Goal: Task Accomplishment & Management: Use online tool/utility

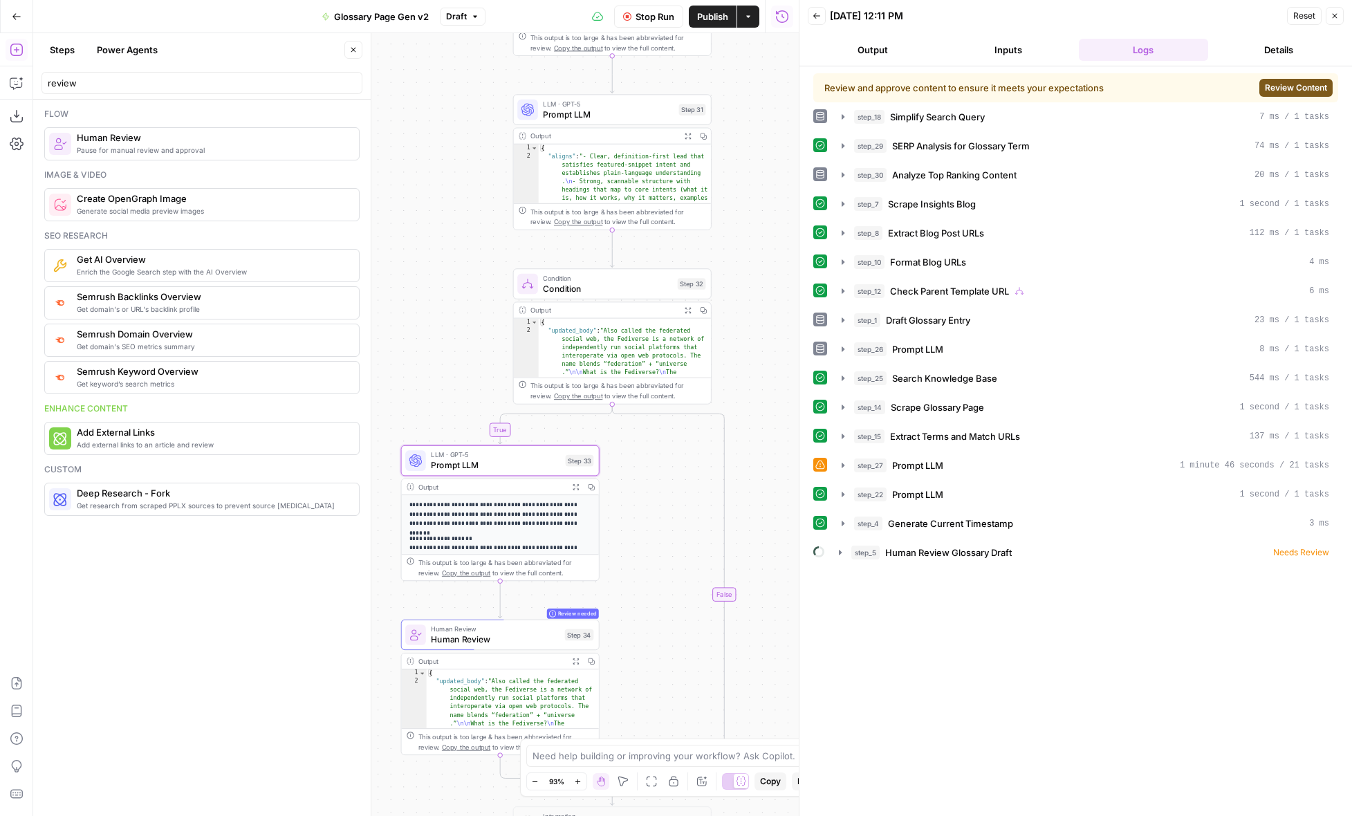
click at [1310, 95] on button "Review Content" at bounding box center [1295, 88] width 73 height 18
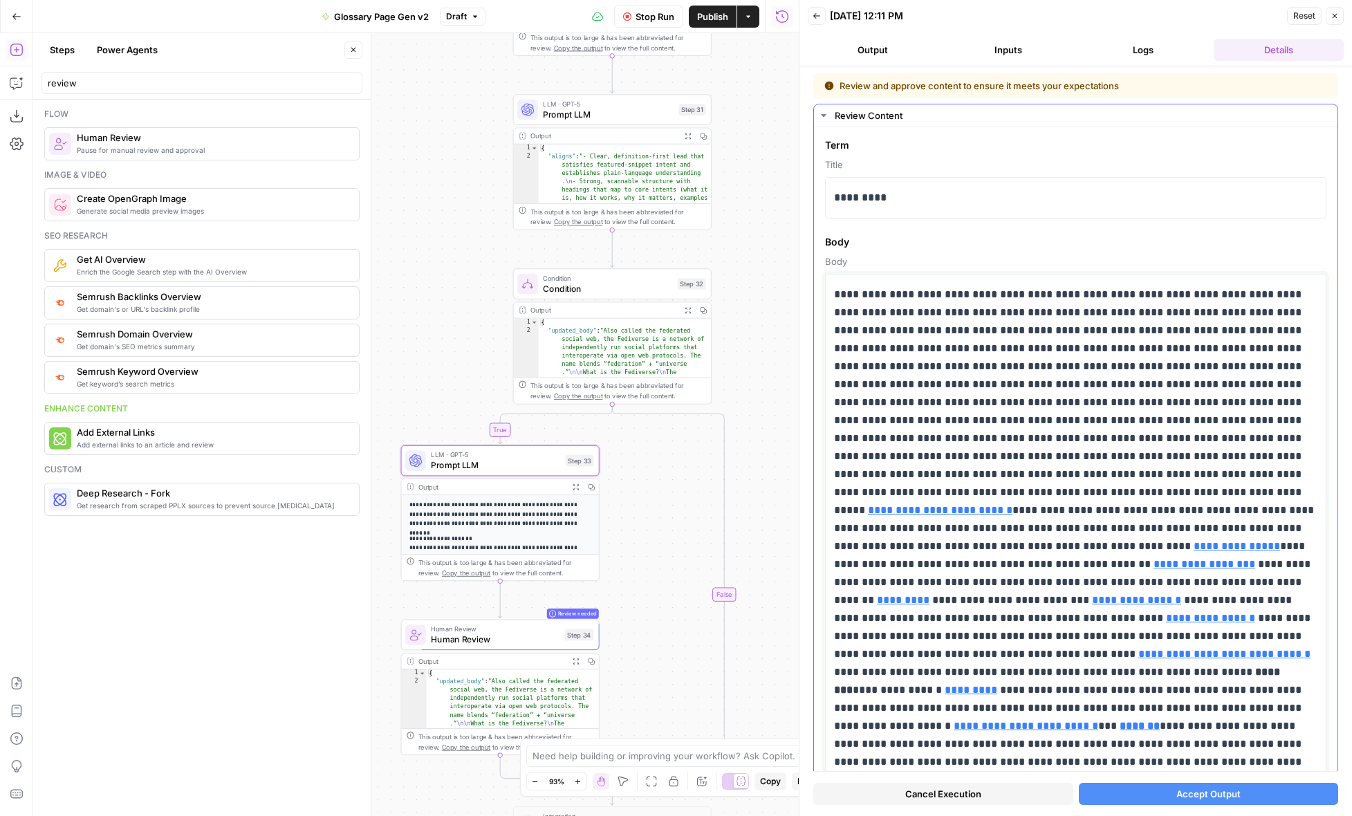
click at [1033, 349] on p "**********" at bounding box center [1075, 645] width 483 height 719
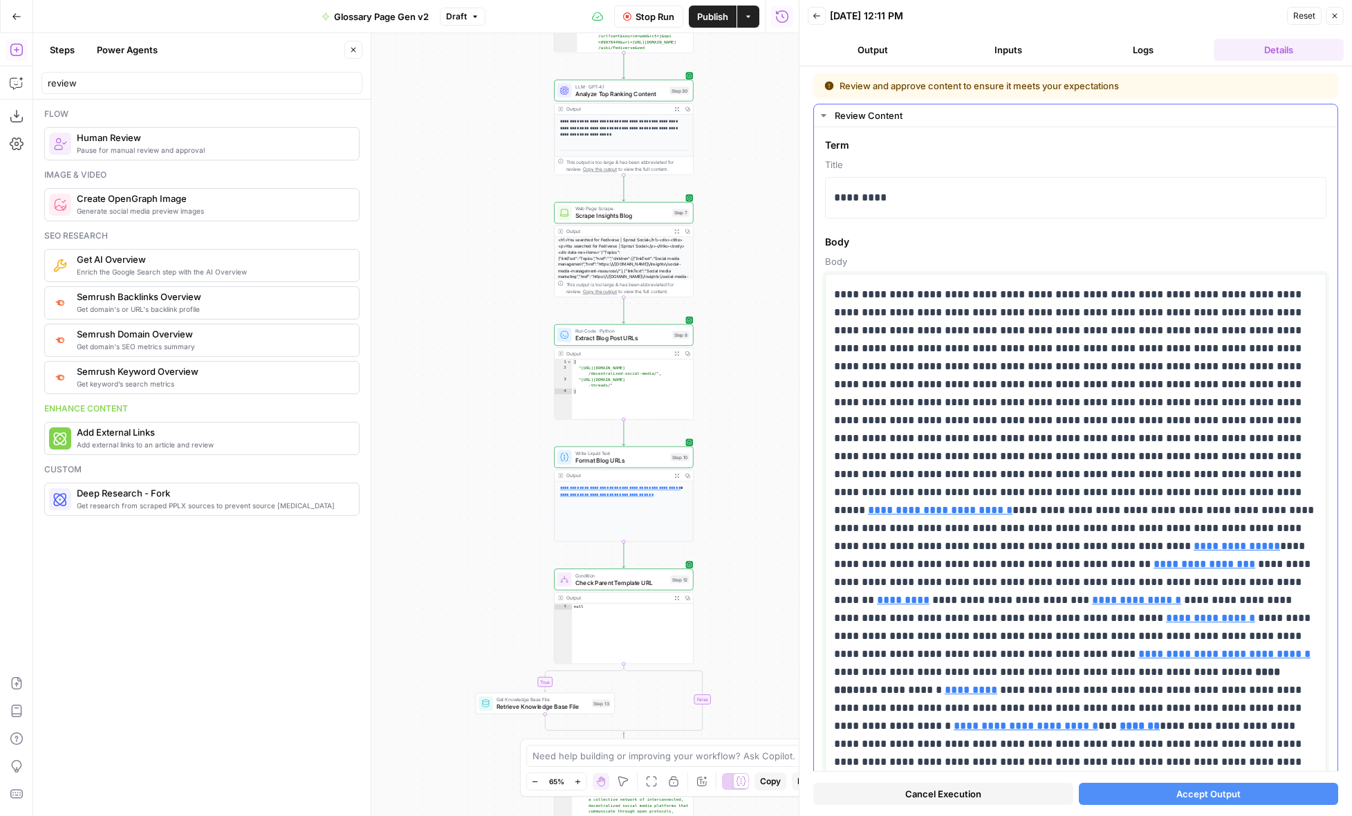
click at [1128, 365] on p "**********" at bounding box center [1075, 645] width 483 height 719
click at [1029, 348] on p "**********" at bounding box center [1075, 645] width 483 height 719
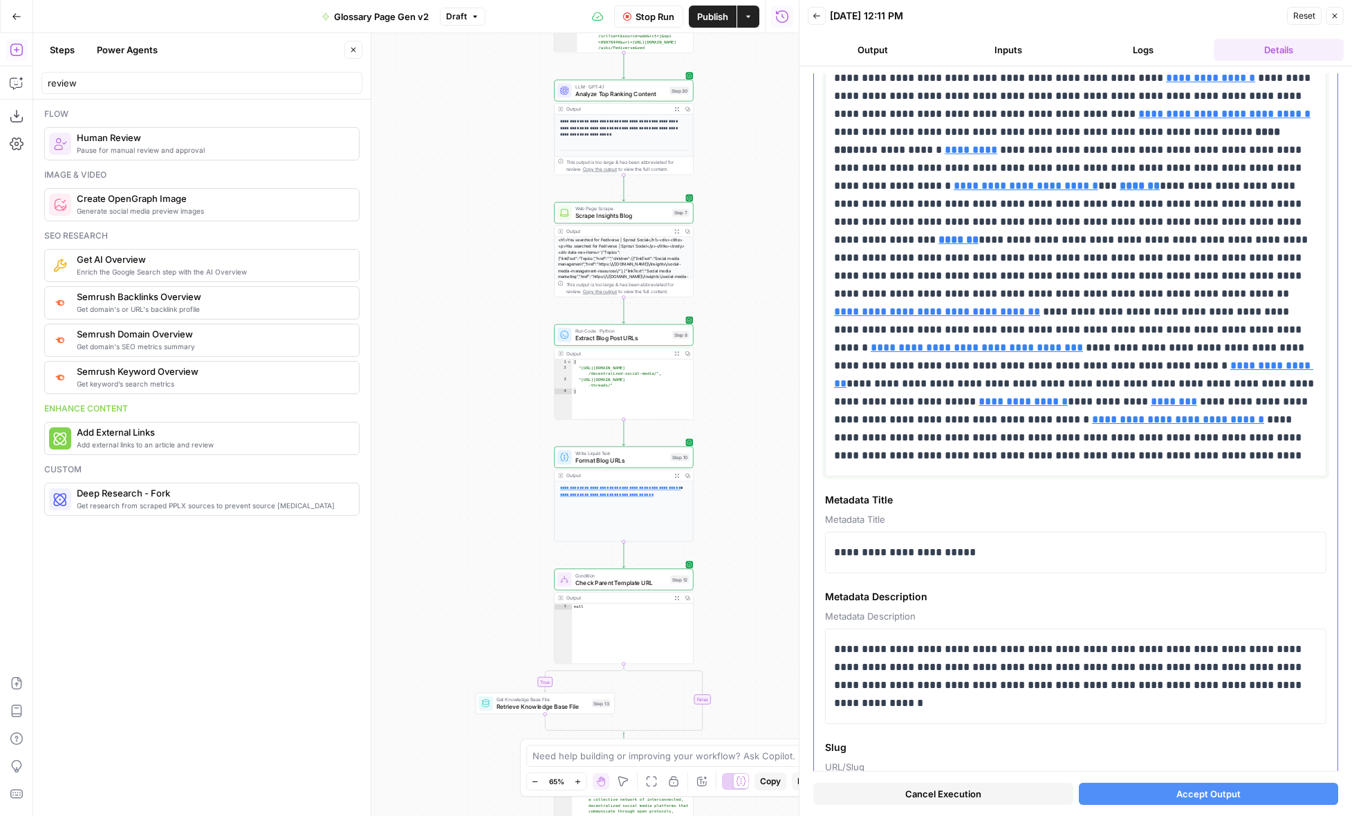
scroll to position [631, 0]
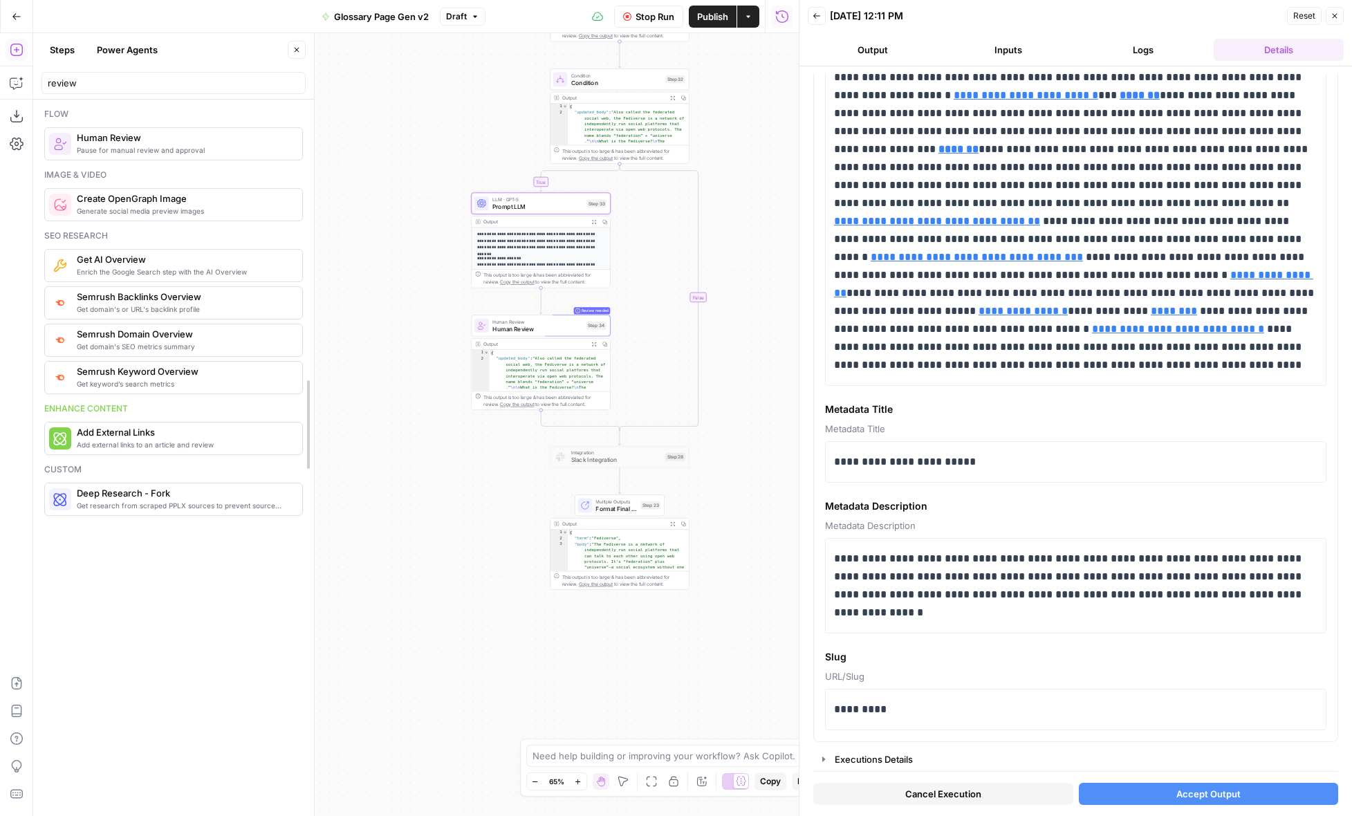
drag, startPoint x: 371, startPoint y: 165, endPoint x: 315, endPoint y: 169, distance: 56.8
click at [315, 169] on div at bounding box center [314, 424] width 14 height 783
drag, startPoint x: 310, startPoint y: 403, endPoint x: 301, endPoint y: 398, distance: 9.6
click at [285, 80] on input "review" at bounding box center [169, 83] width 243 height 14
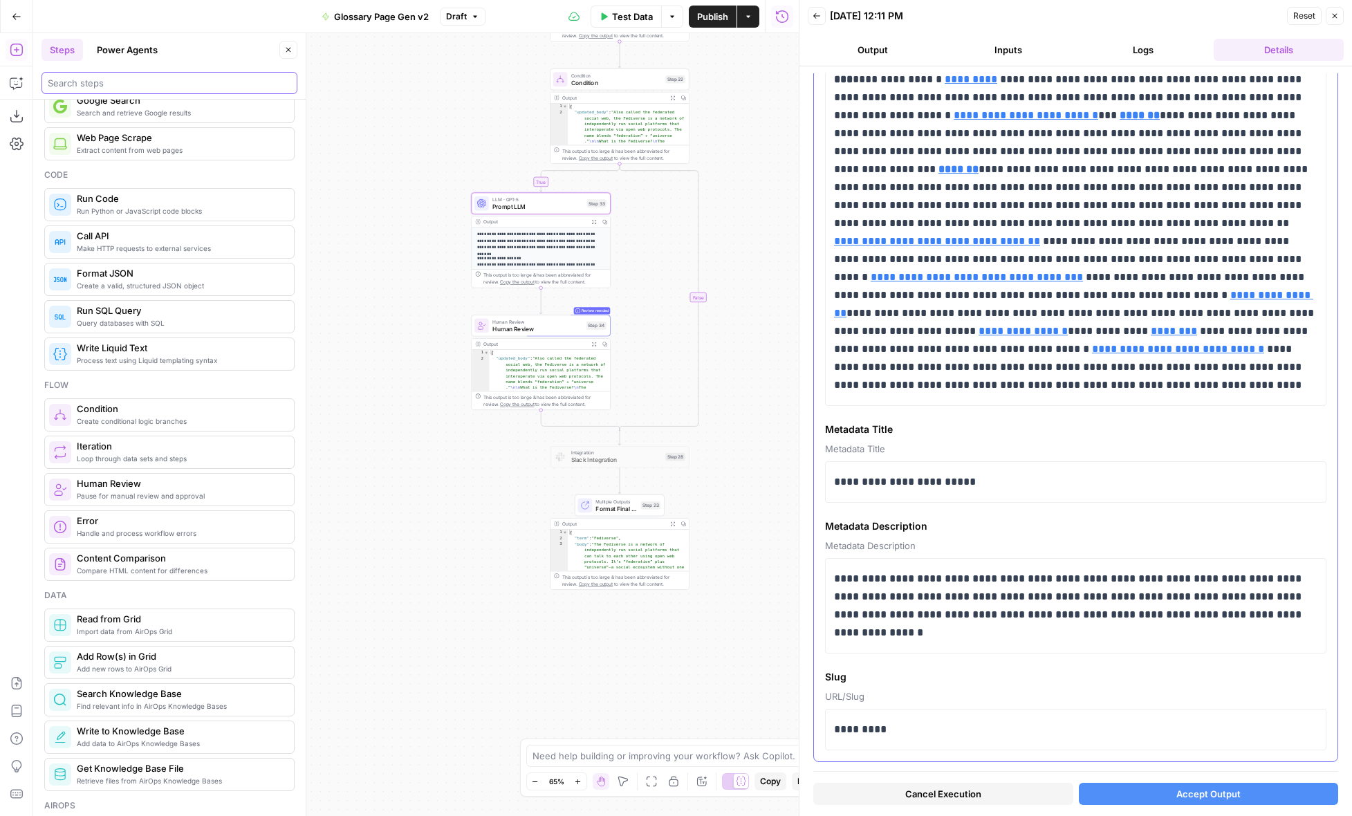
scroll to position [605, 0]
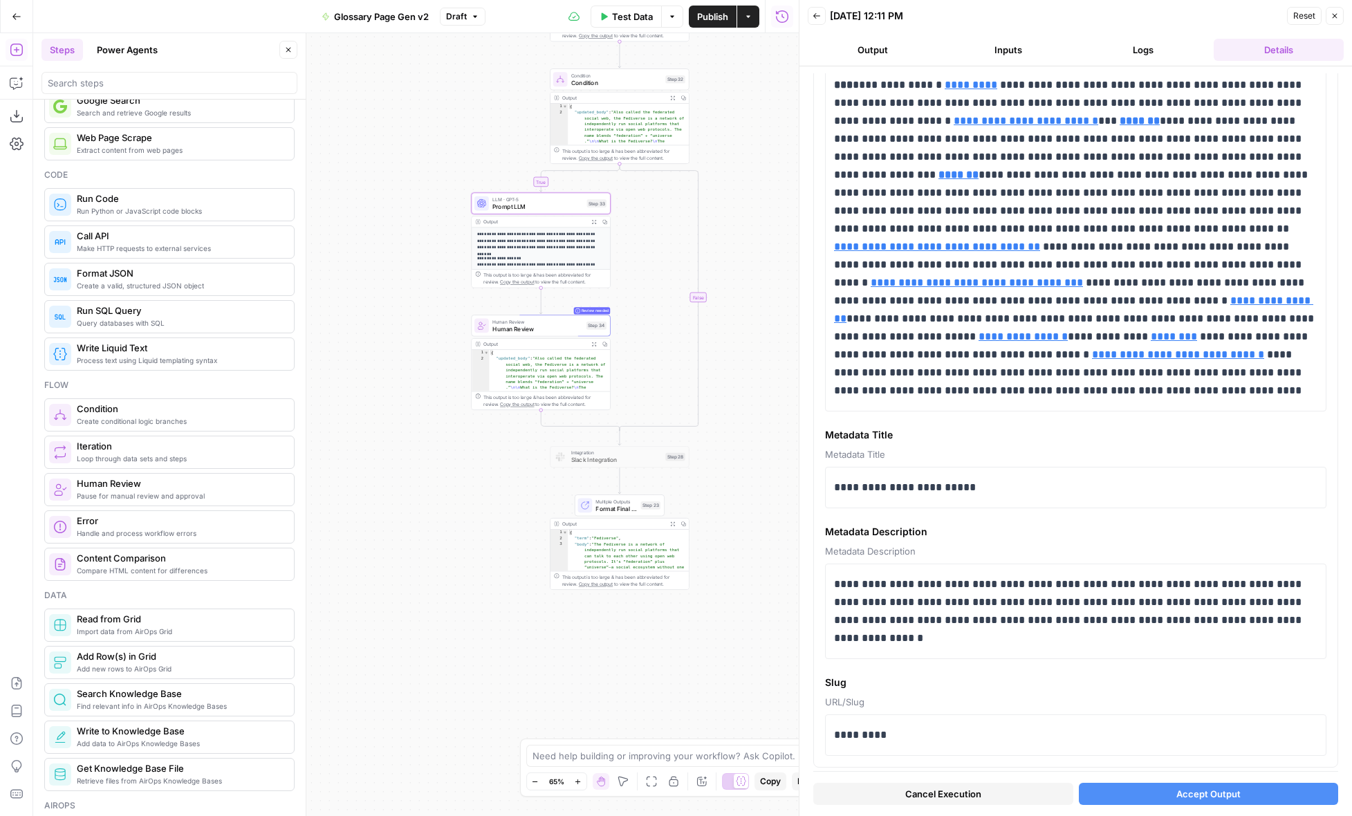
click at [1054, 797] on button "Cancel Execution" at bounding box center [943, 794] width 260 height 22
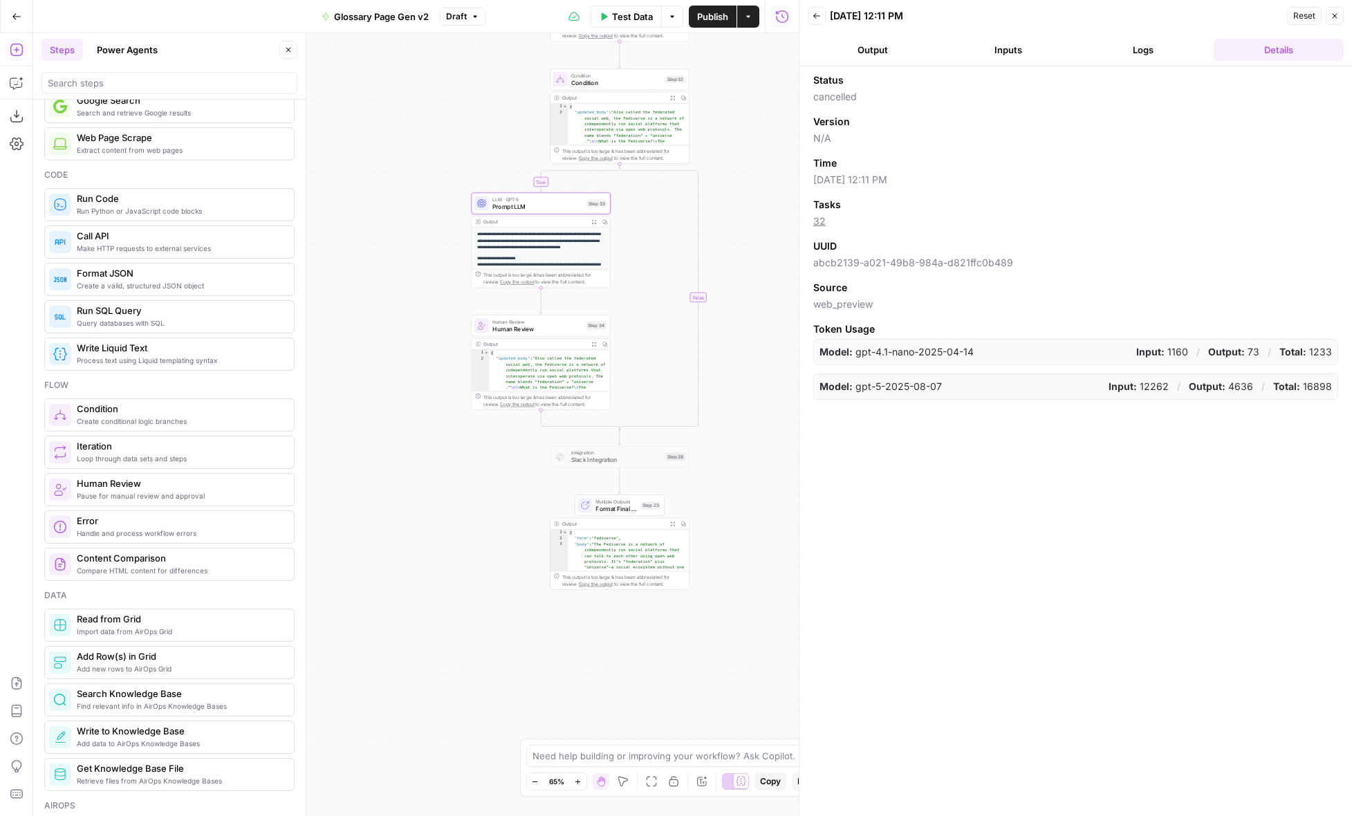
click at [1332, 15] on icon "button" at bounding box center [1334, 16] width 8 height 8
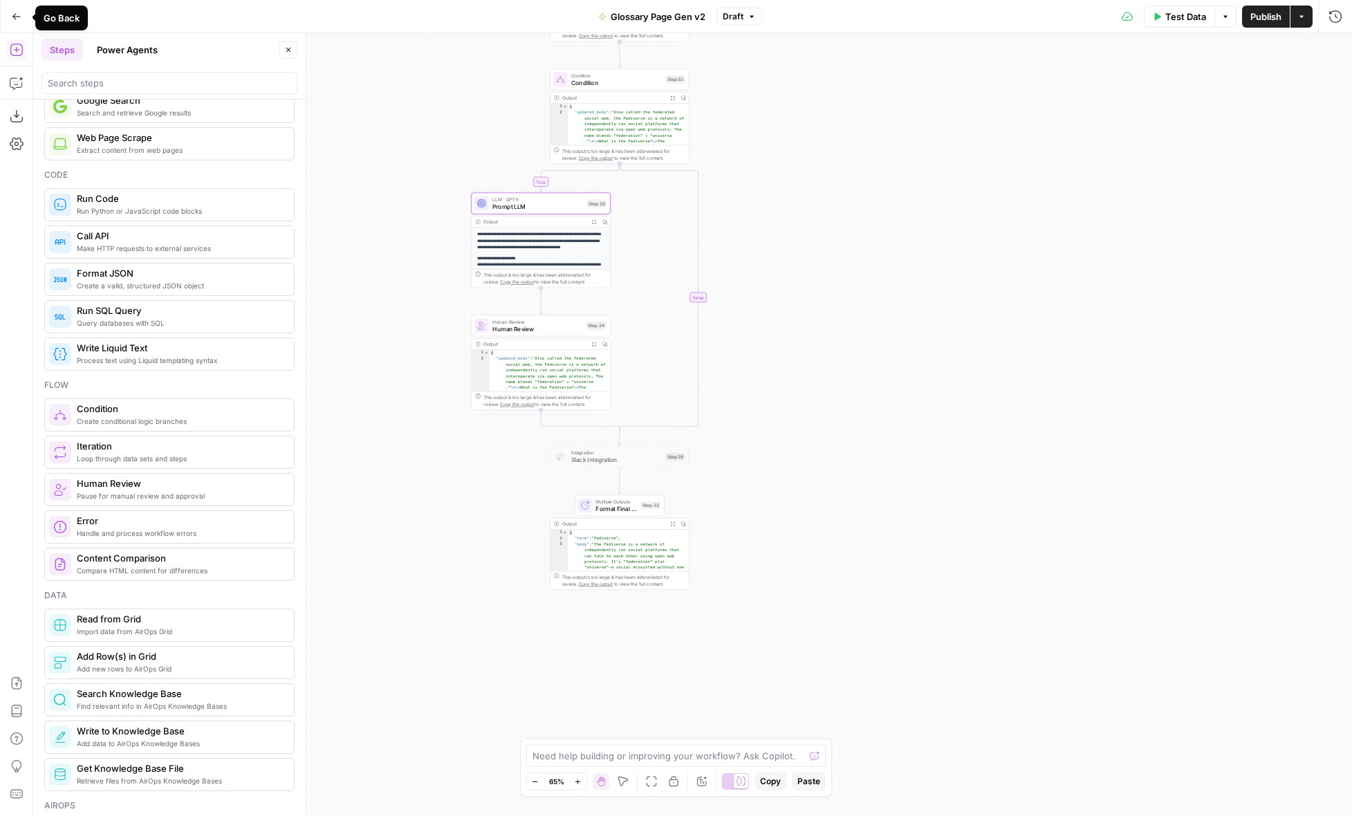
click at [20, 12] on icon "button" at bounding box center [17, 17] width 10 height 10
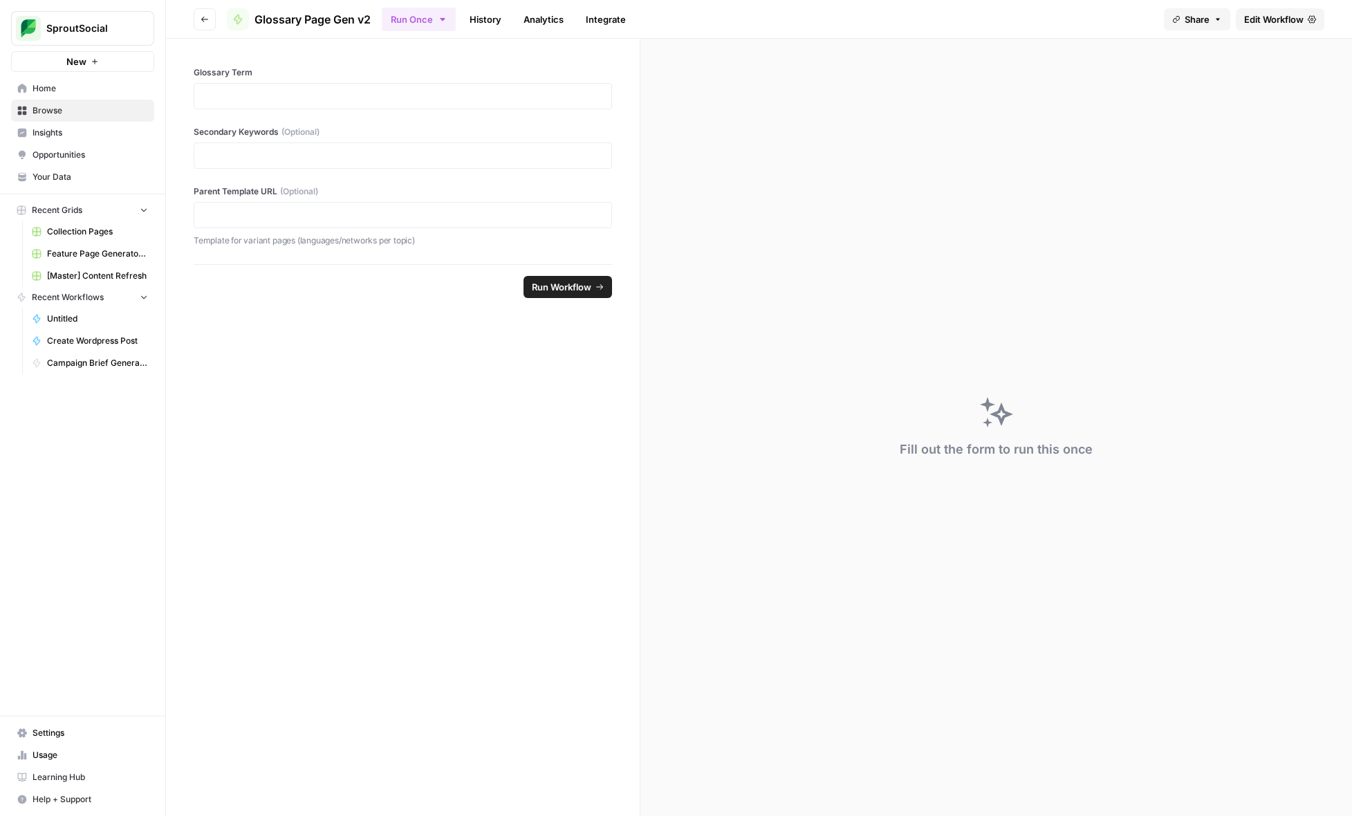
click at [213, 17] on button "Go back" at bounding box center [205, 19] width 22 height 22
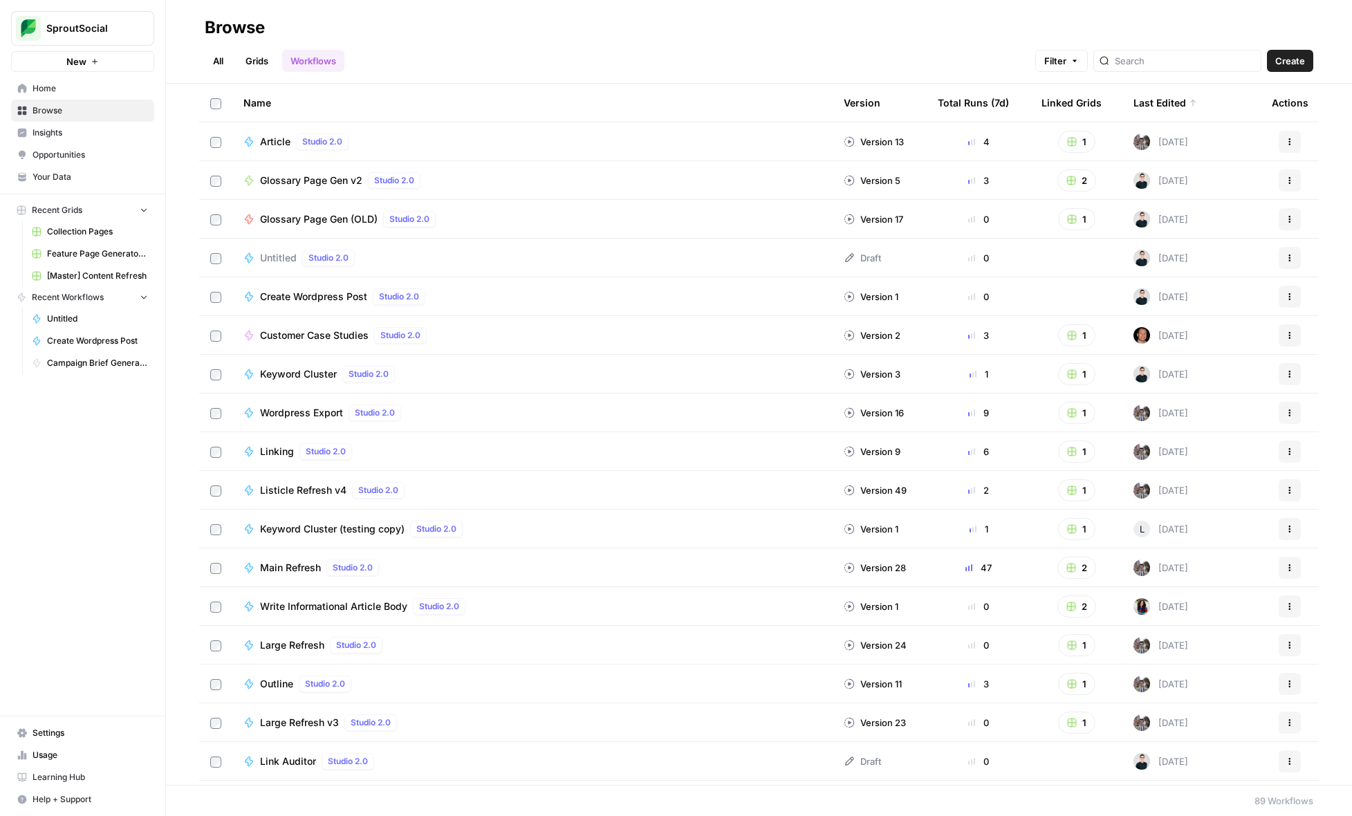
click at [1290, 61] on span "Create" at bounding box center [1290, 61] width 30 height 14
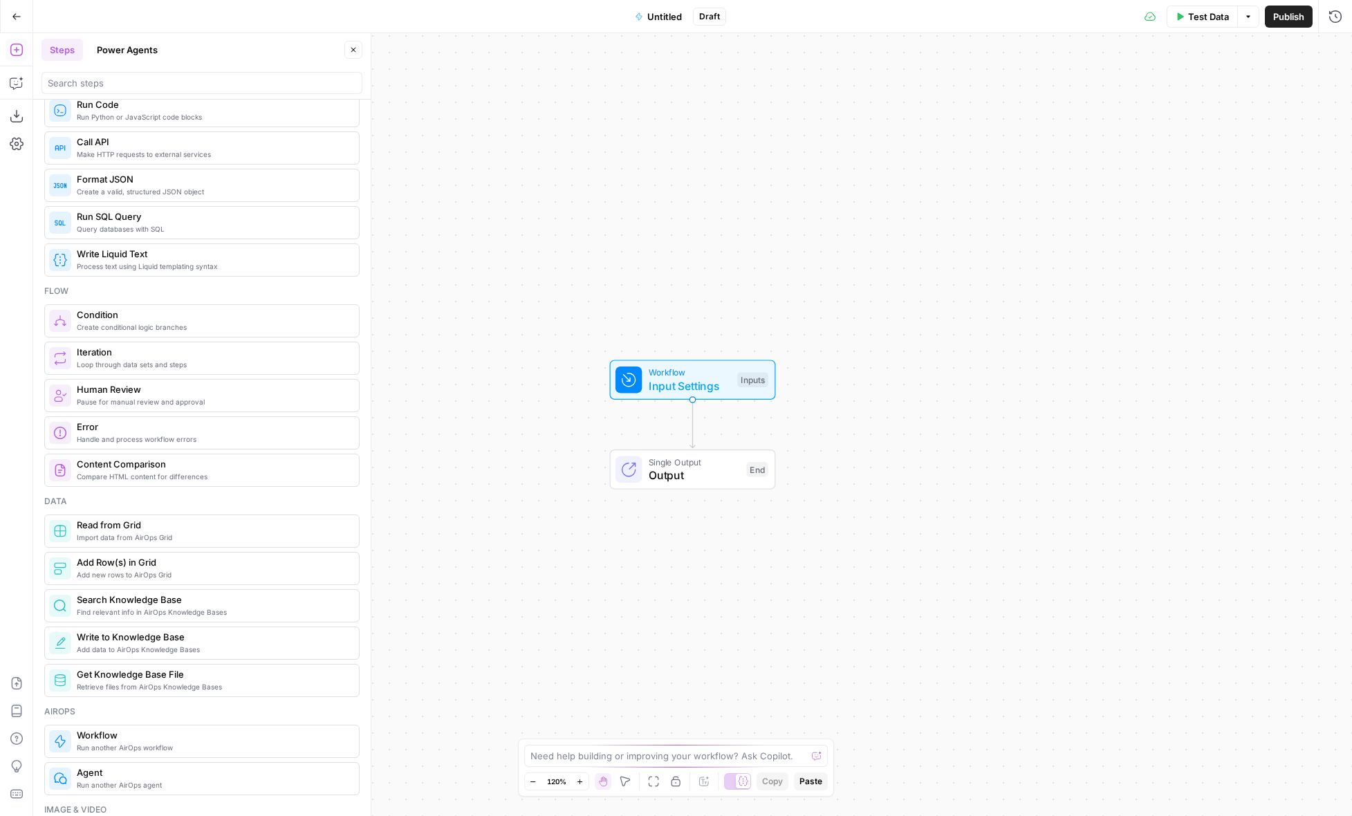
scroll to position [262, 0]
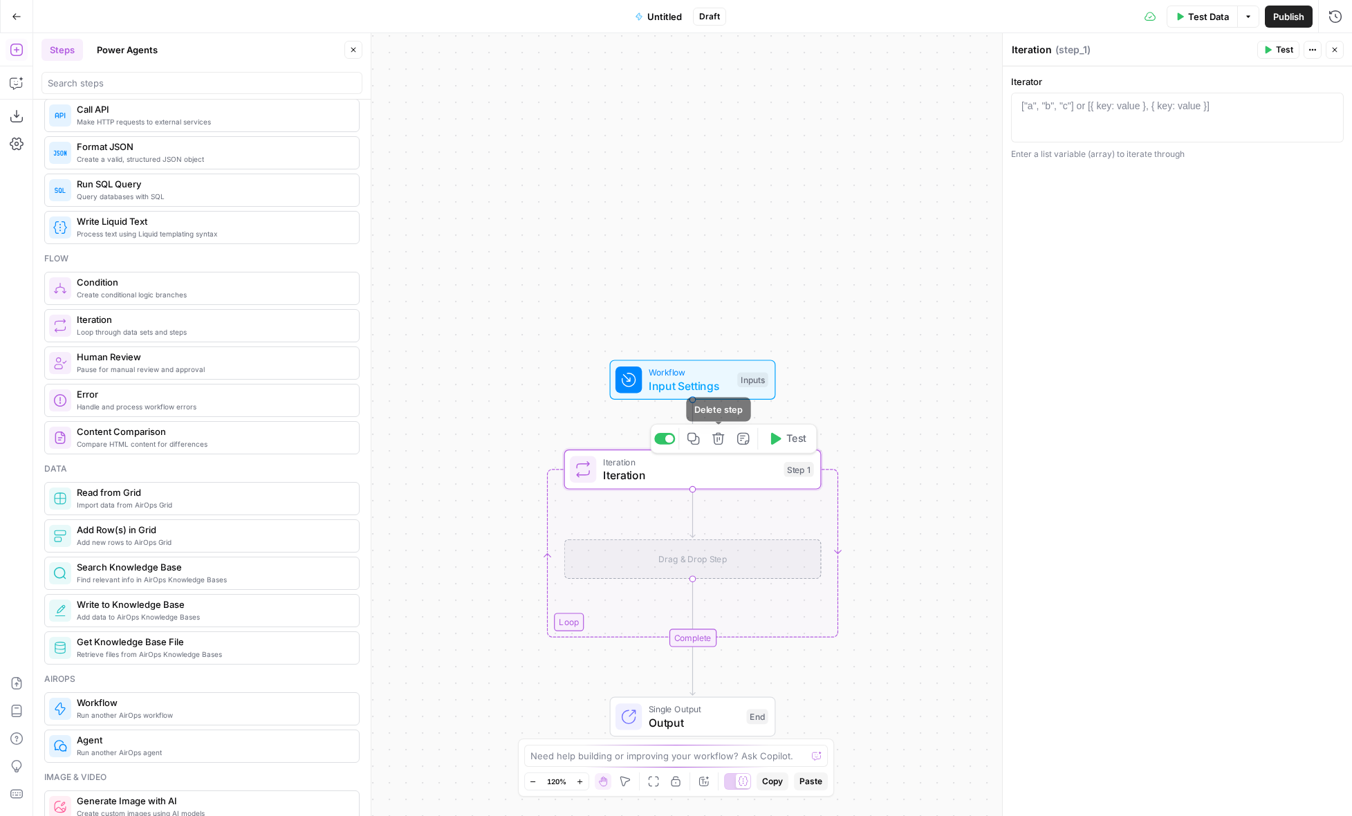
click at [718, 440] on icon "button" at bounding box center [718, 439] width 12 height 12
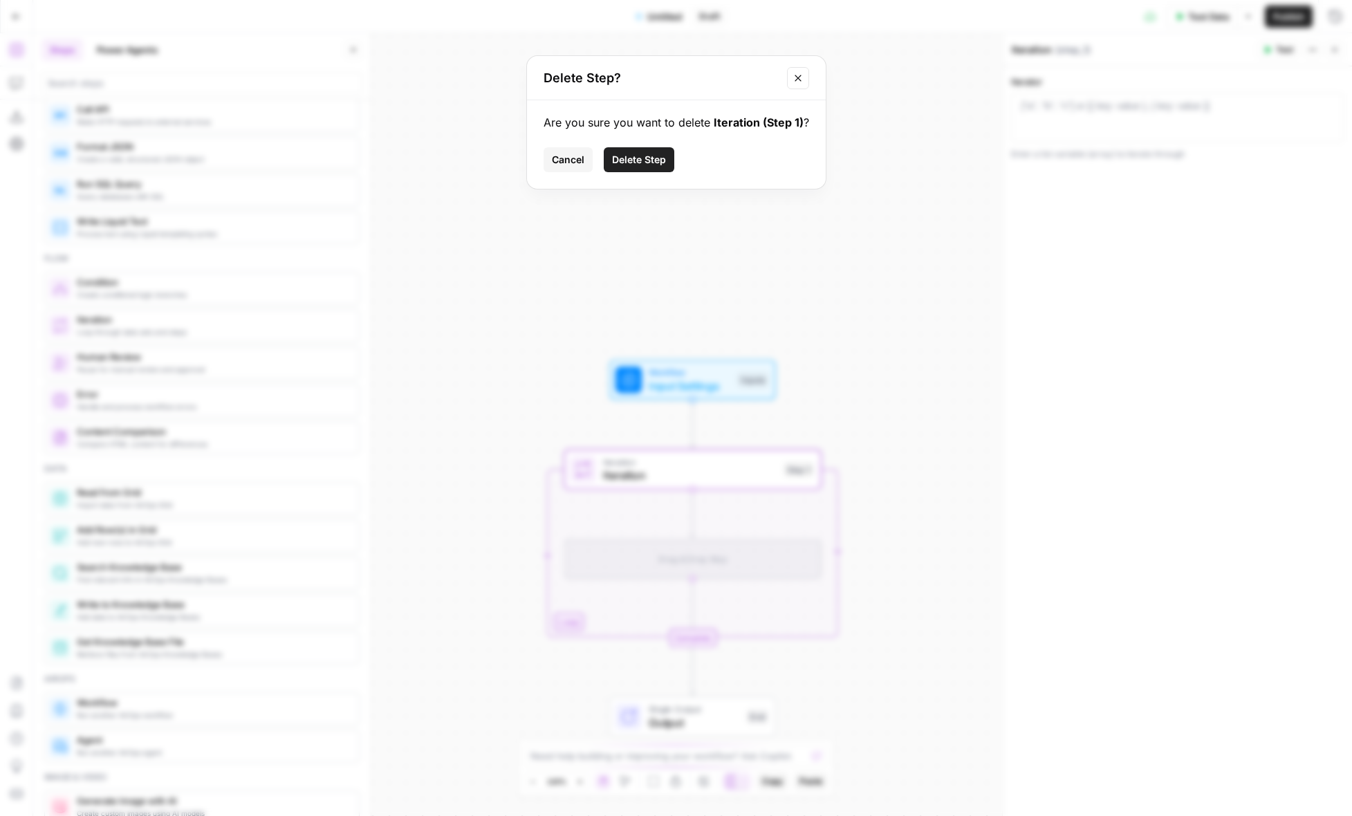
click at [653, 155] on span "Delete Step" at bounding box center [639, 160] width 54 height 14
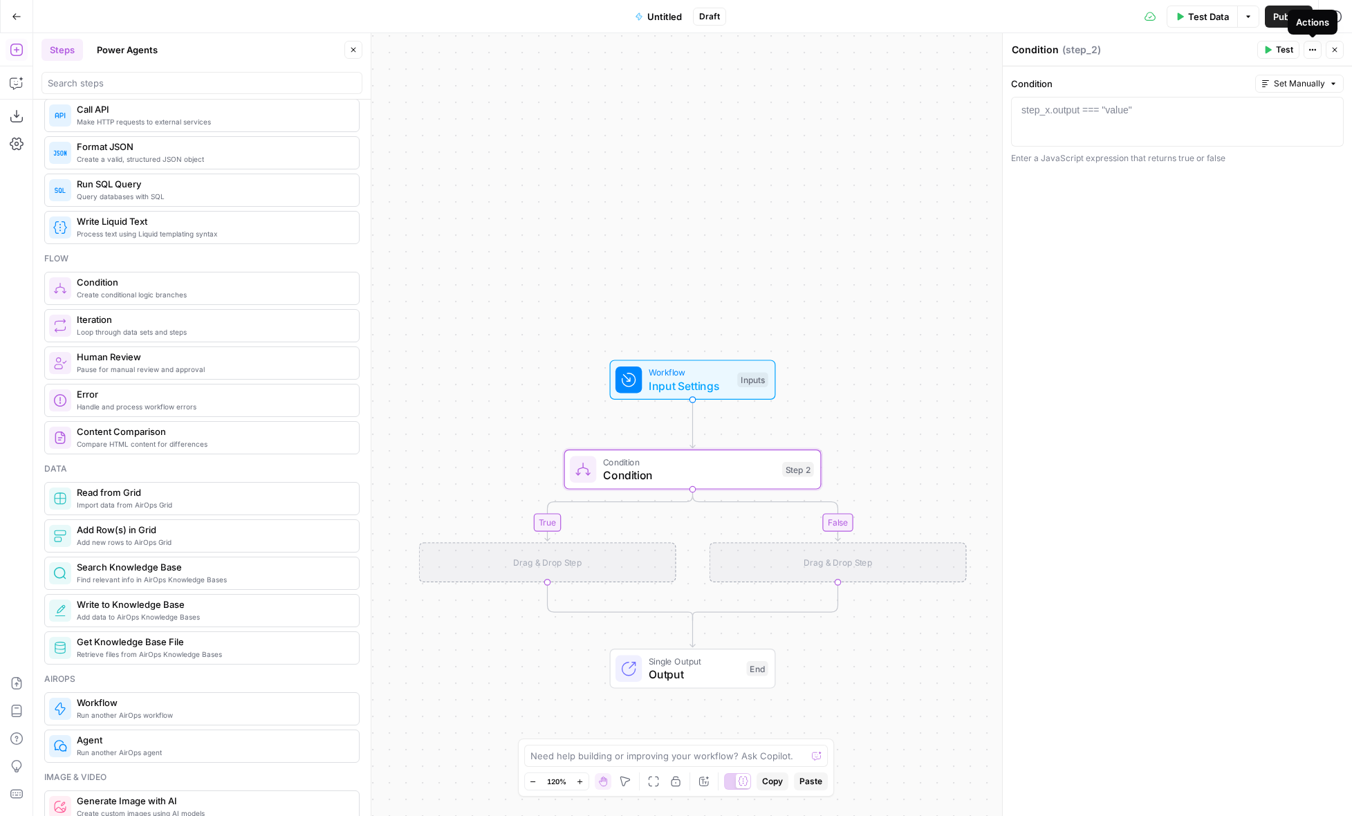
click at [1314, 51] on icon "button" at bounding box center [1312, 50] width 8 height 8
click at [14, 80] on icon "button" at bounding box center [17, 83] width 14 height 14
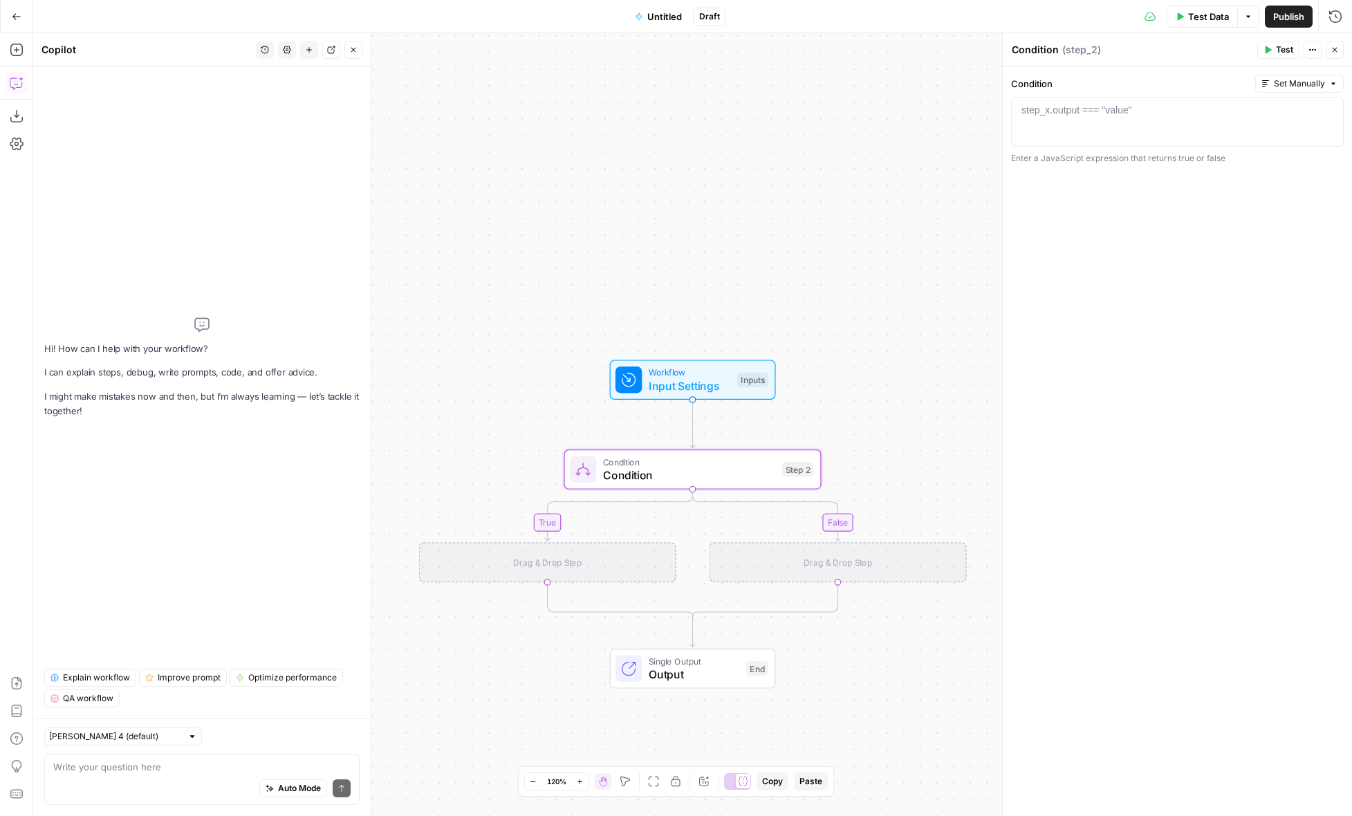
click at [158, 776] on div "Auto Mode Send" at bounding box center [201, 789] width 297 height 30
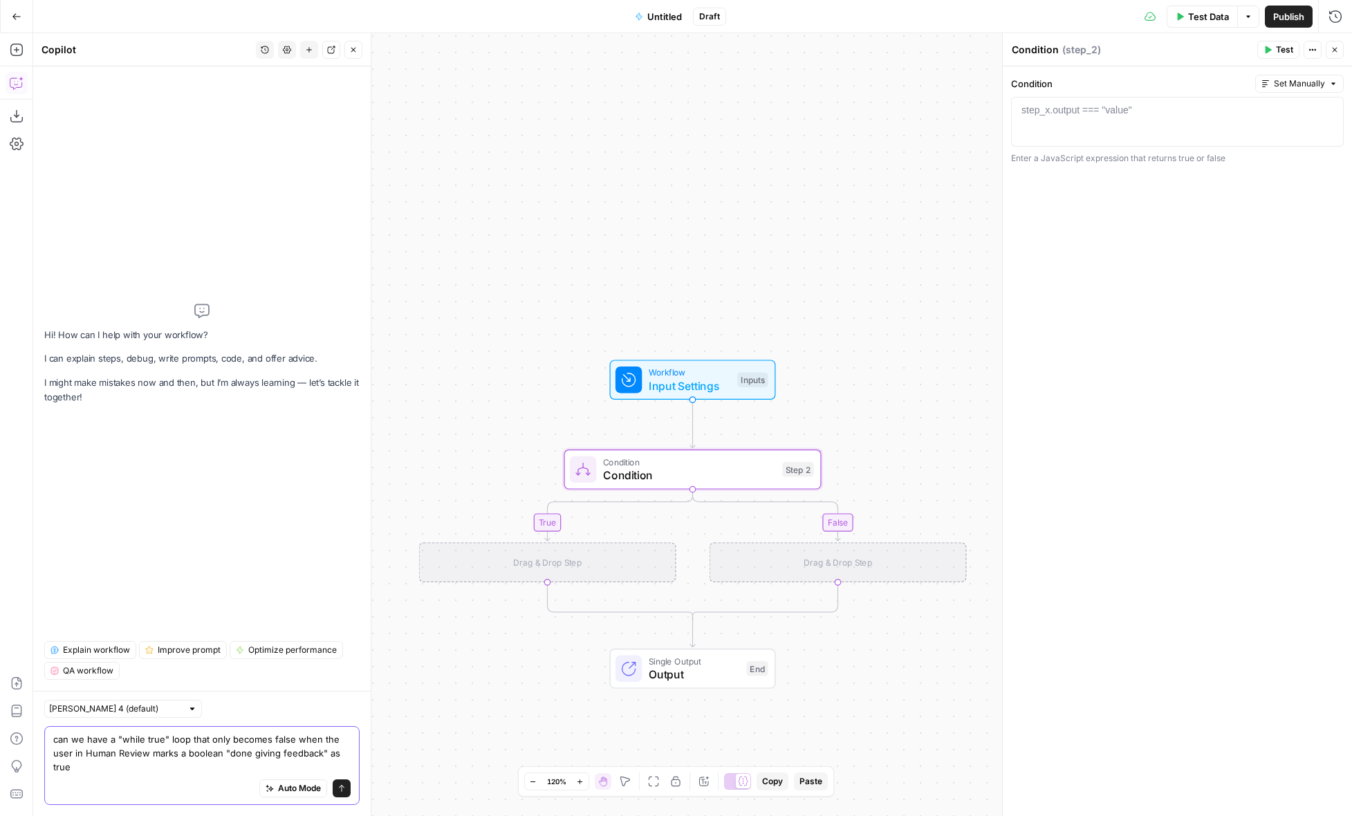
type textarea "can we have a "while true" loop that only becomes false when the user in Human …"
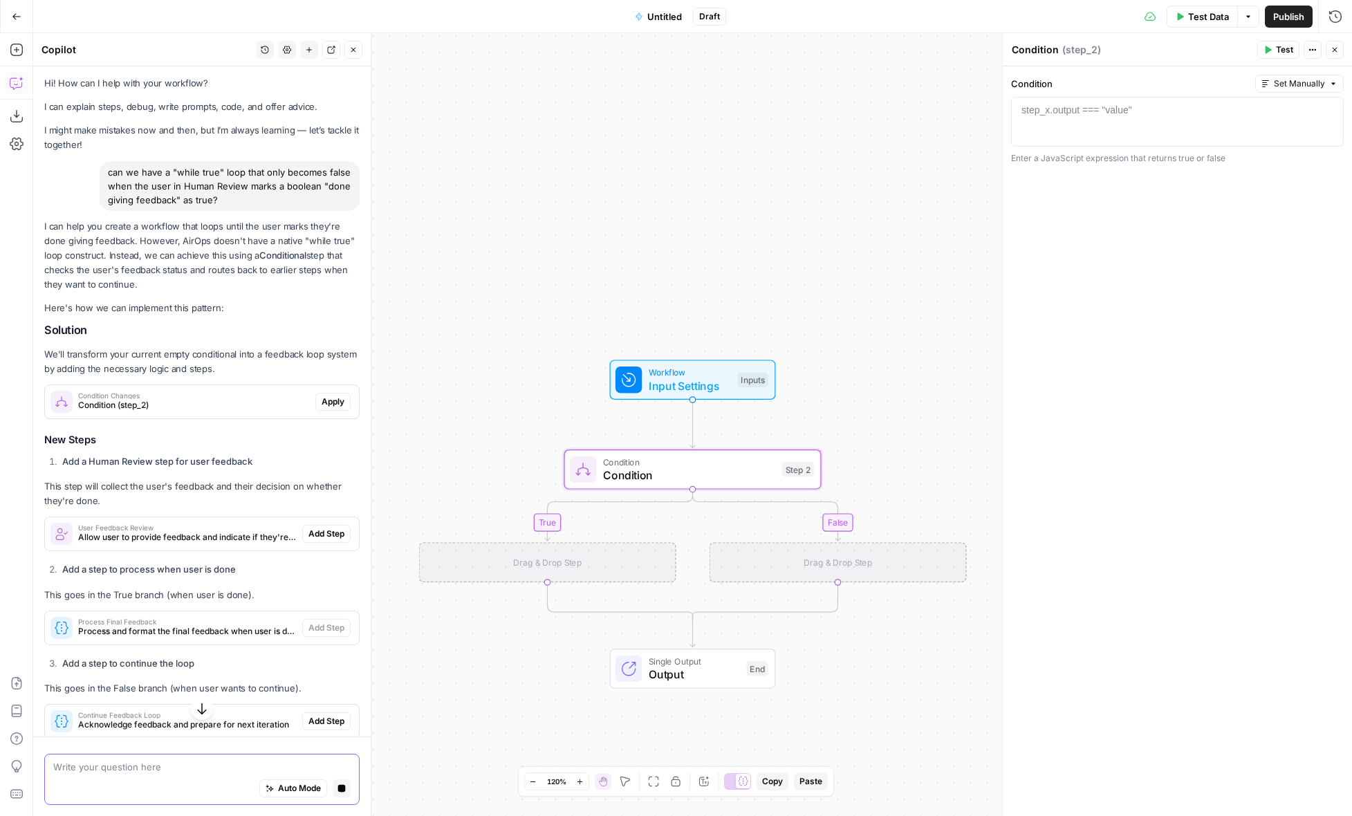
scroll to position [0, 0]
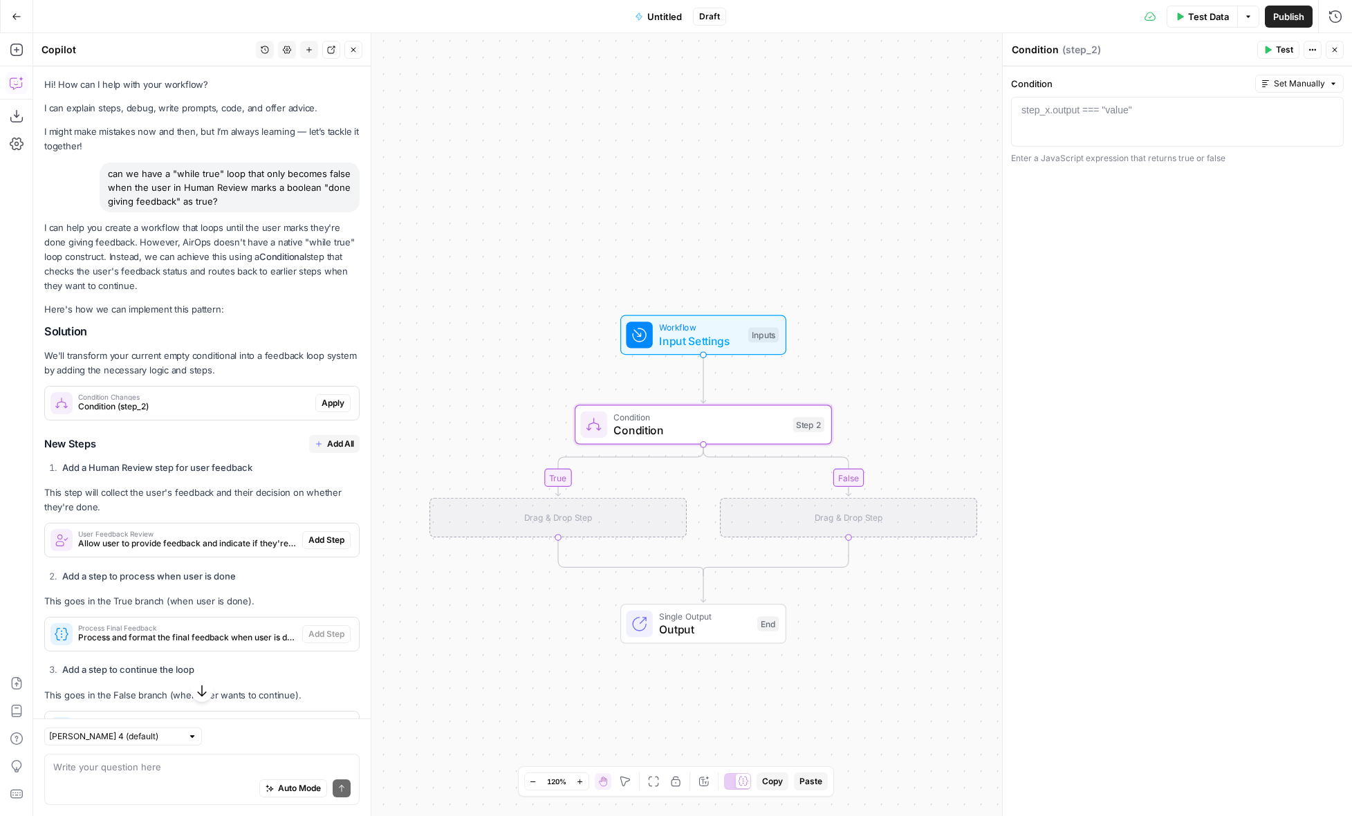
click at [276, 410] on span "Condition (step_2)" at bounding box center [194, 406] width 232 height 12
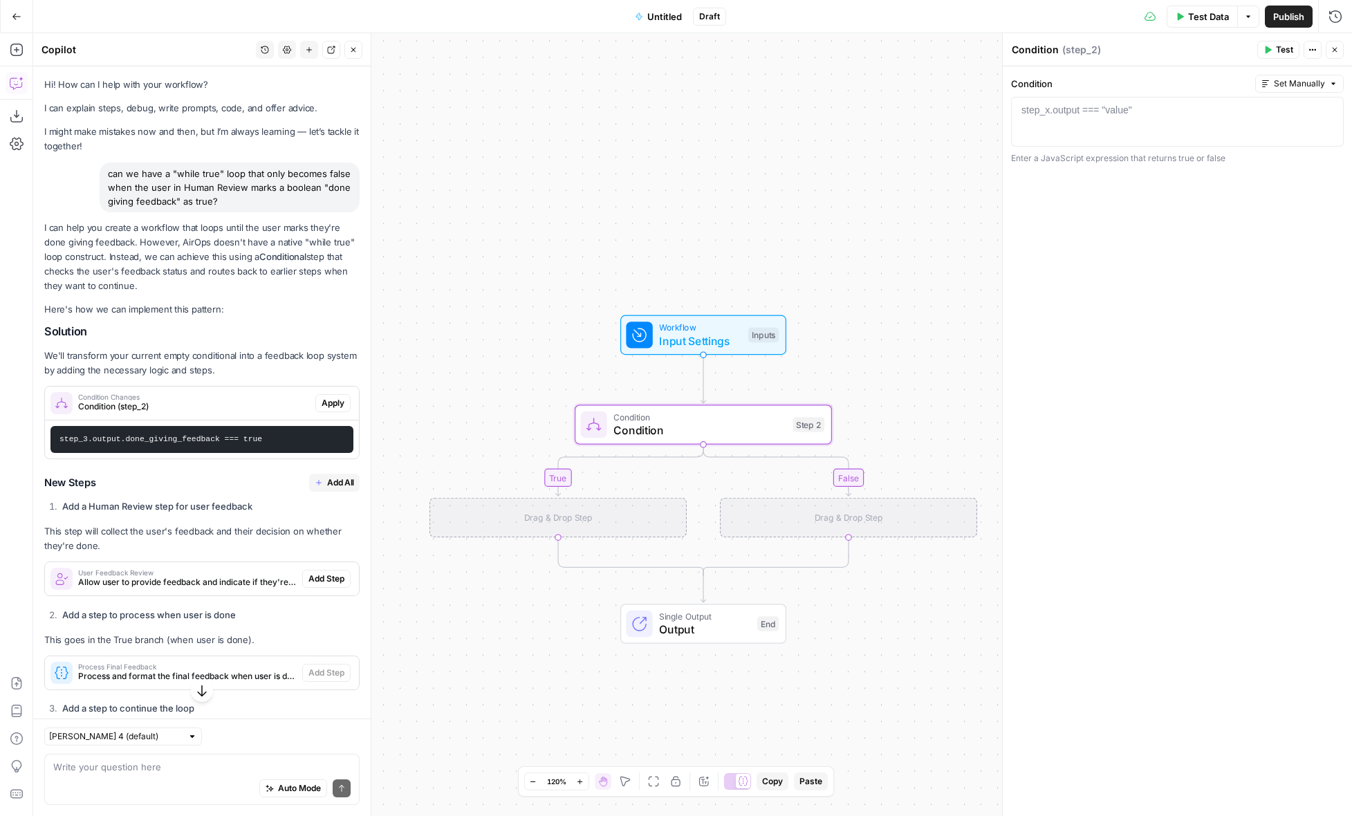
click at [322, 404] on span "Apply" at bounding box center [333, 403] width 23 height 12
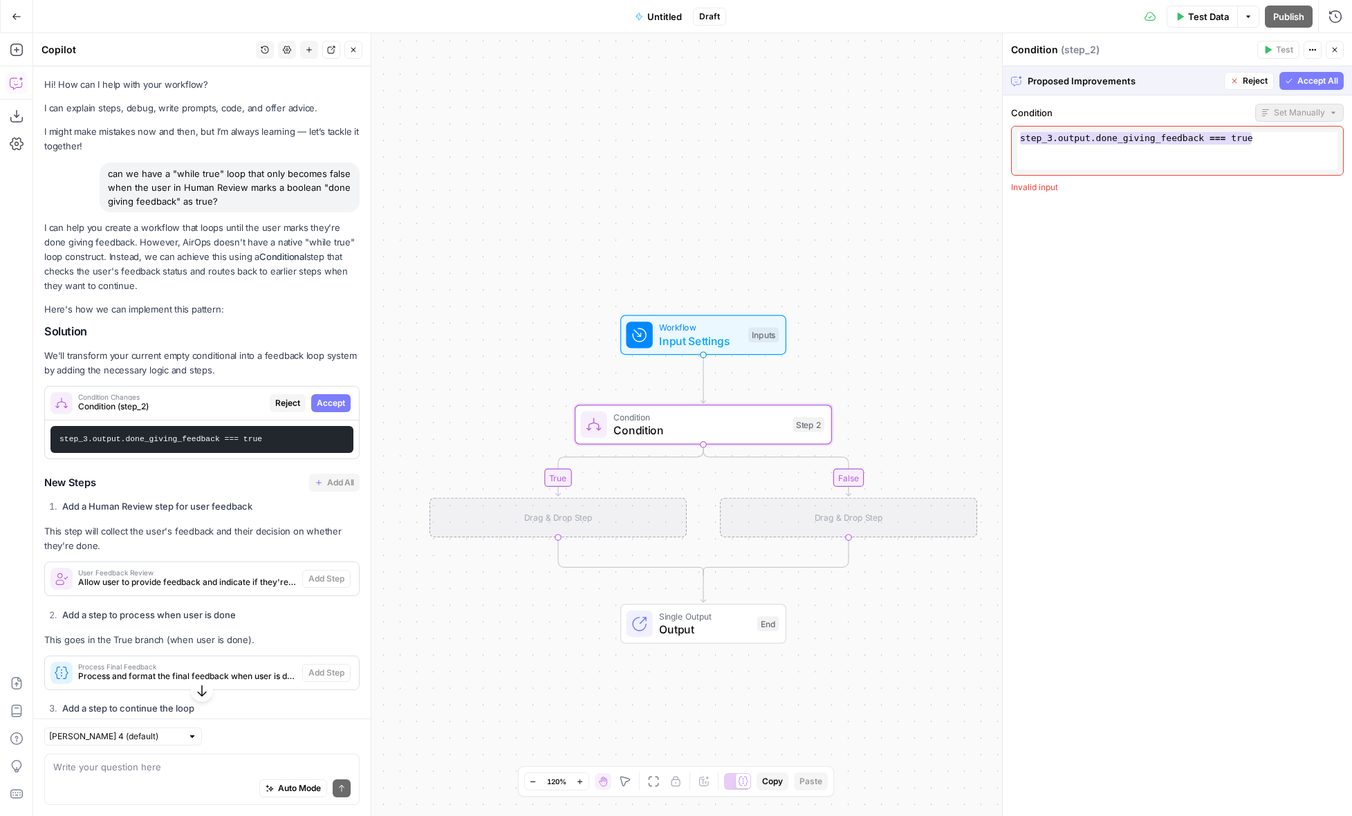
click at [332, 404] on span "Accept" at bounding box center [331, 403] width 28 height 12
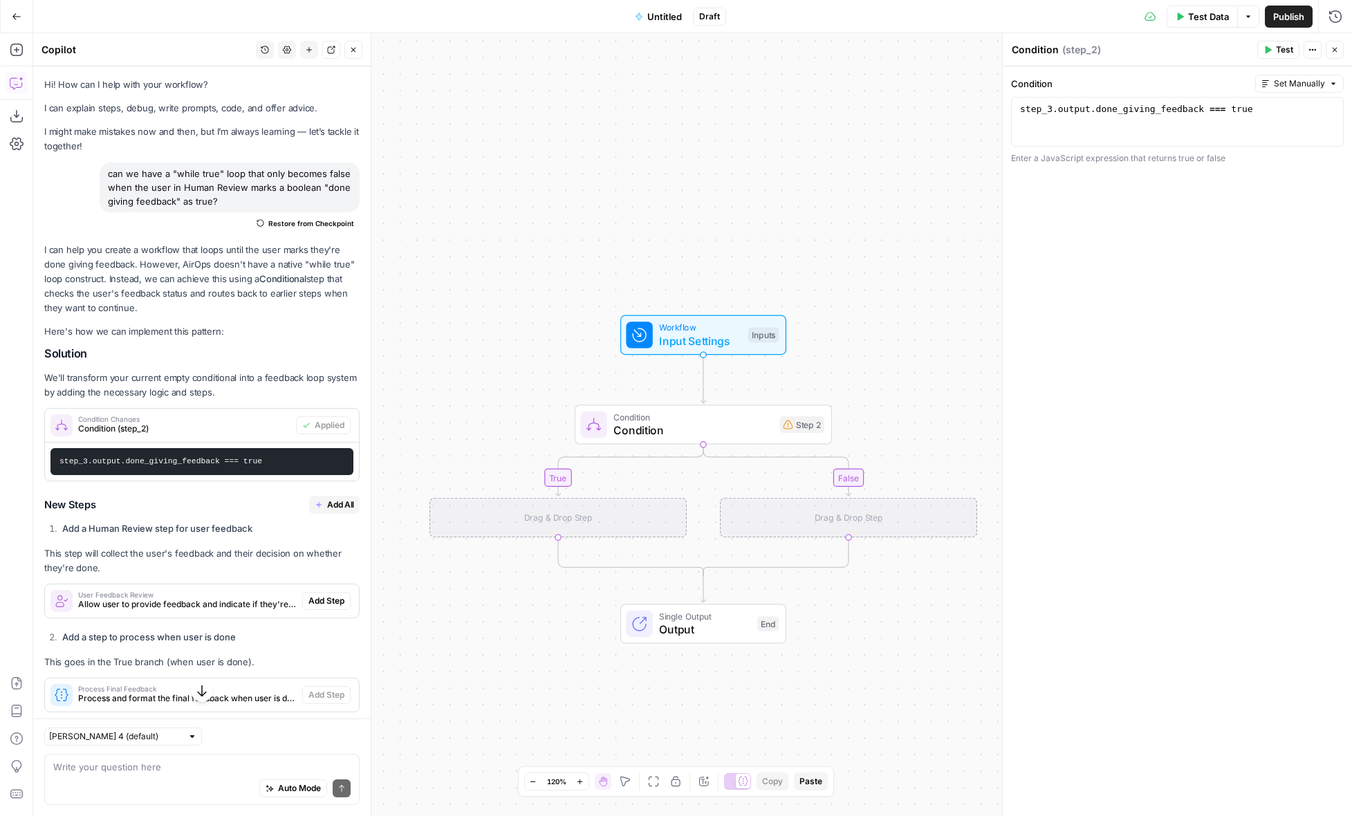
click at [341, 503] on span "Add All" at bounding box center [340, 505] width 27 height 12
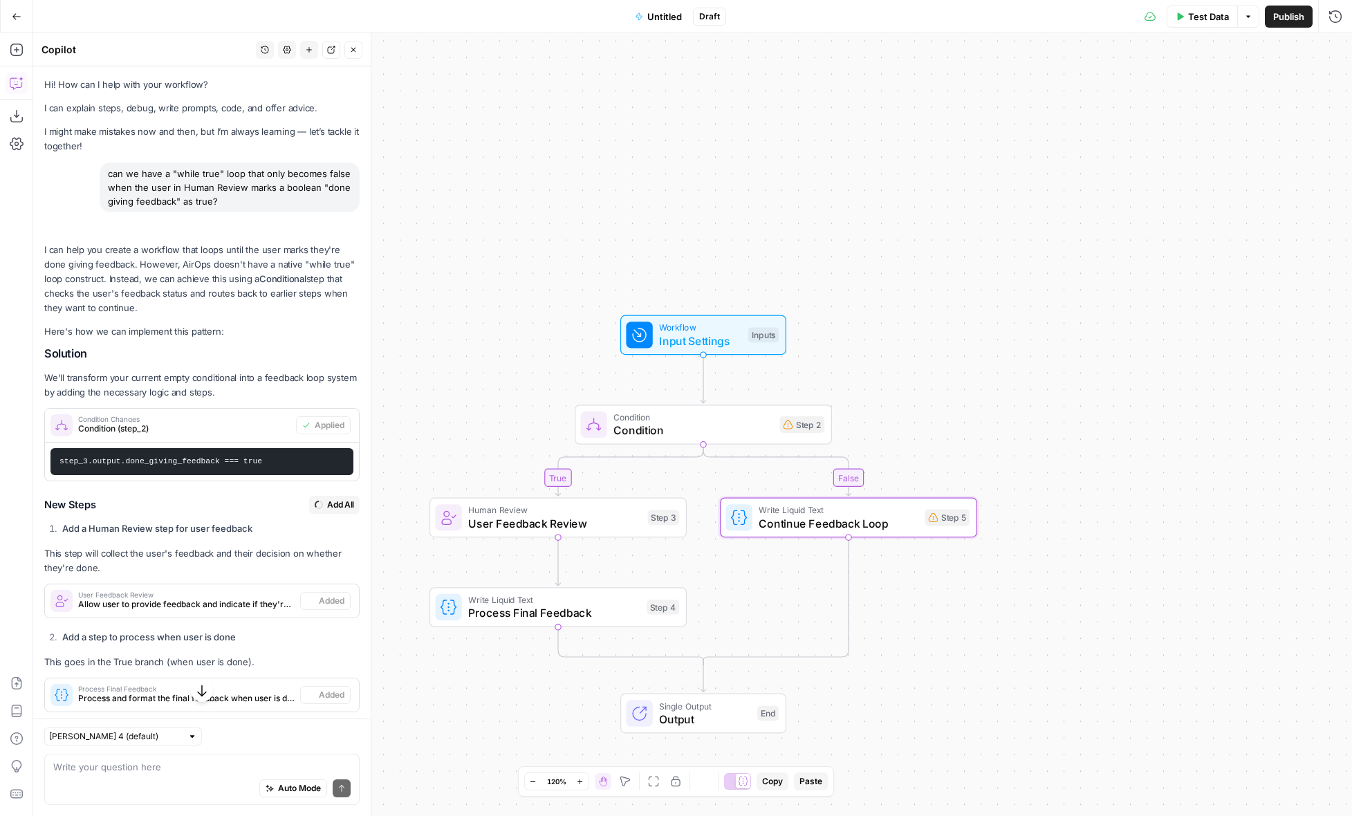
type textarea "Continue Feedback Loop"
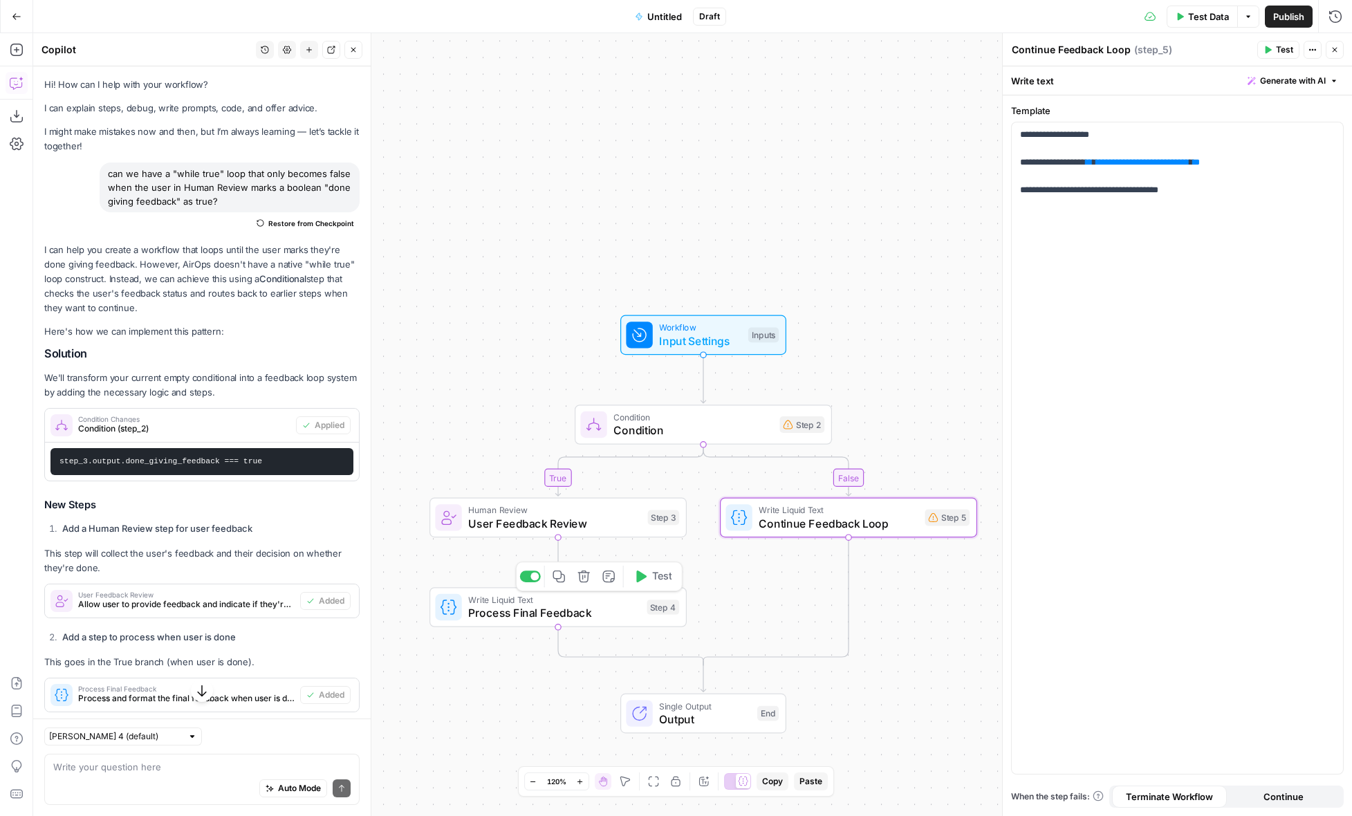
click at [564, 615] on span "Process Final Feedback" at bounding box center [553, 612] width 171 height 17
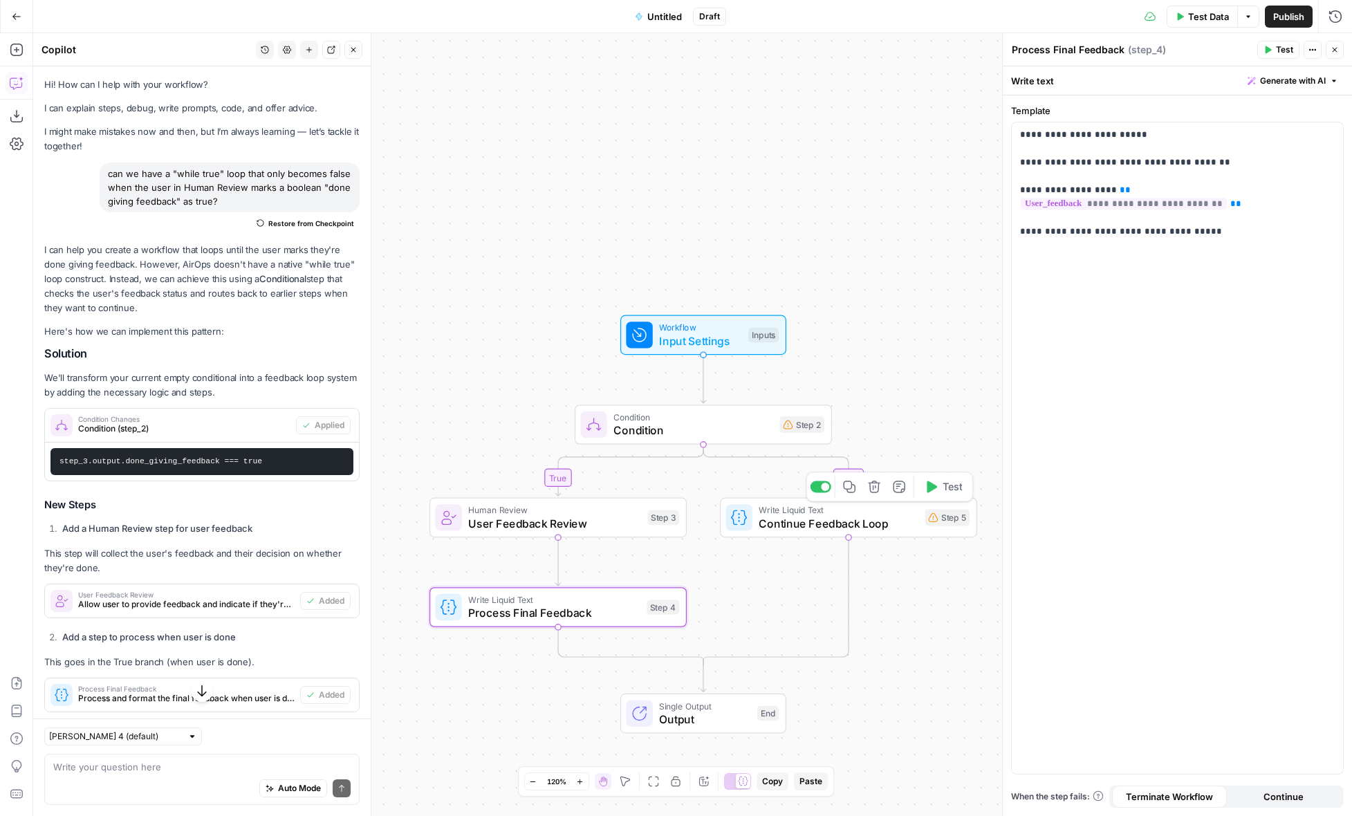
click at [848, 519] on span "Continue Feedback Loop" at bounding box center [838, 523] width 159 height 17
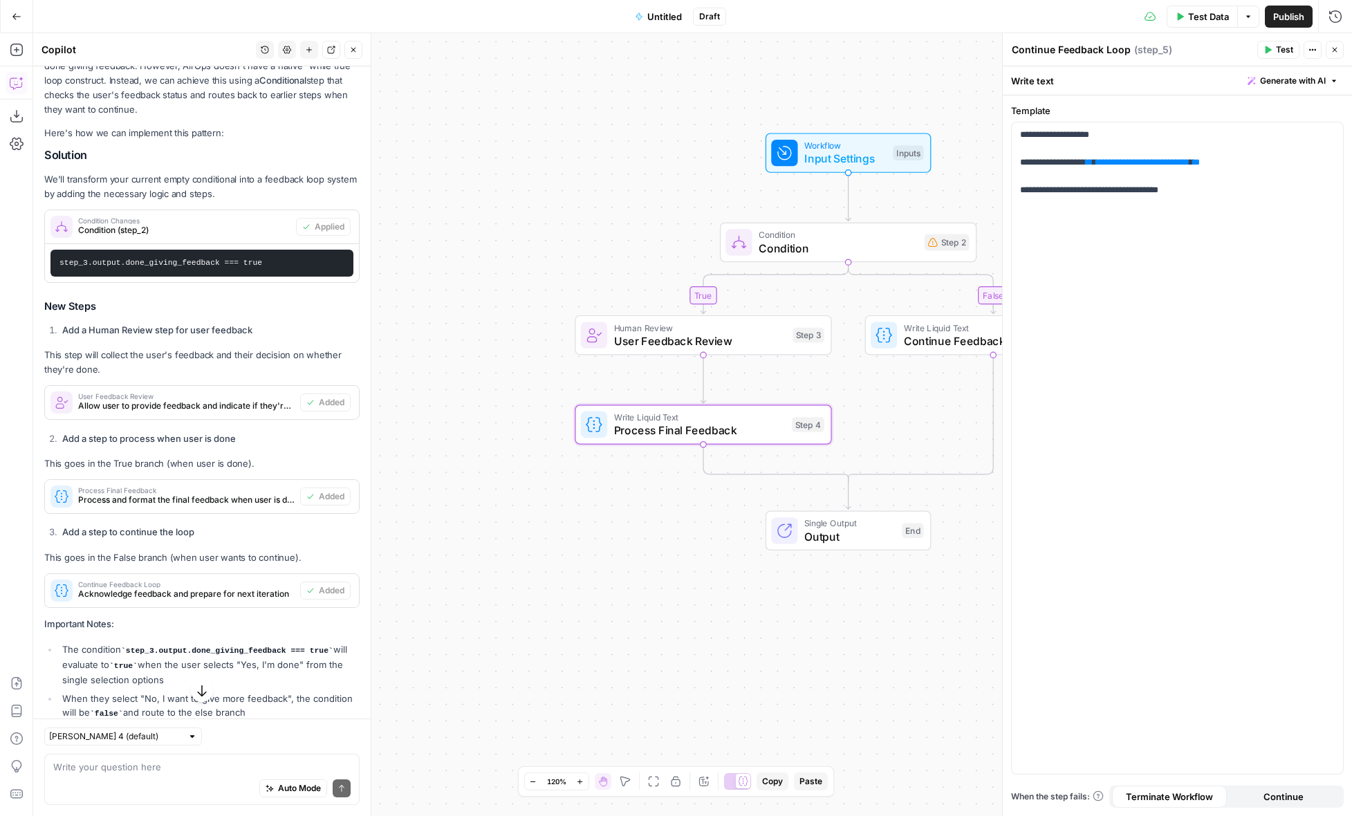
scroll to position [229, 0]
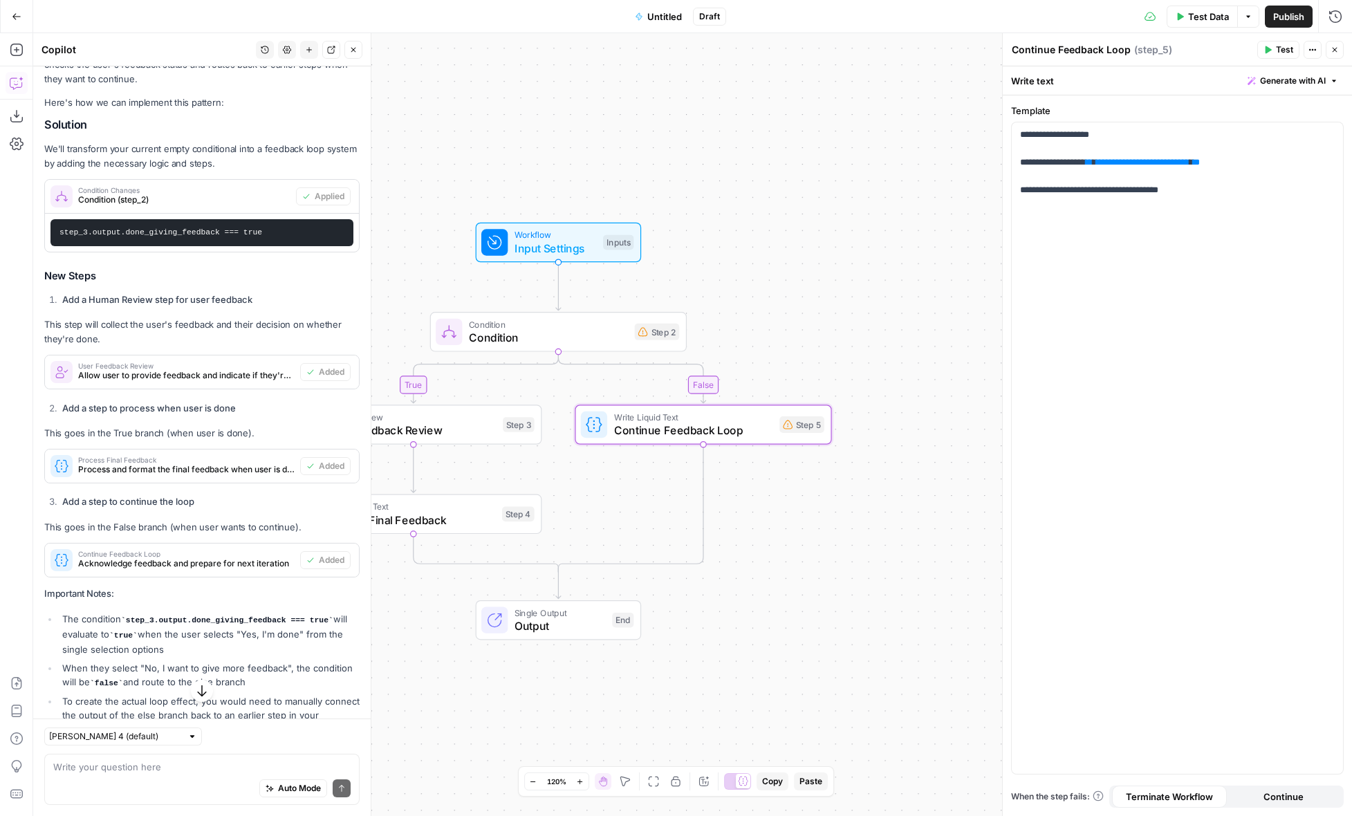
click at [230, 559] on span "Acknowledge feedback and prepare for next iteration" at bounding box center [186, 563] width 216 height 12
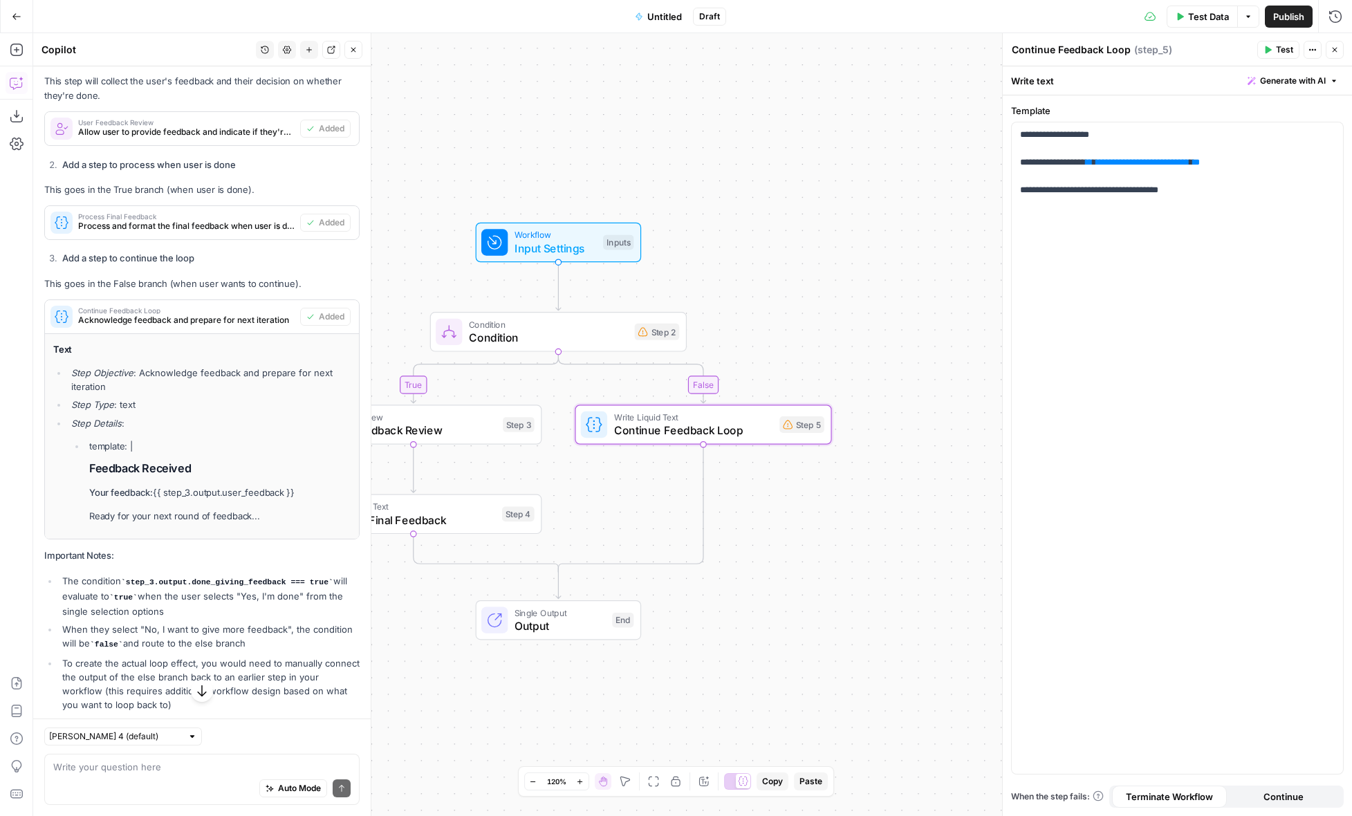
scroll to position [536, 0]
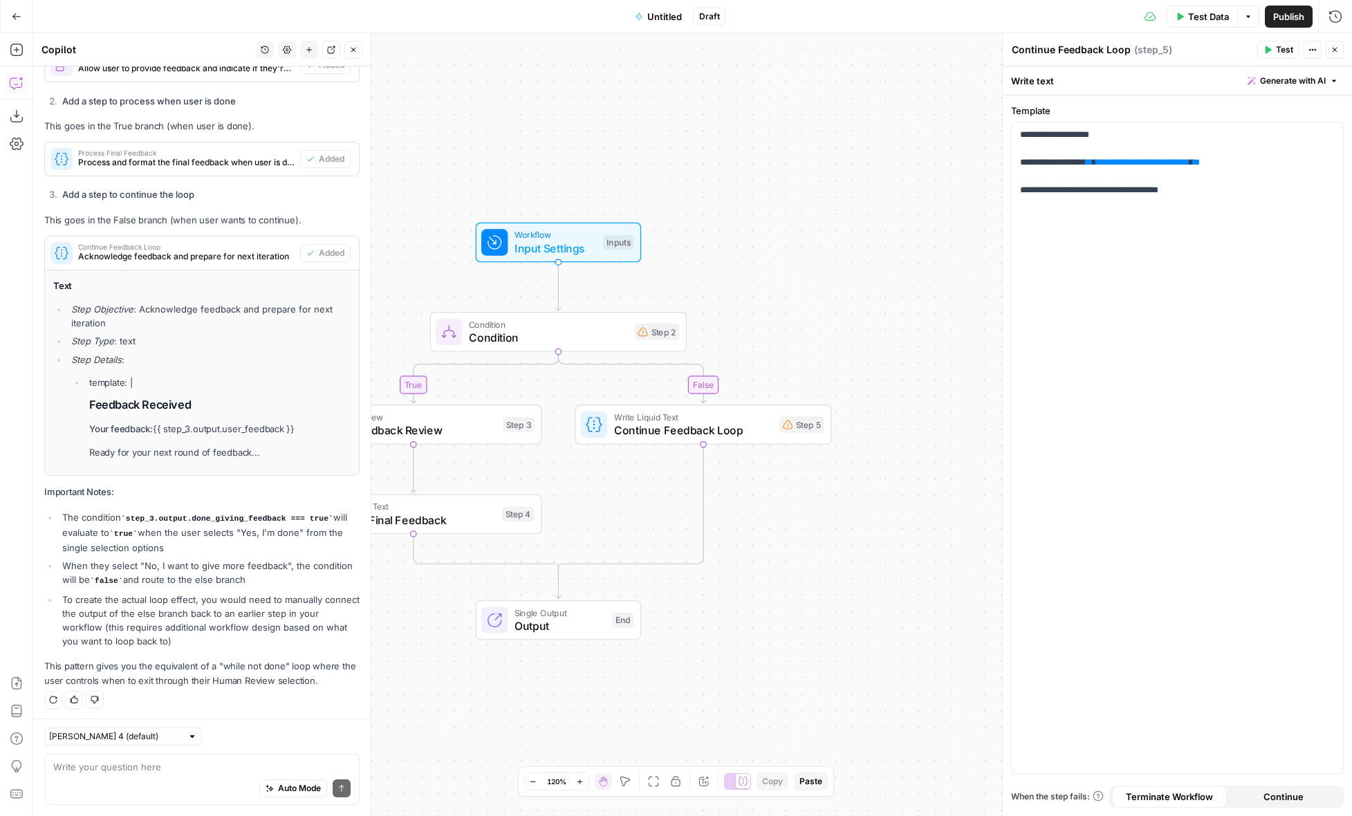
click at [576, 339] on span "Condition" at bounding box center [548, 337] width 159 height 17
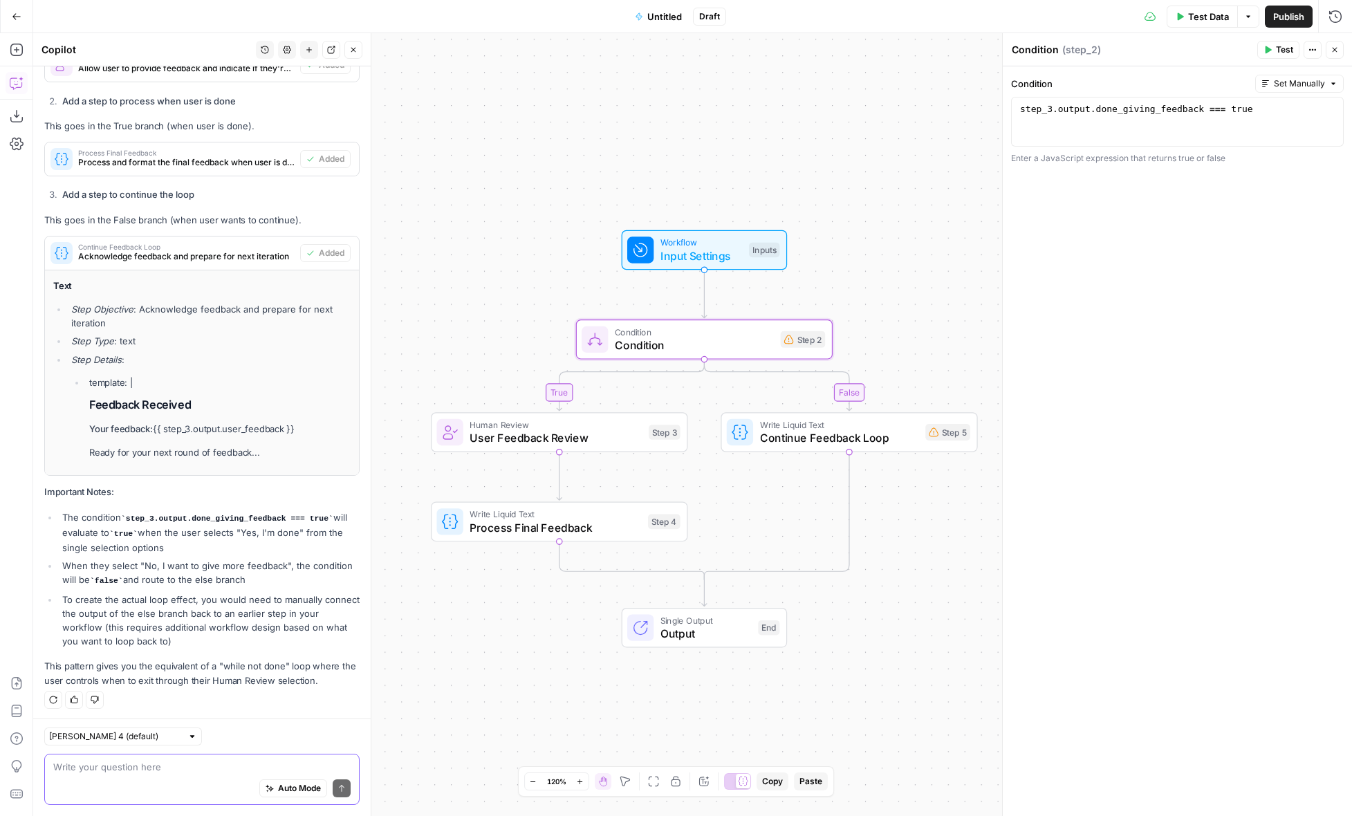
click at [182, 772] on textarea at bounding box center [201, 767] width 297 height 14
type textarea "b"
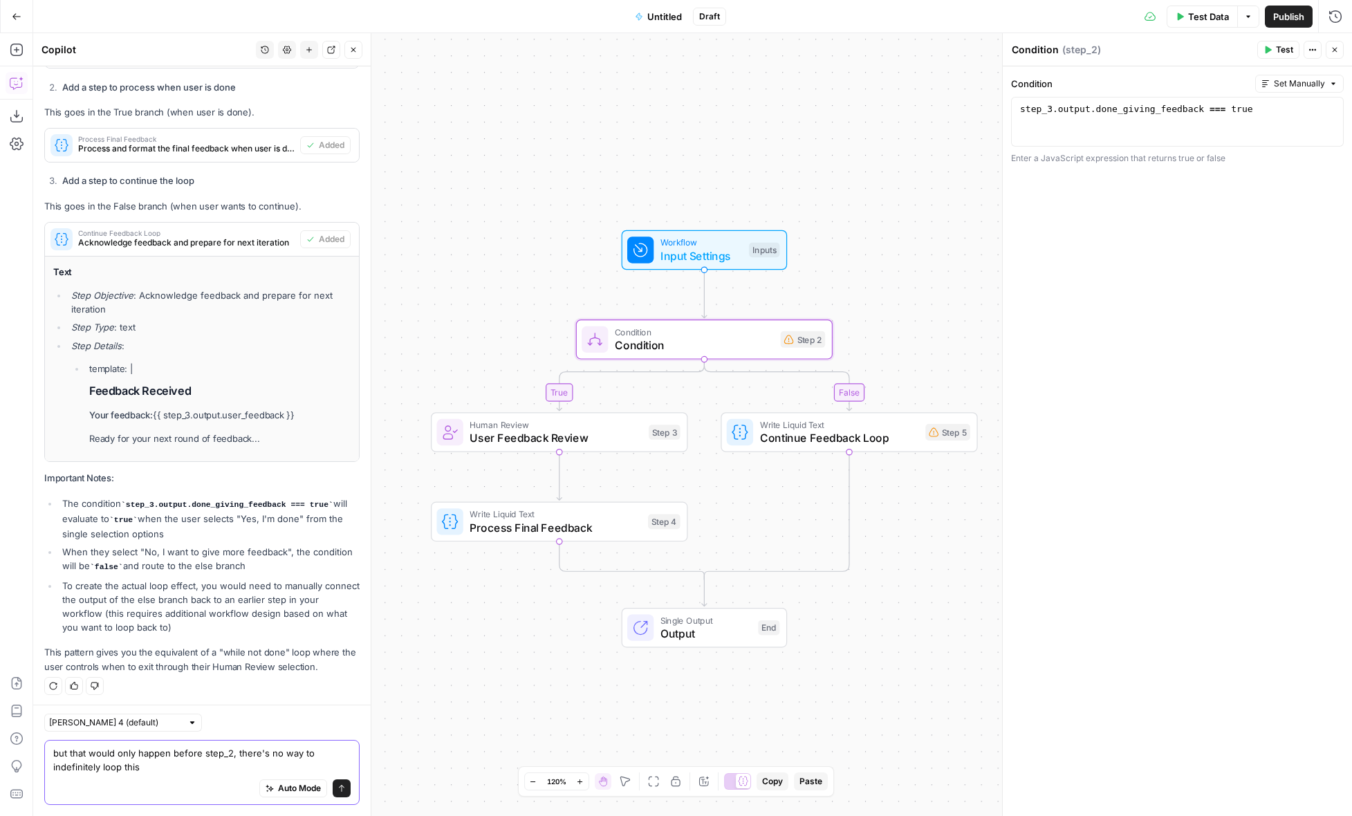
click at [165, 764] on textarea "but that would only happen before step_2, there's no way to indefinitely loop t…" at bounding box center [201, 760] width 297 height 28
type textarea "but that would only happen before step_2, there's no way to indefinitely loop t…"
click at [19, 49] on icon "button" at bounding box center [17, 50] width 14 height 14
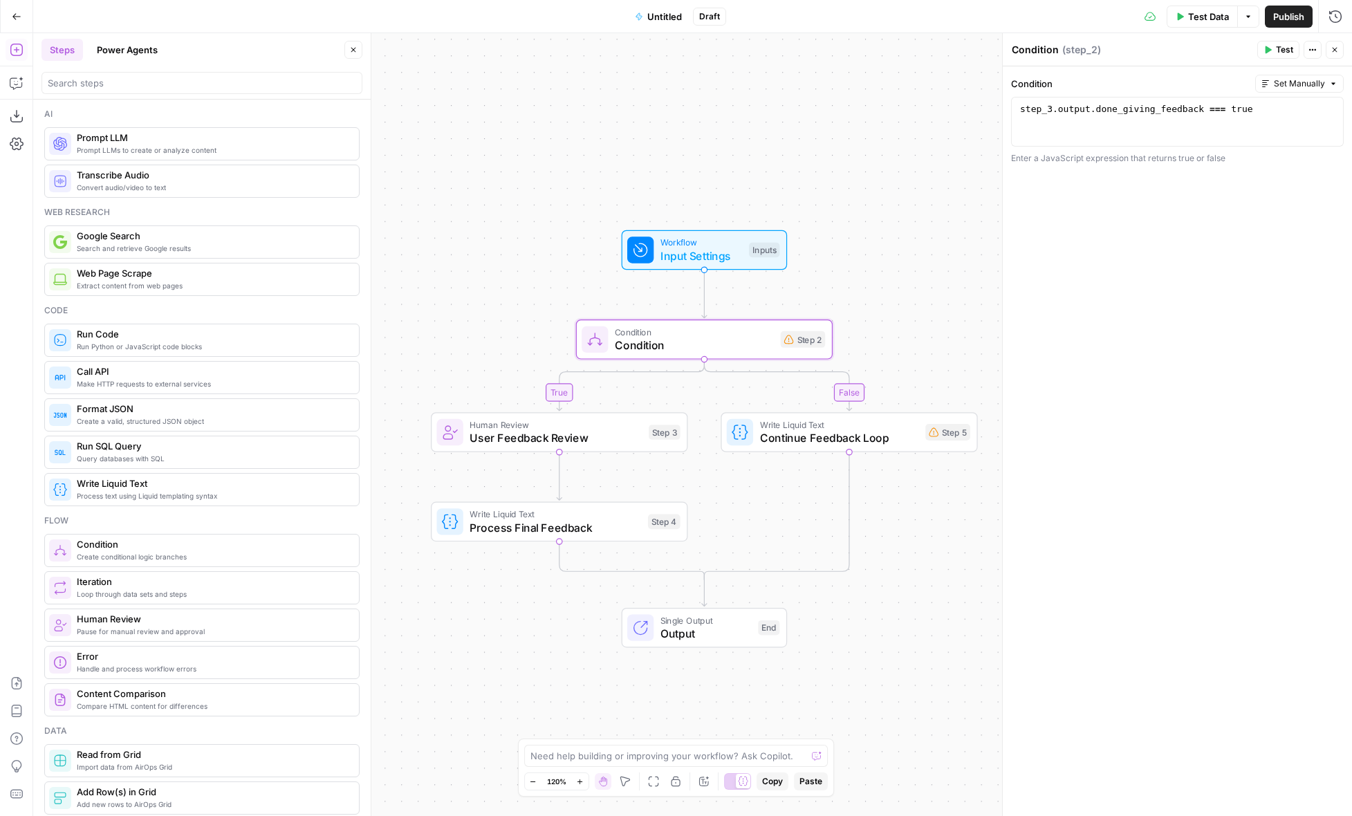
scroll to position [9, 0]
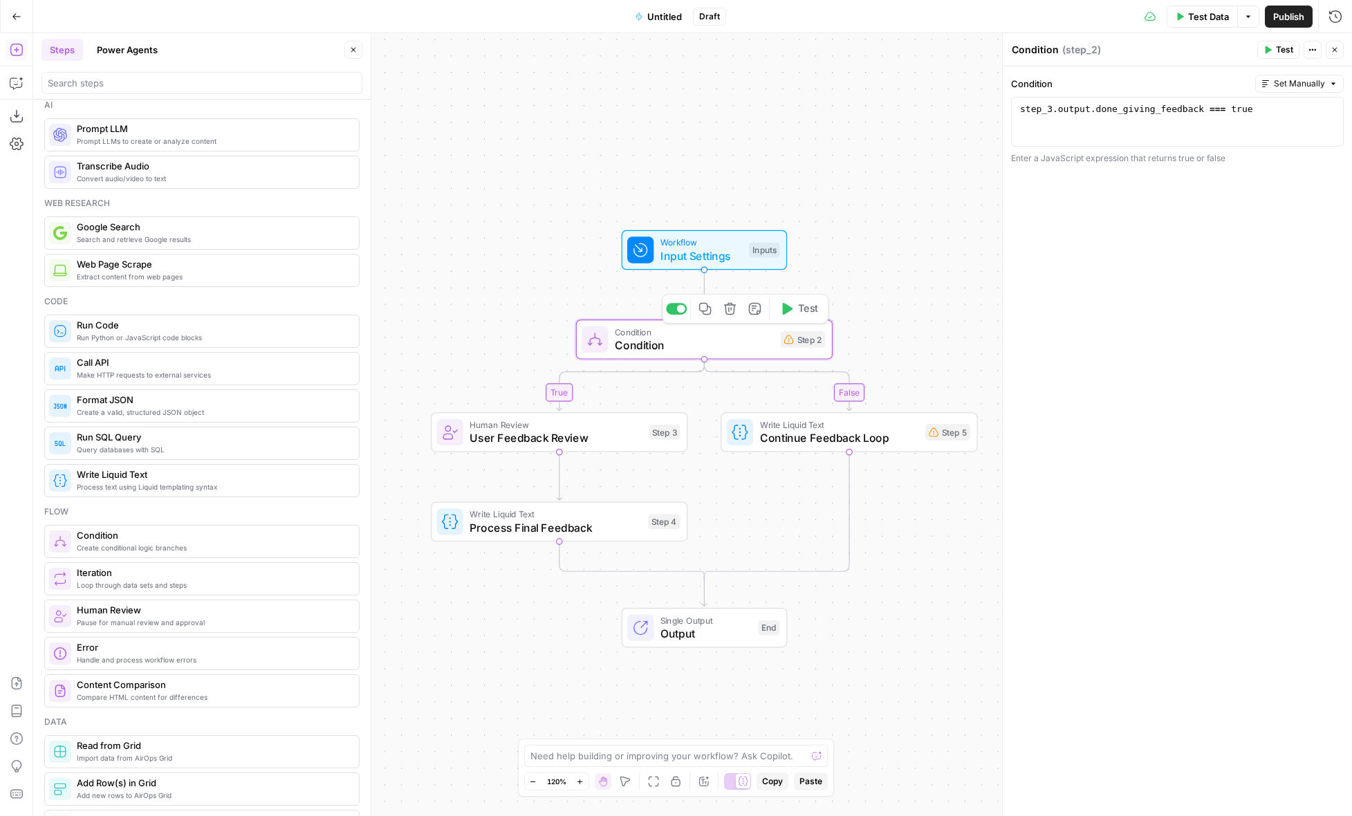
click at [689, 337] on span "Condition" at bounding box center [694, 345] width 159 height 17
click at [1238, 109] on div "step_3 . output . done_giving_feedback === true" at bounding box center [1177, 134] width 320 height 62
type textarea "**********"
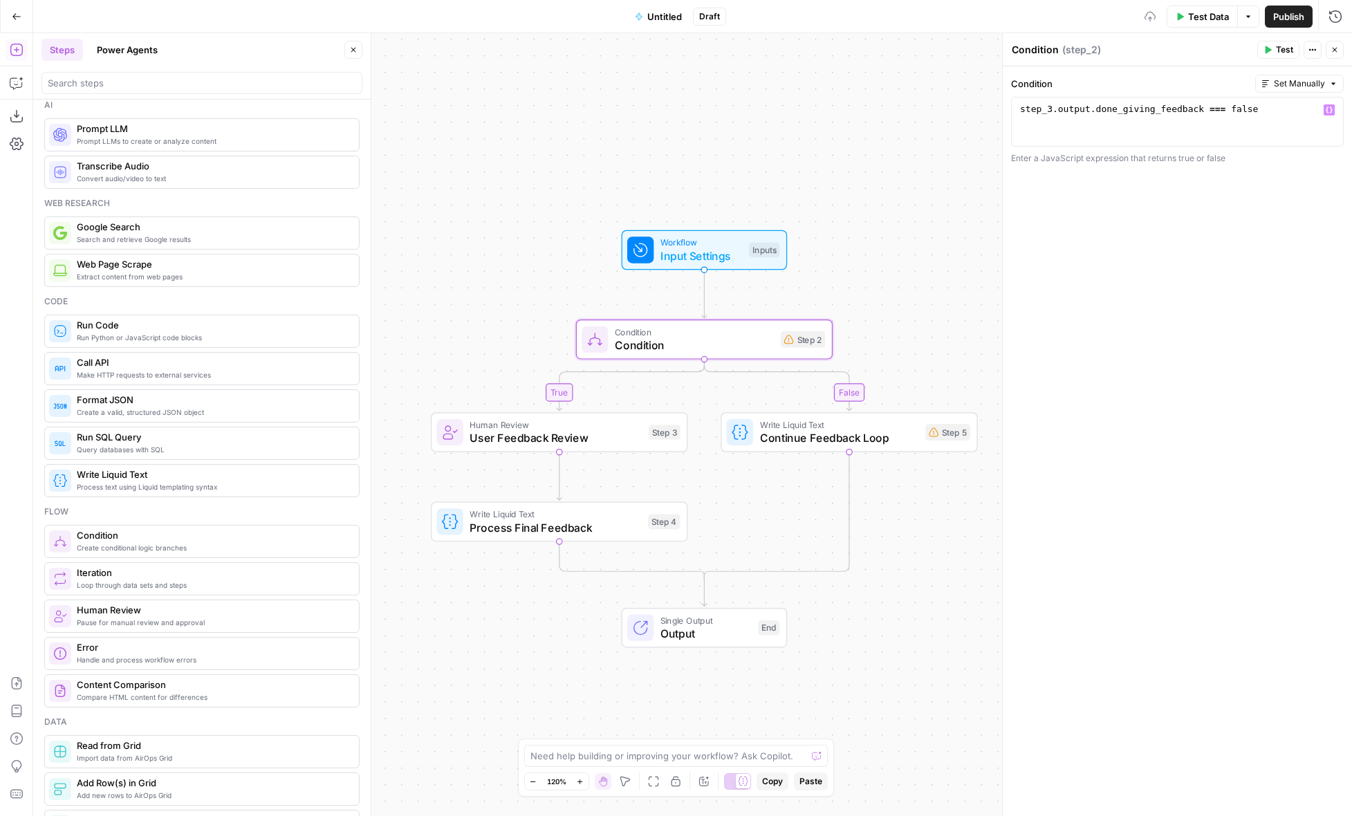
click at [1214, 218] on div "**********" at bounding box center [1177, 441] width 349 height 750
click at [1283, 106] on div "step_3 . output . done_giving_feedback === false" at bounding box center [1177, 134] width 320 height 62
click at [605, 523] on span "Process Final Feedback" at bounding box center [554, 527] width 171 height 17
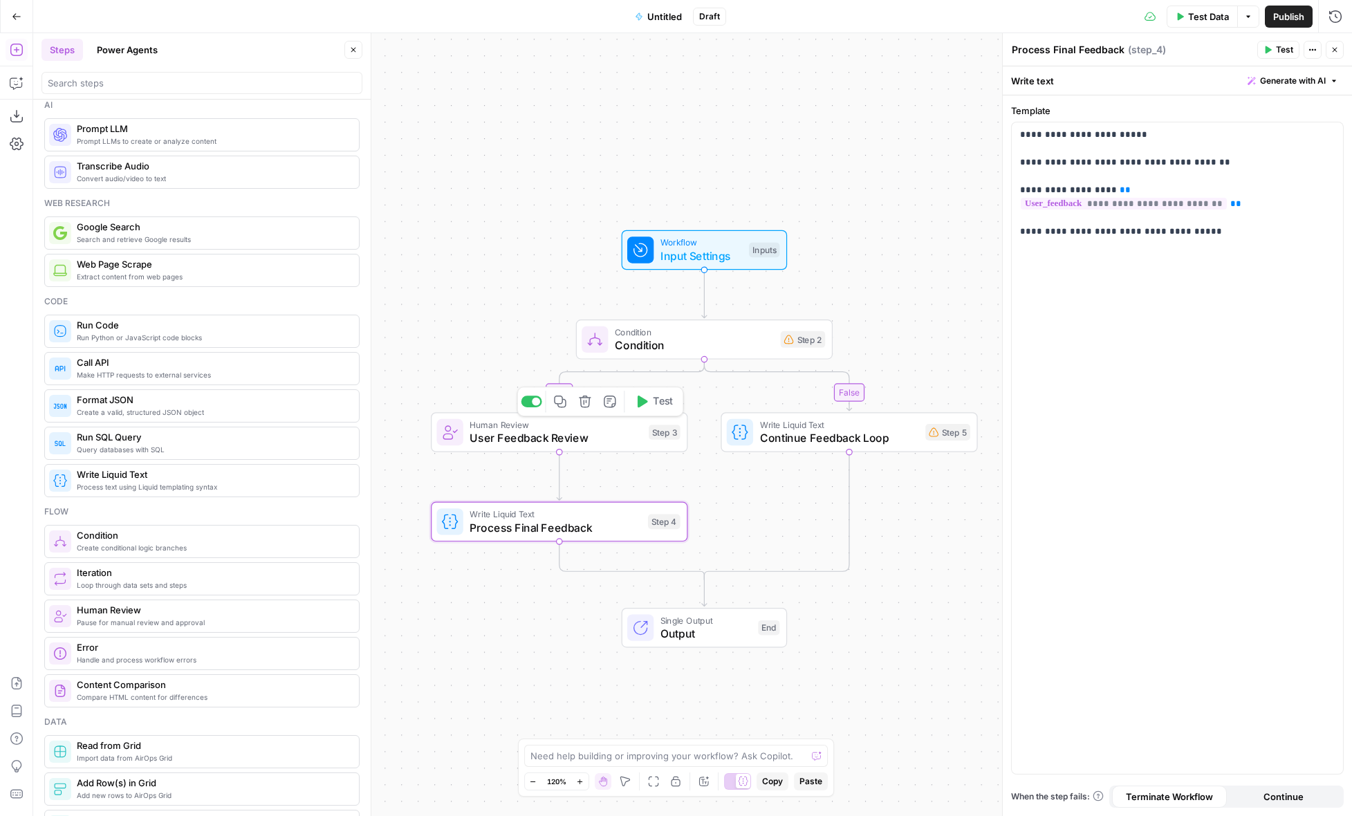
click at [624, 445] on span "User Feedback Review" at bounding box center [555, 437] width 172 height 17
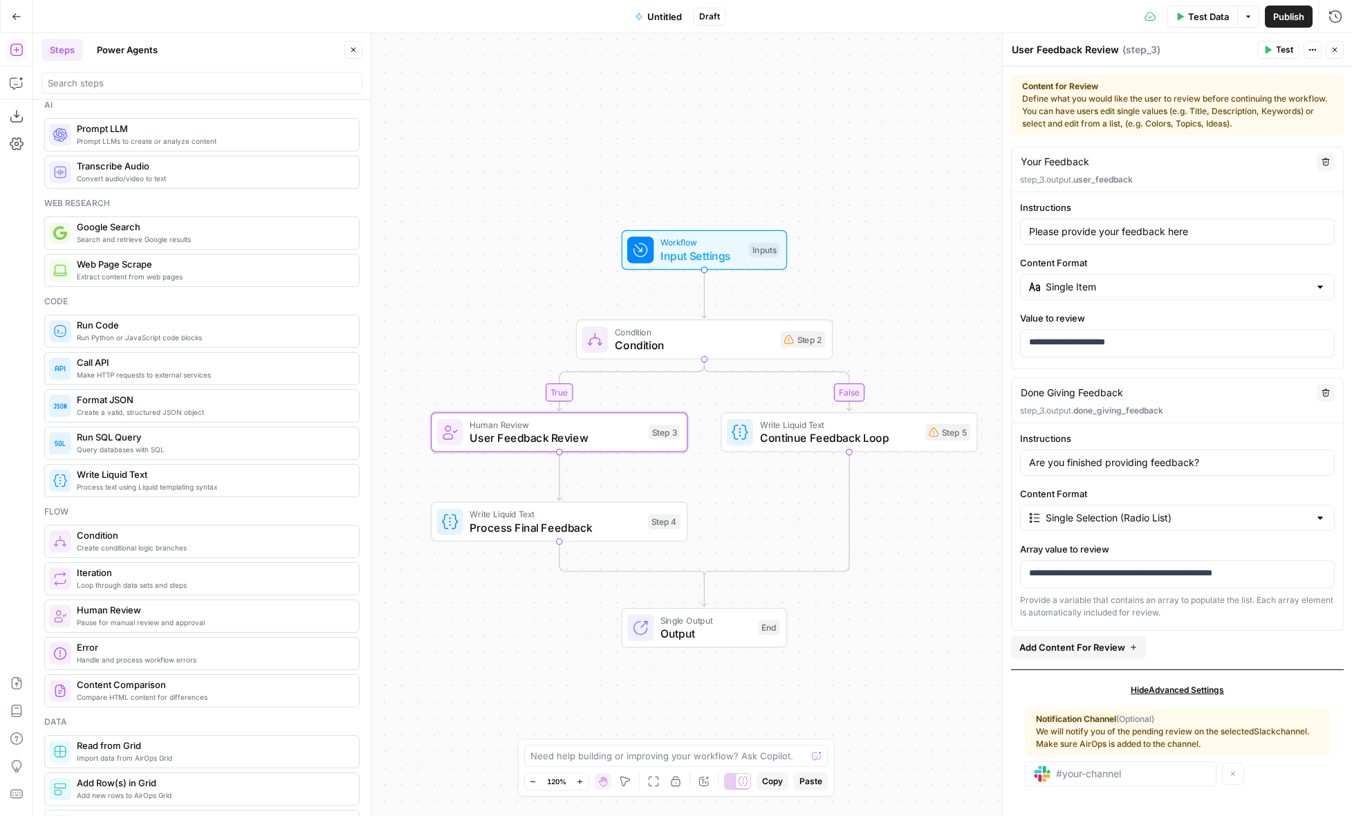
click at [756, 469] on div "true false Workflow Input Settings Inputs Condition Condition Step 2 Human Revi…" at bounding box center [692, 424] width 1319 height 783
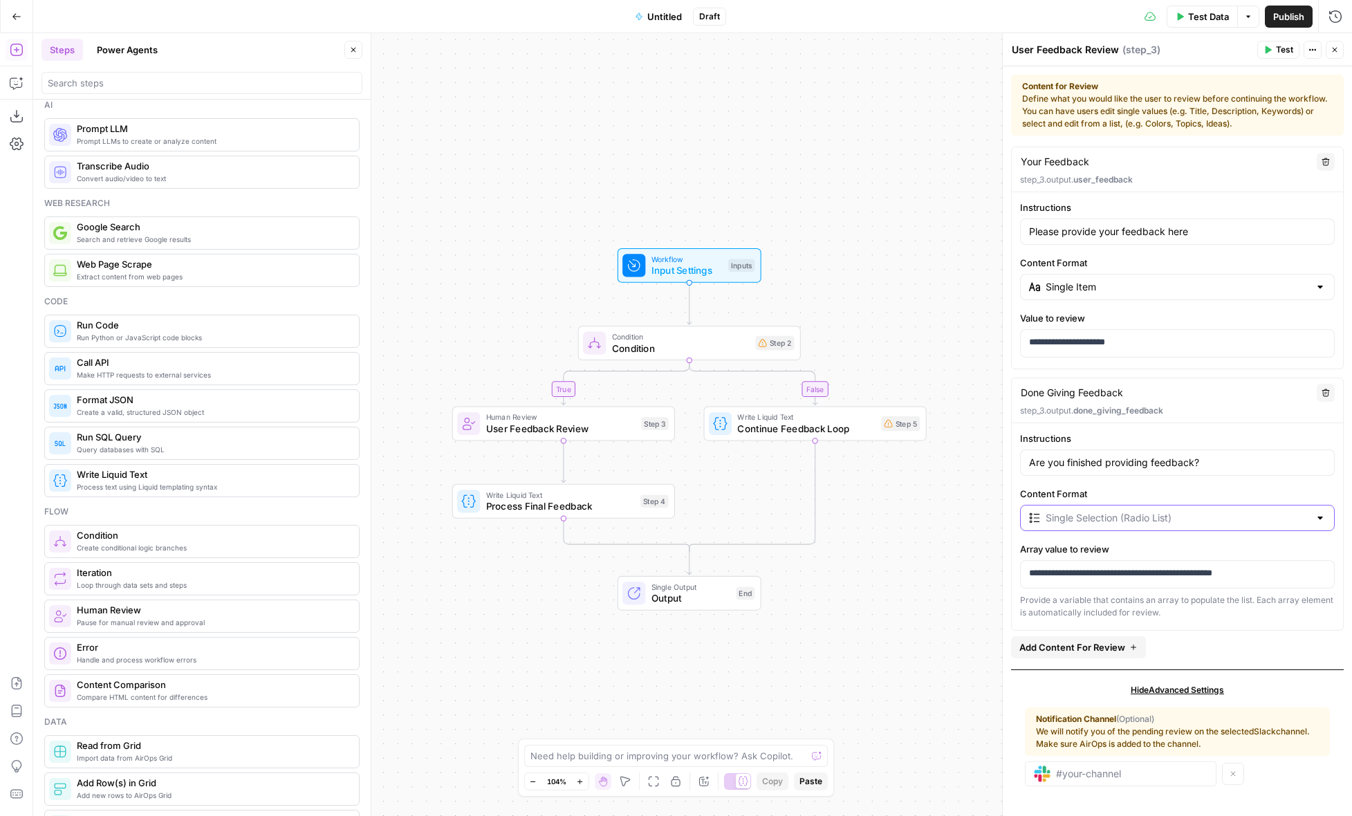
click at [1157, 522] on input "Content Format" at bounding box center [1176, 518] width 263 height 14
type input "Single Selection (Radio List)"
click at [1176, 485] on div "**********" at bounding box center [1177, 524] width 331 height 187
click at [1143, 570] on p "**********" at bounding box center [1177, 573] width 297 height 14
click at [1184, 572] on p "**********" at bounding box center [1177, 573] width 297 height 14
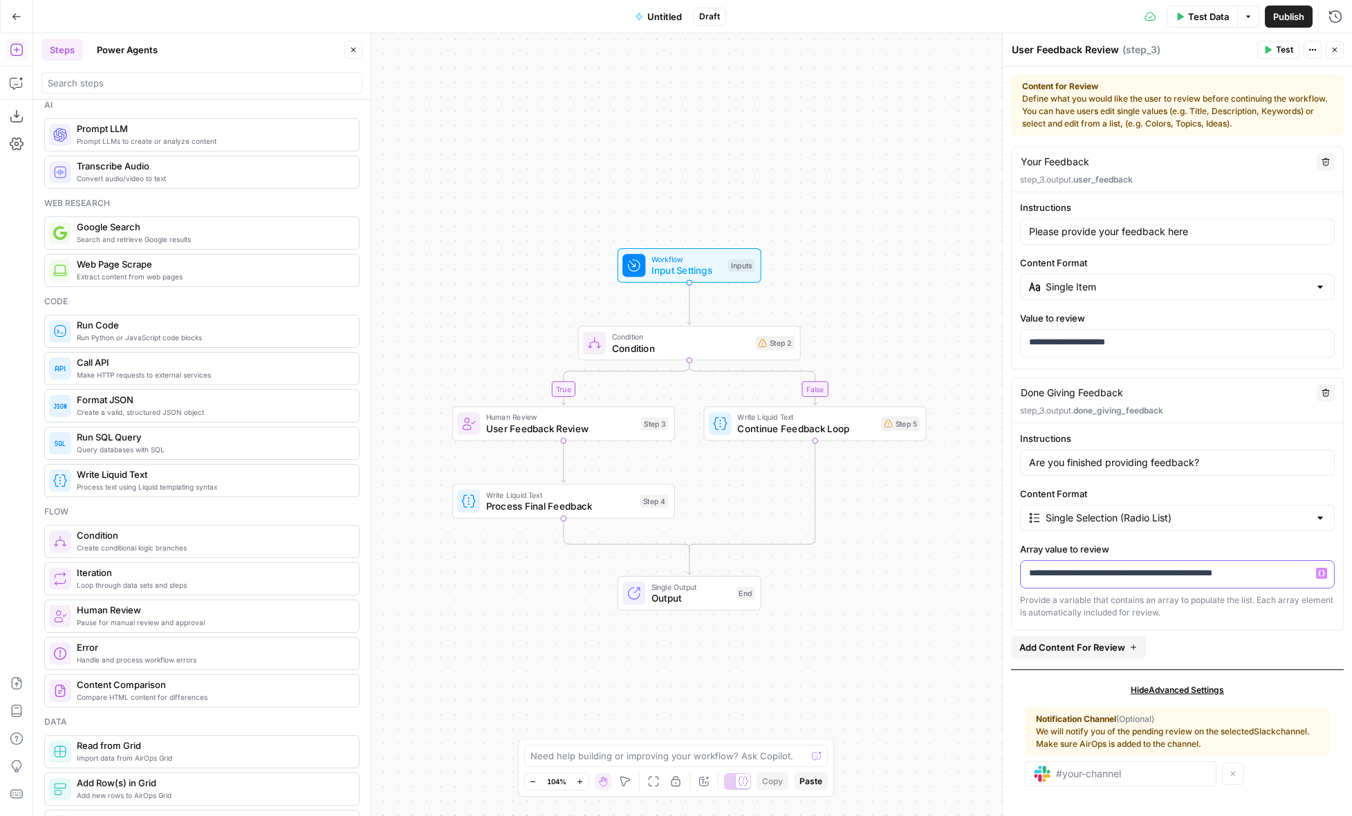
drag, startPoint x: 1036, startPoint y: 574, endPoint x: 1178, endPoint y: 575, distance: 141.1
click at [1178, 575] on p "**********" at bounding box center [1177, 573] width 297 height 14
type textarea "Done Giving Feedback"
type input "Are you finished providing feedback?"
type input "Single Selection (Radio List)"
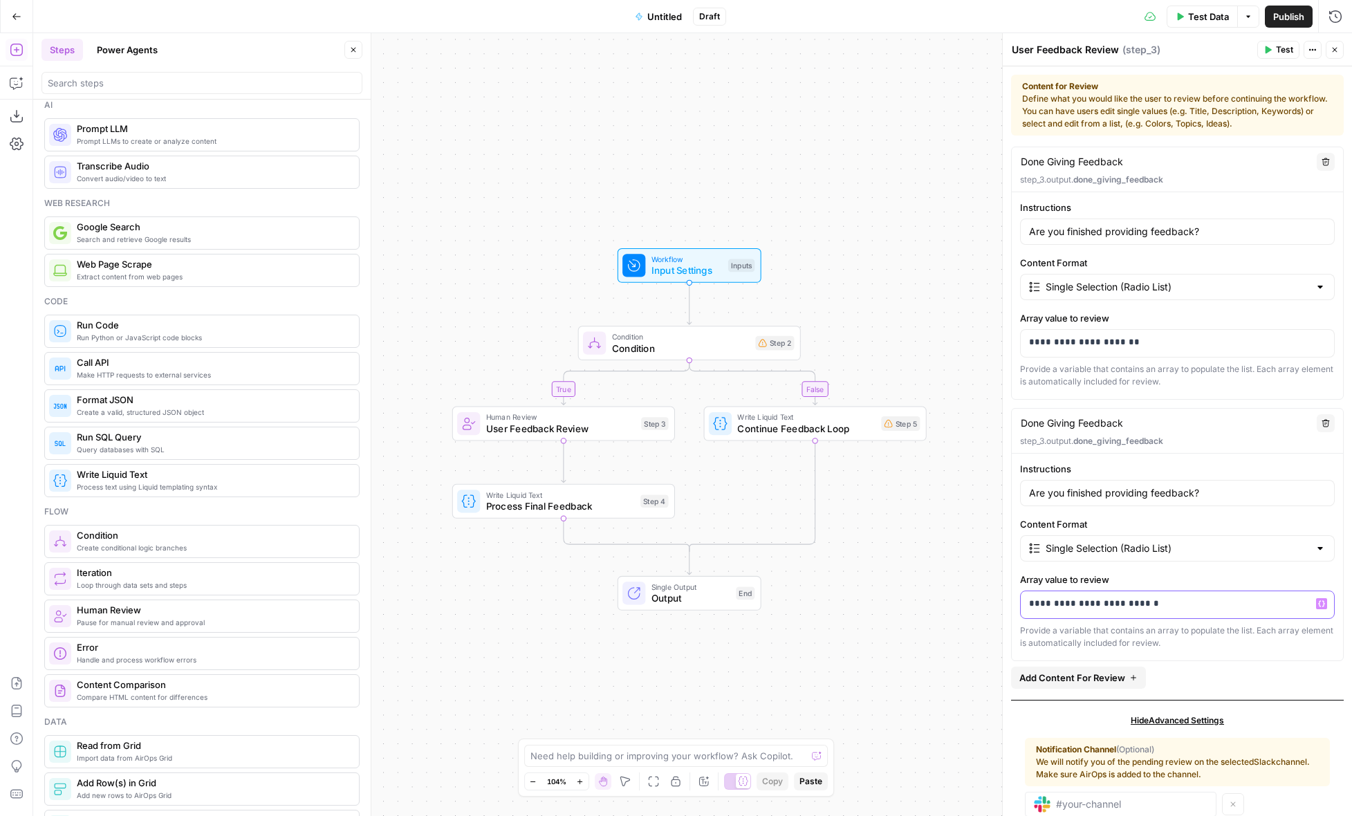
drag, startPoint x: 1070, startPoint y: 604, endPoint x: 1128, endPoint y: 602, distance: 58.1
click at [1128, 602] on p "**********" at bounding box center [1177, 604] width 297 height 14
click at [1157, 579] on label "Array value to review" at bounding box center [1177, 580] width 315 height 14
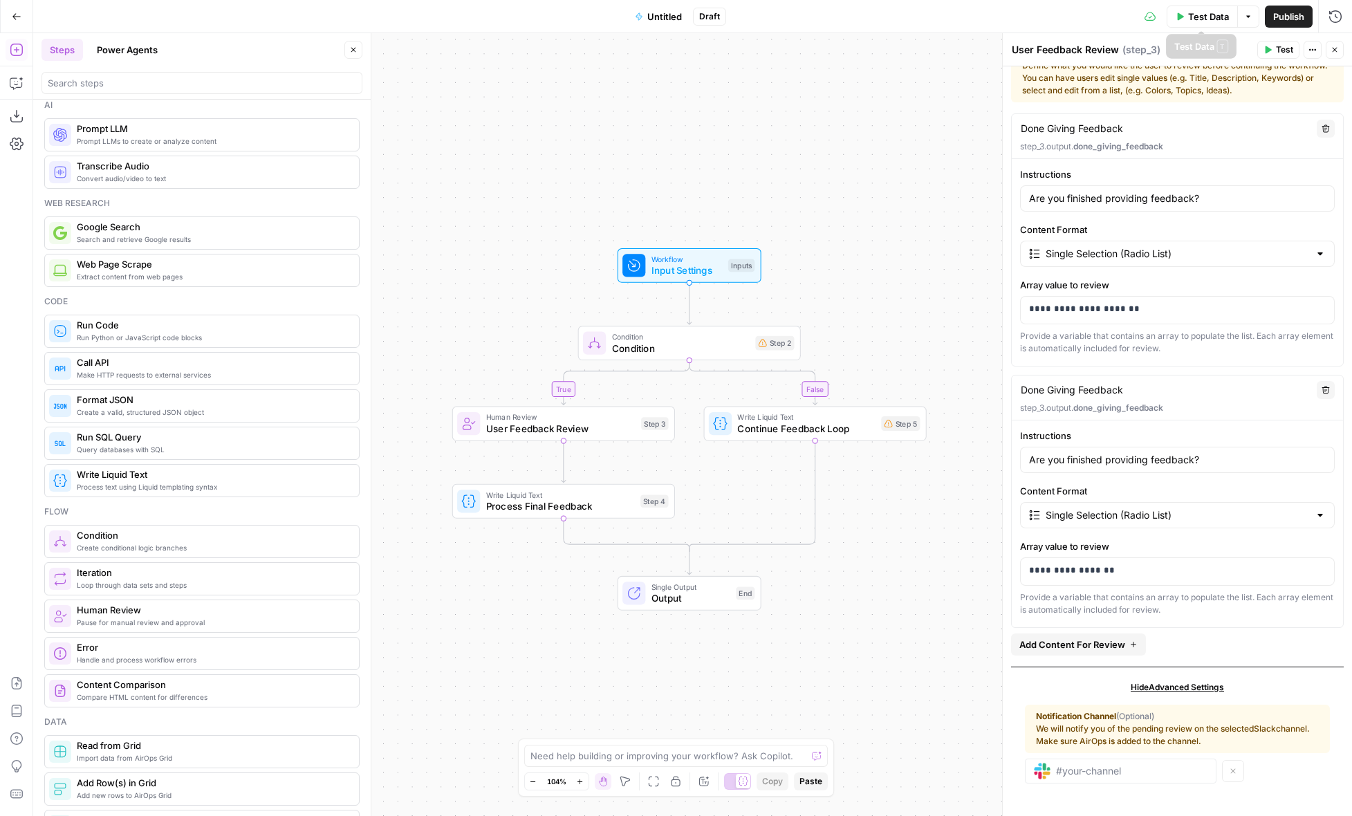
click at [1202, 17] on span "Test Data" at bounding box center [1208, 17] width 41 height 14
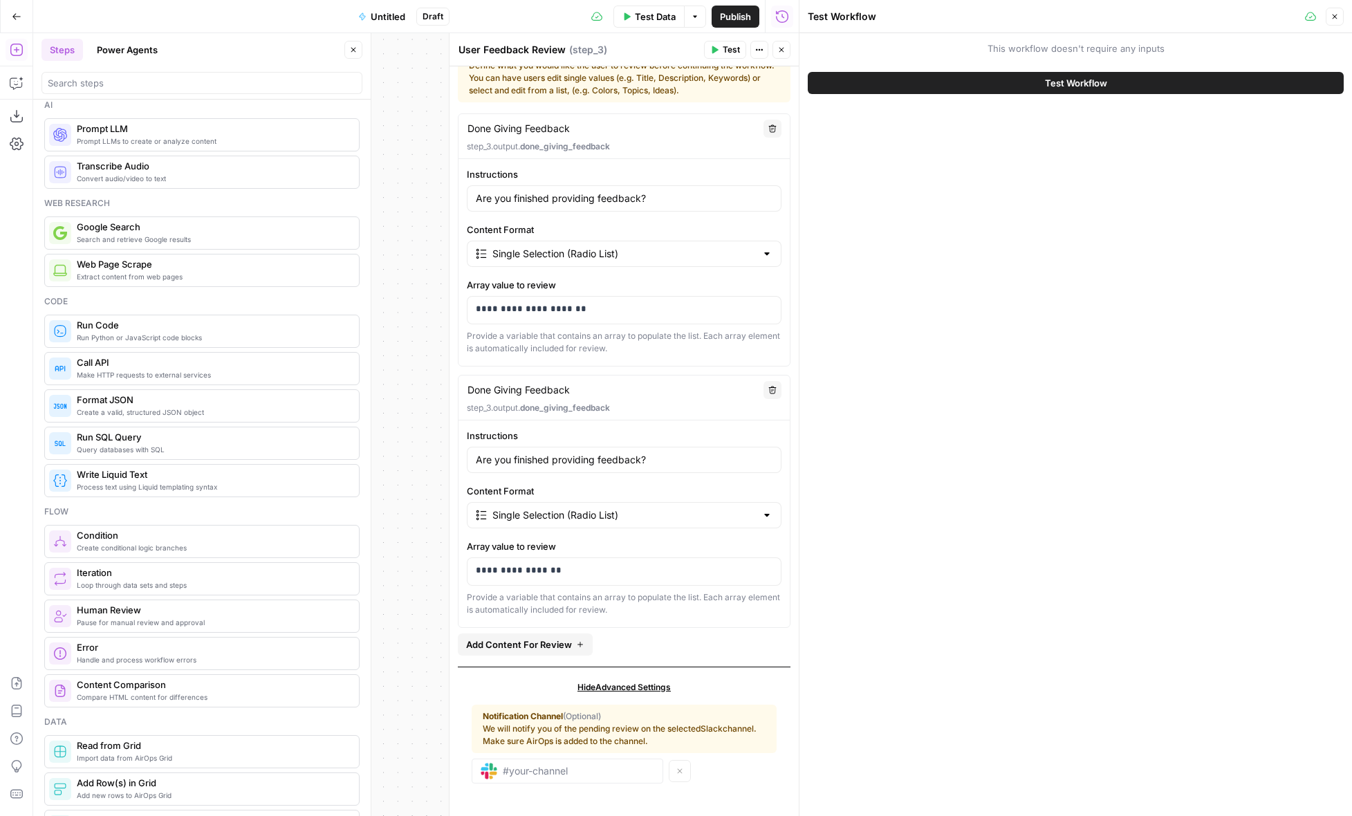
click at [1151, 80] on button "Test Workflow" at bounding box center [1076, 83] width 536 height 22
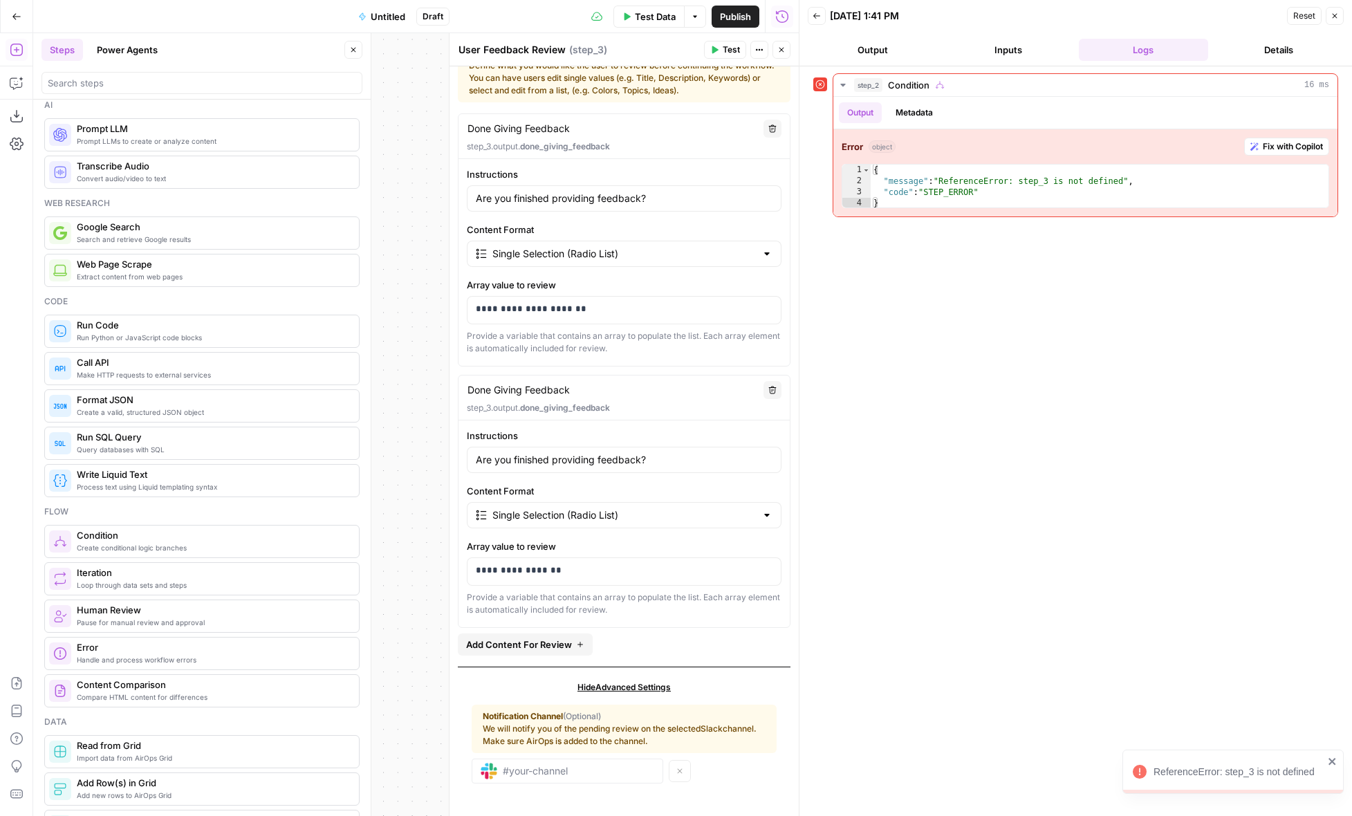
click at [1334, 18] on icon "button" at bounding box center [1334, 16] width 8 height 8
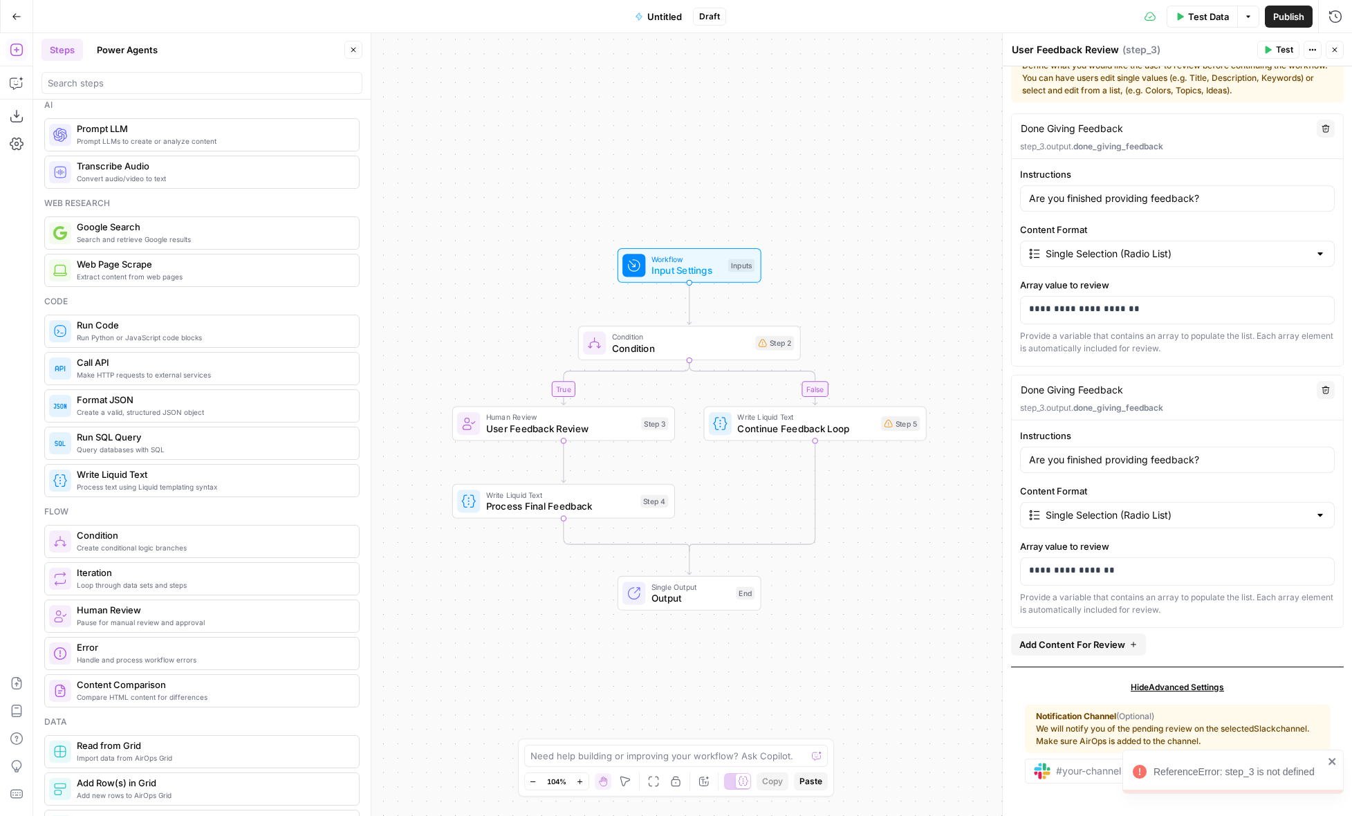
click at [852, 274] on div "true false Workflow Input Settings Inputs Condition Condition Step 2 Human Revi…" at bounding box center [692, 424] width 1319 height 783
click at [720, 347] on span "Condition" at bounding box center [681, 348] width 138 height 15
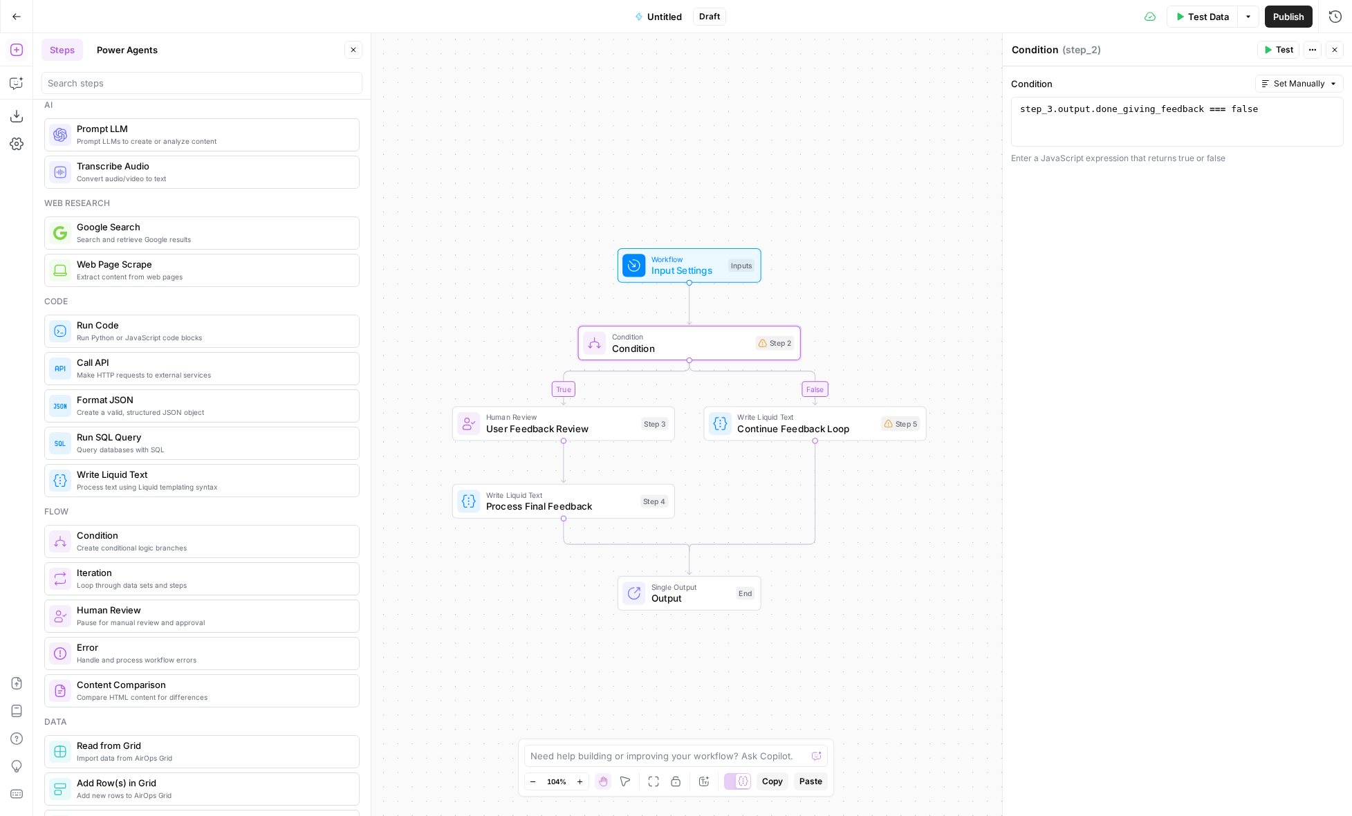
click at [1211, 10] on span "Test Data" at bounding box center [1208, 17] width 41 height 14
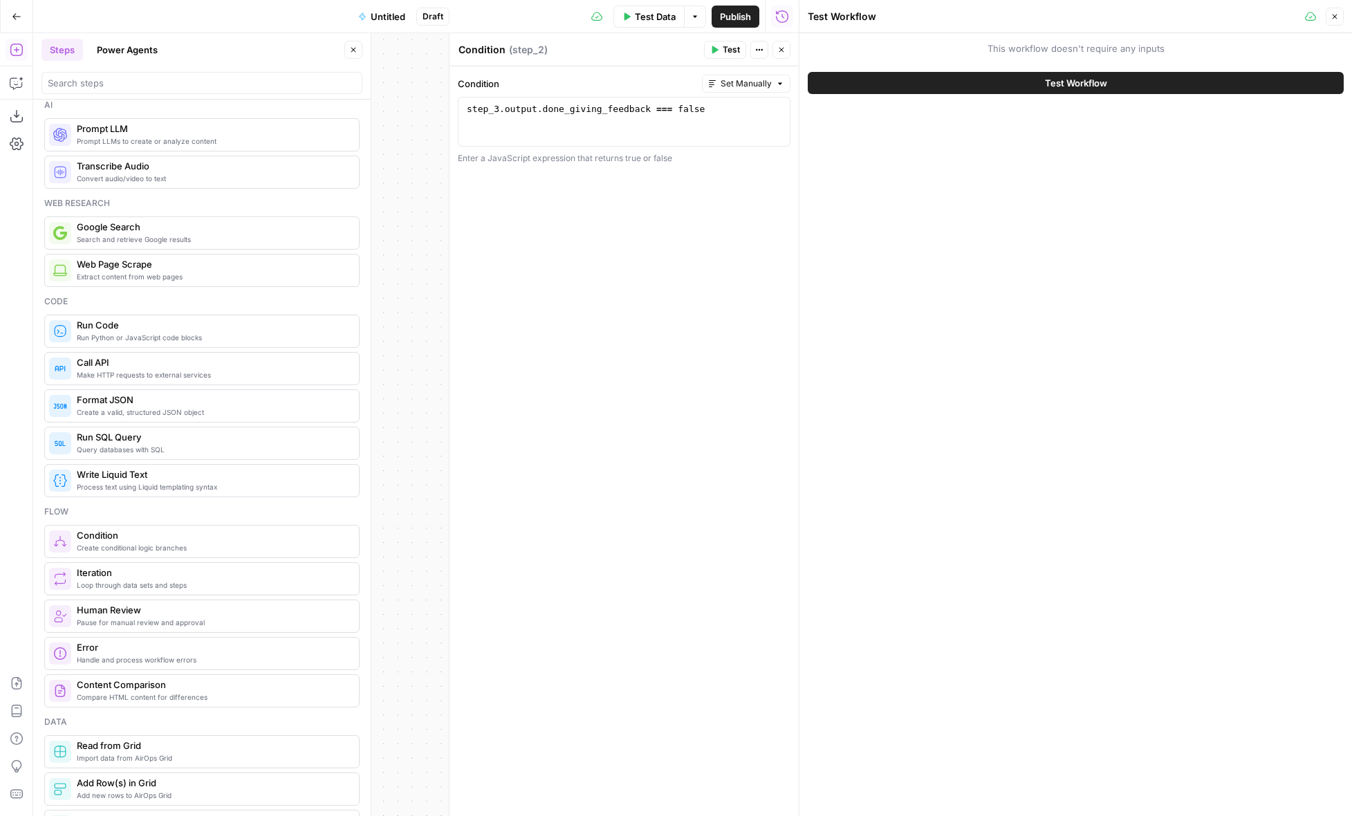
click at [1189, 82] on button "Test Workflow" at bounding box center [1076, 83] width 536 height 22
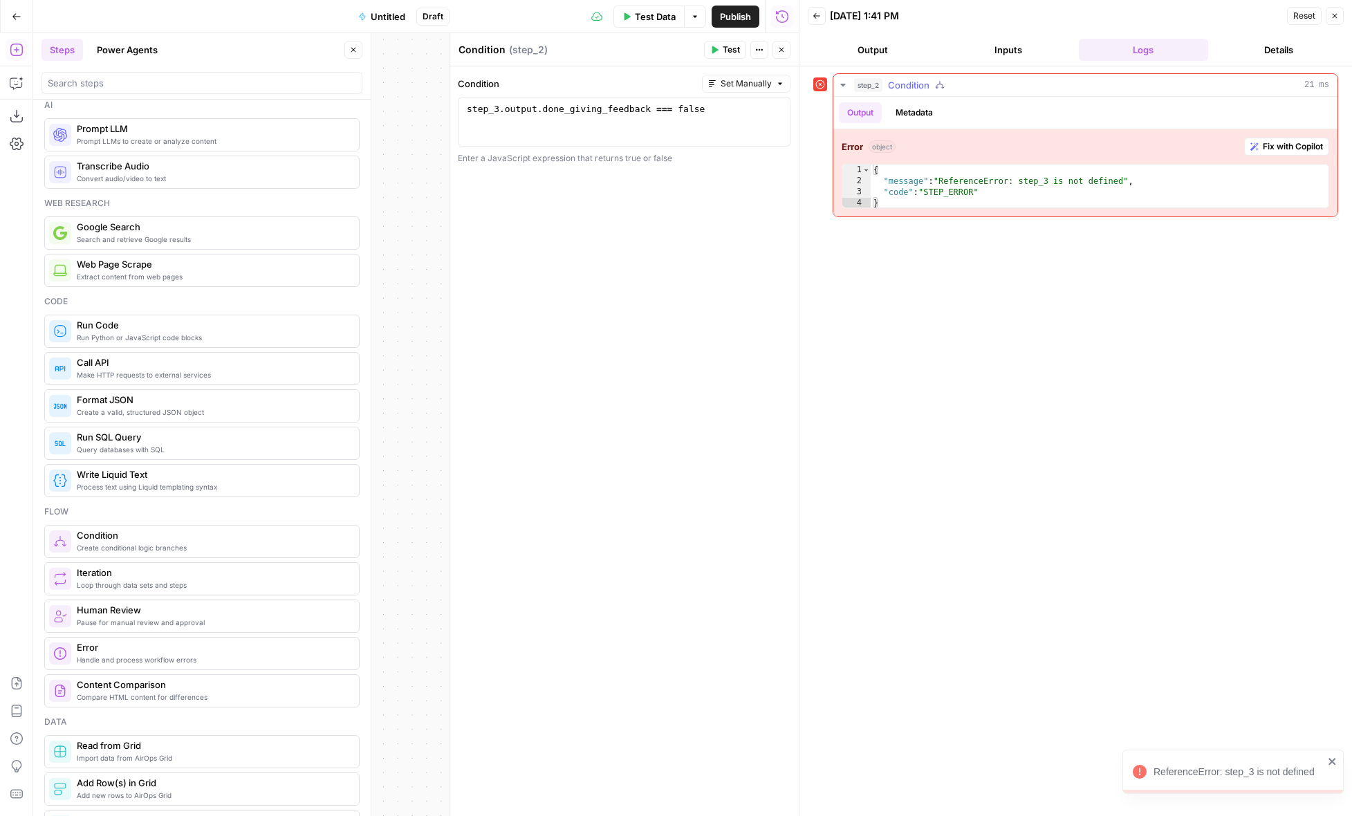
click at [1284, 152] on span "Fix with Copilot" at bounding box center [1293, 146] width 60 height 12
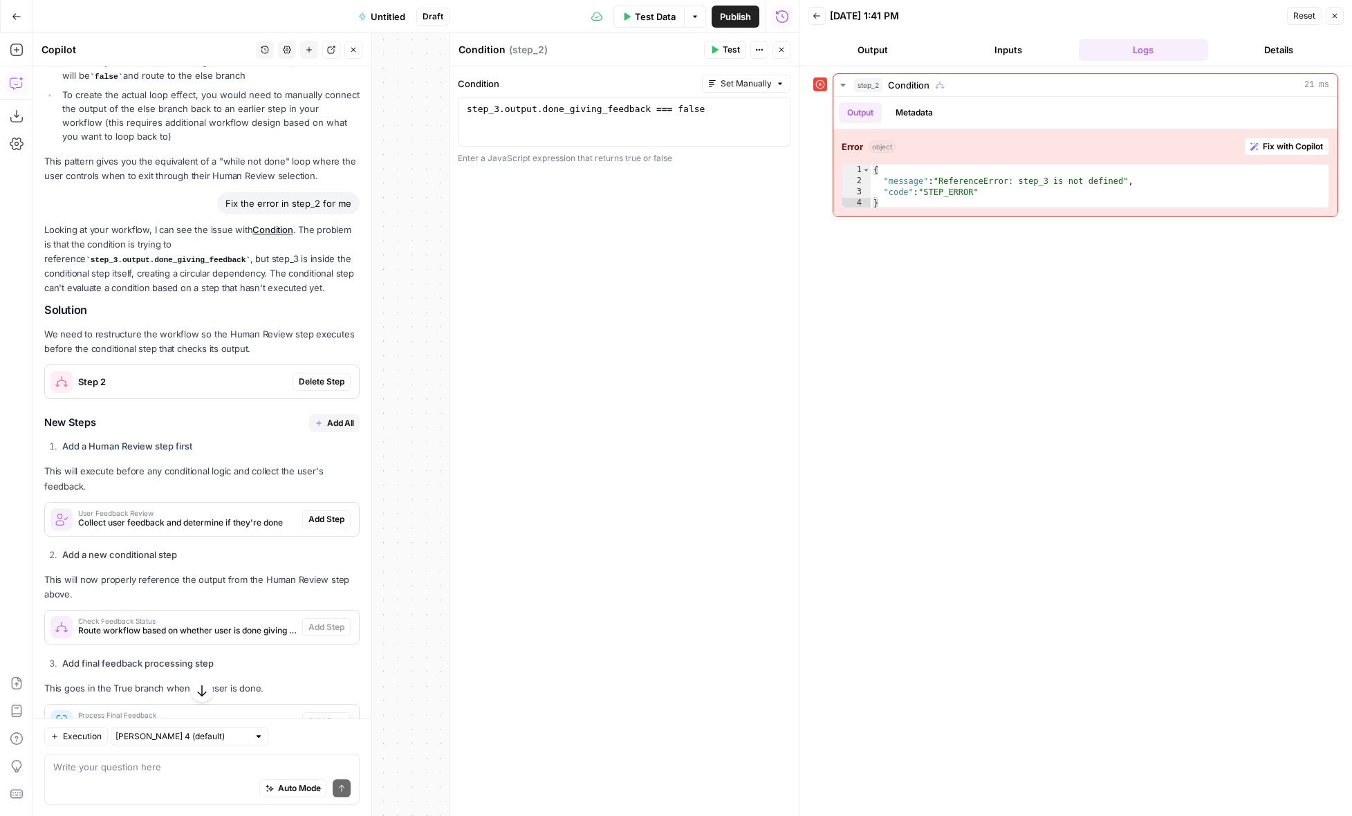
scroll to position [798, 0]
click at [332, 380] on span "Delete Step" at bounding box center [322, 380] width 46 height 12
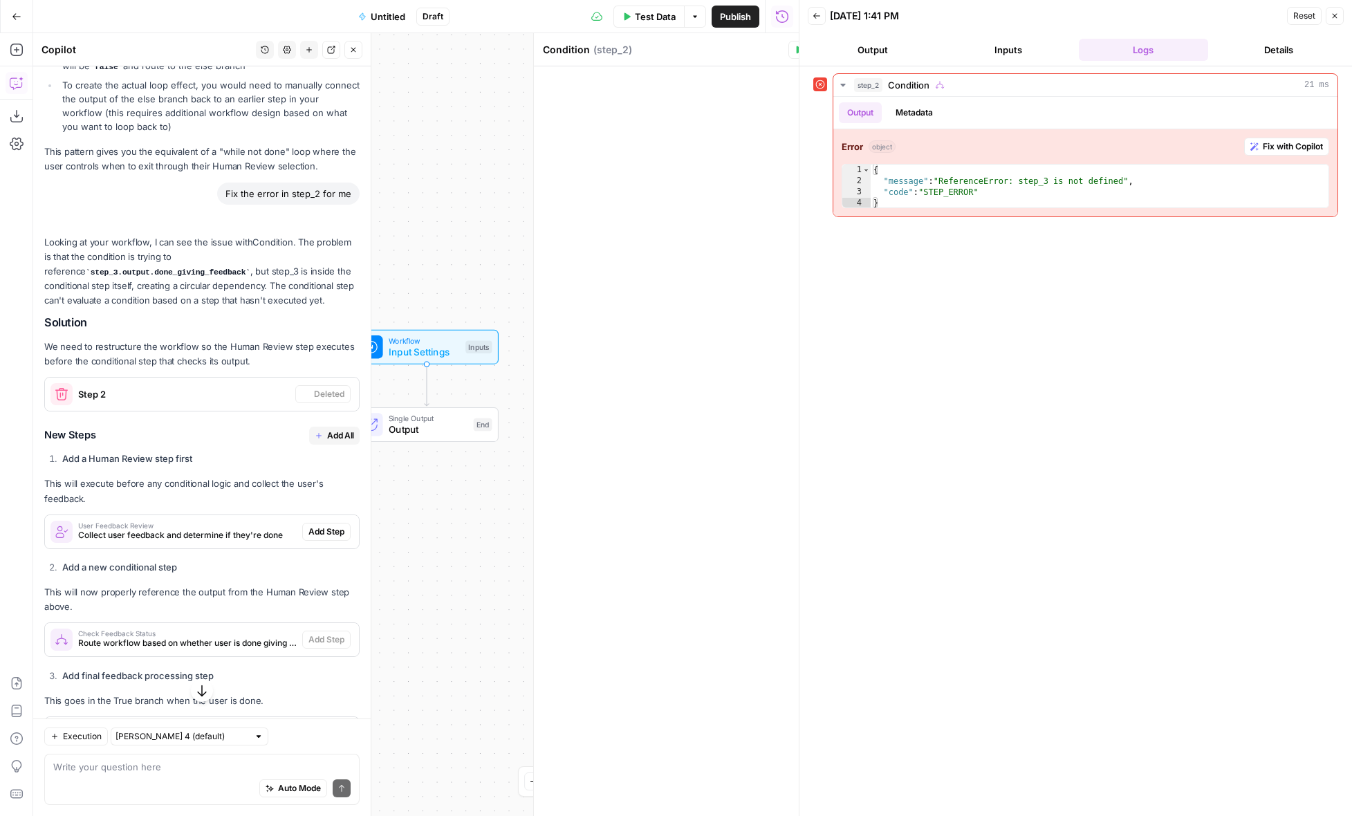
scroll to position [790, 0]
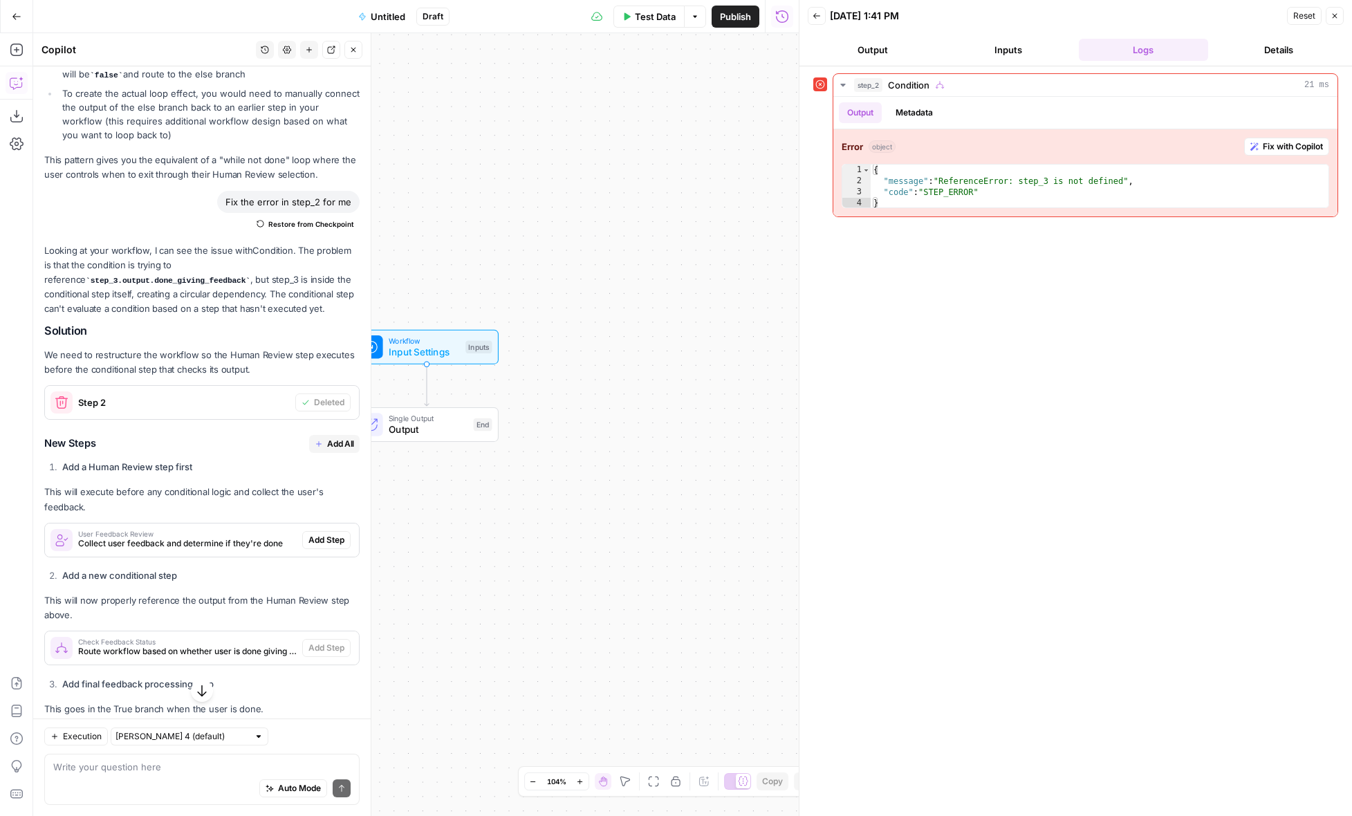
click at [337, 438] on span "Add All" at bounding box center [340, 444] width 27 height 12
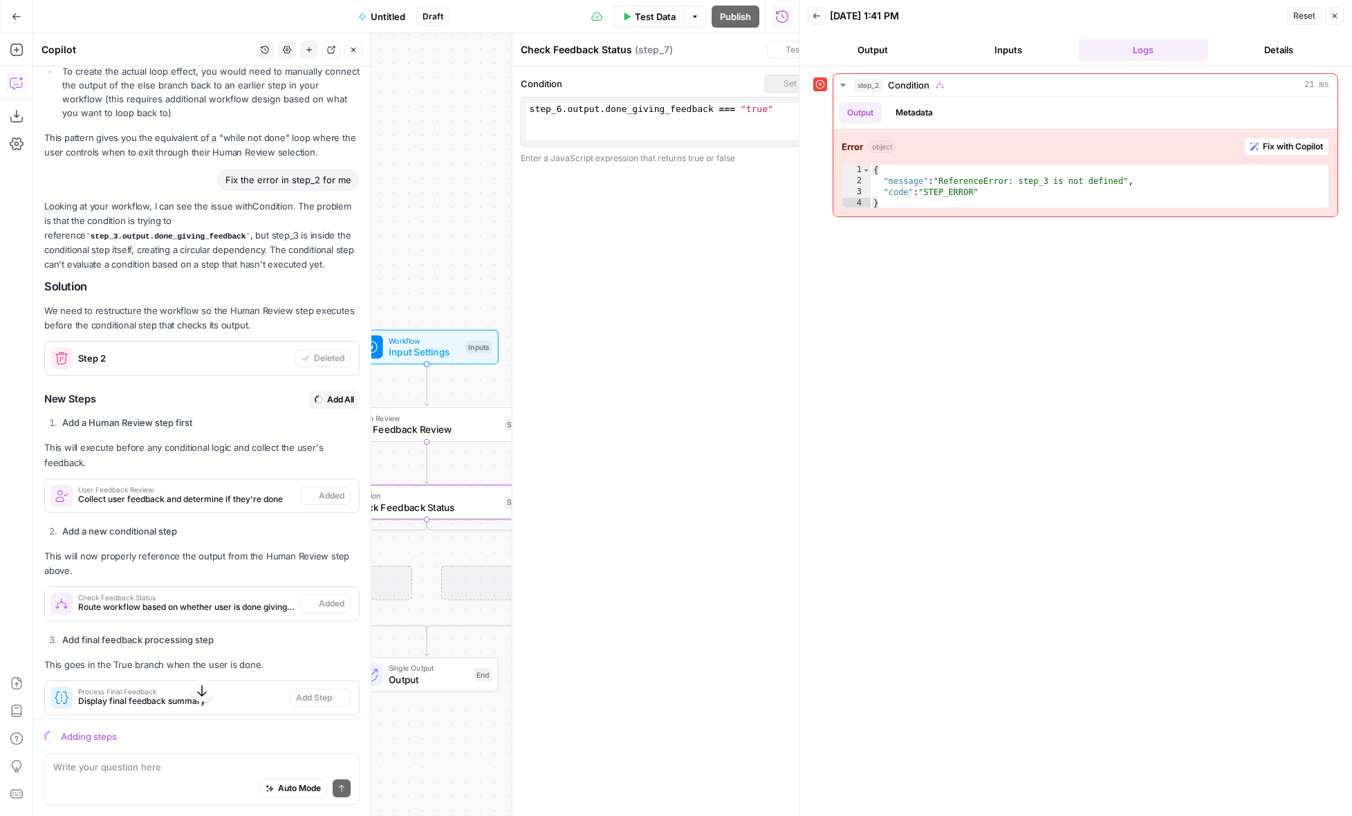
scroll to position [767, 0]
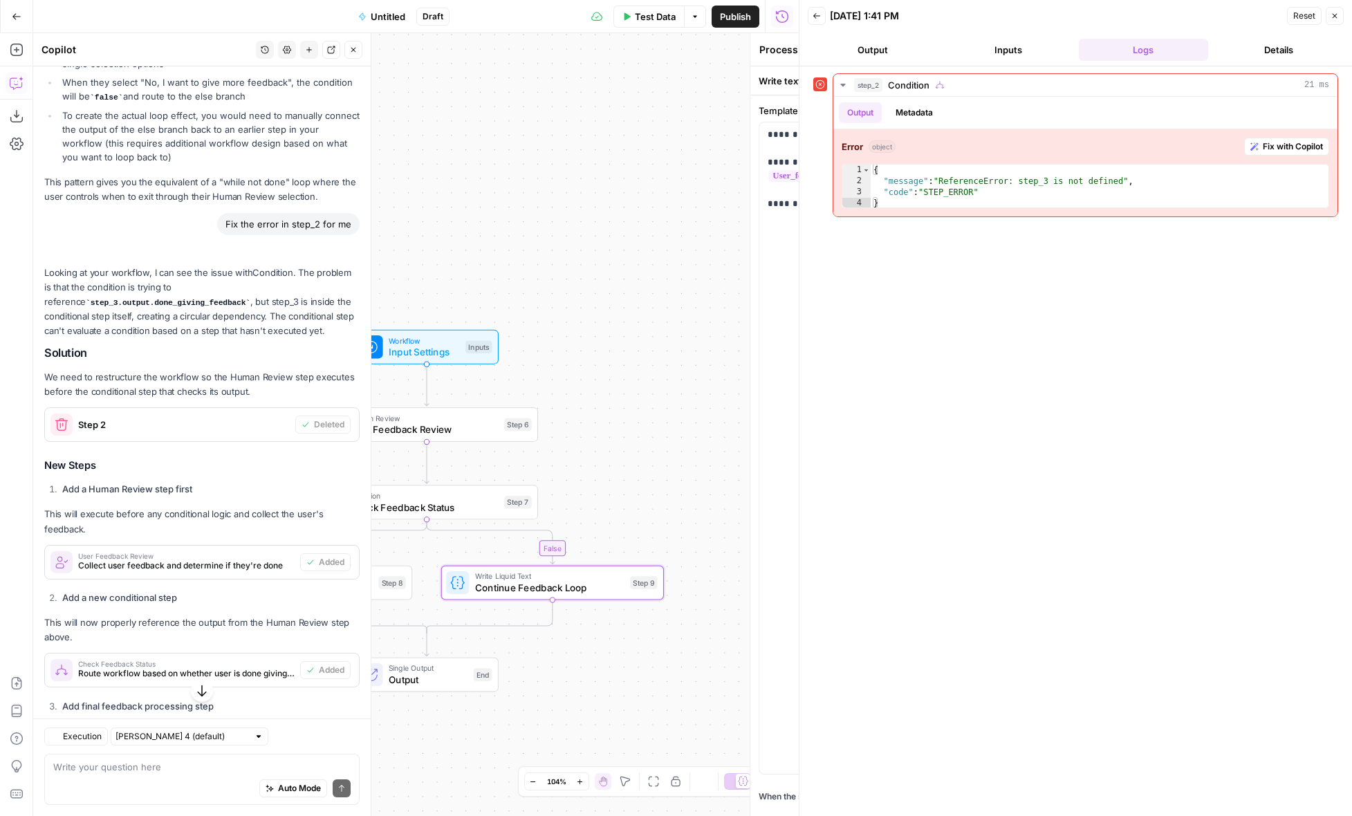
type textarea "Continue Feedback Loop"
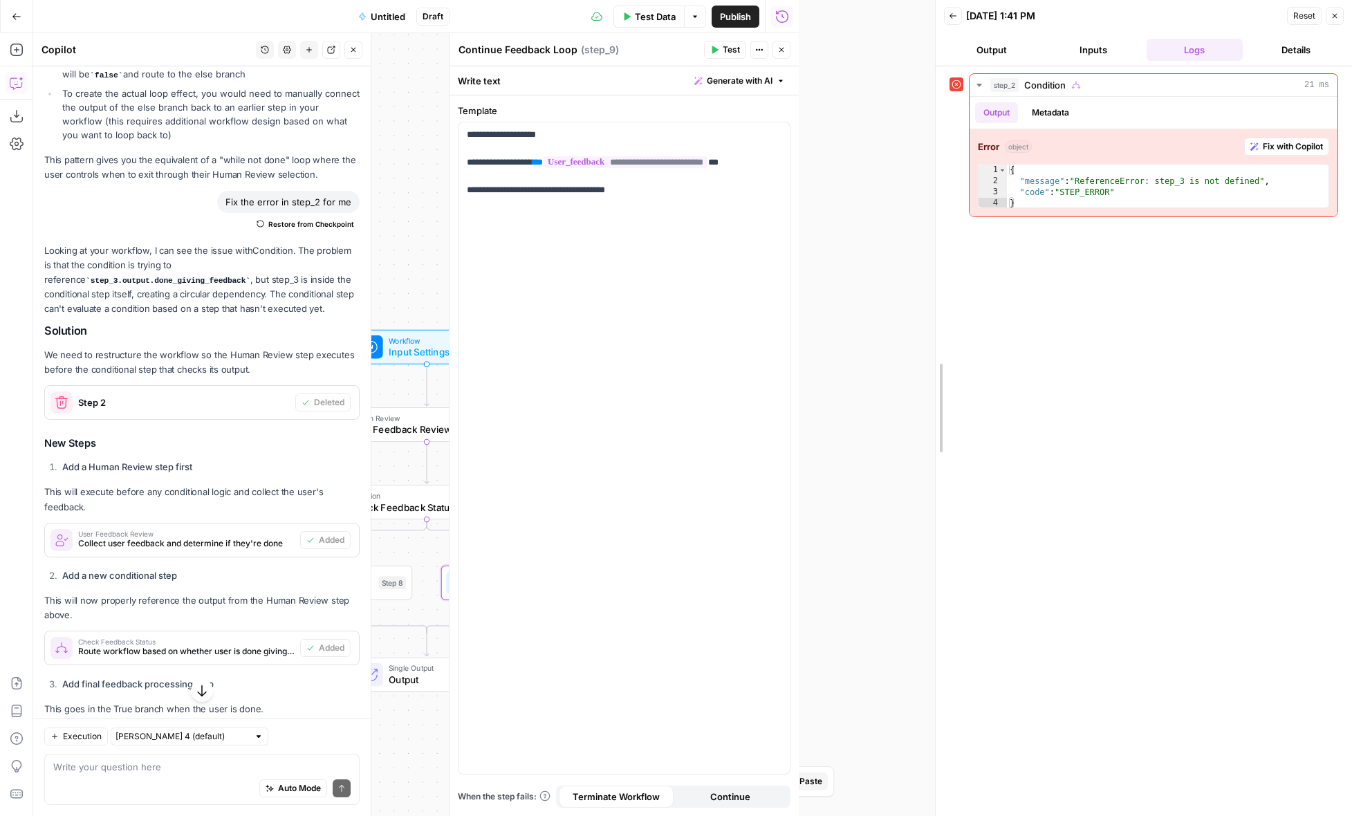
drag, startPoint x: 798, startPoint y: 295, endPoint x: 963, endPoint y: 288, distance: 165.4
click at [942, 288] on div at bounding box center [936, 408] width 14 height 816
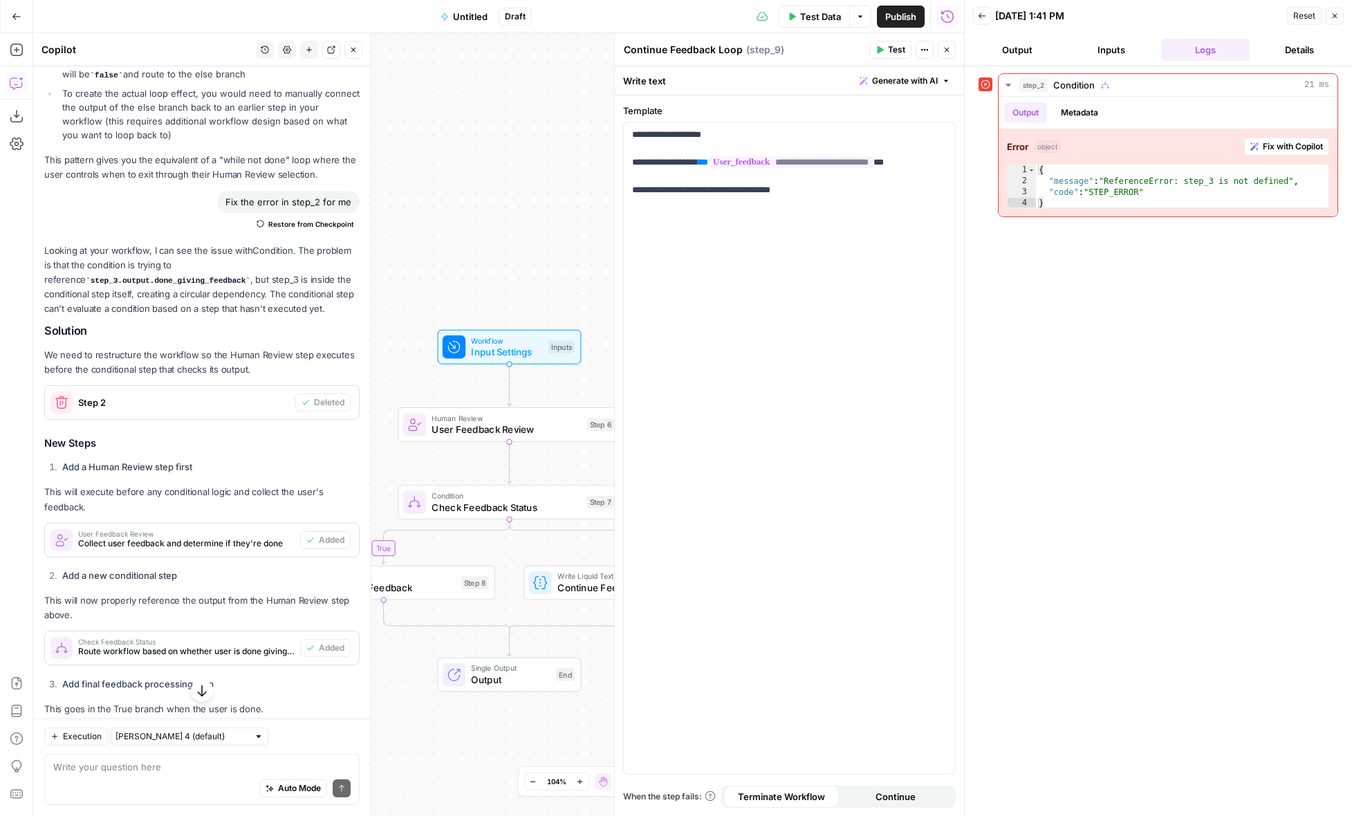
scroll to position [877, 0]
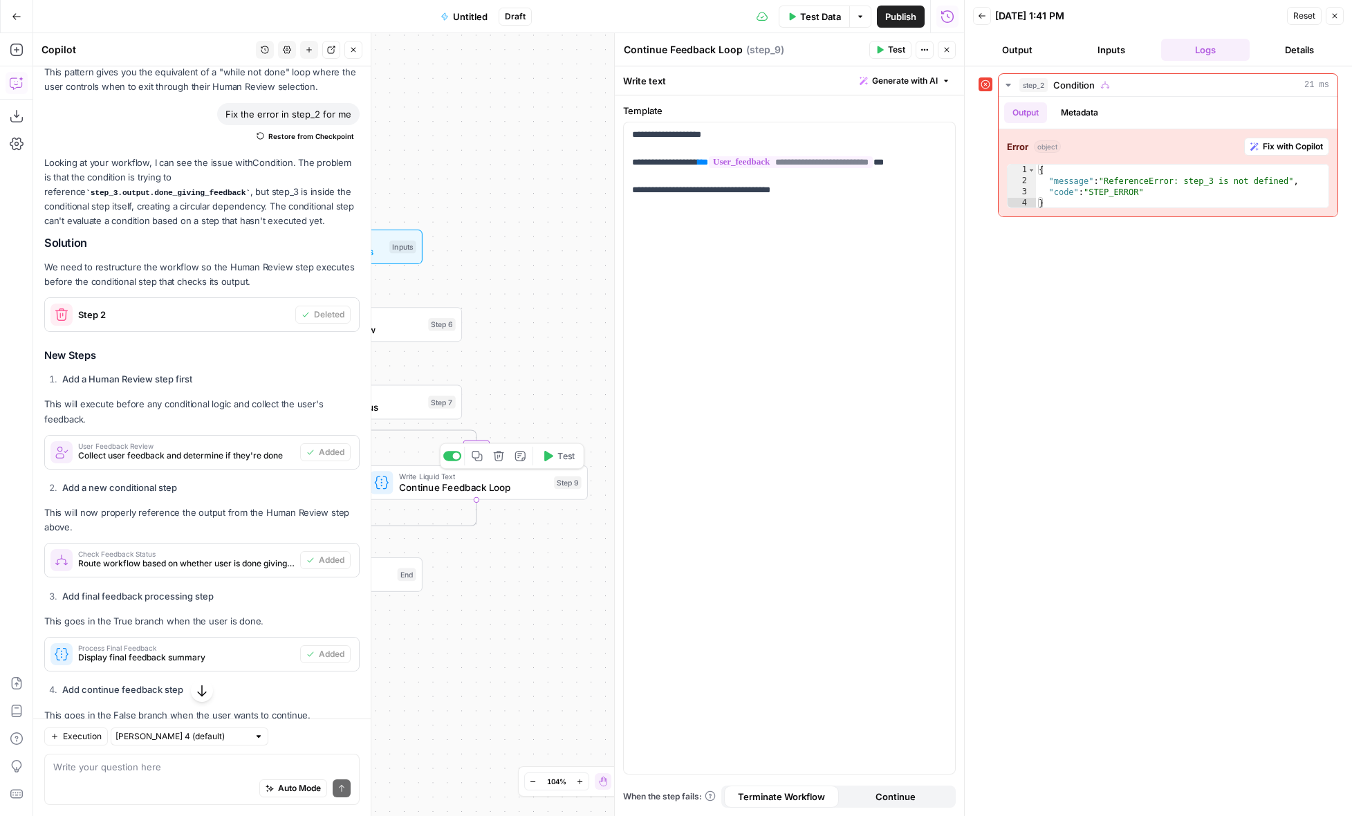
click at [508, 487] on span "Continue Feedback Loop" at bounding box center [473, 488] width 149 height 15
click at [512, 485] on span "Process Final Feedback" at bounding box center [553, 485] width 149 height 15
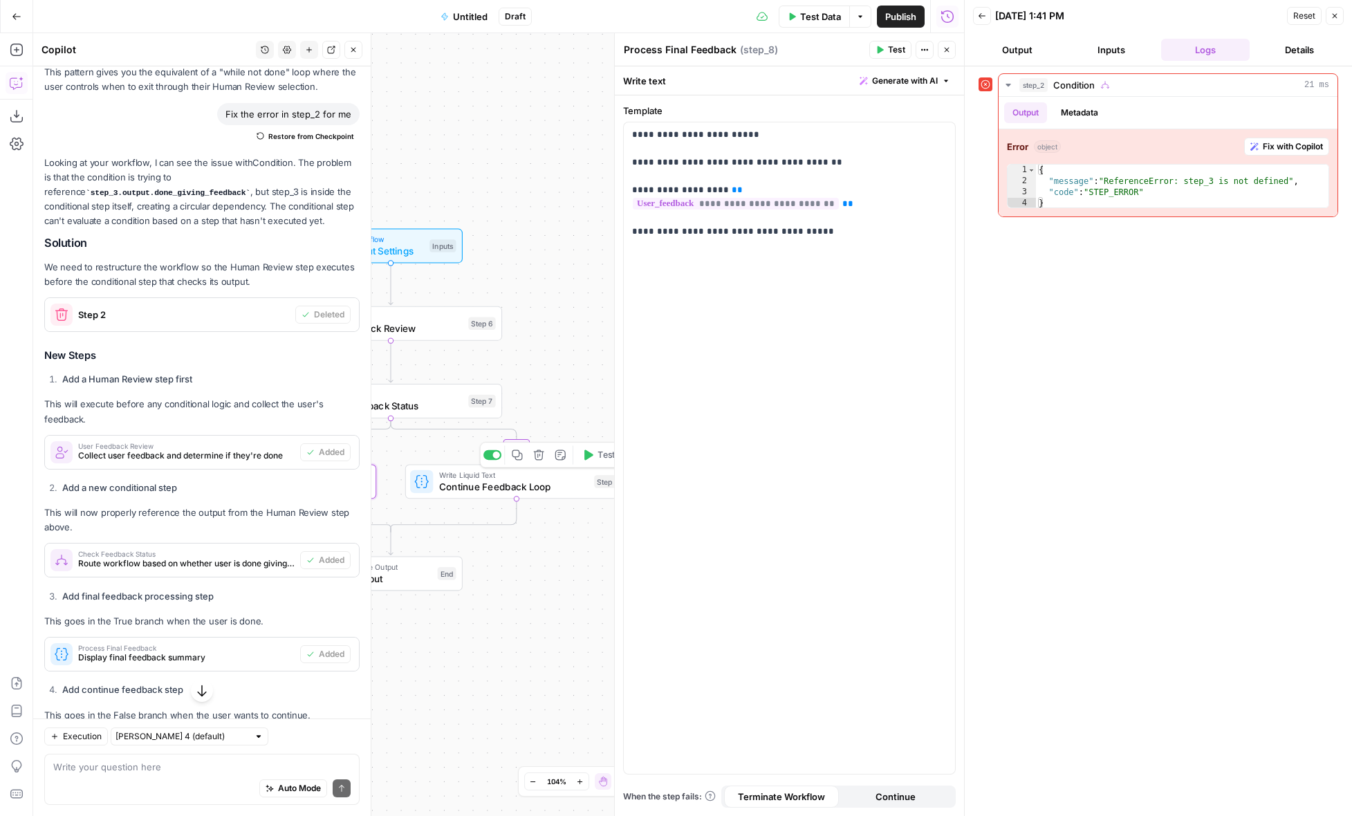
click at [570, 491] on span "Continue Feedback Loop" at bounding box center [513, 486] width 149 height 15
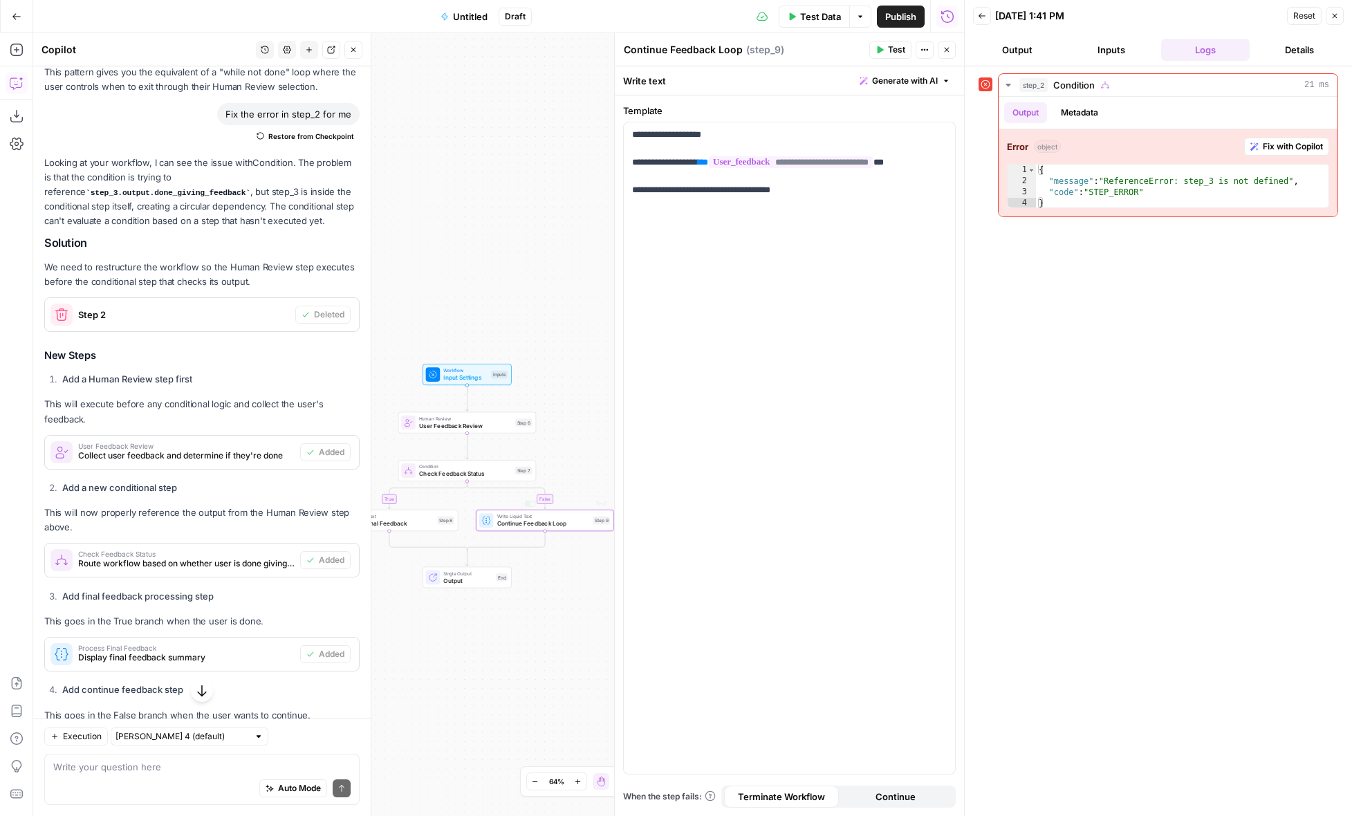
click at [597, 456] on div "true false Workflow Input Settings Inputs Human Review User Feedback Review Ste…" at bounding box center [498, 424] width 931 height 783
click at [821, 18] on span "Test Data" at bounding box center [820, 17] width 41 height 14
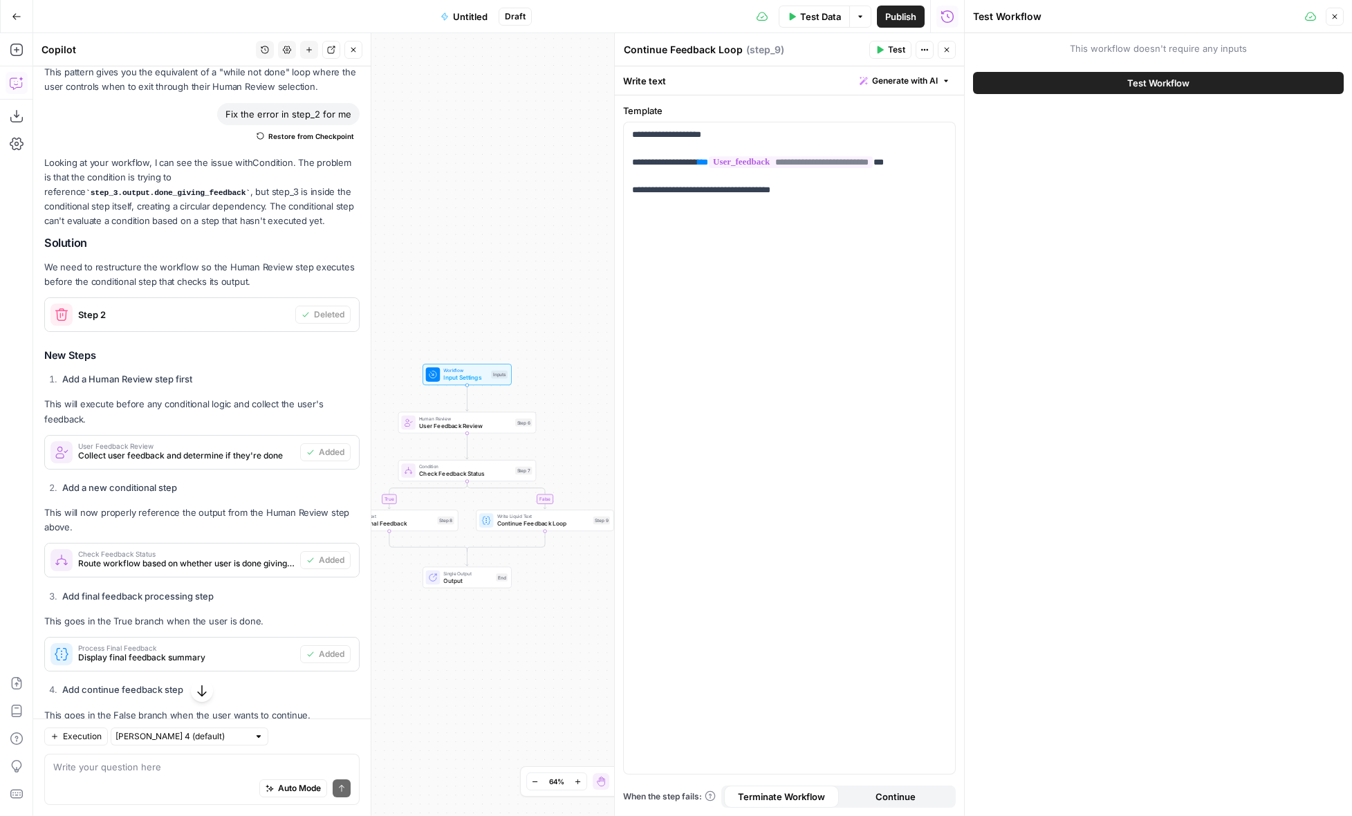
click at [1047, 87] on button "Test Workflow" at bounding box center [1158, 83] width 371 height 22
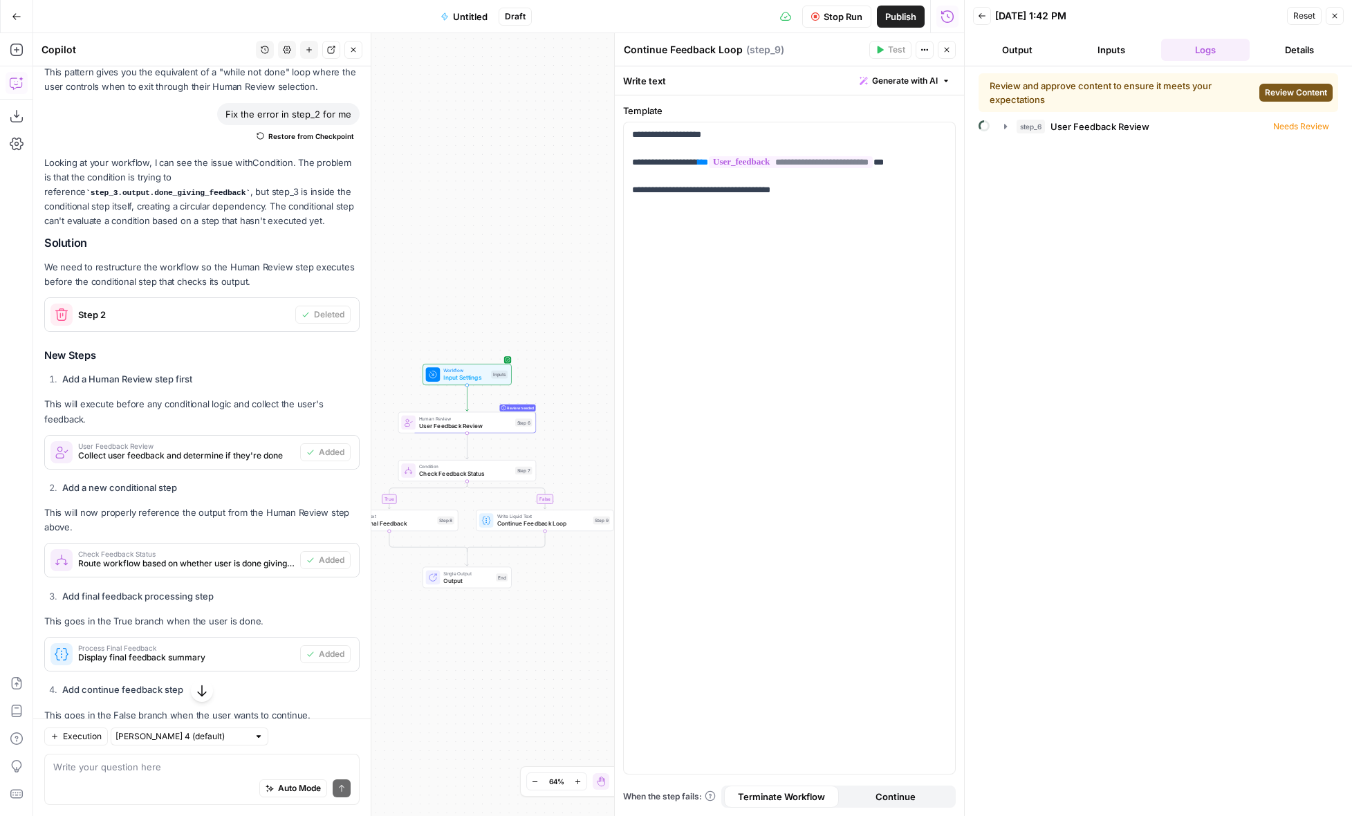
click at [1271, 91] on span "Review Content" at bounding box center [1296, 92] width 62 height 12
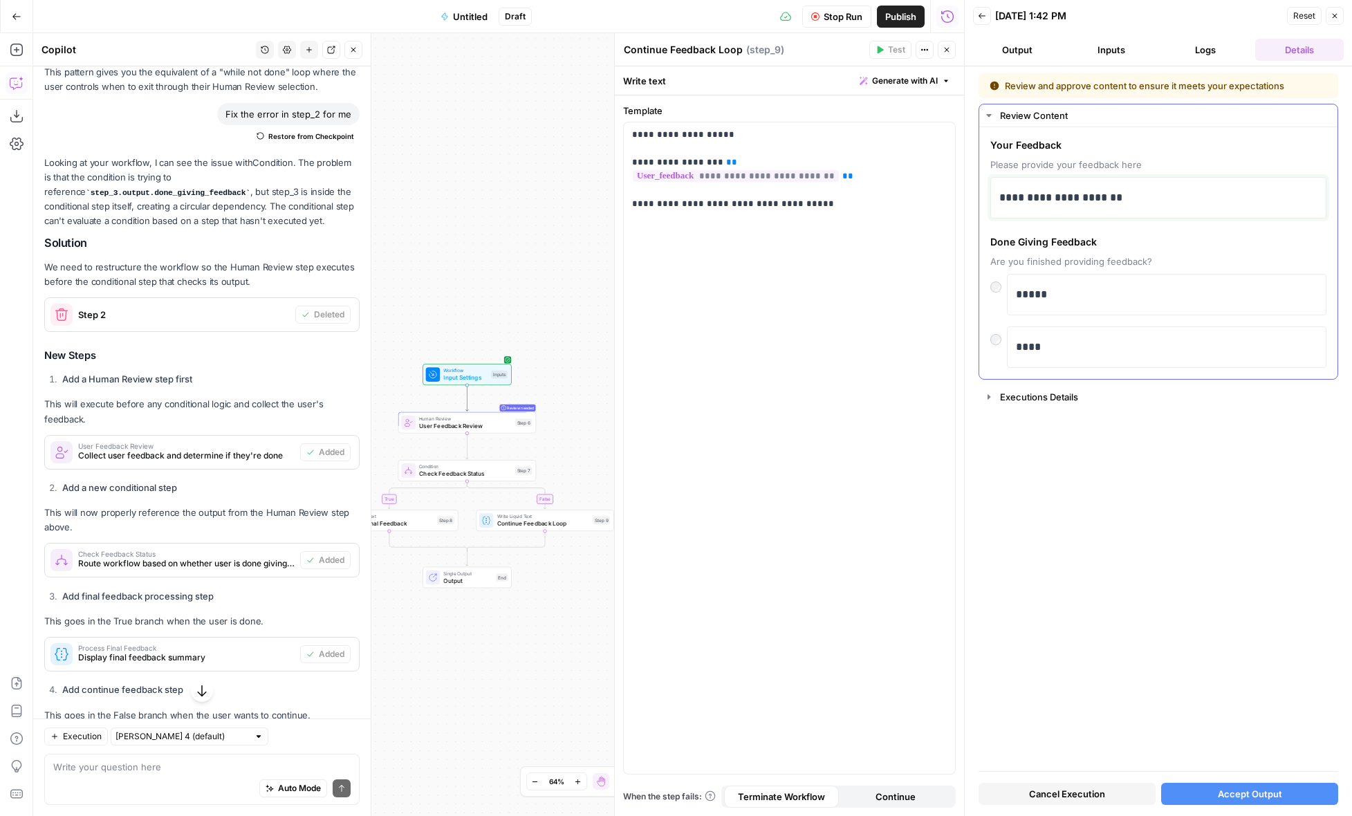
click at [1145, 205] on p "**********" at bounding box center [1158, 198] width 318 height 18
click at [1215, 796] on button "Accept Output" at bounding box center [1249, 794] width 177 height 22
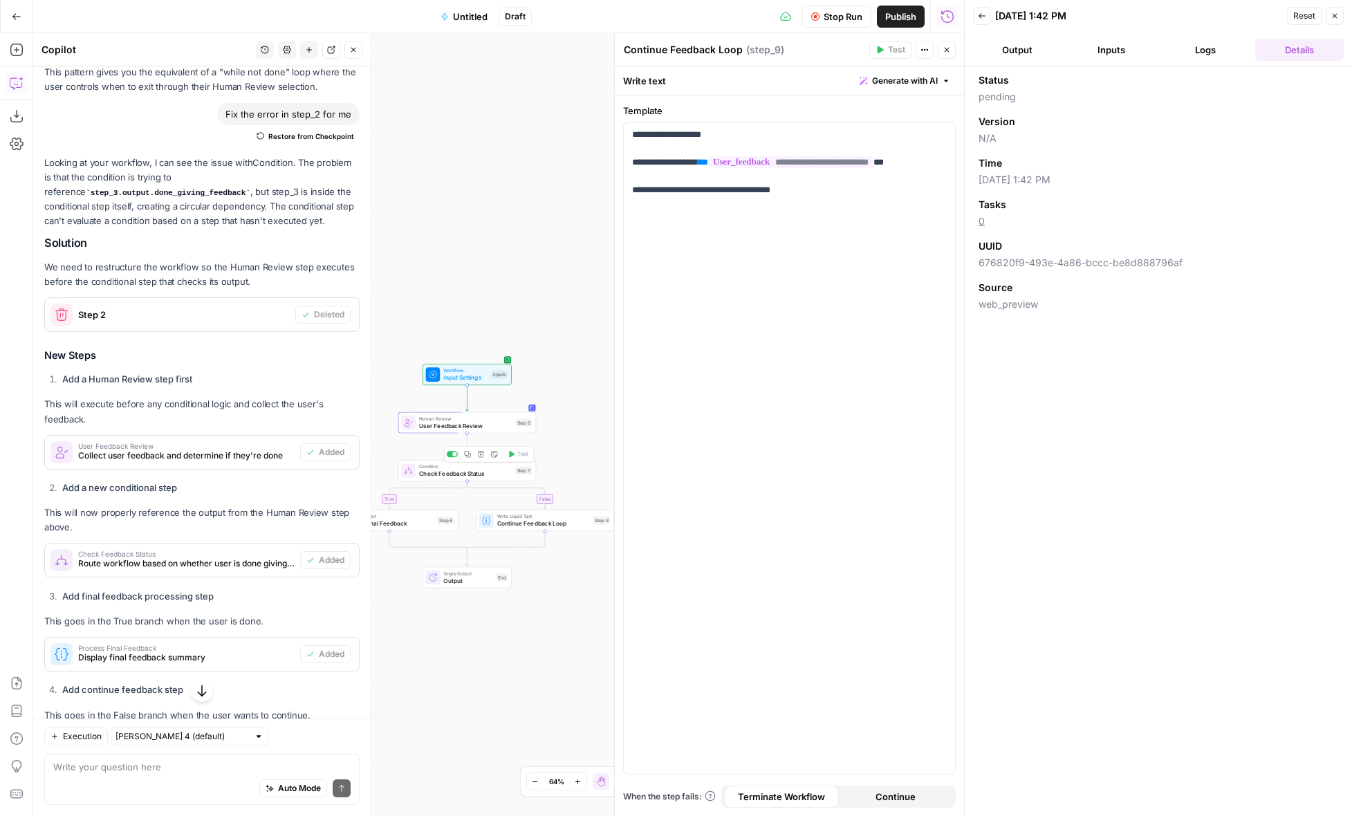
click at [497, 474] on span "Check Feedback Status" at bounding box center [465, 473] width 93 height 9
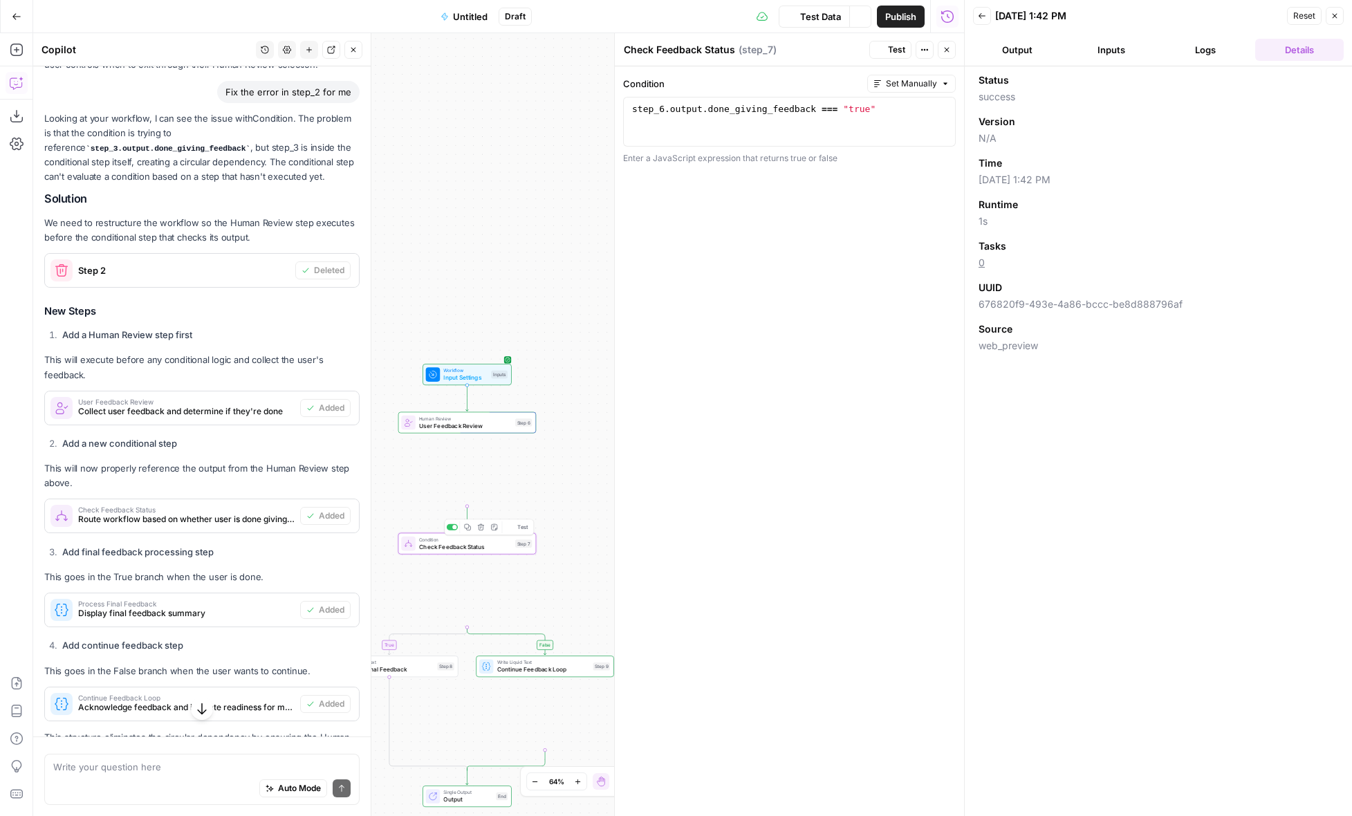
scroll to position [877, 0]
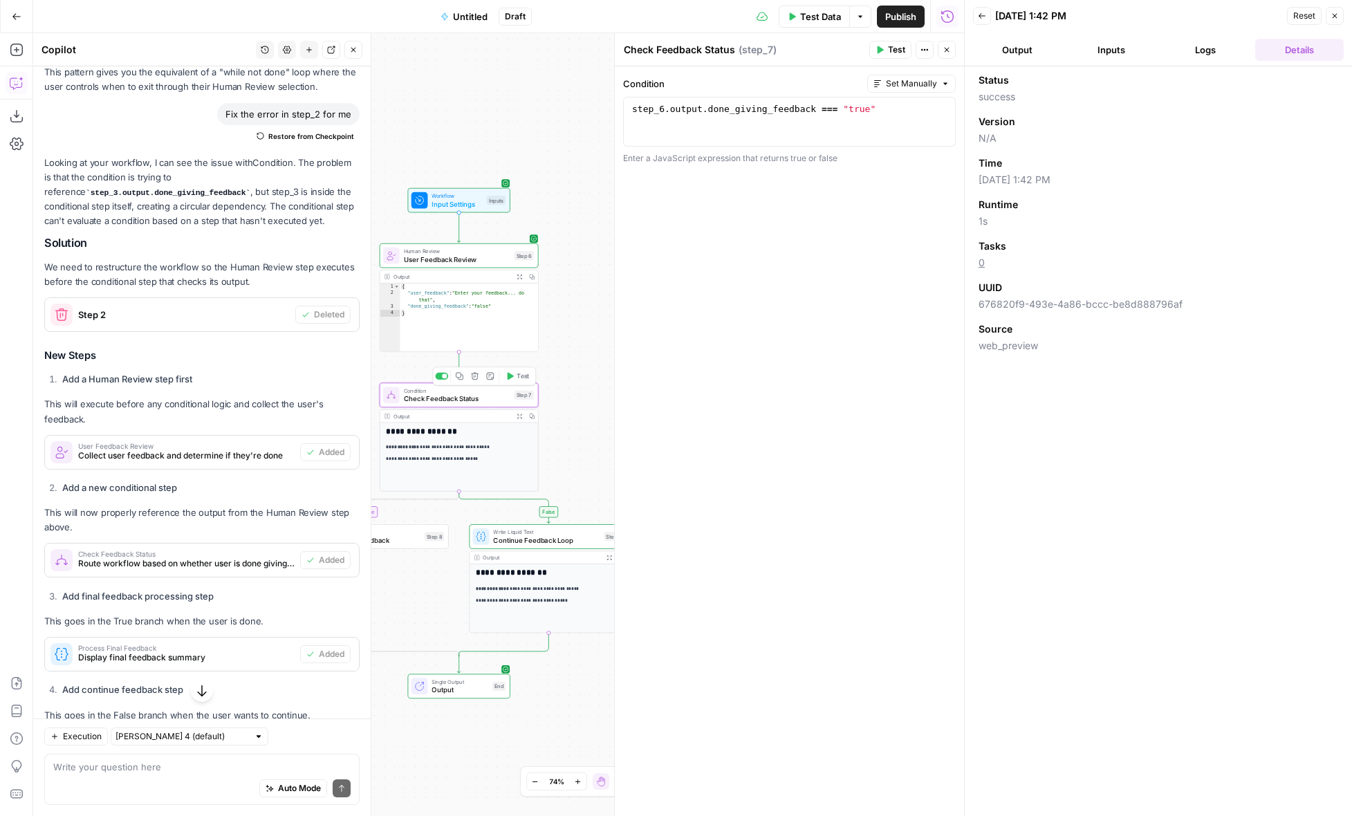
click at [469, 394] on span "Check Feedback Status" at bounding box center [457, 398] width 106 height 10
type textarea "**********"
click at [895, 110] on div "step_6 . output . done_giving_feedback === "true"" at bounding box center [789, 134] width 320 height 62
click at [573, 537] on span "Continue Feedback Loop" at bounding box center [546, 540] width 106 height 10
type textarea "Continue Feedback Loop"
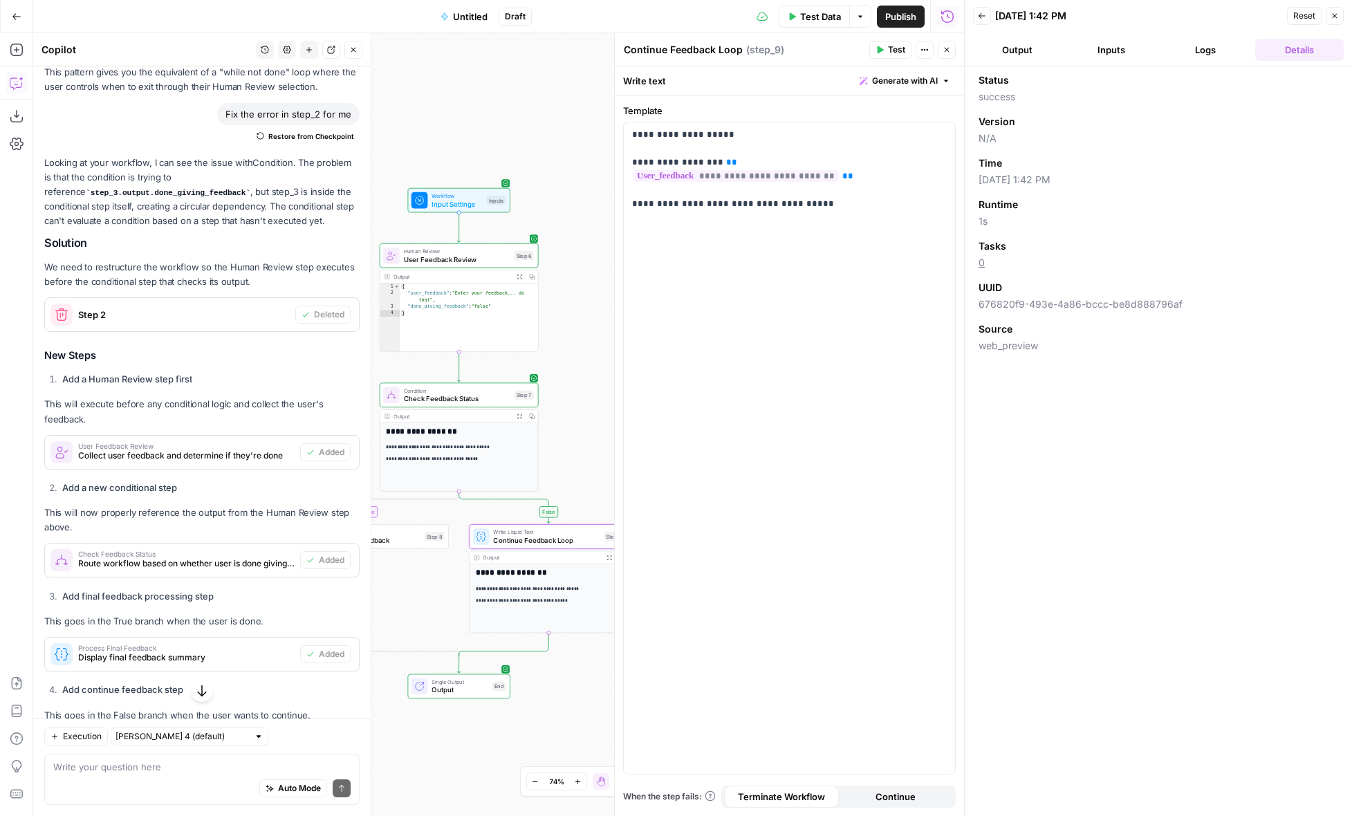
click at [943, 53] on icon "button" at bounding box center [946, 50] width 8 height 8
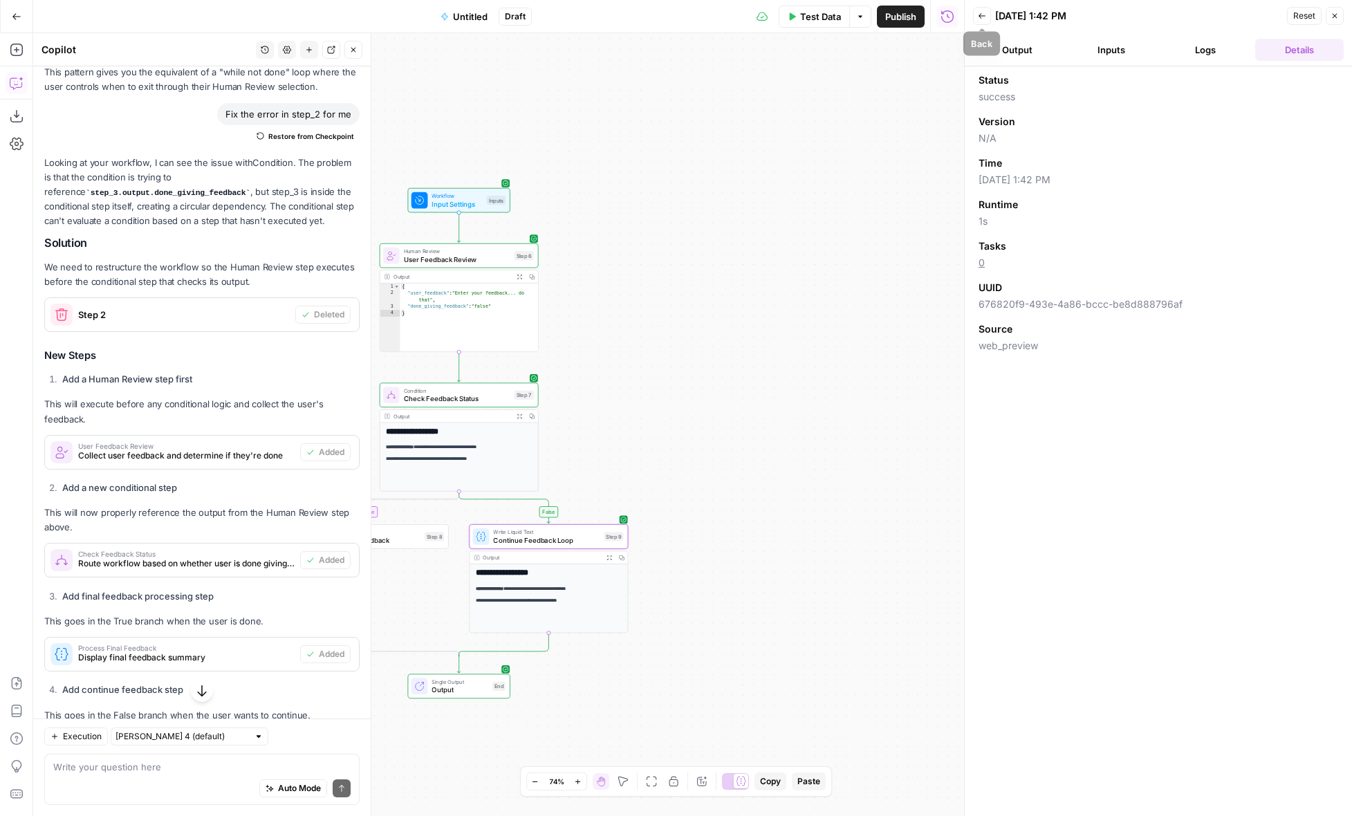
click at [984, 15] on icon "button" at bounding box center [982, 16] width 8 height 8
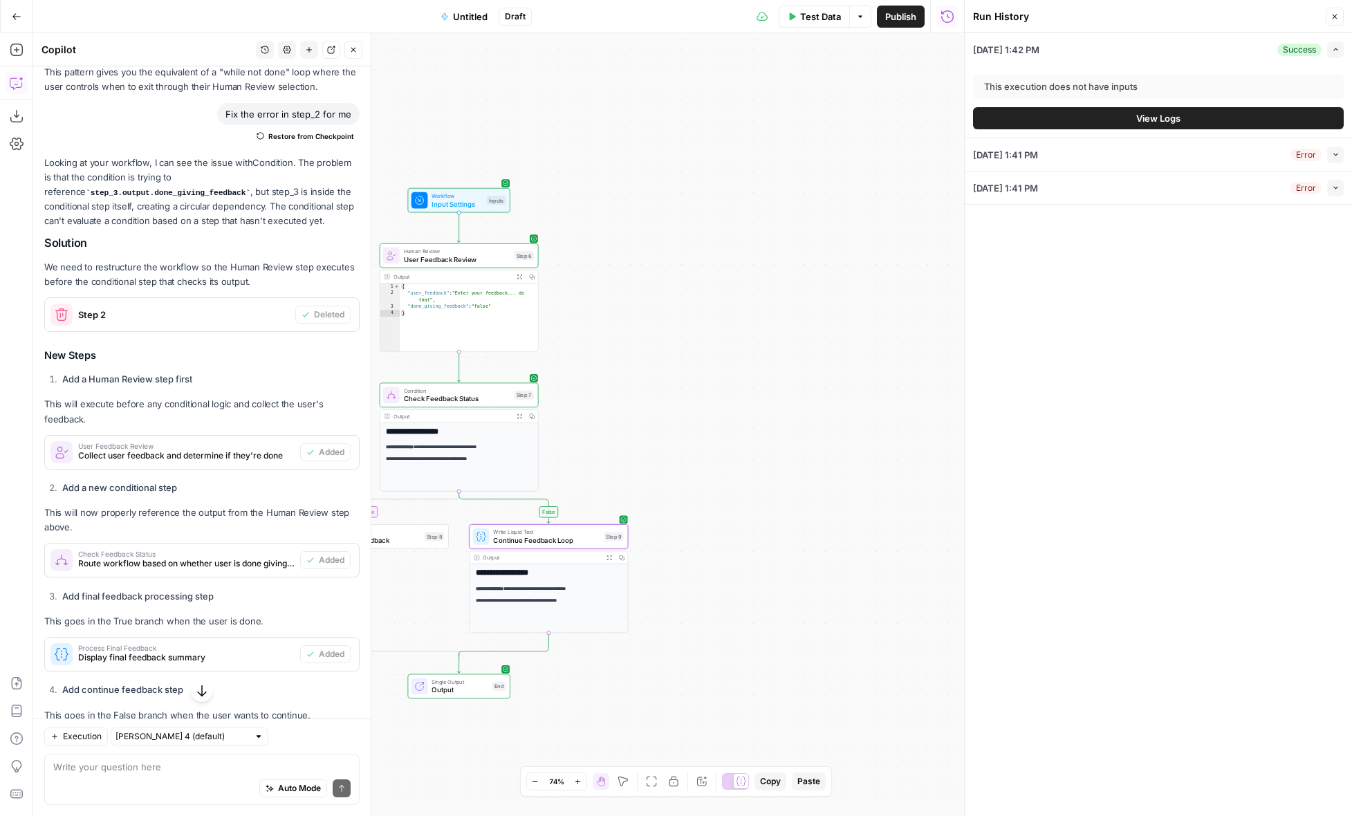
click at [1332, 12] on icon "button" at bounding box center [1334, 16] width 8 height 8
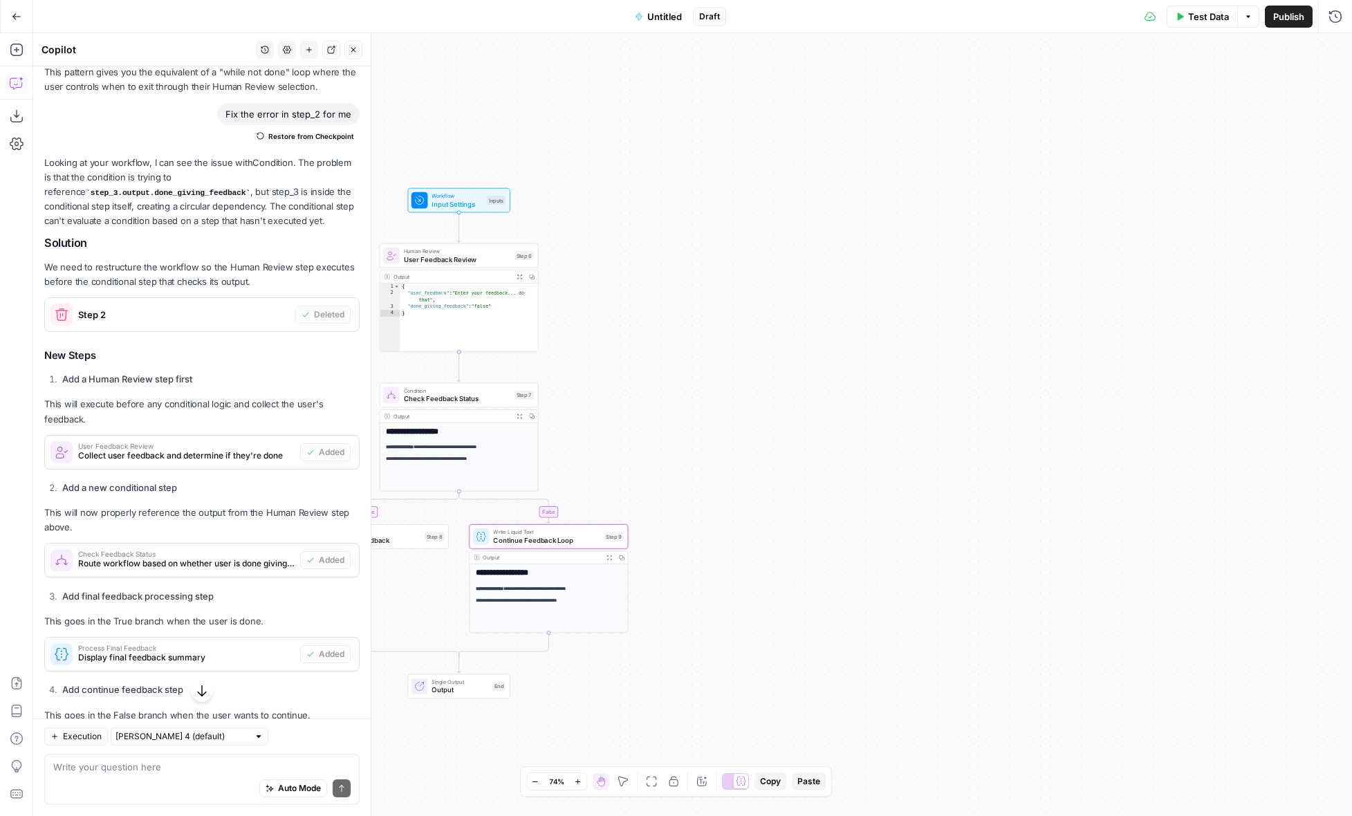
scroll to position [1007, 0]
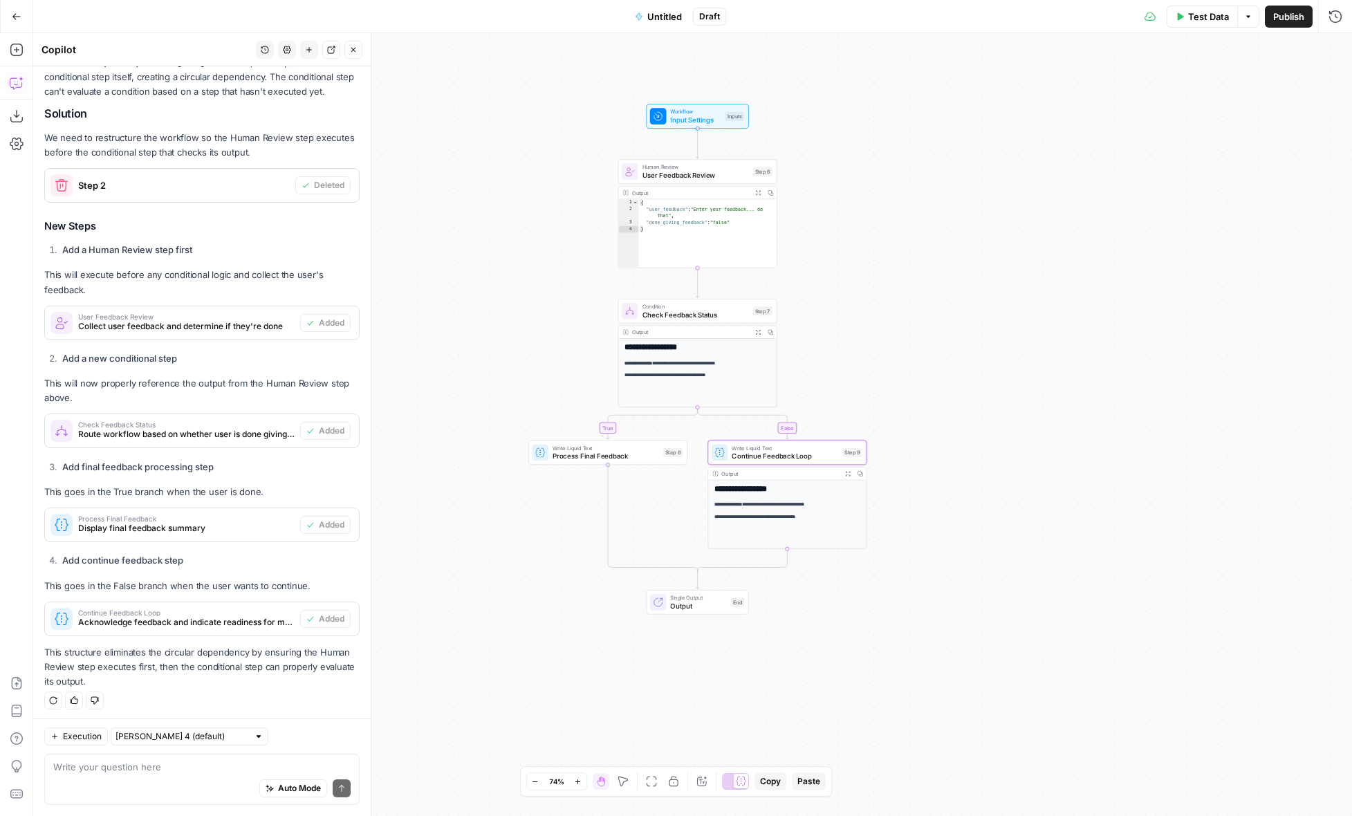
click at [897, 416] on div "**********" at bounding box center [692, 424] width 1319 height 783
click at [17, 47] on icon "button" at bounding box center [17, 50] width 14 height 14
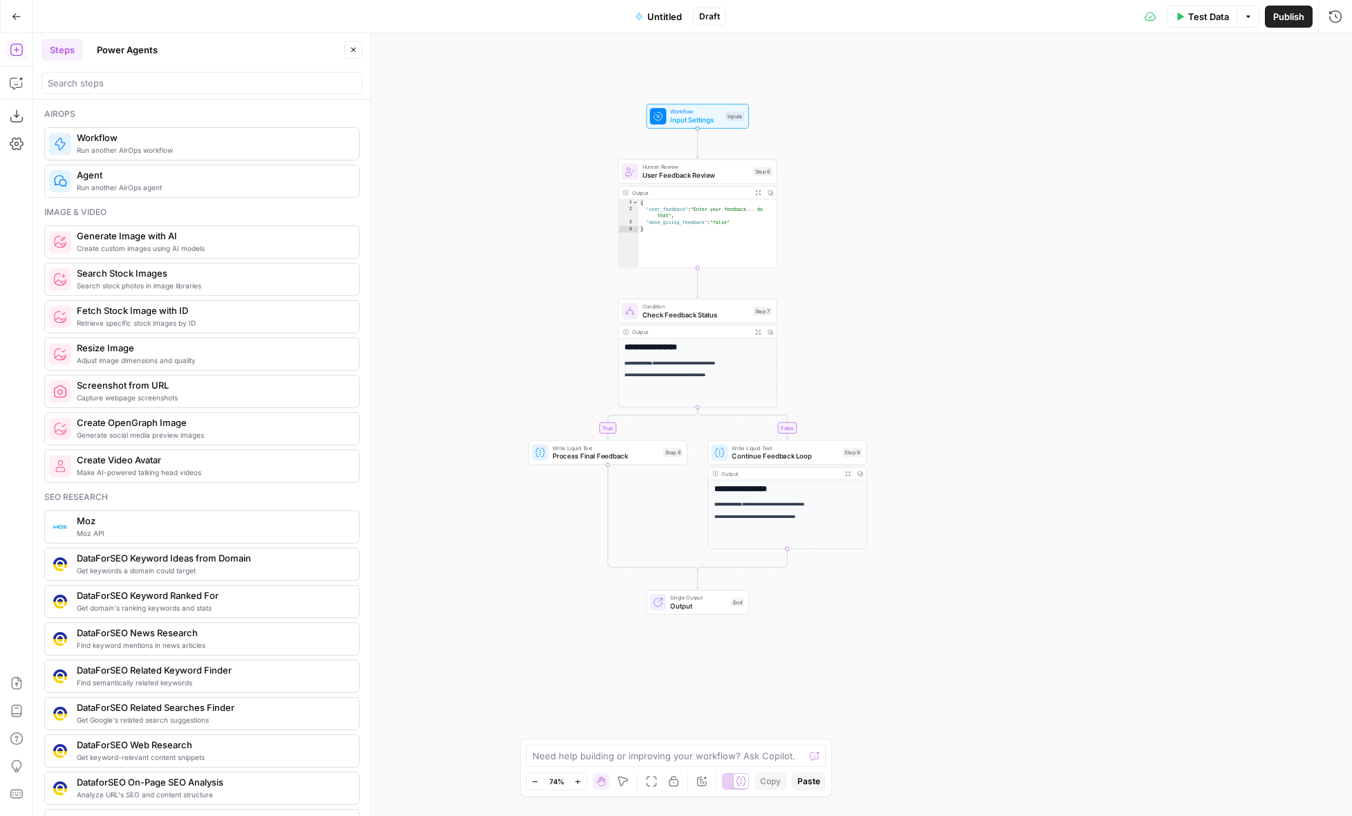
scroll to position [0, 0]
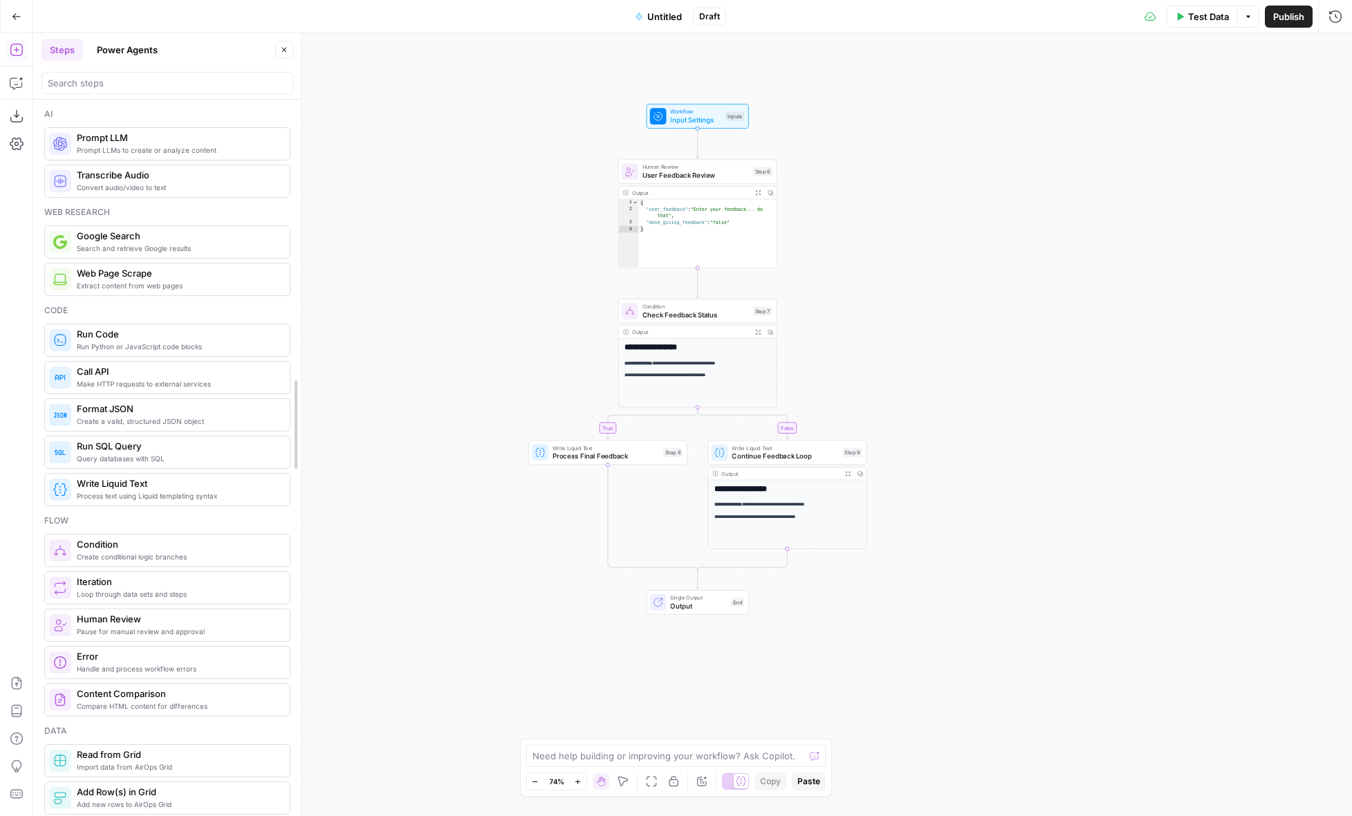
drag, startPoint x: 368, startPoint y: 64, endPoint x: 299, endPoint y: 73, distance: 69.6
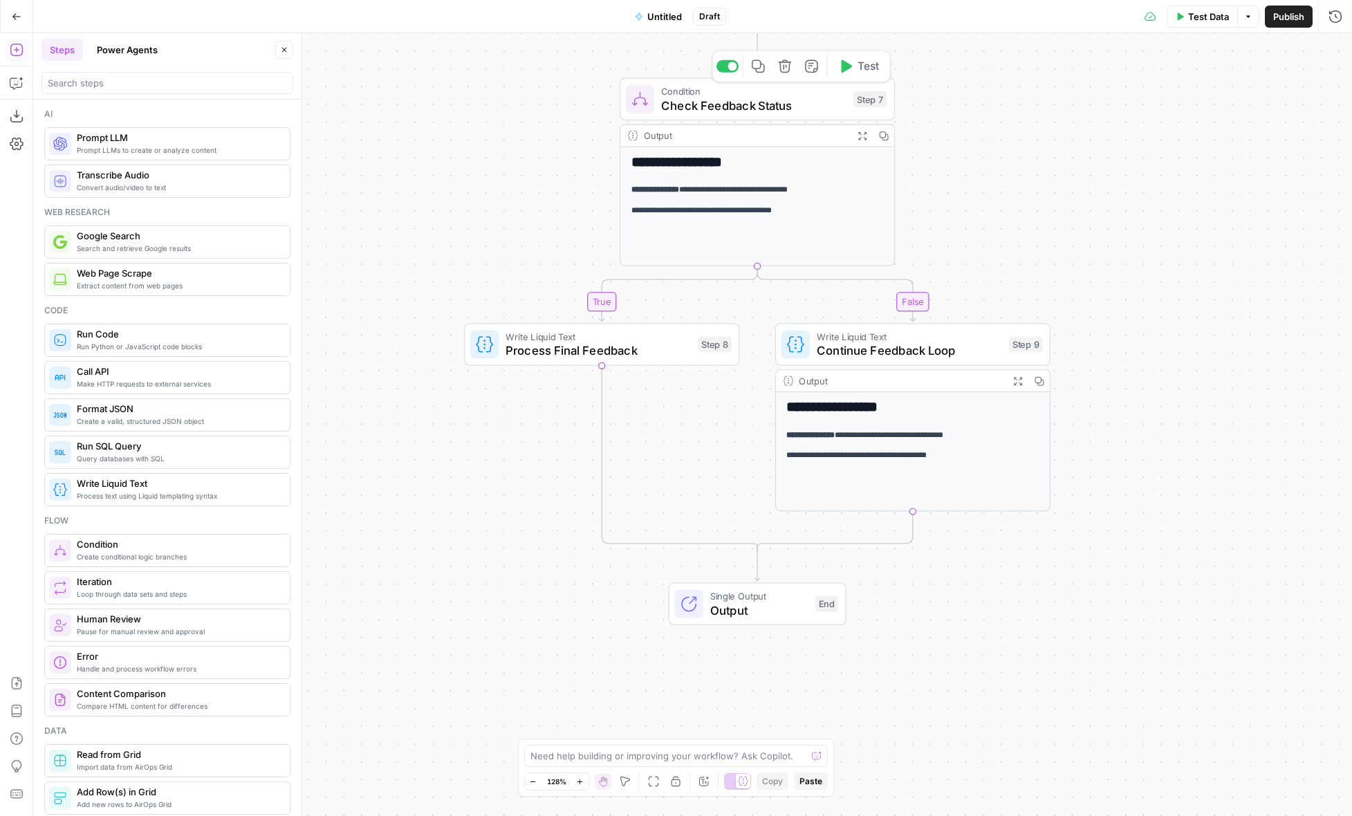
click at [783, 105] on span "Check Feedback Status" at bounding box center [753, 106] width 185 height 18
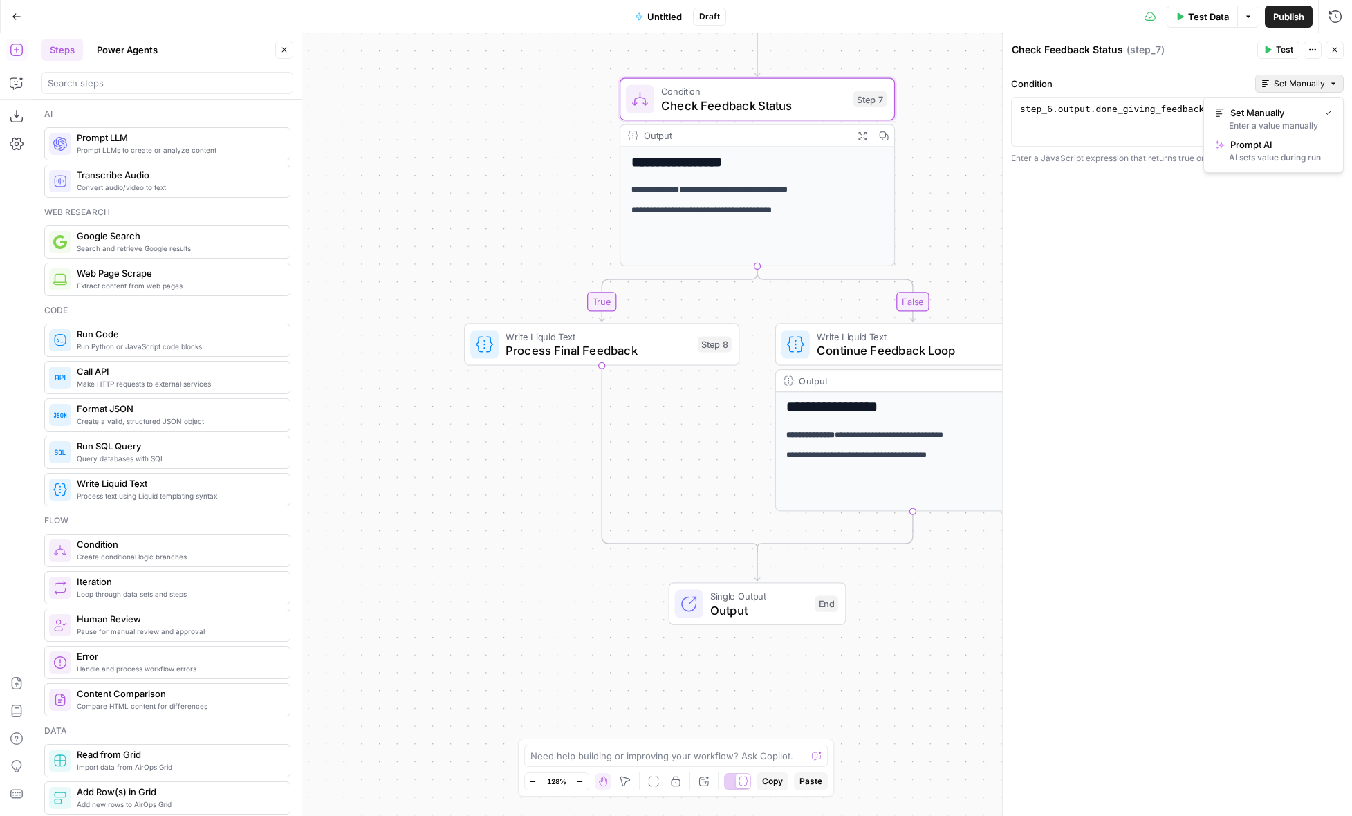
click at [1332, 89] on button "Set Manually" at bounding box center [1299, 84] width 89 height 18
click at [1237, 82] on label "Condition" at bounding box center [1130, 84] width 239 height 14
click at [1308, 84] on span "Set Manually" at bounding box center [1299, 83] width 51 height 12
click at [1294, 154] on div "AI sets value during run" at bounding box center [1273, 157] width 117 height 12
click at [1251, 115] on div at bounding box center [1177, 134] width 320 height 62
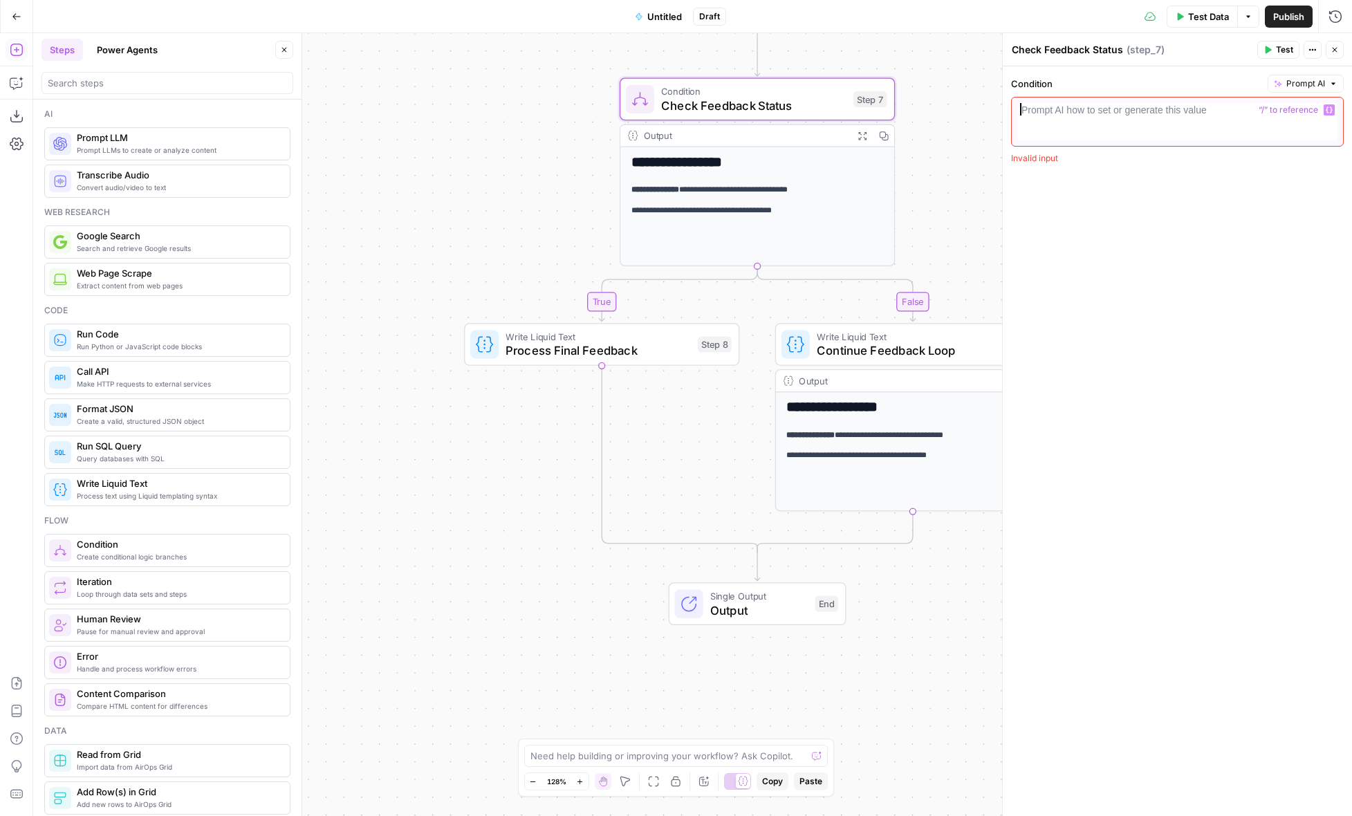
click at [1302, 87] on span "Prompt AI" at bounding box center [1305, 83] width 39 height 12
click at [1299, 111] on span "Set Manually" at bounding box center [1275, 113] width 99 height 14
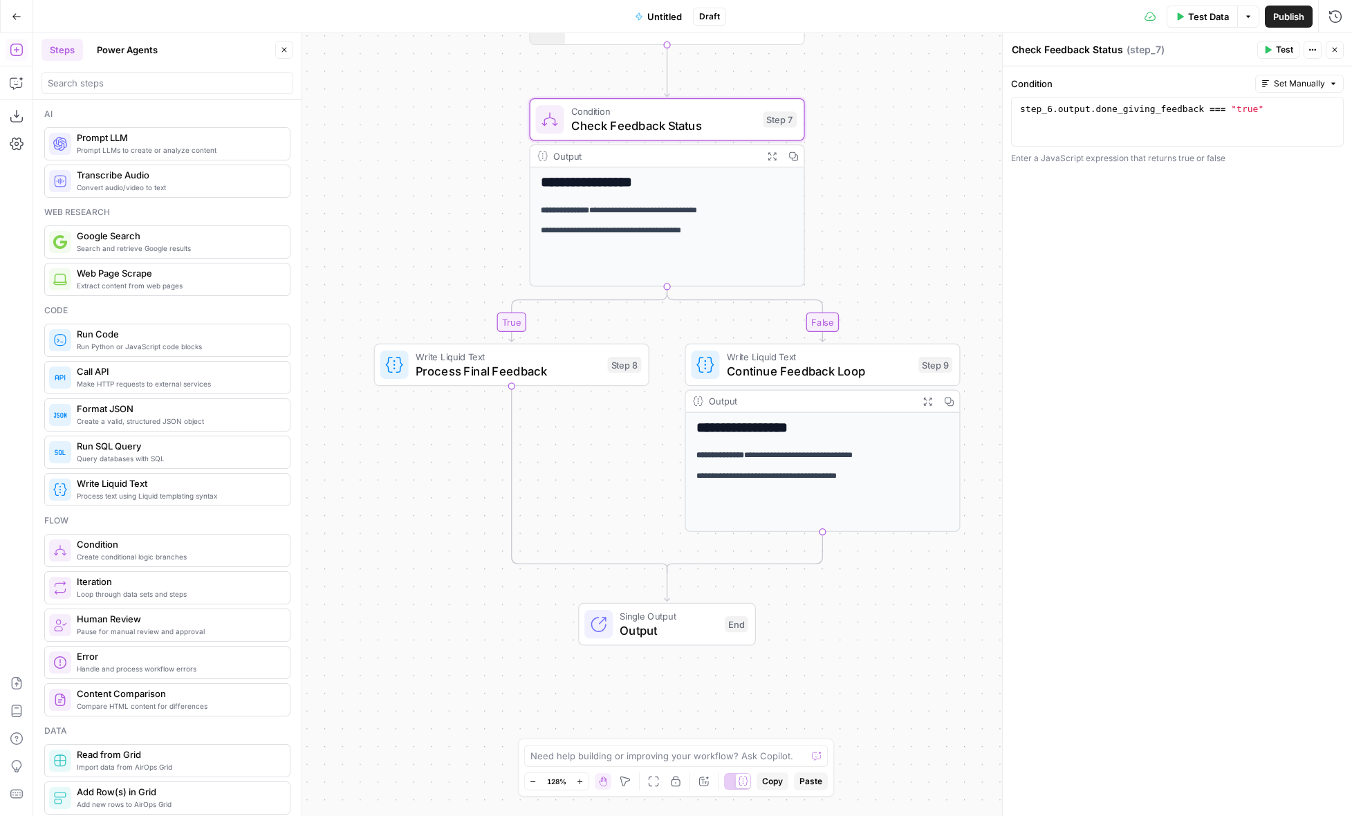
click at [960, 205] on div "**********" at bounding box center [692, 424] width 1319 height 783
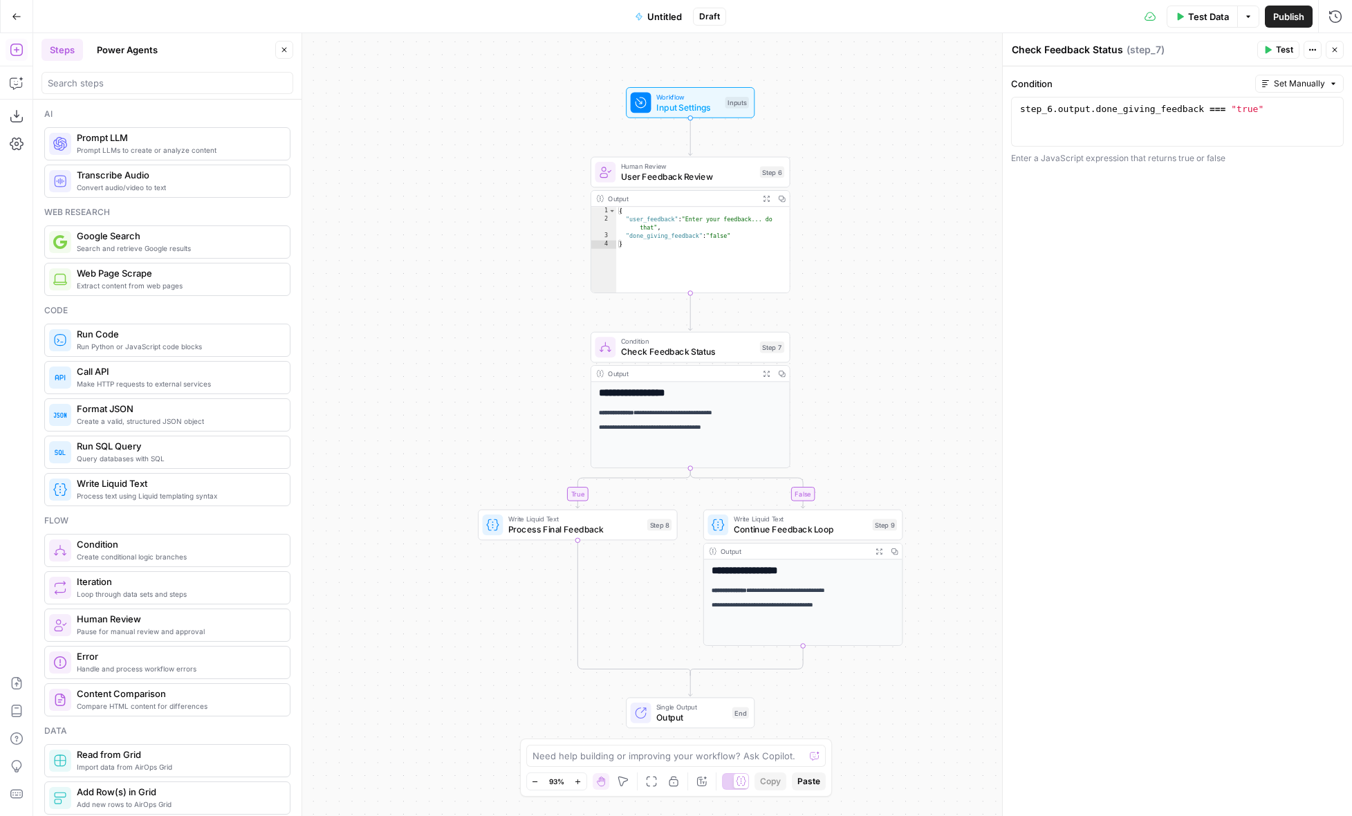
click at [171, 513] on div "Ai Prompt LLMs to create or analyze content Prompt LLM Convert audio/video to t…" at bounding box center [167, 458] width 268 height 716
drag, startPoint x: 120, startPoint y: 524, endPoint x: 49, endPoint y: 519, distance: 71.4
click at [49, 519] on div "Flow" at bounding box center [167, 520] width 246 height 12
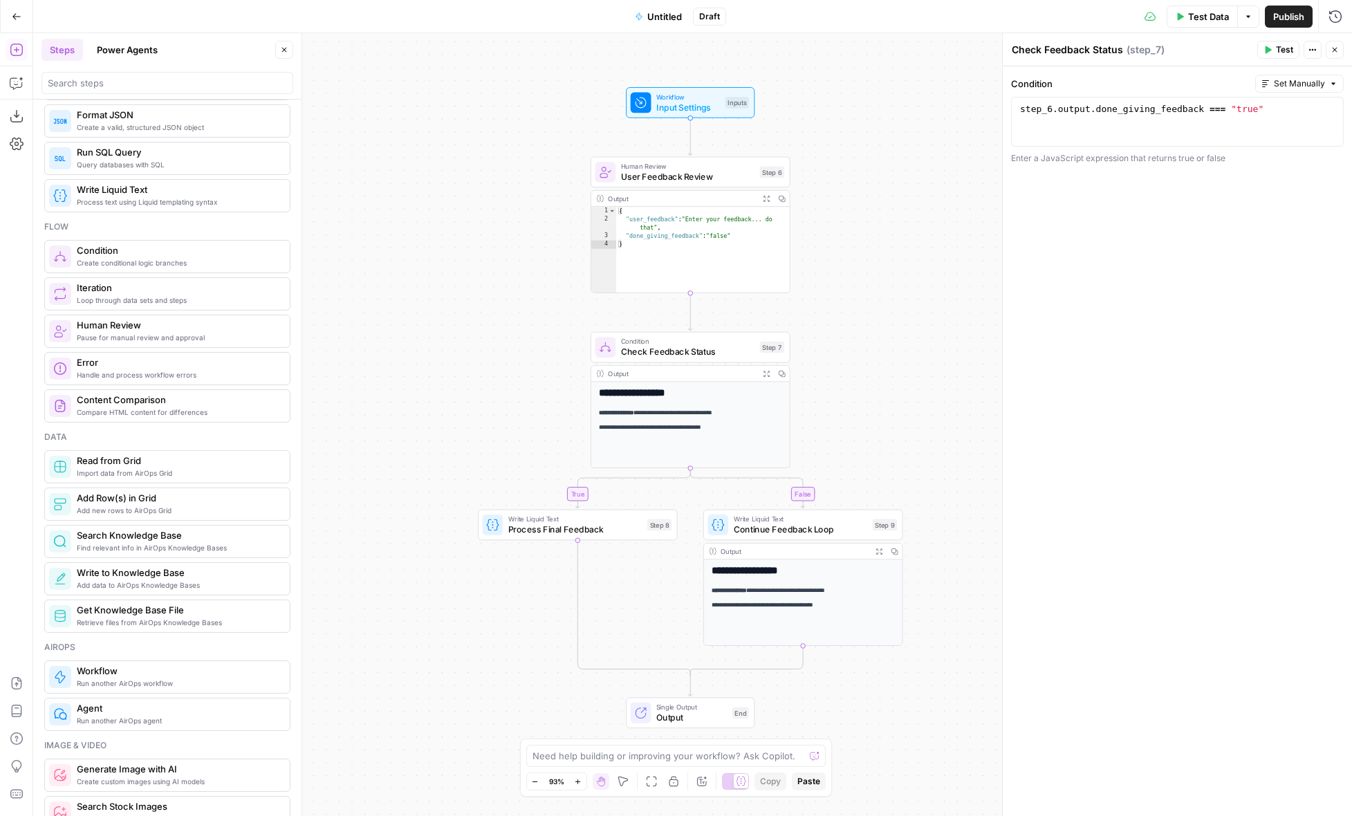
scroll to position [511, 0]
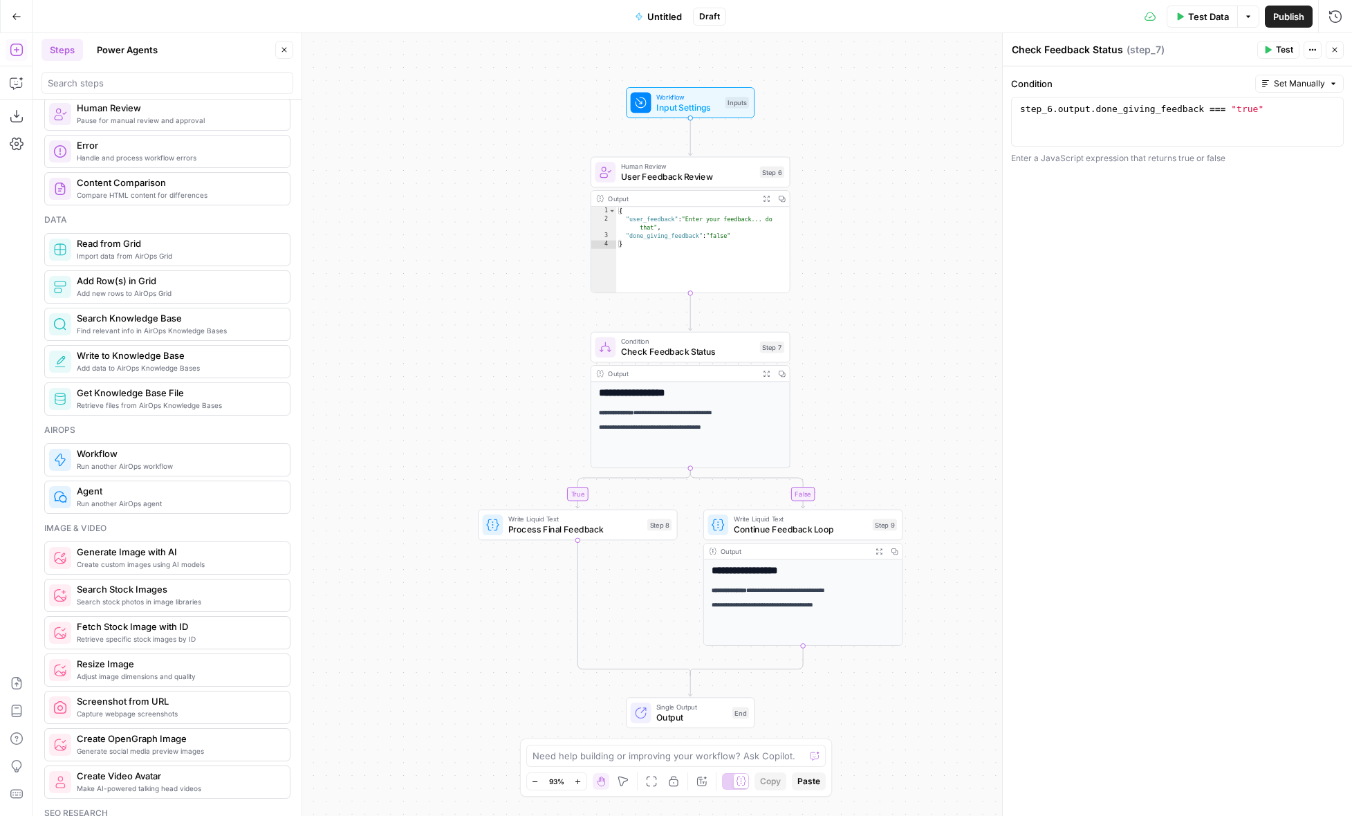
click at [196, 498] on span "Run another AirOps agent" at bounding box center [178, 503] width 202 height 11
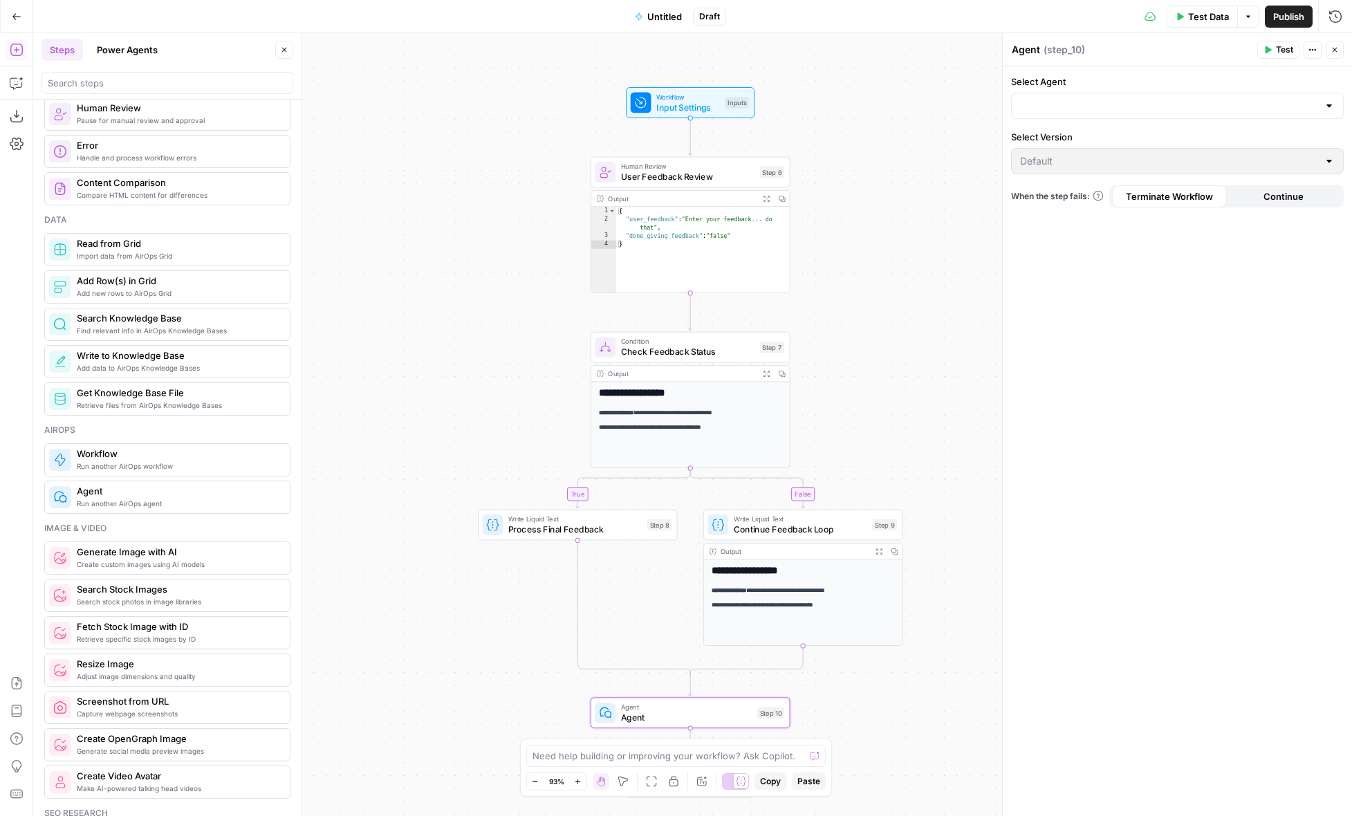
click at [1080, 113] on div at bounding box center [1177, 106] width 333 height 26
click at [1309, 103] on input "Select Agent" at bounding box center [1169, 106] width 298 height 14
click at [1331, 103] on div at bounding box center [1328, 106] width 11 height 14
click at [1260, 82] on label "Select Agent" at bounding box center [1177, 82] width 333 height 14
click at [1260, 99] on input "Select Agent" at bounding box center [1169, 106] width 298 height 14
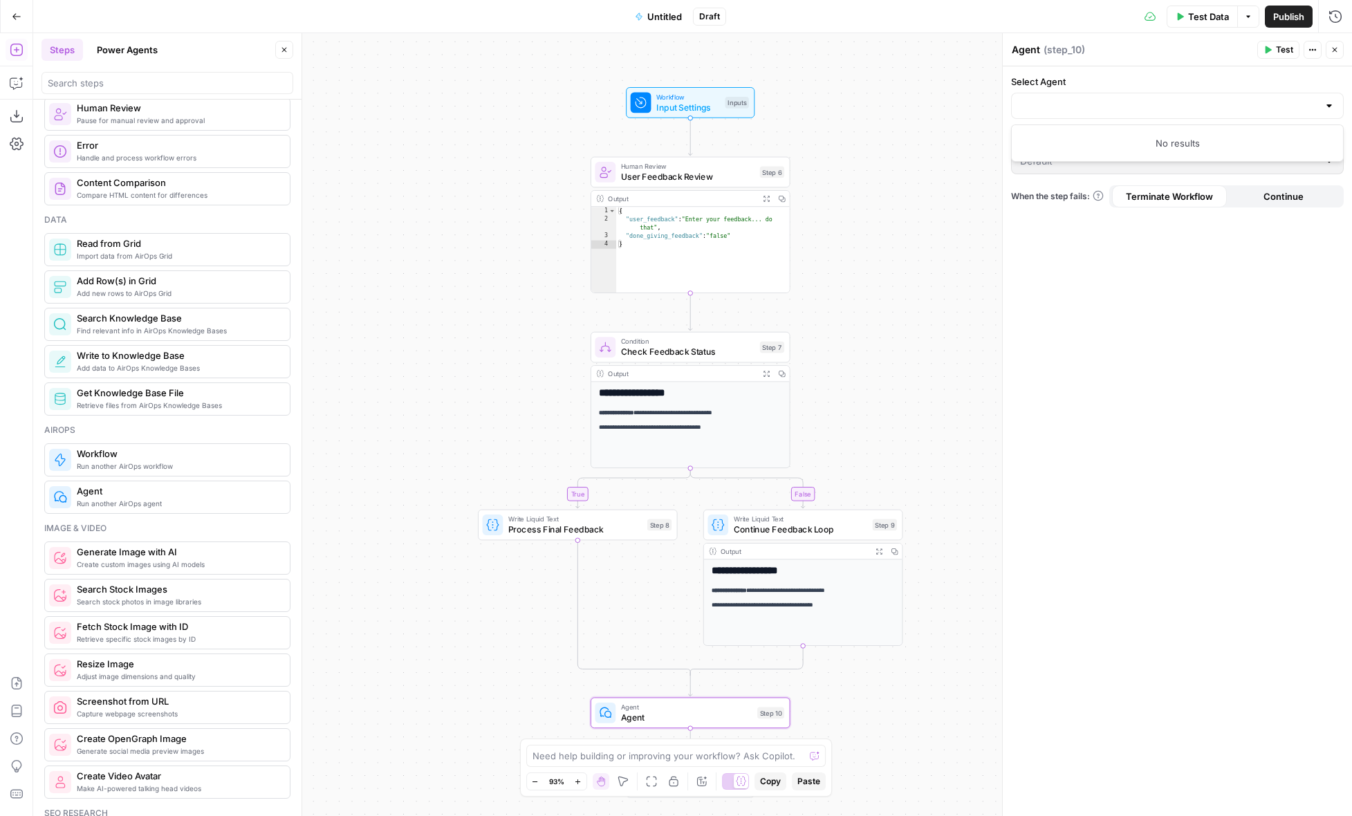
click at [1330, 50] on button "Close" at bounding box center [1334, 50] width 18 height 18
click at [707, 688] on icon "button" at bounding box center [710, 689] width 10 height 10
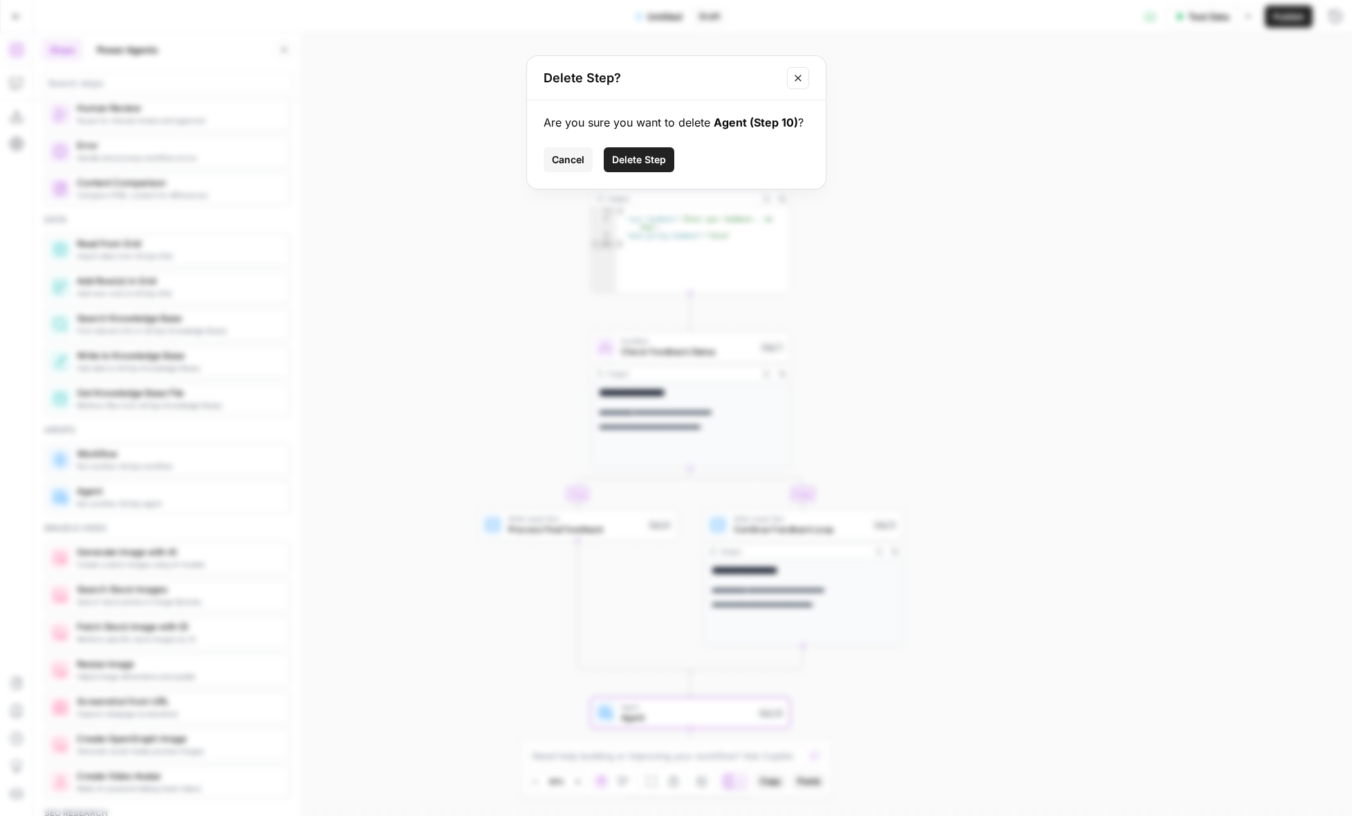
click at [788, 74] on button "Close modal" at bounding box center [798, 78] width 22 height 22
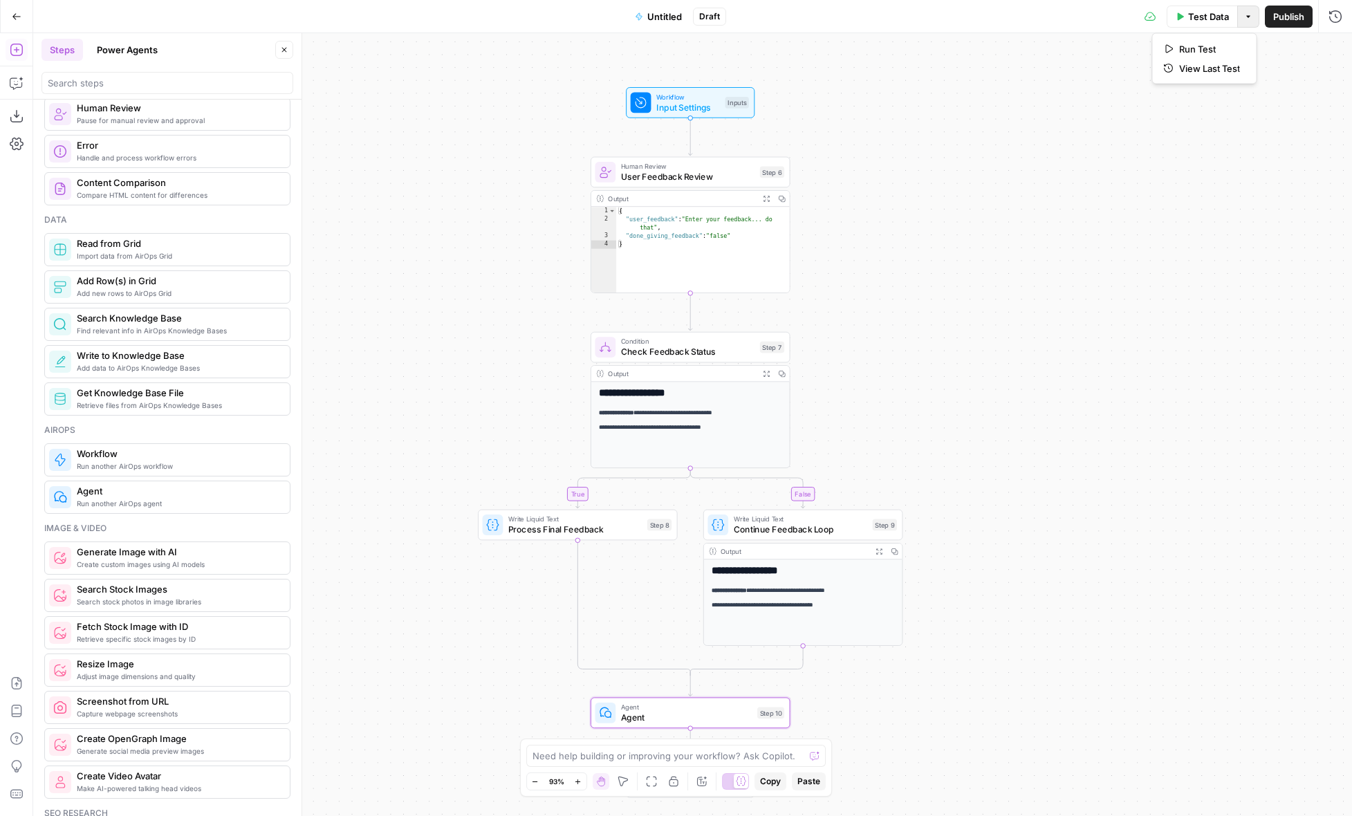
click at [1251, 16] on button "Options" at bounding box center [1248, 17] width 22 height 22
click at [654, 14] on span "Untitled" at bounding box center [664, 17] width 35 height 14
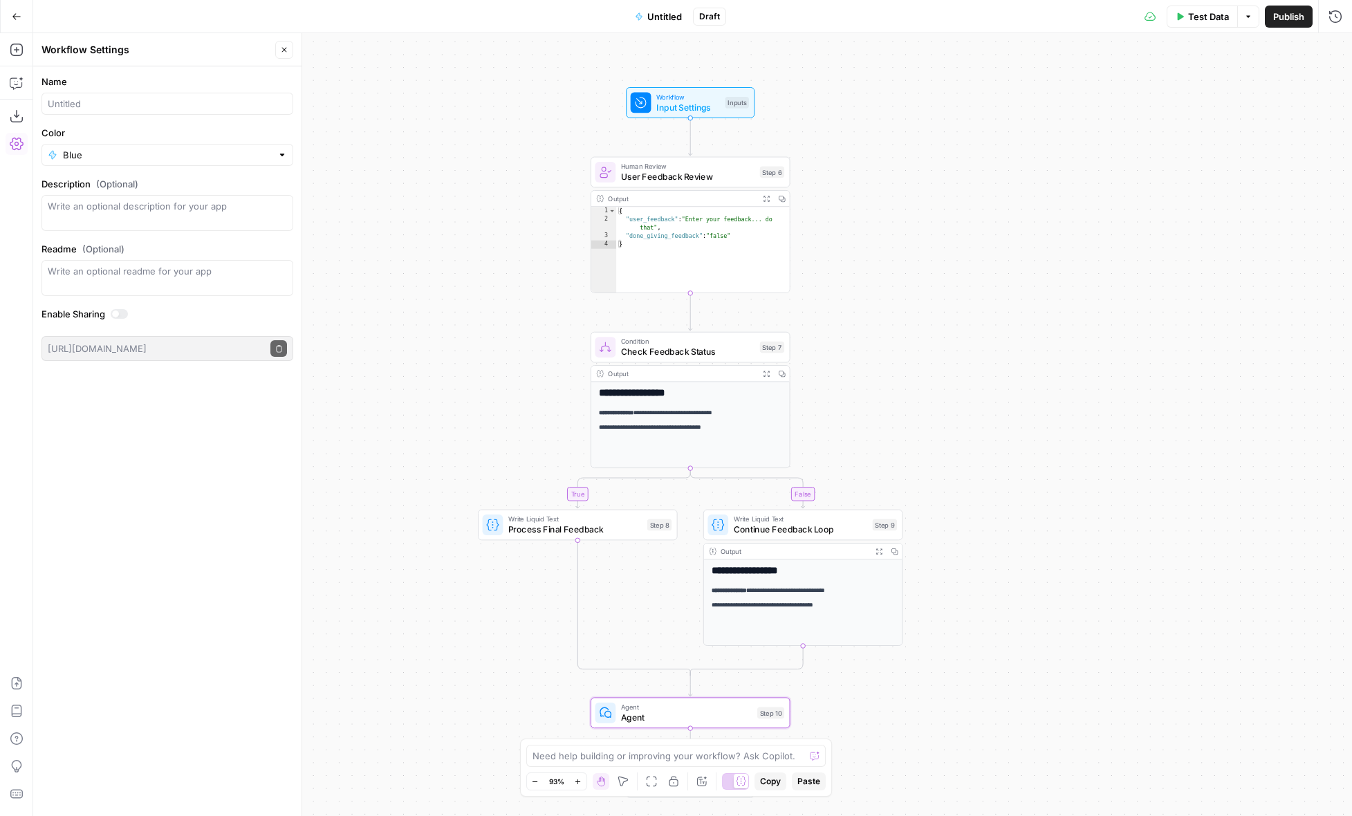
click at [4, 18] on button "Go Back" at bounding box center [16, 16] width 25 height 25
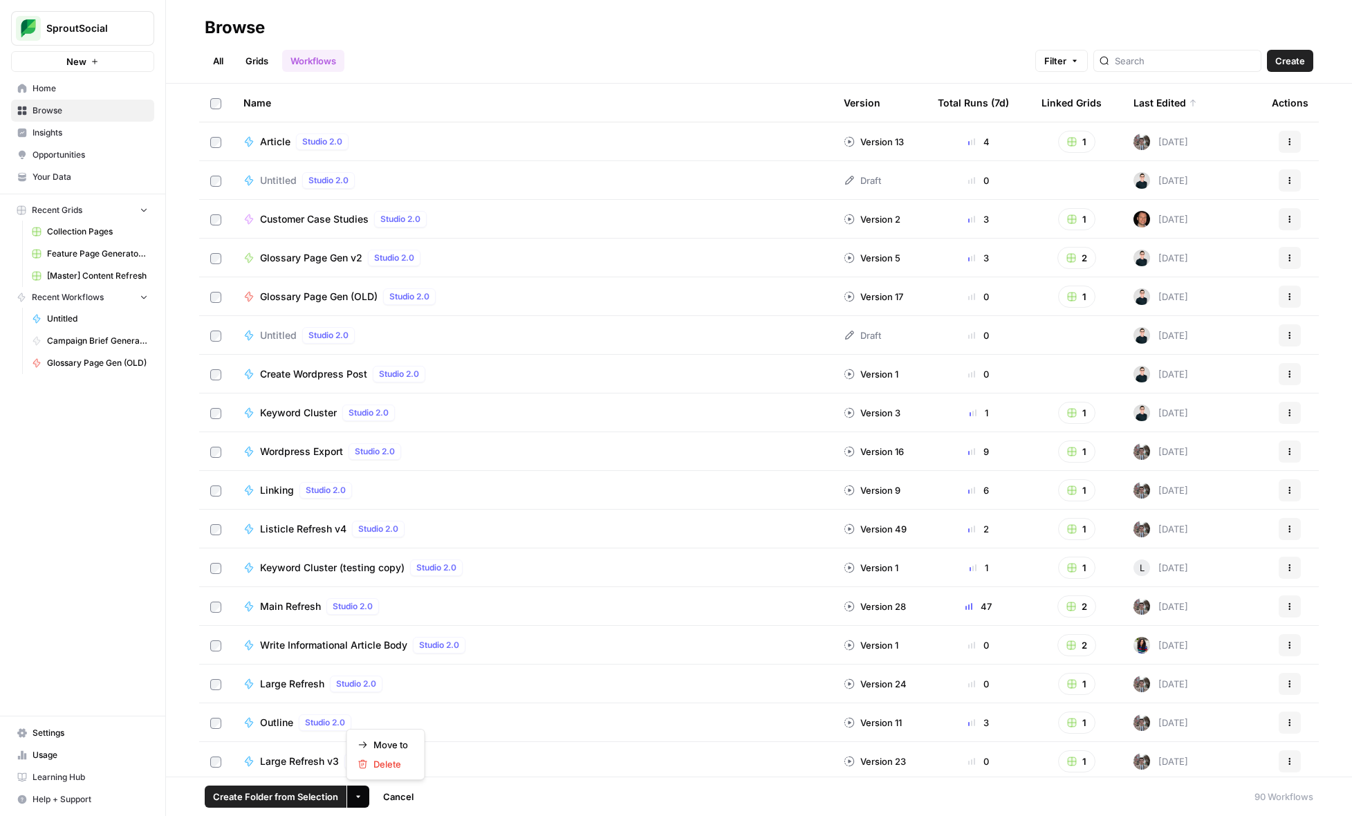
click at [357, 798] on icon "button" at bounding box center [358, 796] width 8 height 8
click at [388, 767] on span "Delete" at bounding box center [390, 764] width 35 height 14
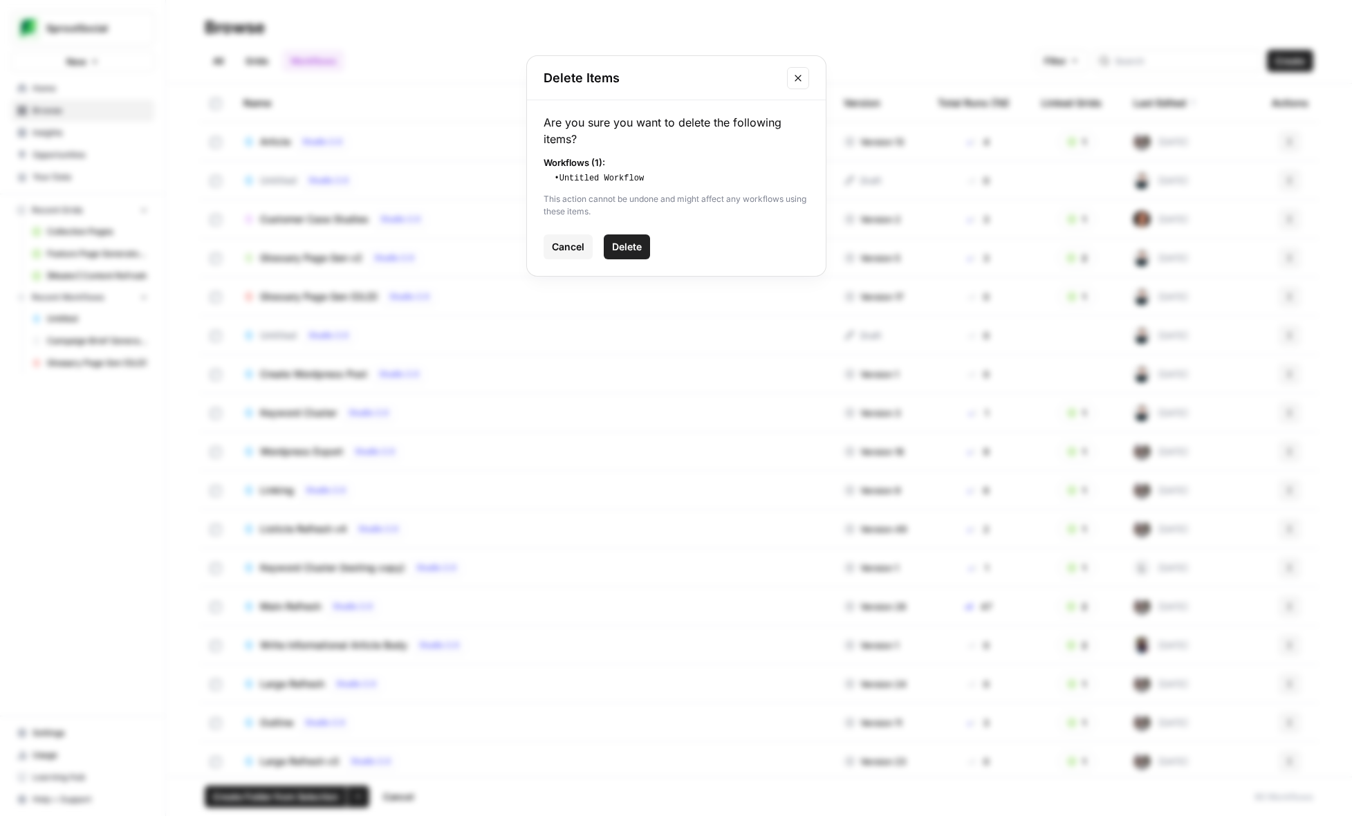
click at [641, 248] on span "Delete" at bounding box center [627, 247] width 30 height 14
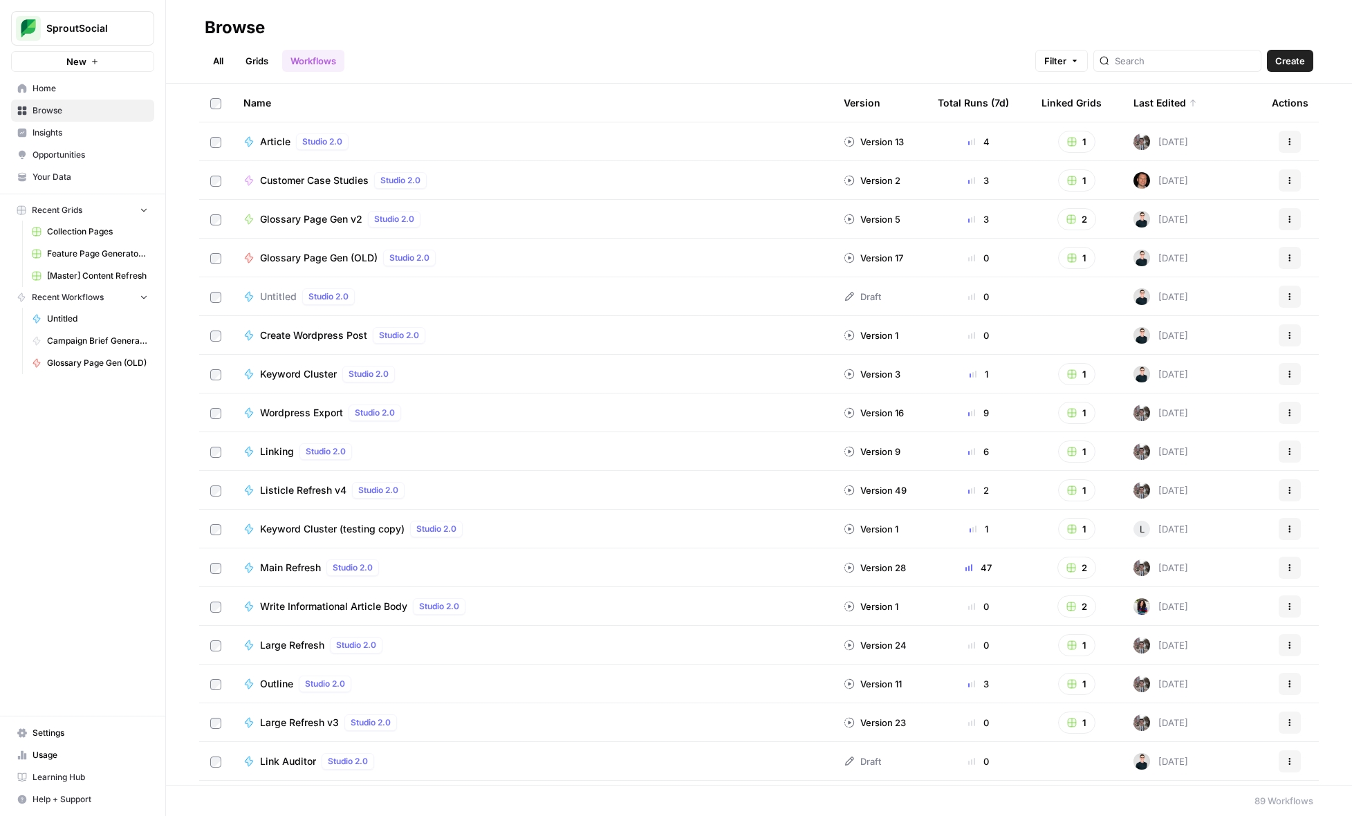
click at [326, 217] on span "Glossary Page Gen v2" at bounding box center [311, 219] width 102 height 14
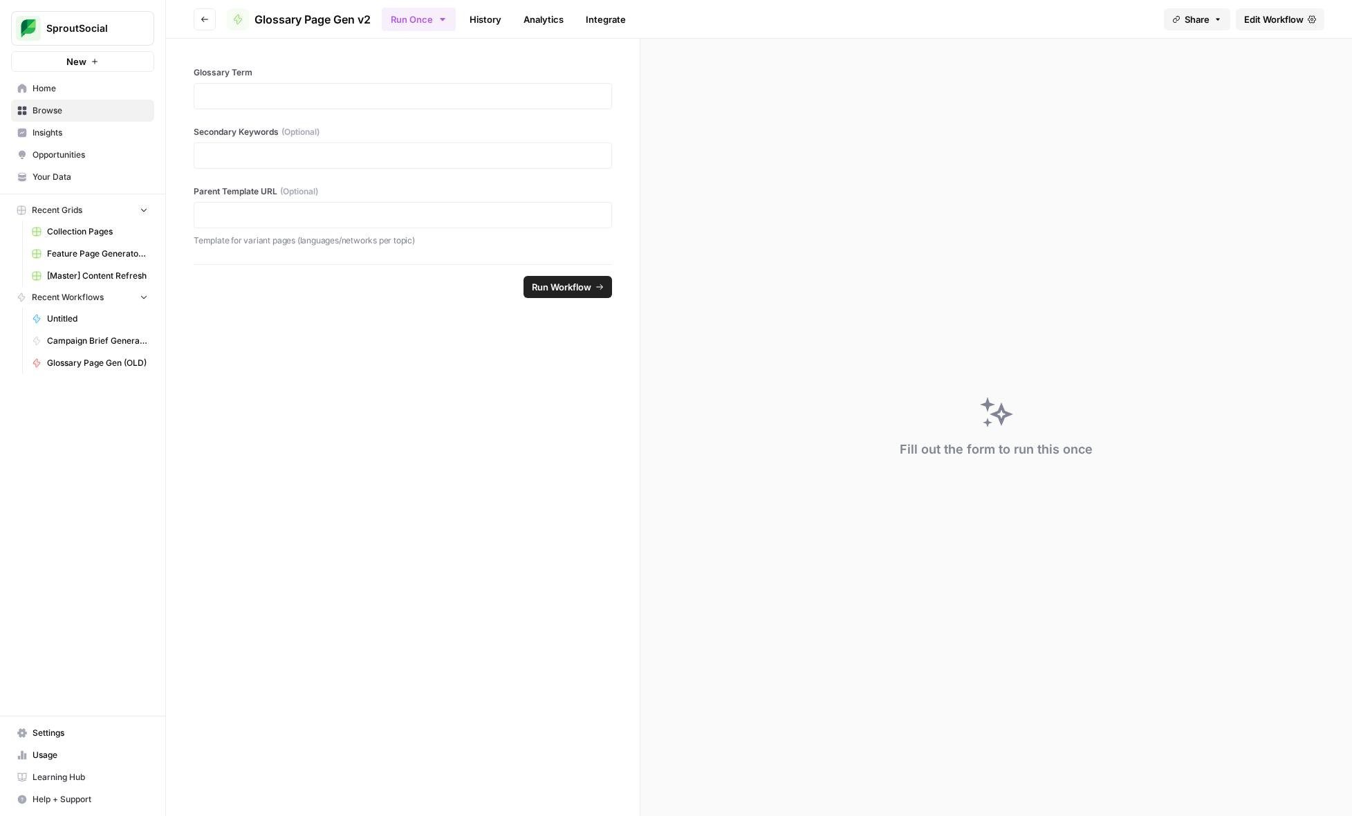
click at [1262, 26] on span "Edit Workflow" at bounding box center [1273, 19] width 59 height 14
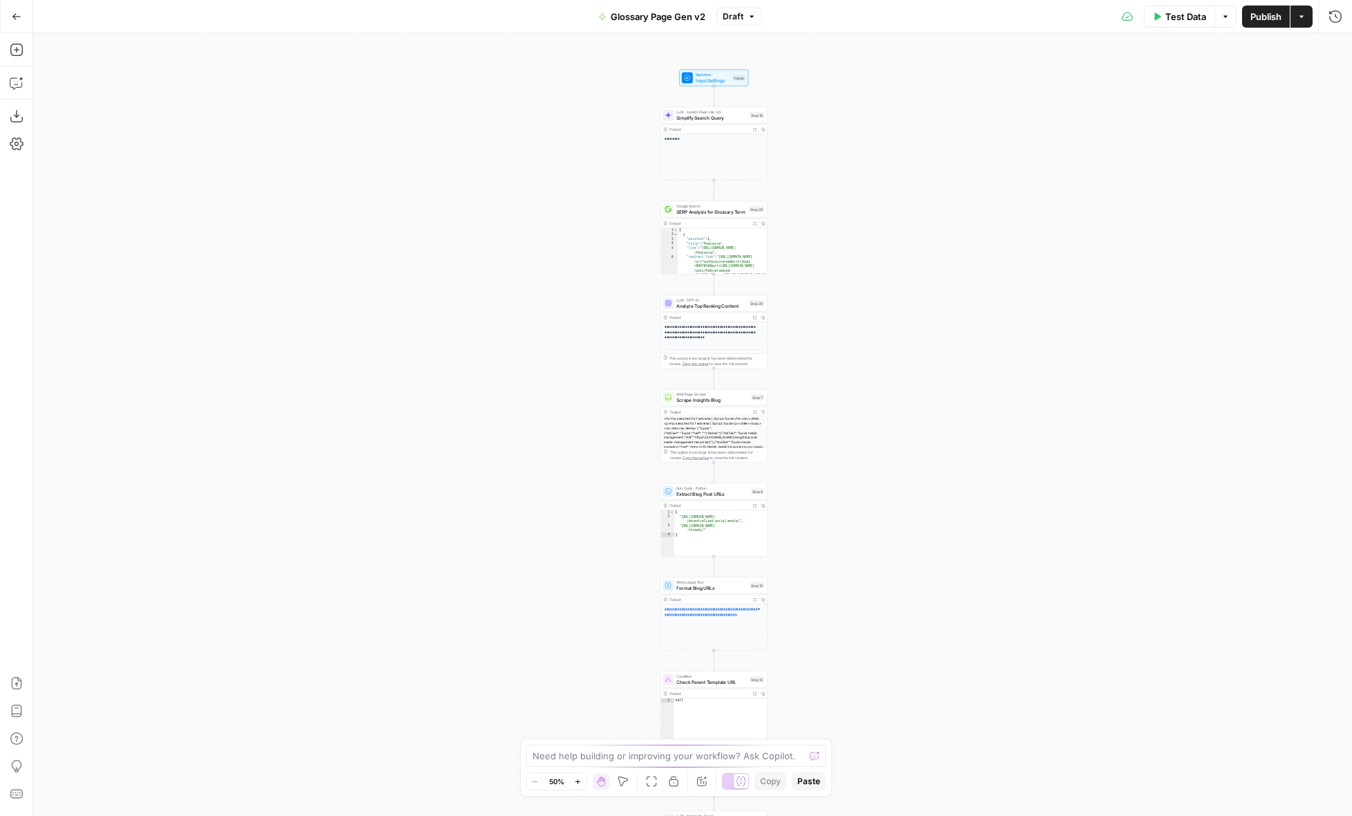
click at [736, 305] on span "Analyze Top Ranking Content" at bounding box center [711, 305] width 70 height 7
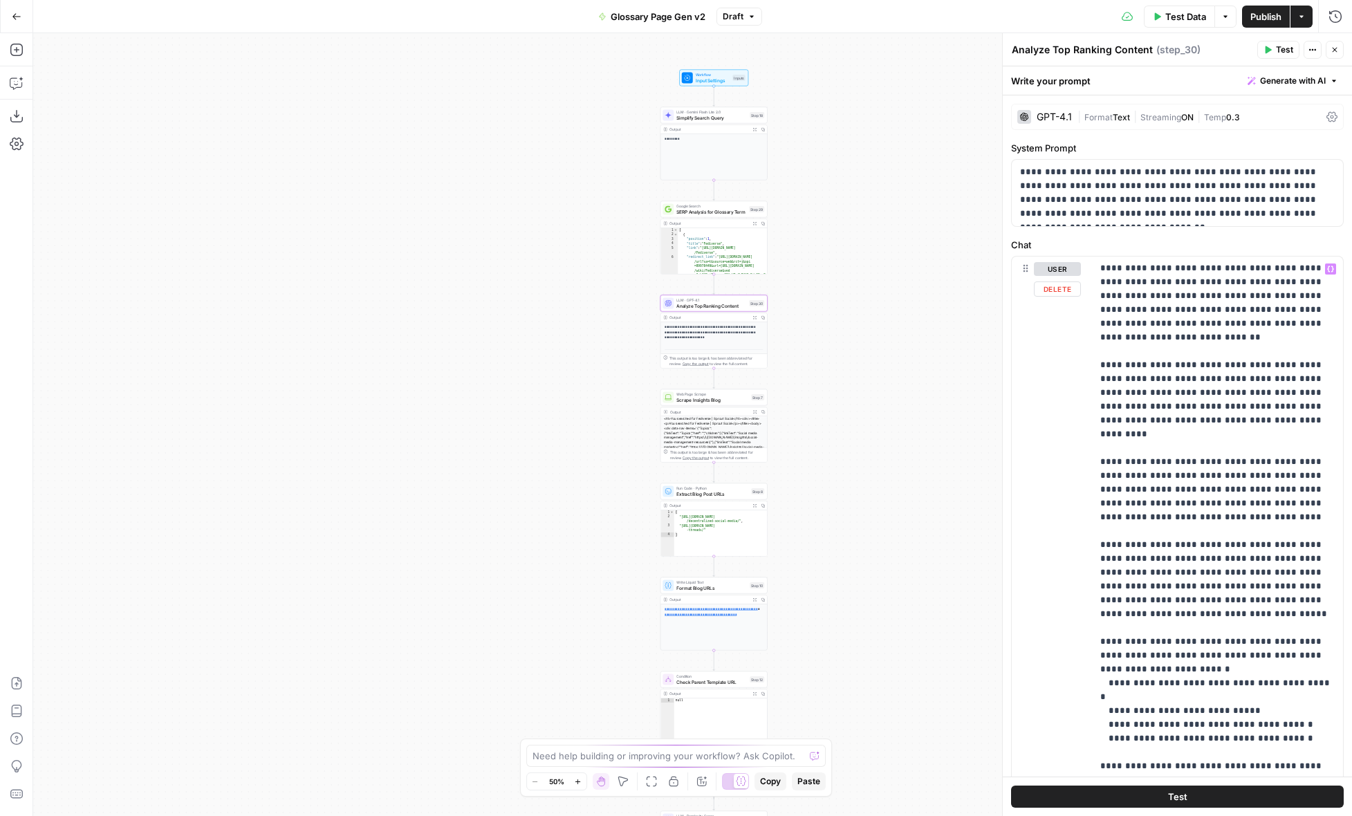
scroll to position [117, 0]
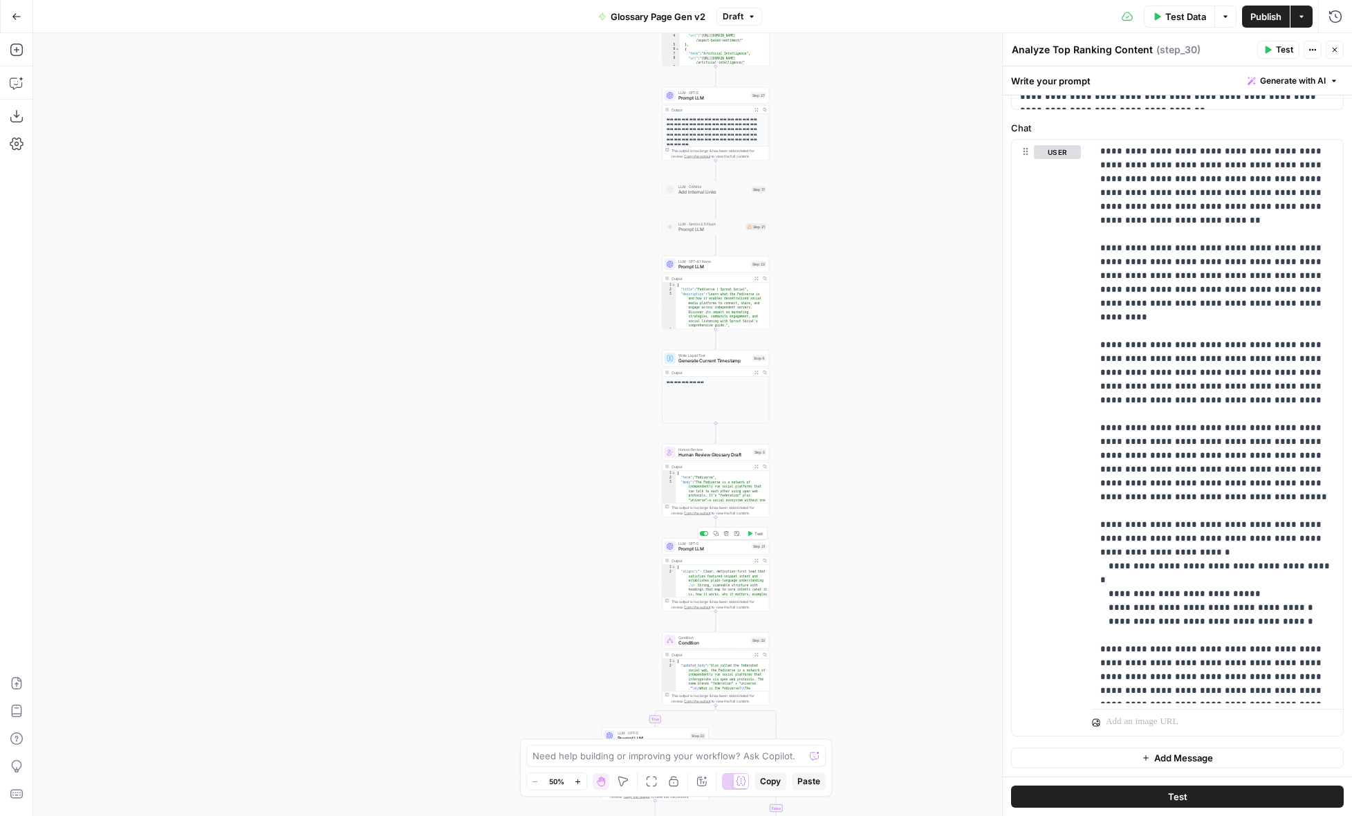
click at [736, 549] on span "Prompt LLM" at bounding box center [713, 549] width 71 height 7
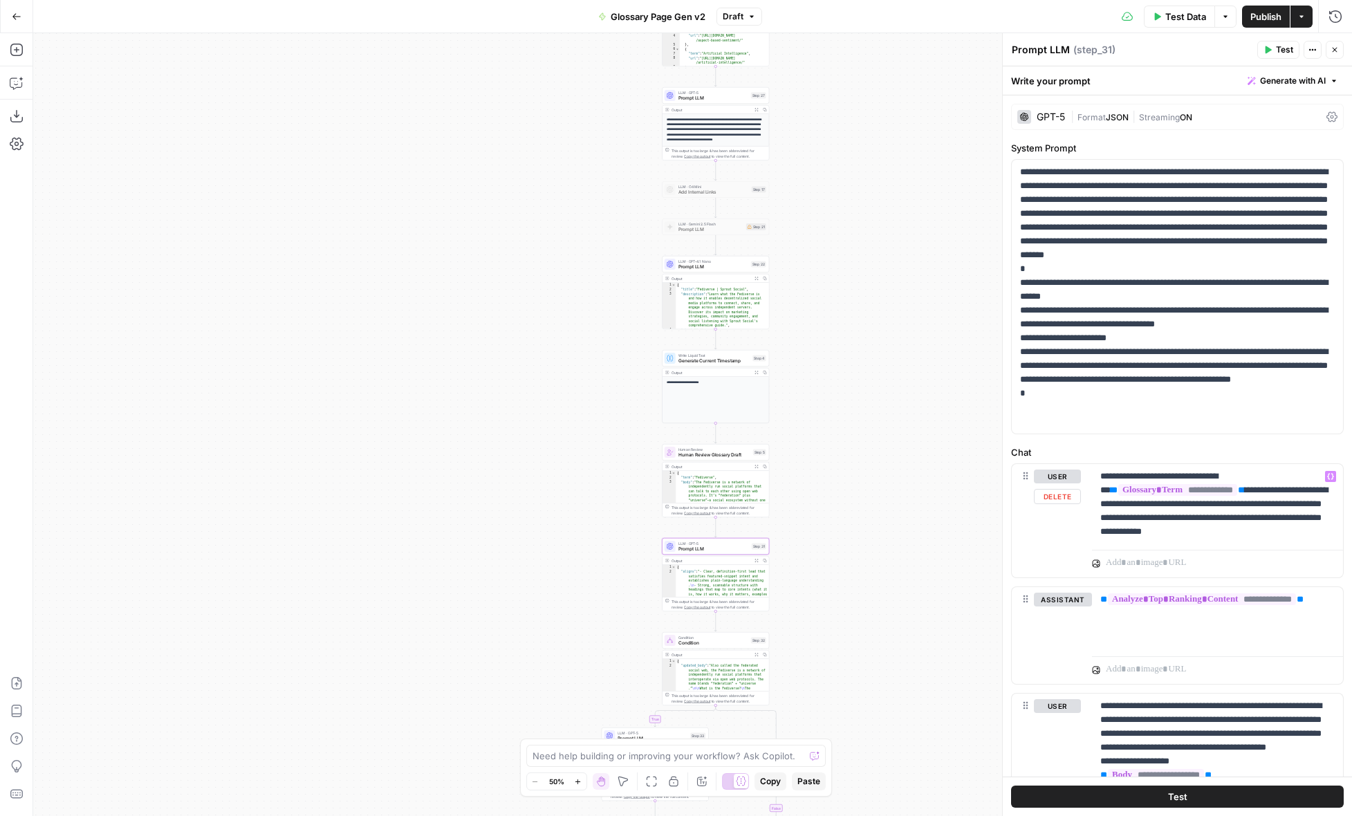
scroll to position [112, 0]
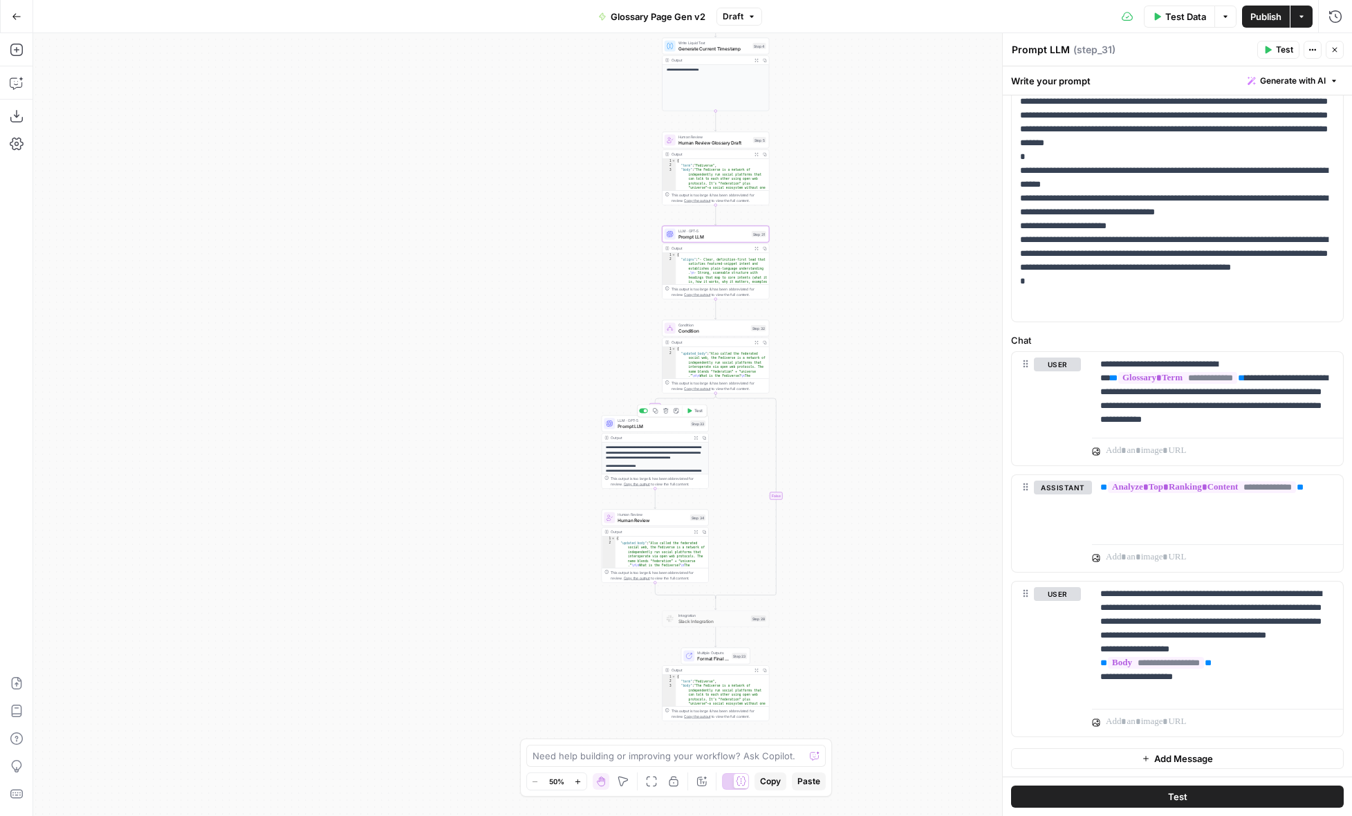
click at [676, 423] on span "Prompt LLM" at bounding box center [652, 425] width 70 height 7
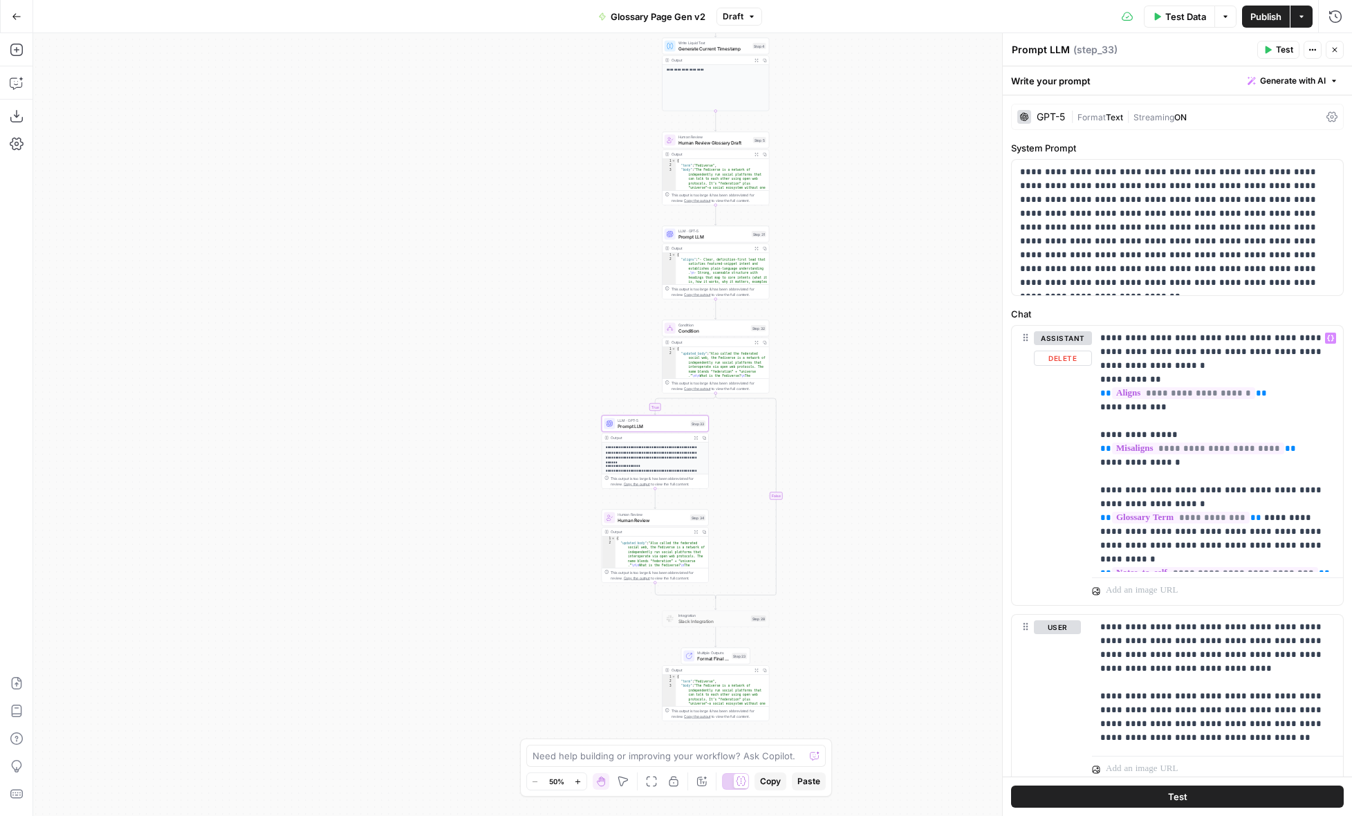
scroll to position [47, 0]
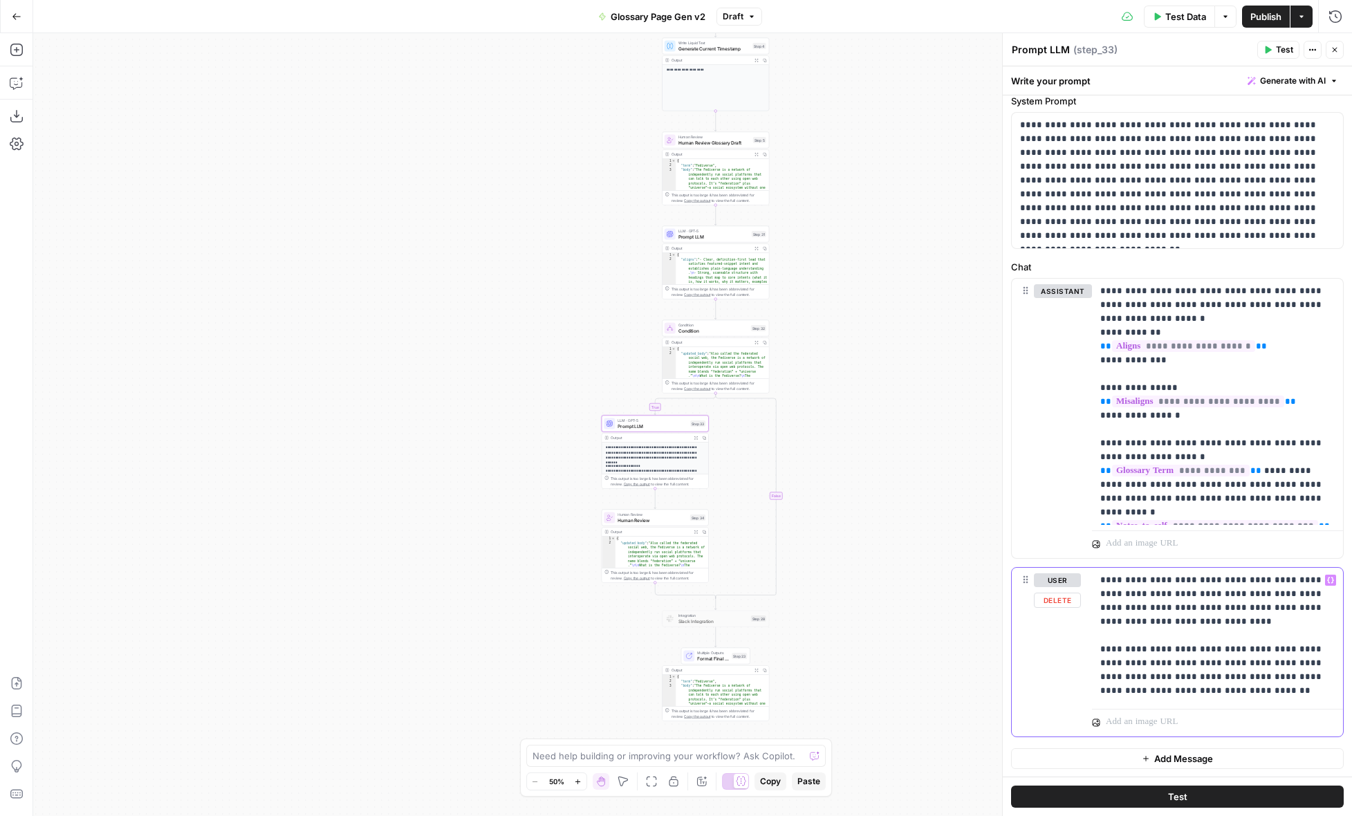
click at [1202, 623] on p "**********" at bounding box center [1217, 635] width 234 height 124
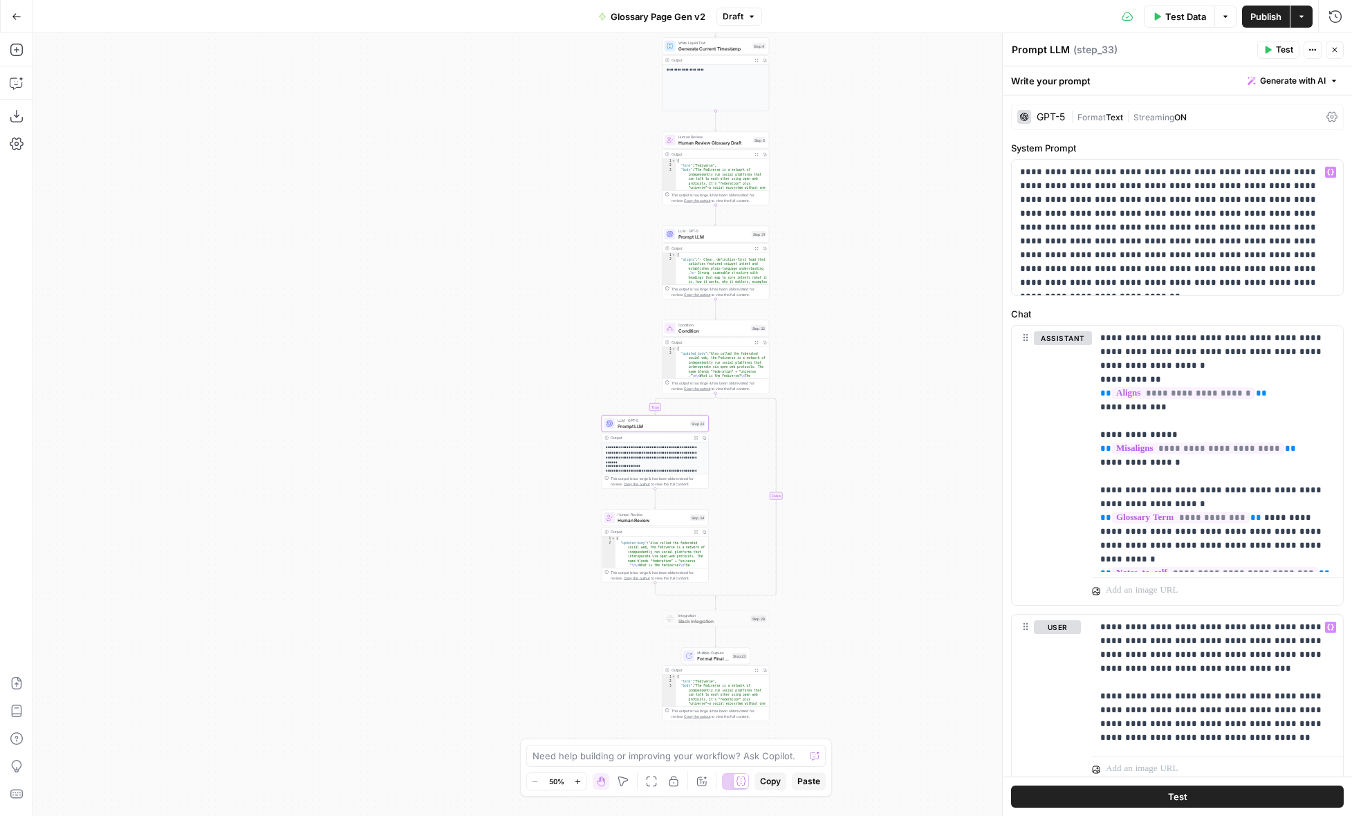
click at [1062, 122] on div "GPT-5" at bounding box center [1041, 117] width 48 height 14
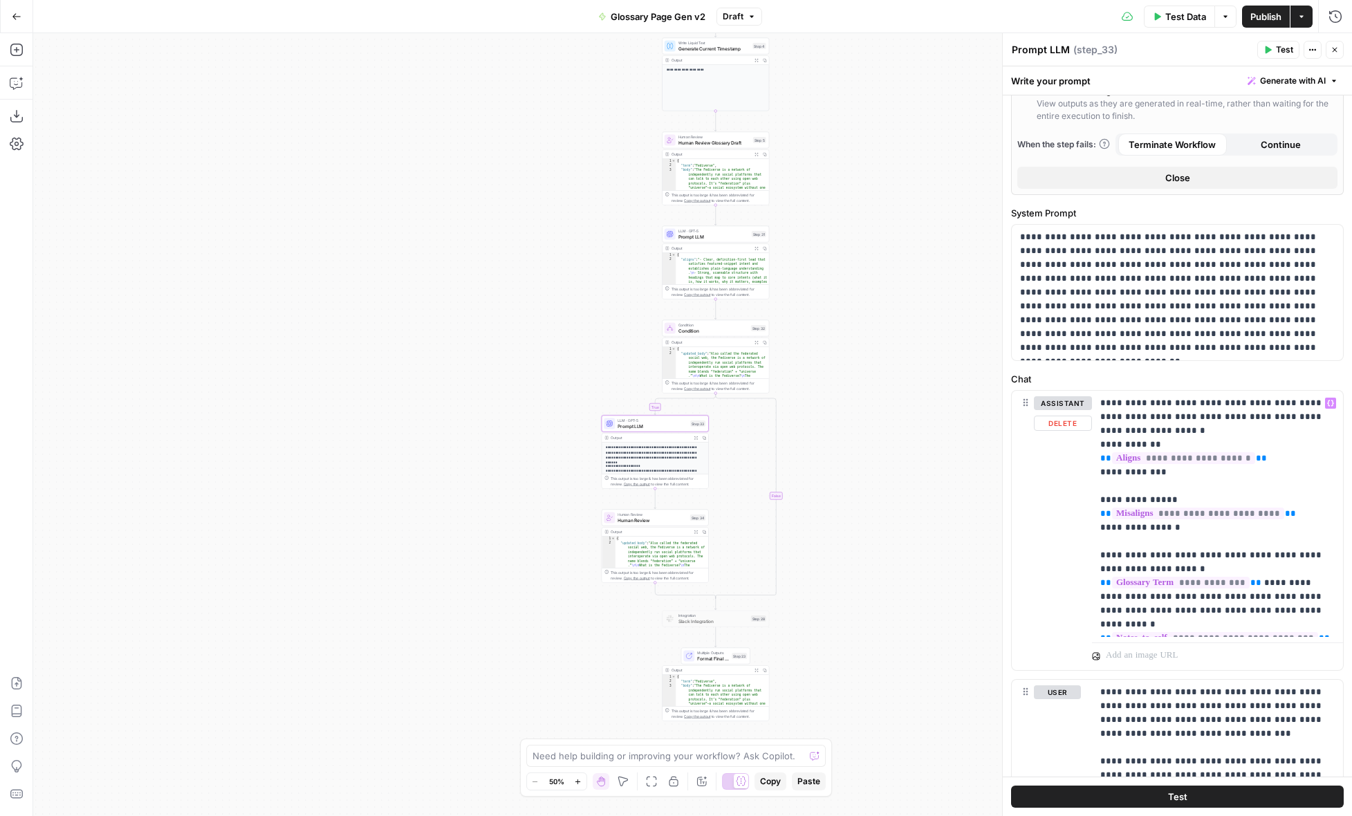
scroll to position [627, 0]
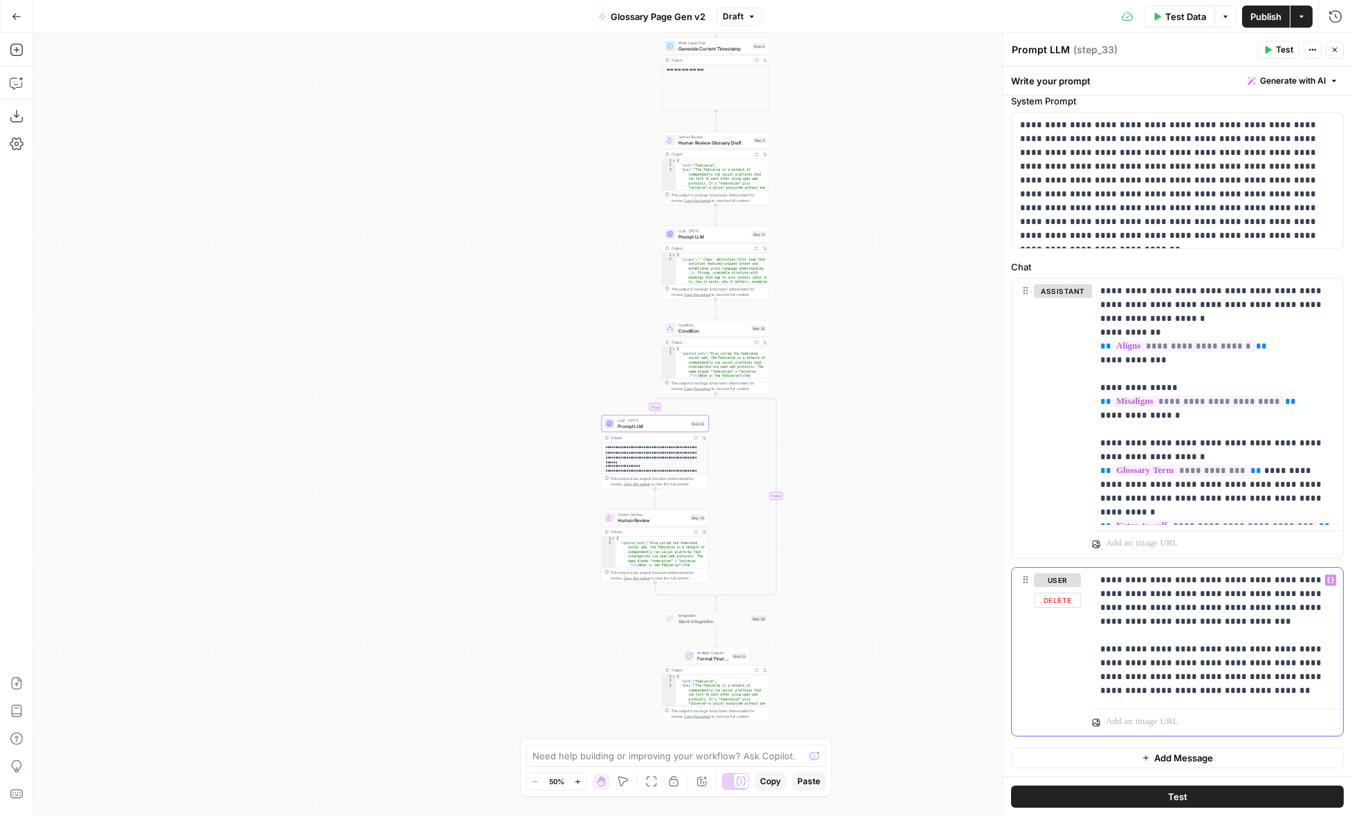
click at [1209, 624] on p "**********" at bounding box center [1217, 635] width 234 height 124
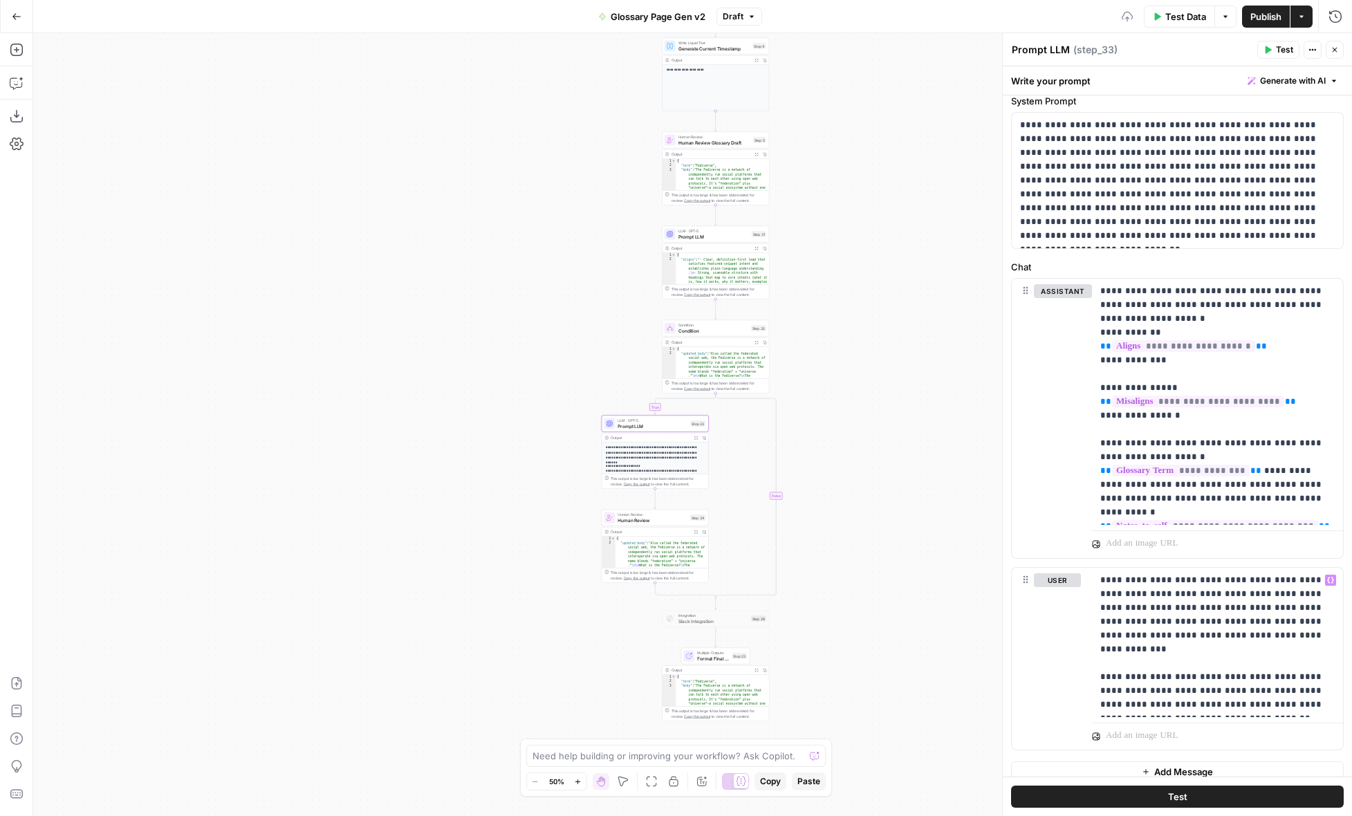
click at [1257, 794] on button "Test" at bounding box center [1177, 796] width 333 height 22
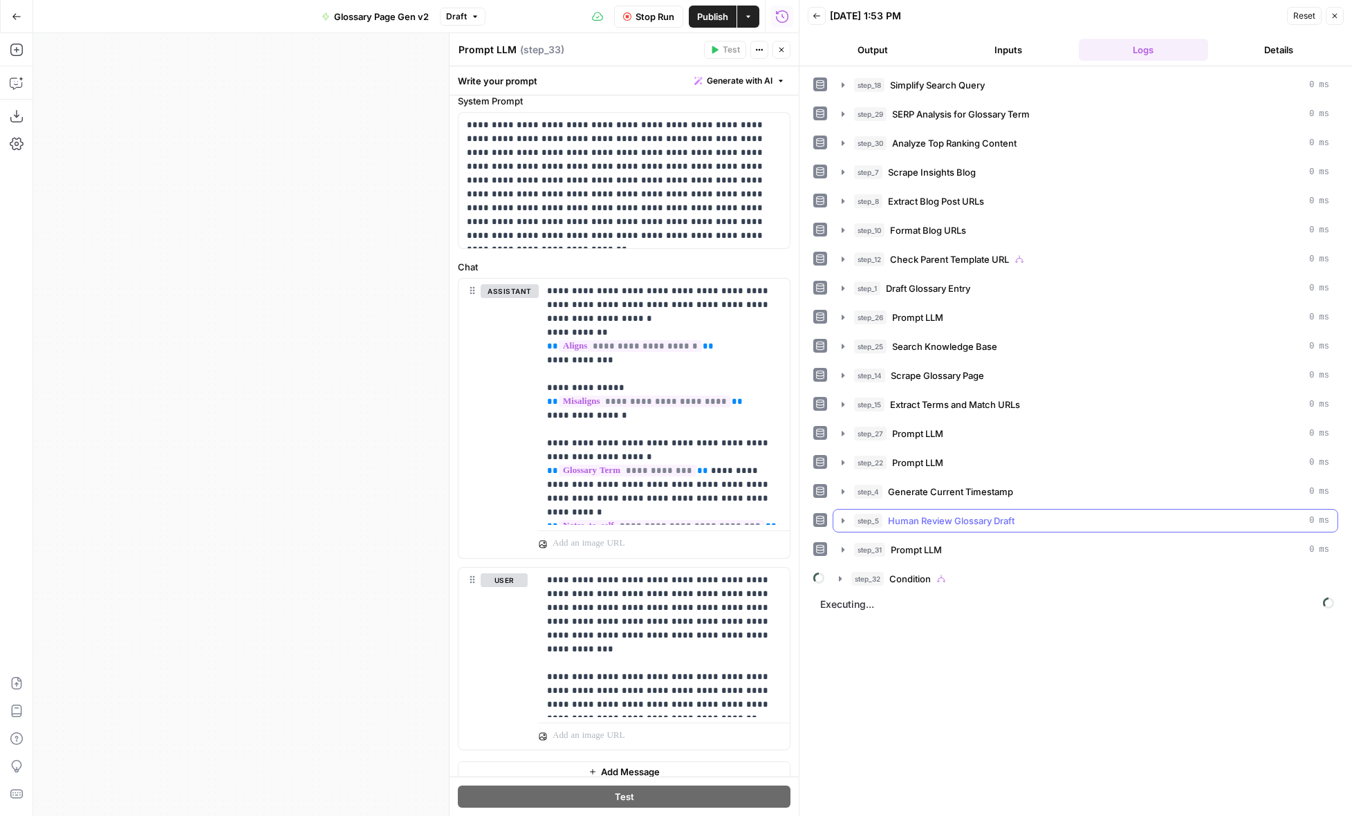
click at [841, 525] on icon "button" at bounding box center [842, 520] width 11 height 11
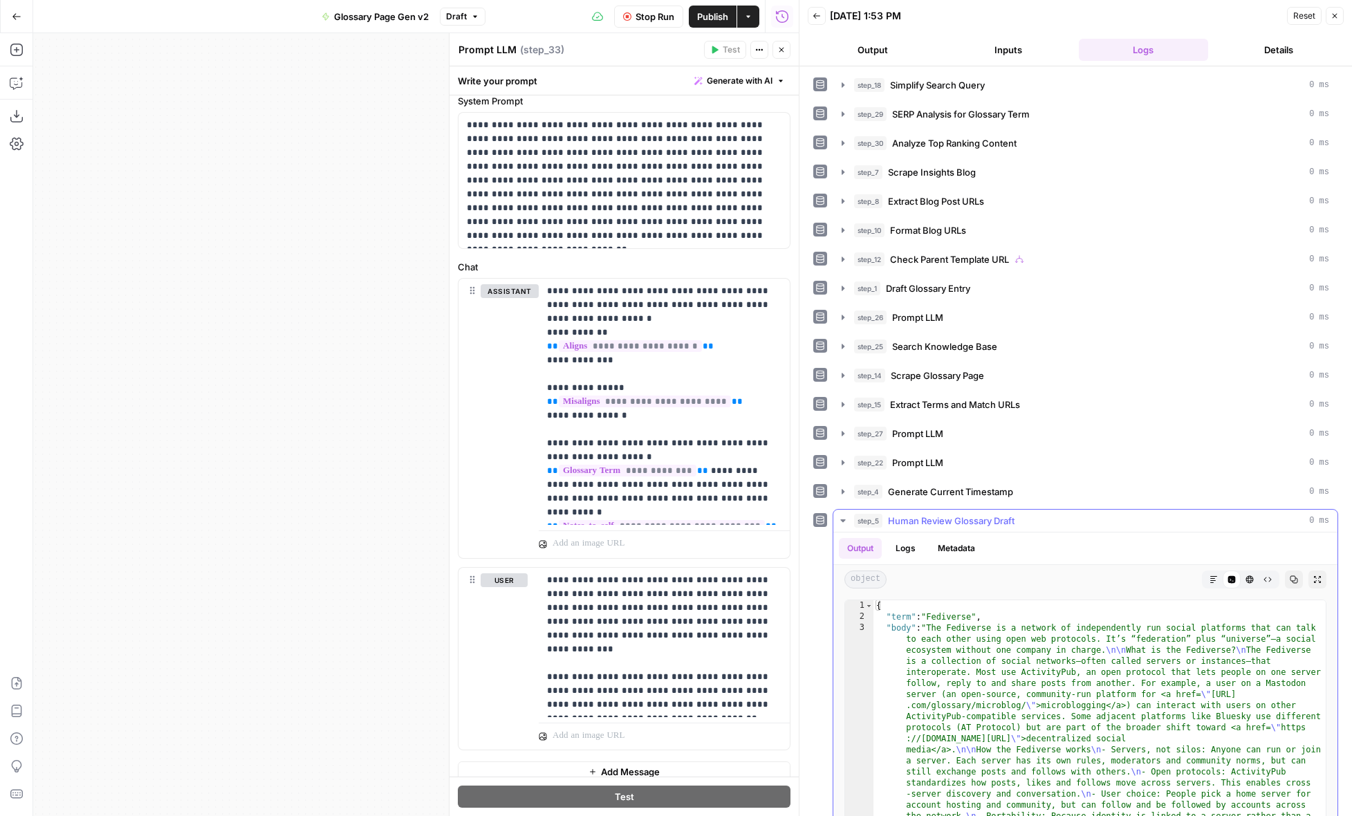
scroll to position [153, 0]
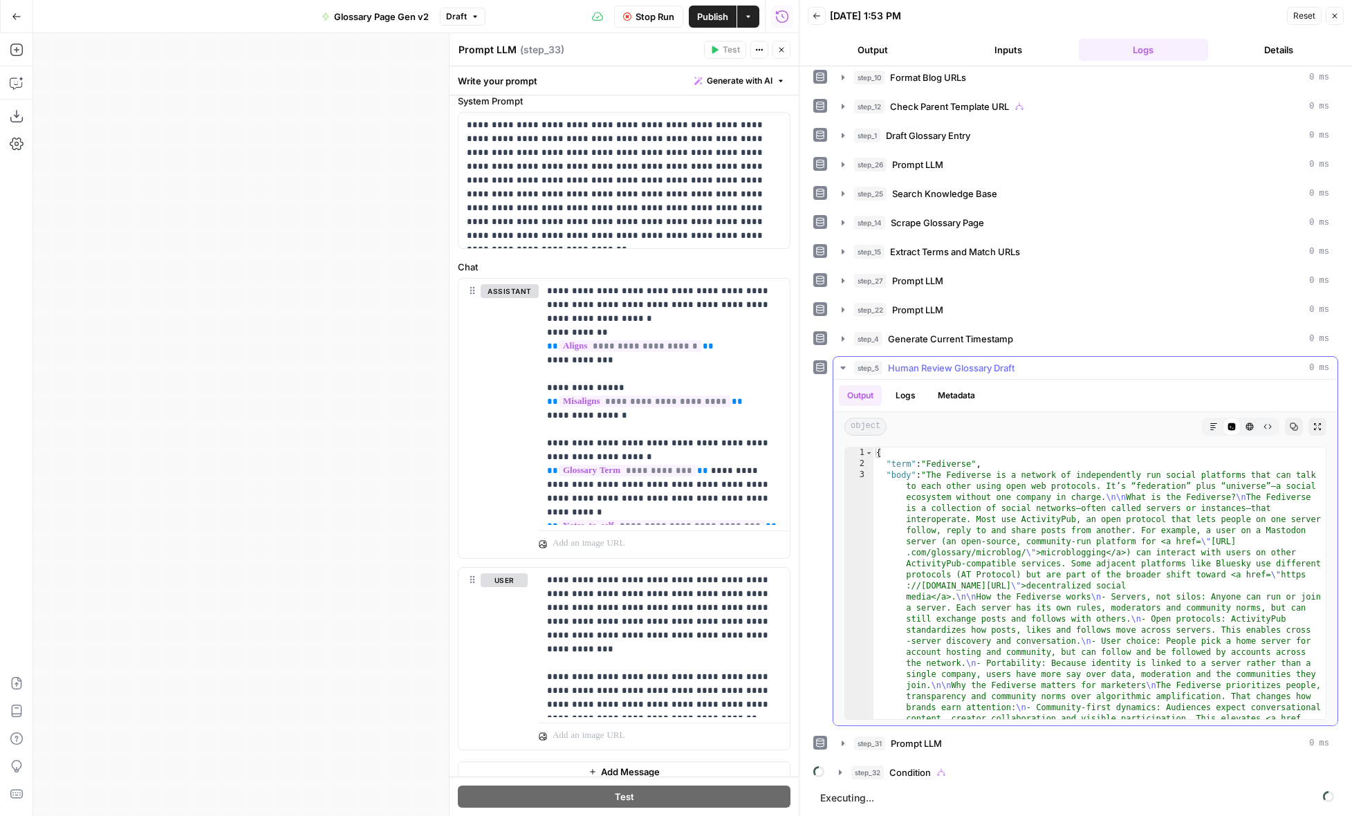
click at [1218, 425] on button "Markdown" at bounding box center [1213, 427] width 18 height 18
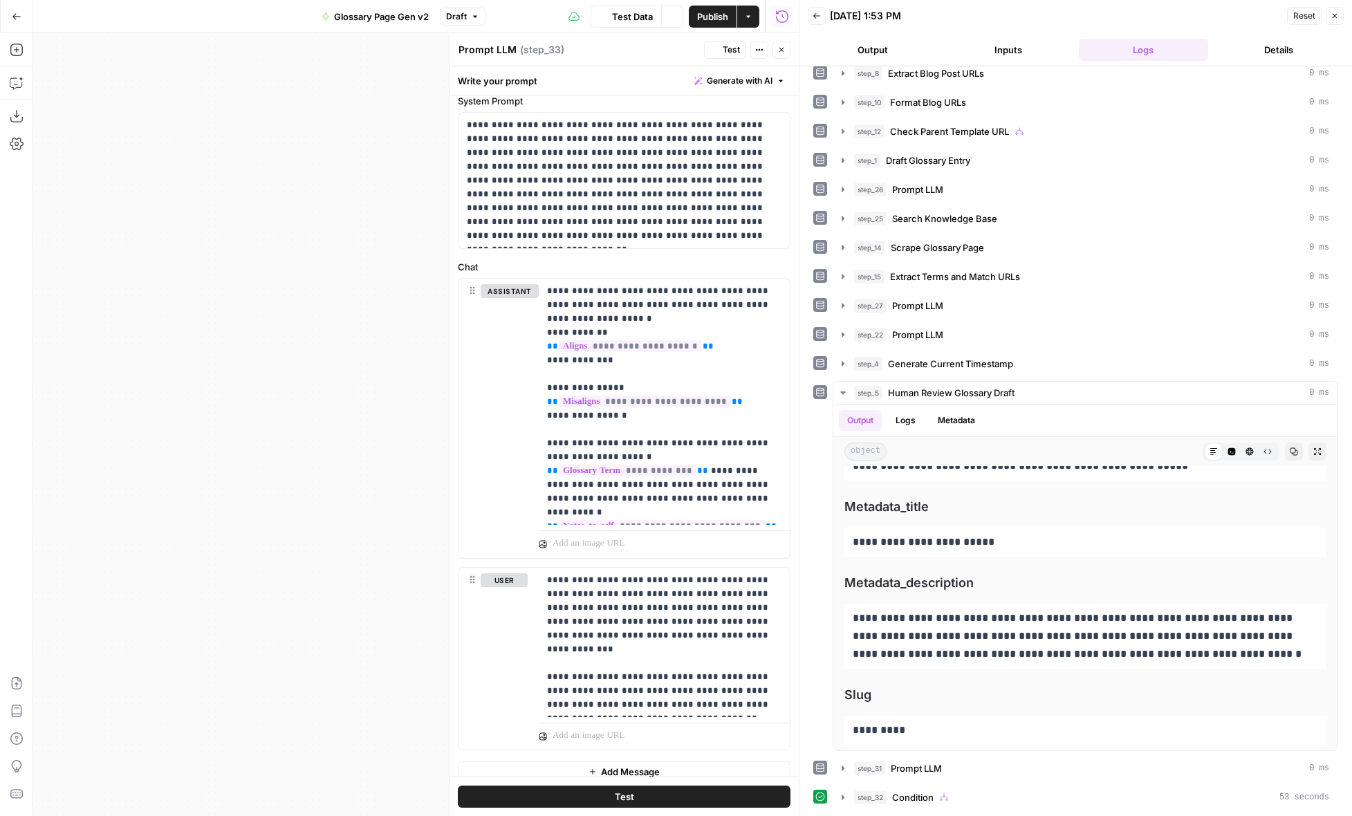
scroll to position [128, 0]
drag, startPoint x: 707, startPoint y: 638, endPoint x: 631, endPoint y: 622, distance: 78.4
click at [631, 622] on p "**********" at bounding box center [664, 642] width 234 height 138
click at [844, 396] on icon "button" at bounding box center [842, 392] width 11 height 11
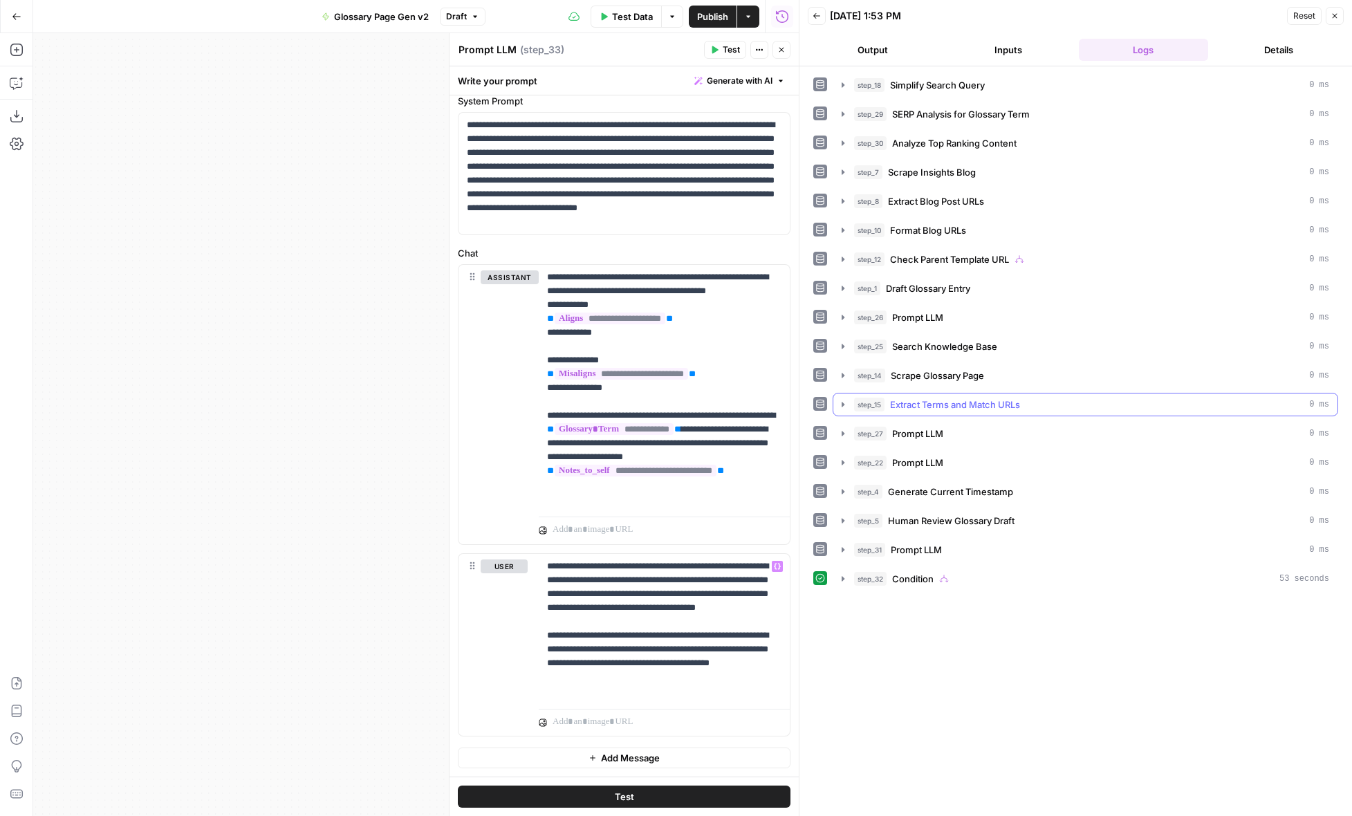
scroll to position [0, 0]
click at [841, 578] on icon "button" at bounding box center [842, 578] width 3 height 5
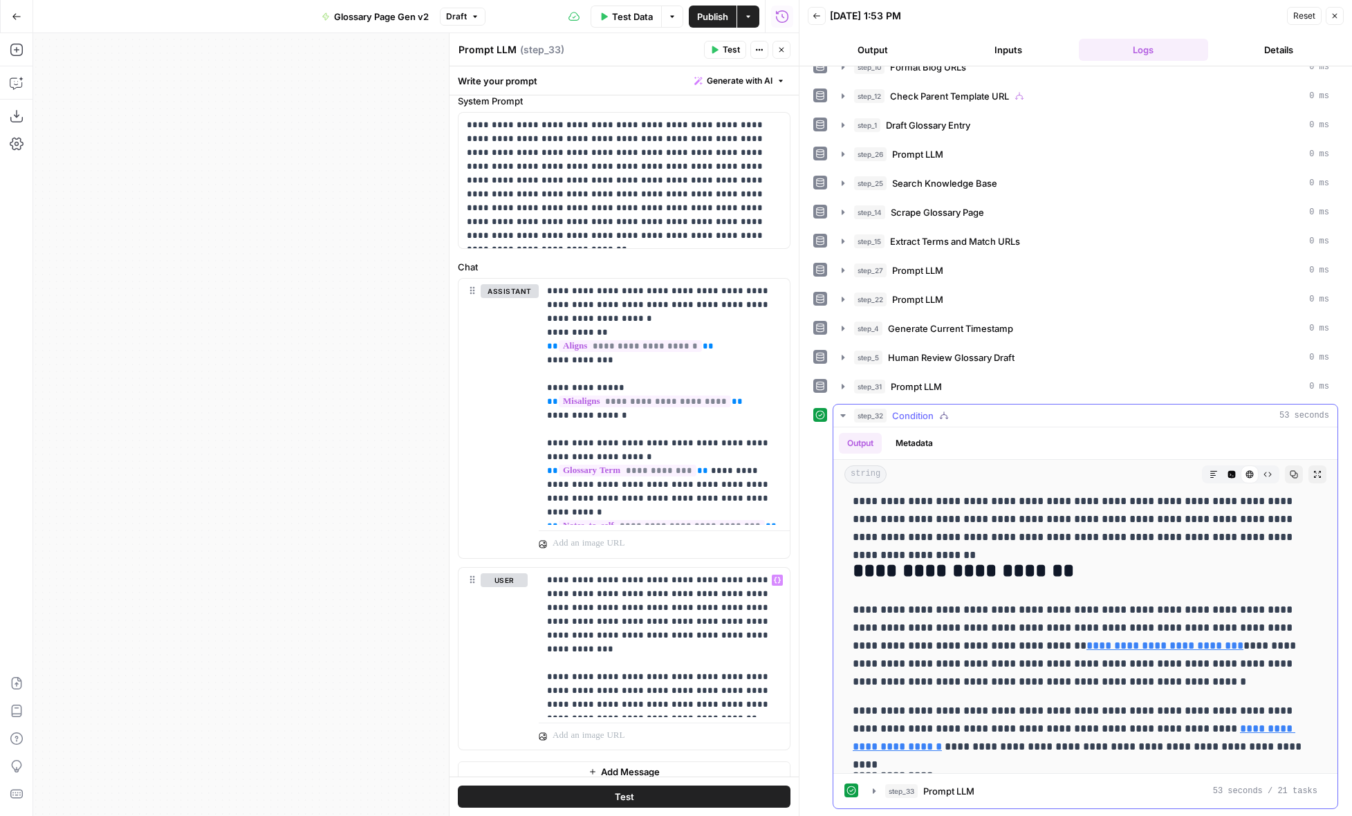
scroll to position [10, 0]
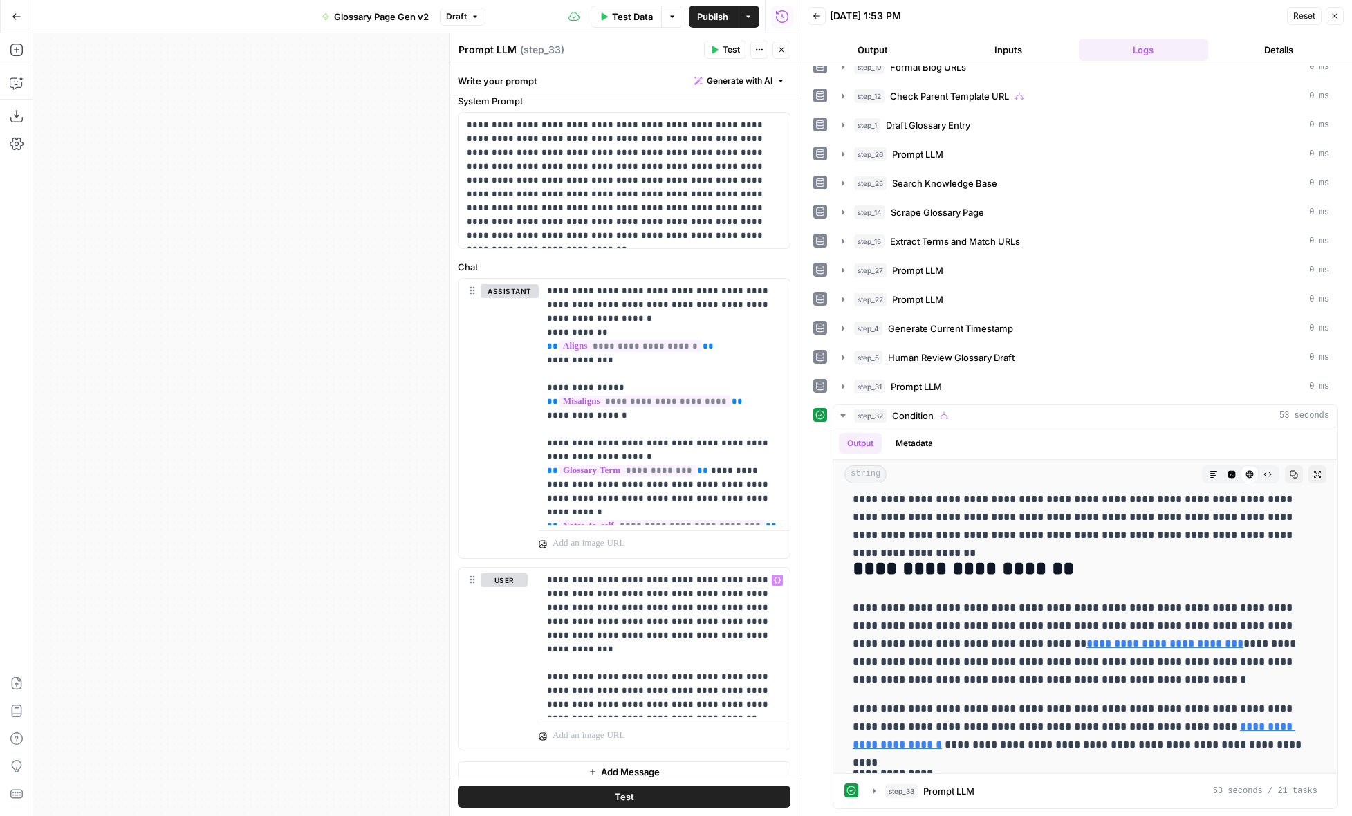
drag, startPoint x: 329, startPoint y: 424, endPoint x: 296, endPoint y: 424, distance: 33.2
click at [307, 424] on div "**********" at bounding box center [415, 424] width 765 height 783
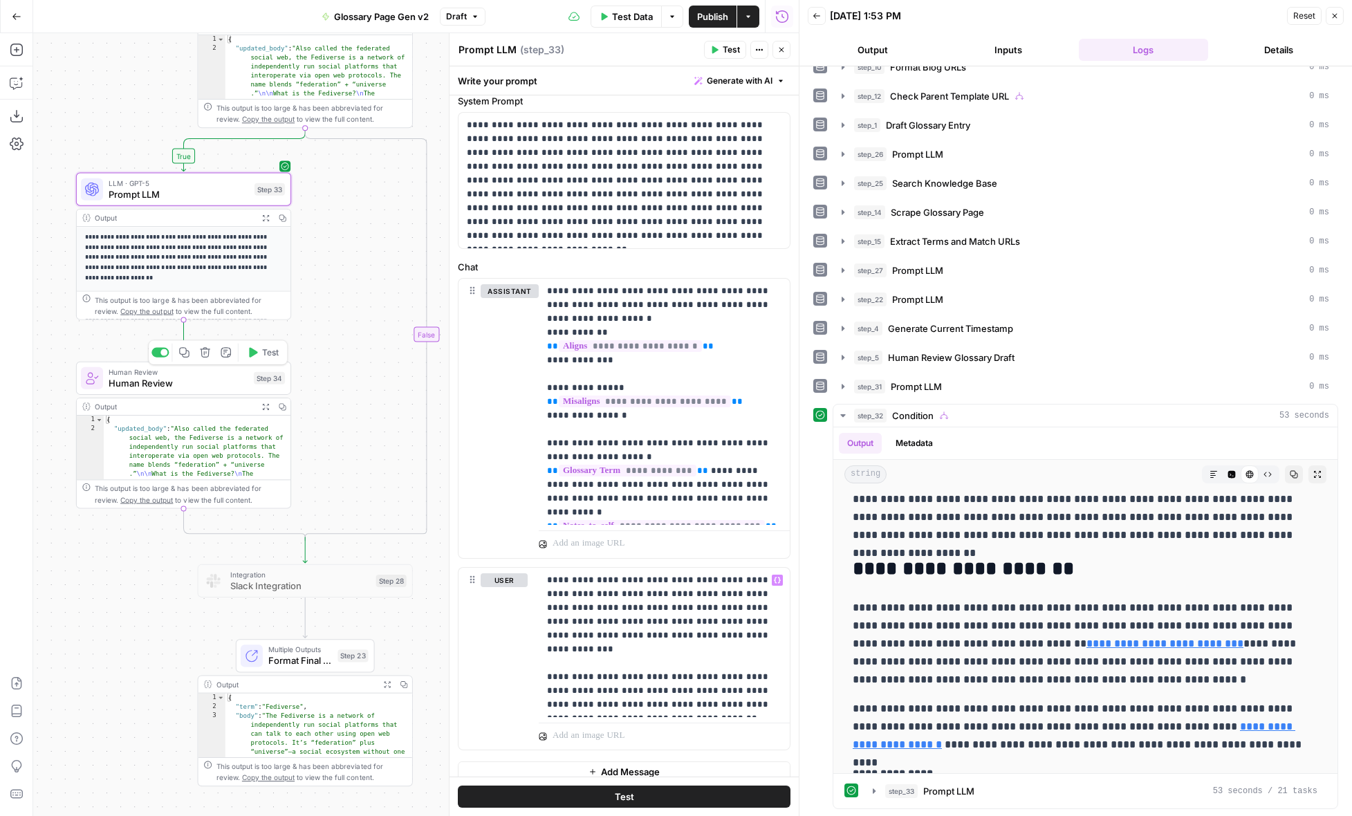
click at [235, 387] on span "Human Review" at bounding box center [179, 383] width 140 height 14
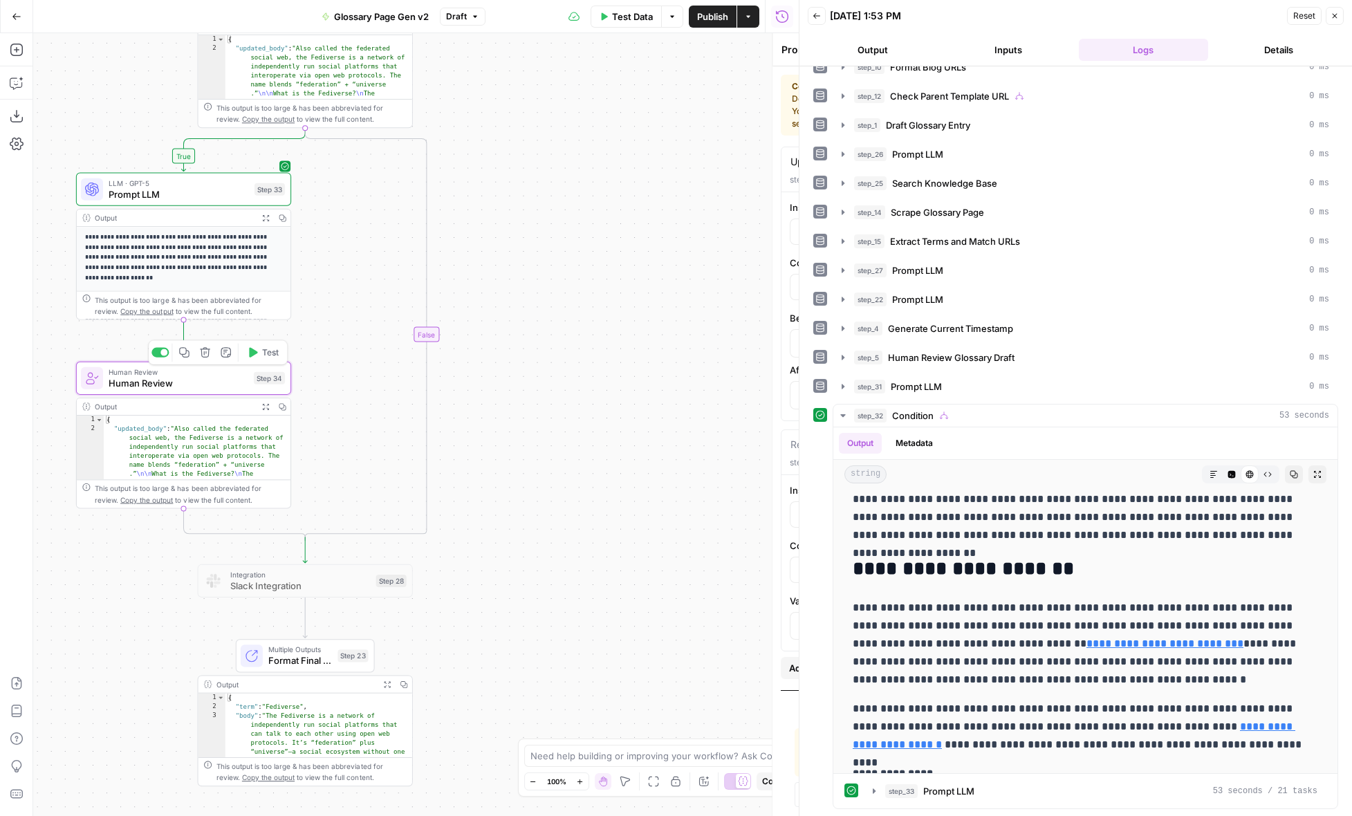
type textarea "Human Review"
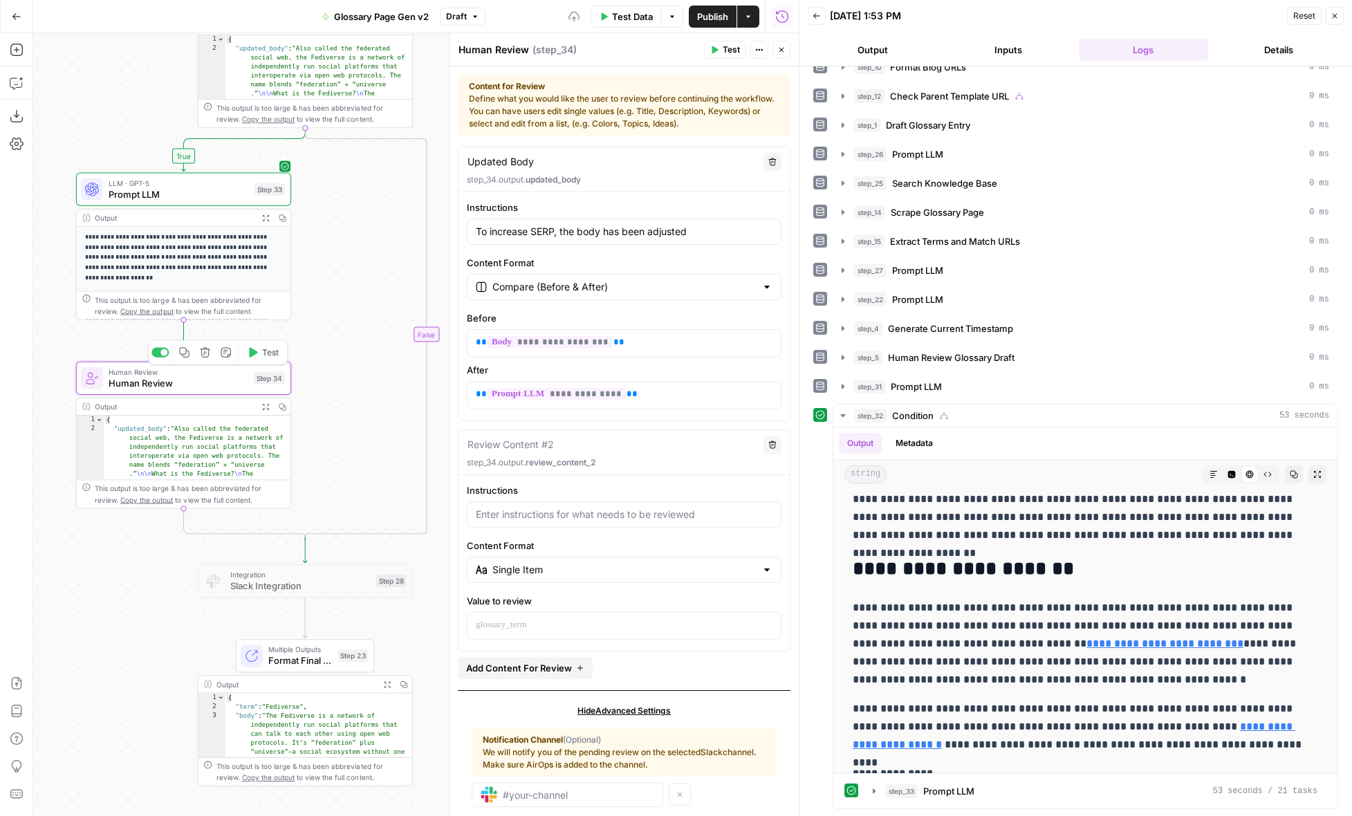
click at [262, 354] on span "Test" at bounding box center [270, 352] width 17 height 12
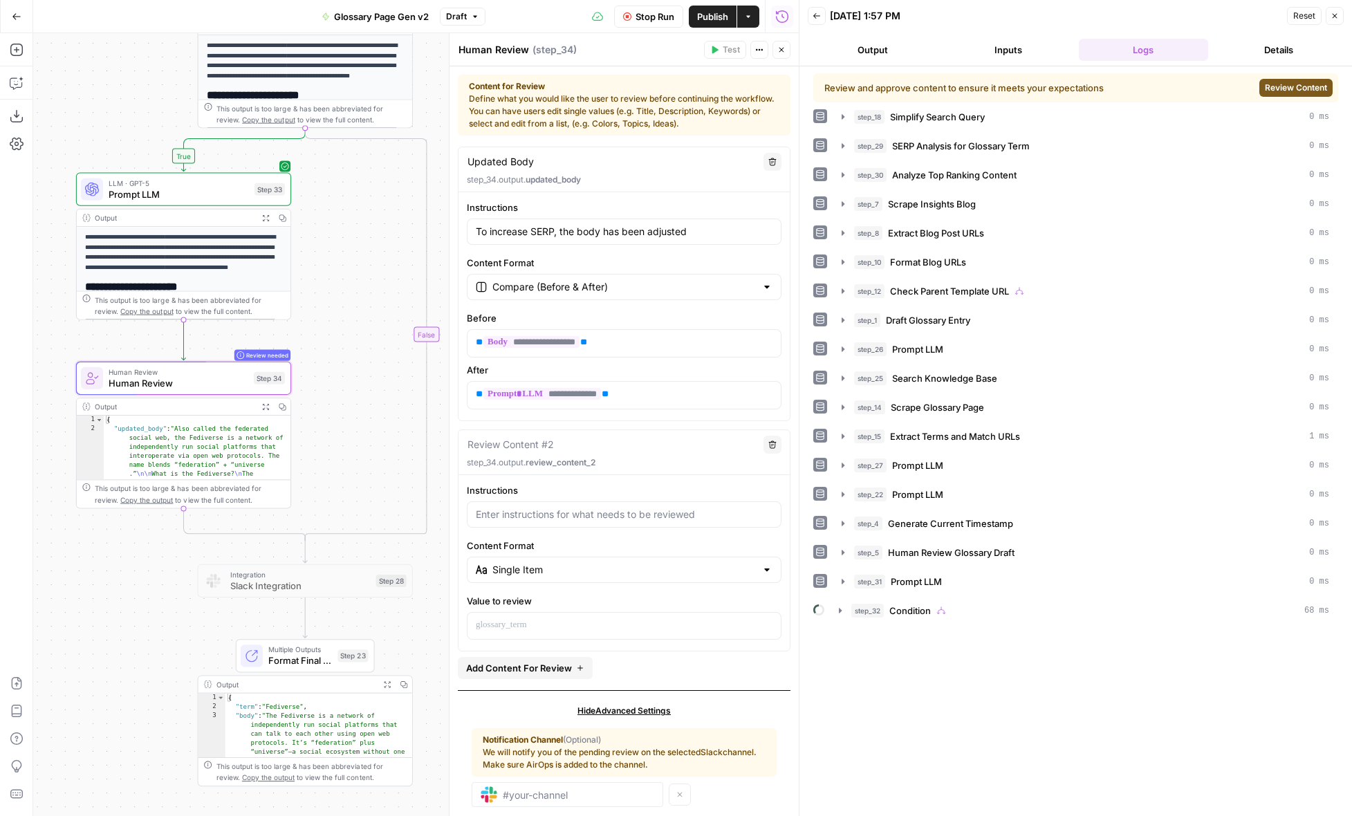
click at [1276, 89] on span "Review Content" at bounding box center [1296, 88] width 62 height 12
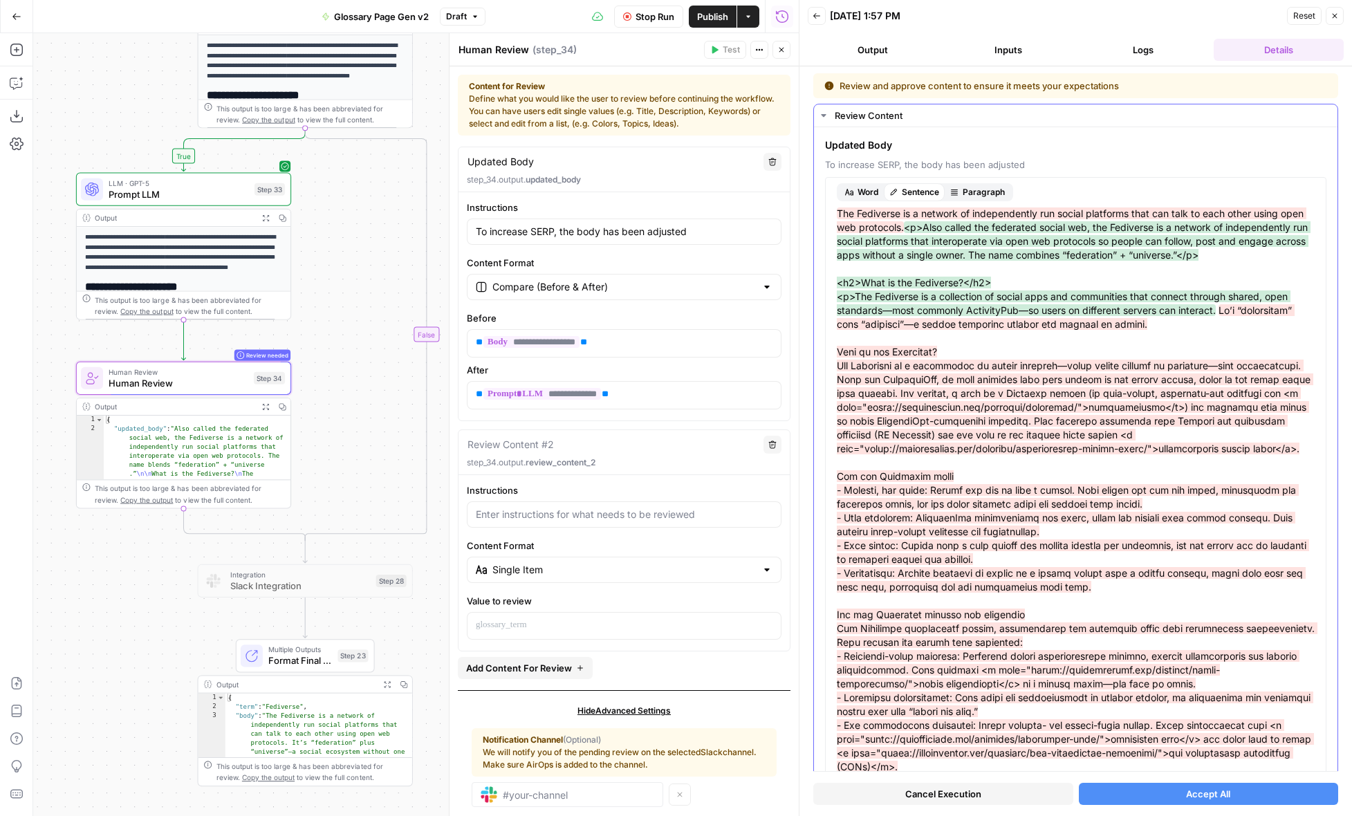
click at [964, 191] on span "Paragraph" at bounding box center [983, 192] width 42 height 12
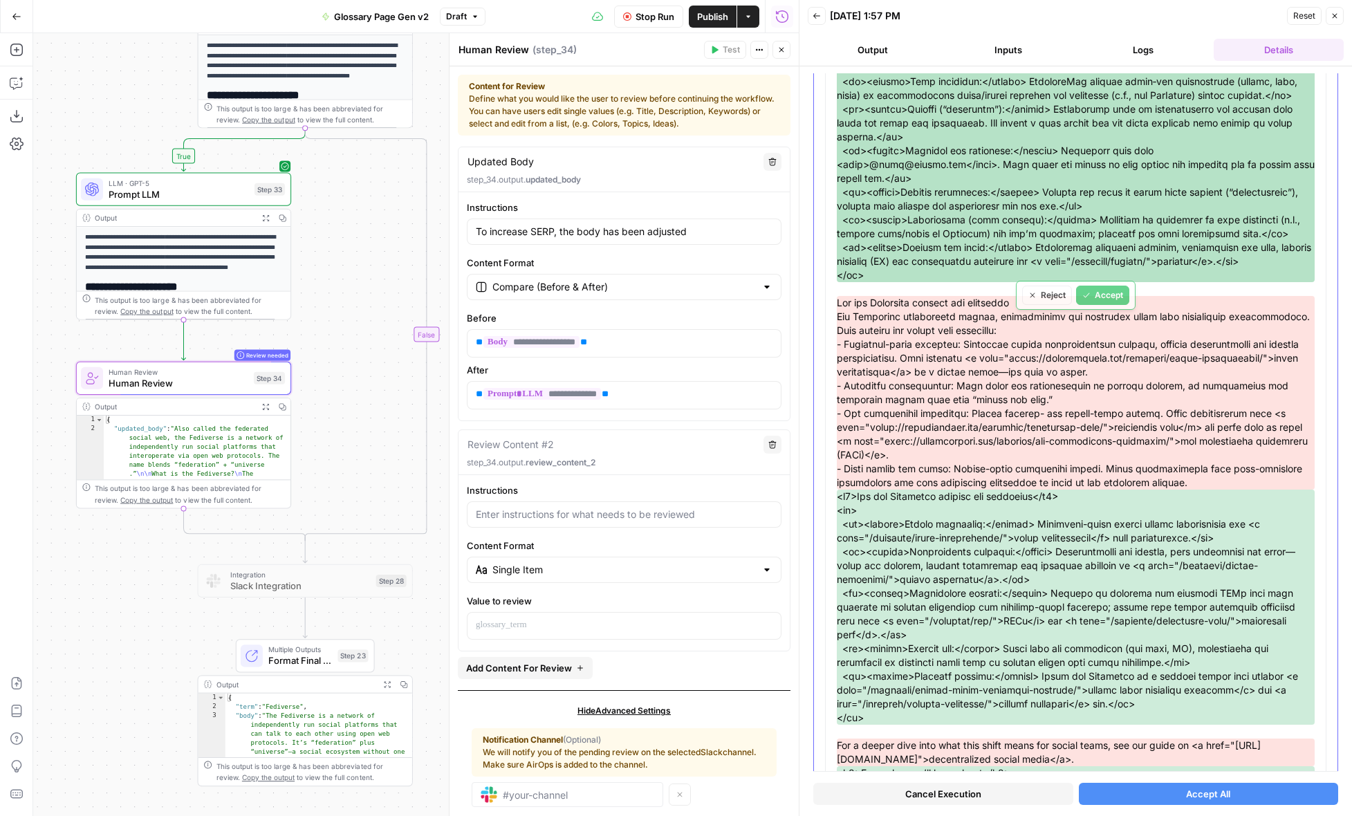
scroll to position [0, 0]
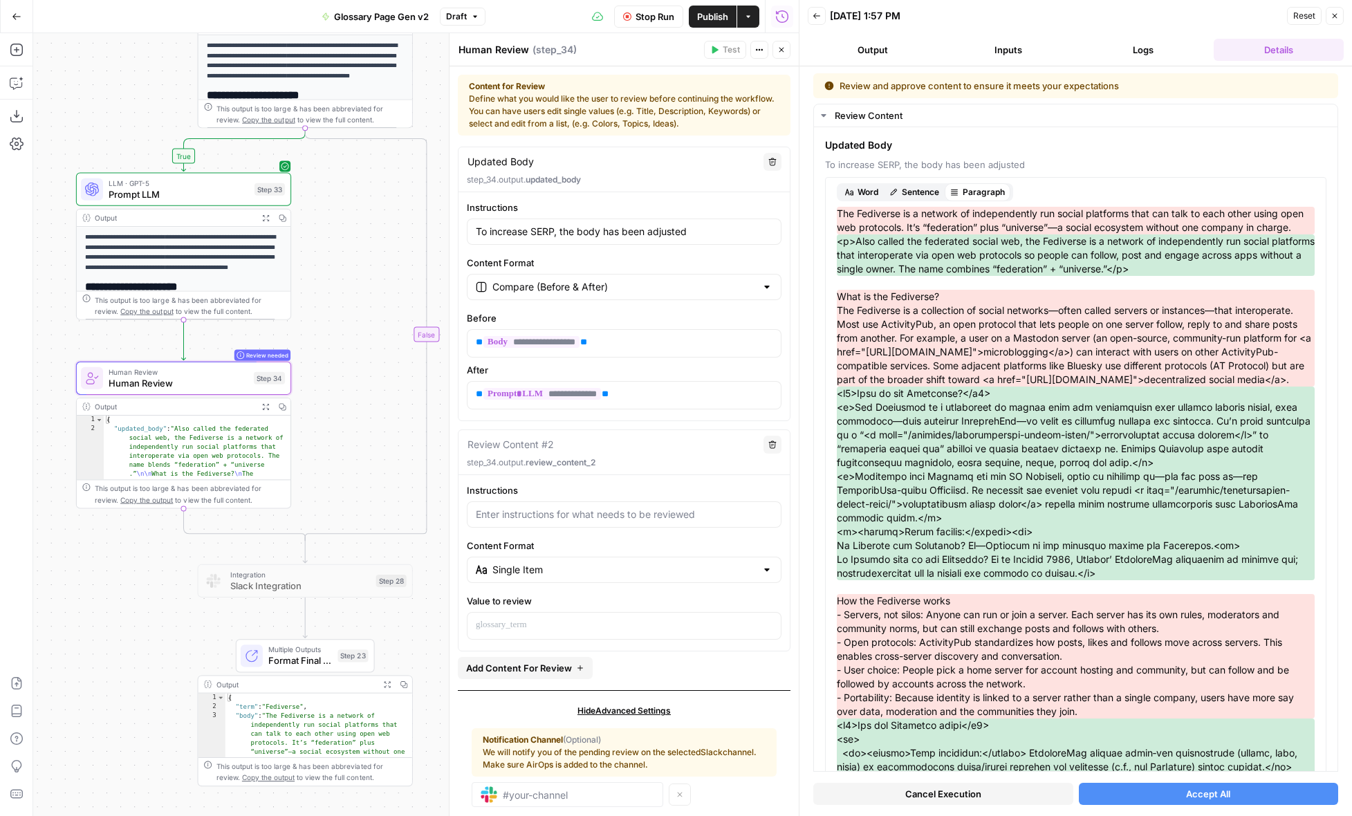
click at [1181, 792] on button "Accept All" at bounding box center [1209, 794] width 260 height 22
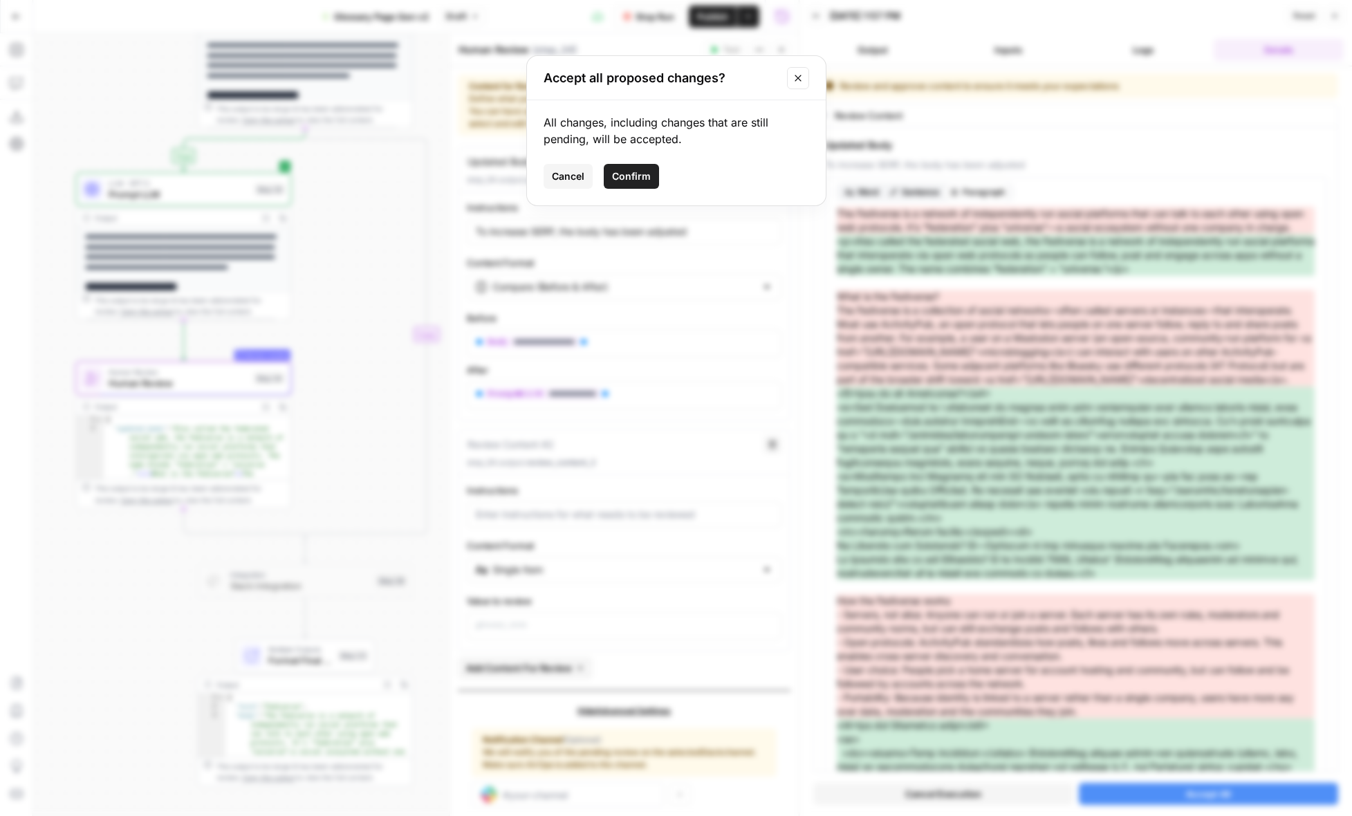
click at [646, 175] on span "Confirm" at bounding box center [631, 176] width 39 height 14
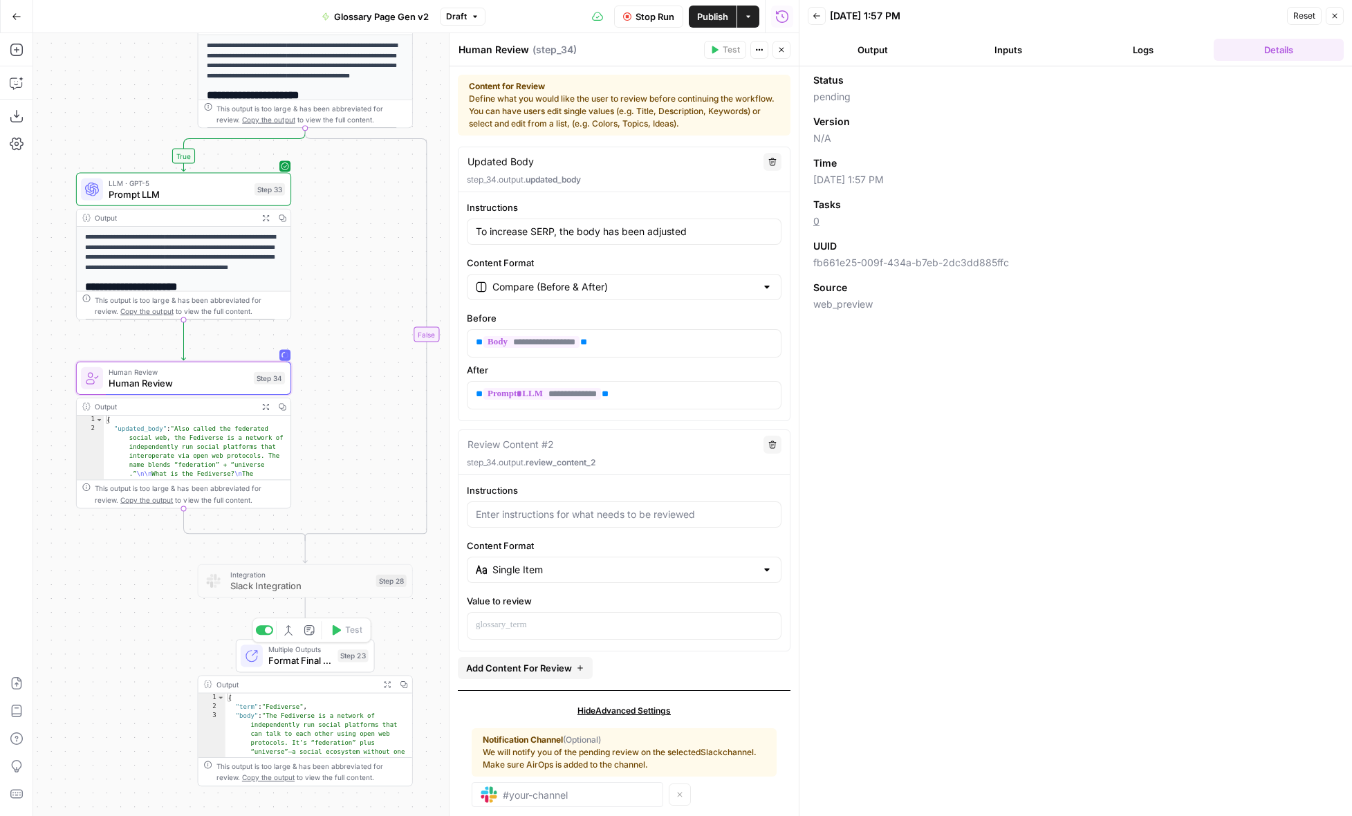
click at [312, 653] on span "Format Final JSON Output" at bounding box center [300, 660] width 64 height 14
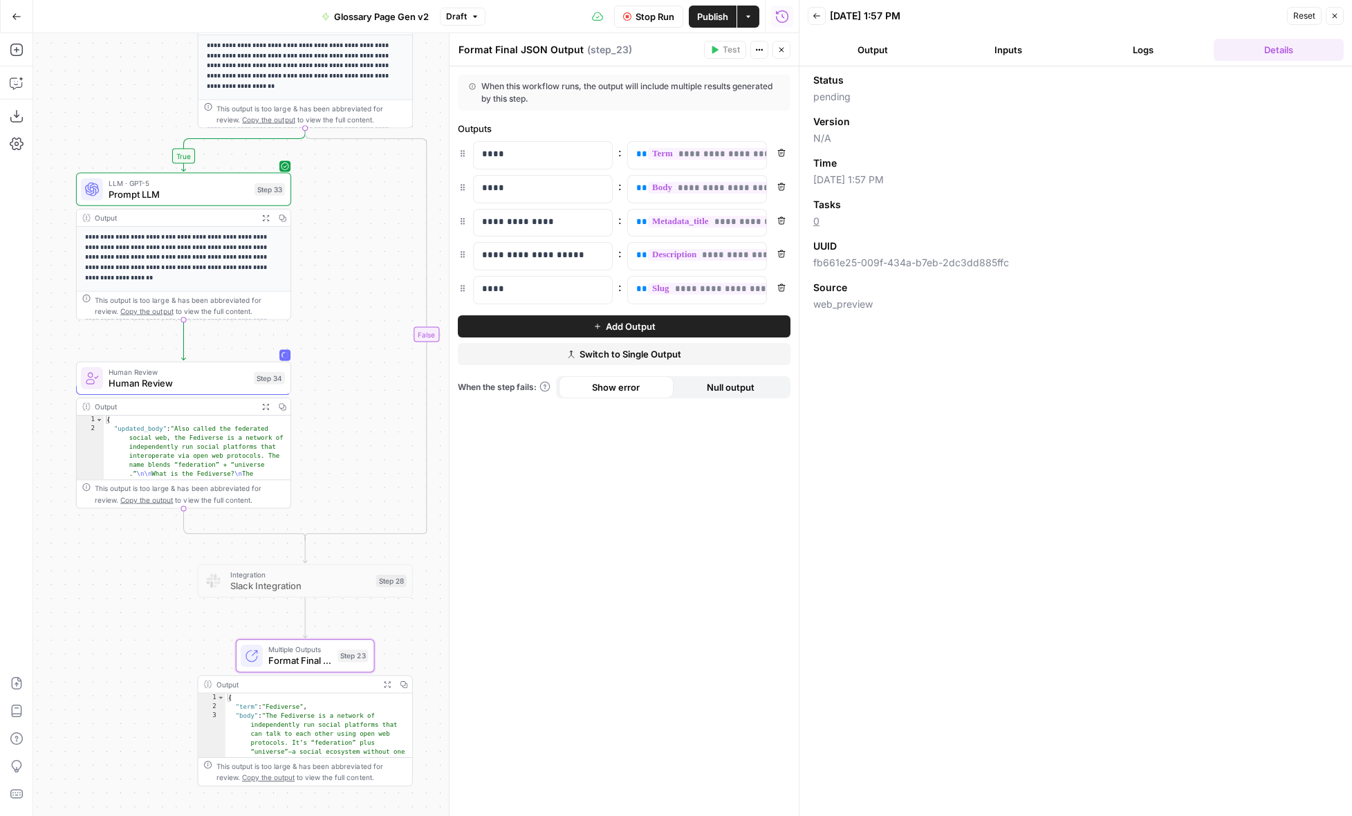
click at [389, 685] on icon "button" at bounding box center [387, 684] width 6 height 6
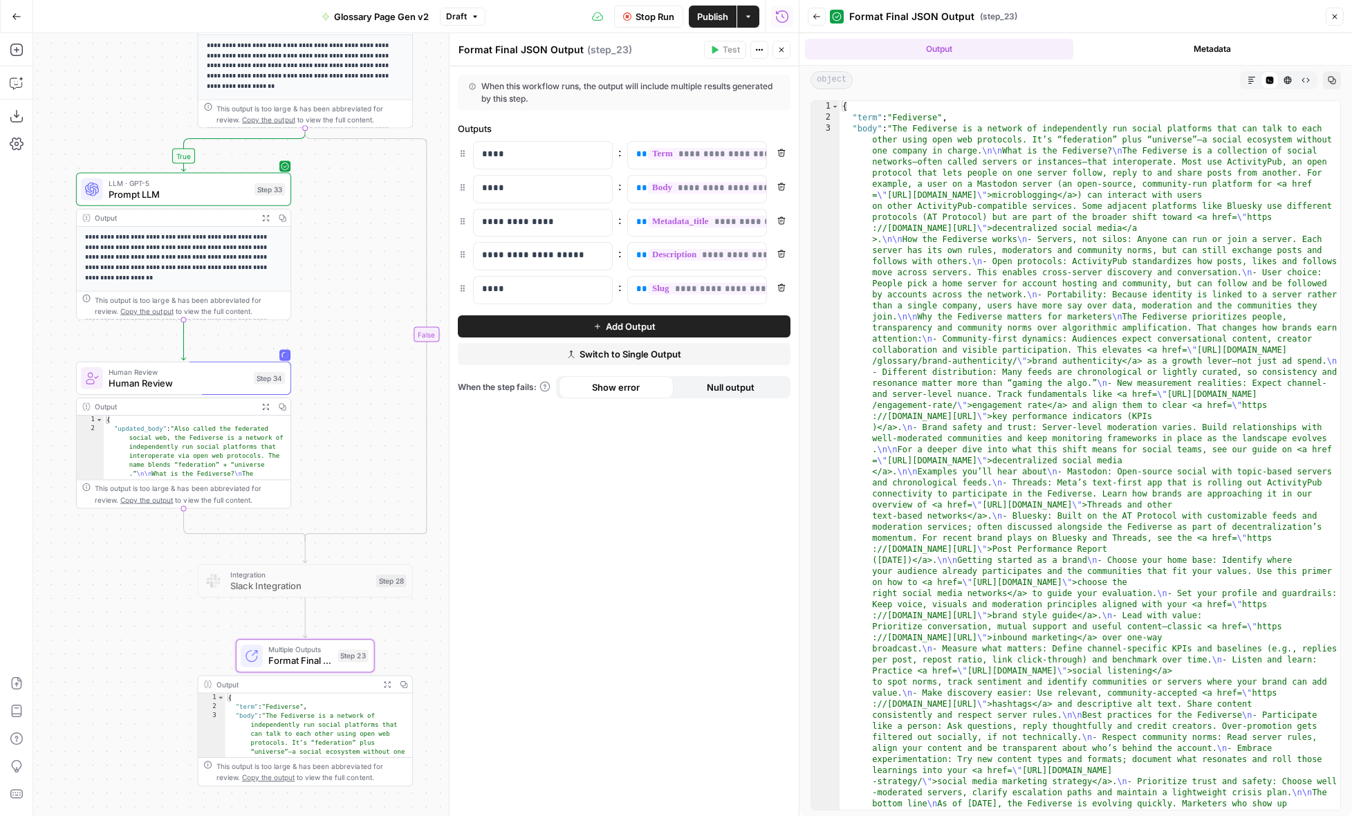
click at [1247, 82] on icon "button" at bounding box center [1251, 80] width 8 height 8
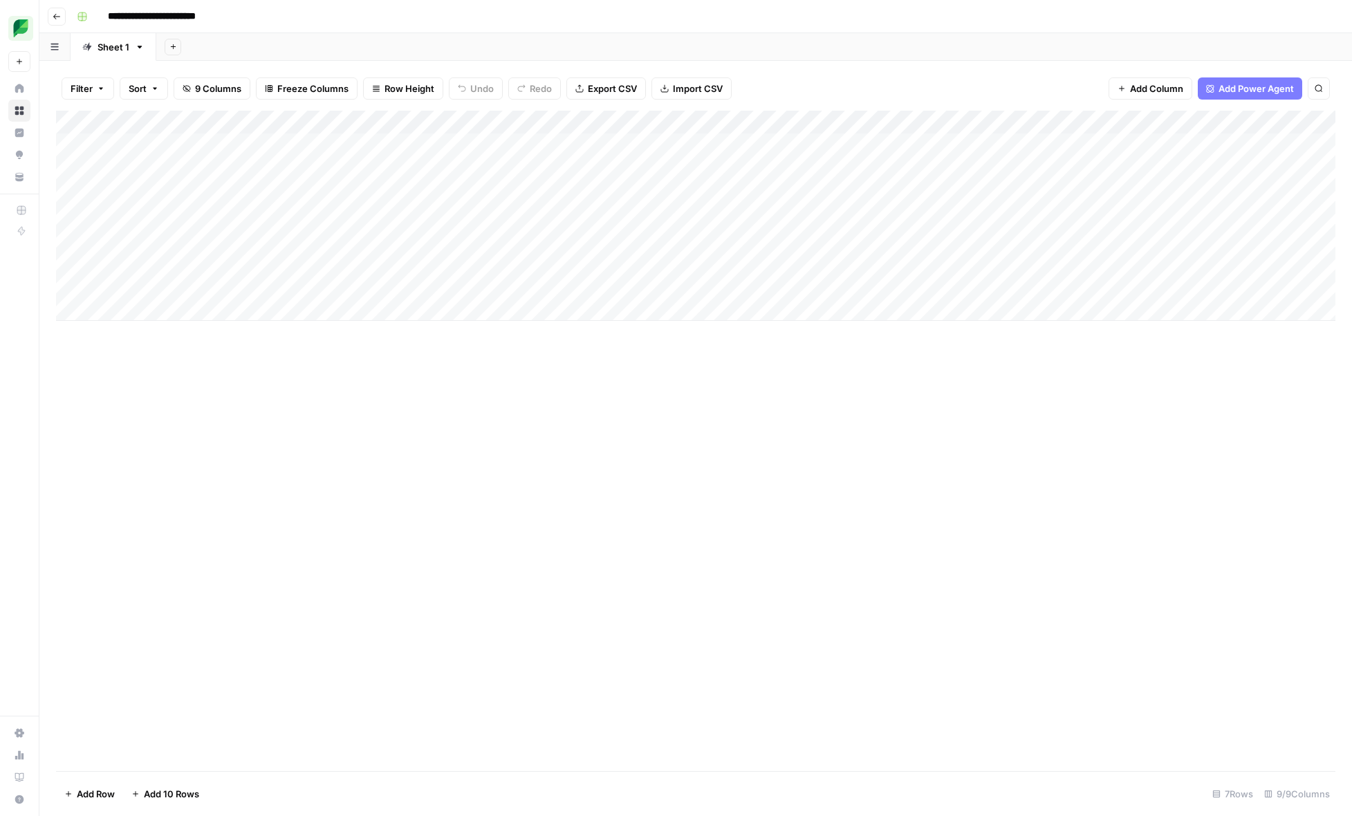
click at [59, 19] on icon "button" at bounding box center [57, 16] width 8 height 8
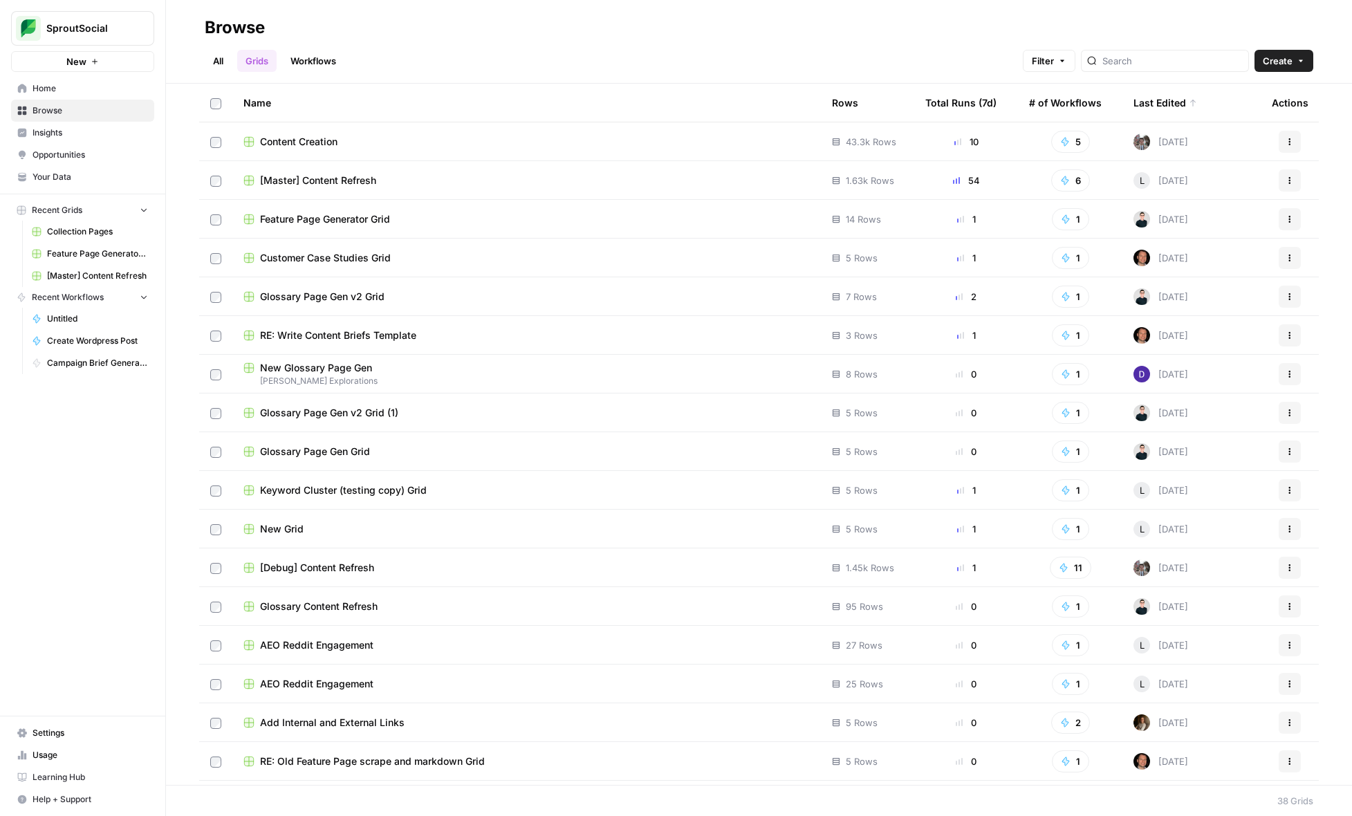
click at [355, 296] on span "Glossary Page Gen v2 Grid" at bounding box center [322, 297] width 124 height 14
click at [318, 70] on link "Workflows" at bounding box center [313, 61] width 62 height 22
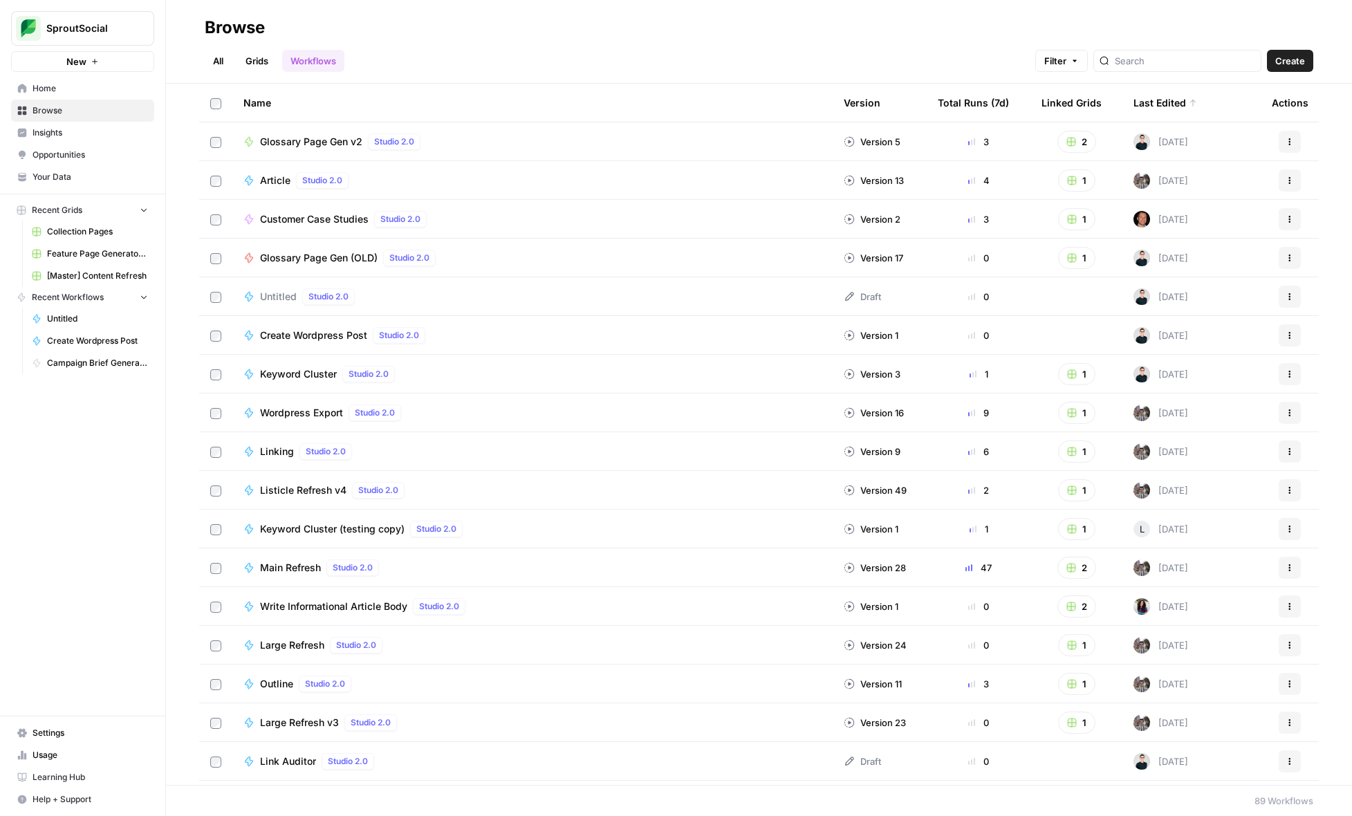
click at [1299, 61] on span "Create" at bounding box center [1290, 61] width 30 height 14
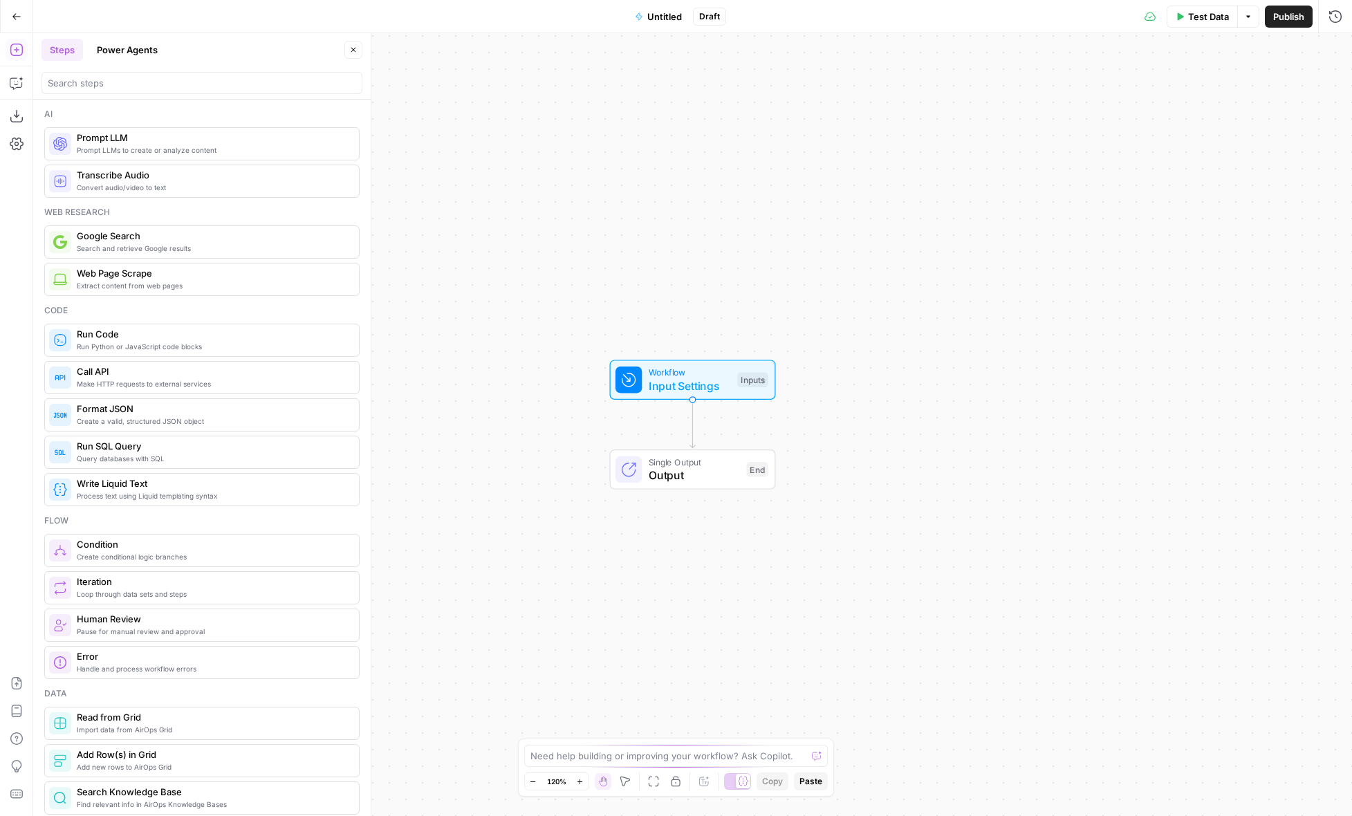
scroll to position [104, 0]
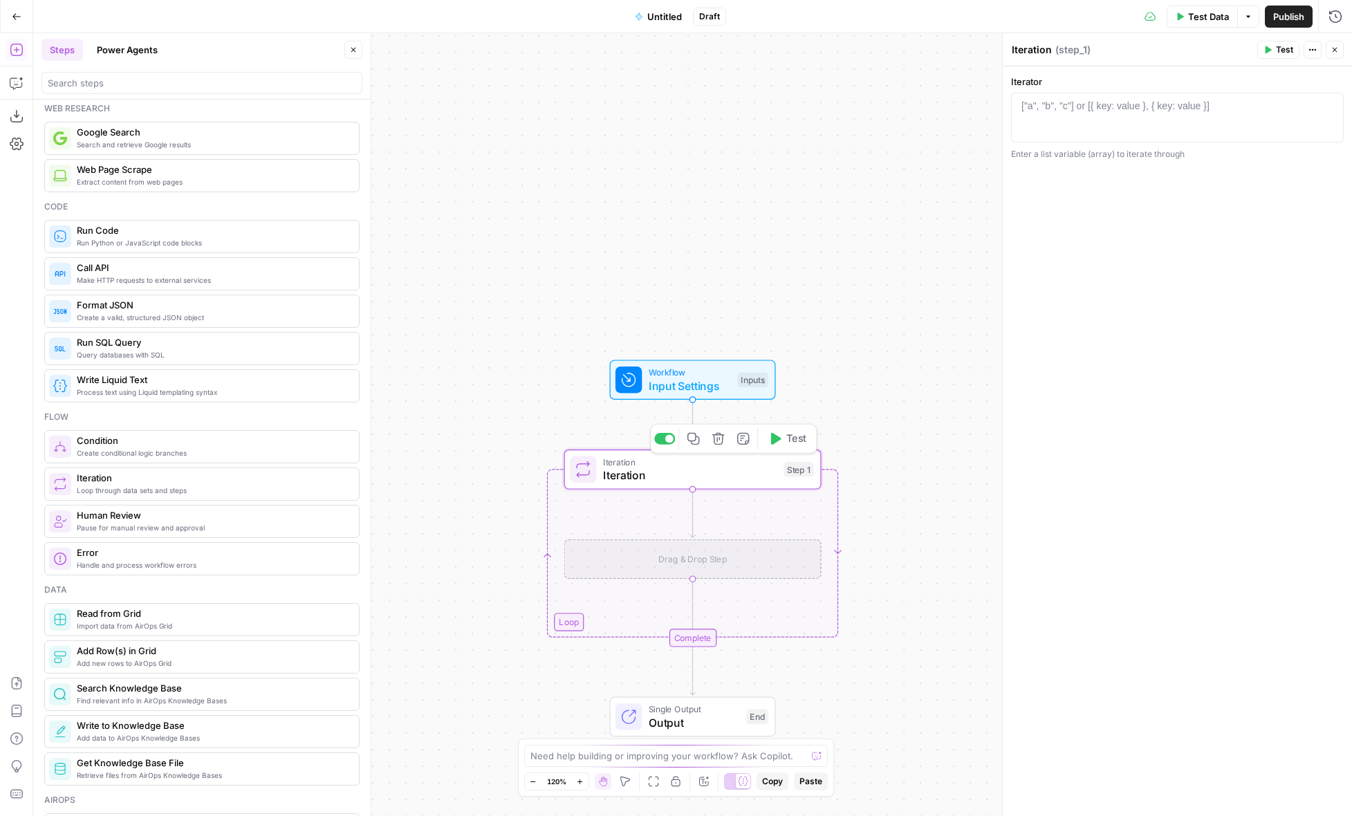
click at [725, 435] on button "Delete step" at bounding box center [717, 438] width 21 height 21
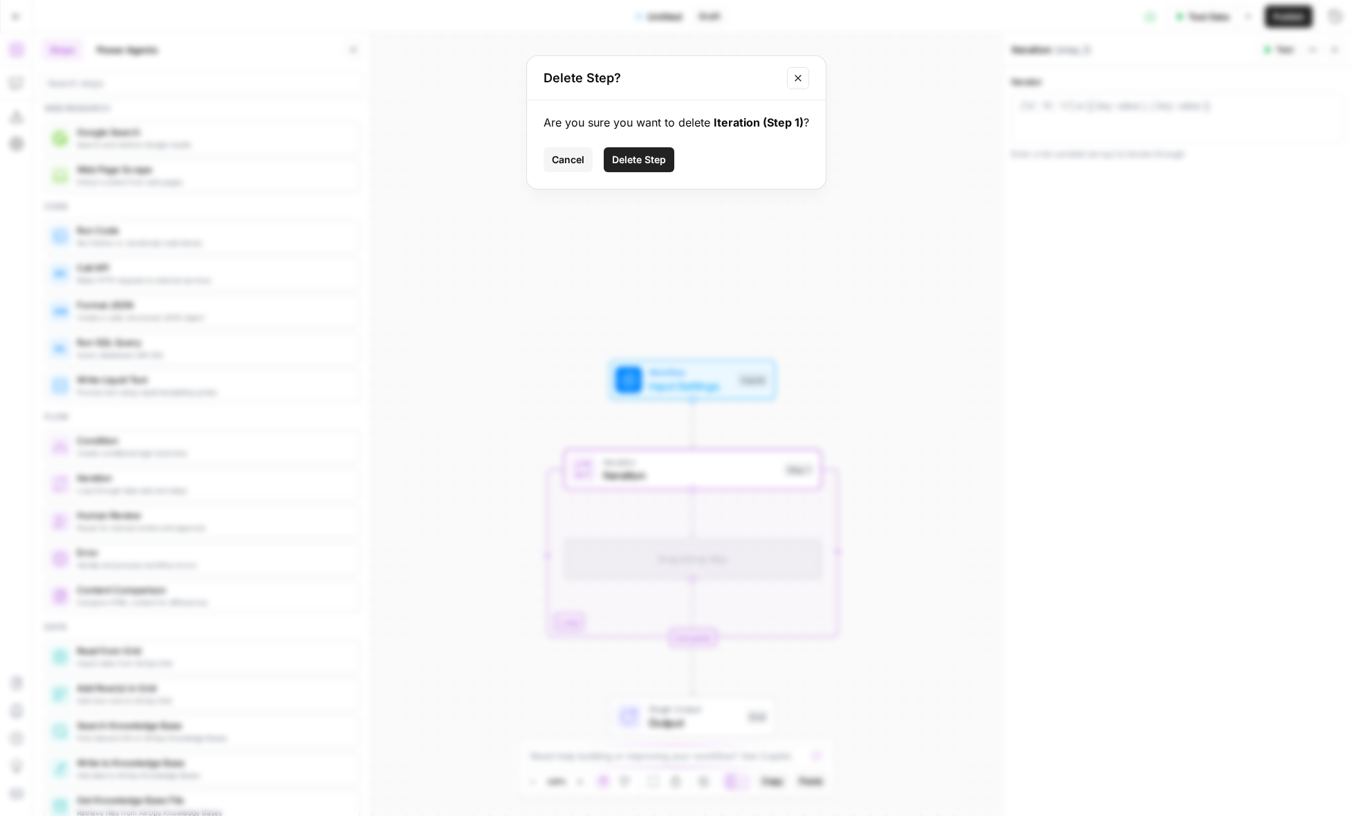
click at [655, 157] on span "Delete Step" at bounding box center [639, 160] width 54 height 14
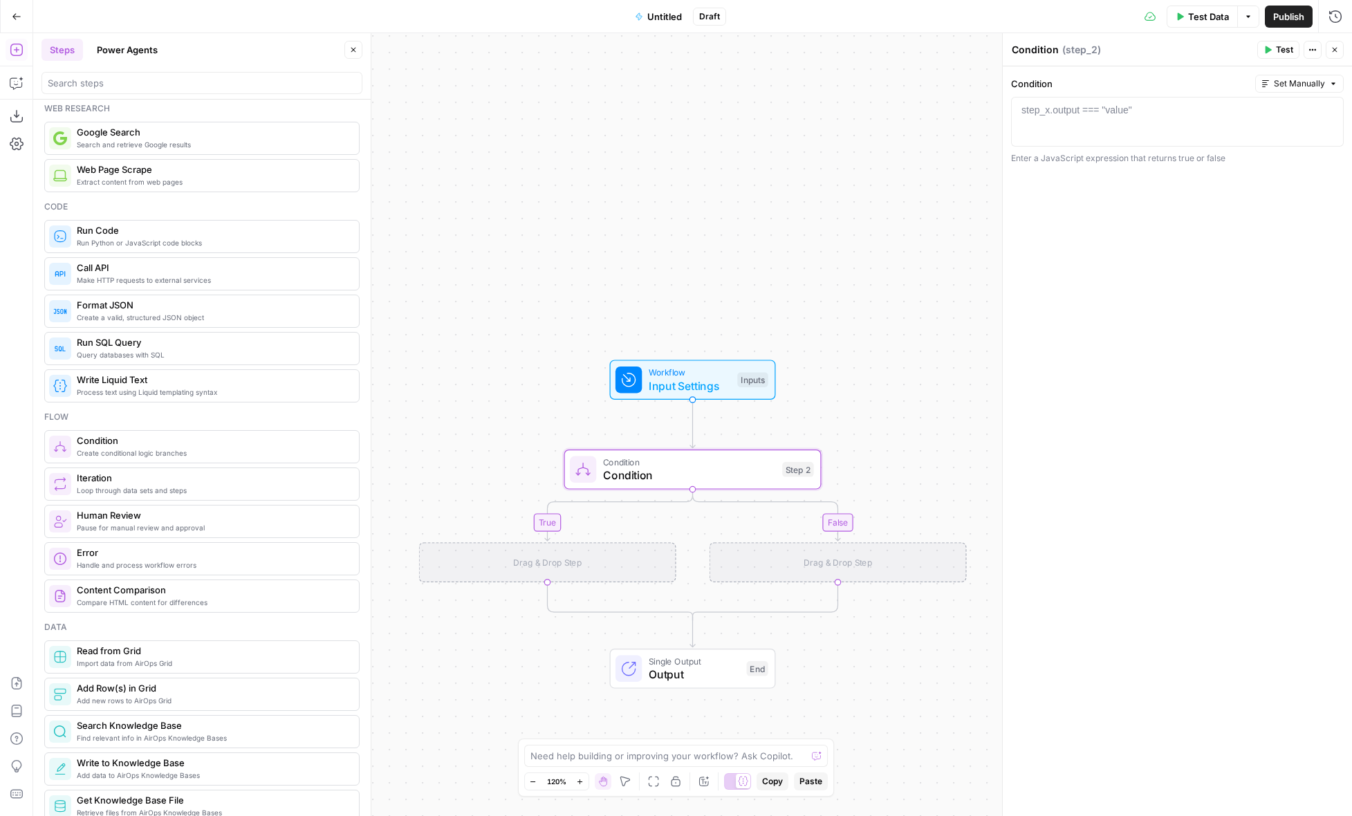
scroll to position [0, 0]
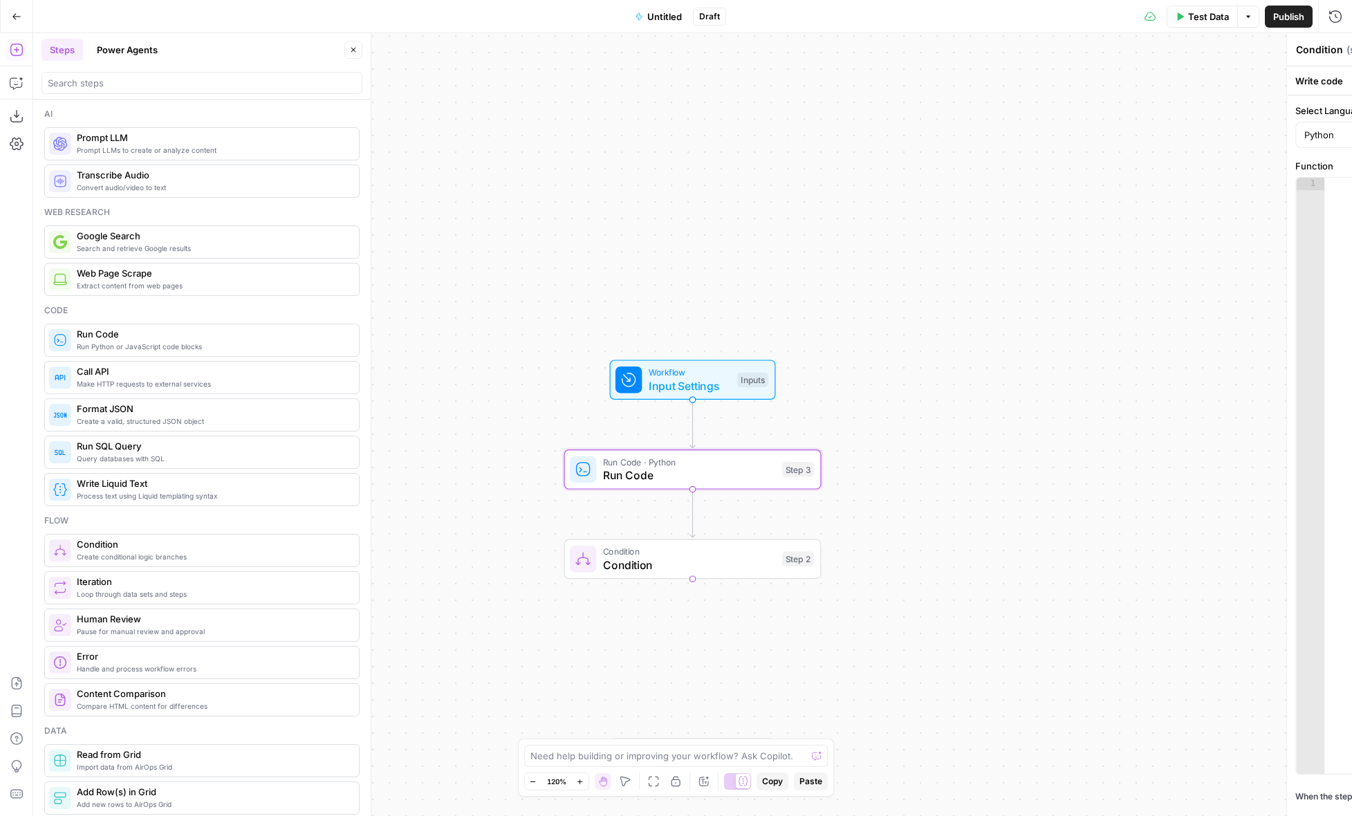
type textarea "Run Code"
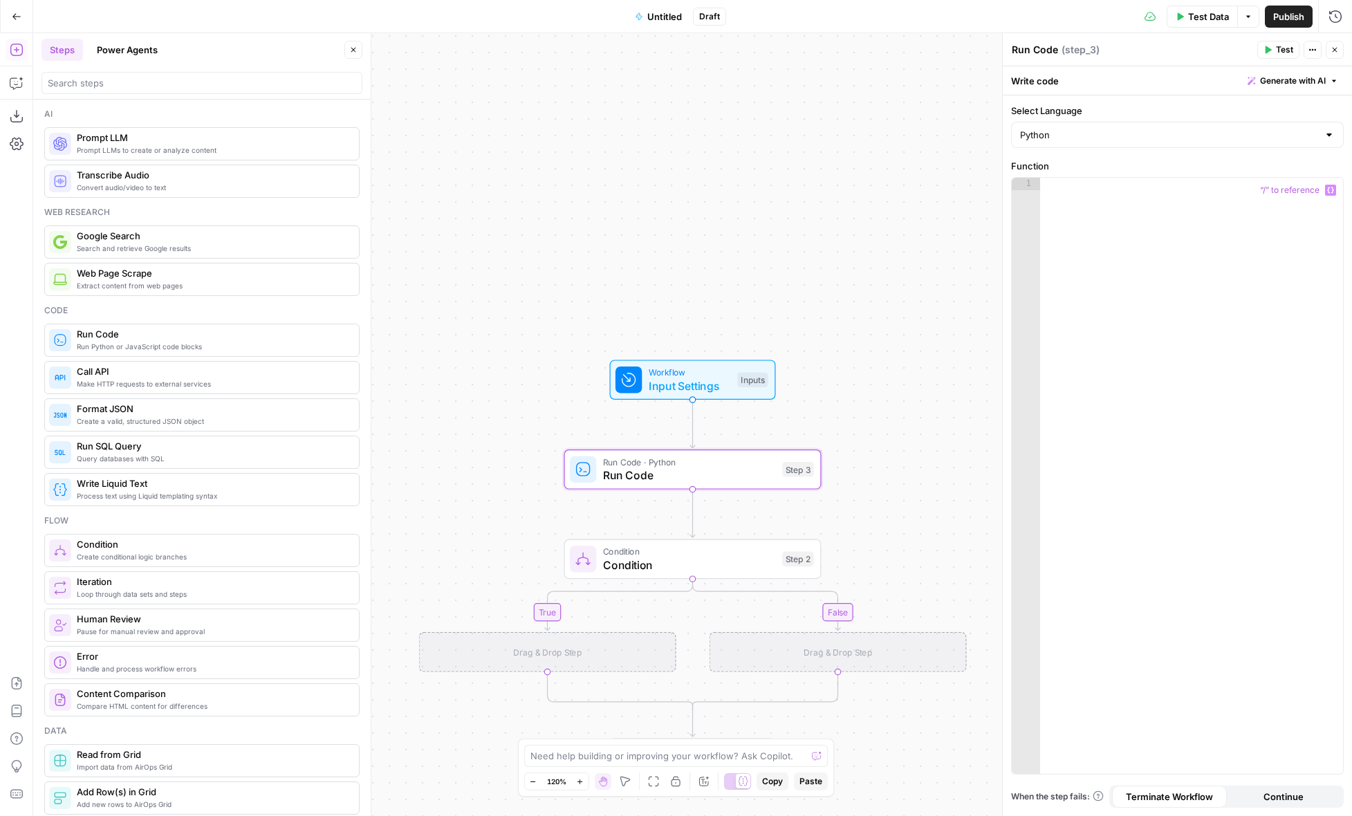
click at [1131, 230] on div at bounding box center [1191, 488] width 303 height 621
type textarea "**********"
click at [1275, 51] on button "Test" at bounding box center [1278, 50] width 42 height 18
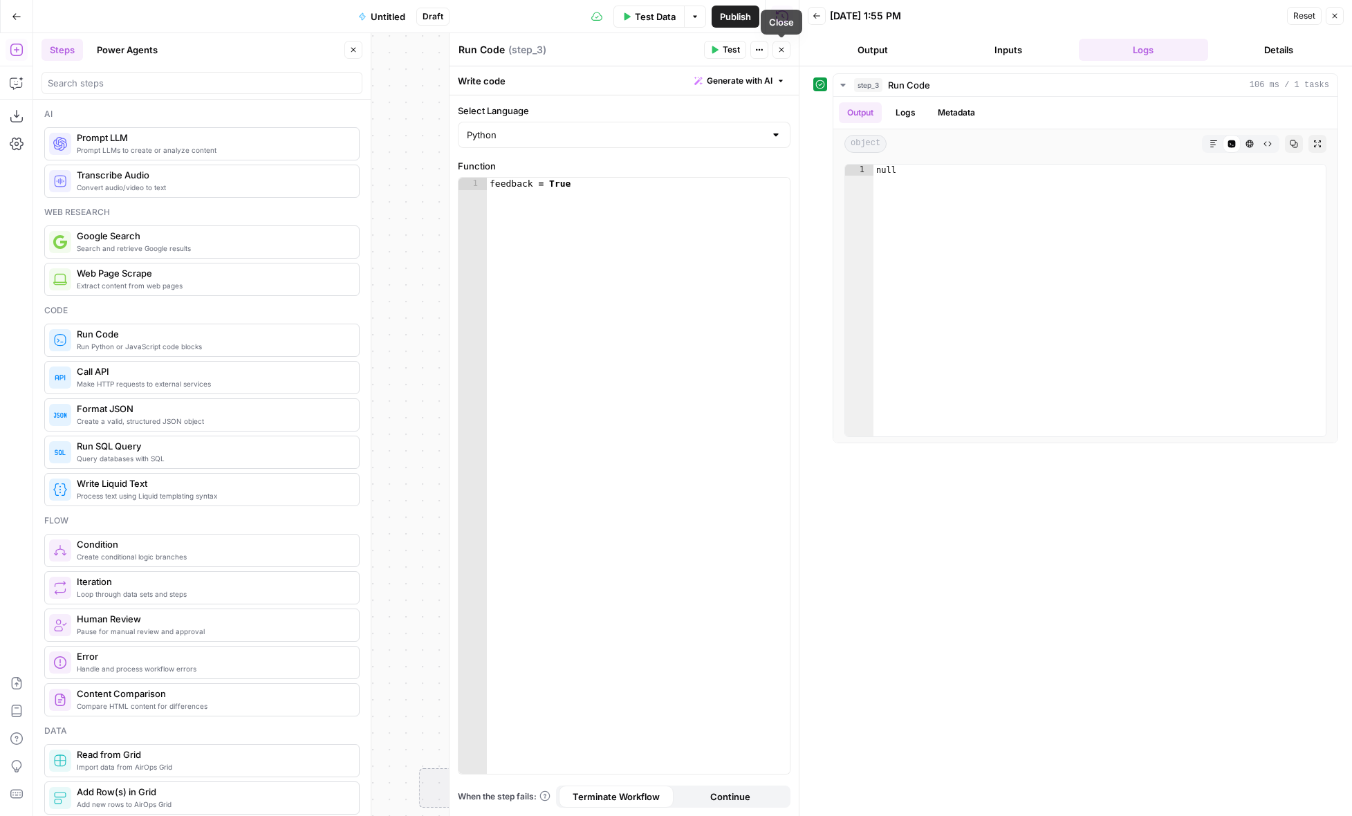
click at [677, 286] on div "feedback = True" at bounding box center [638, 488] width 303 height 621
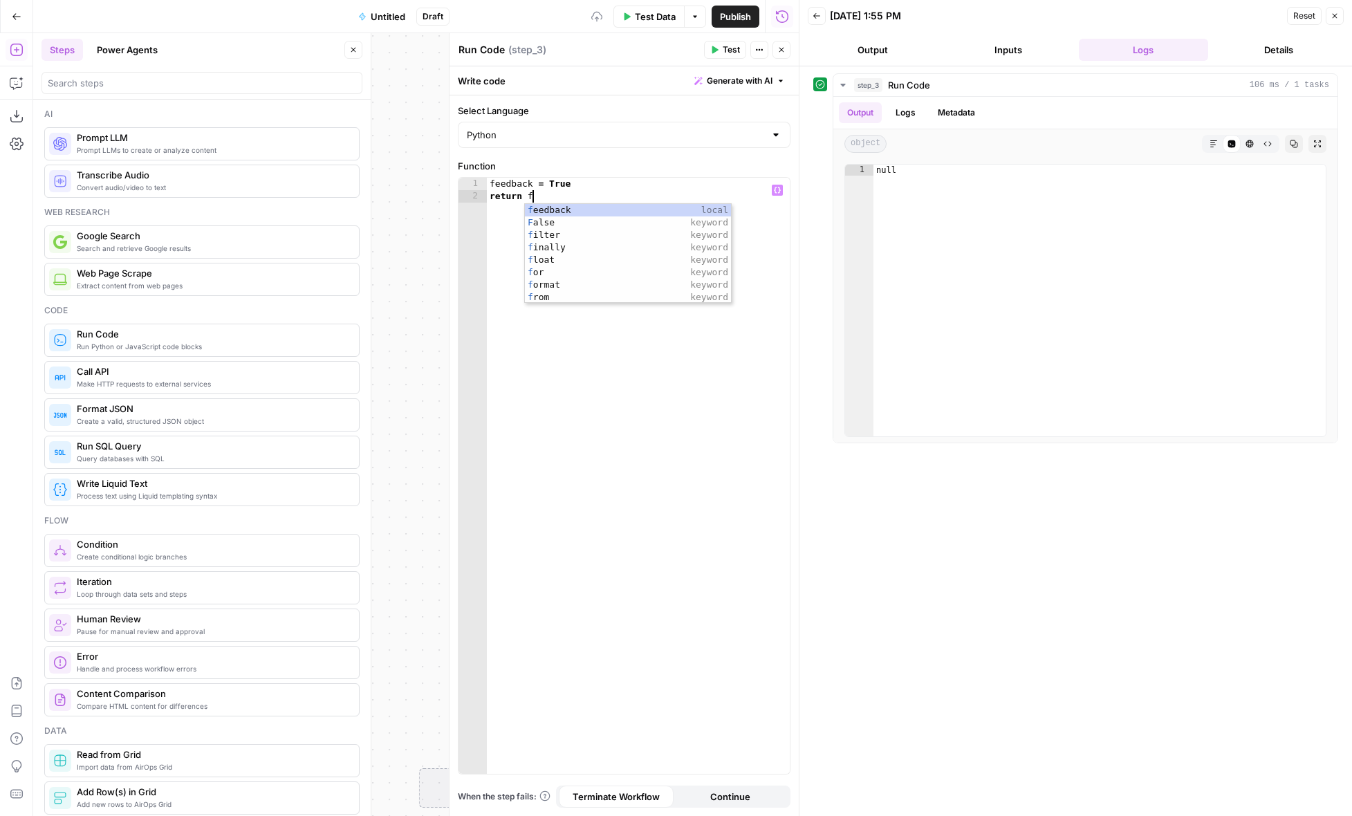
scroll to position [0, 3]
type textarea "**********"
click at [727, 52] on span "Test" at bounding box center [731, 50] width 17 height 12
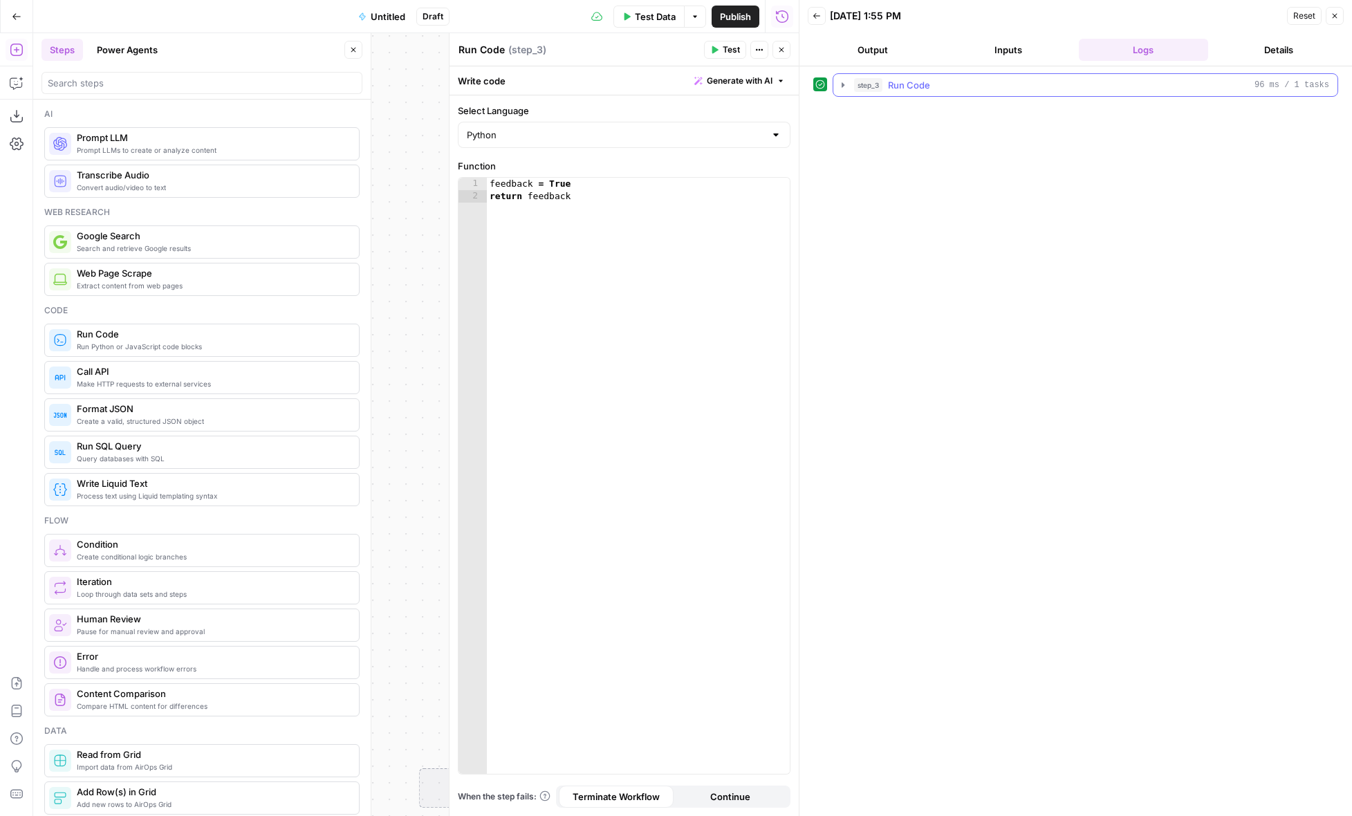
click at [843, 84] on icon "button" at bounding box center [842, 84] width 3 height 5
click at [787, 48] on button "Close" at bounding box center [781, 50] width 18 height 18
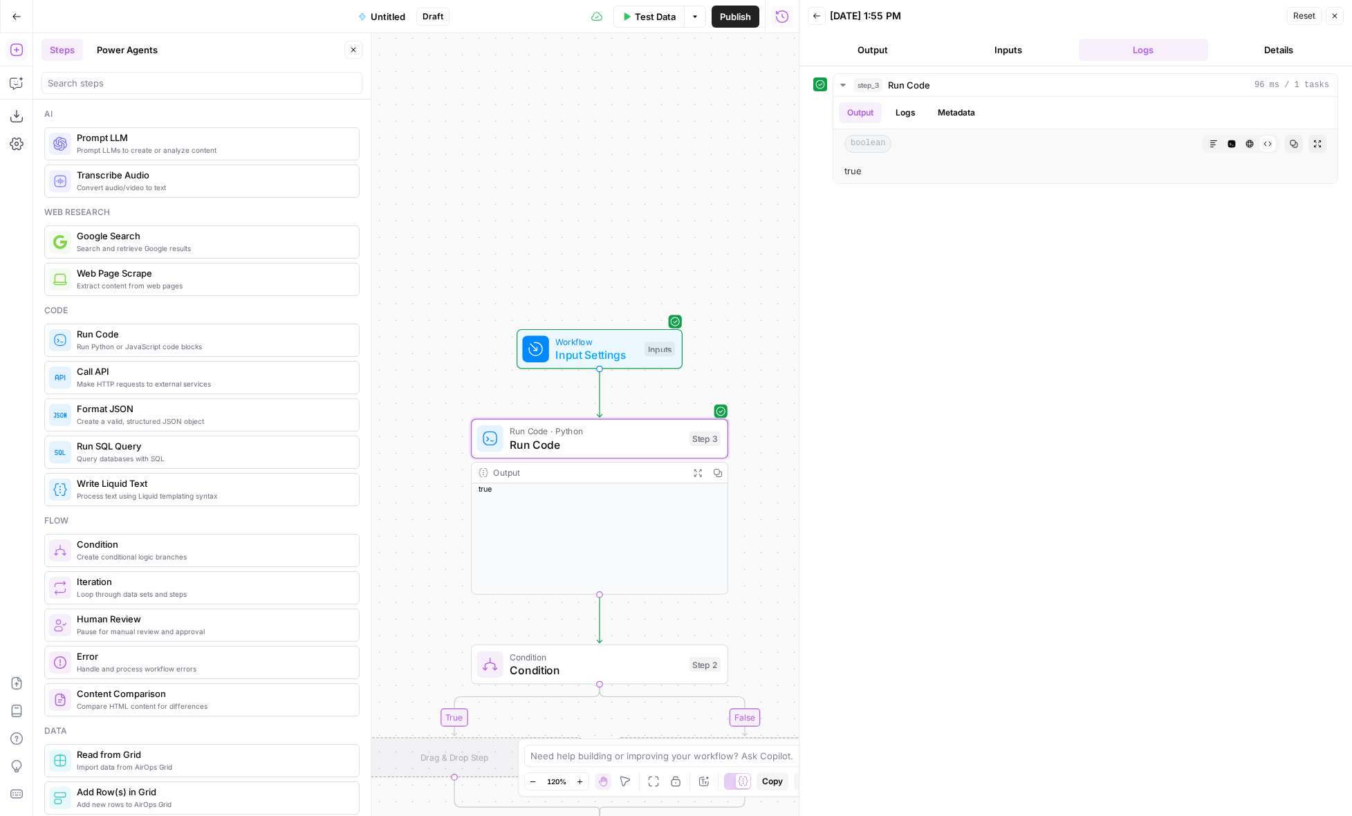
click at [629, 658] on span "Condition" at bounding box center [596, 656] width 173 height 13
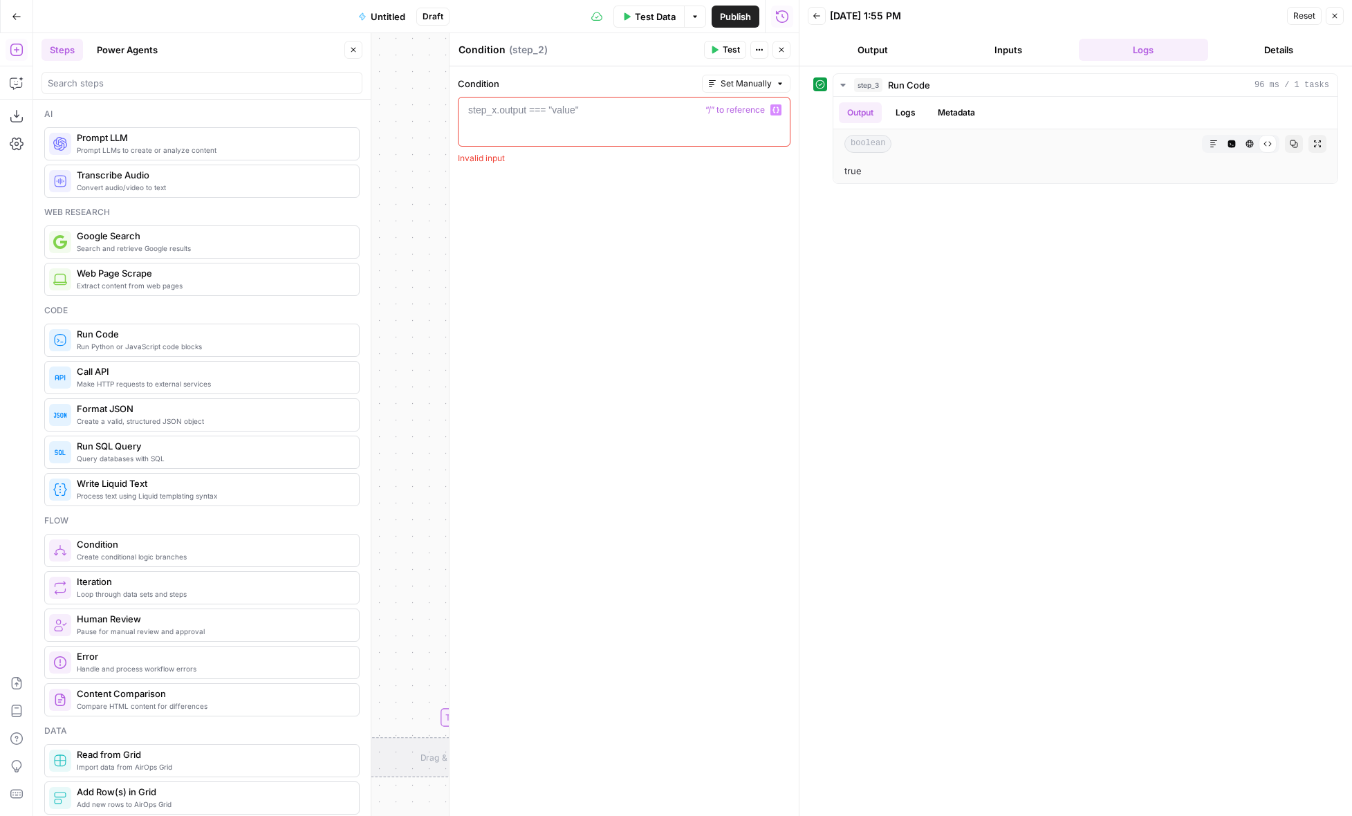
click at [729, 118] on div at bounding box center [624, 134] width 320 height 62
click at [781, 53] on icon "button" at bounding box center [781, 50] width 8 height 8
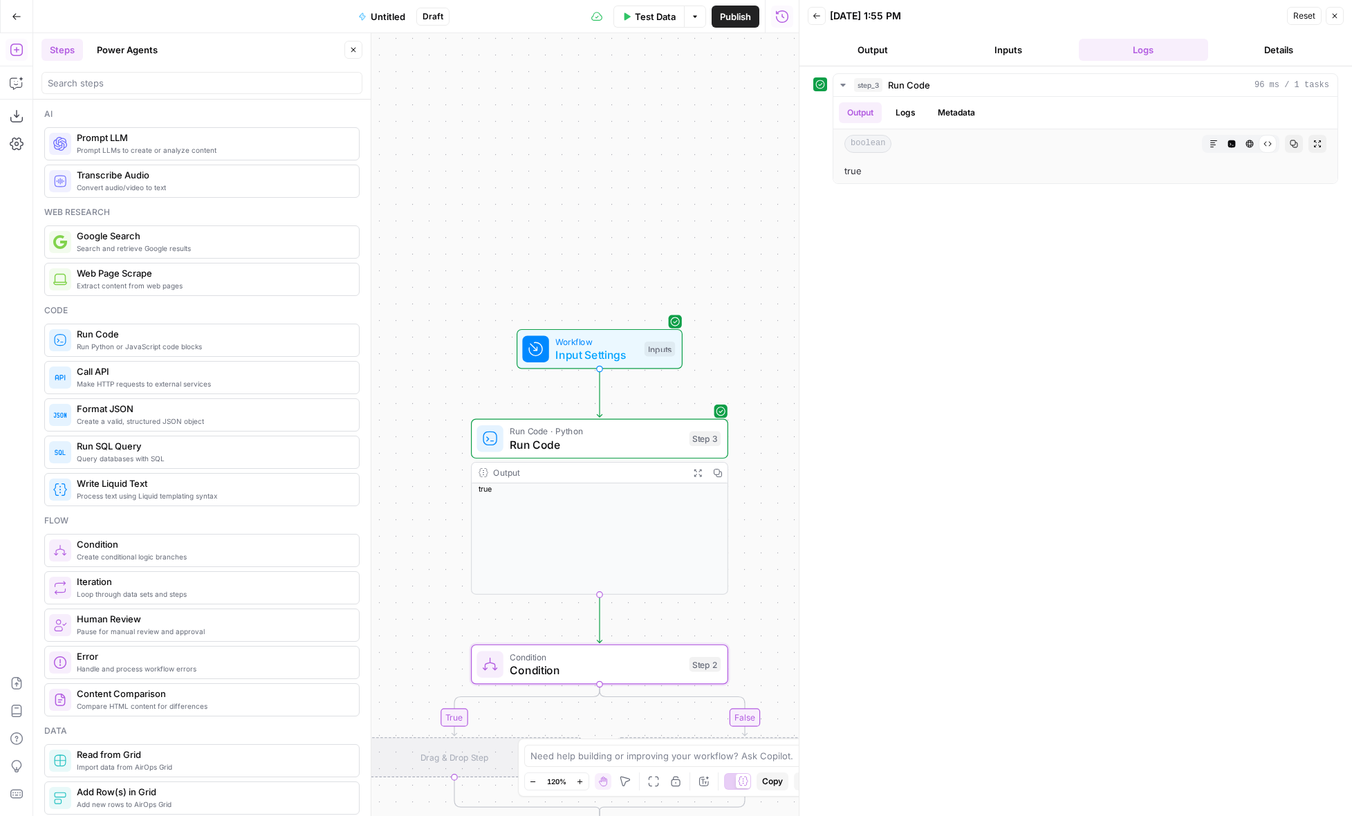
click at [622, 665] on span "Condition" at bounding box center [596, 670] width 173 height 17
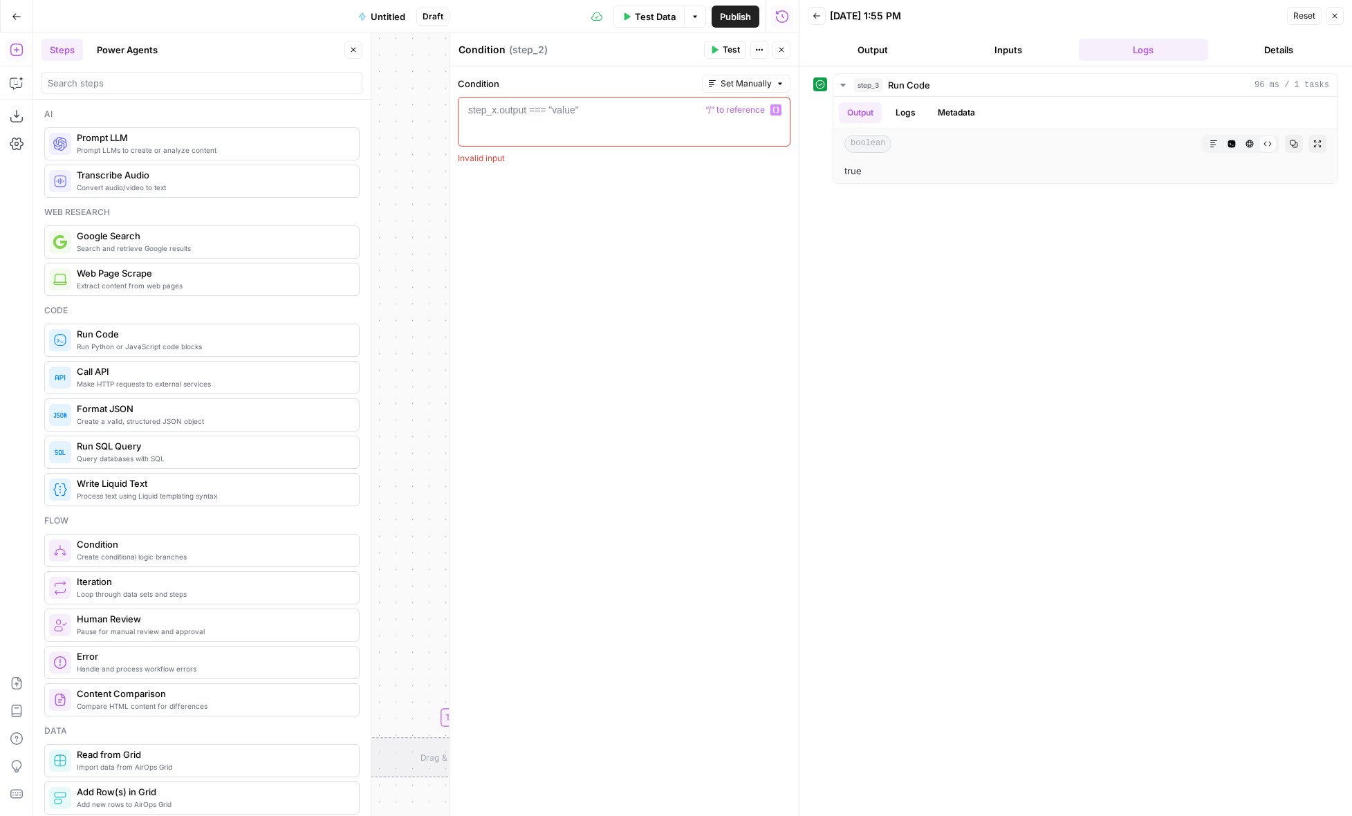
click at [655, 118] on div at bounding box center [624, 134] width 320 height 62
type textarea "*"
type textarea "********"
click at [728, 49] on span "Test" at bounding box center [731, 50] width 17 height 12
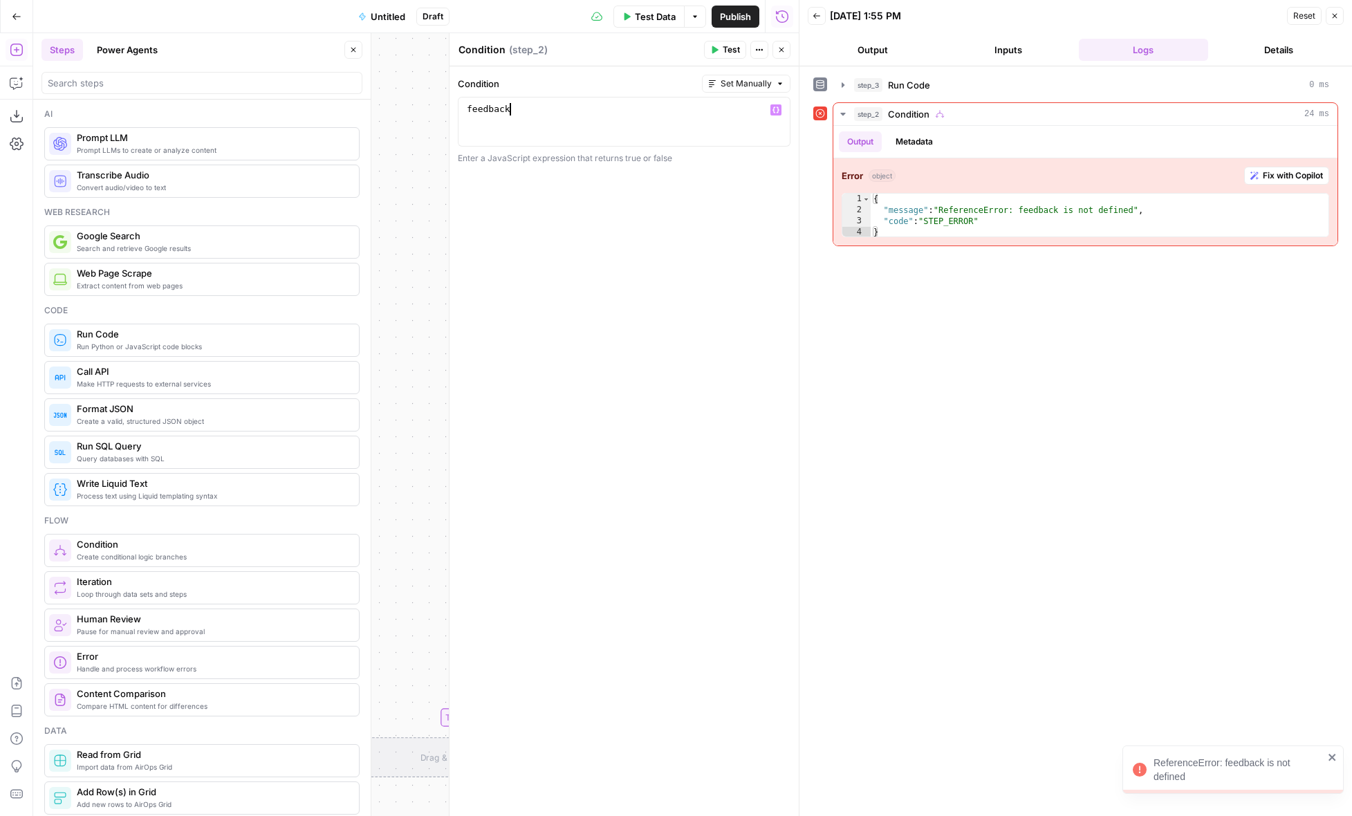
click at [673, 104] on div "feedback" at bounding box center [624, 134] width 320 height 62
type textarea "*"
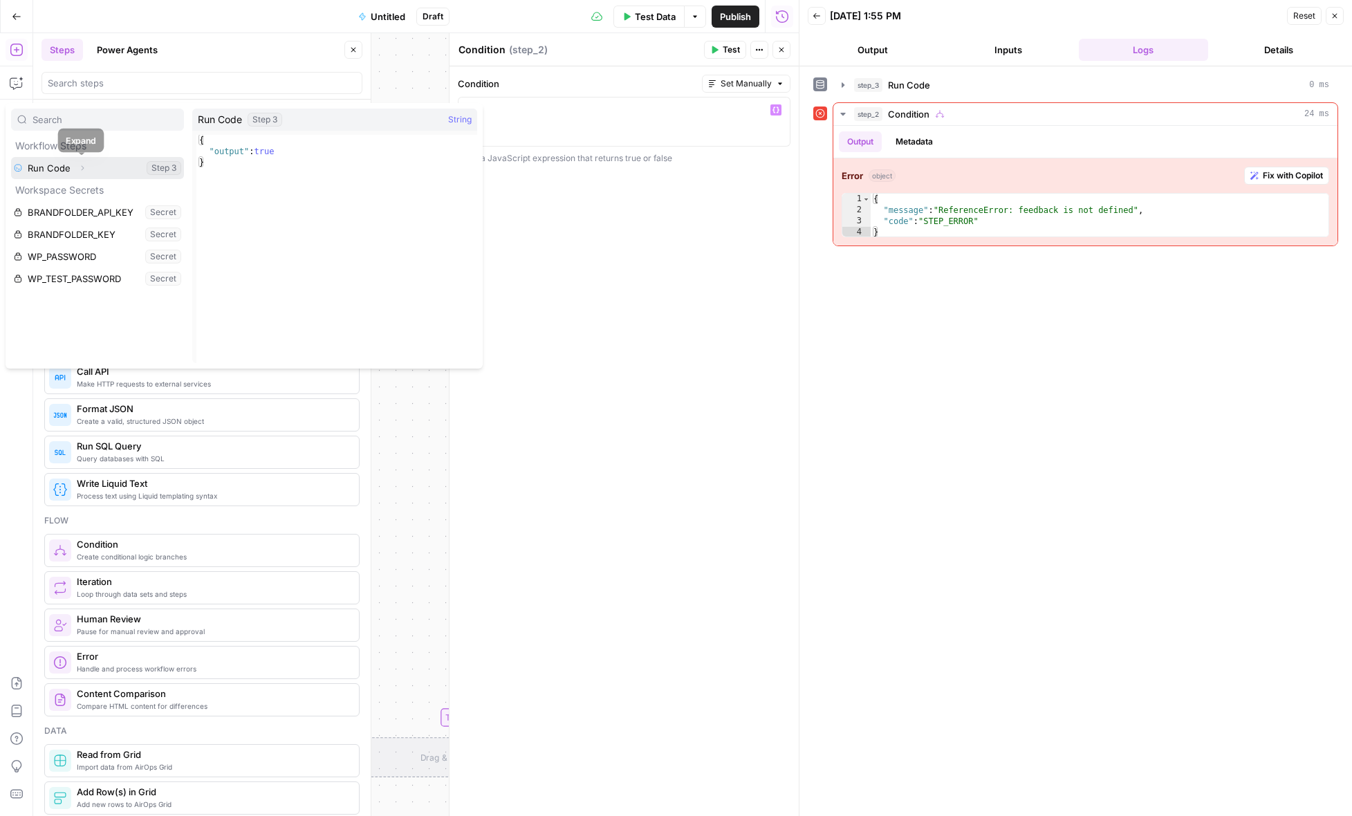
click at [84, 169] on icon "button" at bounding box center [82, 168] width 8 height 8
click at [91, 195] on button "Select variable Output" at bounding box center [104, 190] width 159 height 22
type textarea "**********"
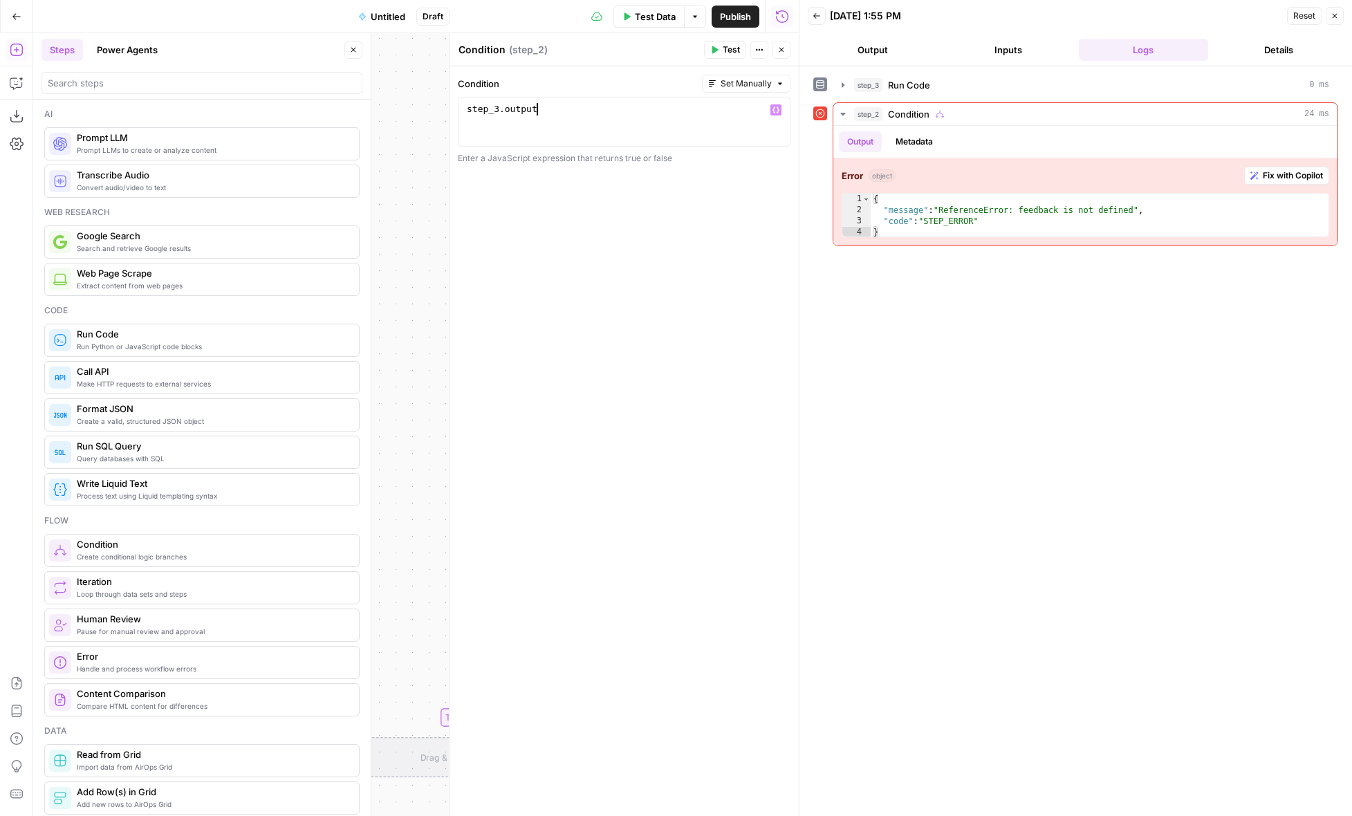
click at [724, 48] on span "Test" at bounding box center [731, 50] width 17 height 12
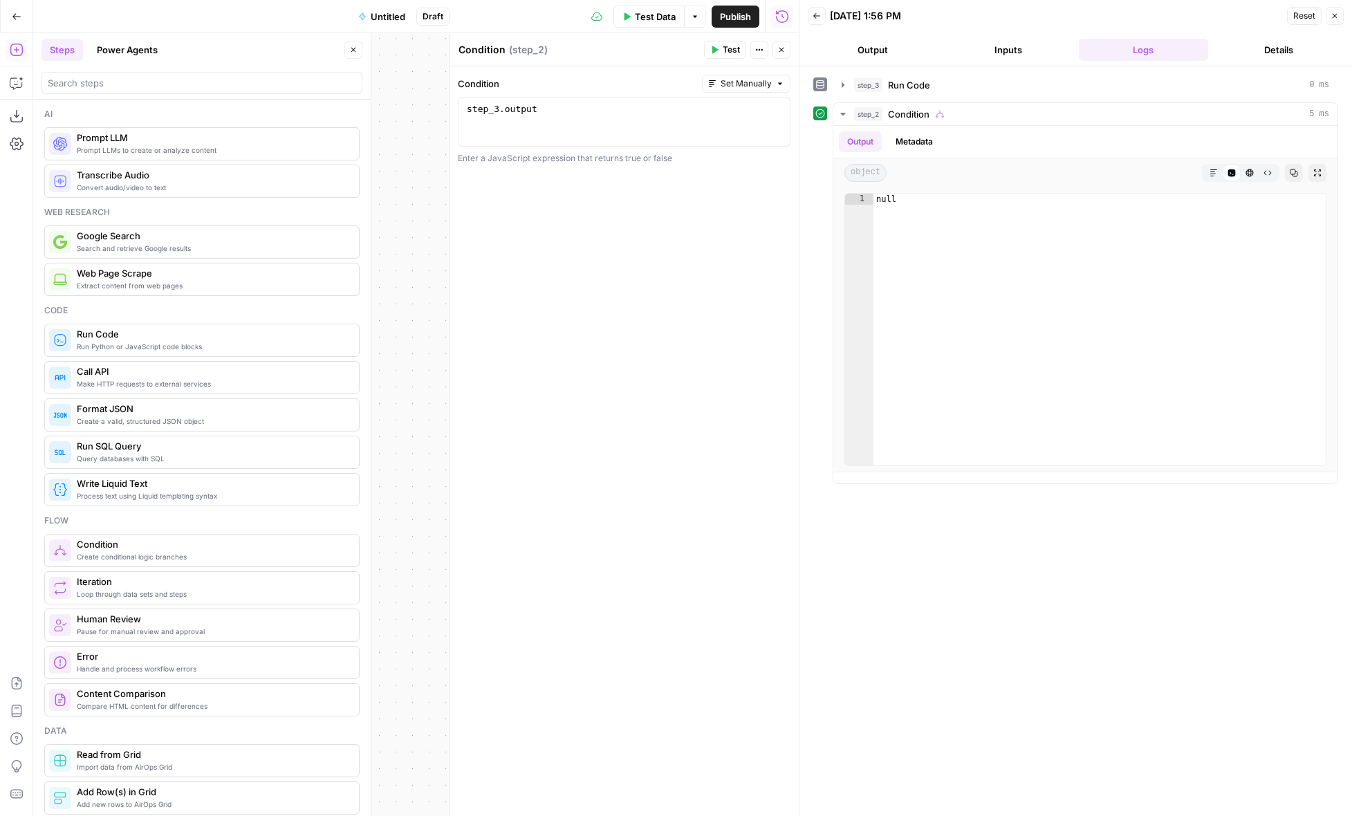
click at [777, 42] on div "Run History E" at bounding box center [782, 45] width 60 height 13
click at [781, 48] on icon "button" at bounding box center [781, 50] width 8 height 8
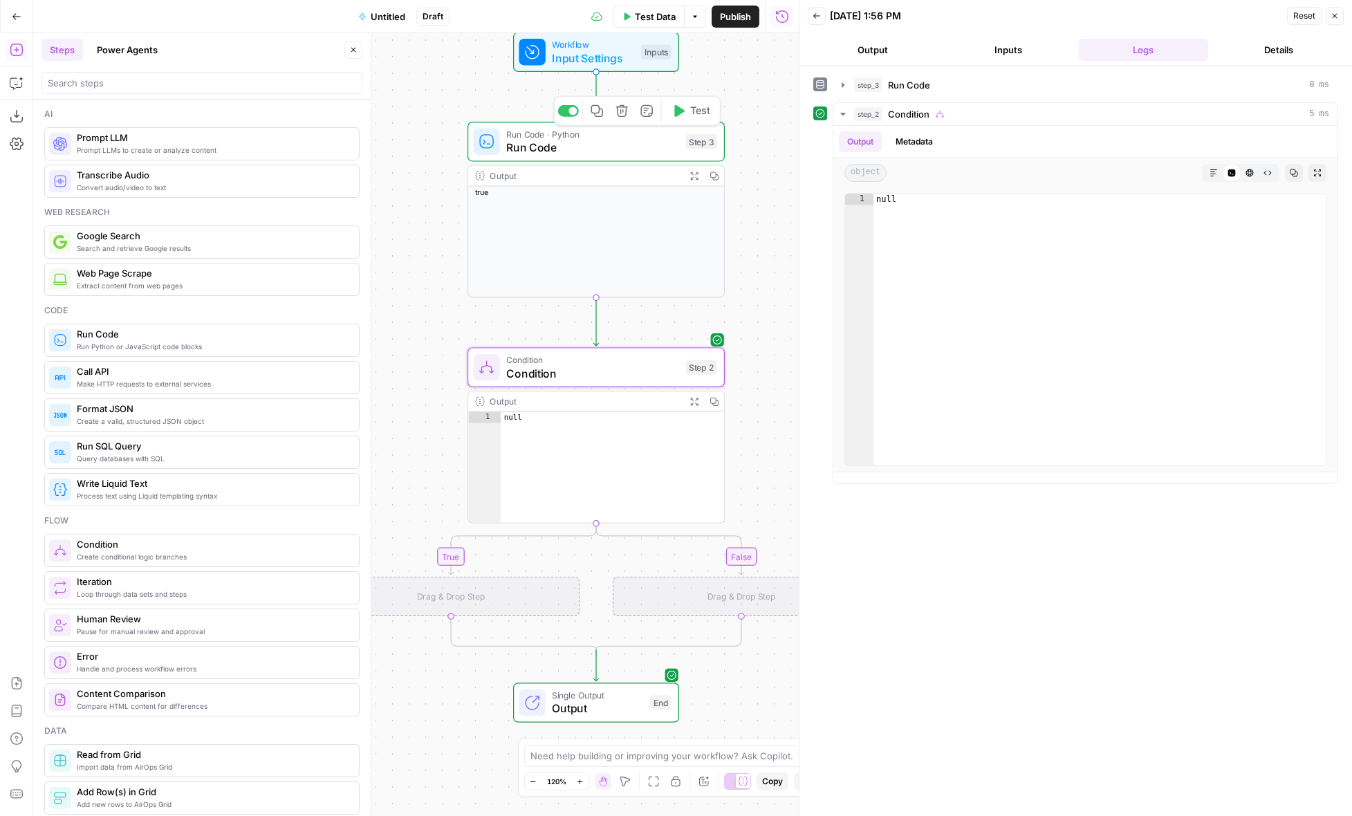
click at [654, 147] on span "Run Code" at bounding box center [592, 147] width 173 height 17
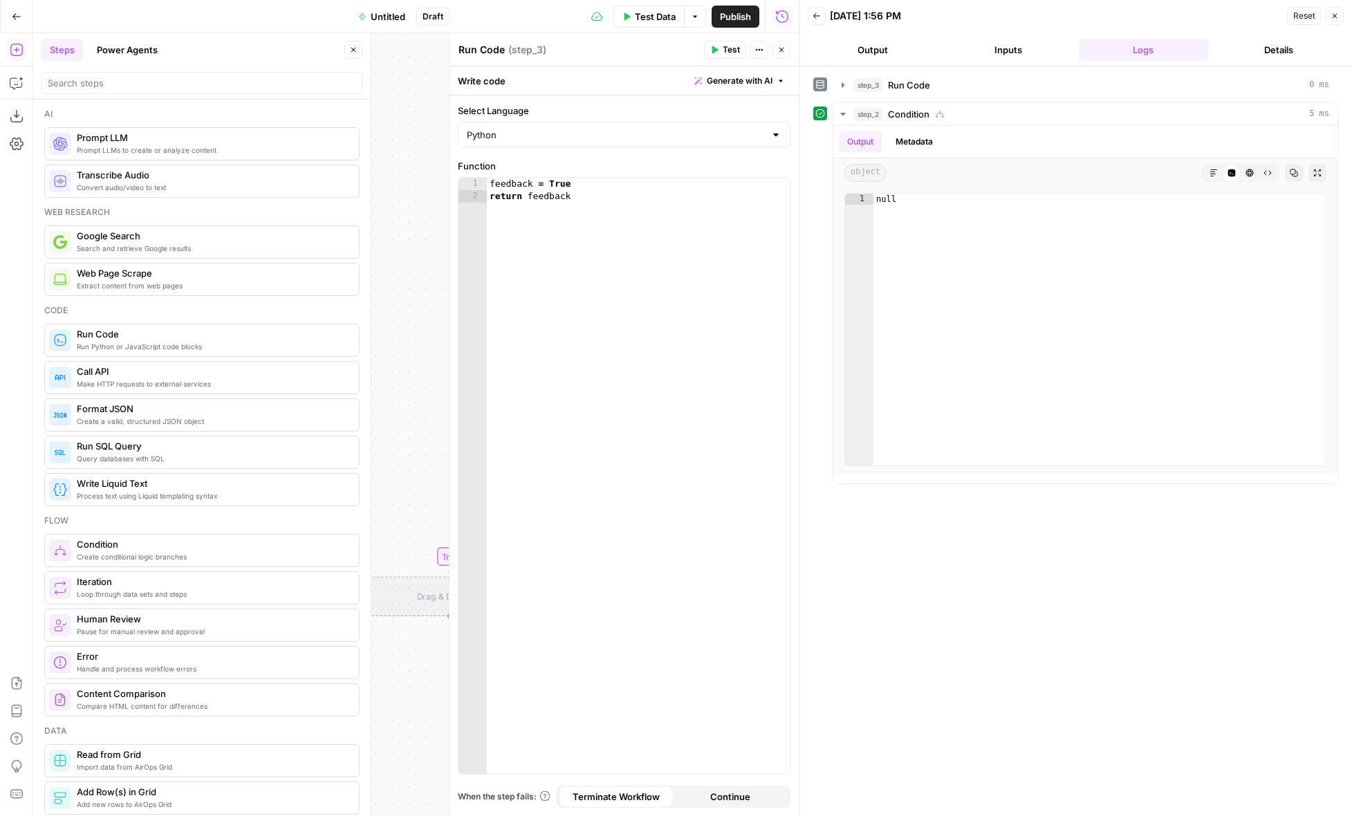
click at [780, 50] on icon "button" at bounding box center [781, 50] width 8 height 8
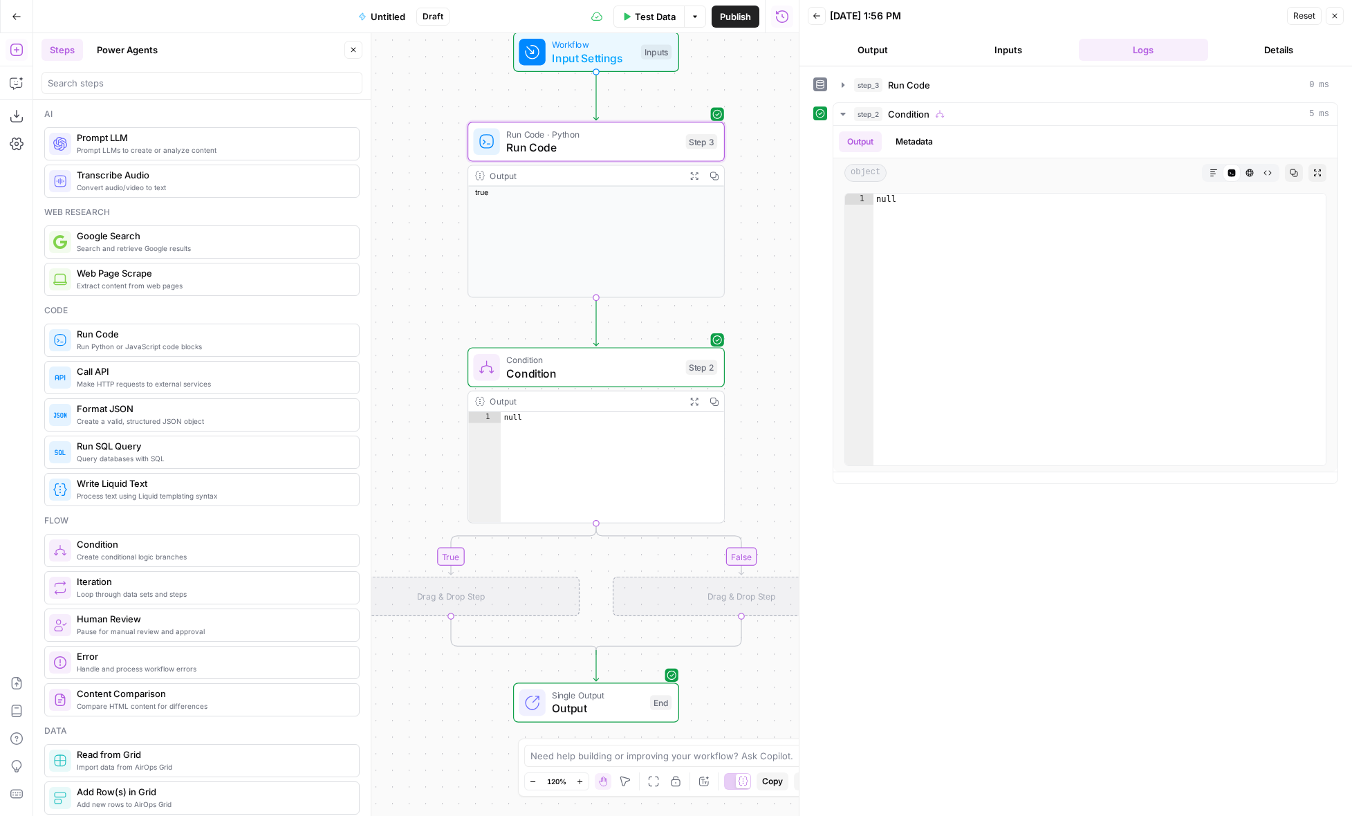
click at [6, 15] on button "Go Back" at bounding box center [16, 16] width 25 height 25
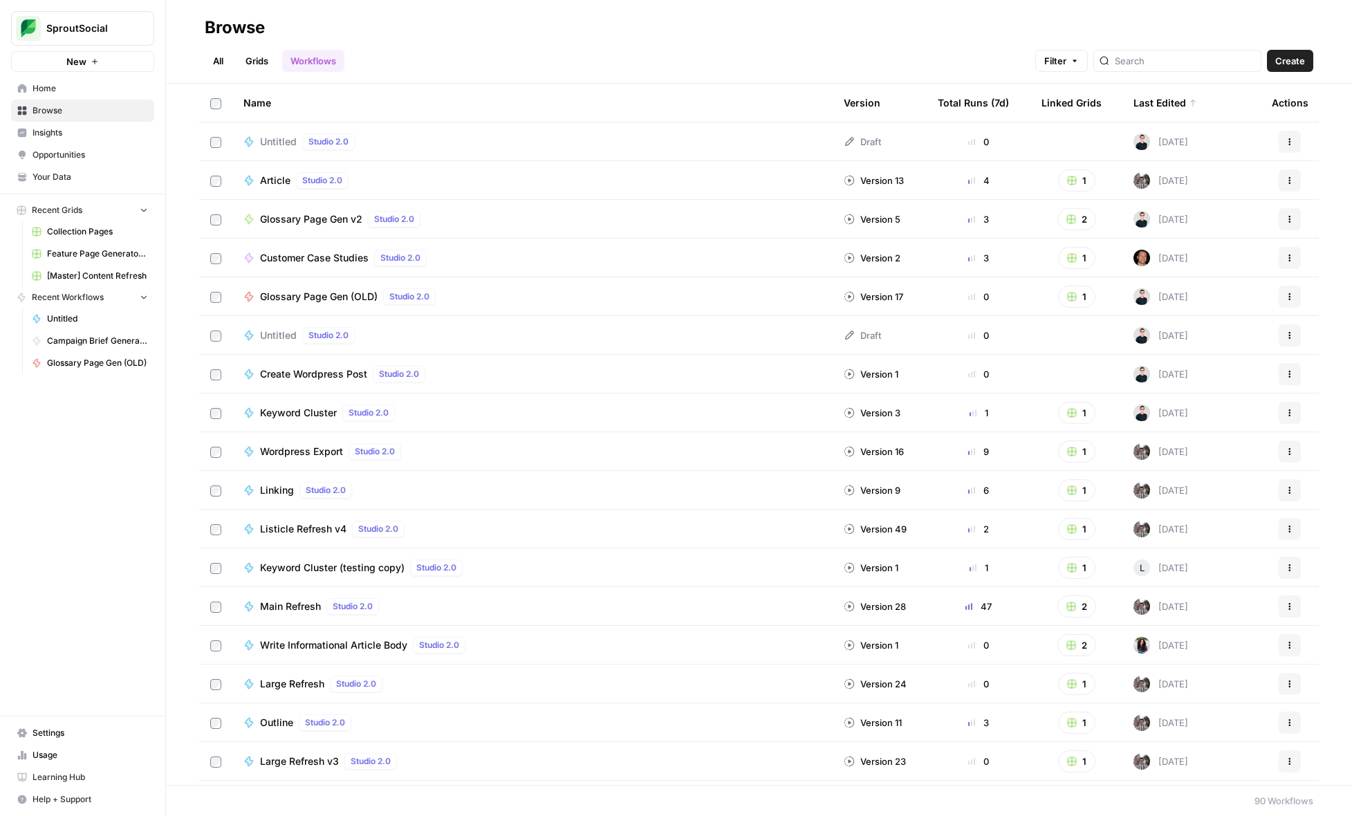
click at [208, 142] on td at bounding box center [215, 141] width 33 height 38
click at [354, 790] on button "More Options" at bounding box center [358, 796] width 22 height 22
click at [382, 765] on span "Delete" at bounding box center [390, 764] width 35 height 14
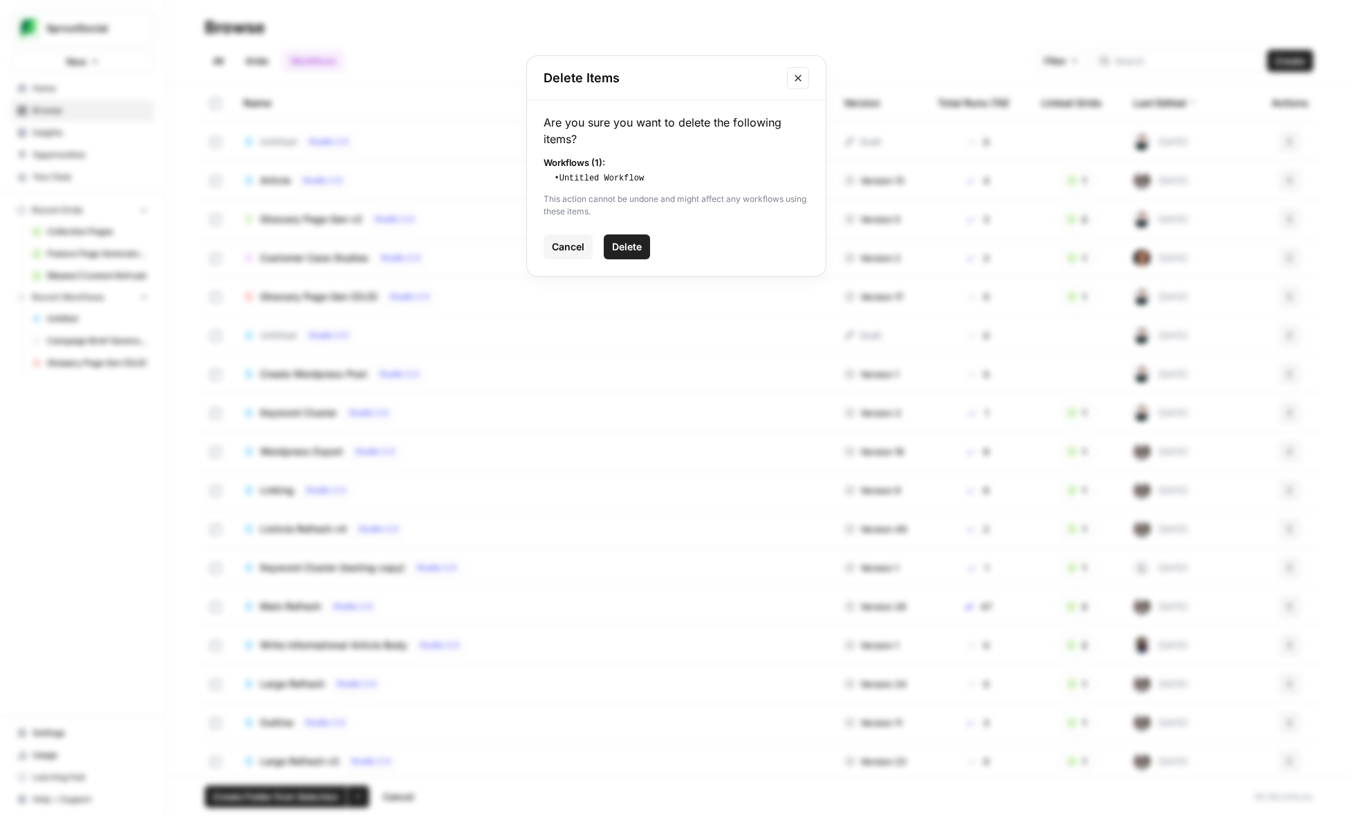
click at [640, 252] on span "Delete" at bounding box center [627, 247] width 30 height 14
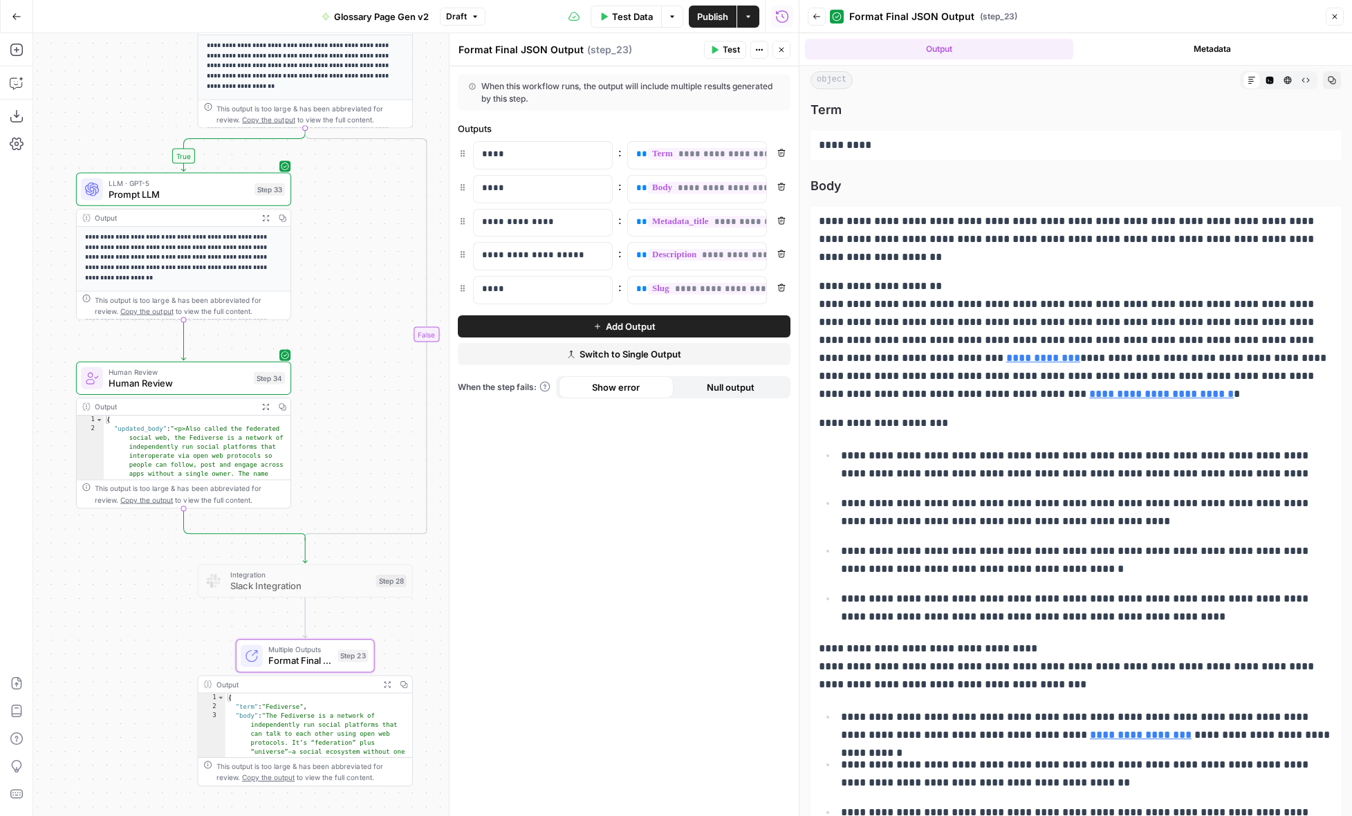
click at [387, 680] on icon "button" at bounding box center [387, 684] width 8 height 8
click at [1269, 86] on button "Code Editor" at bounding box center [1269, 80] width 18 height 18
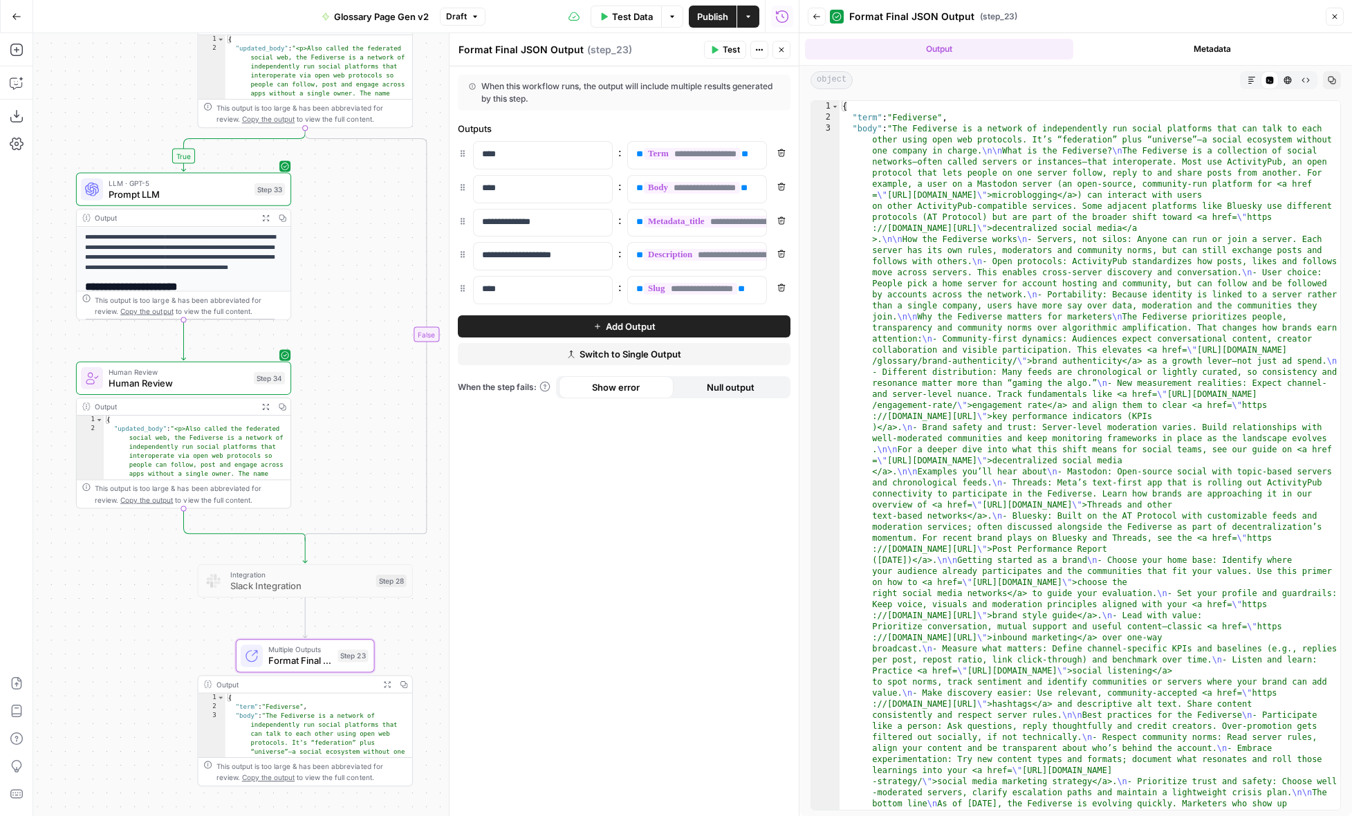
click at [1332, 21] on button "Close" at bounding box center [1334, 17] width 18 height 18
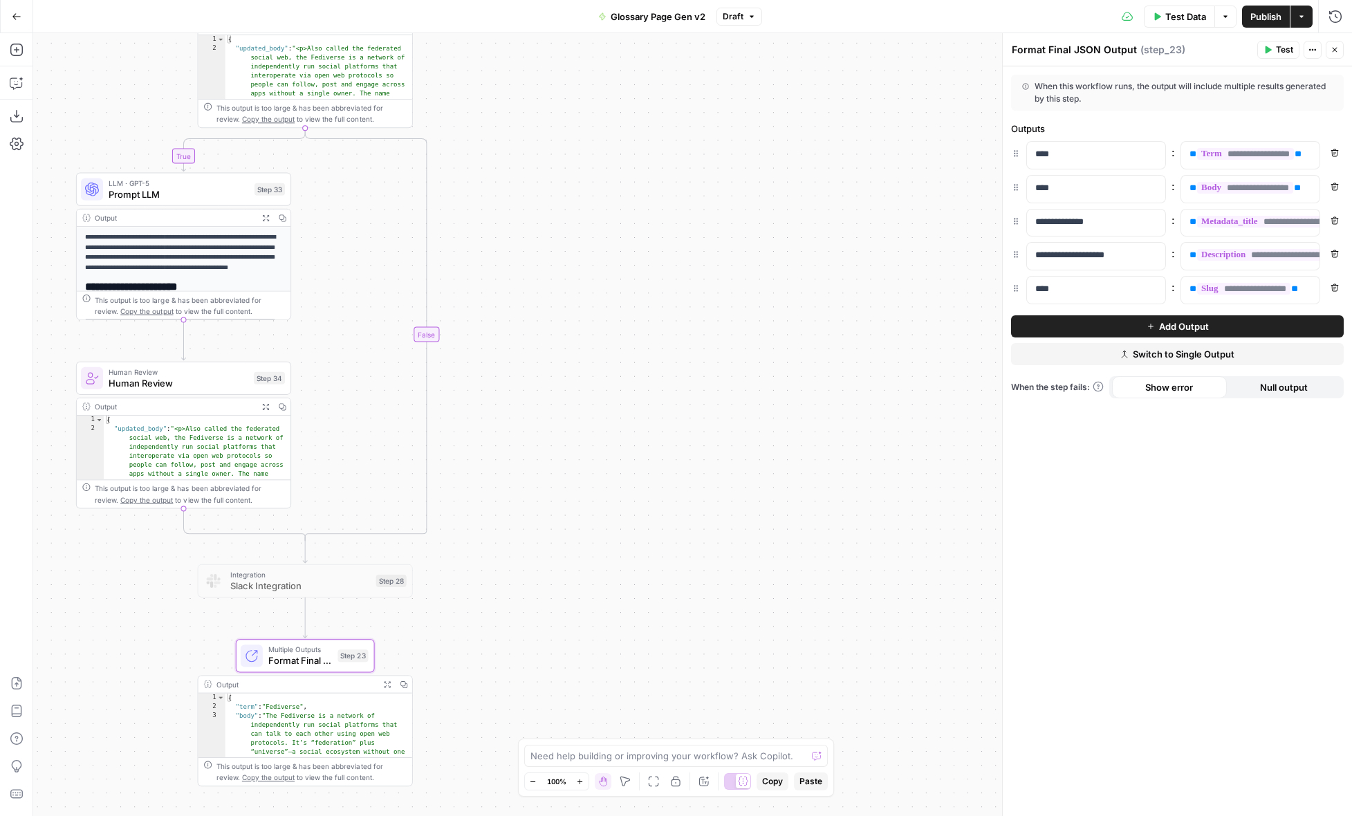
click at [315, 649] on span "Multiple Outputs" at bounding box center [300, 649] width 64 height 11
click at [288, 655] on span "Format Final JSON Output" at bounding box center [300, 660] width 64 height 14
click at [1189, 192] on span "**" at bounding box center [1192, 187] width 7 height 9
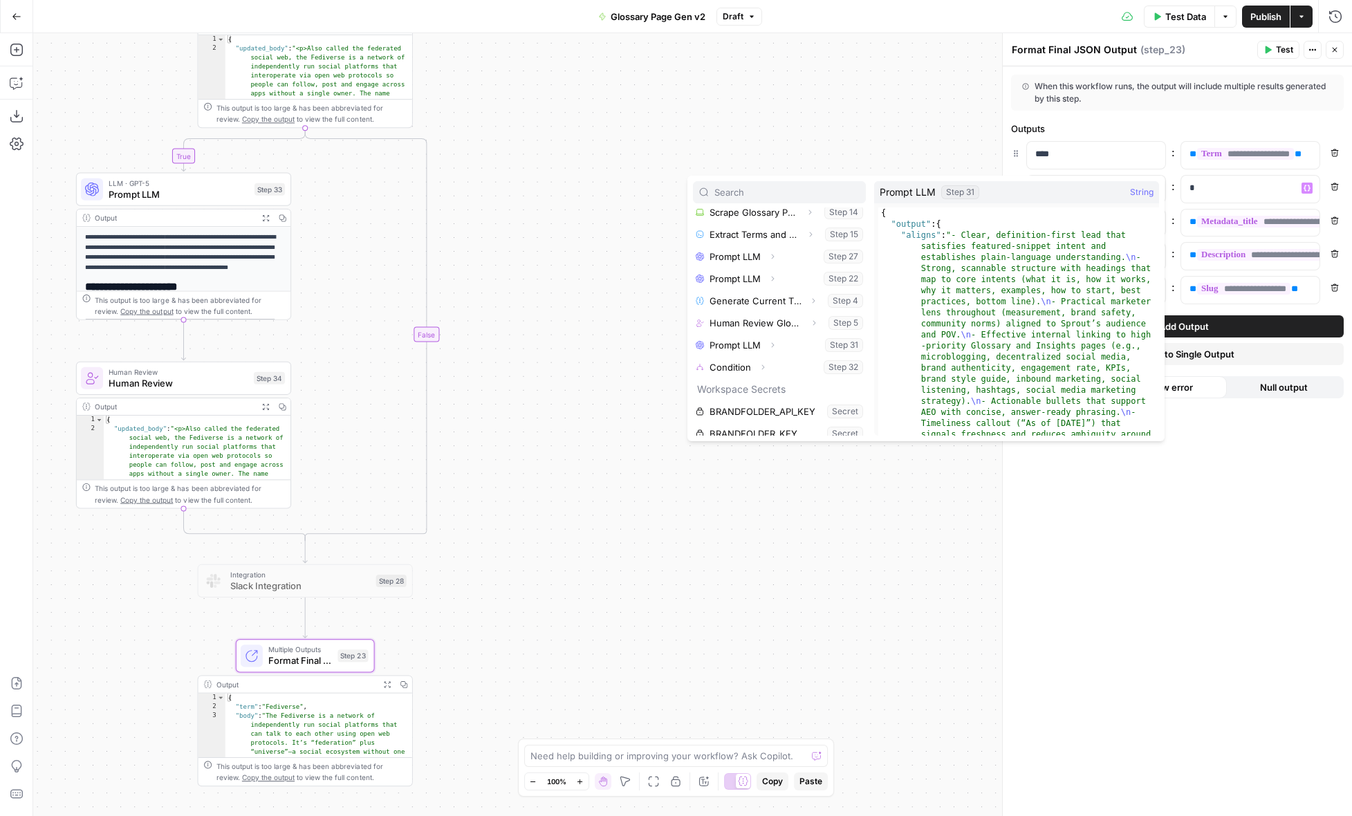
scroll to position [345, 0]
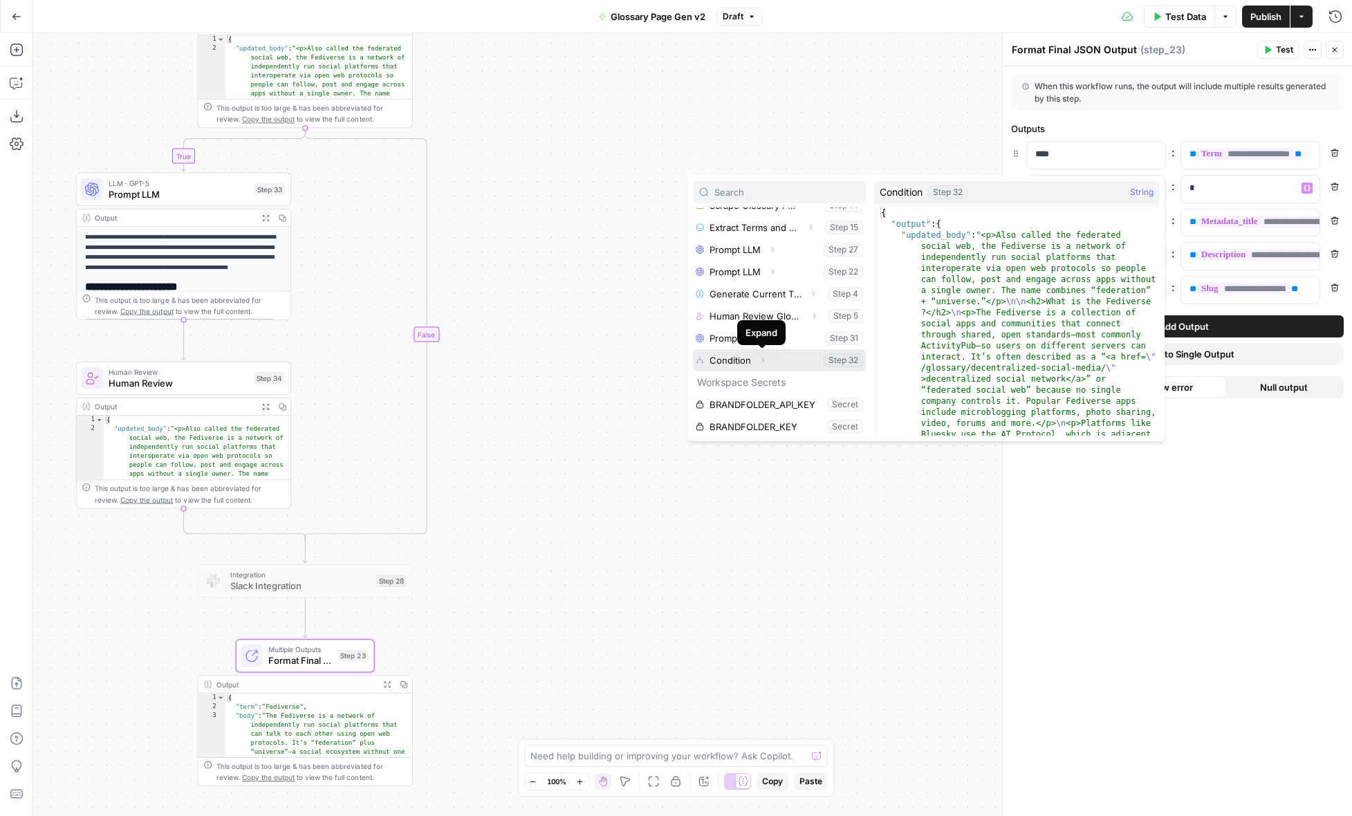
click at [762, 360] on icon "button" at bounding box center [763, 360] width 8 height 8
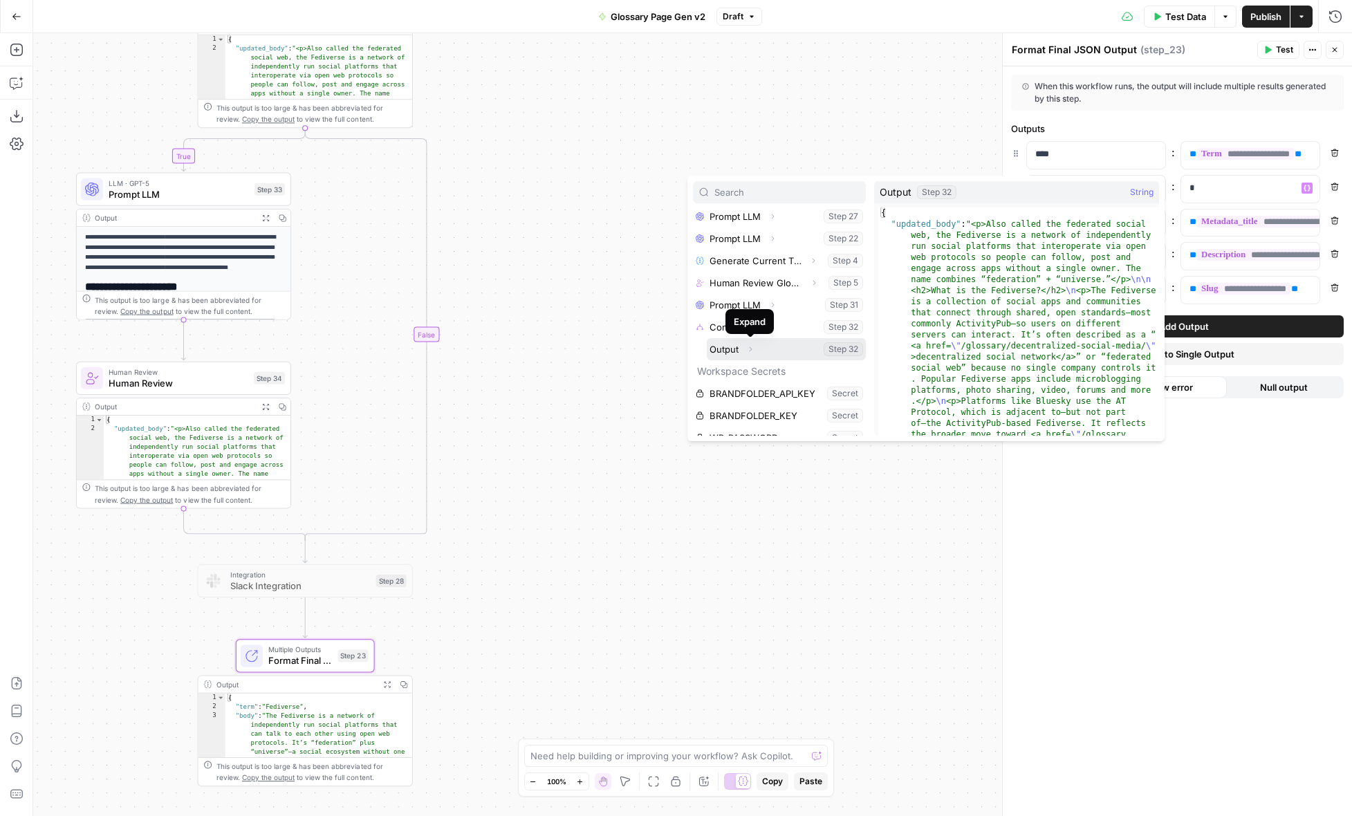
click at [753, 346] on icon "button" at bounding box center [750, 349] width 8 height 8
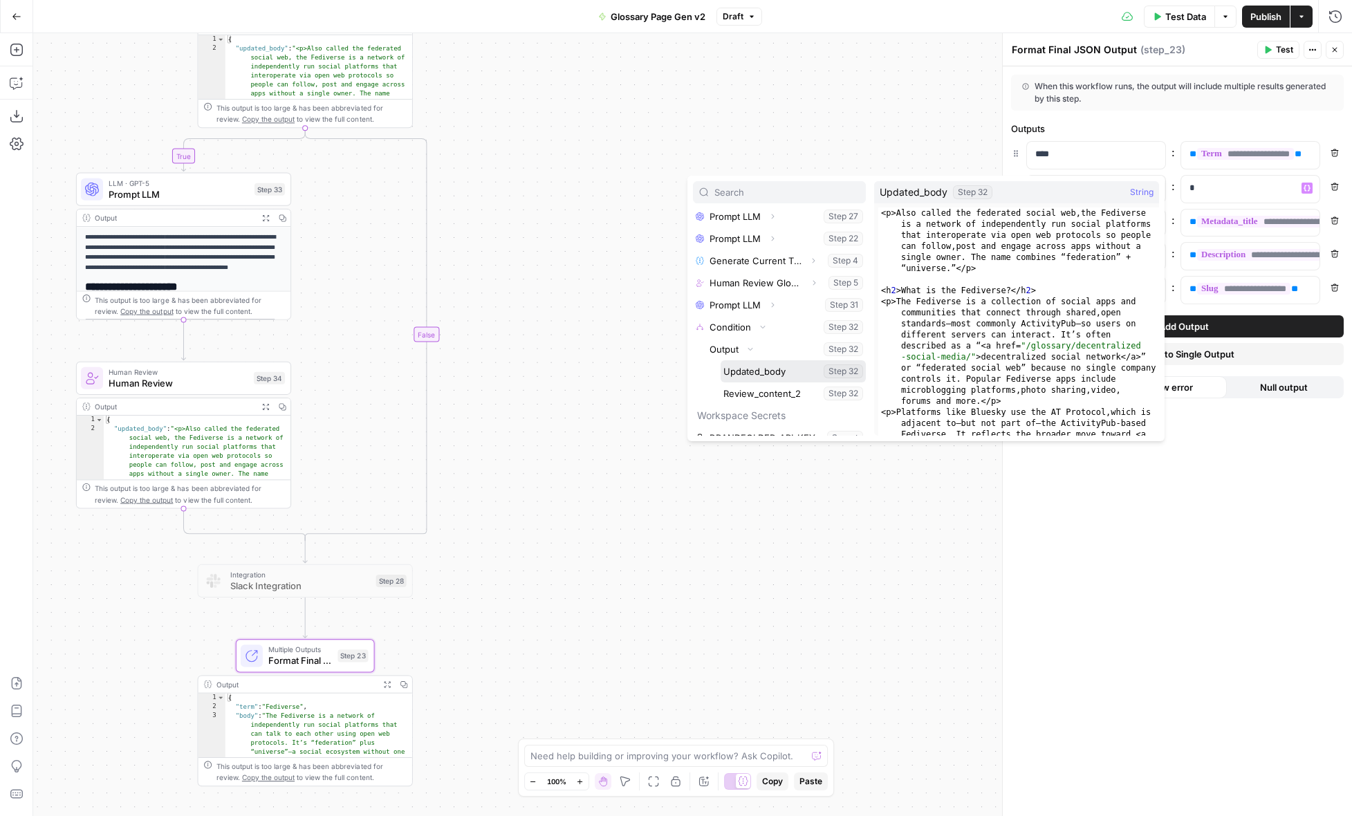
click at [756, 373] on button "Select variable Updated_body" at bounding box center [792, 371] width 145 height 22
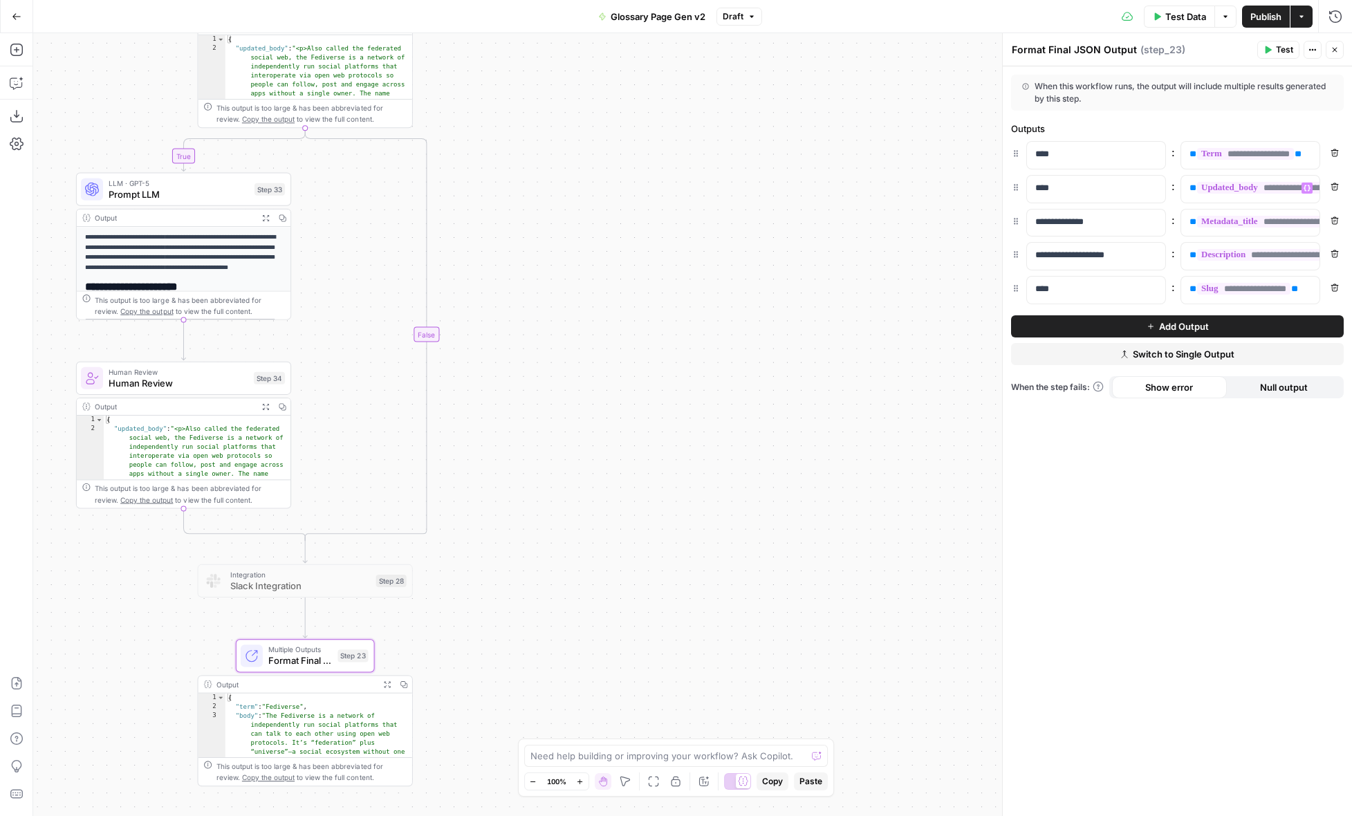
click at [1274, 47] on button "Test" at bounding box center [1278, 50] width 42 height 18
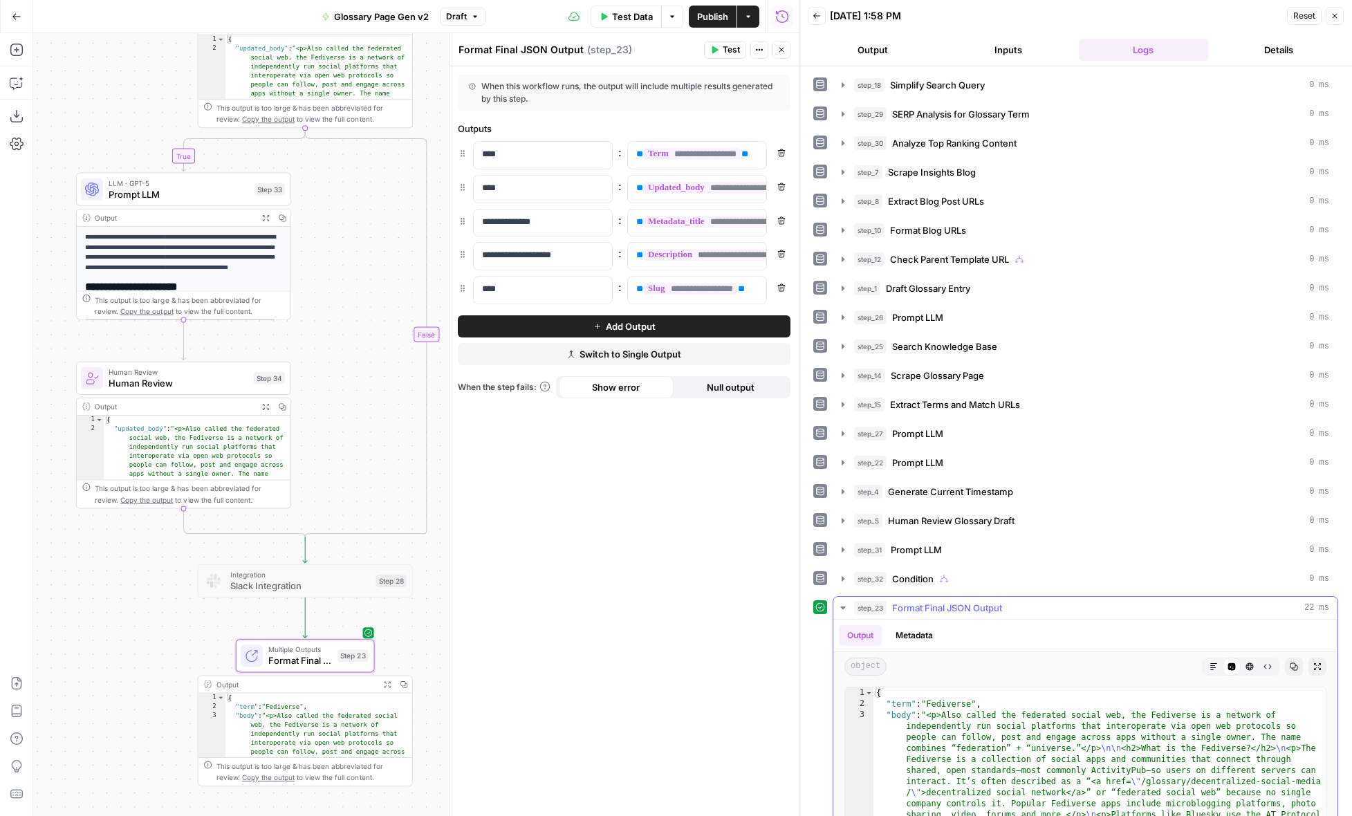
scroll to position [157, 0]
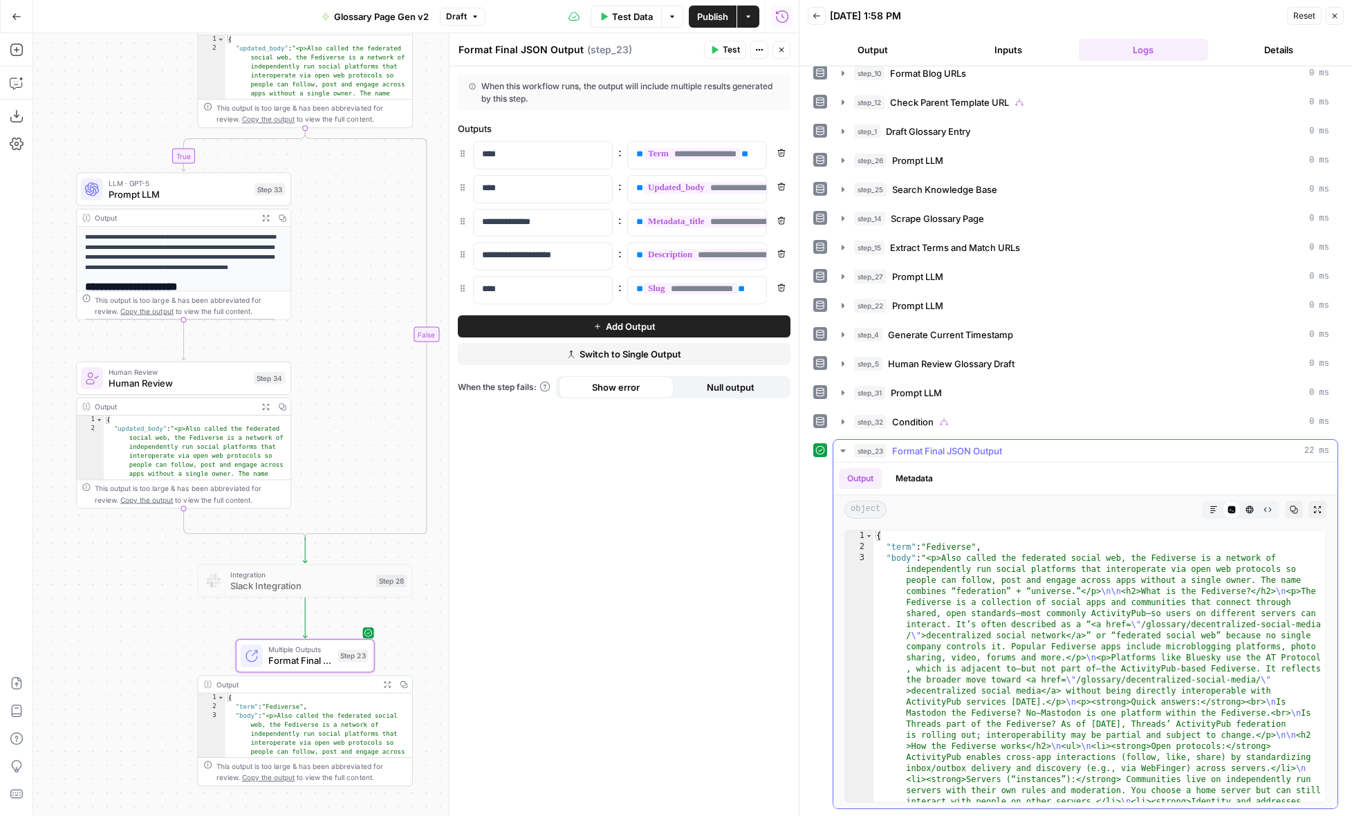
click at [1211, 516] on button "Markdown" at bounding box center [1213, 510] width 18 height 18
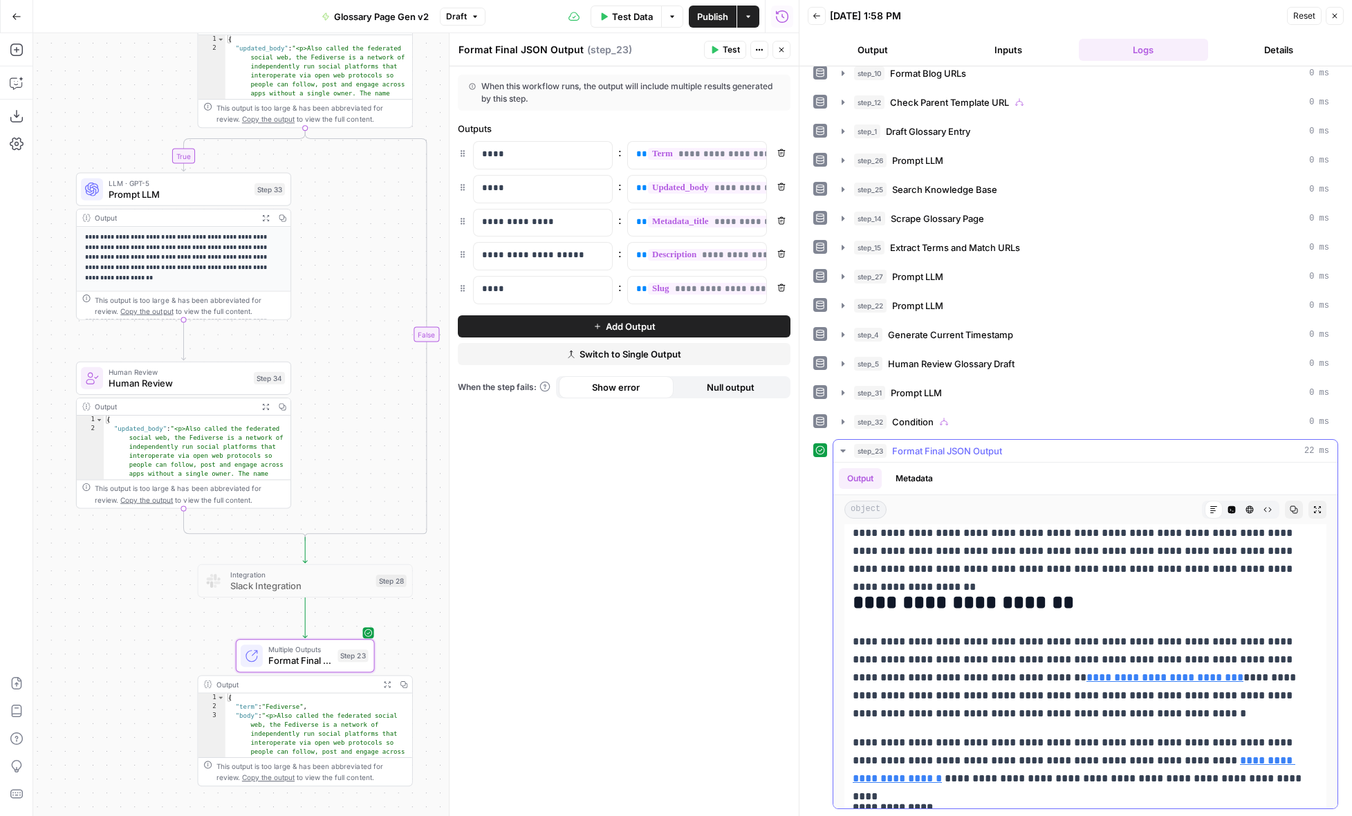
scroll to position [0, 0]
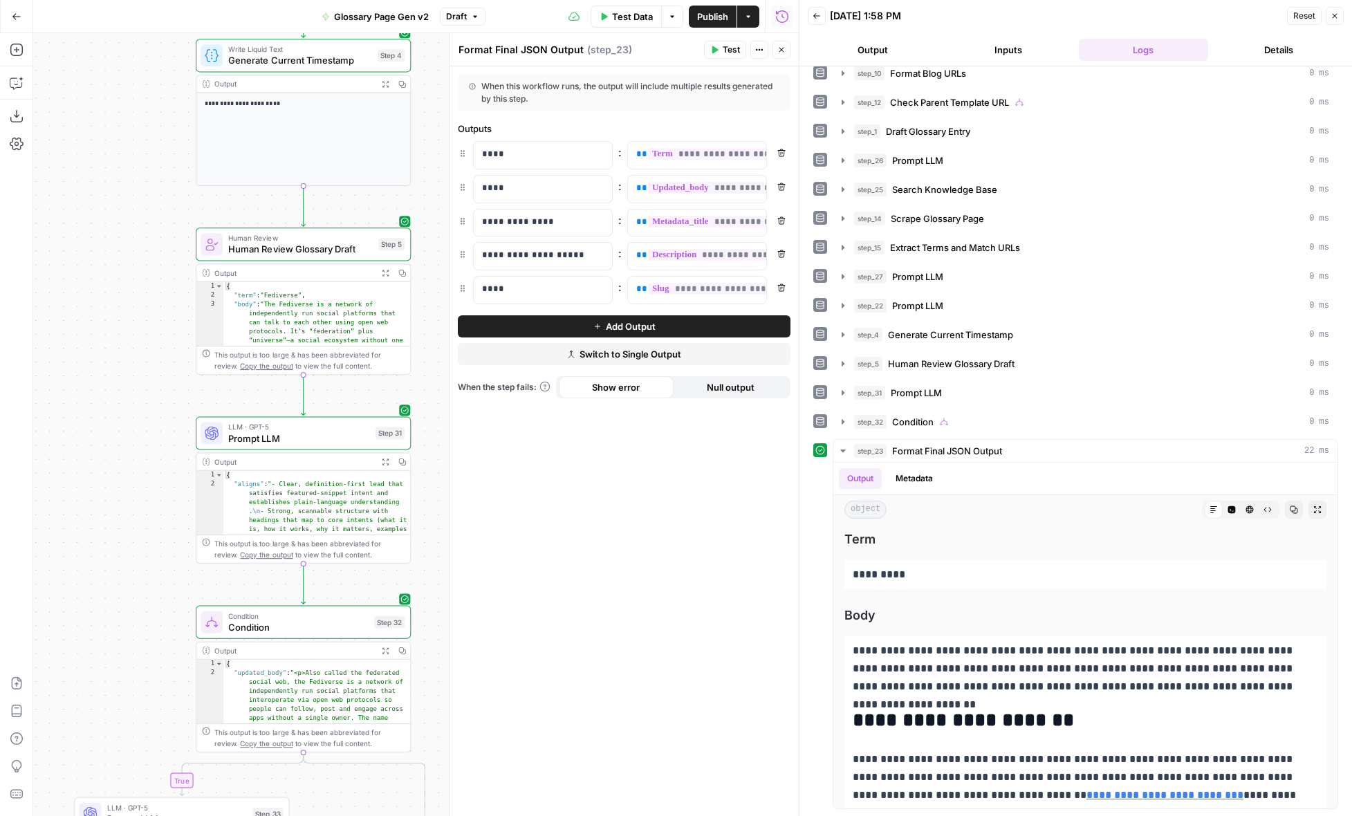
click at [292, 441] on span "Prompt LLM" at bounding box center [299, 438] width 142 height 14
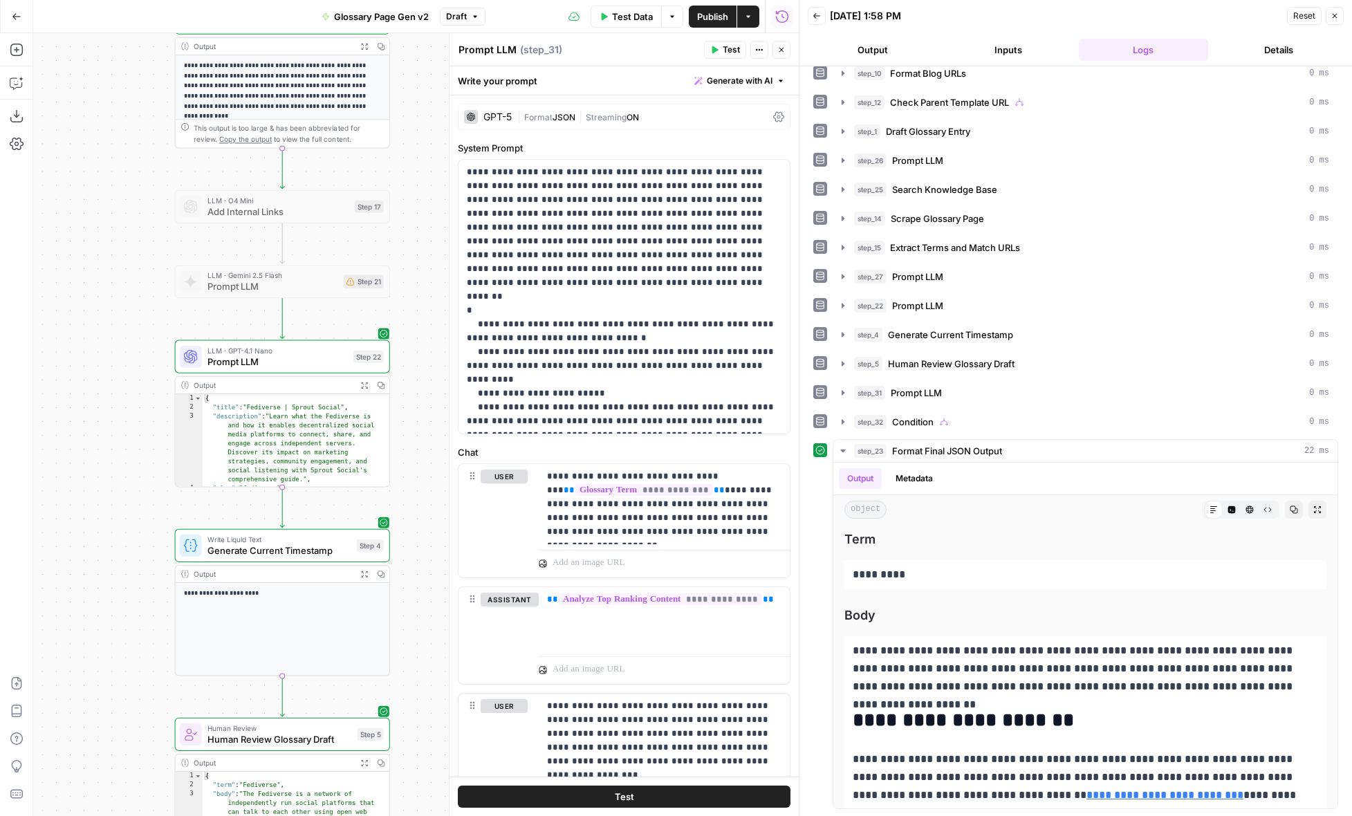
click at [268, 355] on span "Prompt LLM" at bounding box center [277, 362] width 140 height 14
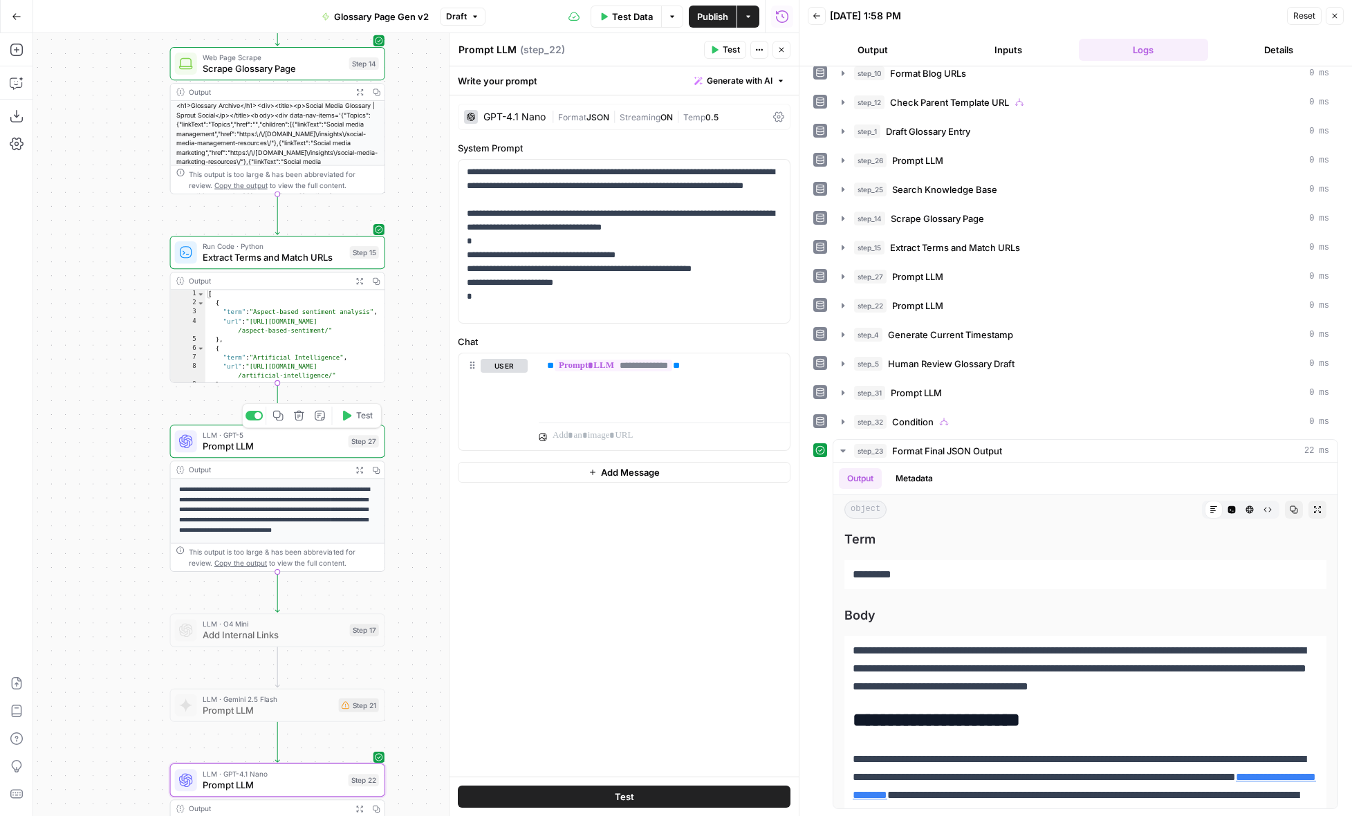
click at [216, 454] on div "LLM · GPT-5 Prompt LLM Step 27 Copy step Delete step Add Note Test" at bounding box center [277, 441] width 215 height 33
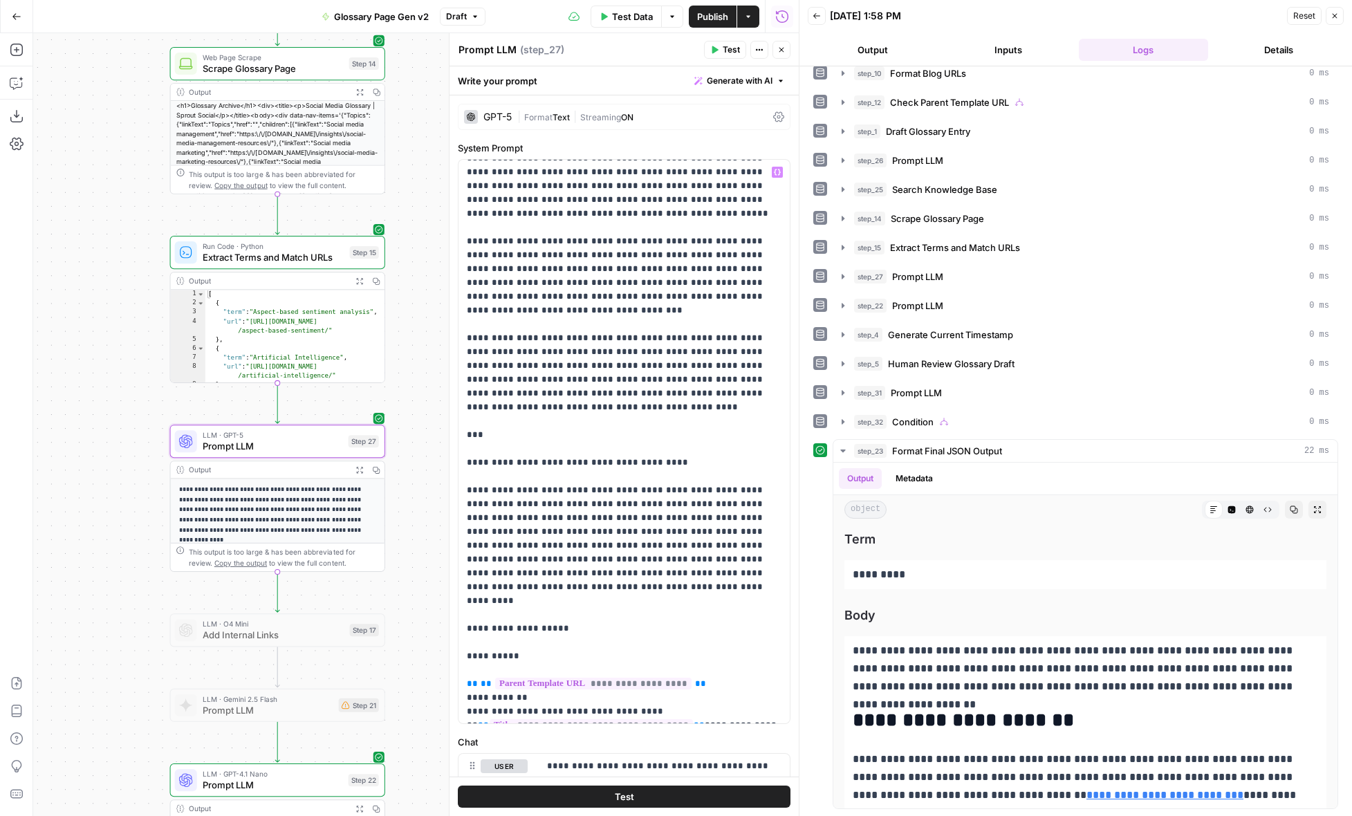
scroll to position [290, 0]
click at [701, 19] on span "Publish" at bounding box center [712, 17] width 31 height 14
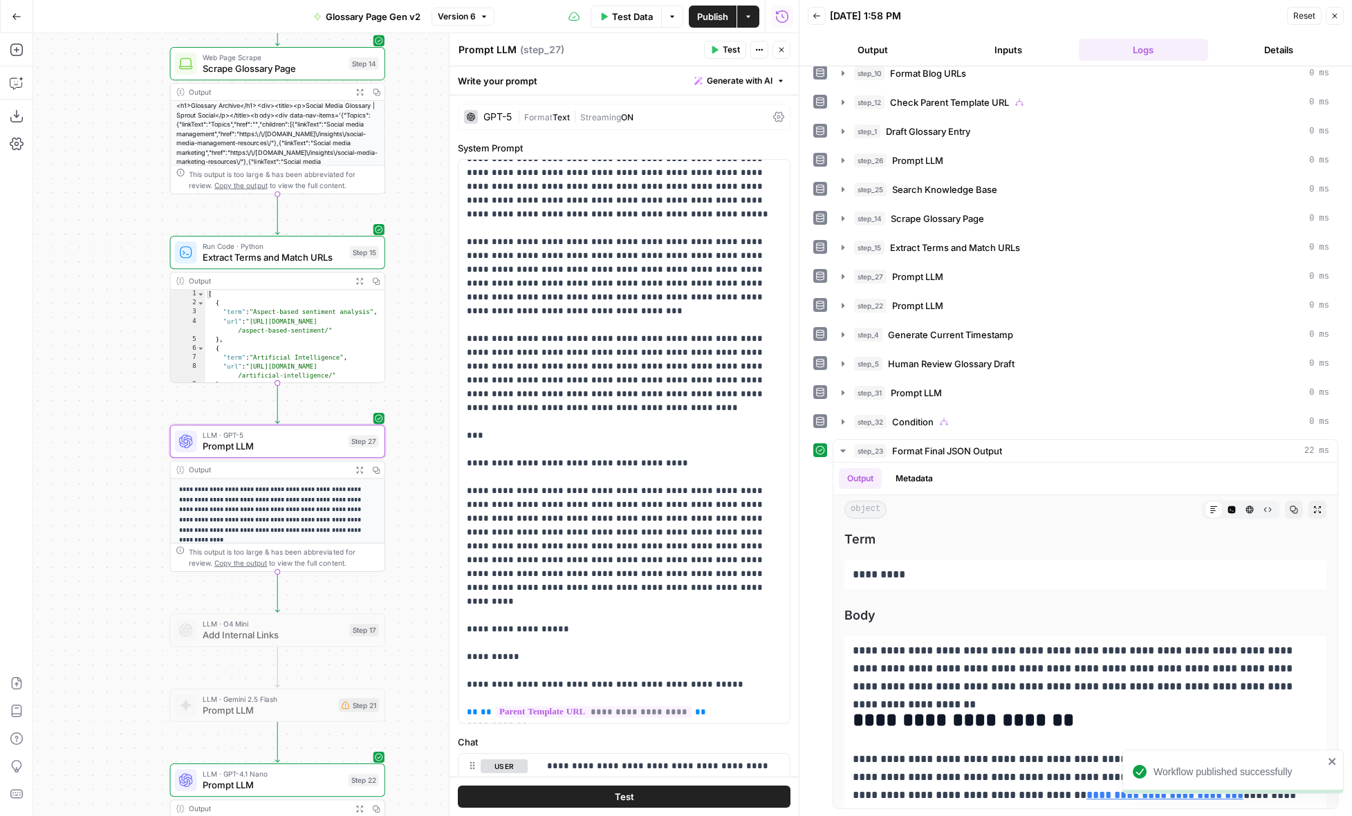
click at [409, 106] on div "**********" at bounding box center [415, 424] width 765 height 783
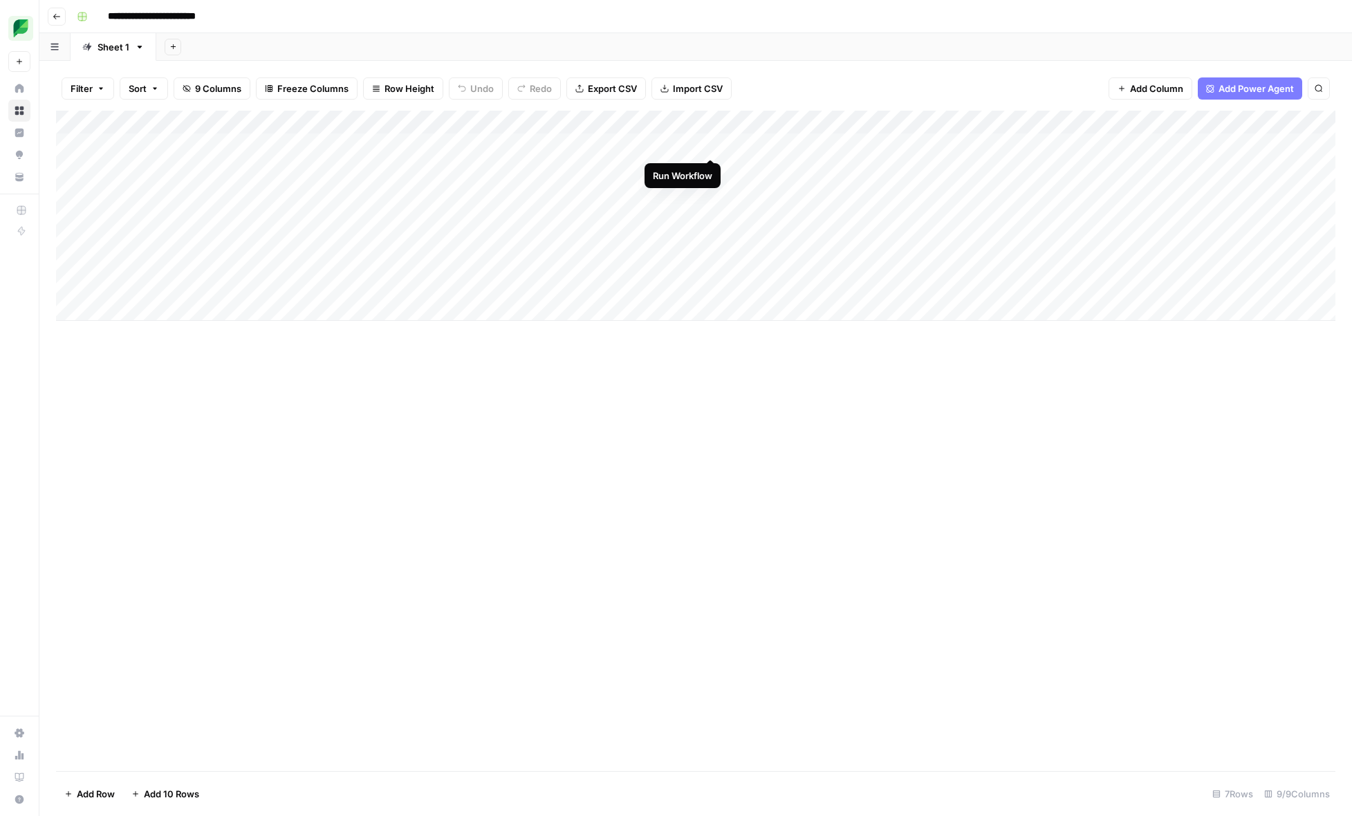
click at [709, 142] on div "Add Column" at bounding box center [695, 216] width 1279 height 210
click at [711, 145] on div "Add Column" at bounding box center [695, 216] width 1279 height 210
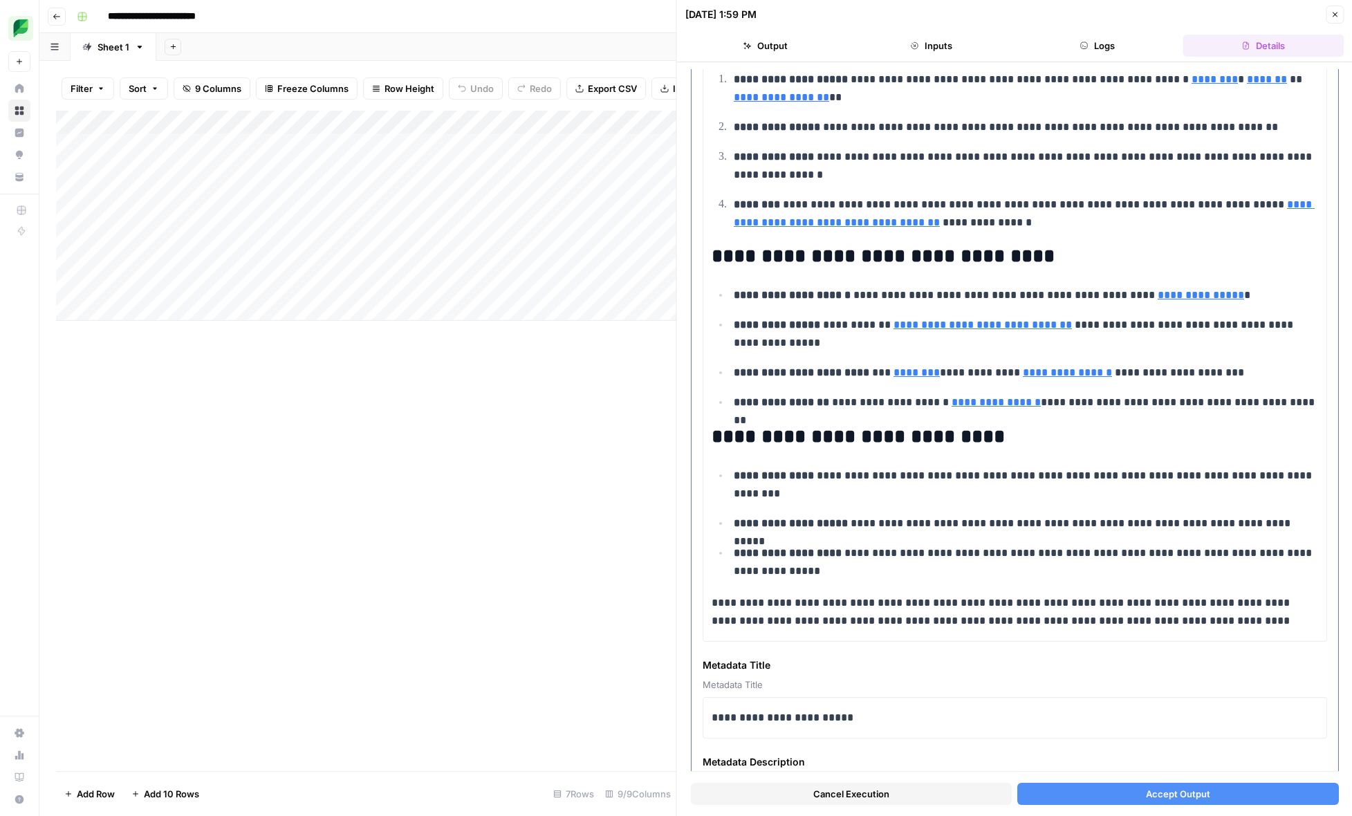
scroll to position [1481, 0]
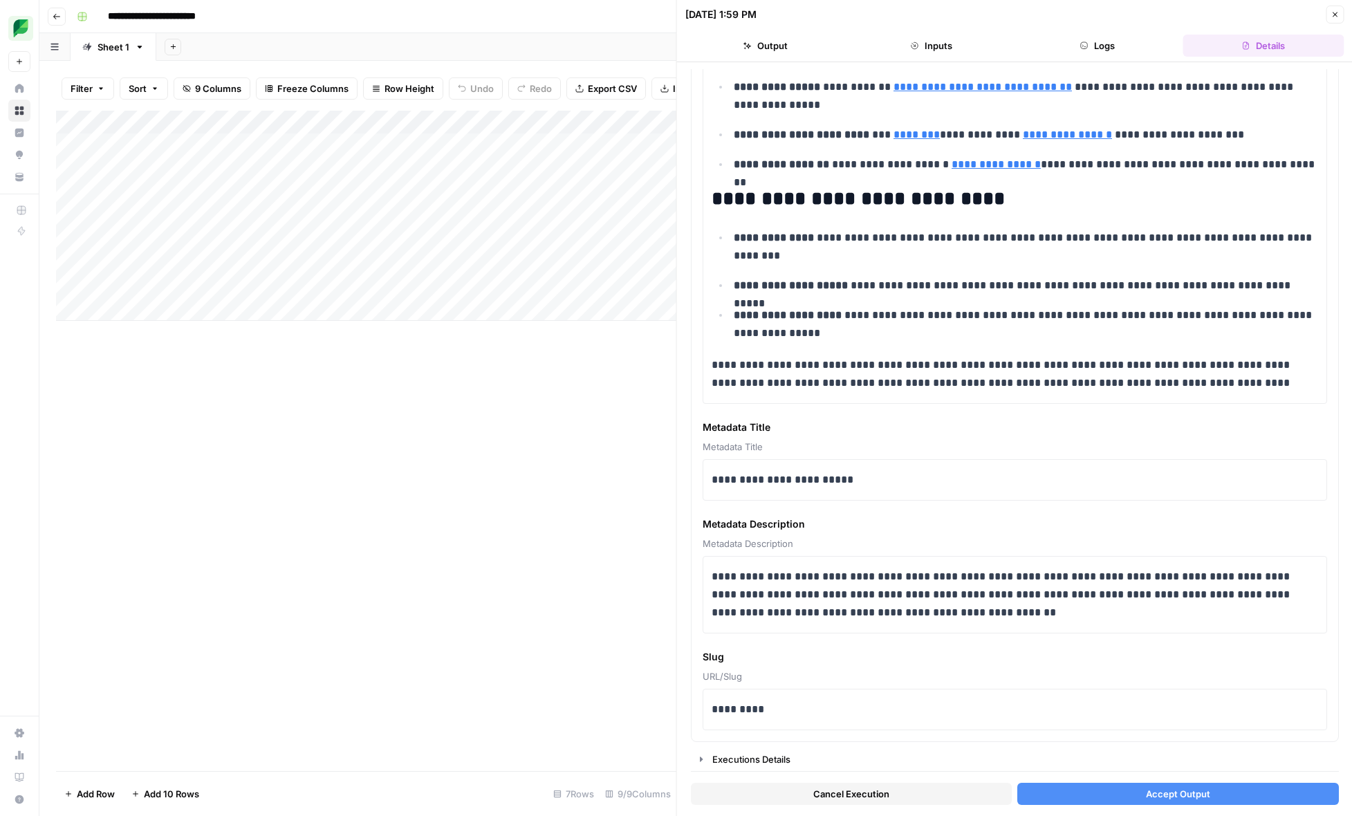
click at [1086, 792] on button "Accept Output" at bounding box center [1177, 794] width 321 height 22
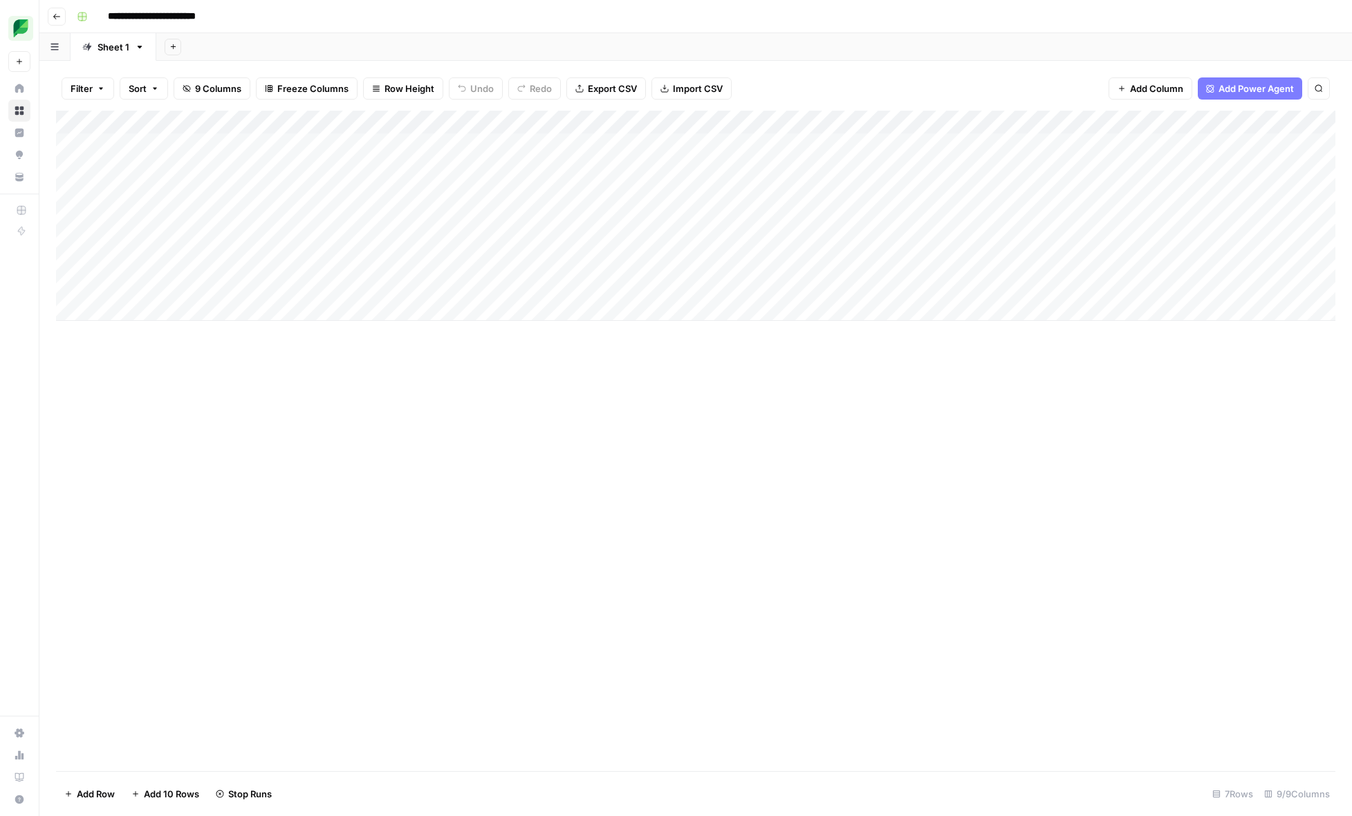
click at [690, 142] on div "Add Column" at bounding box center [695, 216] width 1279 height 210
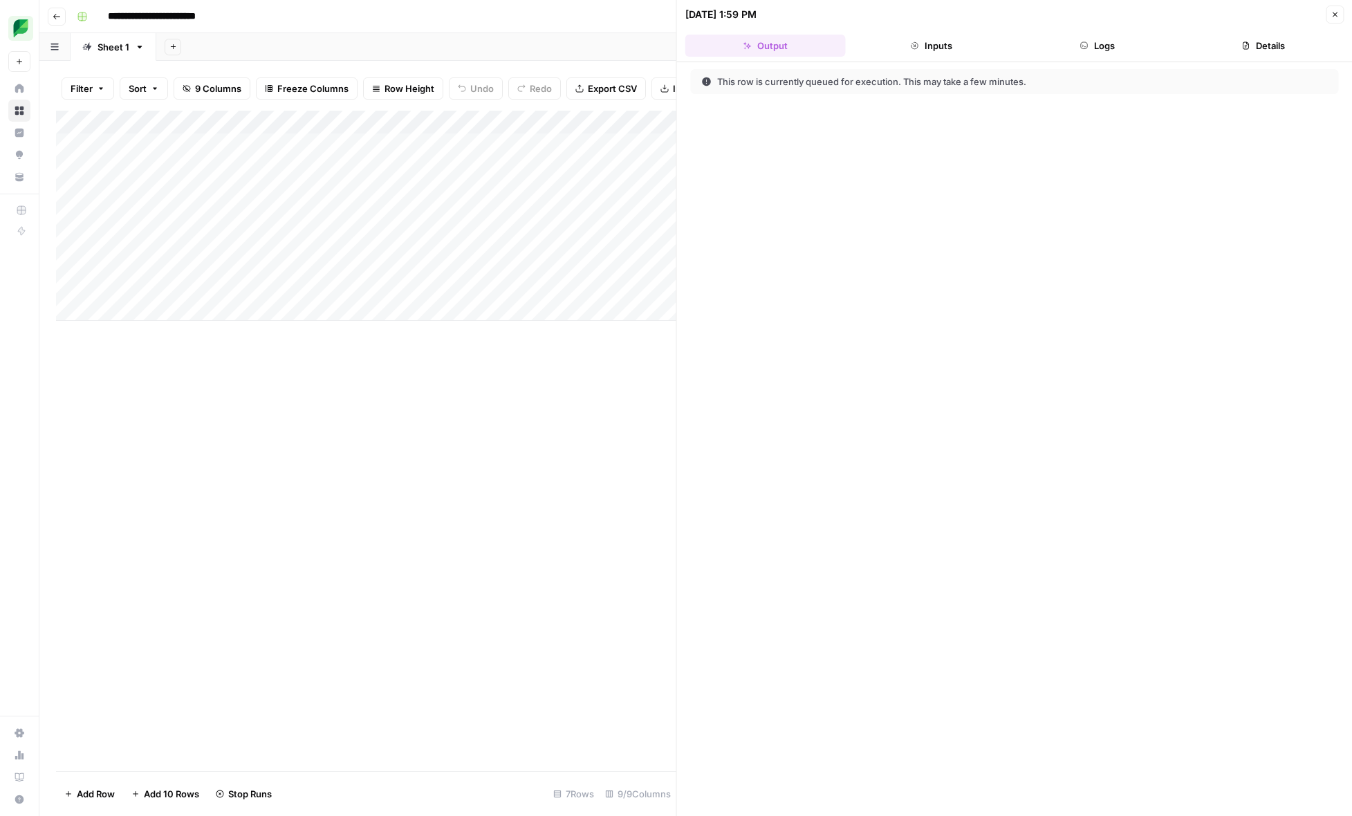
click at [1052, 37] on button "Logs" at bounding box center [1097, 46] width 160 height 22
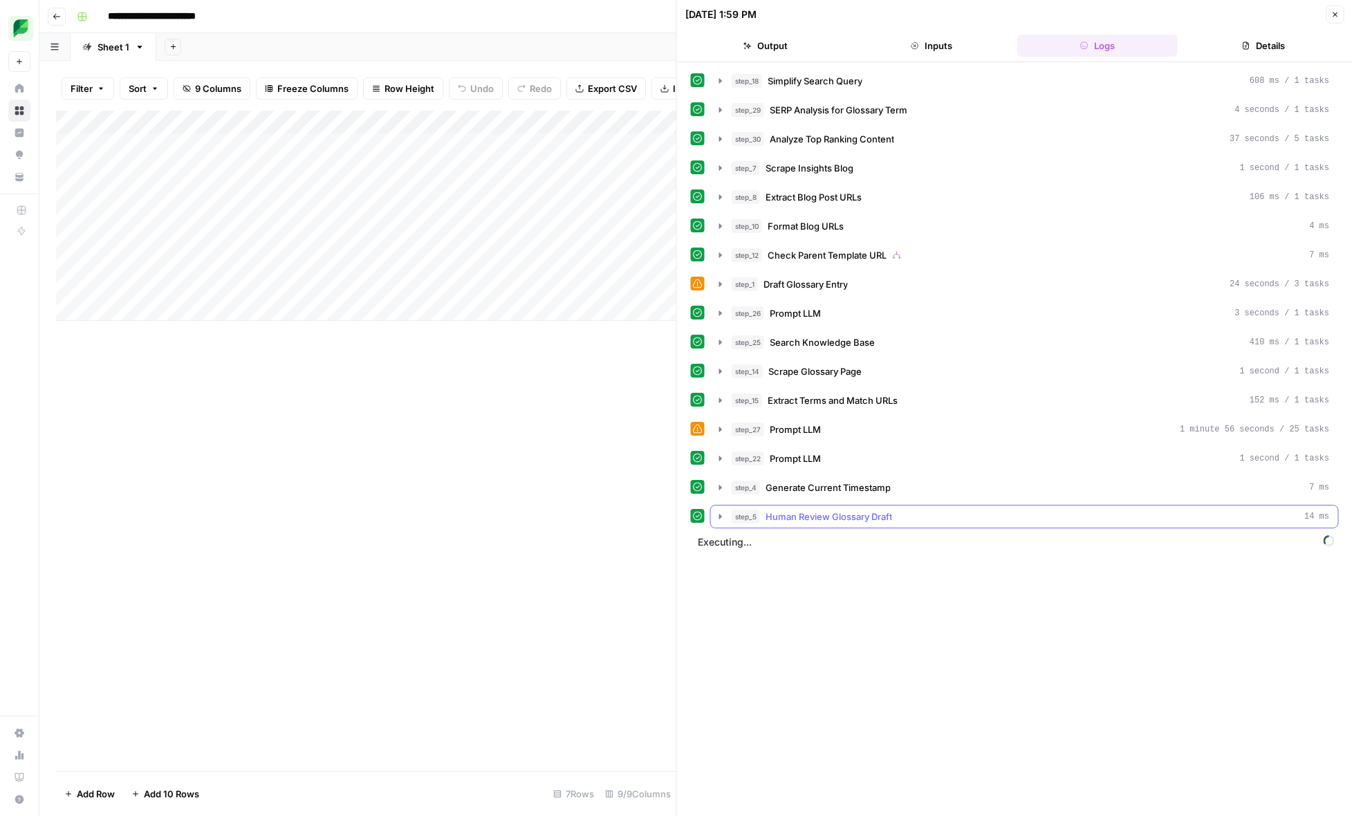
click at [717, 515] on icon "button" at bounding box center [720, 516] width 11 height 11
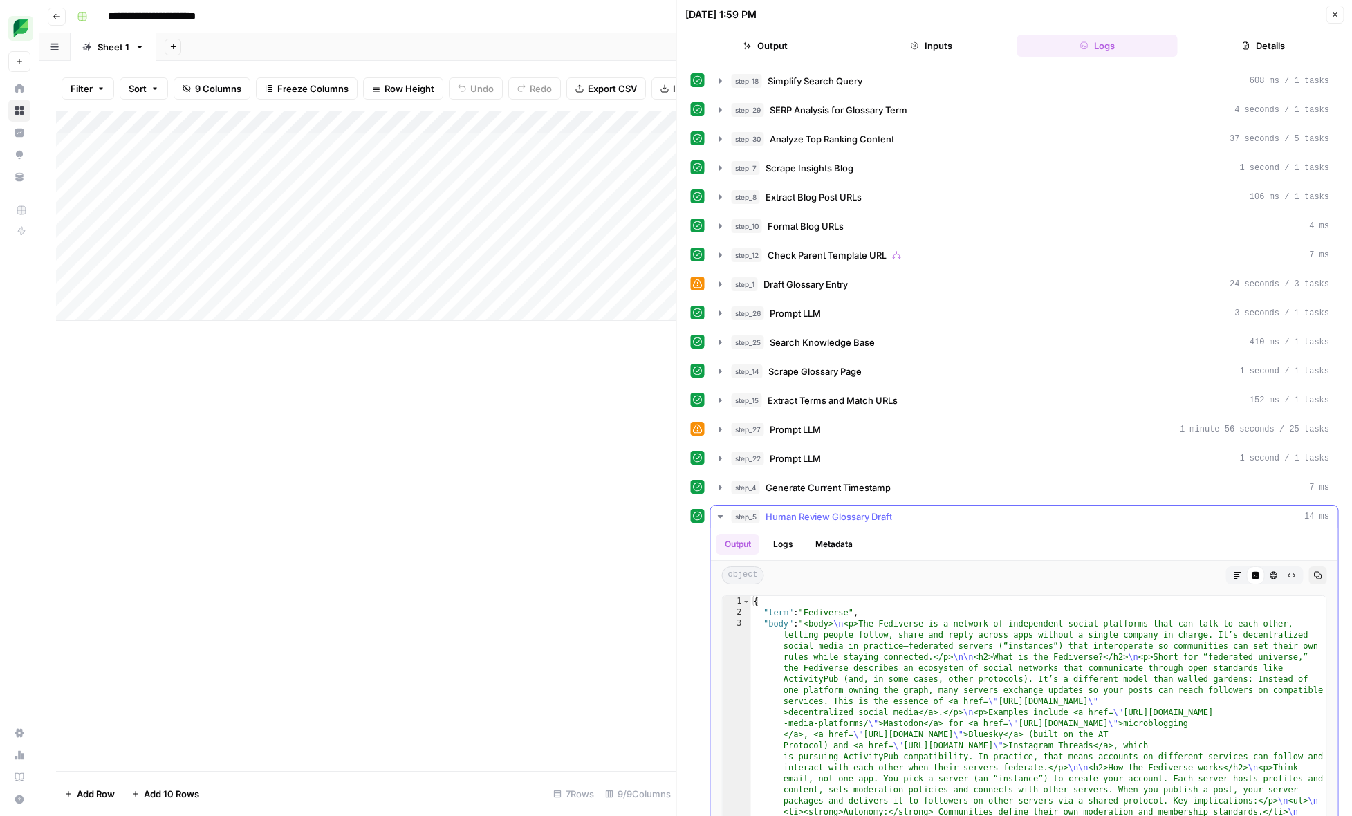
scroll to position [91, 0]
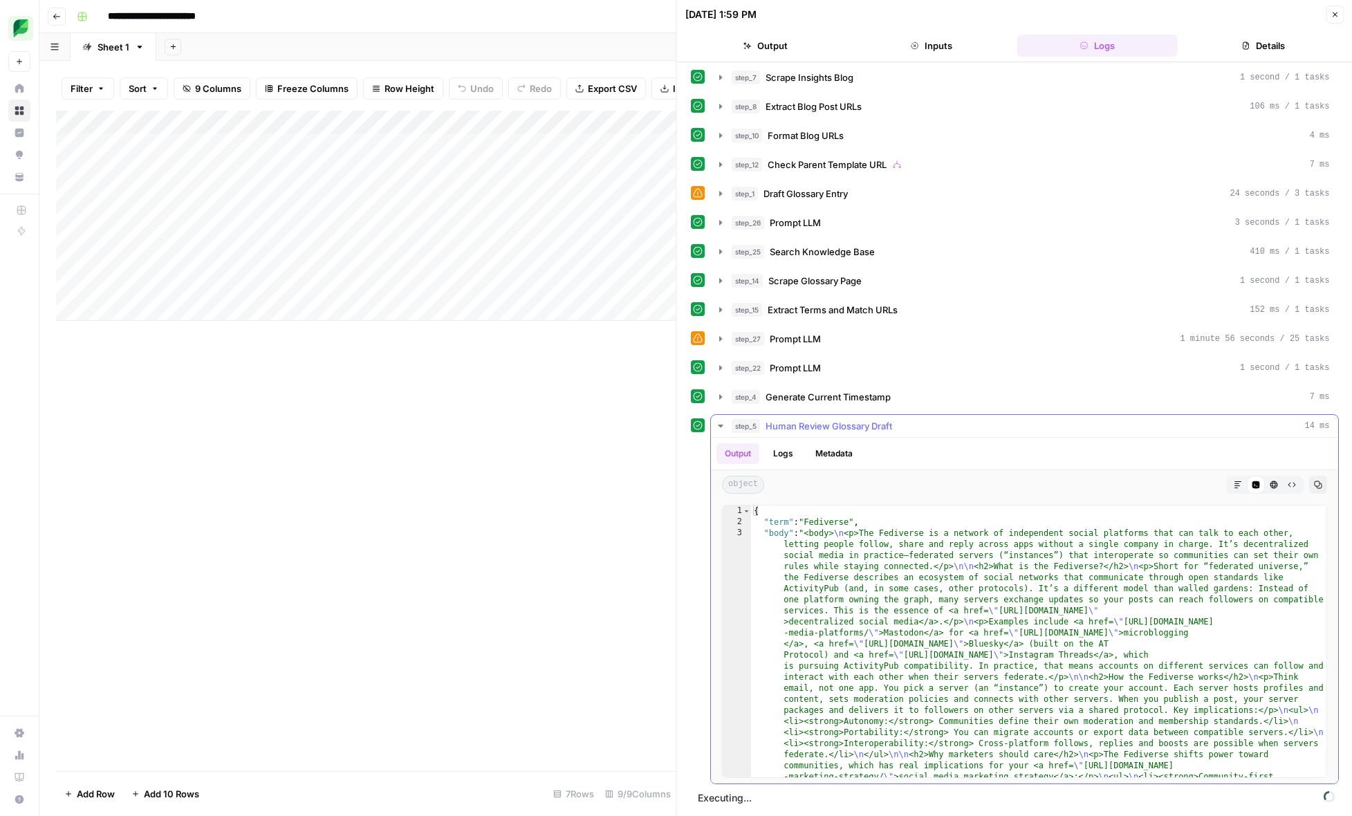
click at [720, 425] on icon "button" at bounding box center [720, 426] width 5 height 3
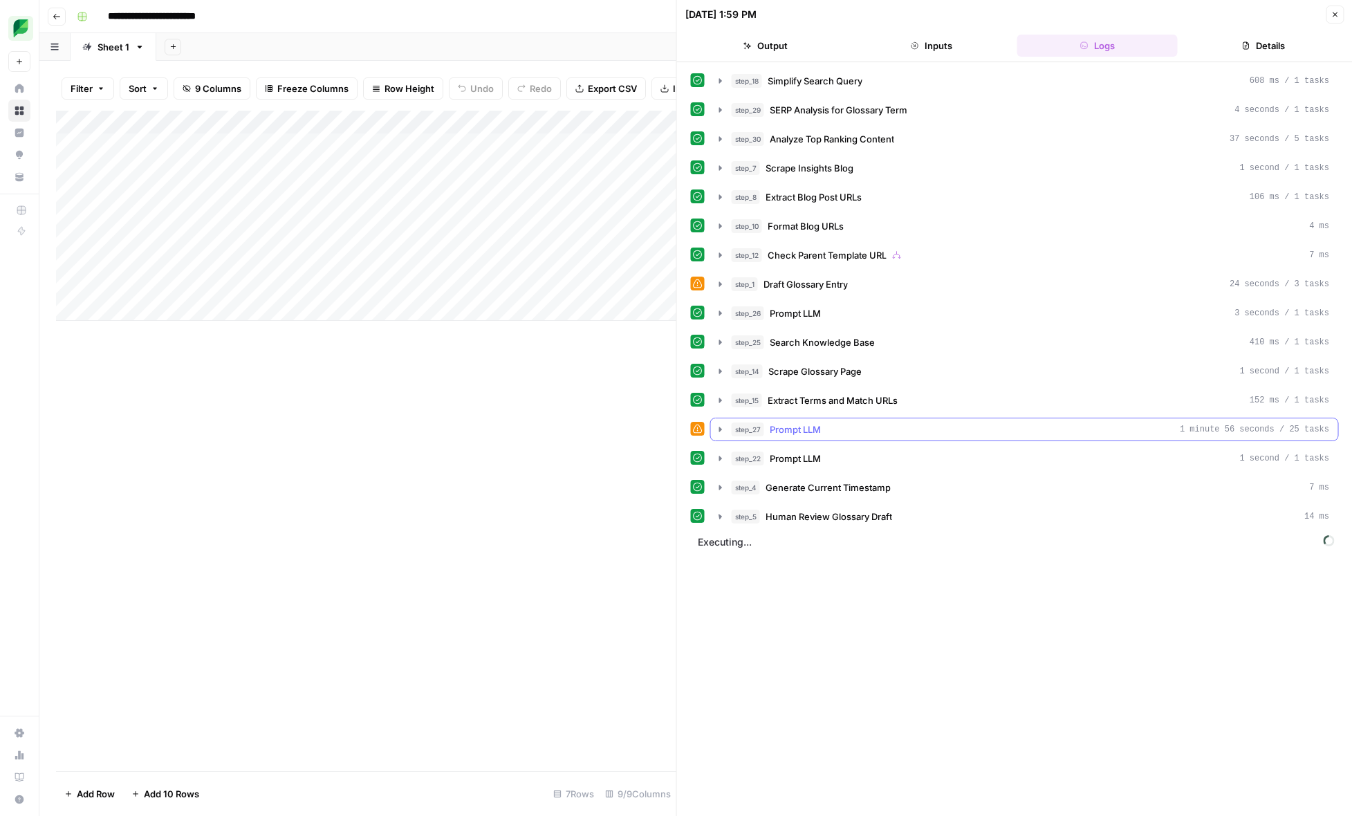
scroll to position [0, 0]
click at [723, 516] on icon "button" at bounding box center [720, 516] width 11 height 11
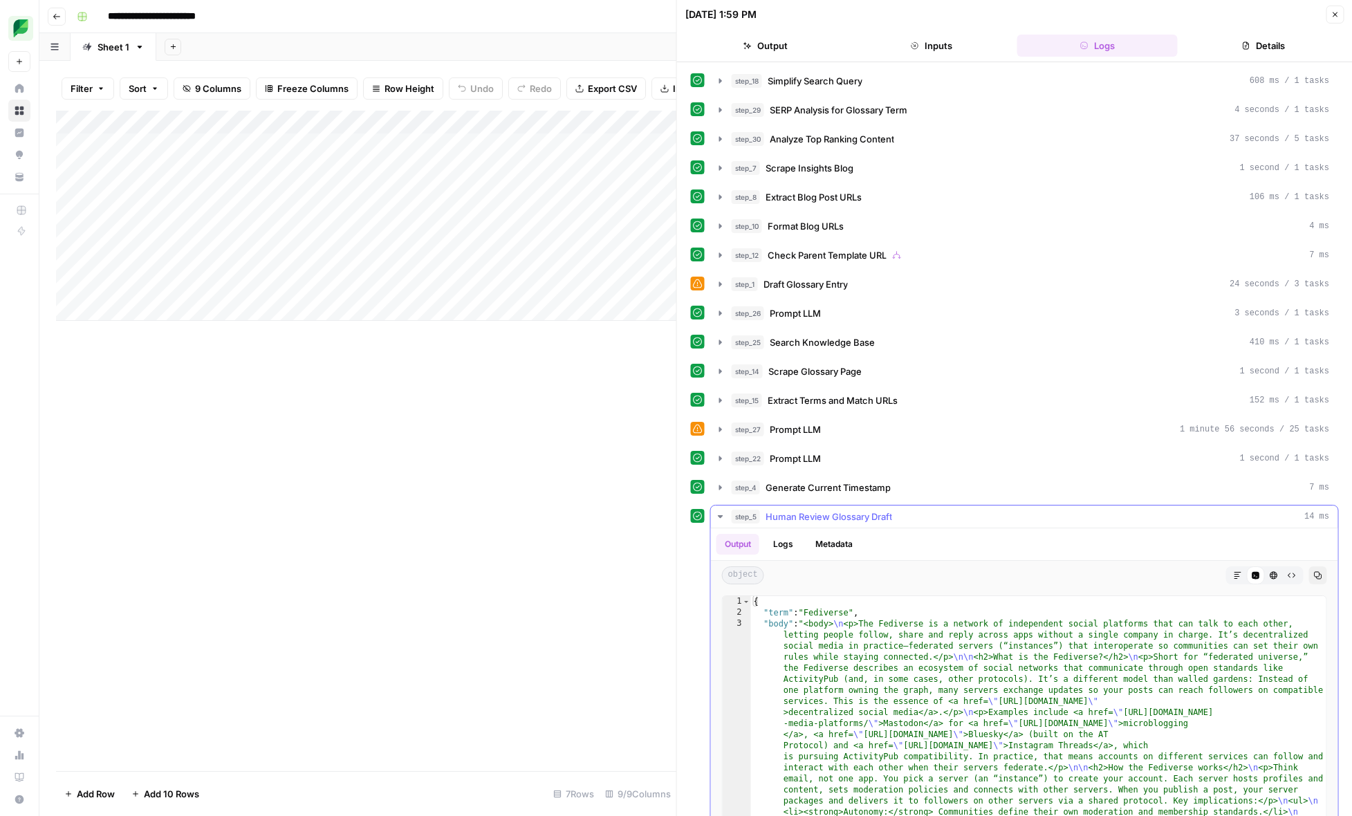
click at [1240, 575] on icon "button" at bounding box center [1237, 575] width 8 height 8
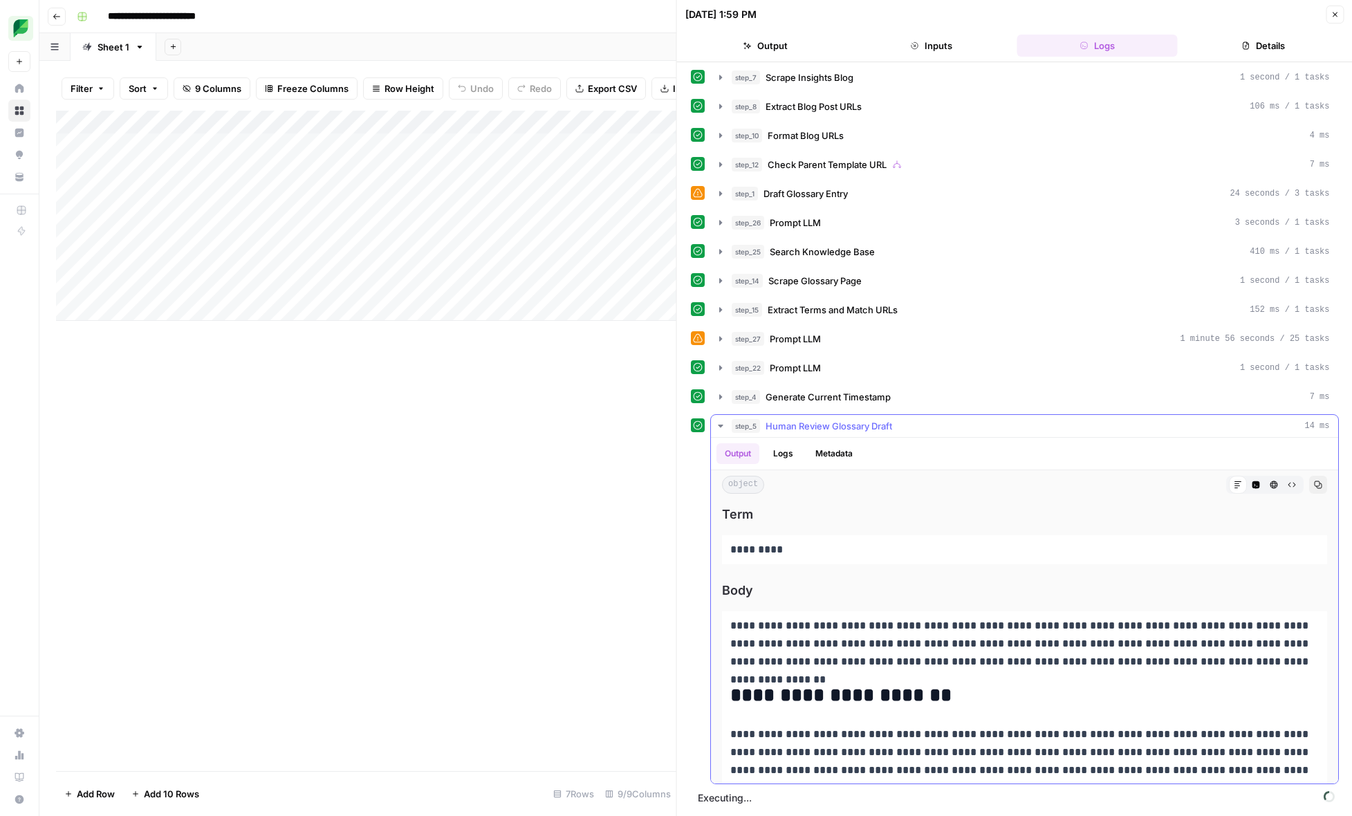
click at [719, 426] on icon "button" at bounding box center [720, 426] width 5 height 3
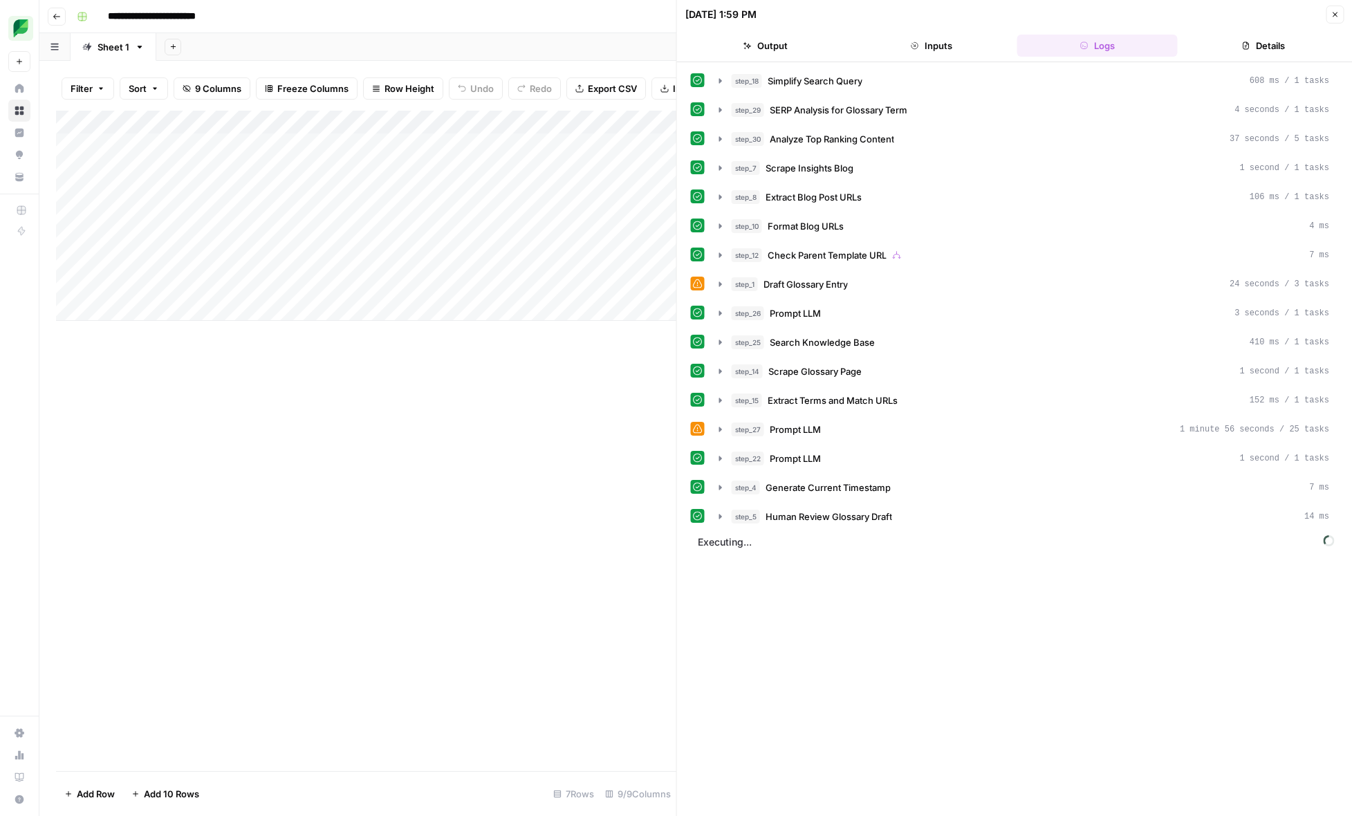
click at [756, 570] on div "step_18 Simplify Search Query 608 ms / 1 tasks step_29 SERP Analysis for Glossa…" at bounding box center [1015, 439] width 648 height 740
click at [1333, 15] on icon "button" at bounding box center [1334, 14] width 8 height 8
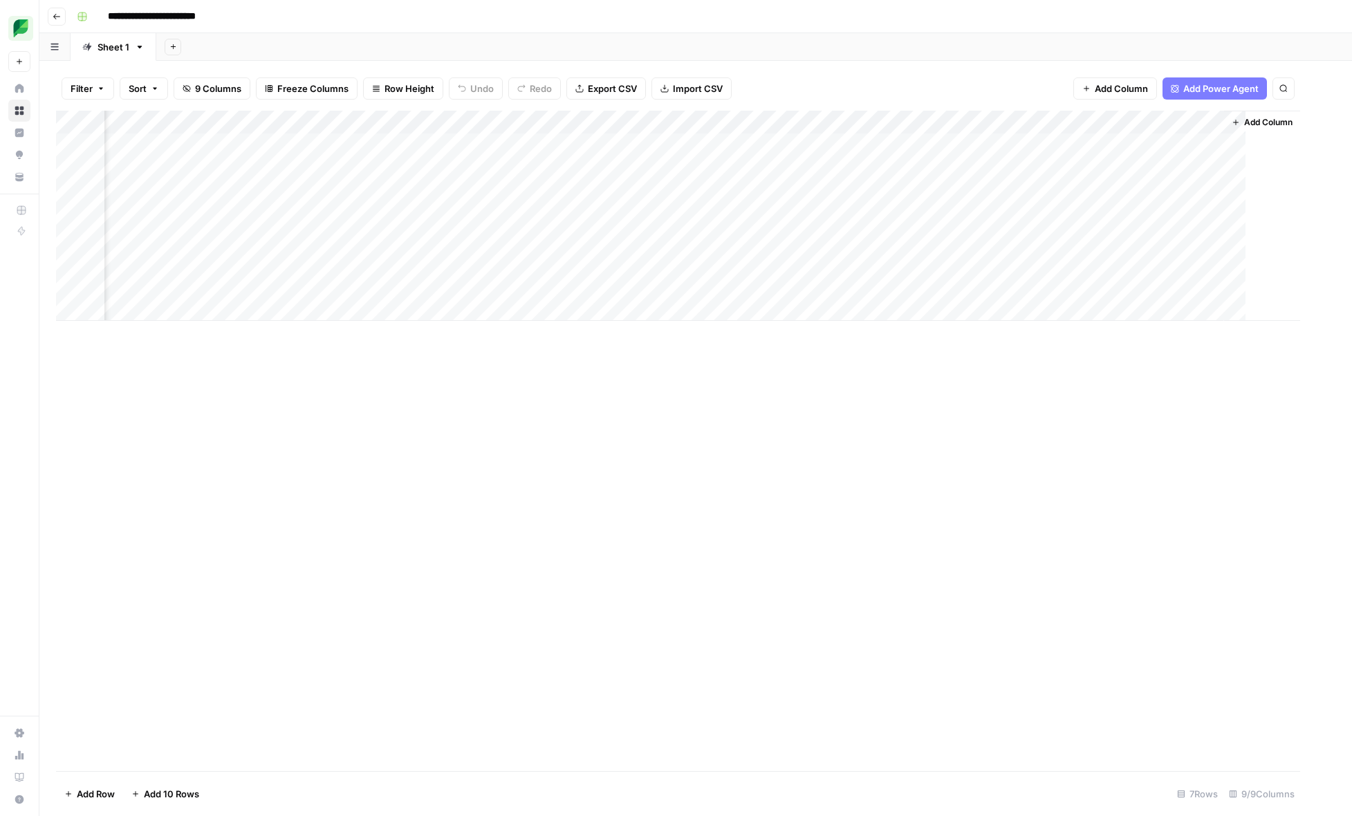
scroll to position [0, 71]
click at [620, 146] on div "Add Column" at bounding box center [695, 216] width 1279 height 210
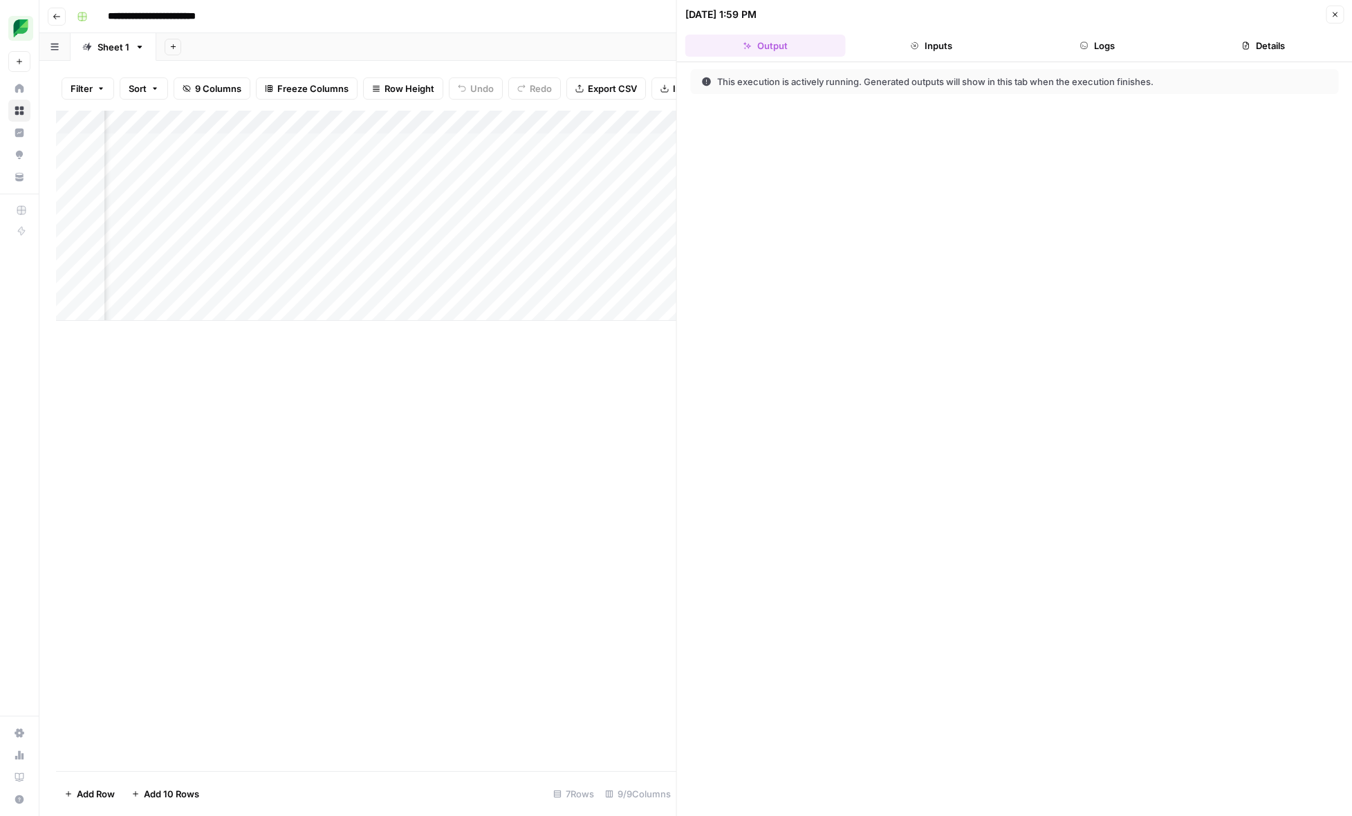
click at [920, 49] on button "Inputs" at bounding box center [931, 46] width 160 height 22
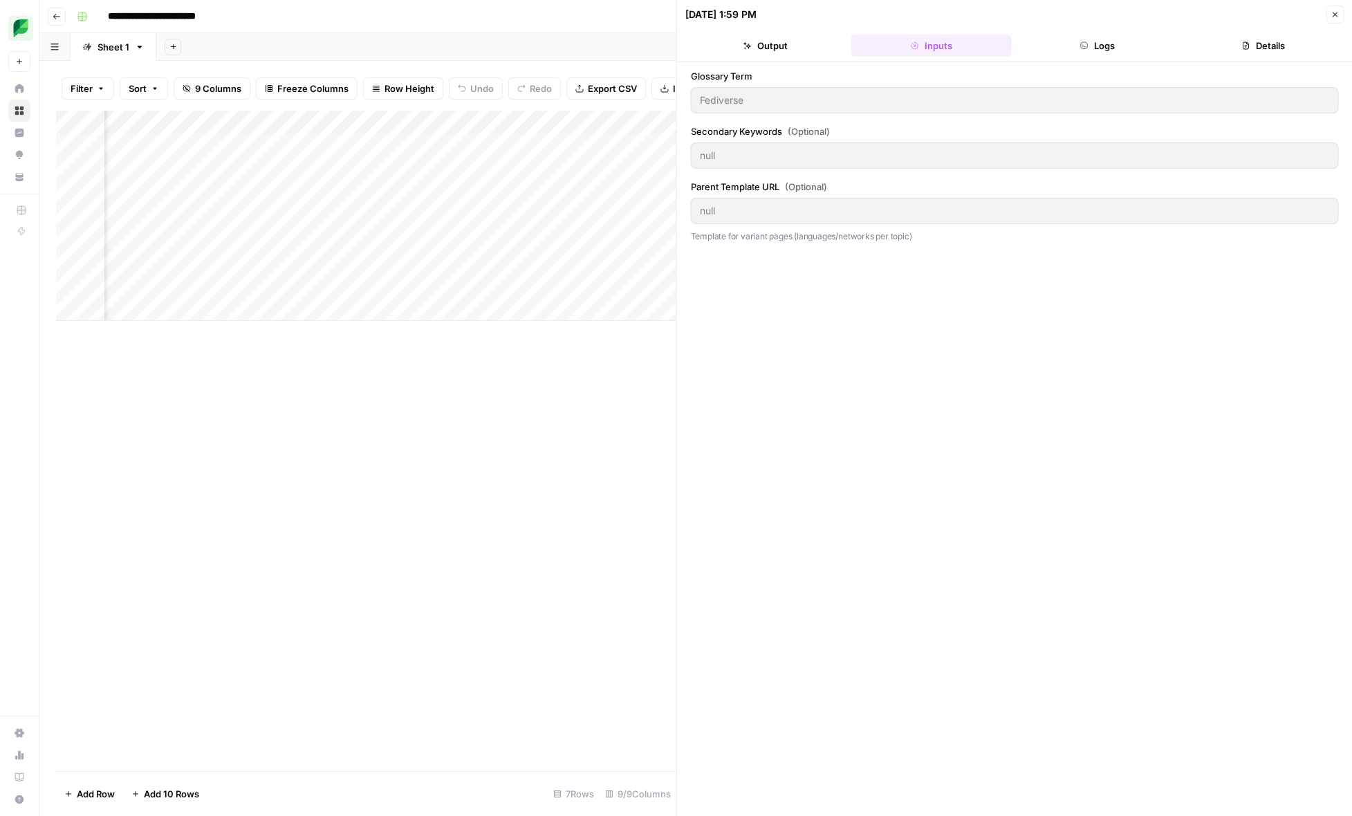
click at [1054, 48] on button "Logs" at bounding box center [1097, 46] width 160 height 22
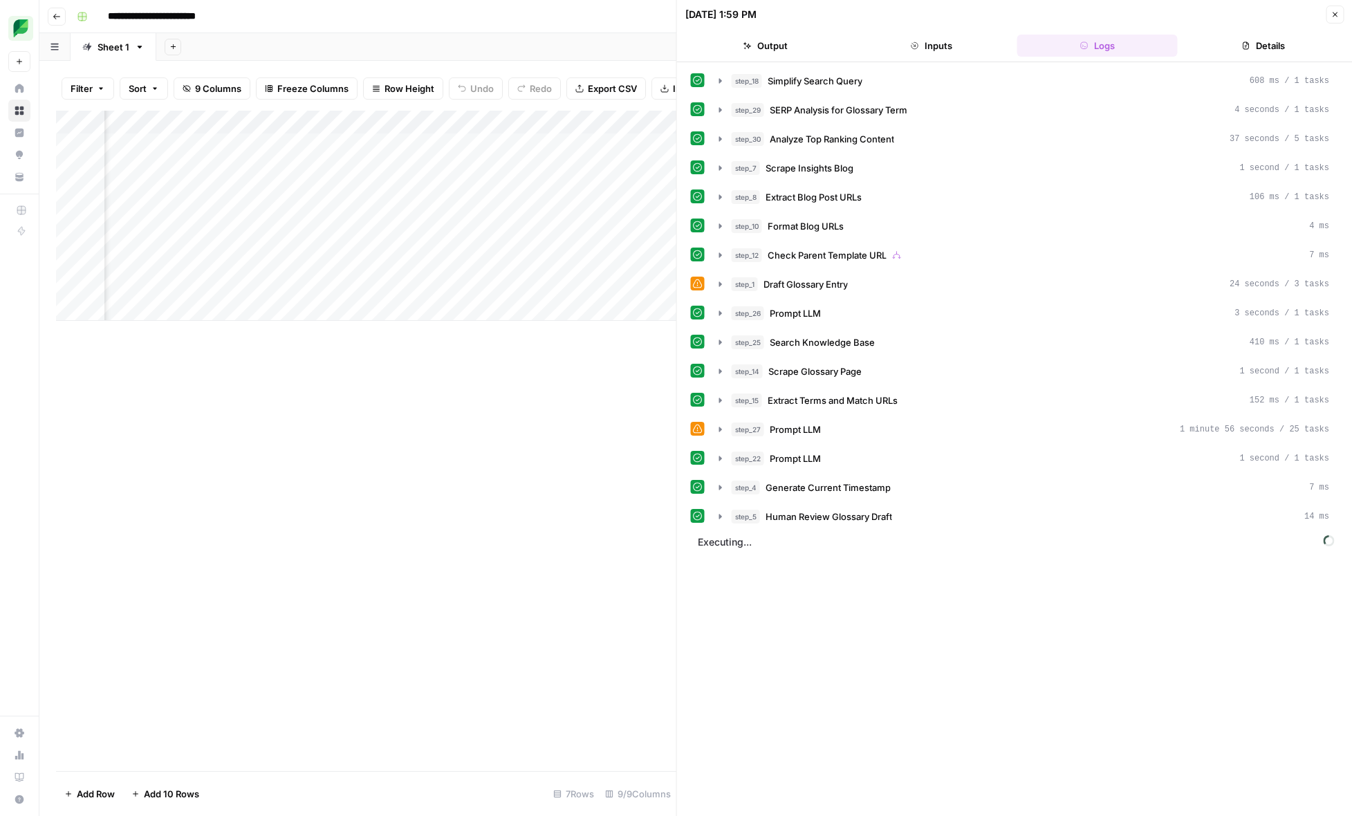
click at [824, 46] on button "Output" at bounding box center [765, 46] width 160 height 22
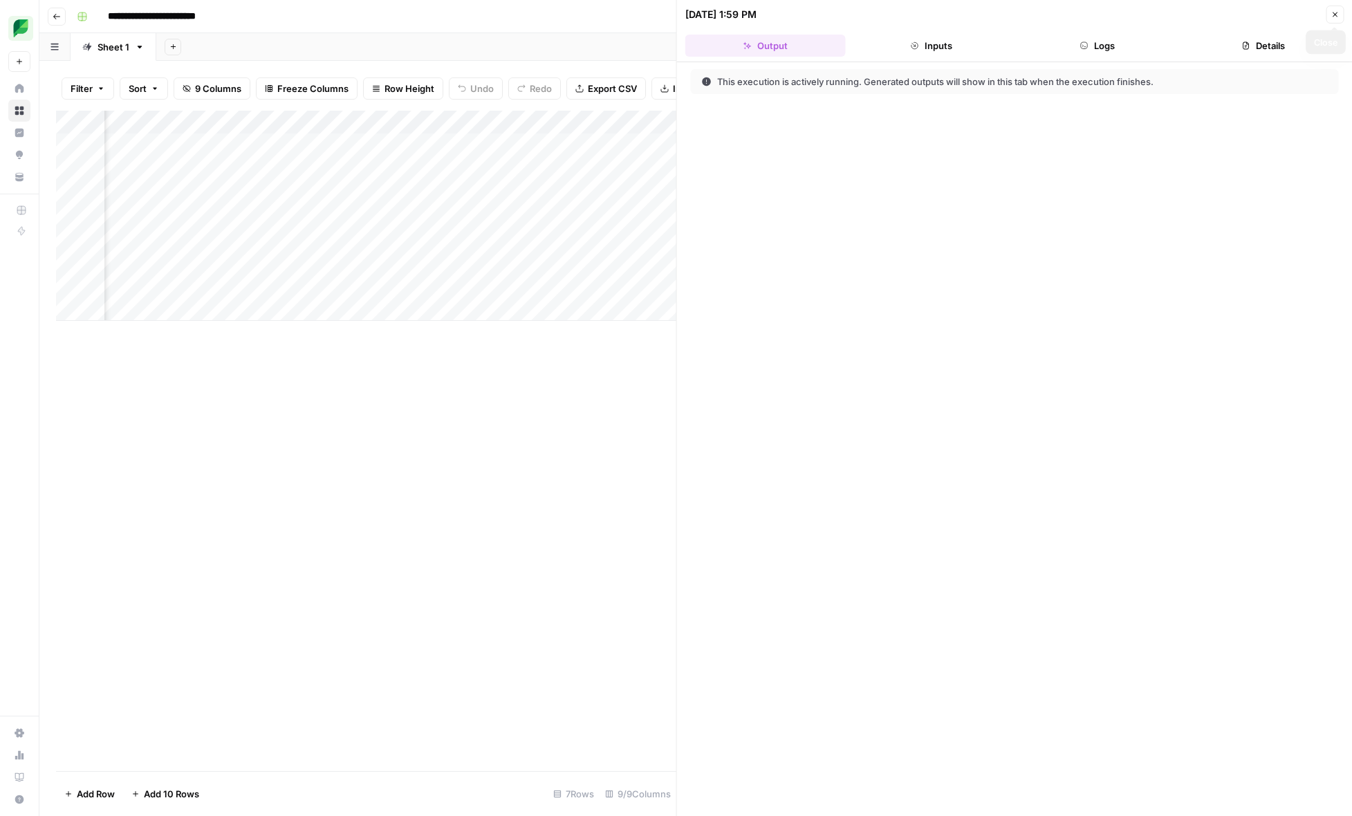
click at [1332, 7] on button "Close" at bounding box center [1334, 15] width 18 height 18
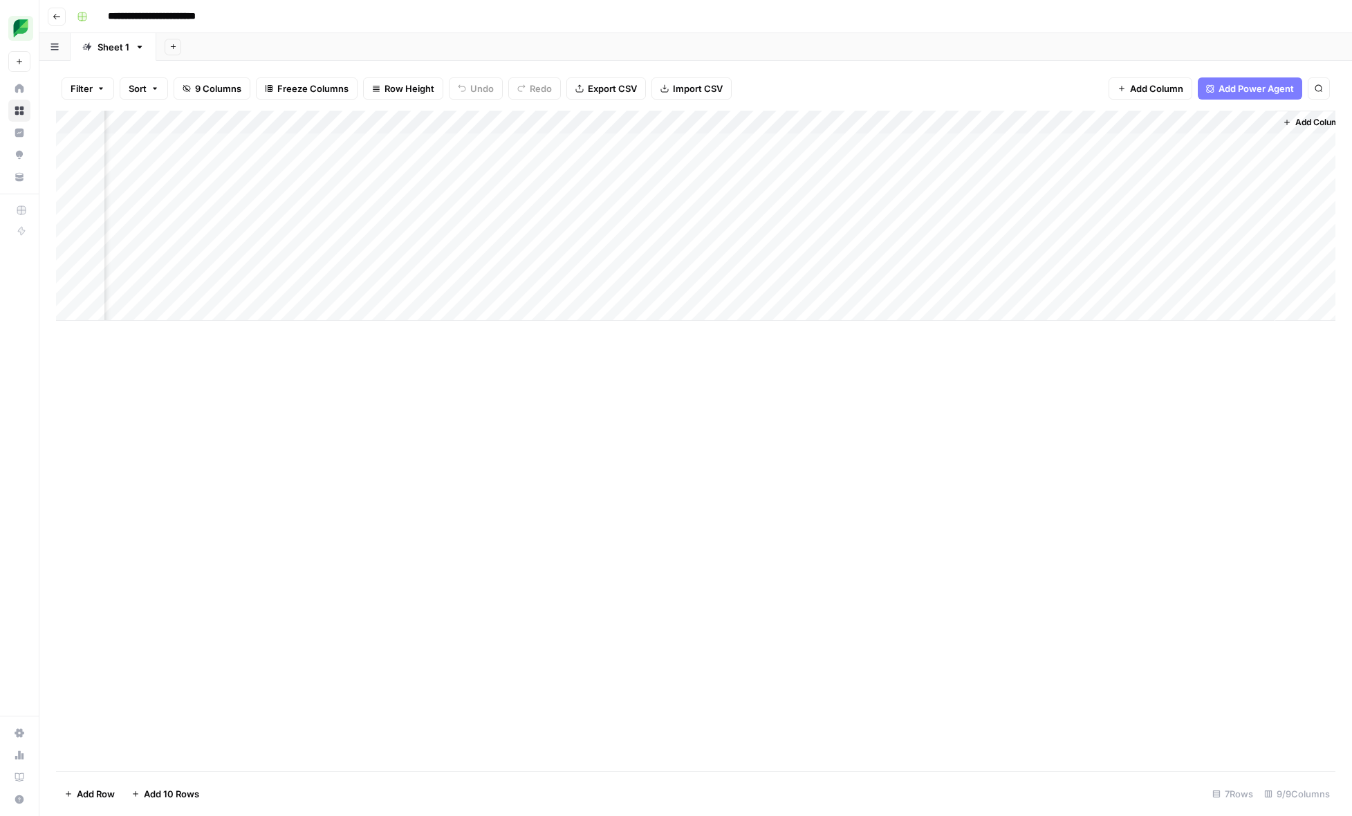
click at [989, 422] on div "Add Column" at bounding box center [695, 441] width 1279 height 660
click at [888, 238] on div "Add Column" at bounding box center [695, 216] width 1279 height 210
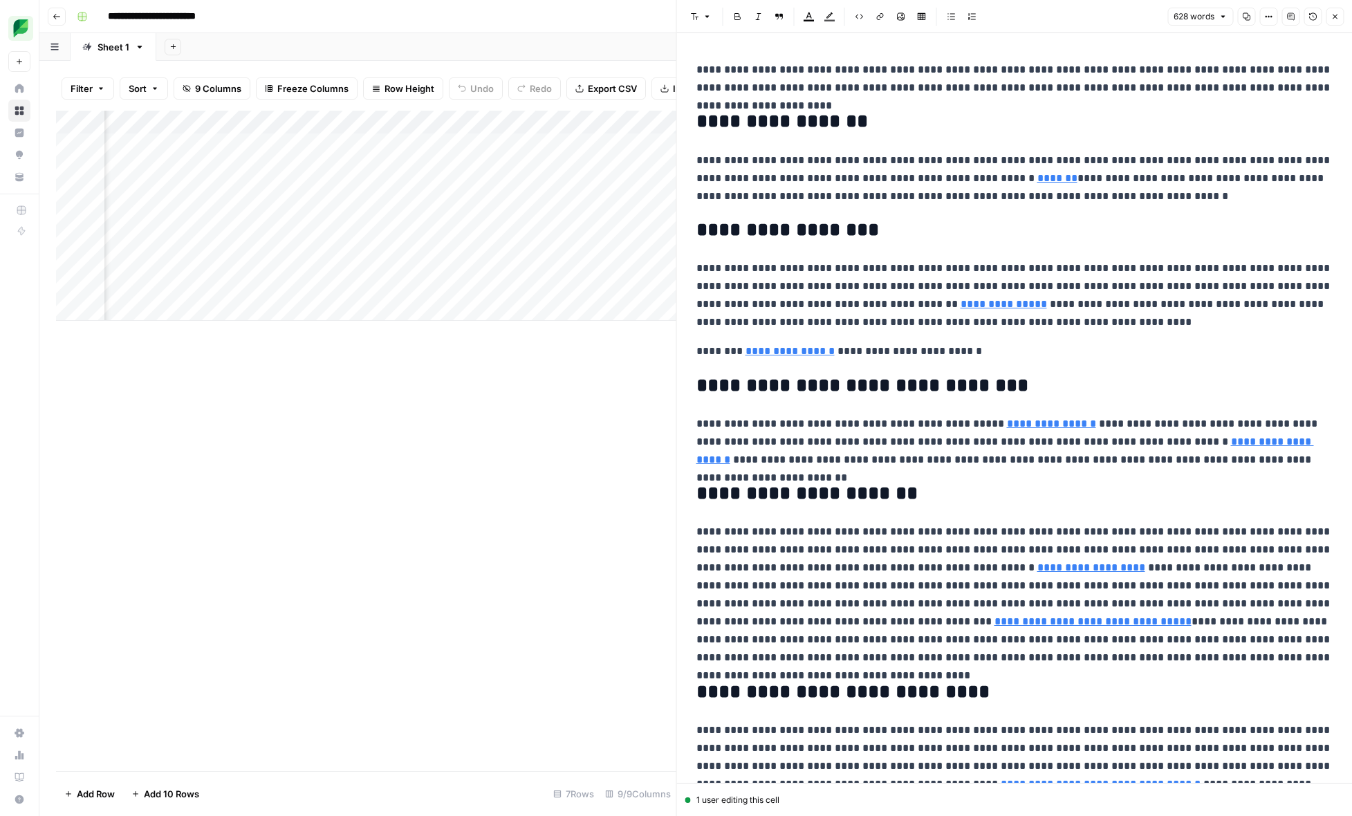
click at [1332, 17] on icon "button" at bounding box center [1334, 16] width 8 height 8
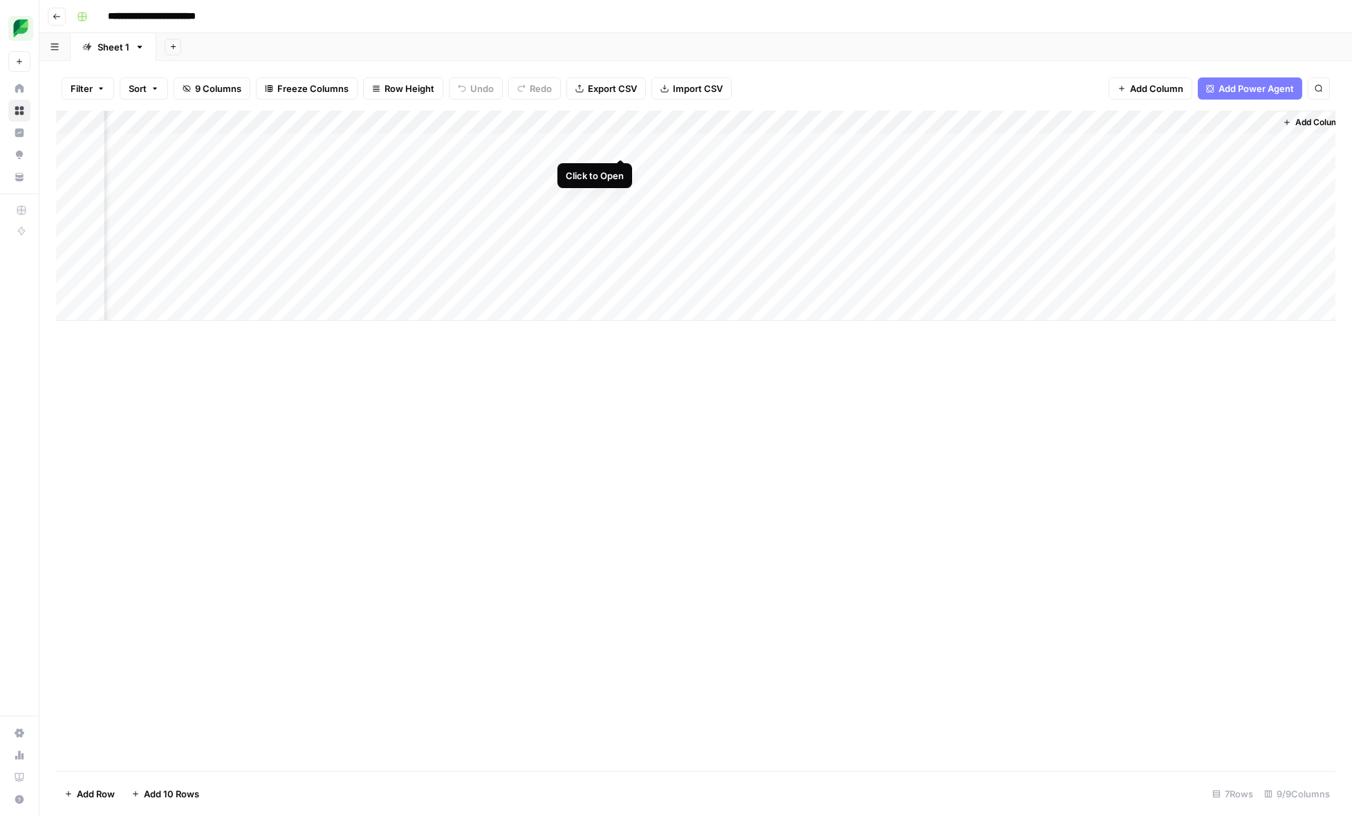
click at [620, 145] on div "Add Column" at bounding box center [695, 216] width 1279 height 210
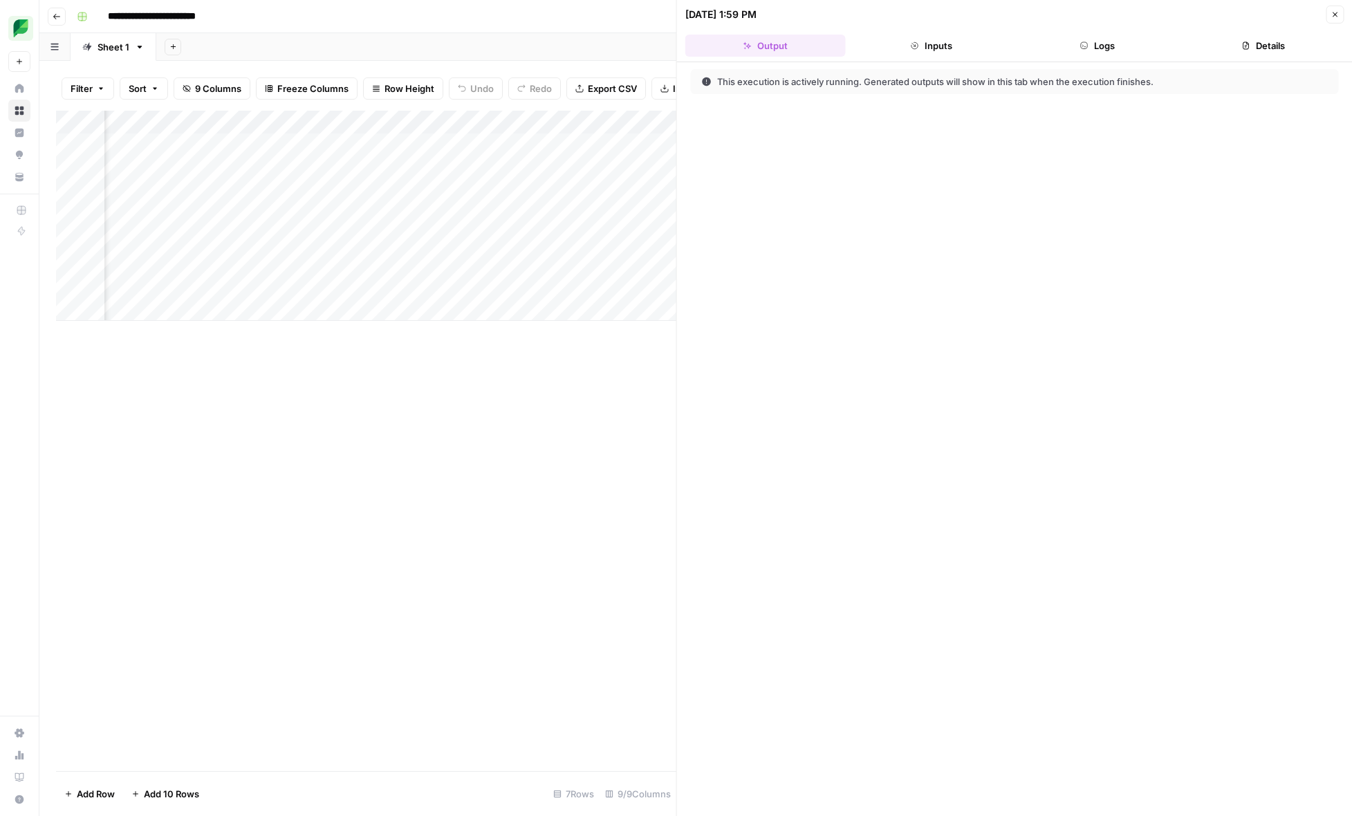
click at [1060, 49] on button "Logs" at bounding box center [1097, 46] width 160 height 22
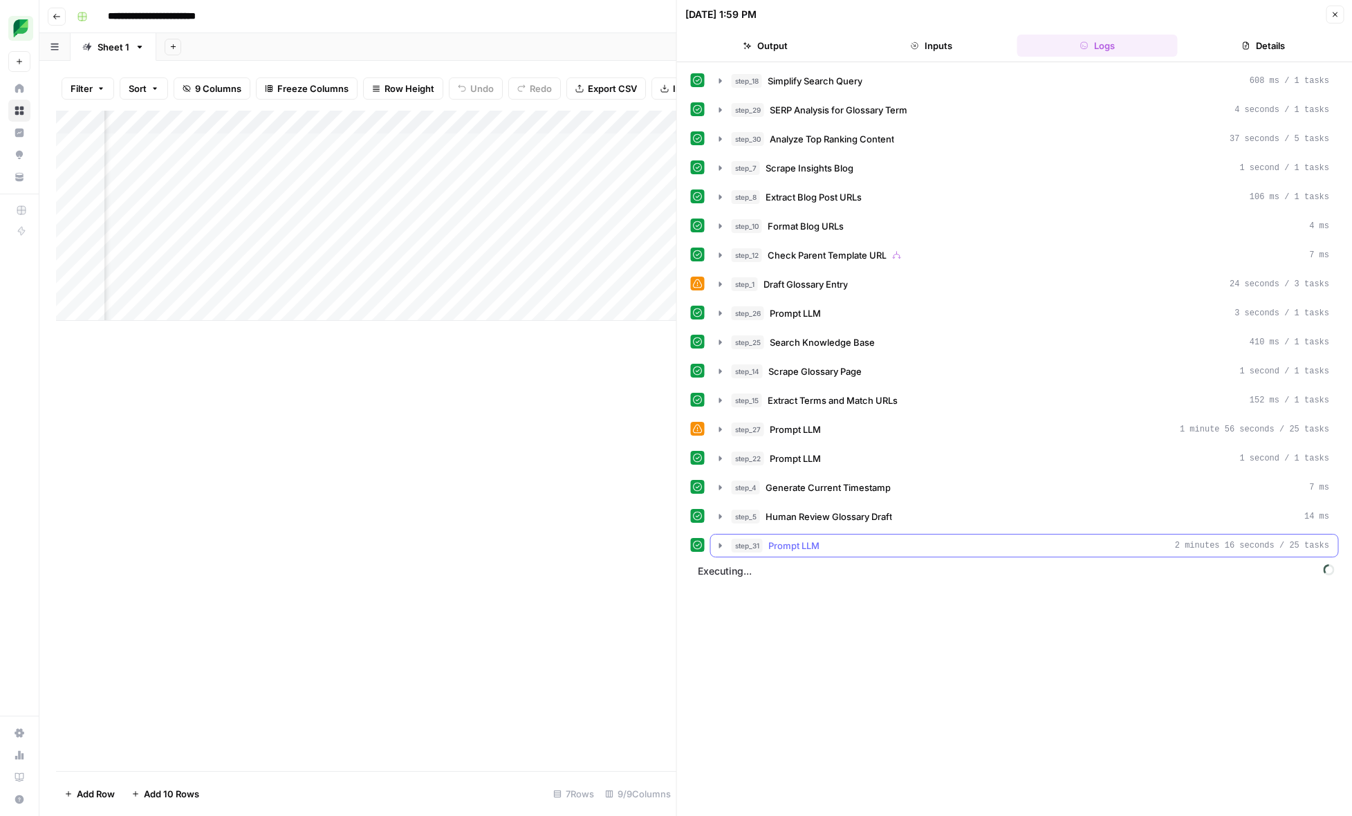
click at [723, 547] on icon "button" at bounding box center [720, 545] width 11 height 11
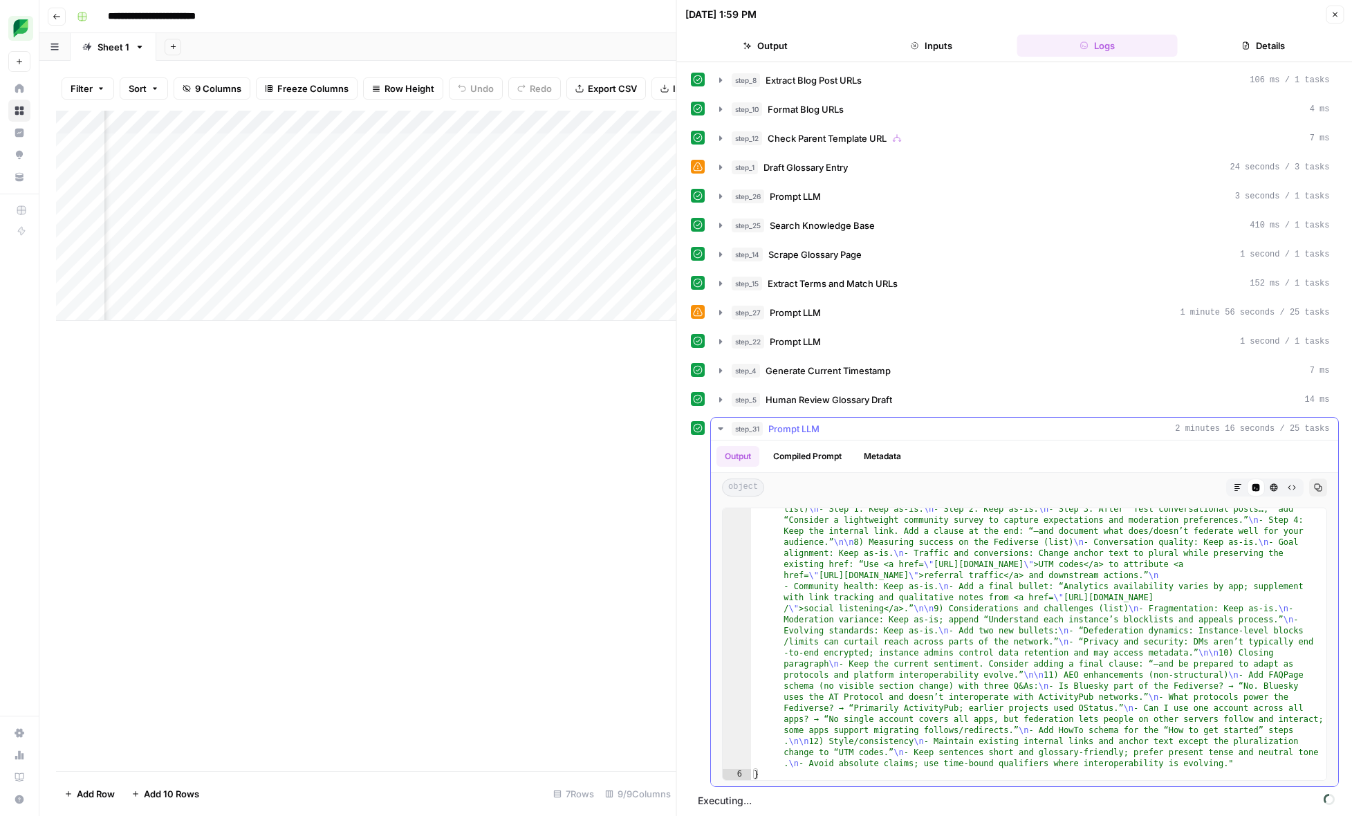
scroll to position [120, 0]
click at [722, 428] on icon "button" at bounding box center [720, 425] width 11 height 11
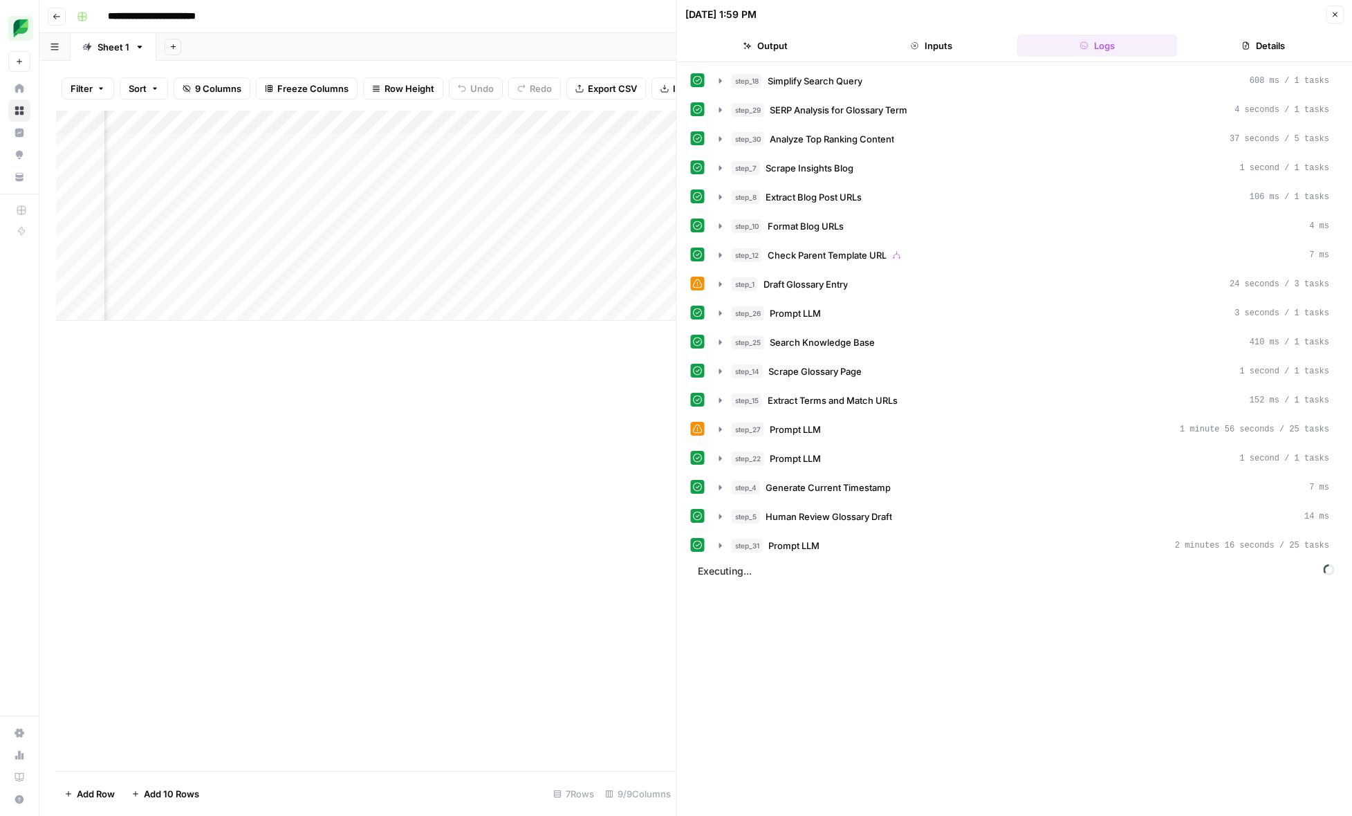
click at [774, 605] on div "step_18 Simplify Search Query 608 ms / 1 tasks step_29 SERP Analysis for Glossa…" at bounding box center [1015, 439] width 648 height 740
click at [1334, 17] on icon "button" at bounding box center [1334, 14] width 8 height 8
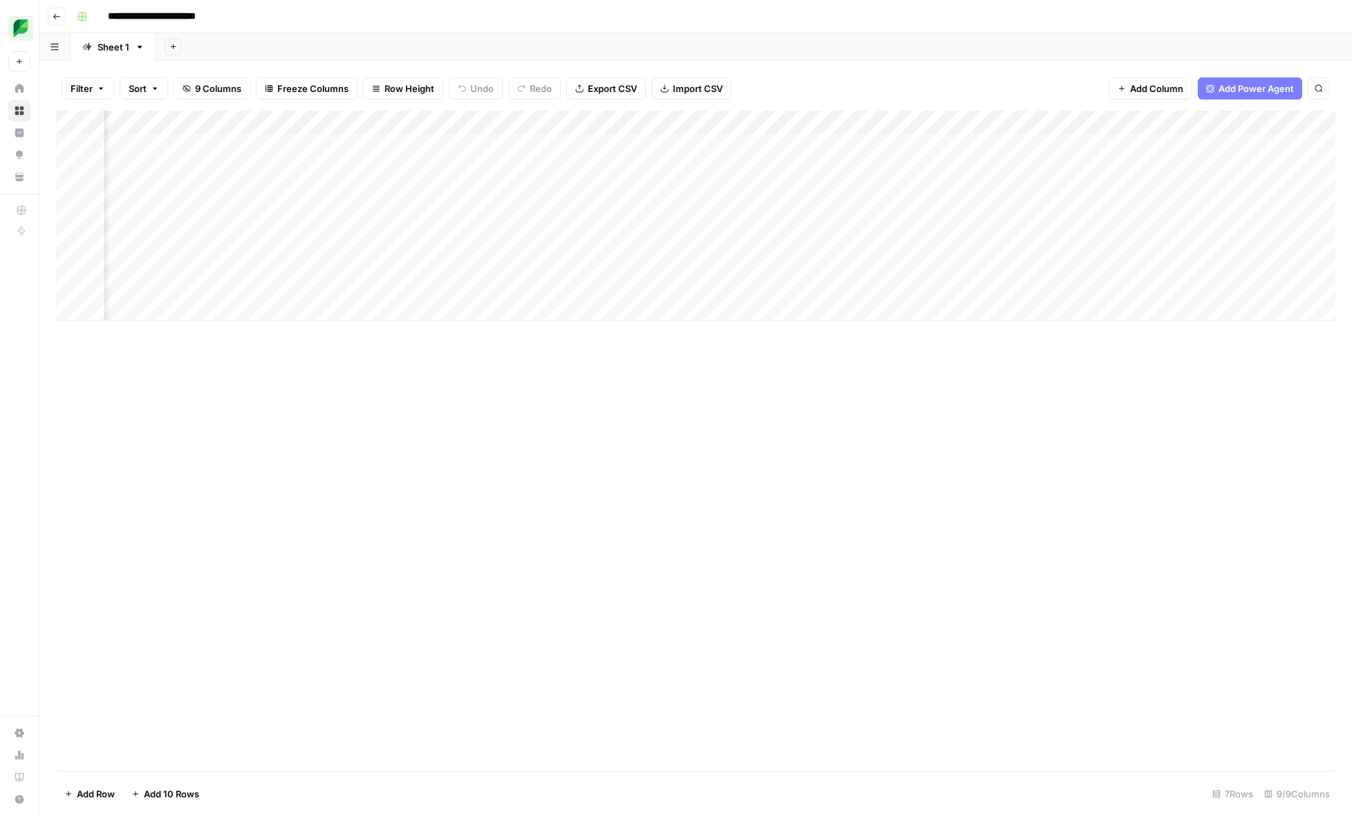
scroll to position [0, 71]
click at [640, 145] on div "Add Column" at bounding box center [695, 216] width 1279 height 210
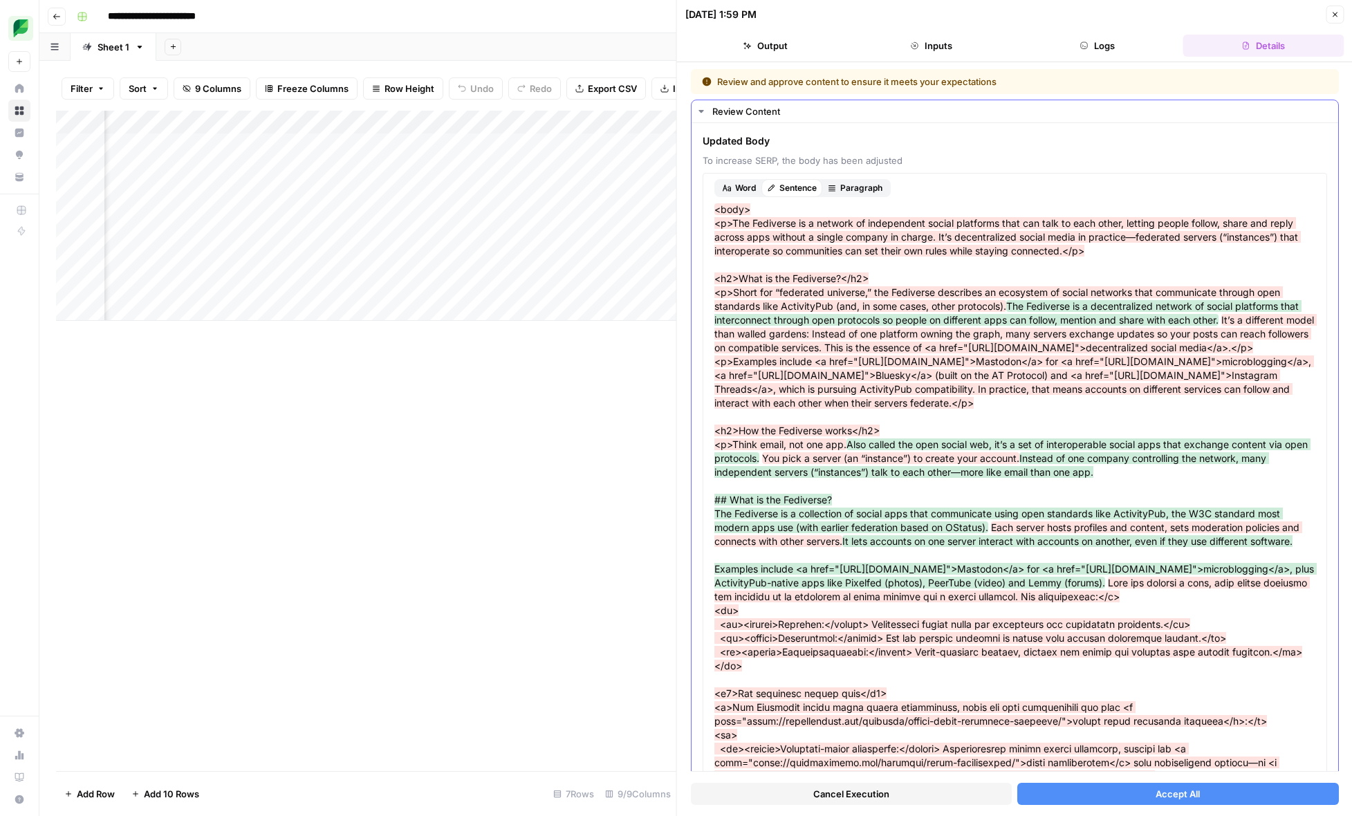
click at [872, 189] on span "Paragraph" at bounding box center [861, 188] width 42 height 12
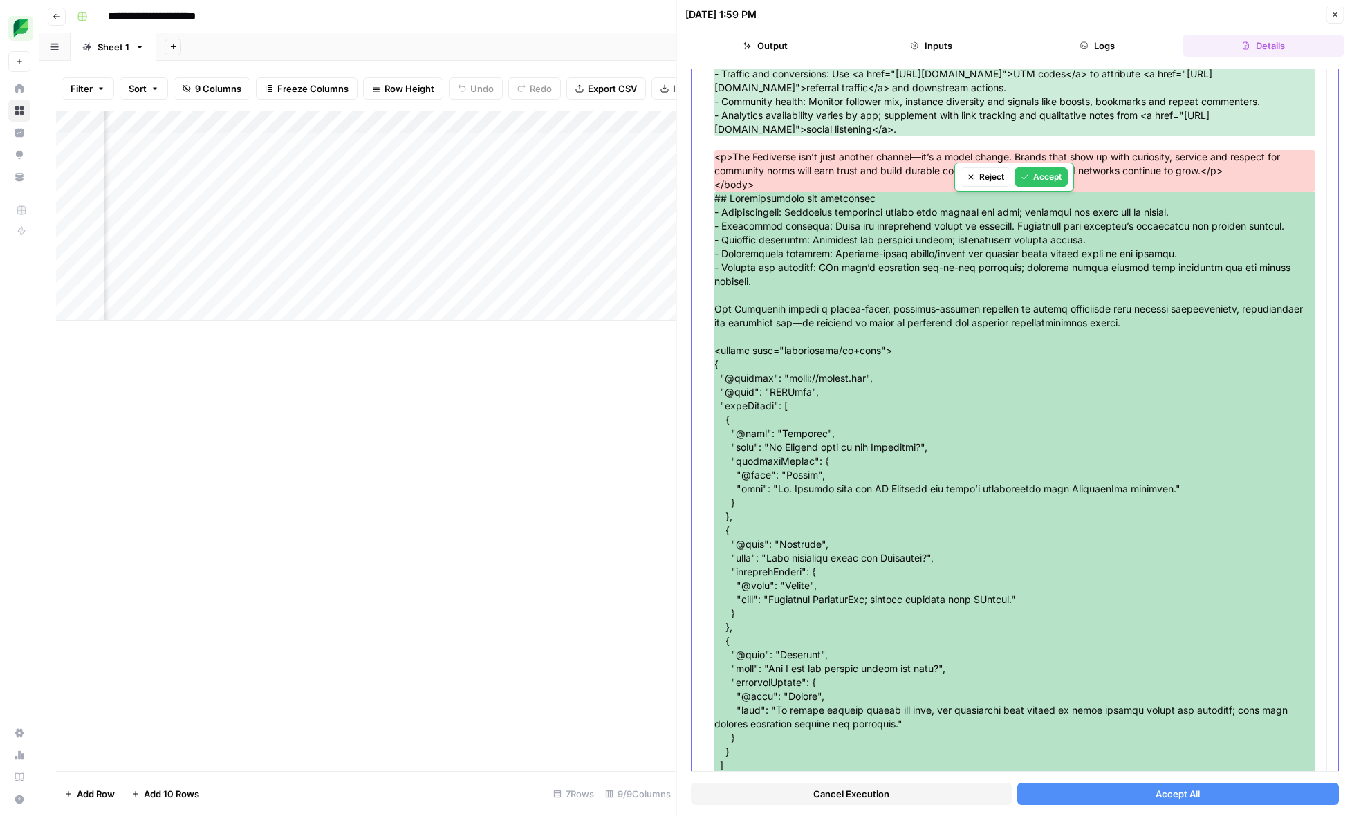
scroll to position [2042, 0]
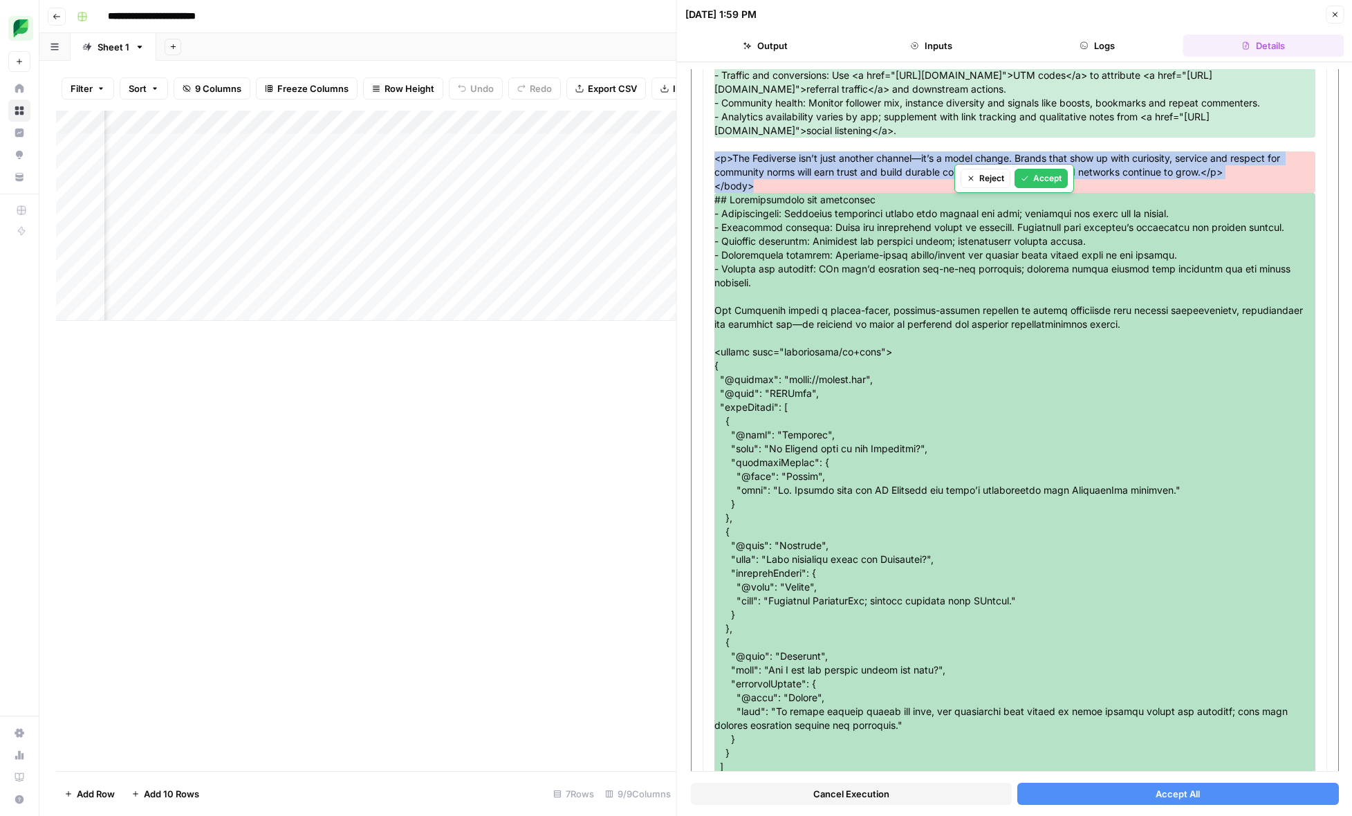
drag, startPoint x: 763, startPoint y: 227, endPoint x: 716, endPoint y: 200, distance: 54.5
click at [716, 193] on span "<p>The Fediverse isn’t just another channel—it’s a model change. Brands that sh…" at bounding box center [1014, 171] width 601 height 41
copy span "<p>The Fediverse isn’t just another channel—it’s a model change. Brands that sh…"
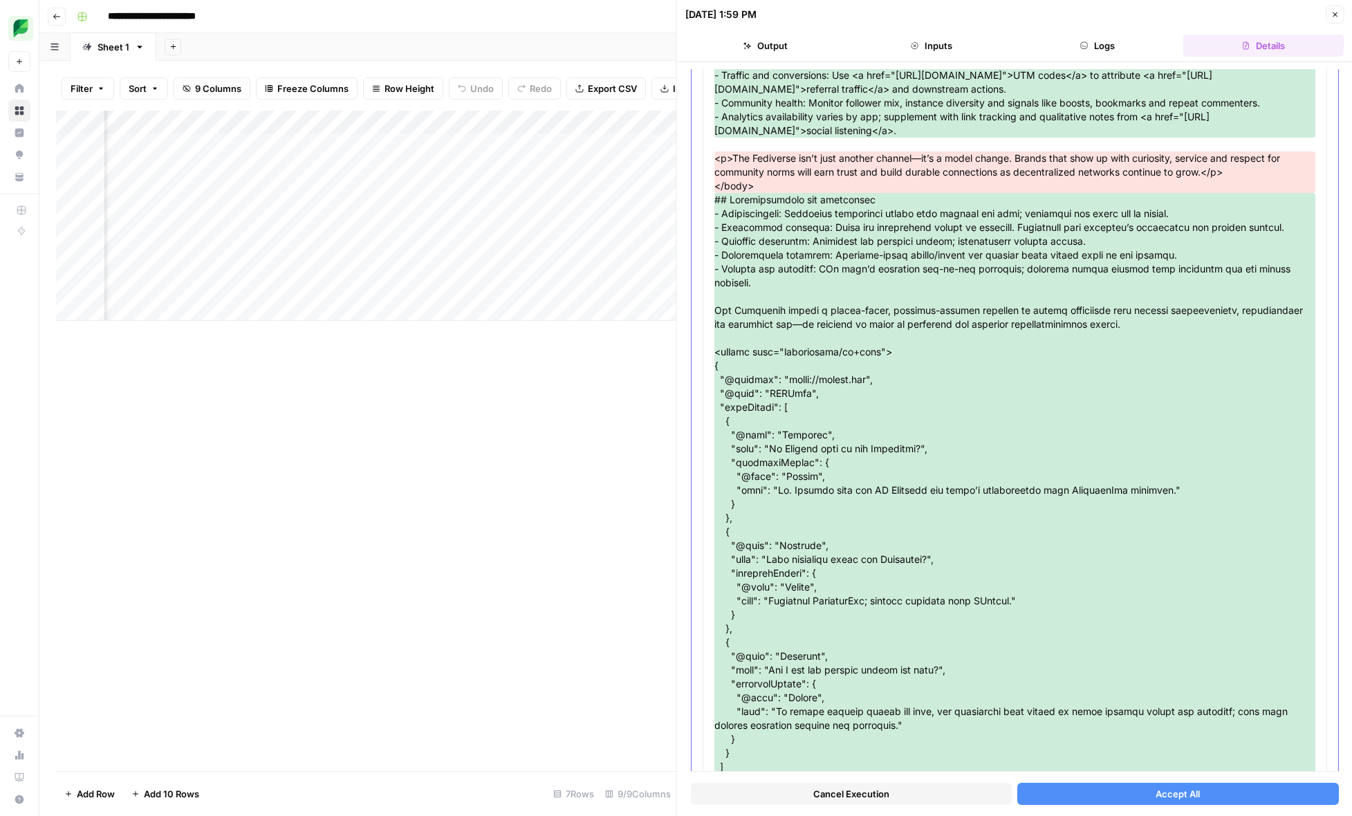
click at [733, 151] on span at bounding box center [1014, 145] width 601 height 14
click at [772, 151] on span at bounding box center [1014, 145] width 601 height 14
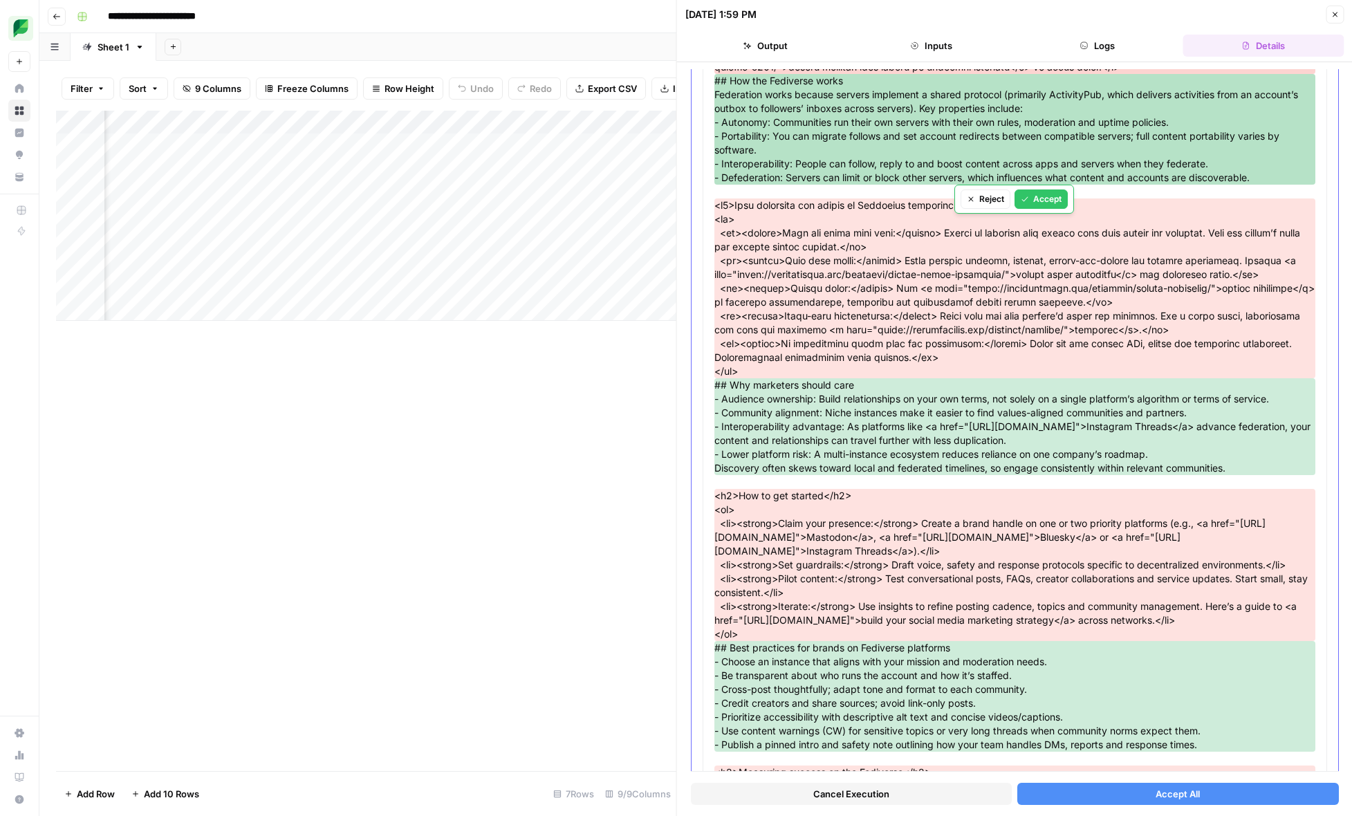
scroll to position [0, 0]
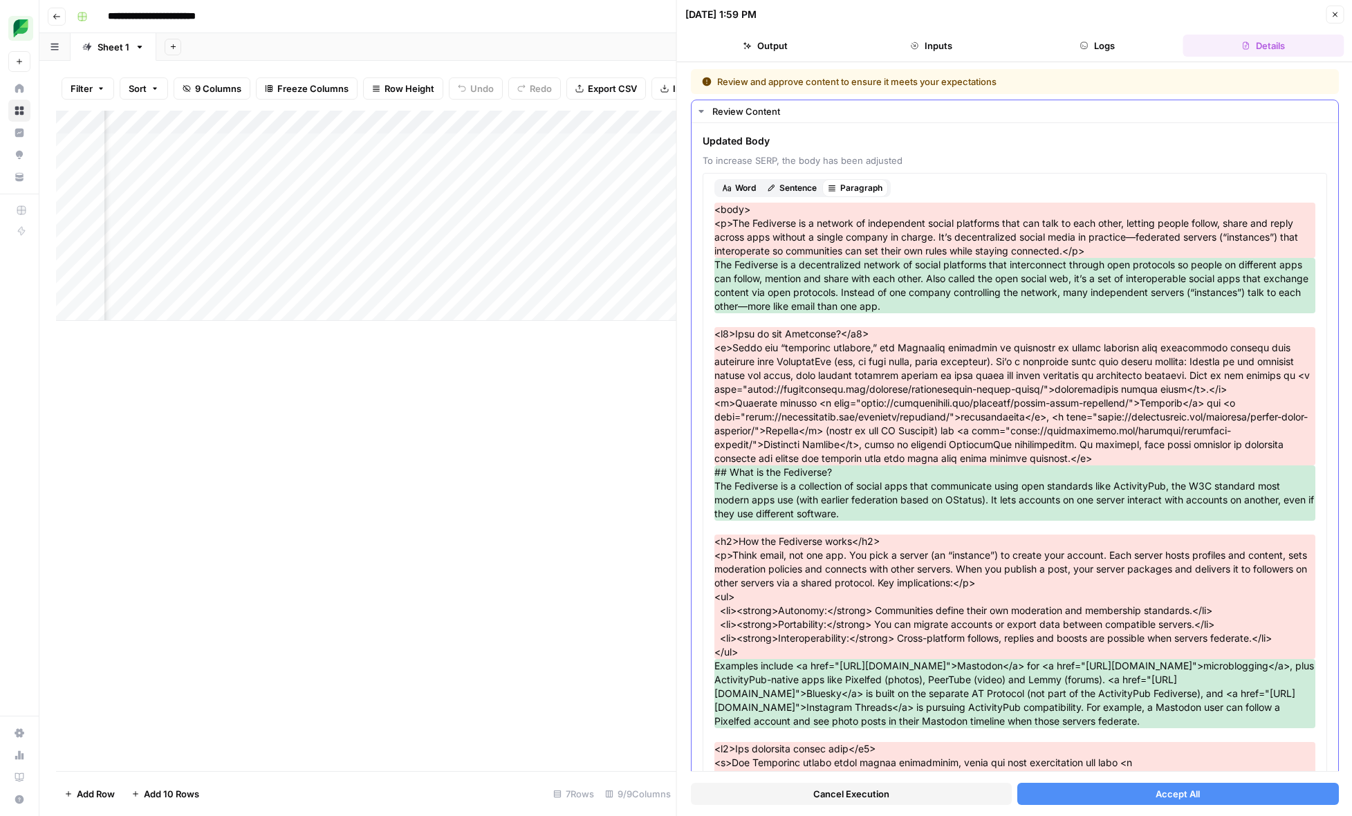
click at [754, 187] on span "Word" at bounding box center [745, 188] width 21 height 12
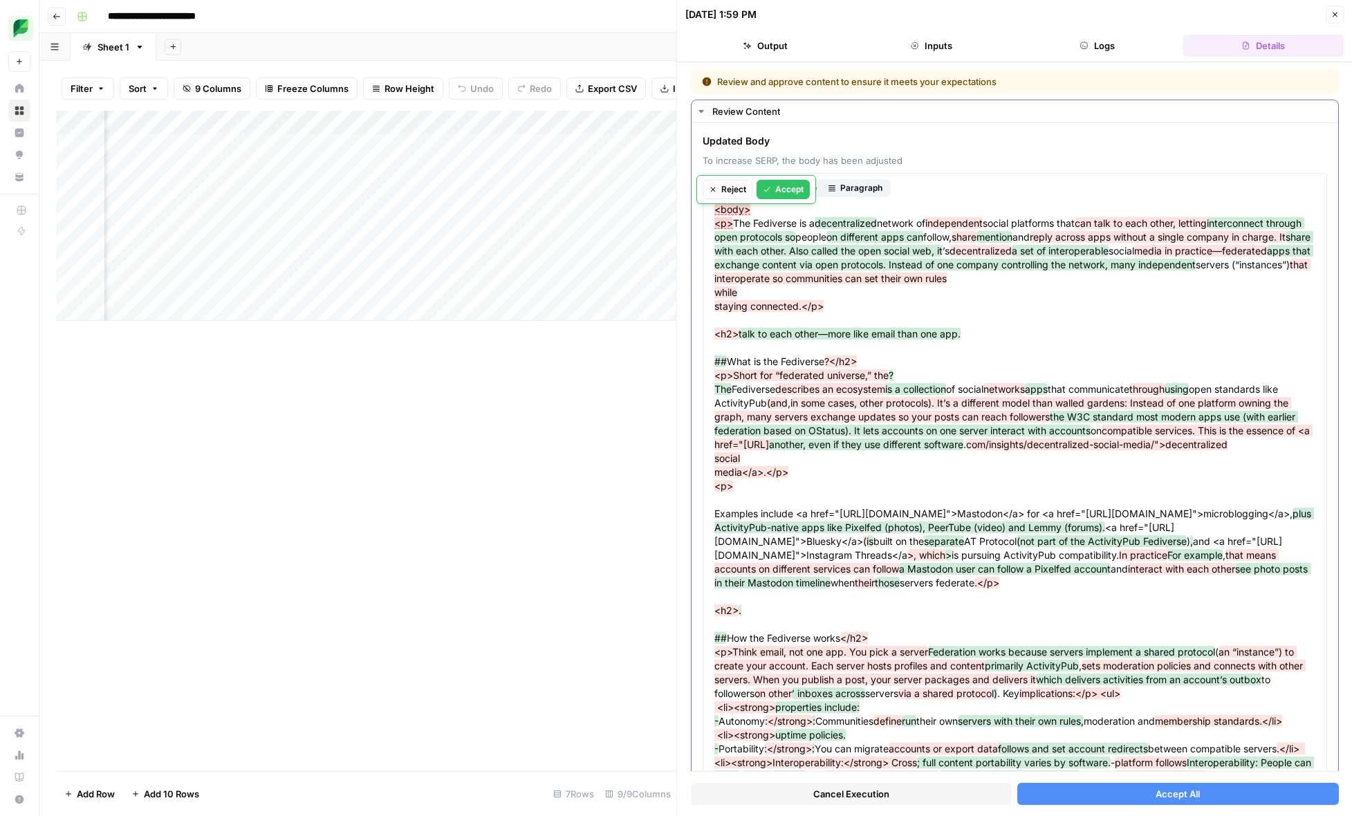
click at [729, 193] on div "Reject" at bounding box center [727, 189] width 37 height 12
click at [944, 791] on button "Cancel Execution" at bounding box center [851, 794] width 321 height 22
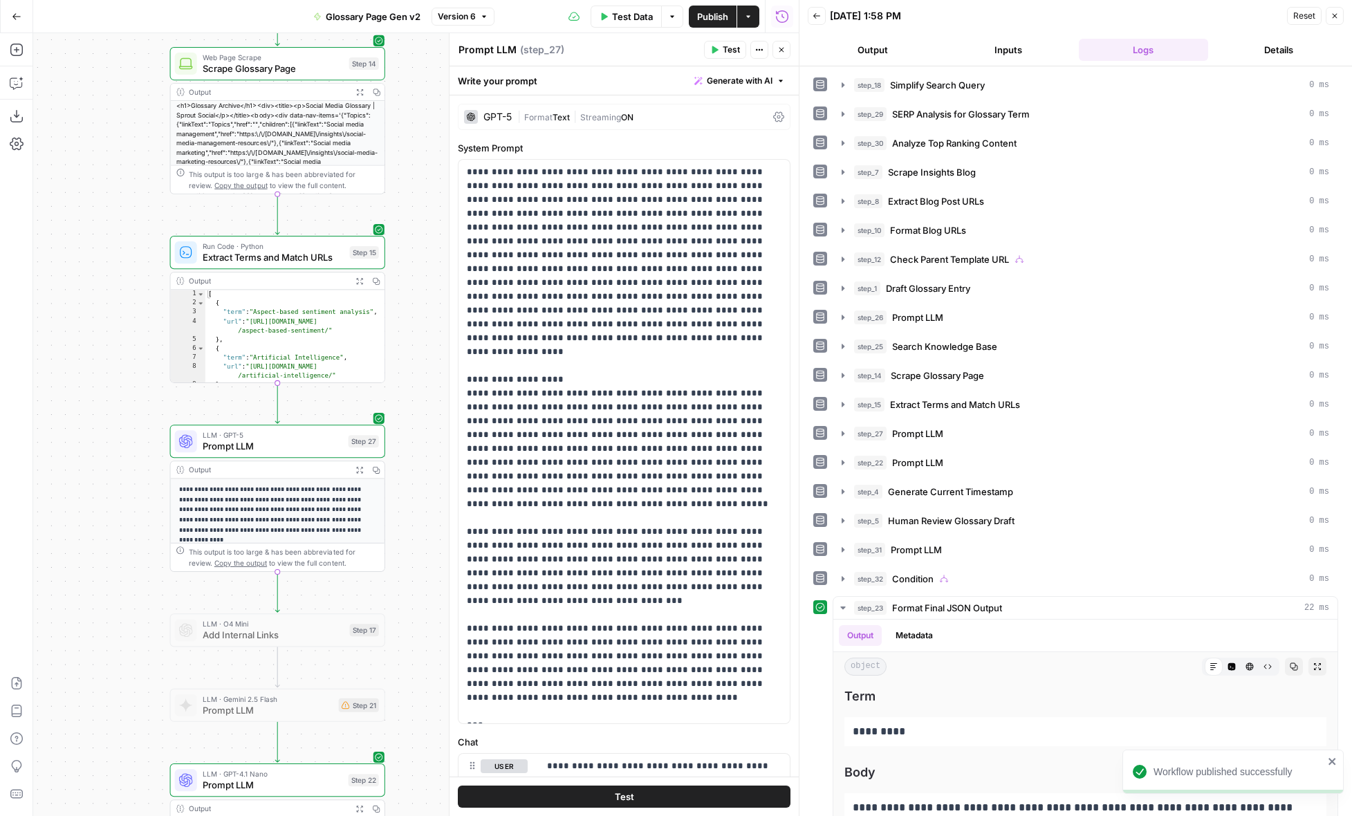
scroll to position [290, 0]
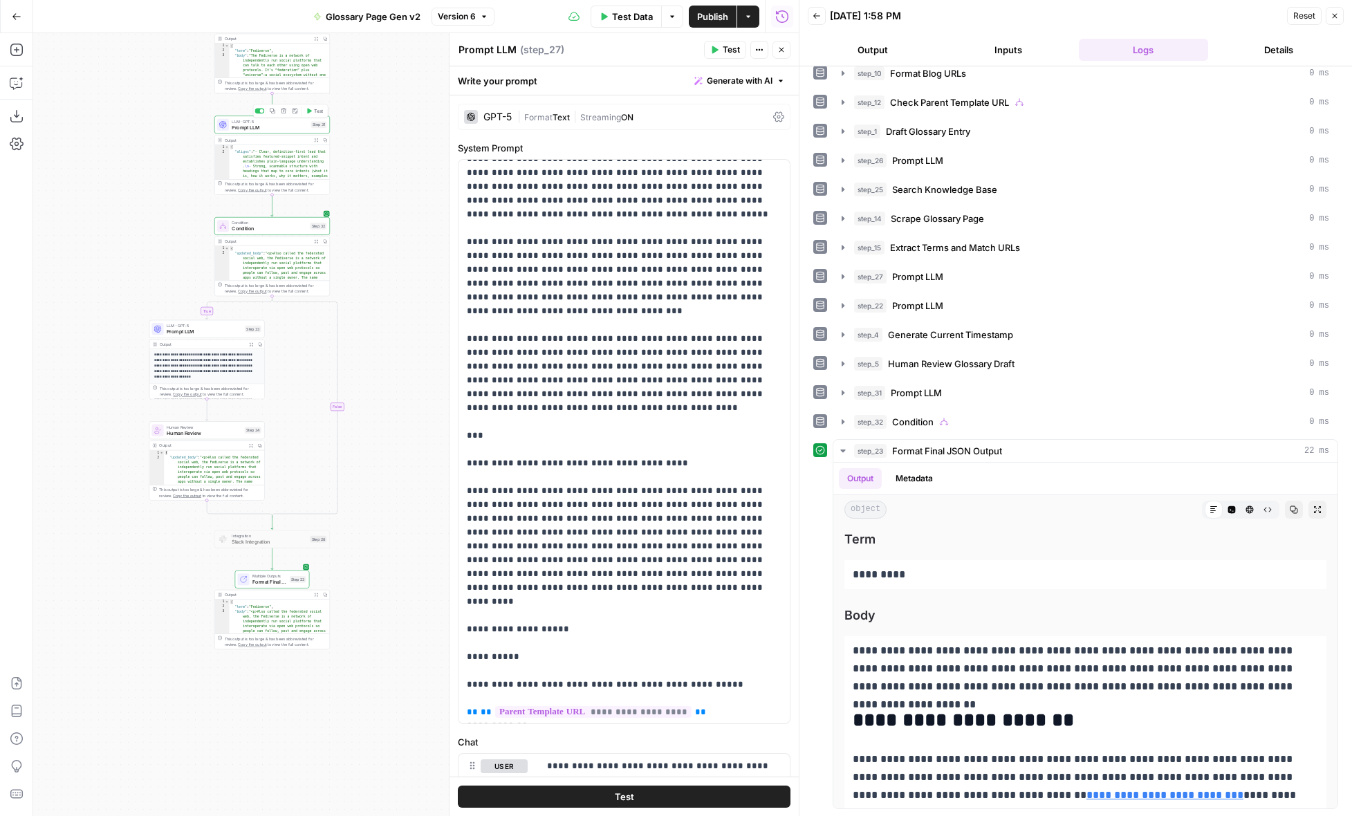
click at [260, 113] on div at bounding box center [260, 112] width 10 height 6
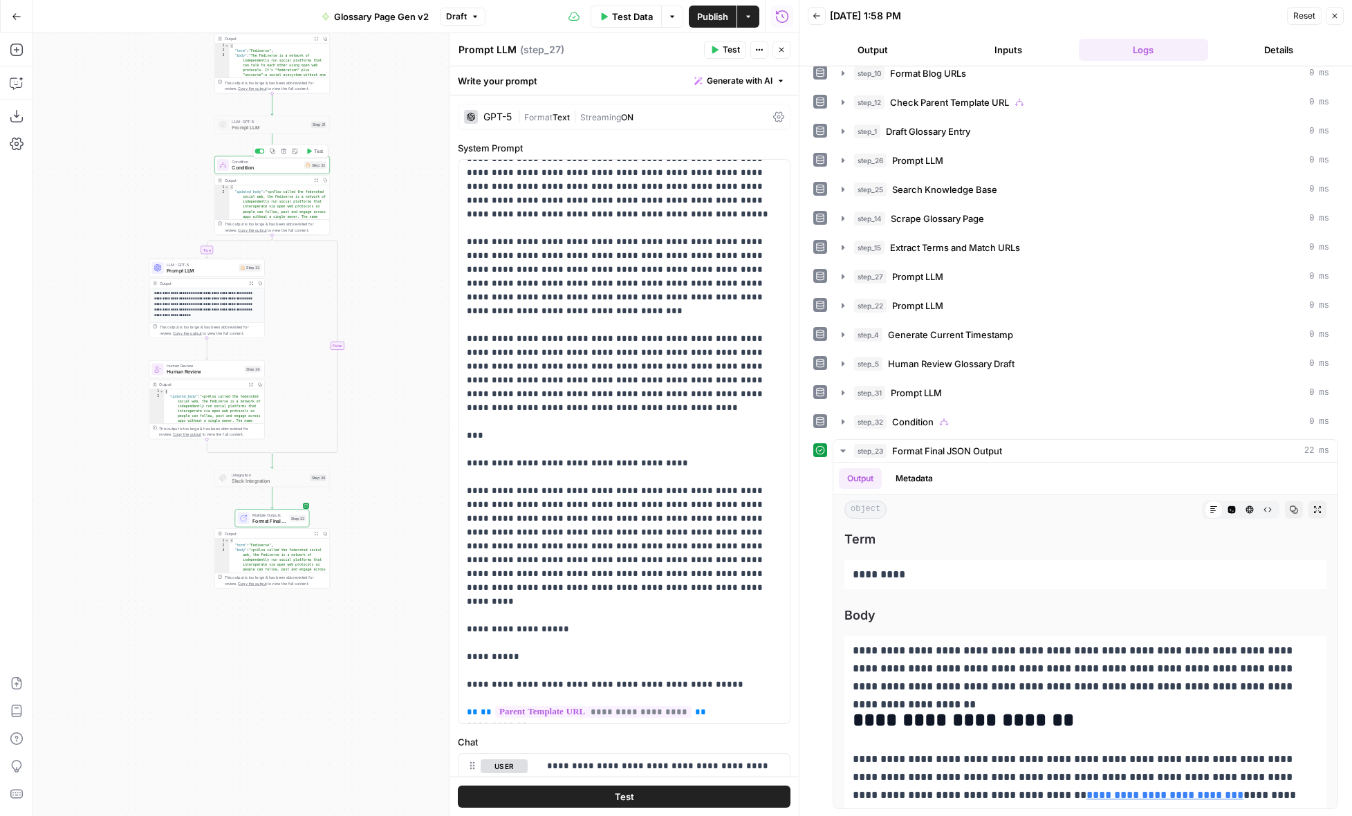
click at [259, 152] on div at bounding box center [260, 152] width 10 height 6
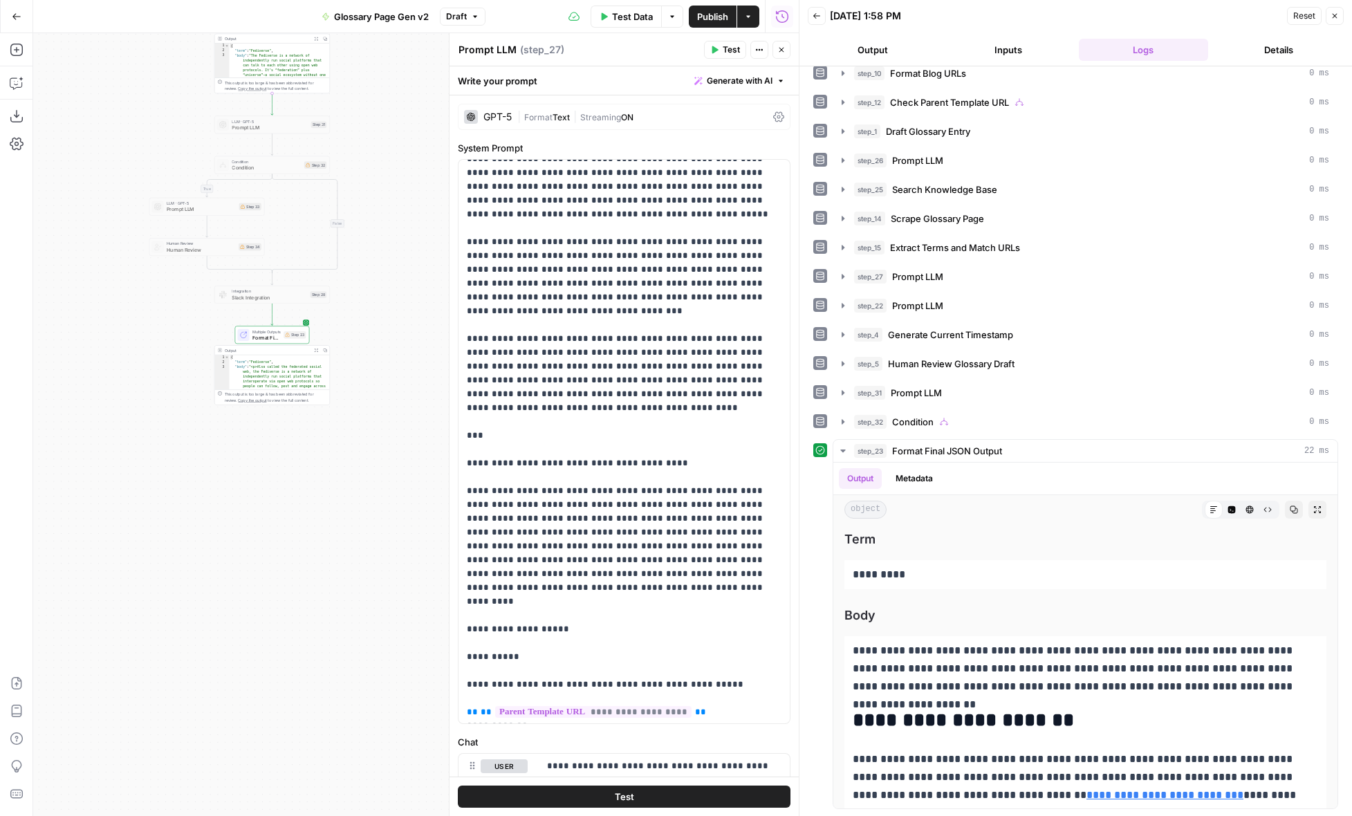
click at [703, 21] on span "Publish" at bounding box center [712, 17] width 31 height 14
click at [269, 336] on span "Format Final JSON Output" at bounding box center [266, 338] width 28 height 8
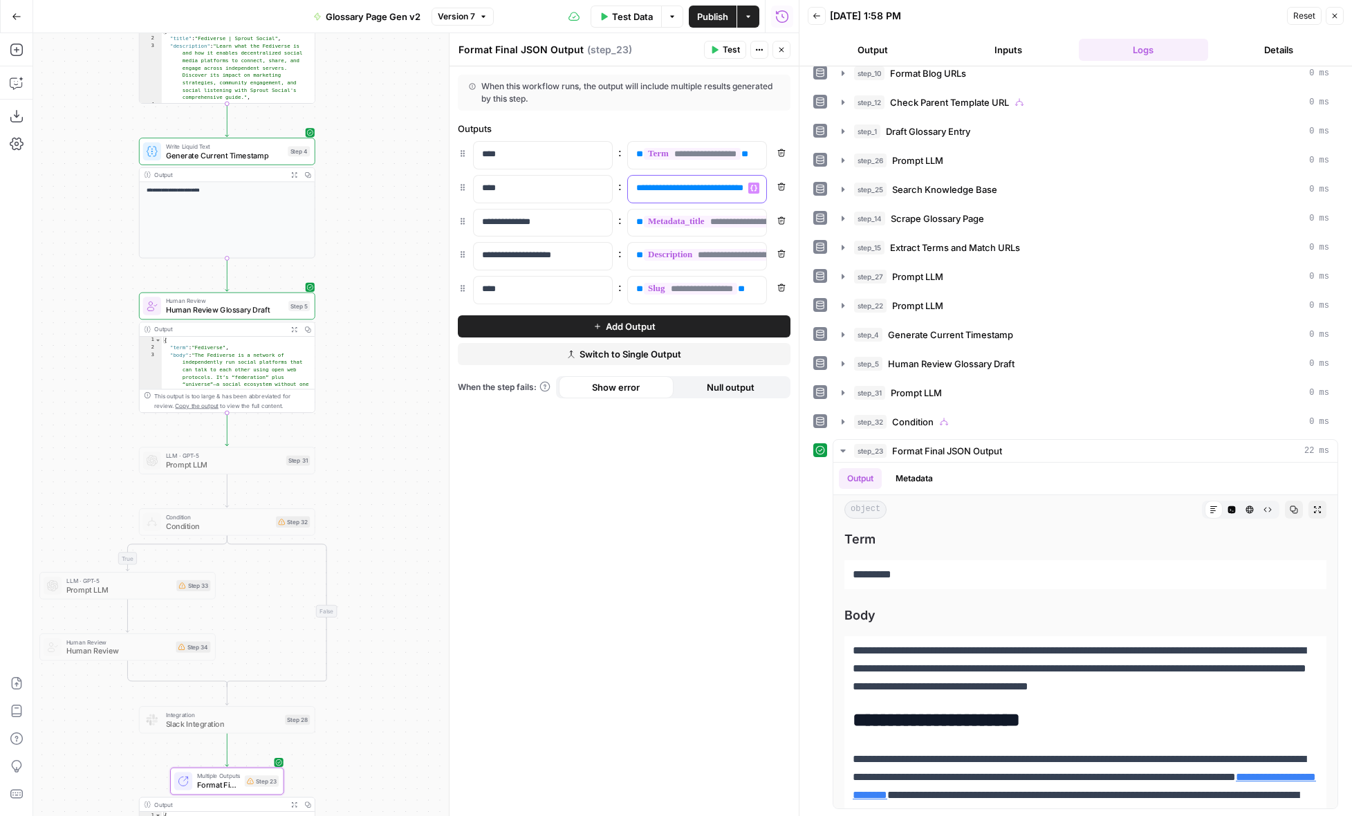
click at [680, 191] on span "**********" at bounding box center [689, 187] width 93 height 9
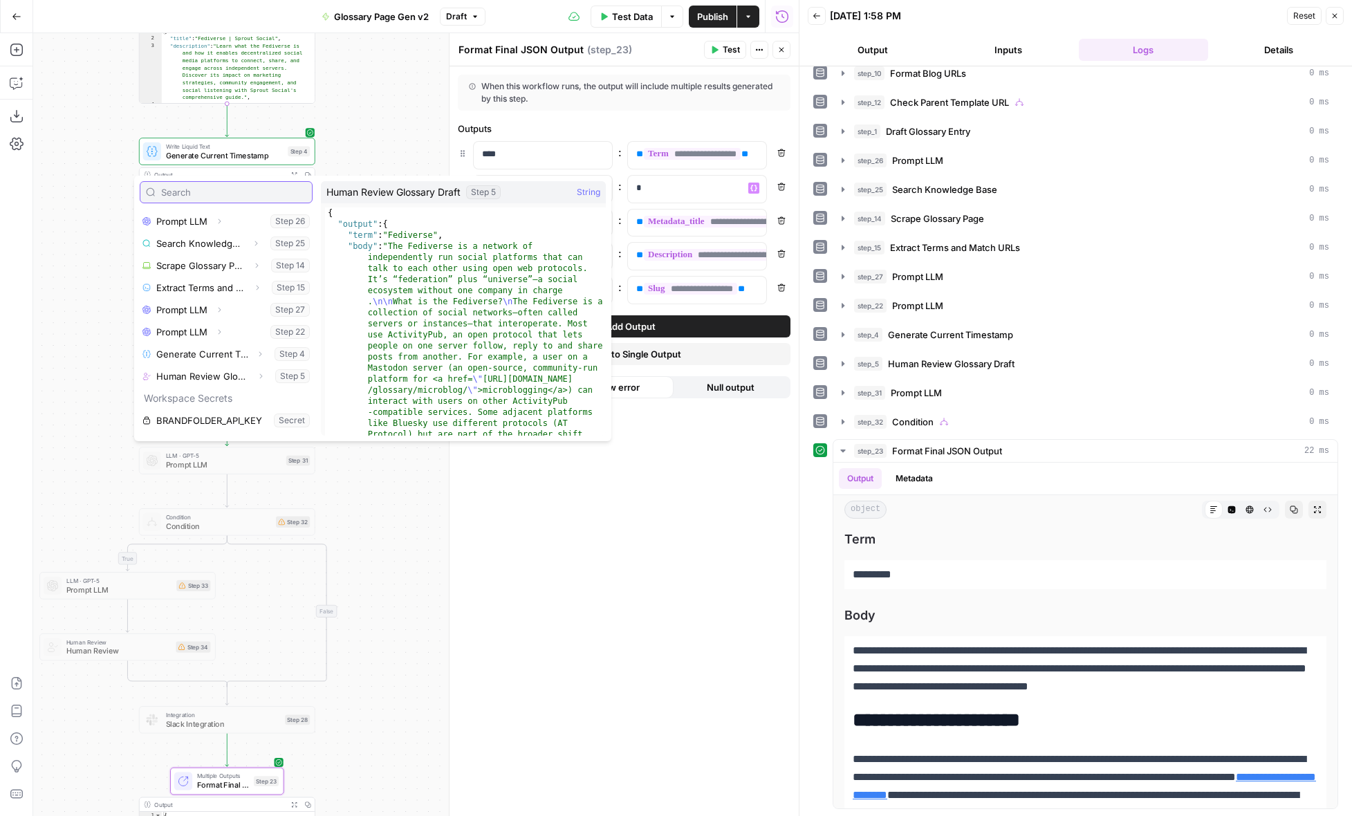
scroll to position [310, 0]
click at [259, 351] on icon "button" at bounding box center [261, 350] width 8 height 8
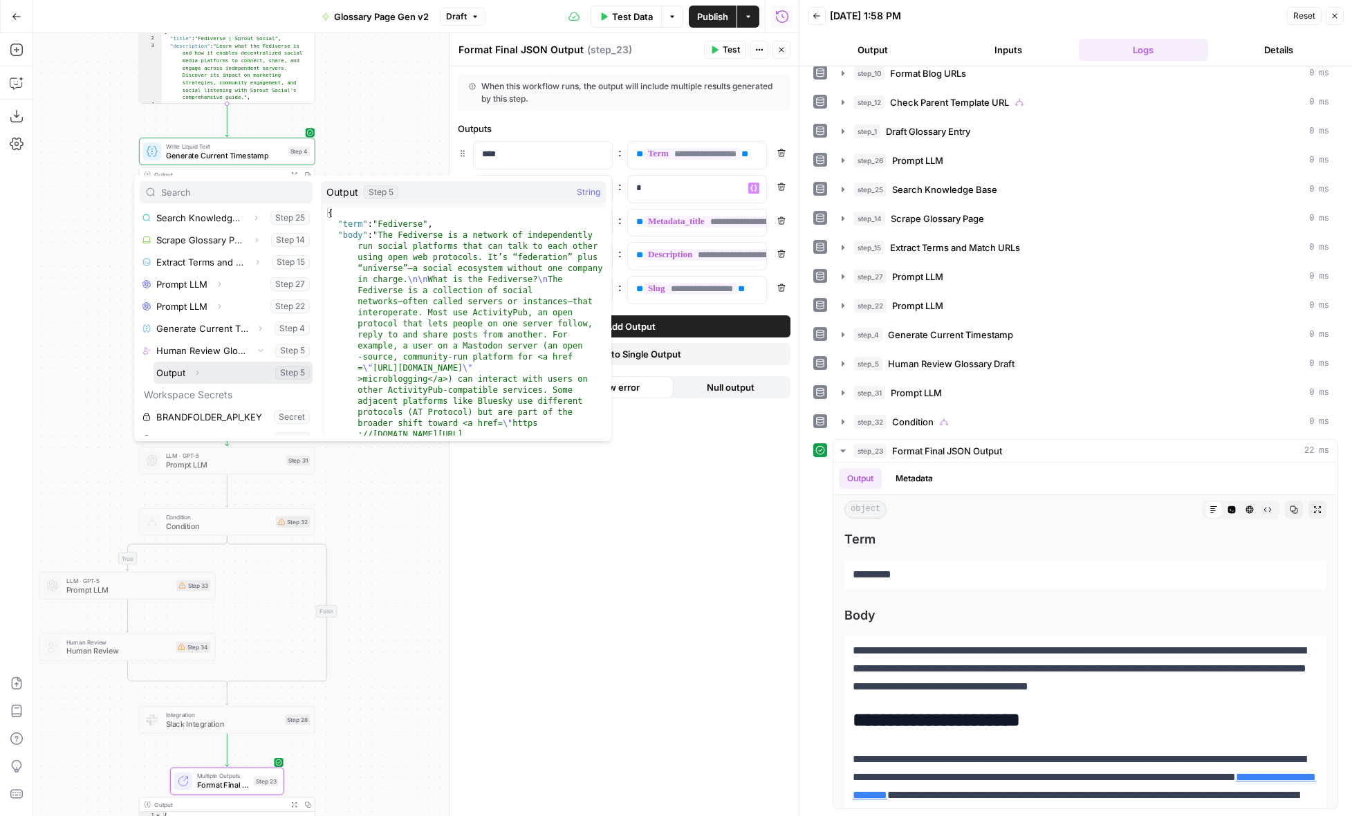
click at [196, 373] on icon "button" at bounding box center [197, 373] width 8 height 8
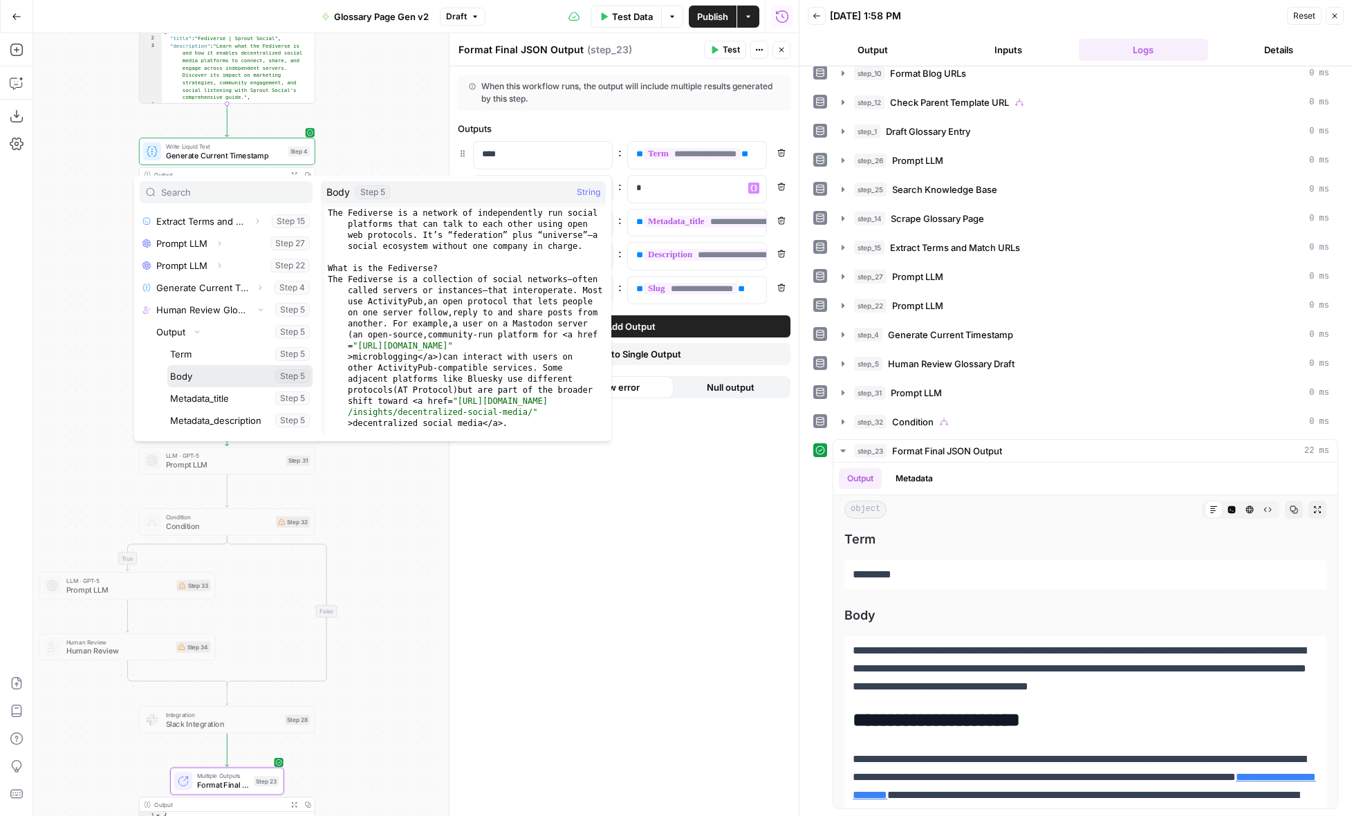
click at [203, 373] on button "Select variable Body" at bounding box center [239, 376] width 145 height 22
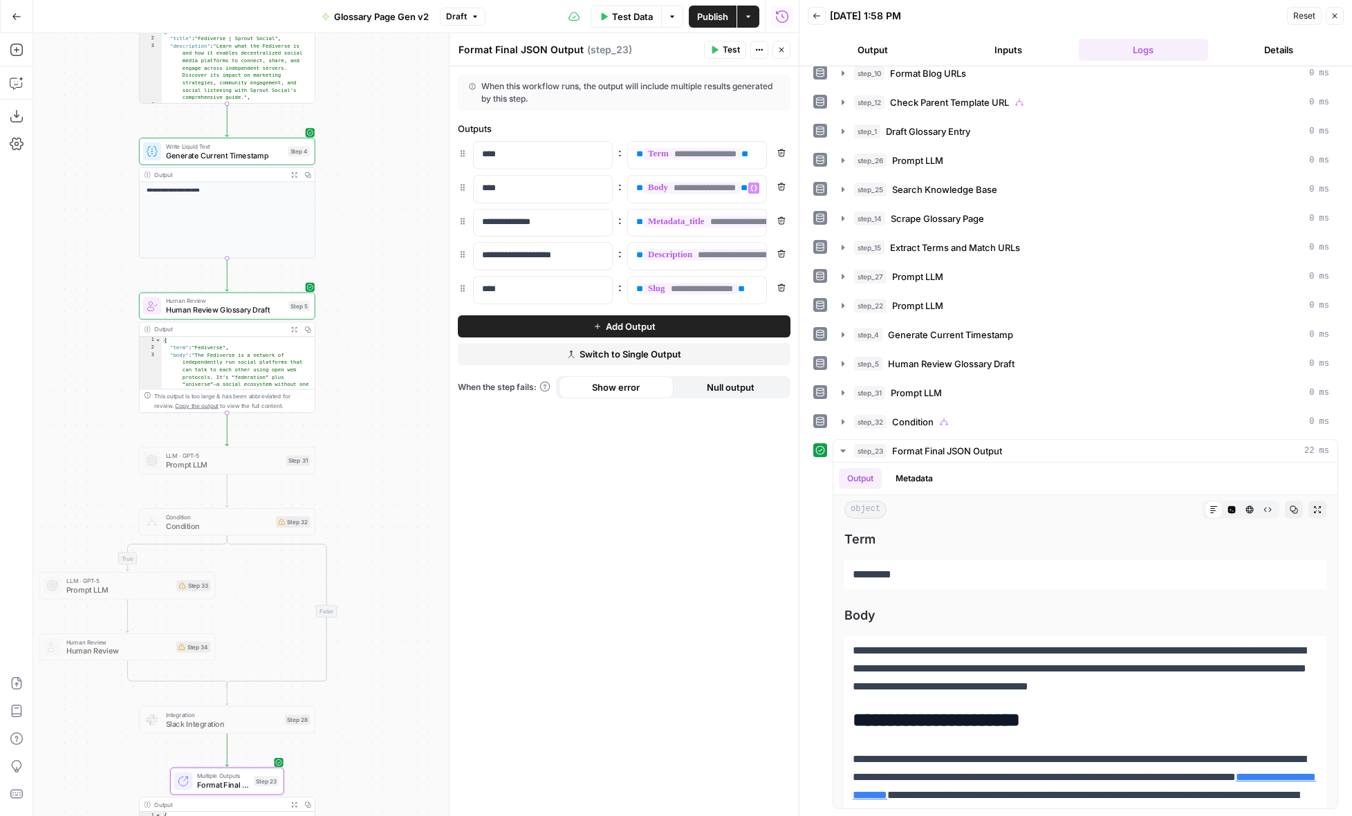
click at [556, 517] on div "**********" at bounding box center [623, 441] width 349 height 750
click at [711, 15] on span "Publish" at bounding box center [712, 17] width 31 height 14
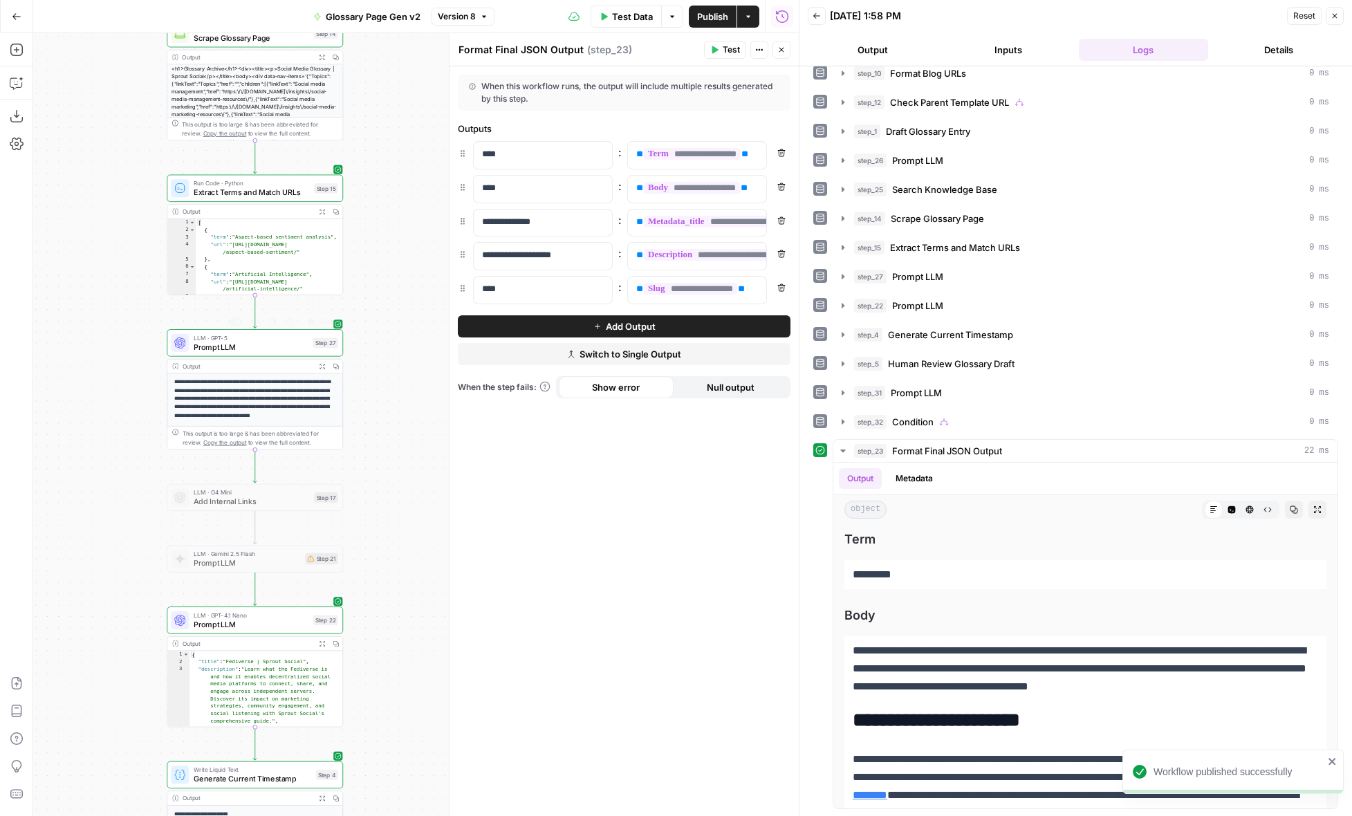
click at [293, 346] on span "Prompt LLM" at bounding box center [251, 346] width 115 height 11
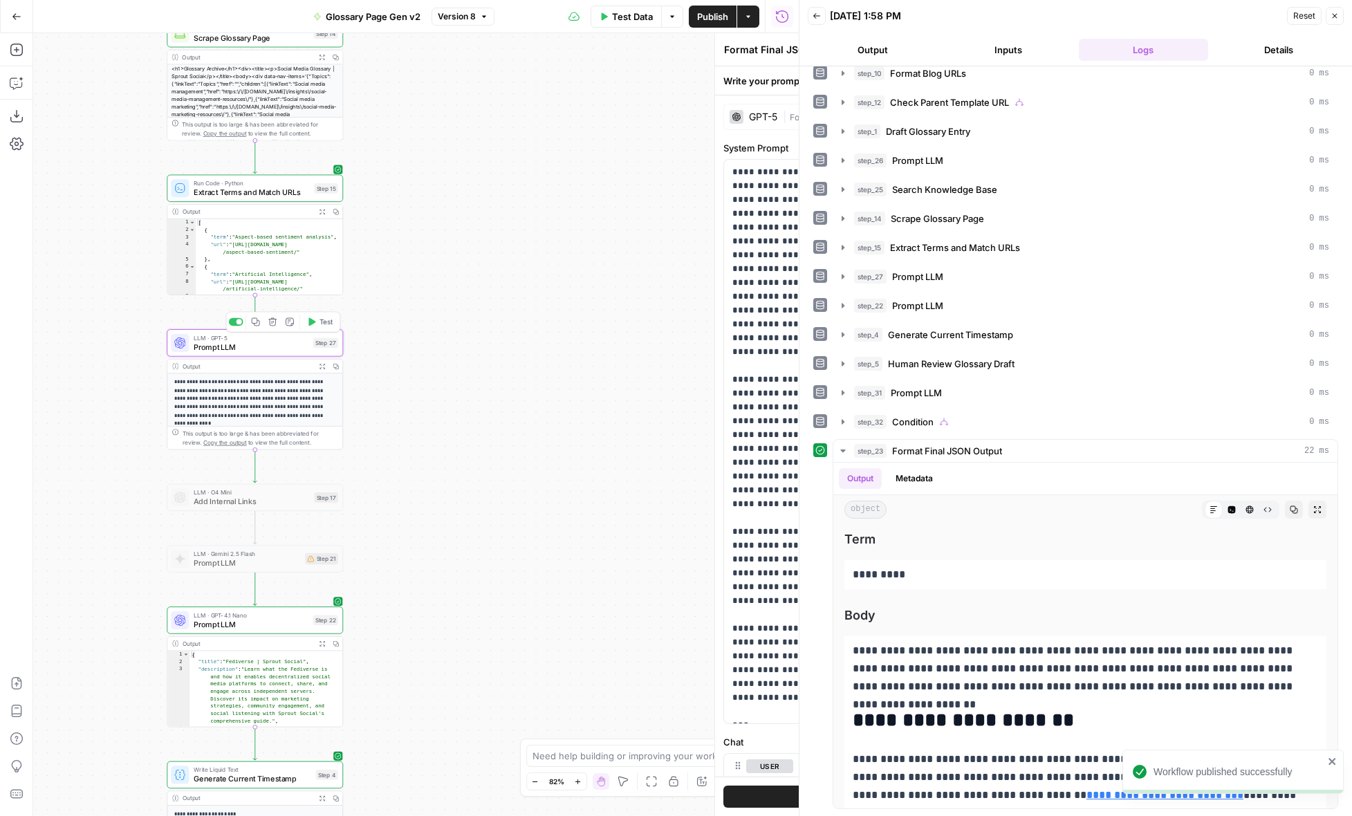
type textarea "Prompt LLM"
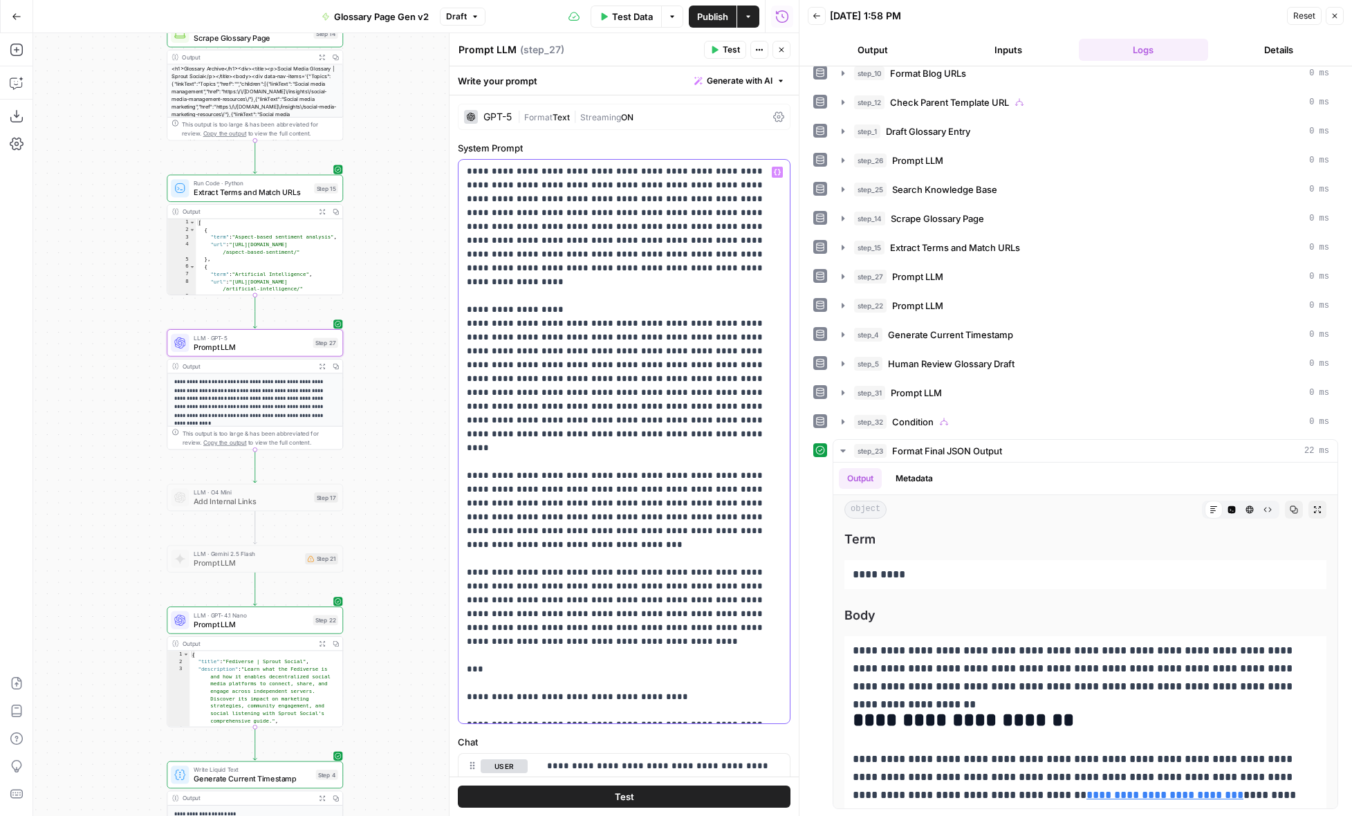
scroll to position [72, 0]
click at [579, 120] on span "|" at bounding box center [575, 116] width 10 height 14
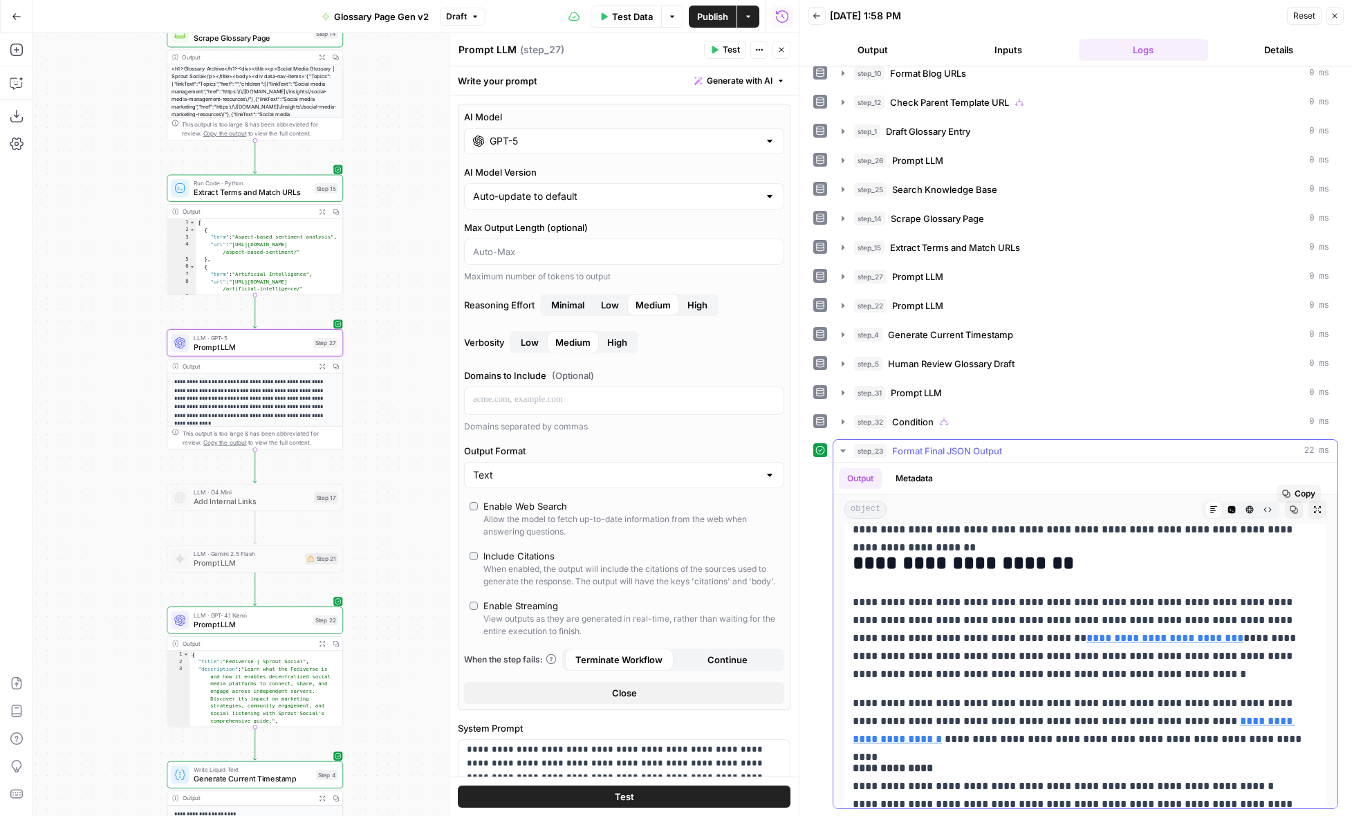
scroll to position [158, 0]
click at [781, 52] on icon "button" at bounding box center [781, 50] width 8 height 8
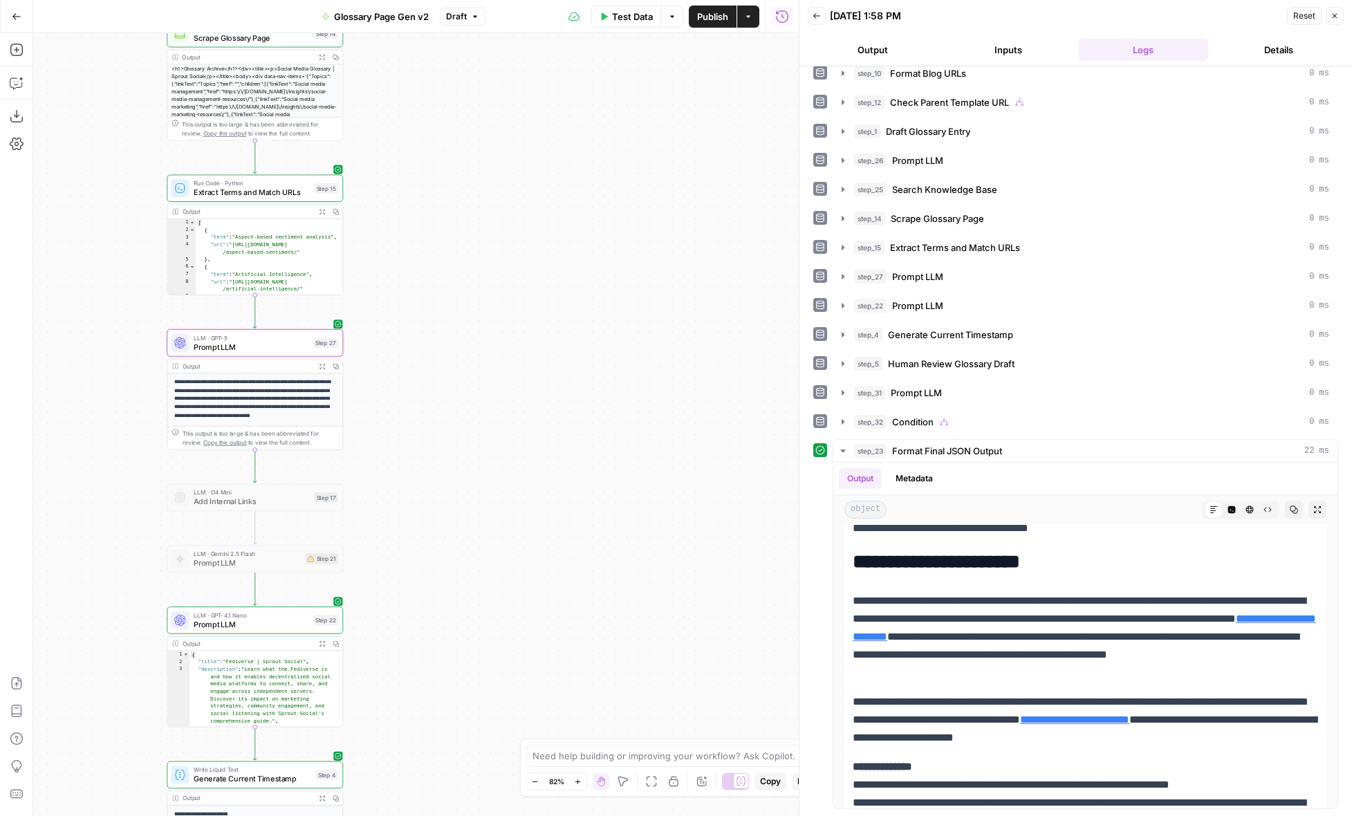
click at [718, 24] on button "Publish" at bounding box center [713, 17] width 48 height 22
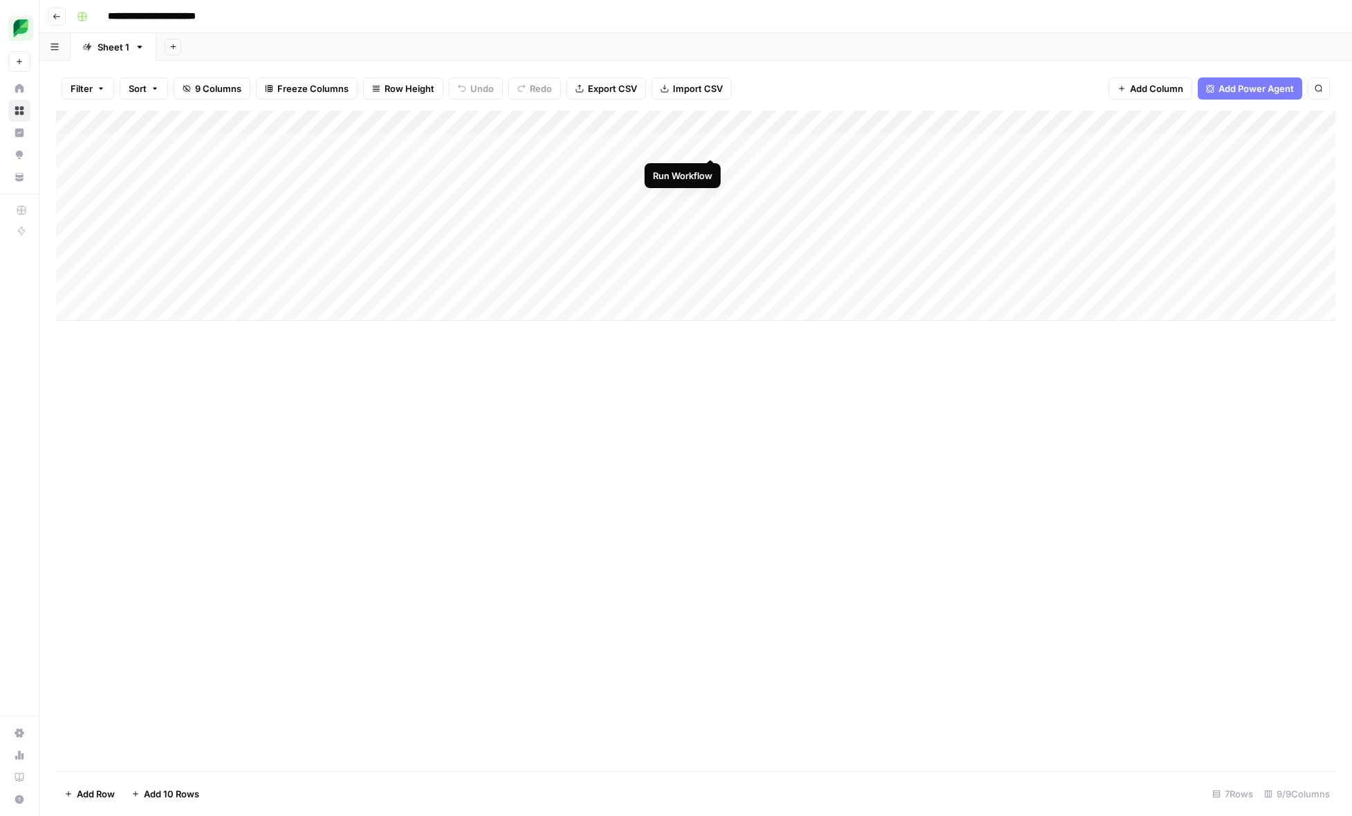
click at [711, 144] on div "Add Column" at bounding box center [695, 216] width 1279 height 210
click at [707, 143] on div "Add Column" at bounding box center [695, 216] width 1279 height 210
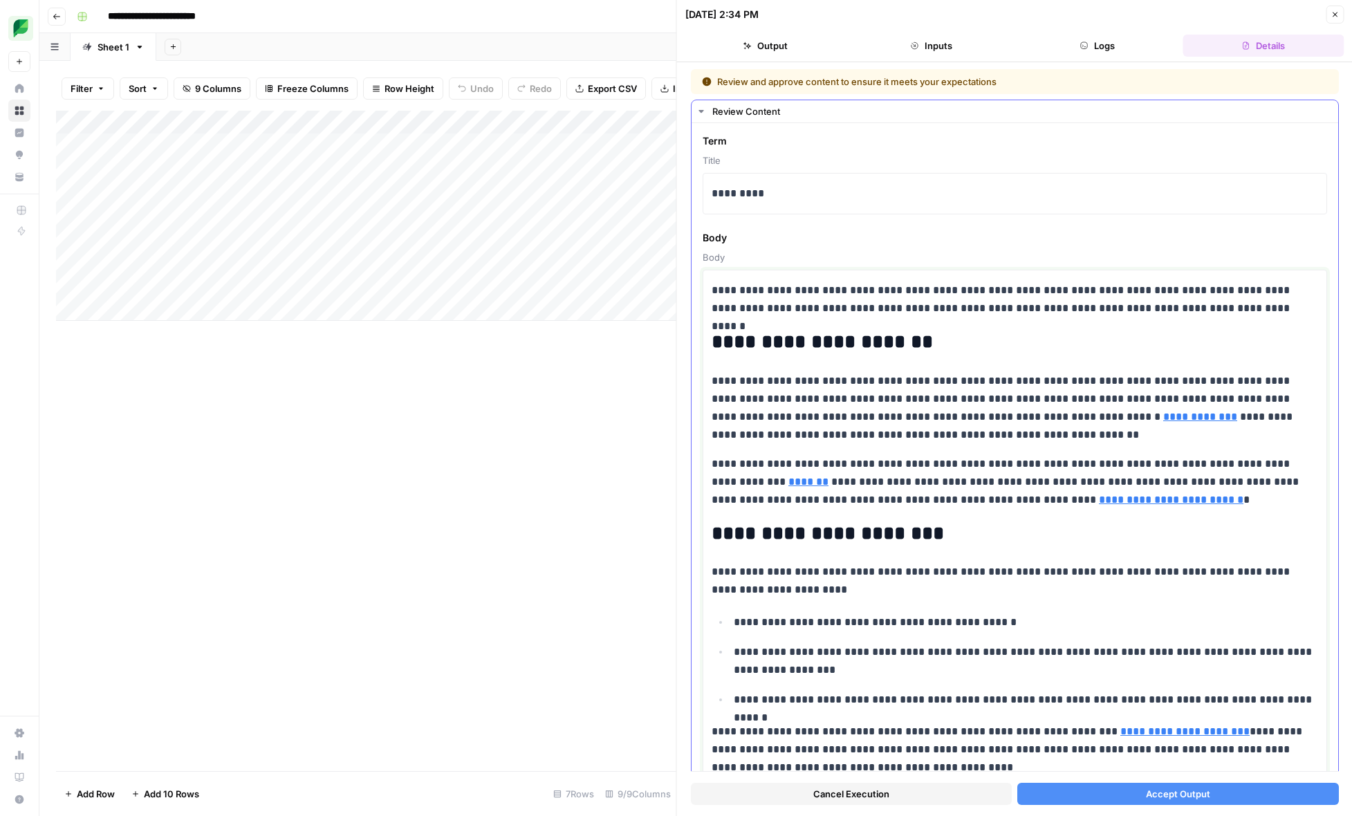
click at [951, 418] on p "**********" at bounding box center [1014, 408] width 606 height 72
click at [918, 418] on p "**********" at bounding box center [1014, 408] width 606 height 72
click at [1057, 463] on p "**********" at bounding box center [1014, 482] width 606 height 54
click at [1151, 501] on p "**********" at bounding box center [1014, 482] width 606 height 54
drag, startPoint x: 755, startPoint y: 481, endPoint x: 1008, endPoint y: 483, distance: 253.1
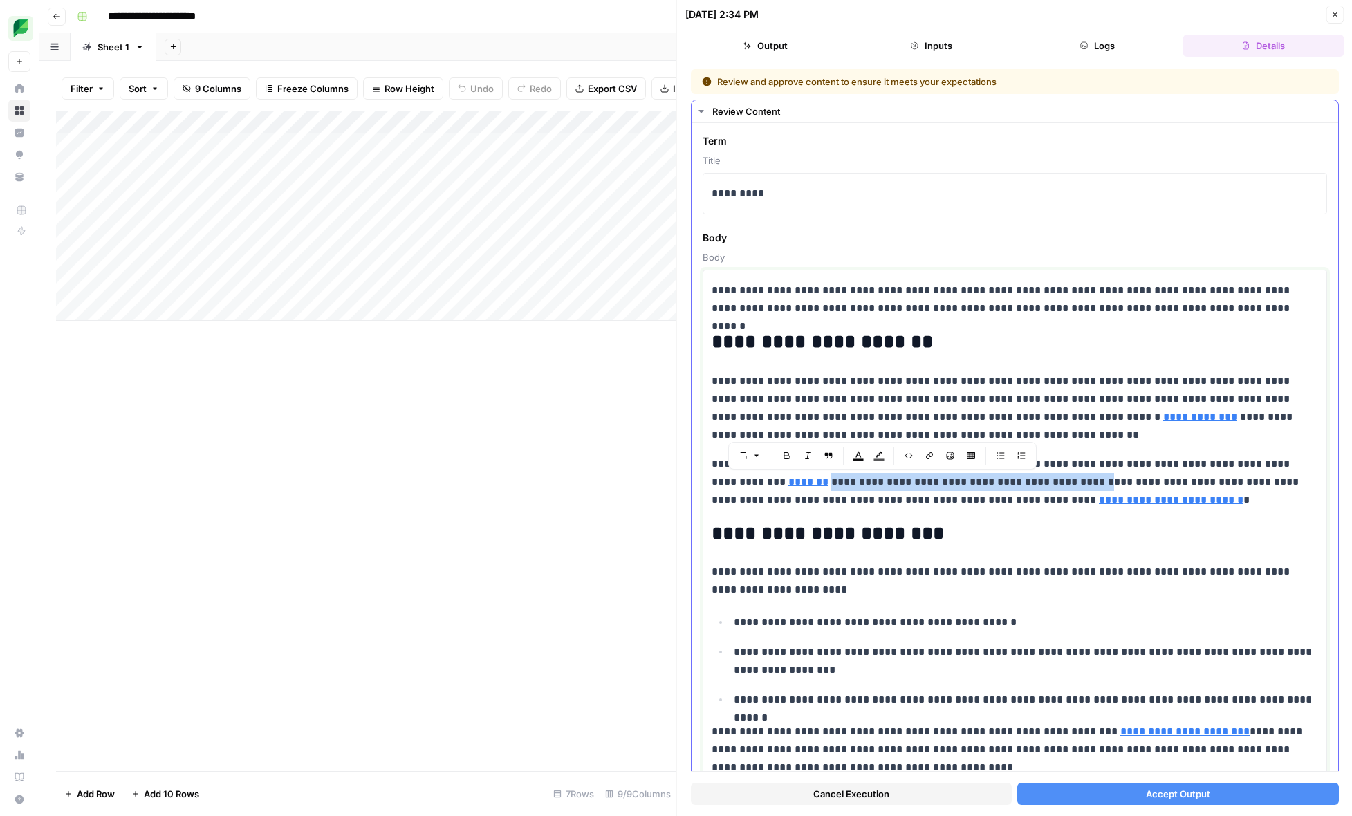
click at [1008, 483] on p "**********" at bounding box center [1014, 482] width 606 height 54
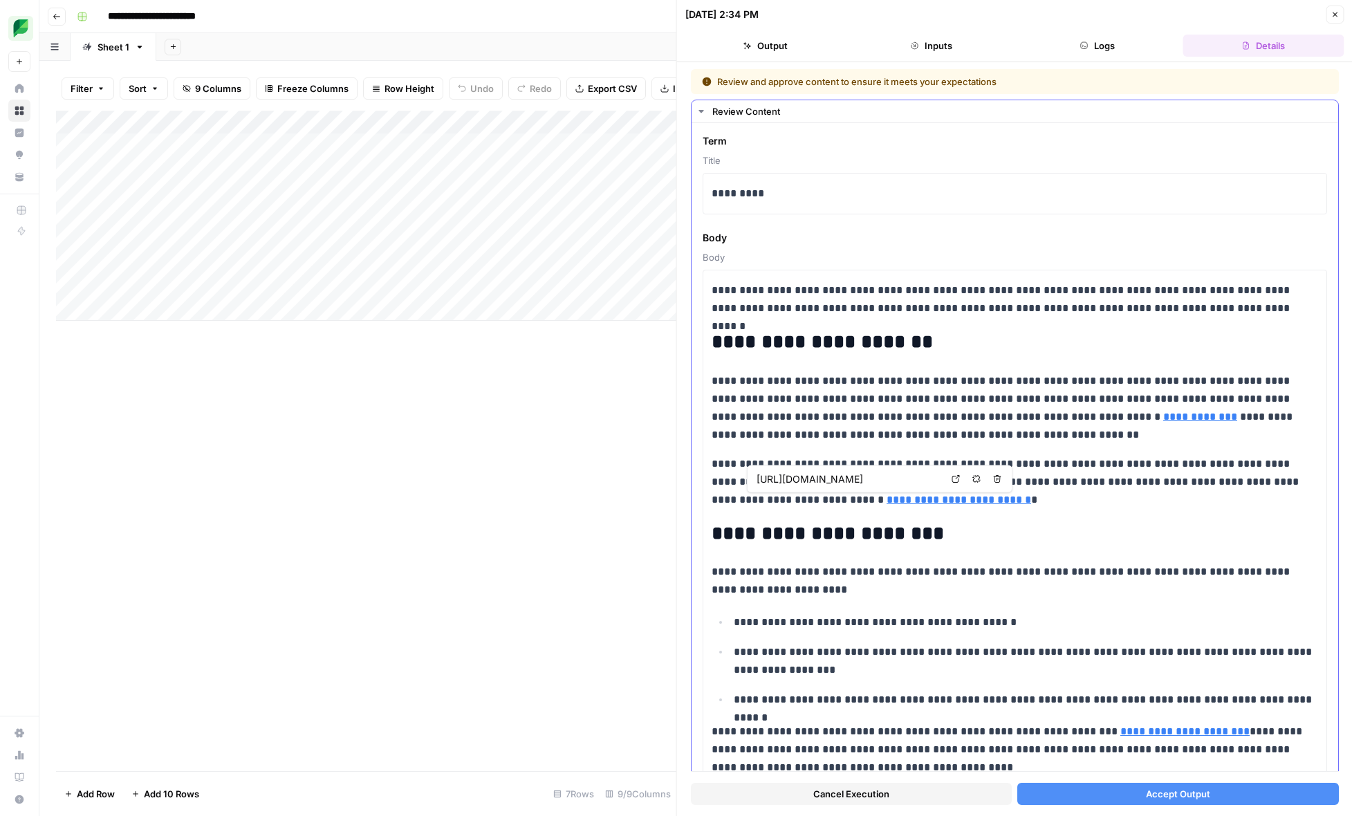
click at [921, 479] on input "https://sproutsocial.com/insights/decentralized-social-media/" at bounding box center [848, 479] width 184 height 14
click at [974, 482] on icon "button" at bounding box center [976, 479] width 8 height 8
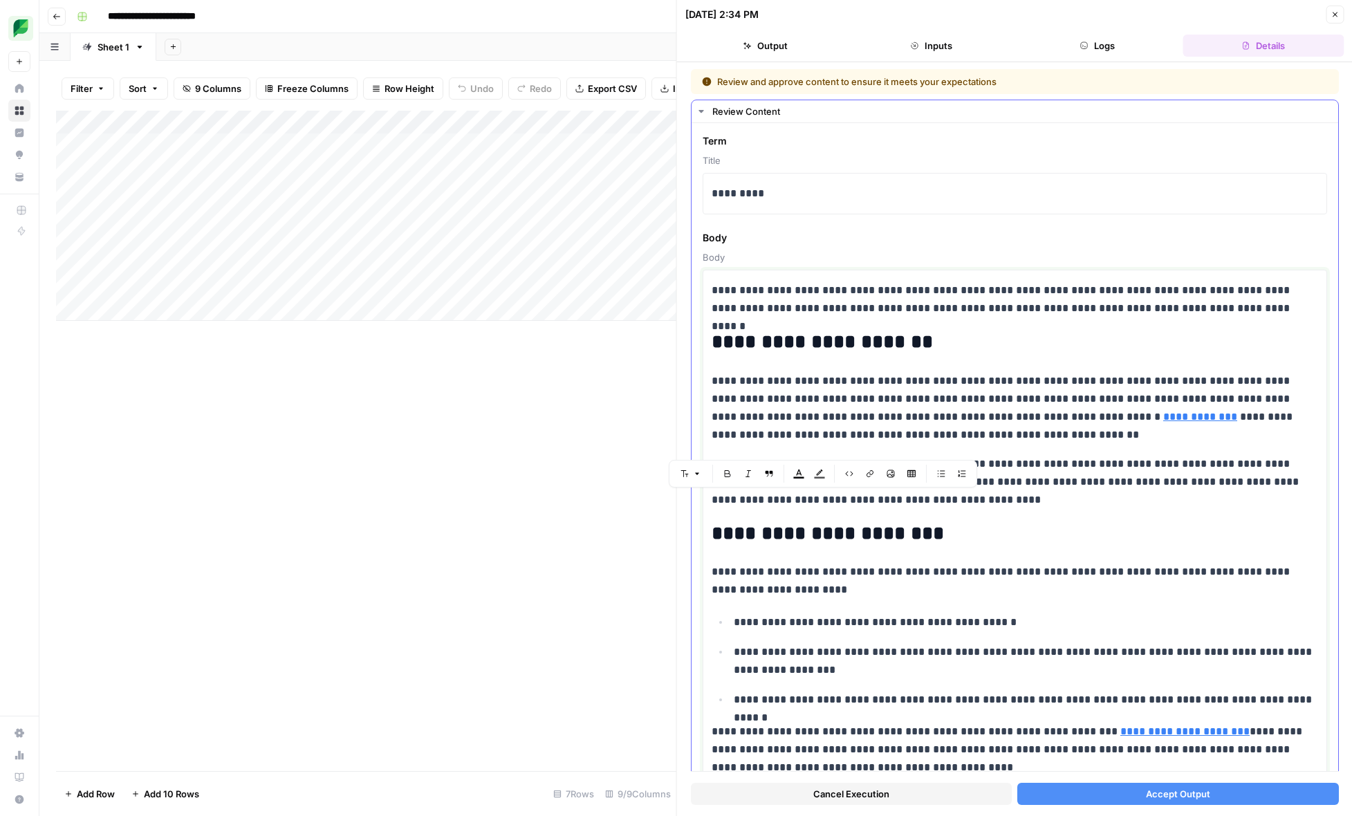
click at [890, 498] on p "**********" at bounding box center [1014, 482] width 606 height 54
drag, startPoint x: 890, startPoint y: 499, endPoint x: 711, endPoint y: 502, distance: 179.1
click at [711, 502] on p "**********" at bounding box center [1014, 482] width 606 height 54
click at [844, 473] on icon "button" at bounding box center [848, 473] width 8 height 8
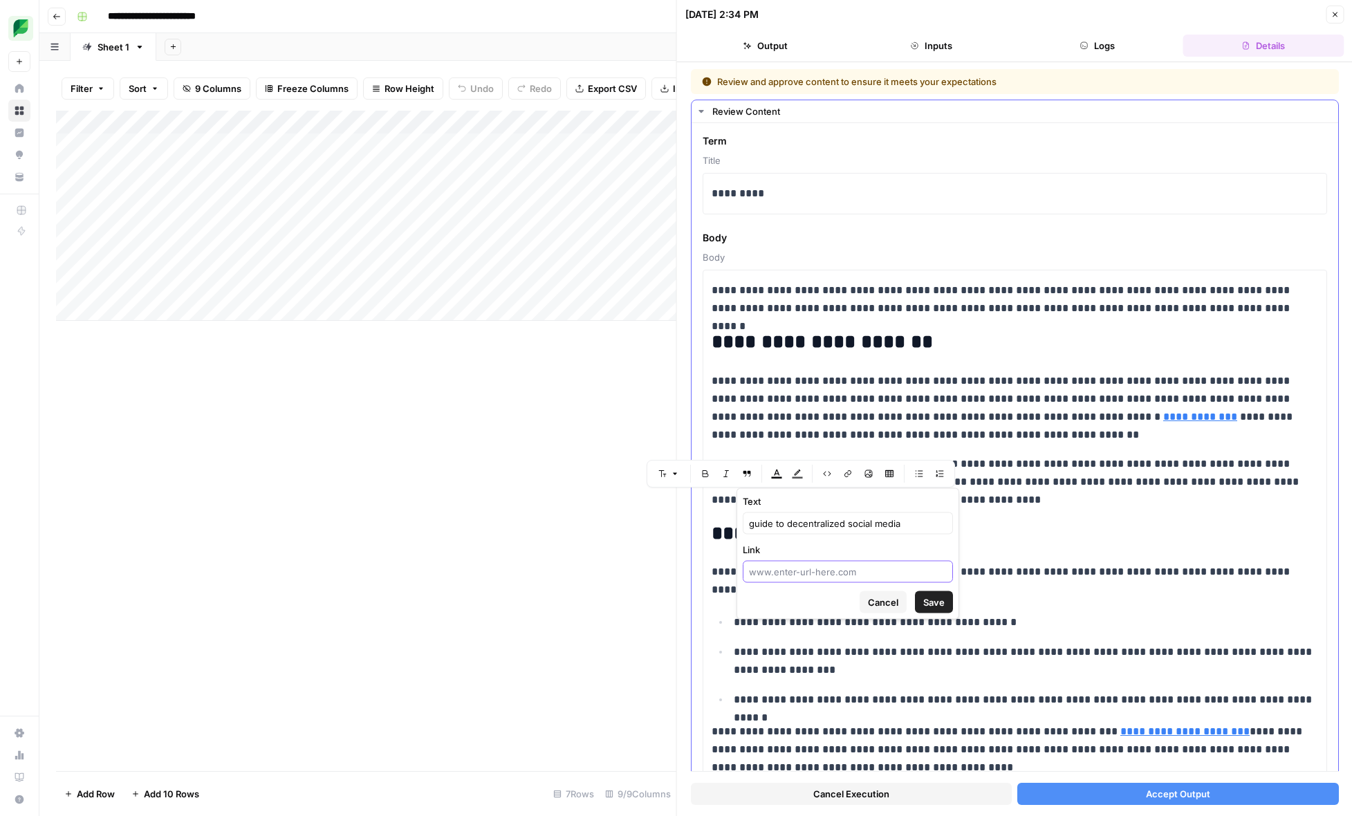
click at [836, 573] on input "Link" at bounding box center [848, 572] width 198 height 14
paste input "https://sproutsocial.com/insights/decentralized-social-media/"
type input "https://sproutsocial.com/insights/decentralized-social-media/"
click at [938, 598] on span "Save" at bounding box center [933, 602] width 21 height 14
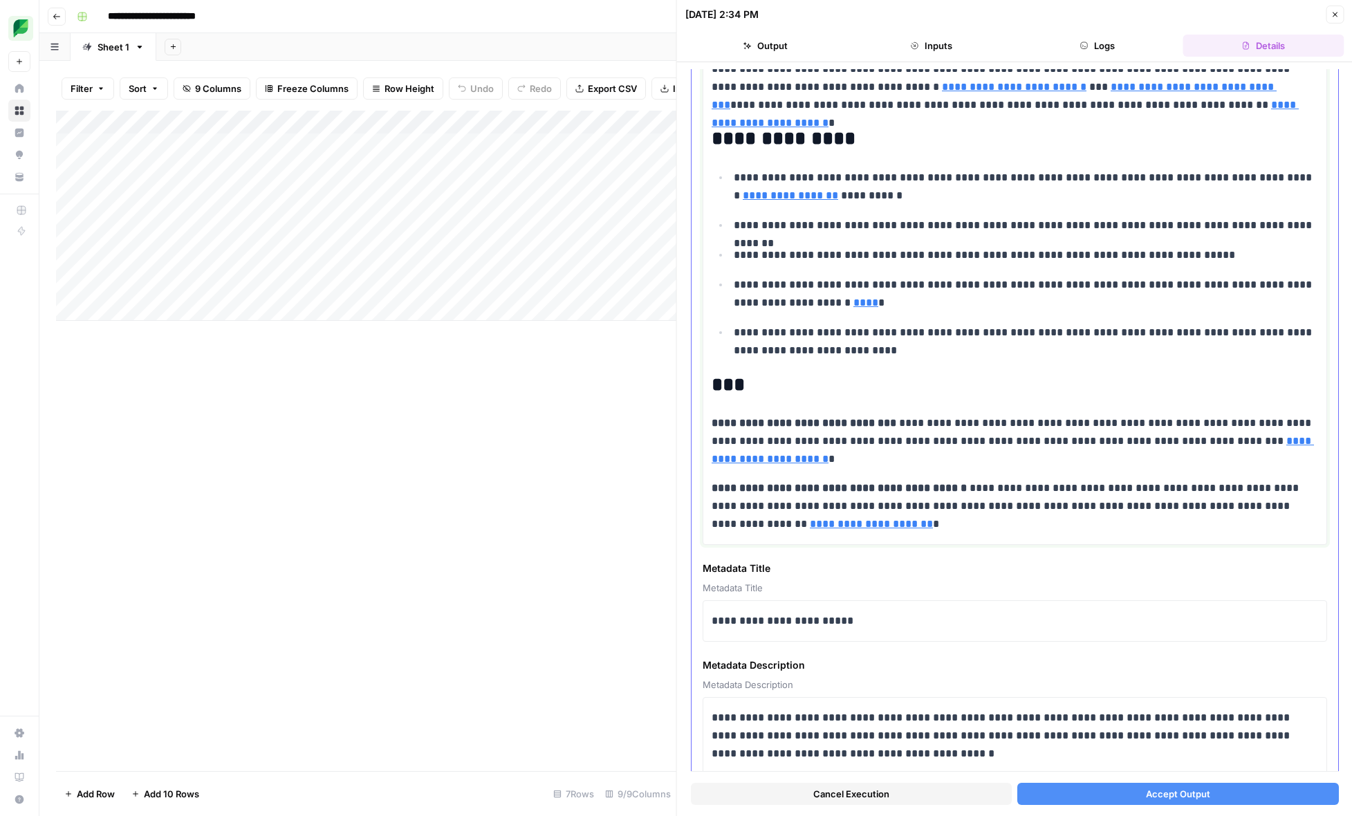
scroll to position [1352, 0]
click at [888, 533] on p "**********" at bounding box center [1014, 507] width 606 height 54
drag, startPoint x: 888, startPoint y: 533, endPoint x: 710, endPoint y: 387, distance: 230.4
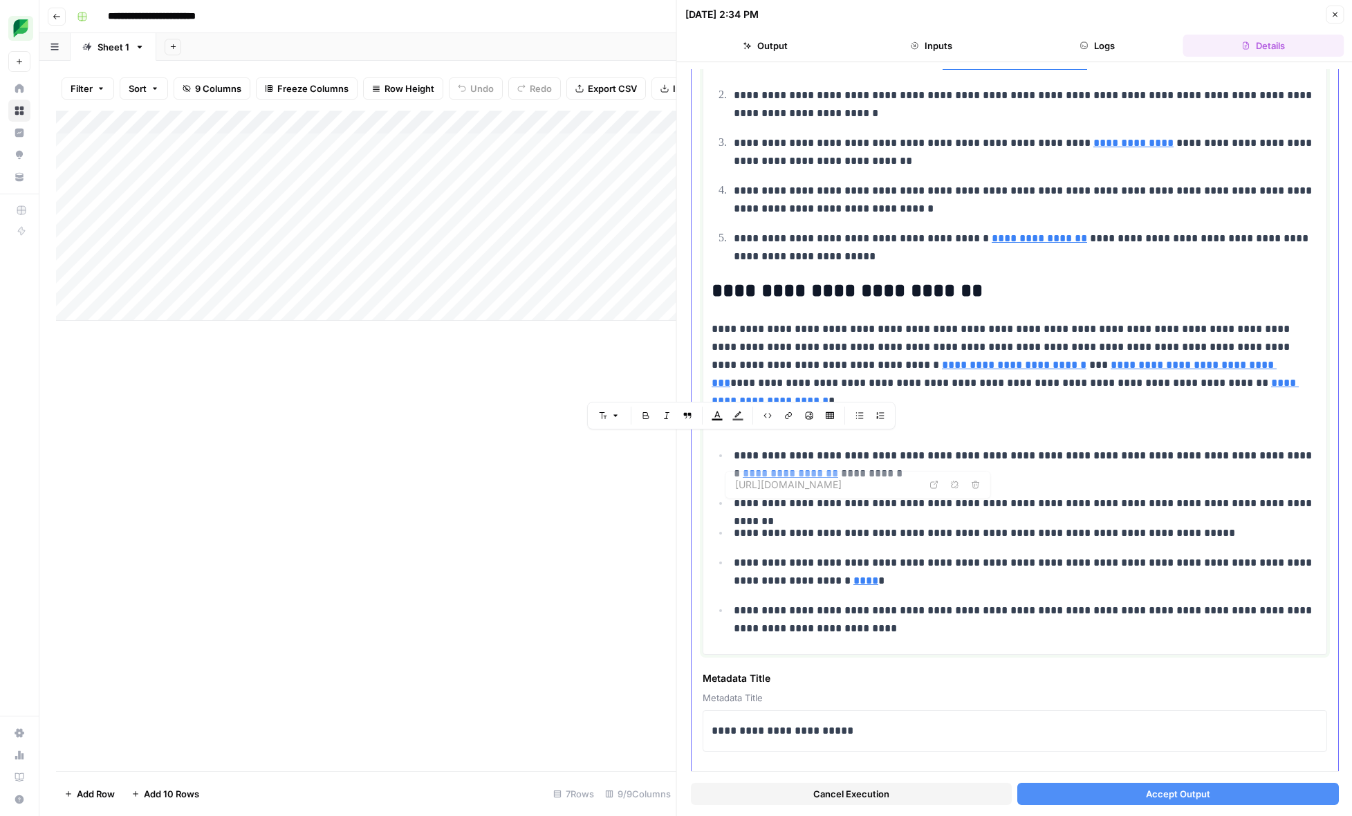
scroll to position [1135, 0]
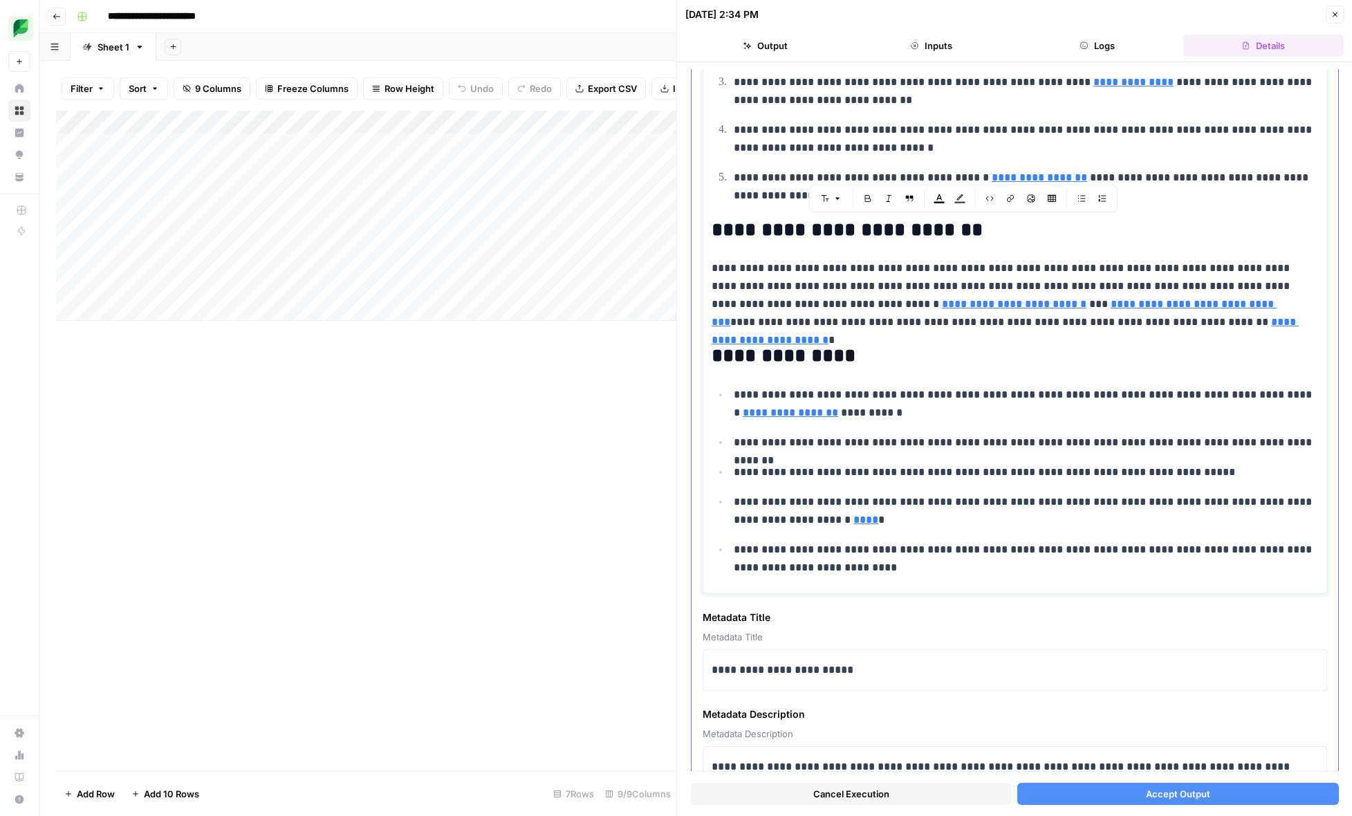
drag, startPoint x: 711, startPoint y: 448, endPoint x: 1256, endPoint y: 327, distance: 558.8
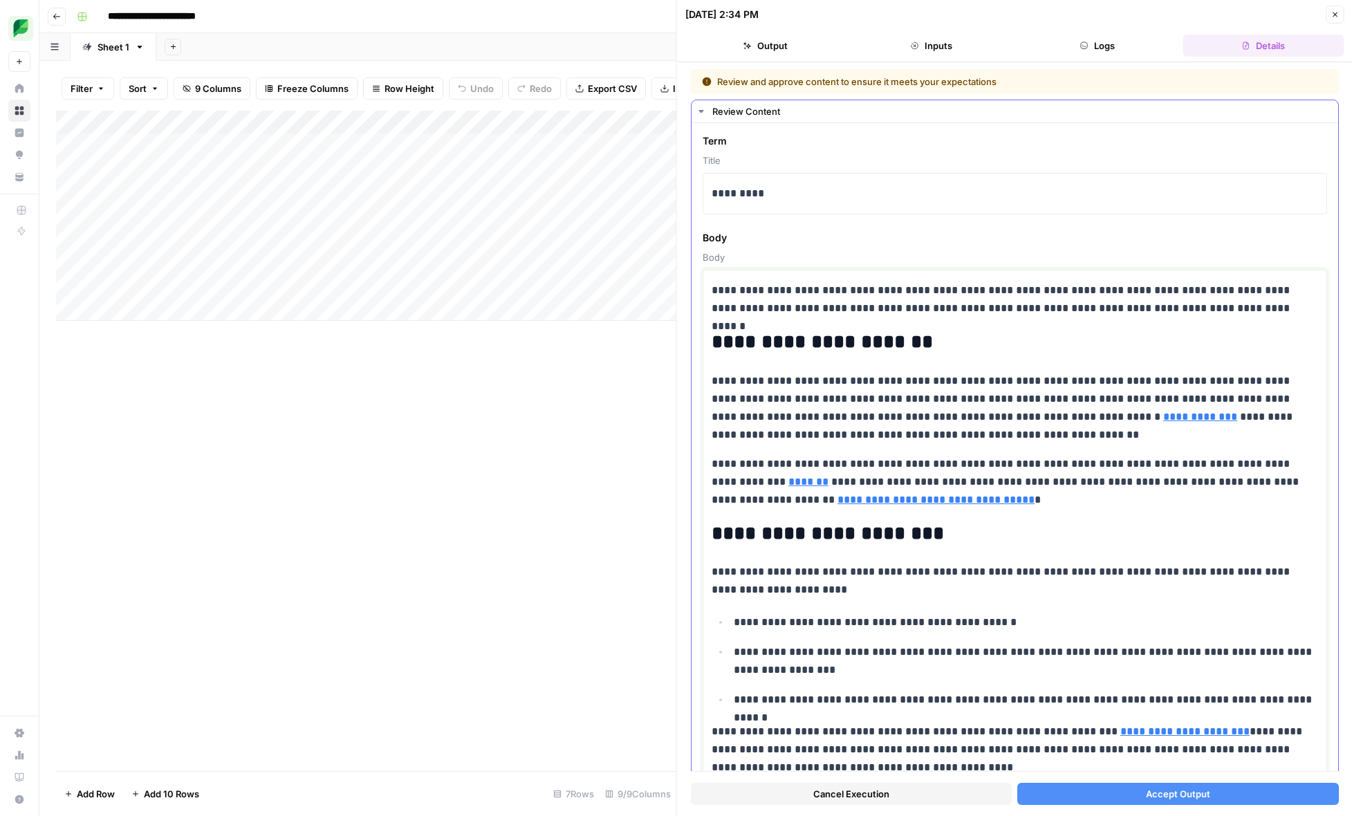
scroll to position [1200, 0]
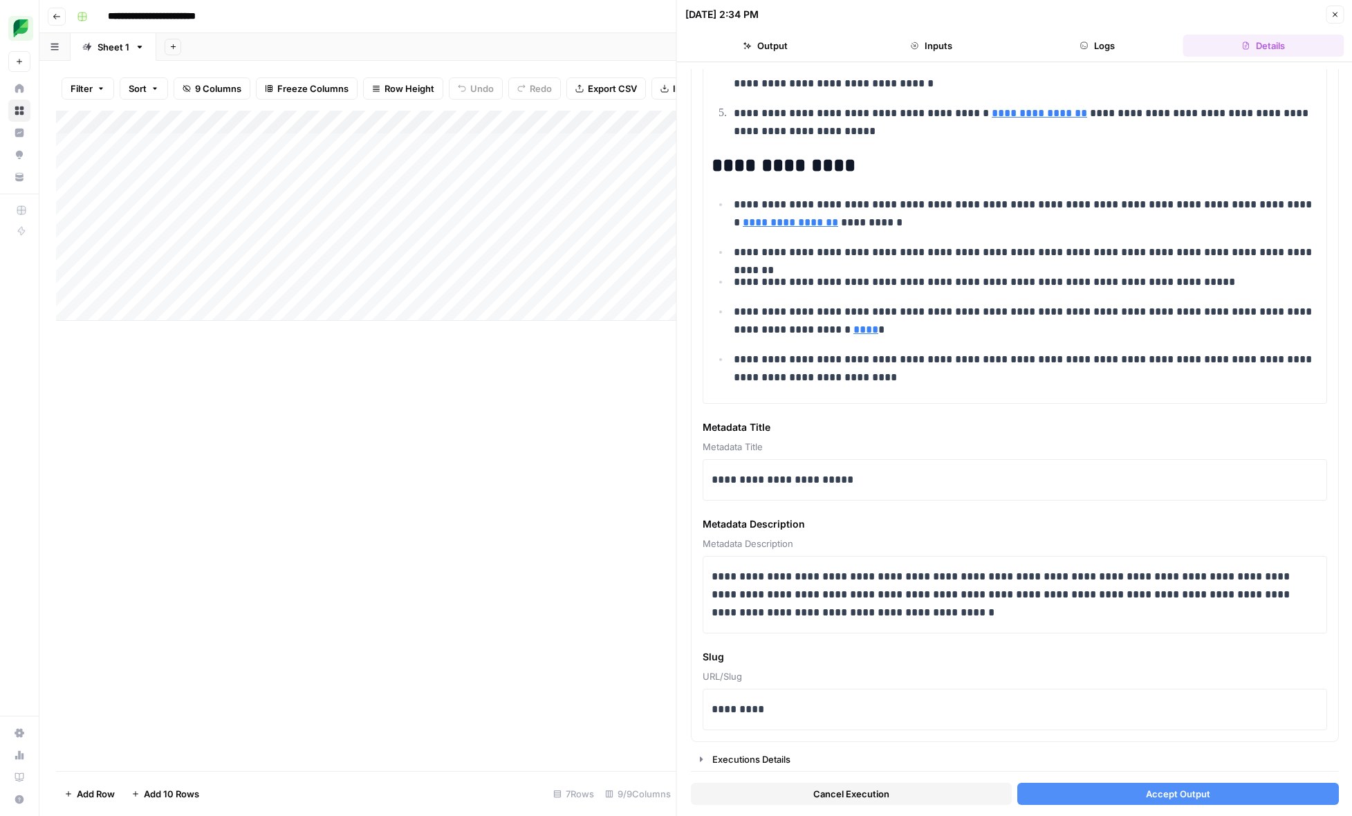
click at [1171, 791] on span "Accept Output" at bounding box center [1177, 794] width 64 height 14
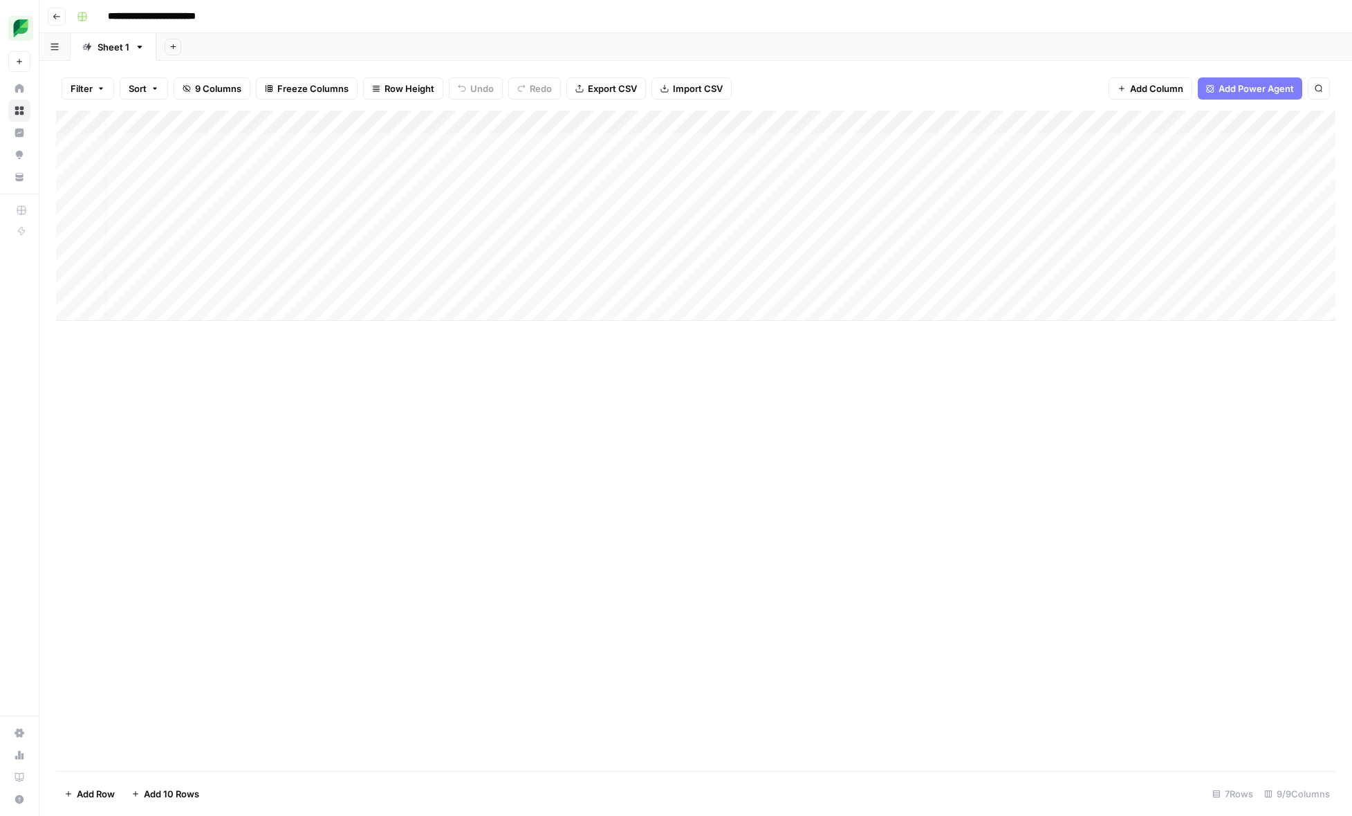
scroll to position [0, 88]
click at [604, 144] on div "Add Column" at bounding box center [695, 216] width 1279 height 210
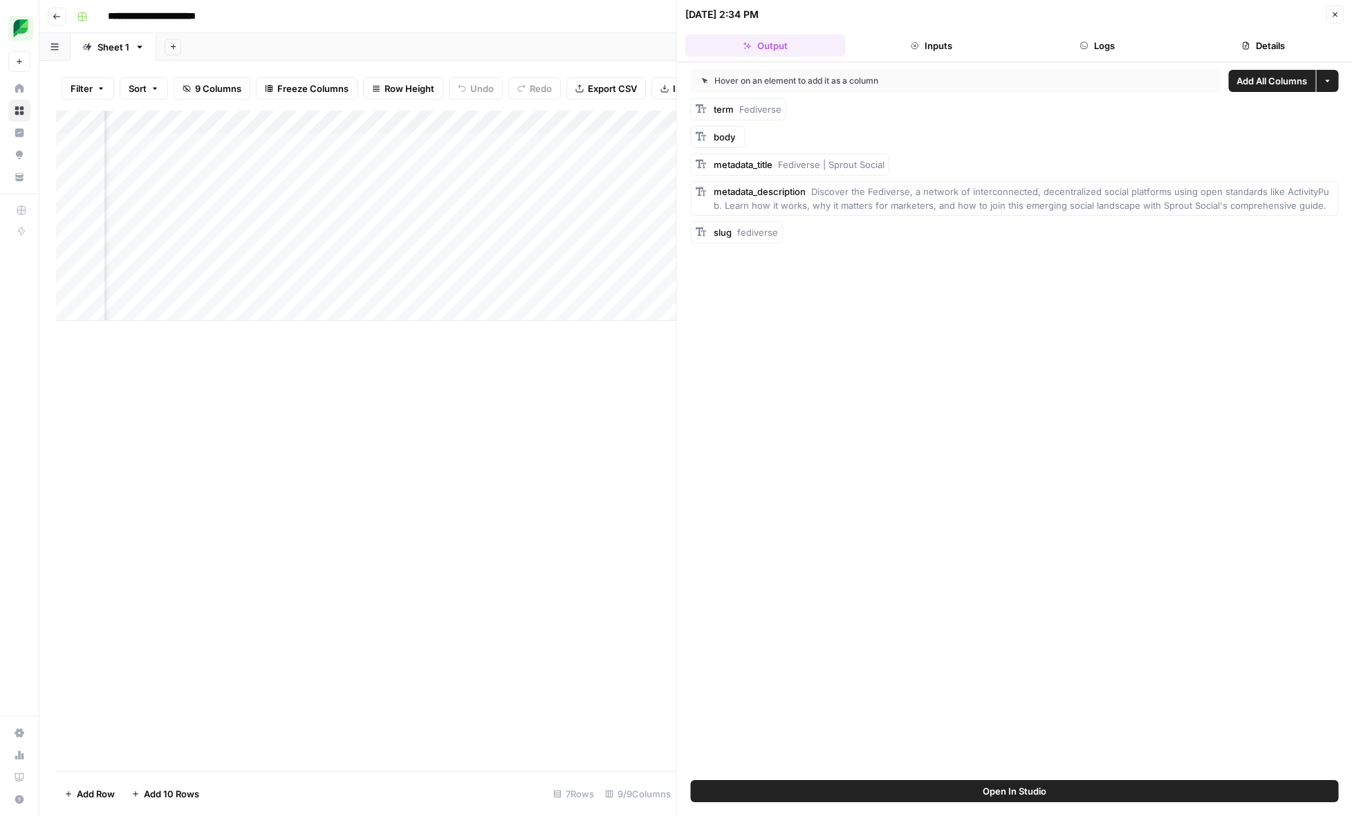
click at [613, 361] on div "Add Column" at bounding box center [366, 441] width 620 height 660
click at [624, 142] on div "Add Column" at bounding box center [366, 216] width 620 height 210
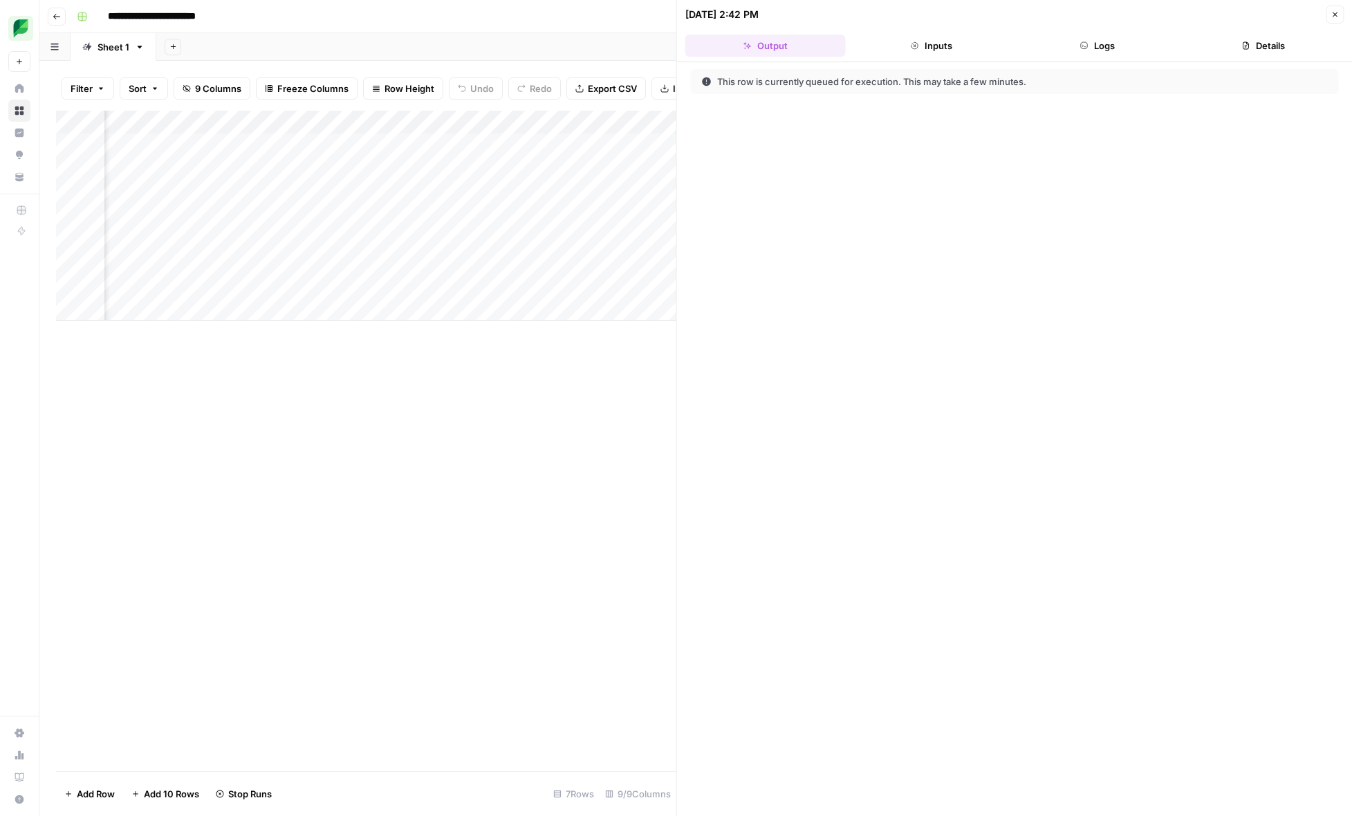
scroll to position [0, 326]
click at [385, 142] on div "Add Column" at bounding box center [366, 216] width 620 height 210
click at [627, 145] on div "Add Column" at bounding box center [366, 216] width 620 height 210
click at [584, 167] on div "Add Column" at bounding box center [366, 216] width 620 height 210
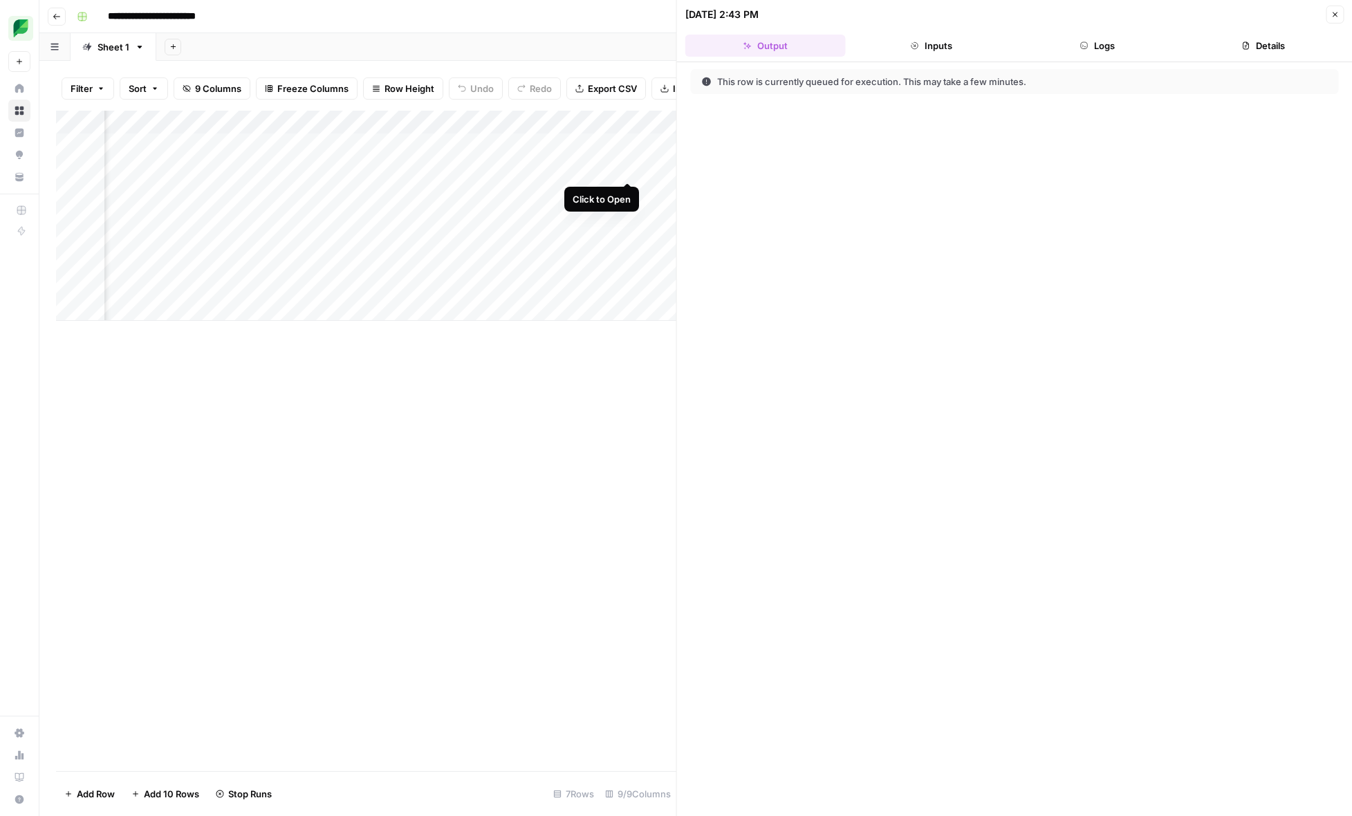
click at [626, 169] on div "Add Column" at bounding box center [366, 216] width 620 height 210
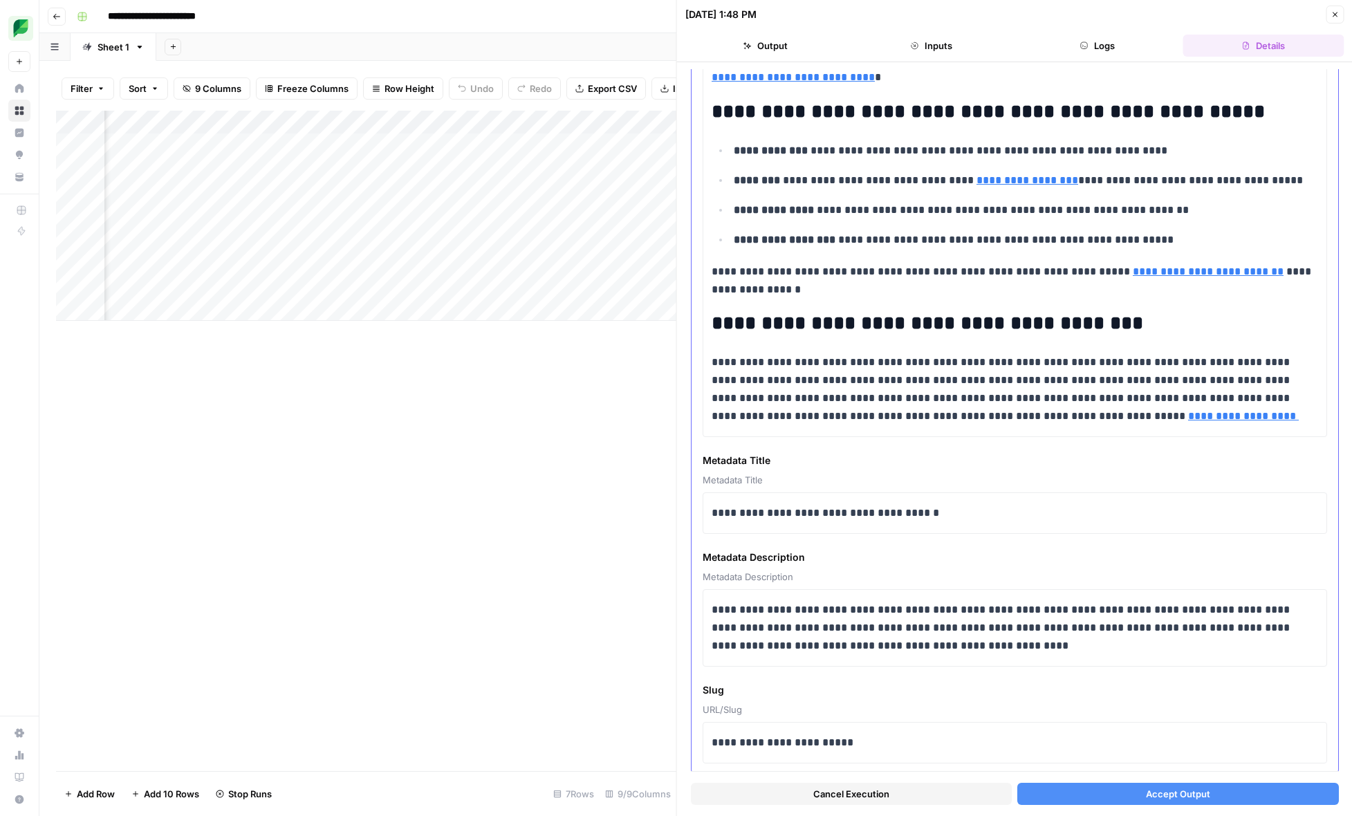
scroll to position [1632, 0]
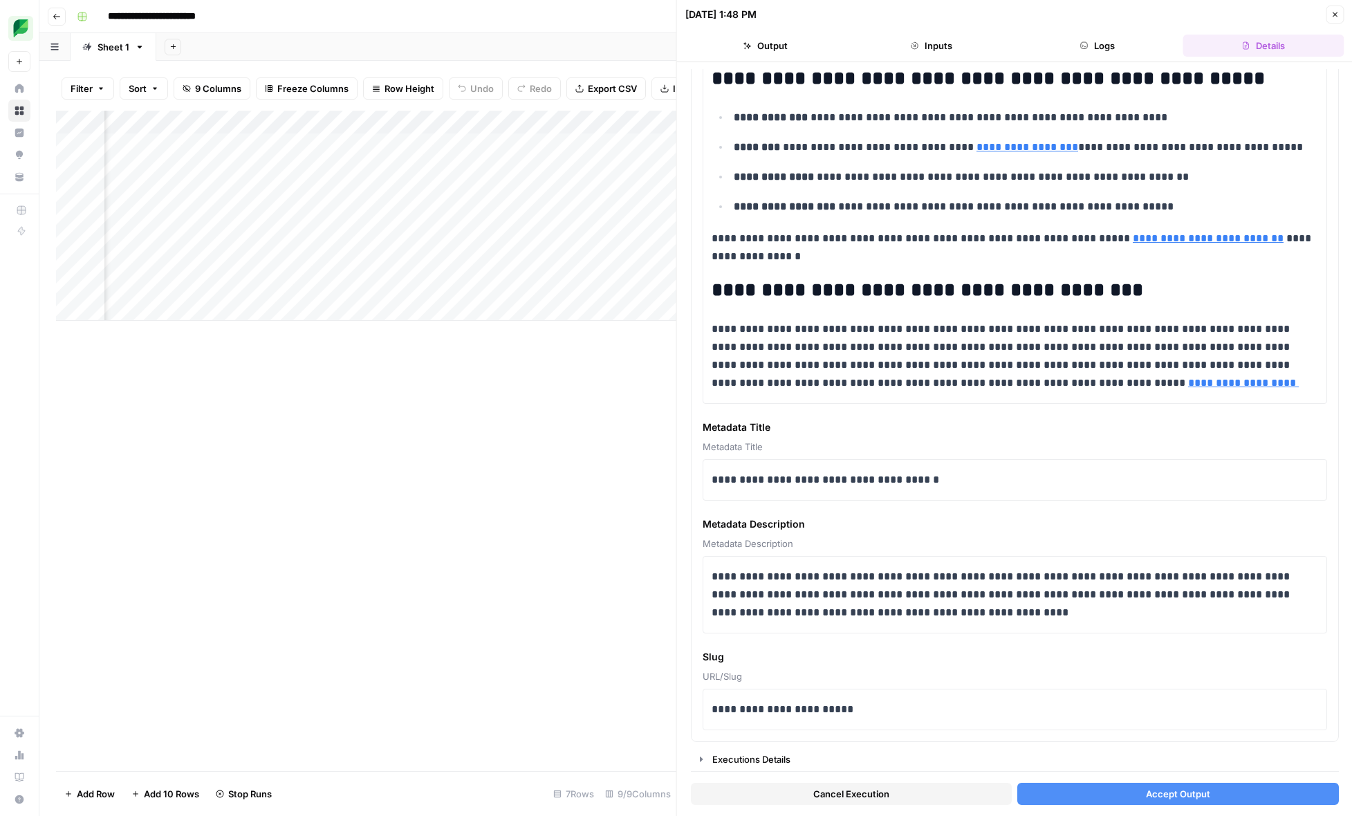
click at [804, 791] on button "Cancel Execution" at bounding box center [851, 794] width 321 height 22
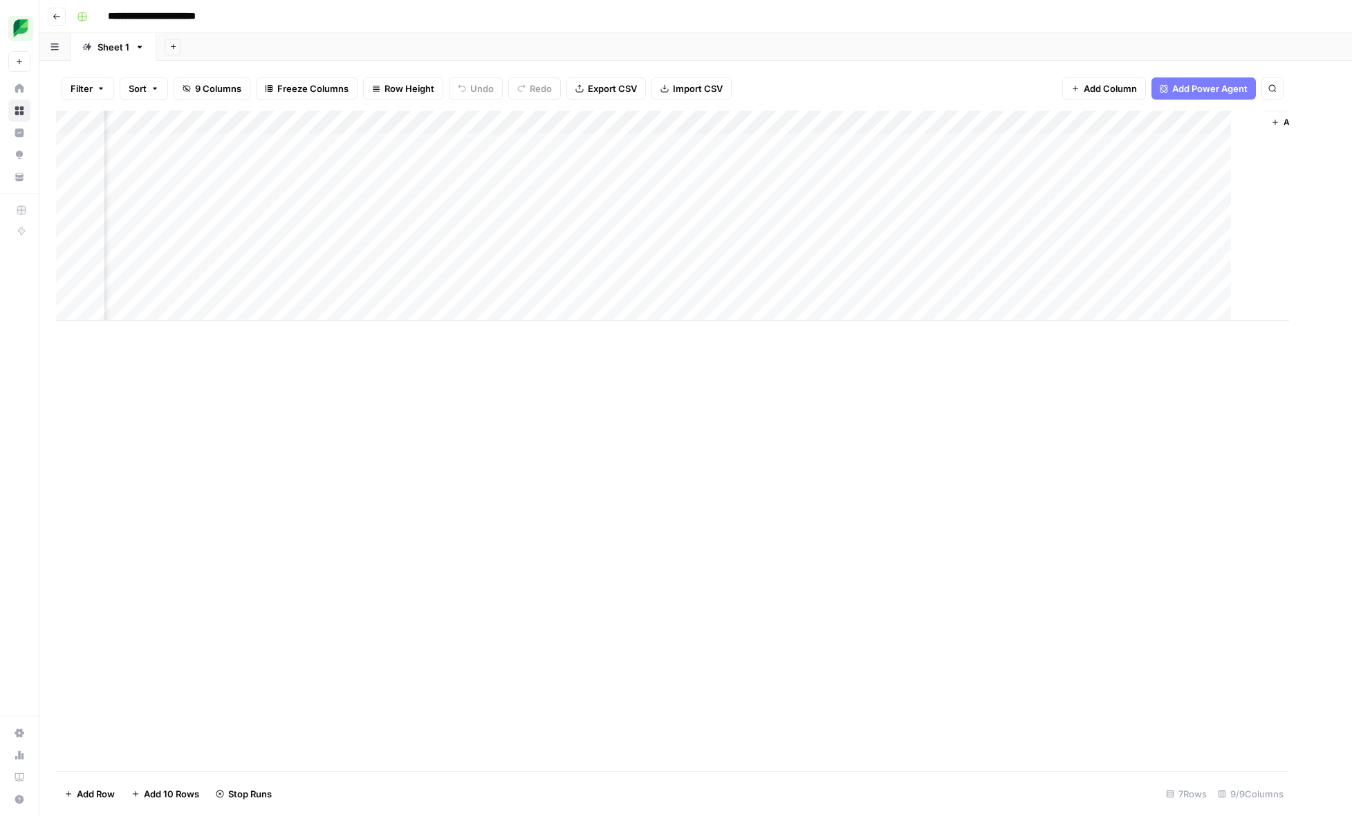
scroll to position [0, 71]
click at [637, 191] on div "Add Column" at bounding box center [695, 216] width 1279 height 210
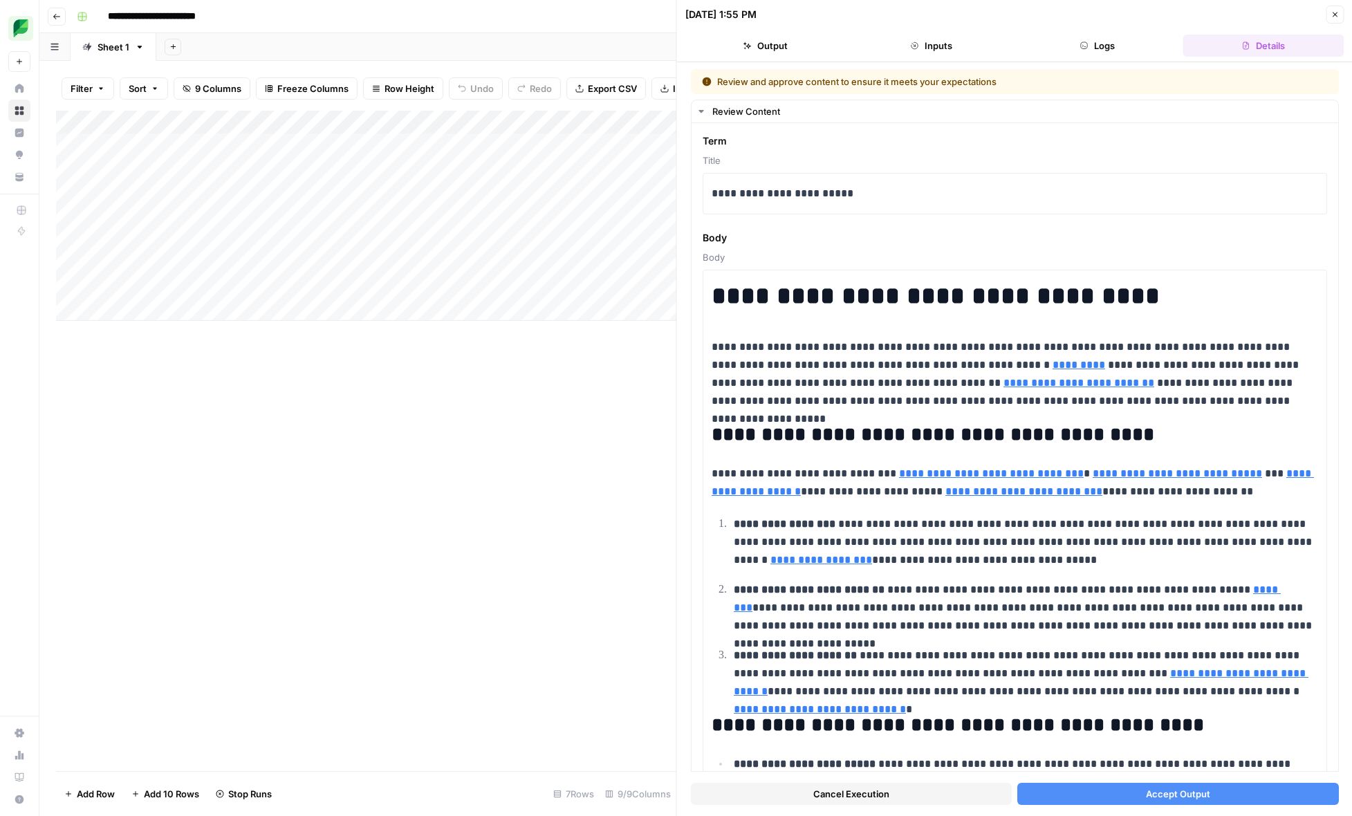
click at [919, 796] on button "Cancel Execution" at bounding box center [851, 794] width 321 height 22
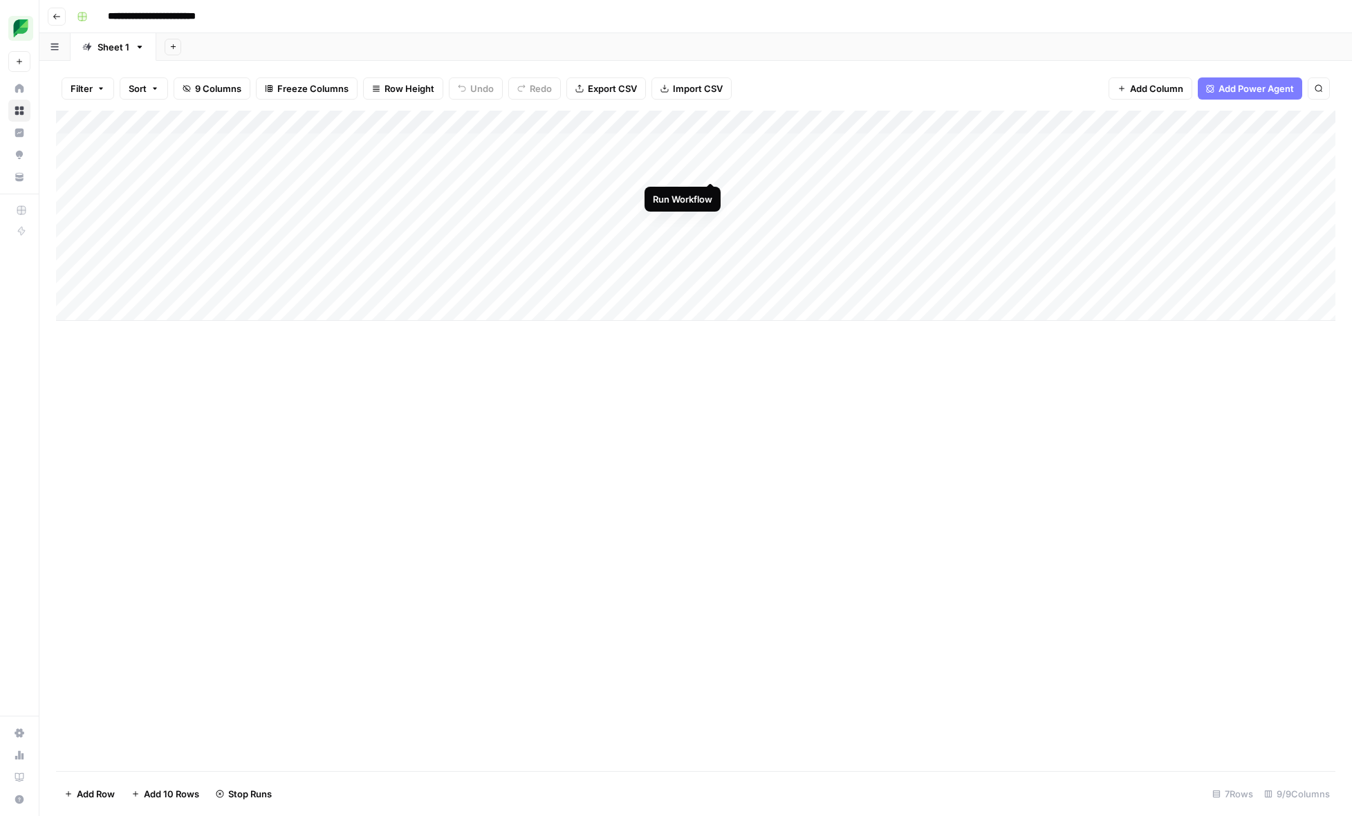
click at [708, 166] on div "Add Column" at bounding box center [695, 216] width 1279 height 210
click at [710, 189] on div "Add Column" at bounding box center [695, 216] width 1279 height 210
click at [956, 238] on div "Add Column" at bounding box center [695, 216] width 1279 height 210
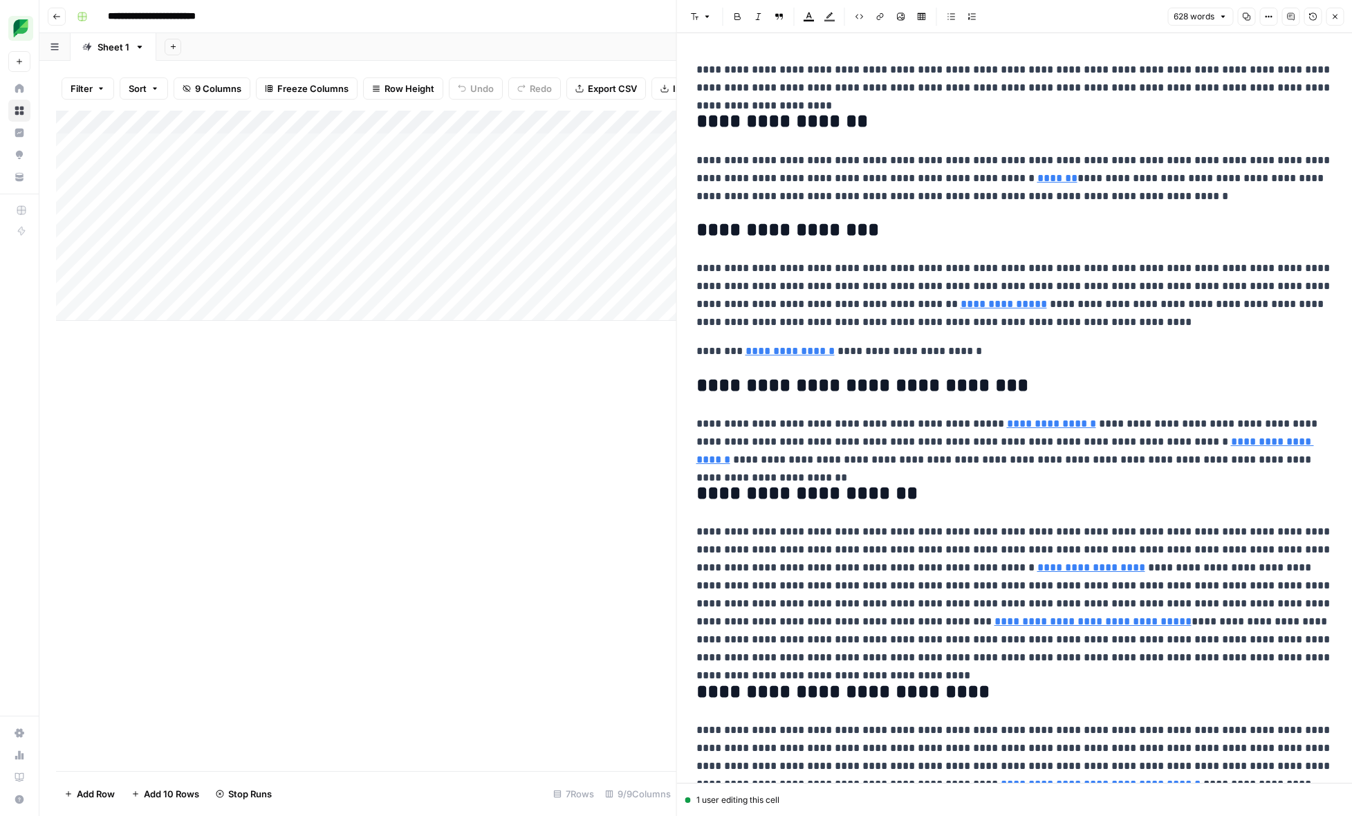
click at [1334, 14] on icon "button" at bounding box center [1334, 16] width 8 height 8
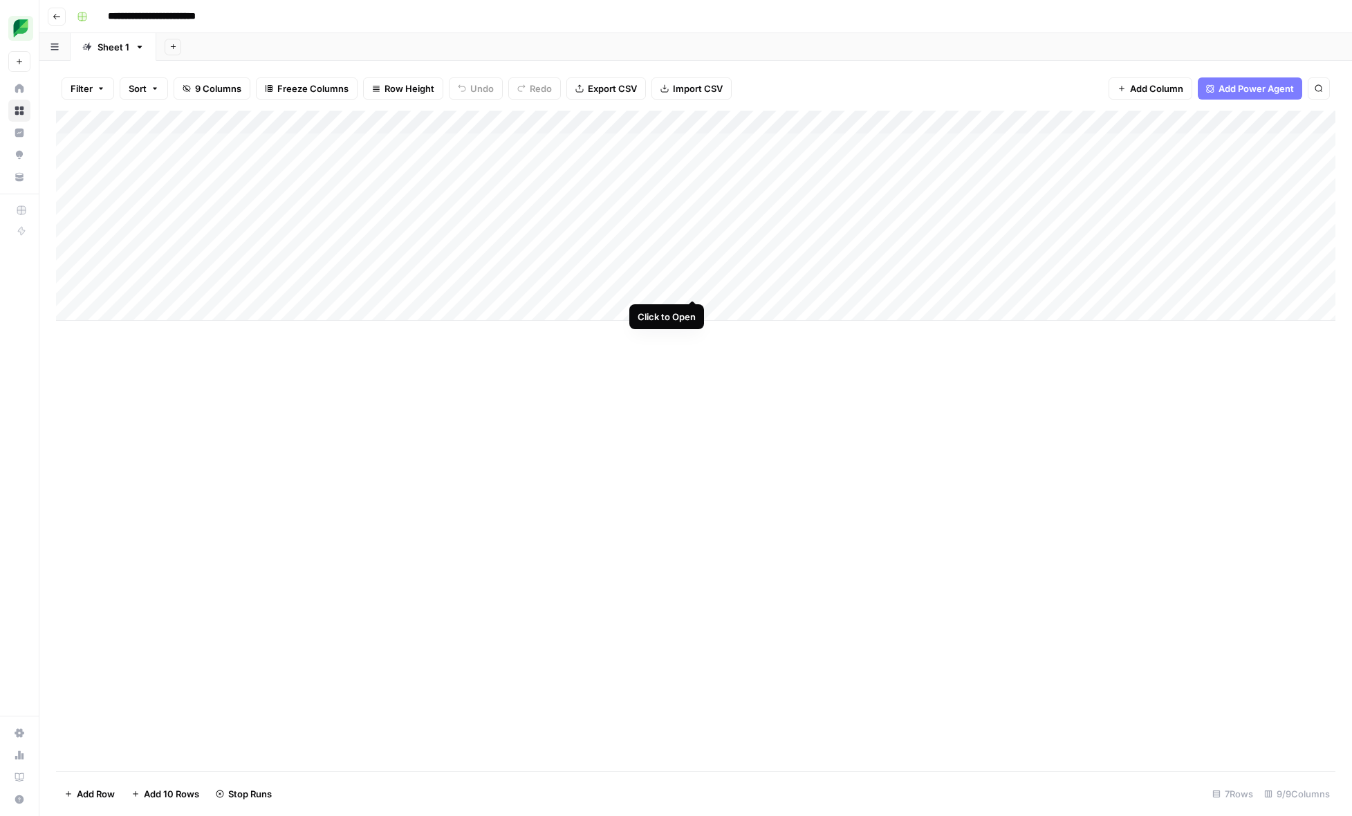
click at [691, 286] on div "Add Column" at bounding box center [695, 216] width 1279 height 210
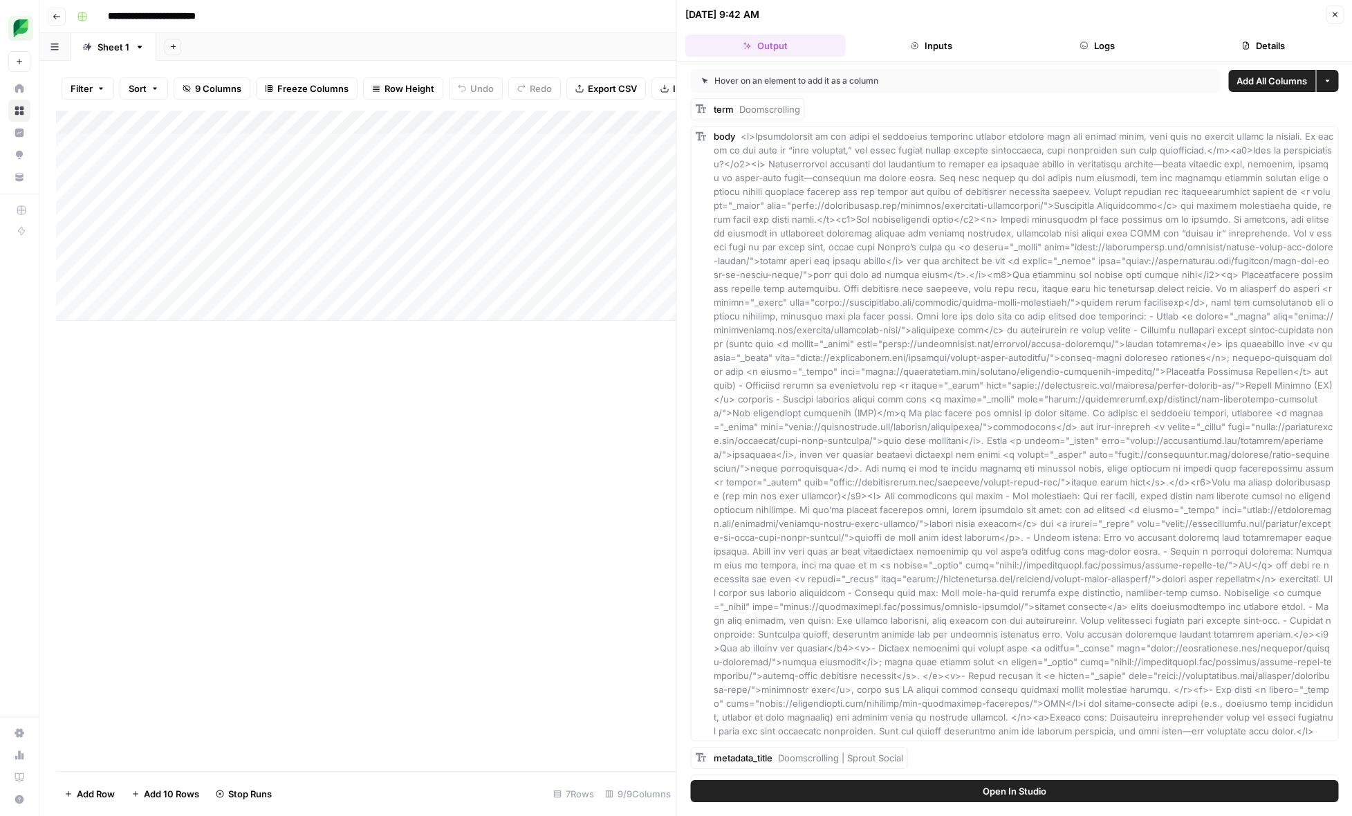
click at [1332, 11] on icon "button" at bounding box center [1334, 14] width 8 height 8
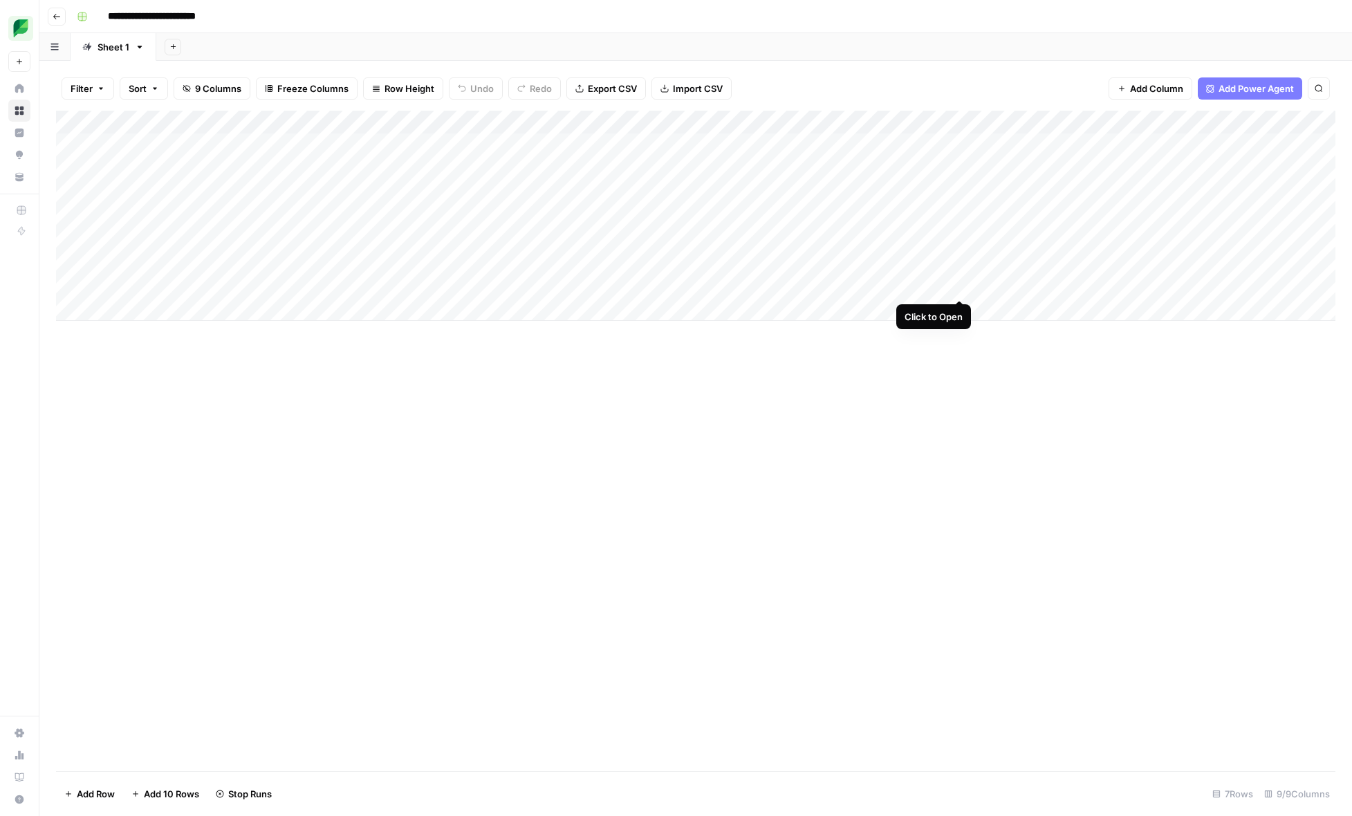
click at [957, 283] on div "Add Column" at bounding box center [695, 216] width 1279 height 210
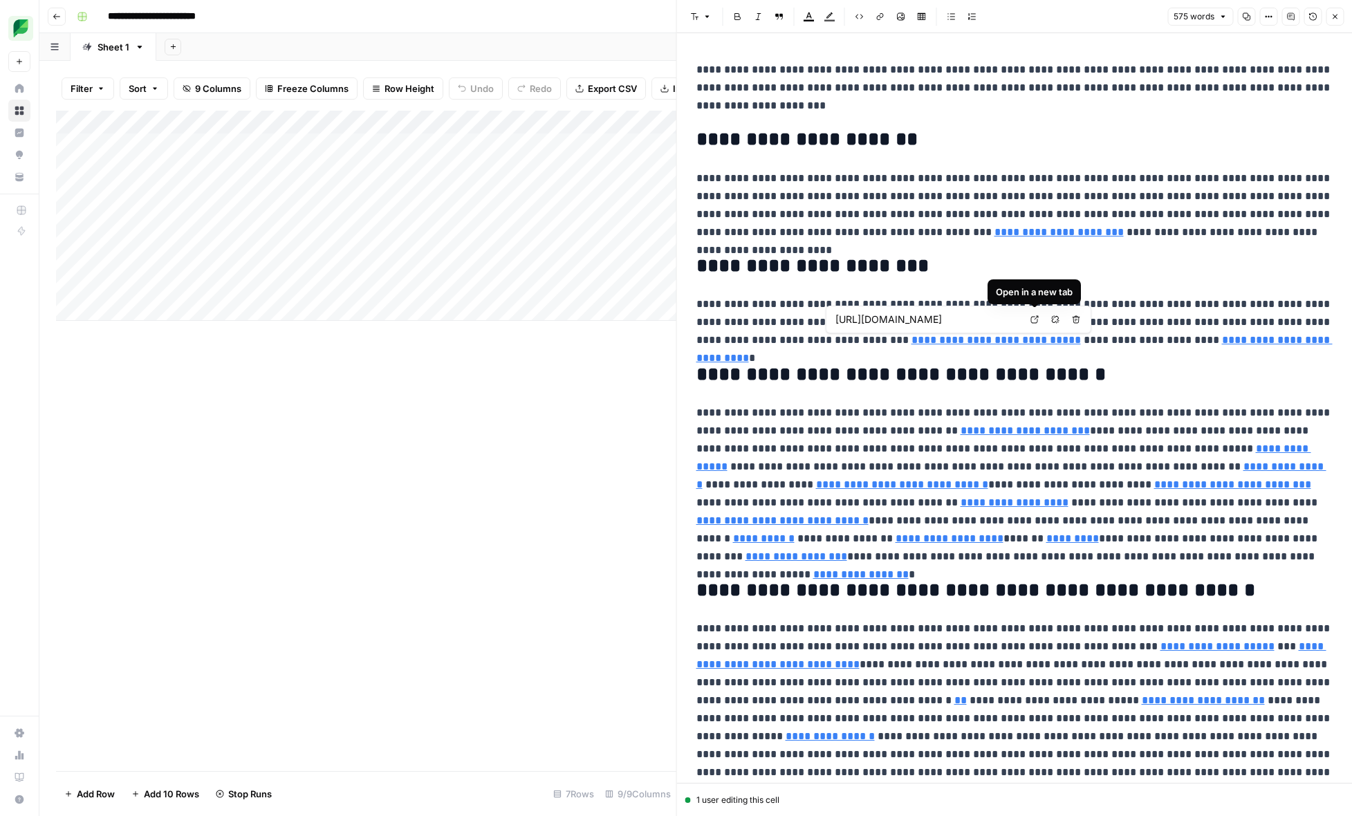
click at [1030, 320] on icon at bounding box center [1034, 319] width 8 height 8
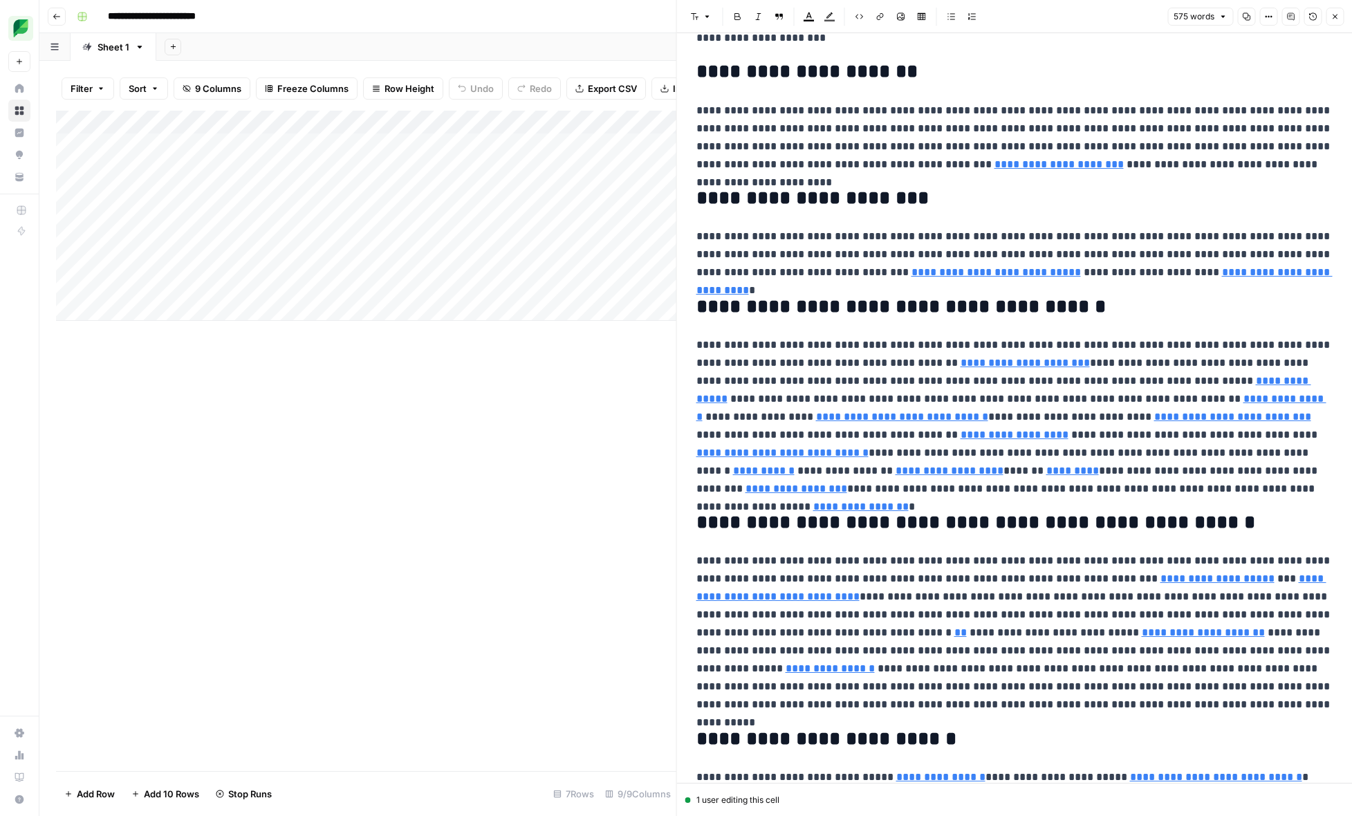
scroll to position [102, 0]
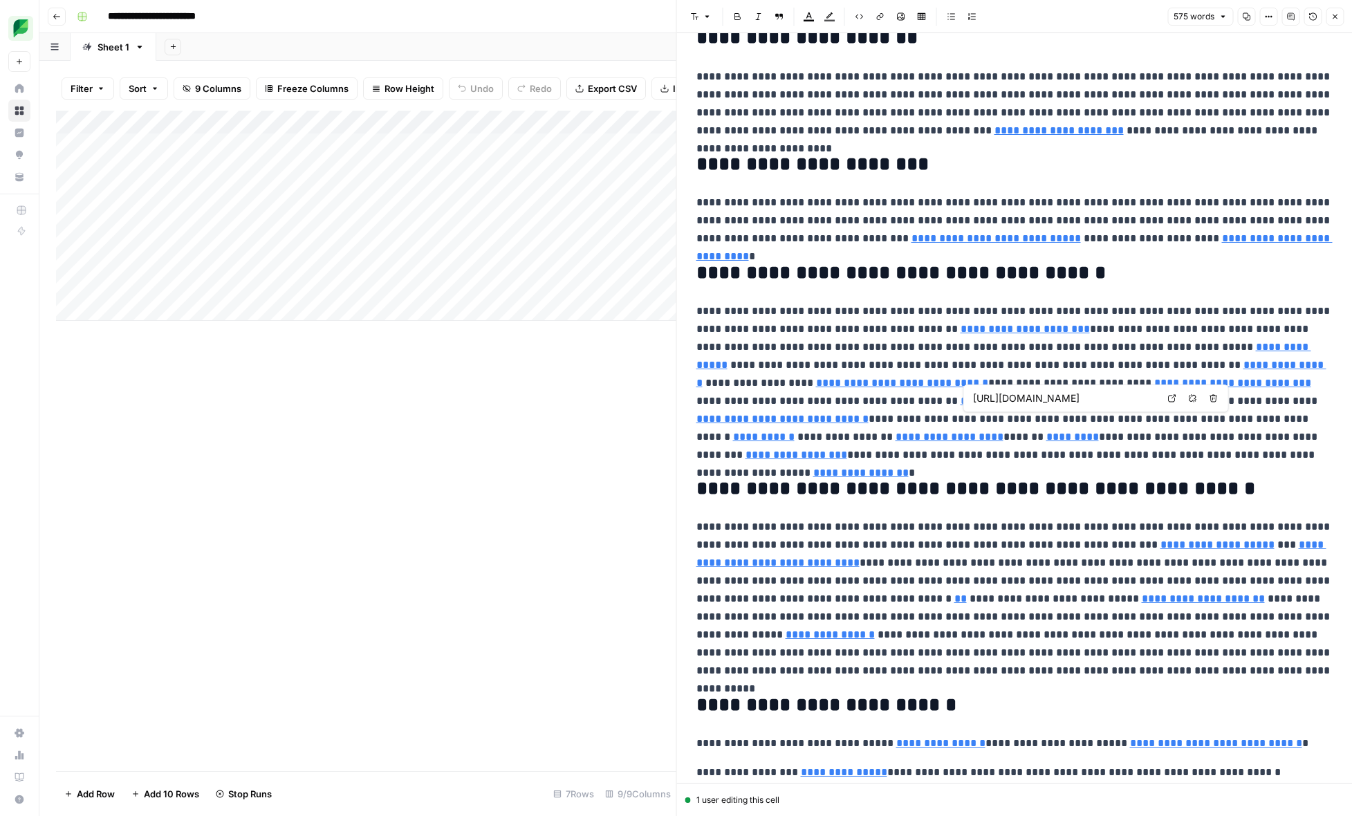
click at [1171, 402] on link "Open in a new tab" at bounding box center [1172, 398] width 18 height 18
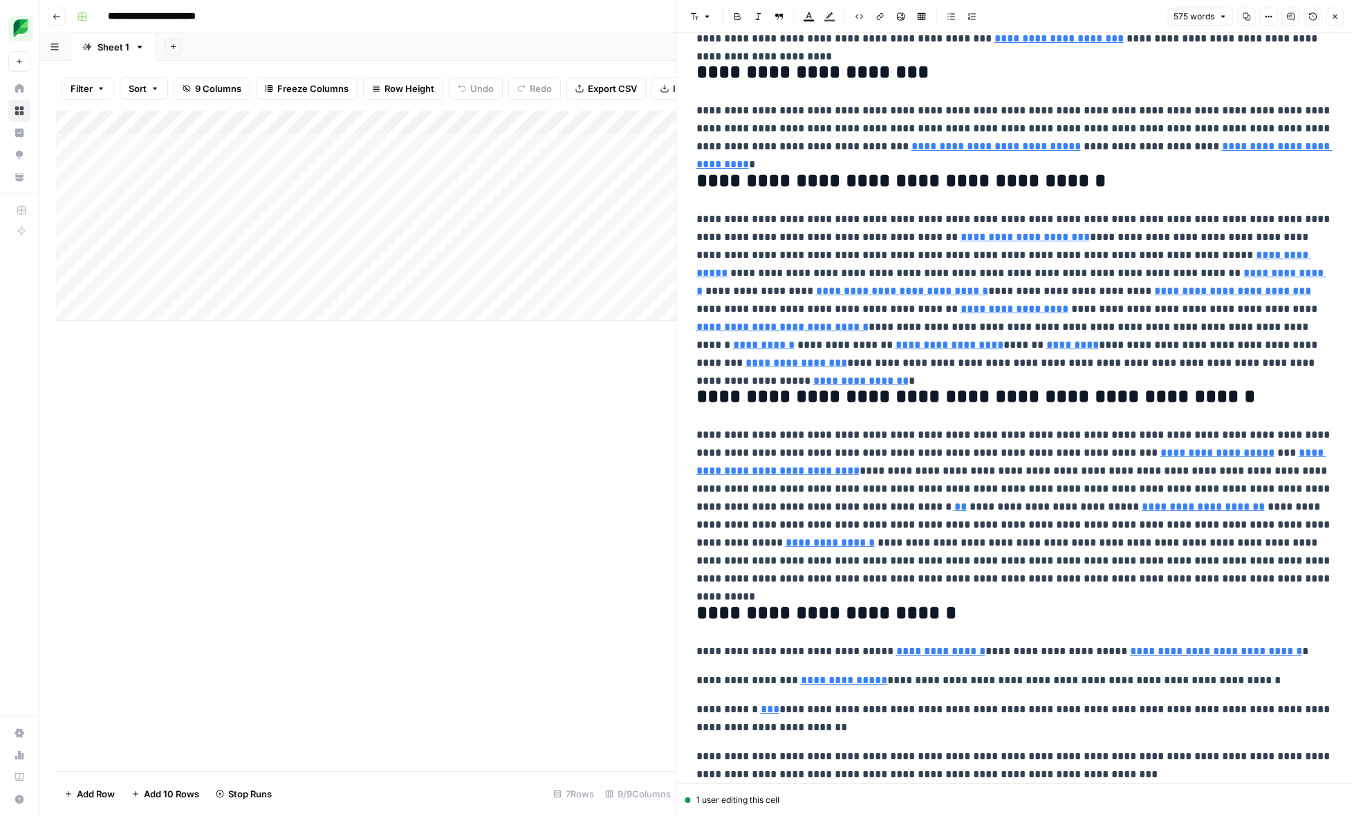
scroll to position [244, 0]
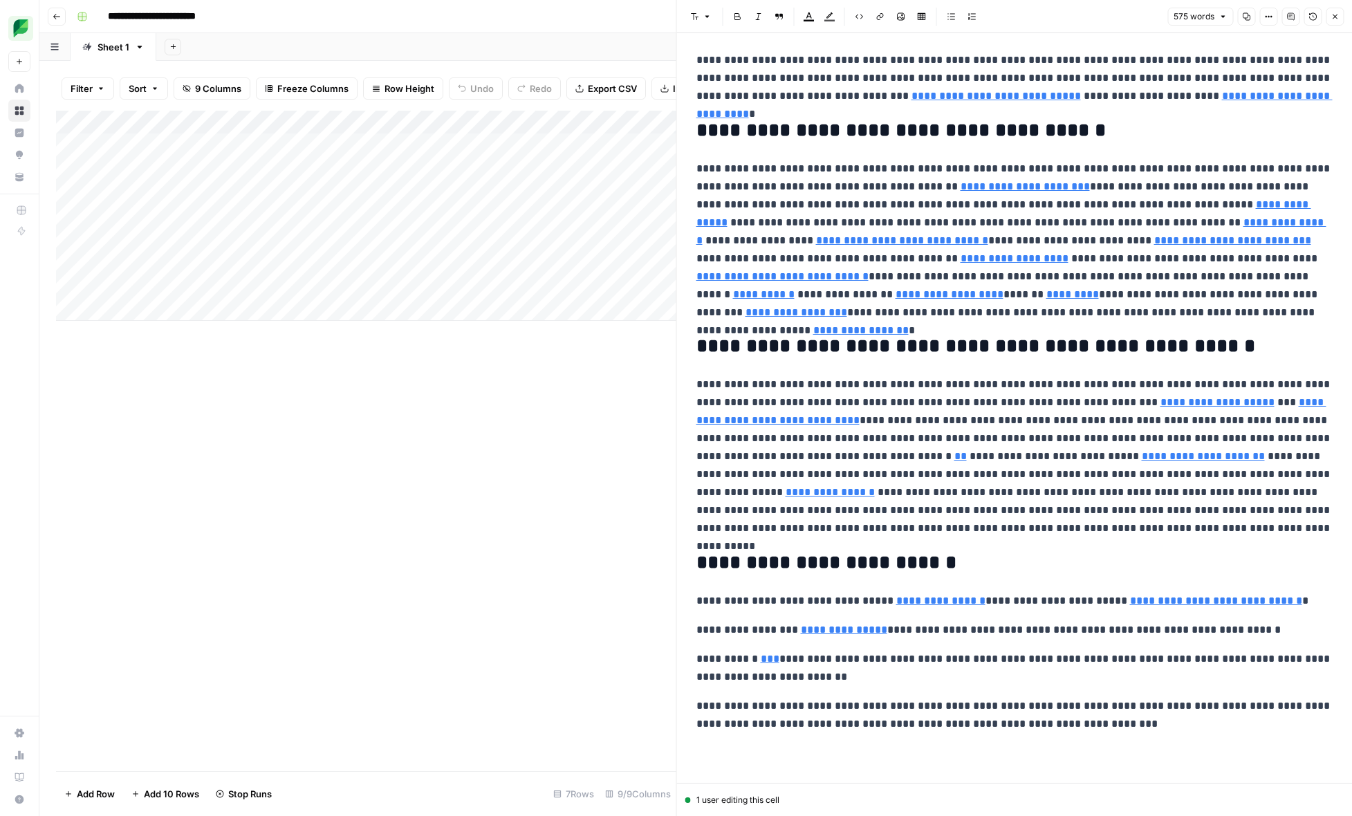
click at [1292, 20] on icon "button" at bounding box center [1290, 16] width 8 height 8
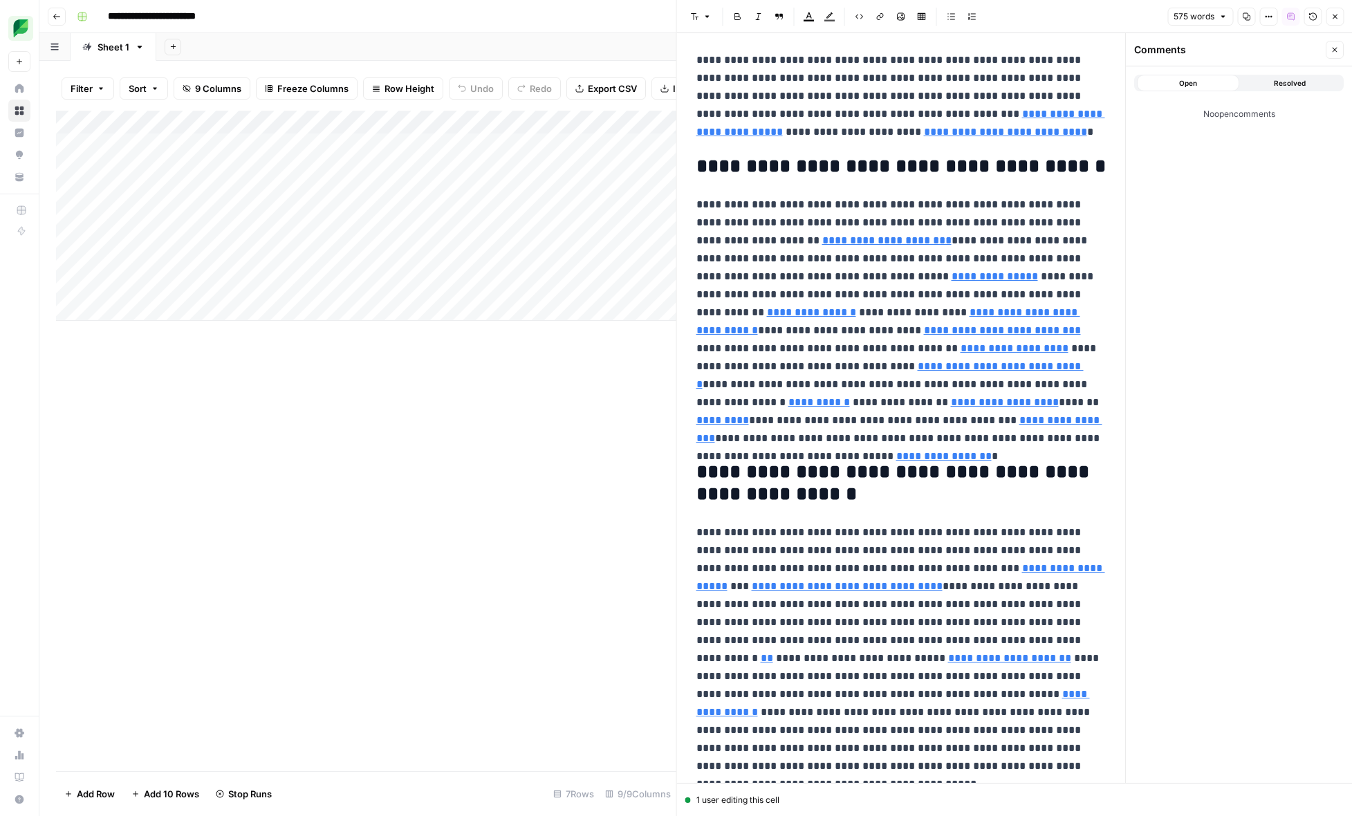
scroll to position [608, 0]
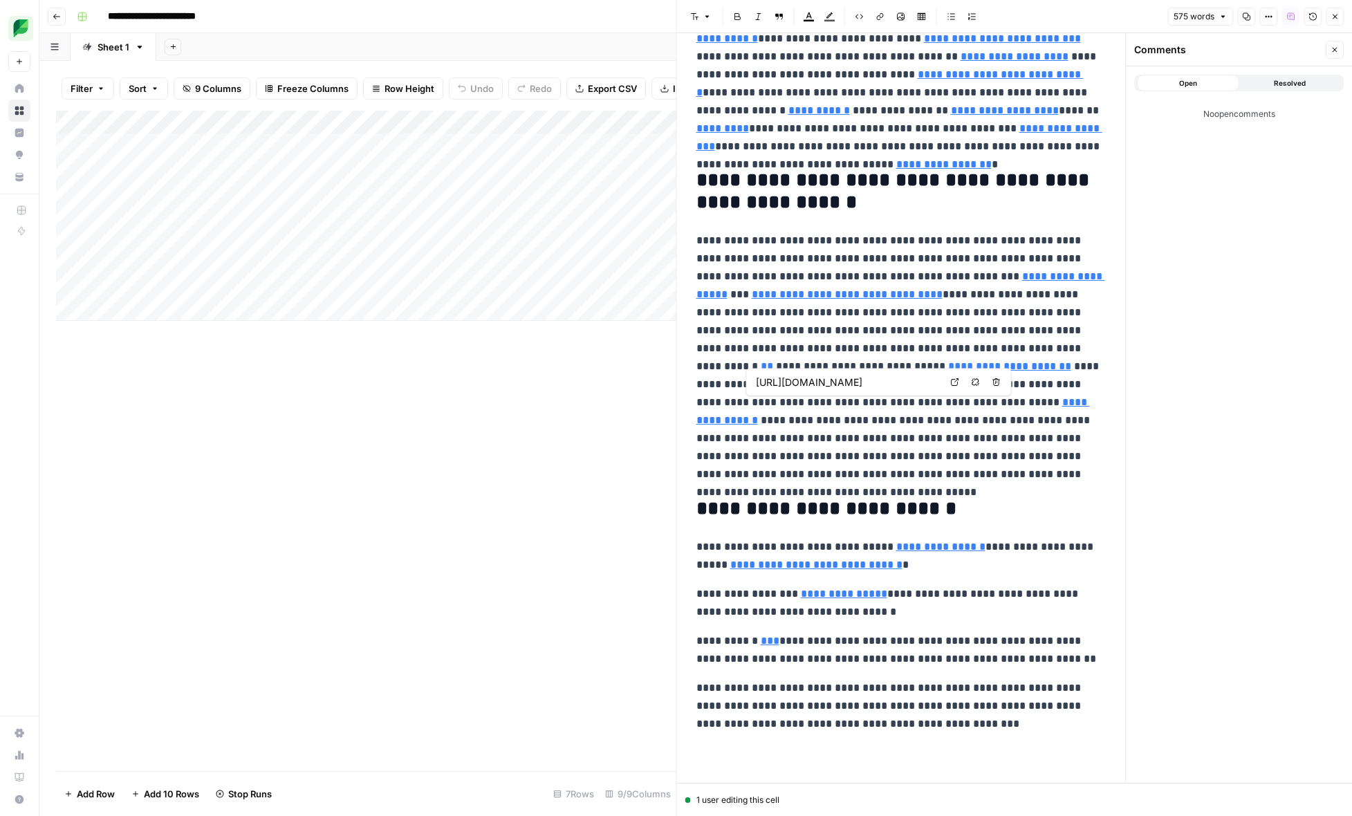
type input "[URL][DOMAIN_NAME]"
drag, startPoint x: 694, startPoint y: 545, endPoint x: 1004, endPoint y: 716, distance: 354.1
click at [1004, 716] on div "**********" at bounding box center [901, 93] width 427 height 1291
click at [825, 750] on icon "button" at bounding box center [822, 748] width 8 height 8
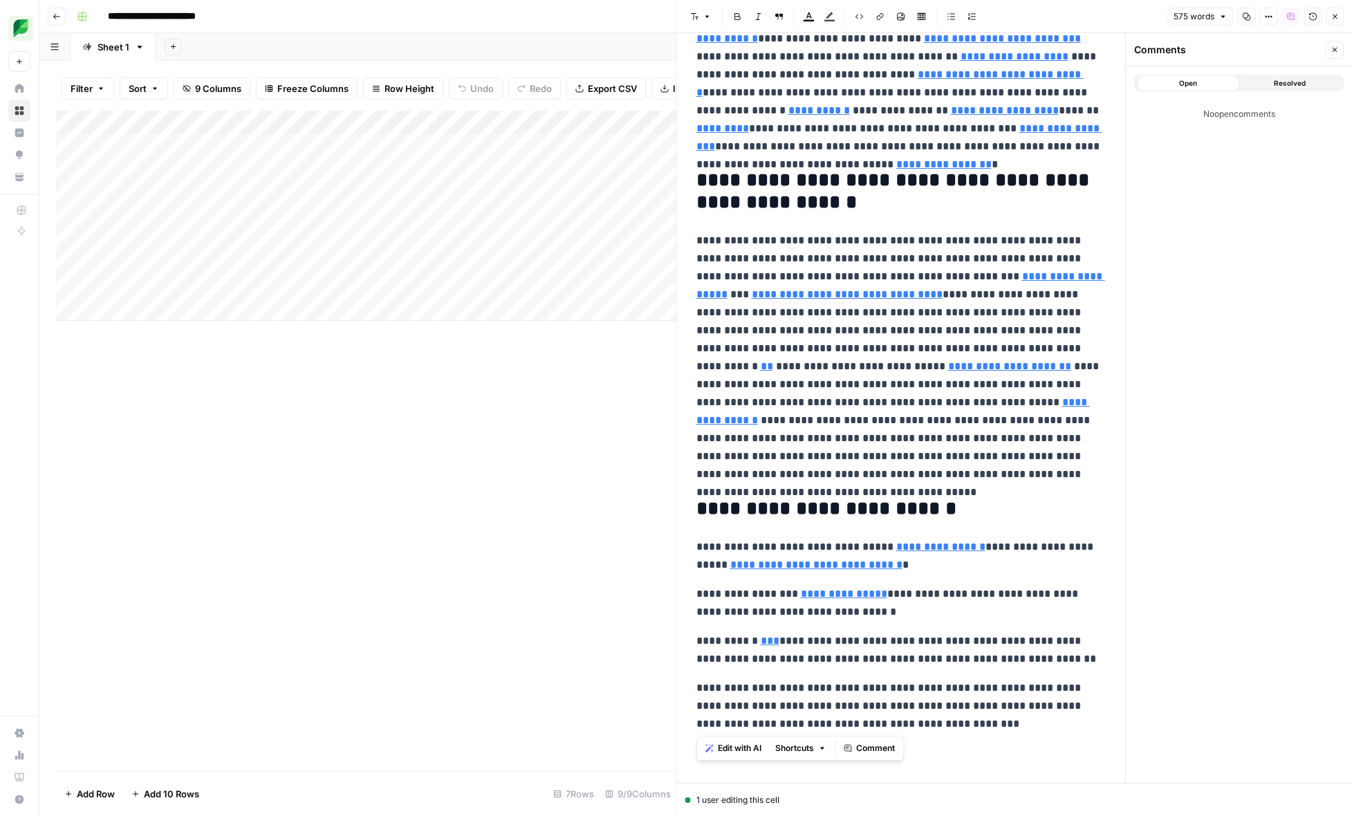
click at [1040, 660] on p "**********" at bounding box center [901, 650] width 410 height 36
drag, startPoint x: 1034, startPoint y: 660, endPoint x: 694, endPoint y: 552, distance: 356.4
click at [694, 552] on div "**********" at bounding box center [901, 93] width 427 height 1291
click at [741, 678] on span "Edit with AI" at bounding box center [740, 683] width 44 height 12
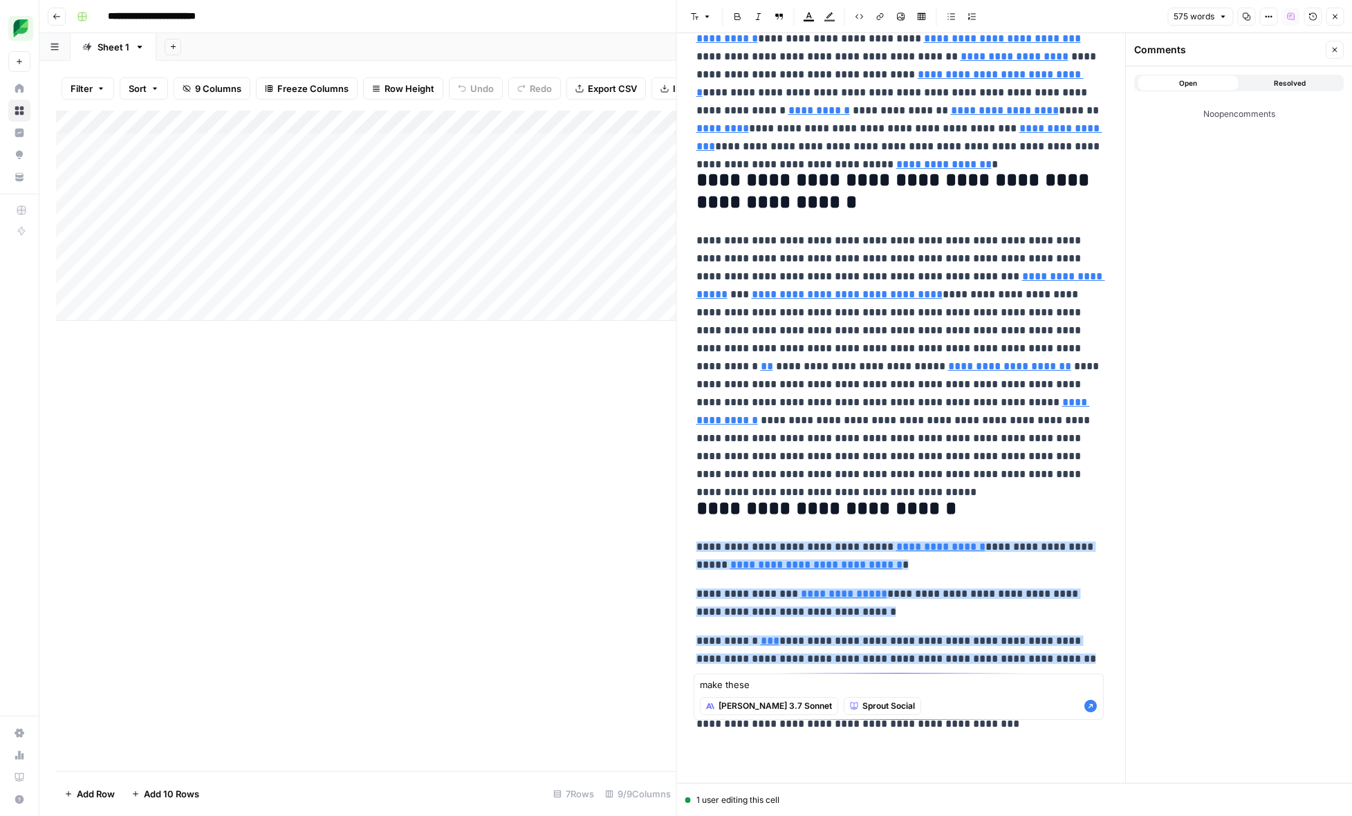
type textarea "make these"
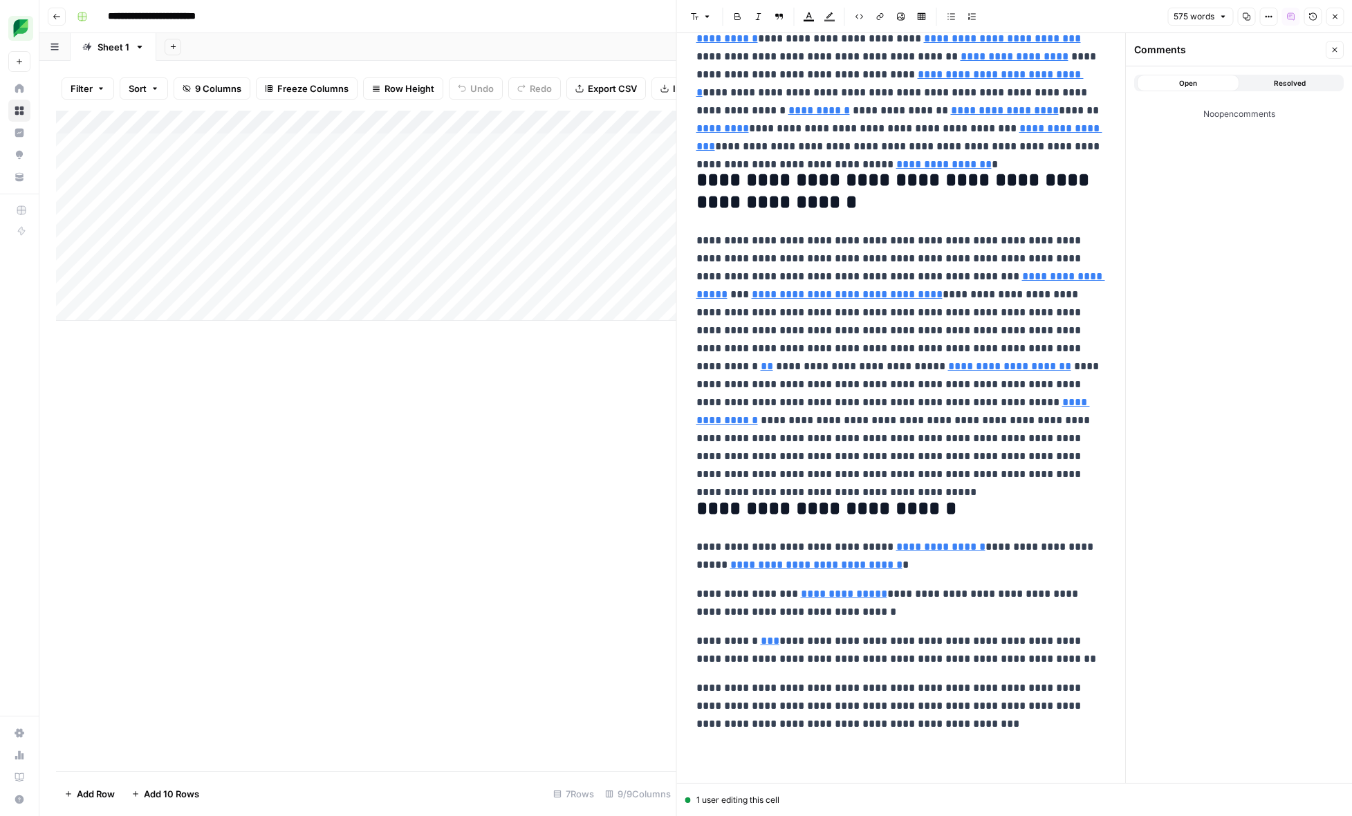
click at [723, 177] on h2 "**********" at bounding box center [901, 191] width 410 height 44
type input "[URL][DOMAIN_NAME]"
click at [705, 546] on p "**********" at bounding box center [901, 556] width 410 height 36
click at [949, 17] on icon "button" at bounding box center [951, 16] width 8 height 8
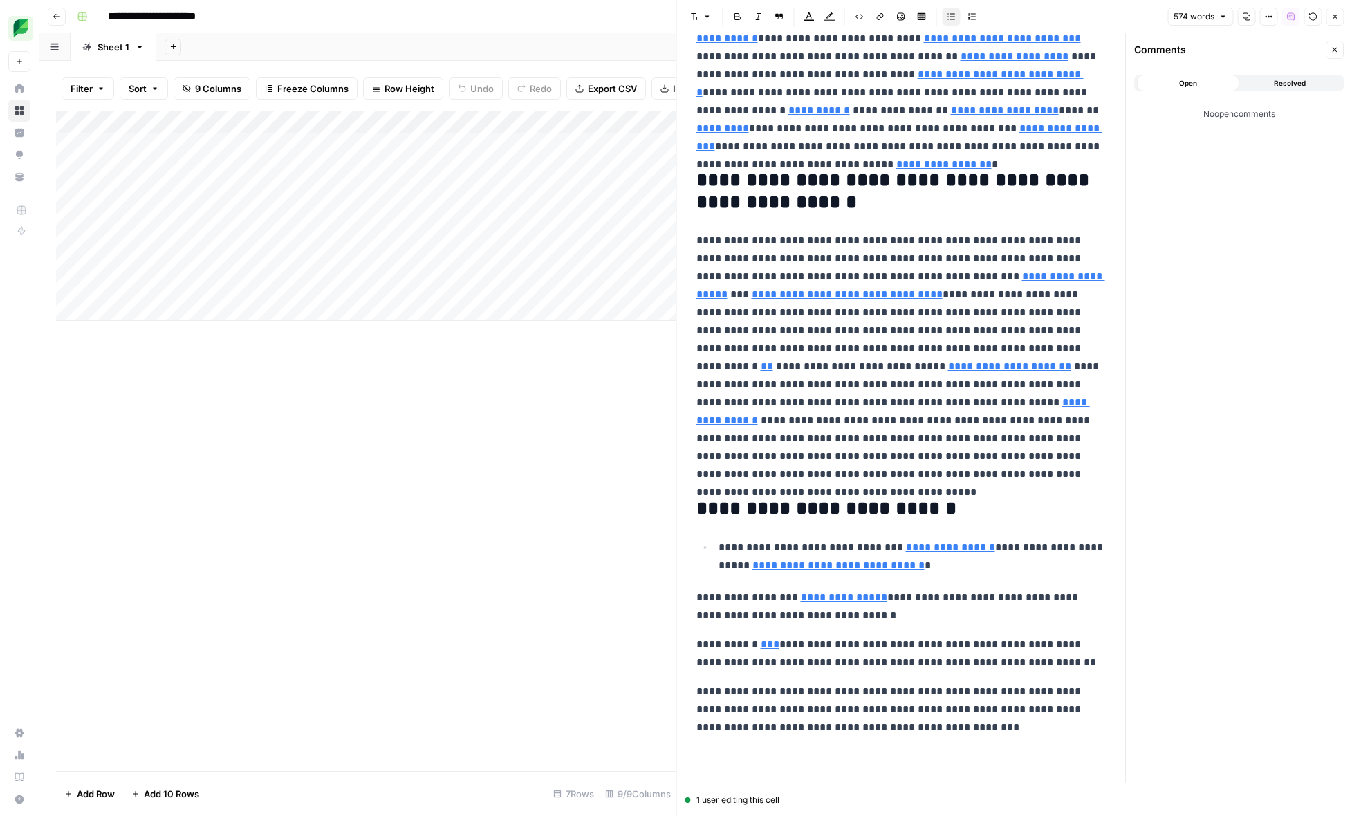
click at [706, 597] on p "**********" at bounding box center [901, 606] width 410 height 36
click at [952, 16] on icon "button" at bounding box center [951, 16] width 8 height 8
click at [705, 644] on p "**********" at bounding box center [901, 654] width 410 height 36
click at [950, 21] on button "Bulleted list" at bounding box center [951, 17] width 18 height 18
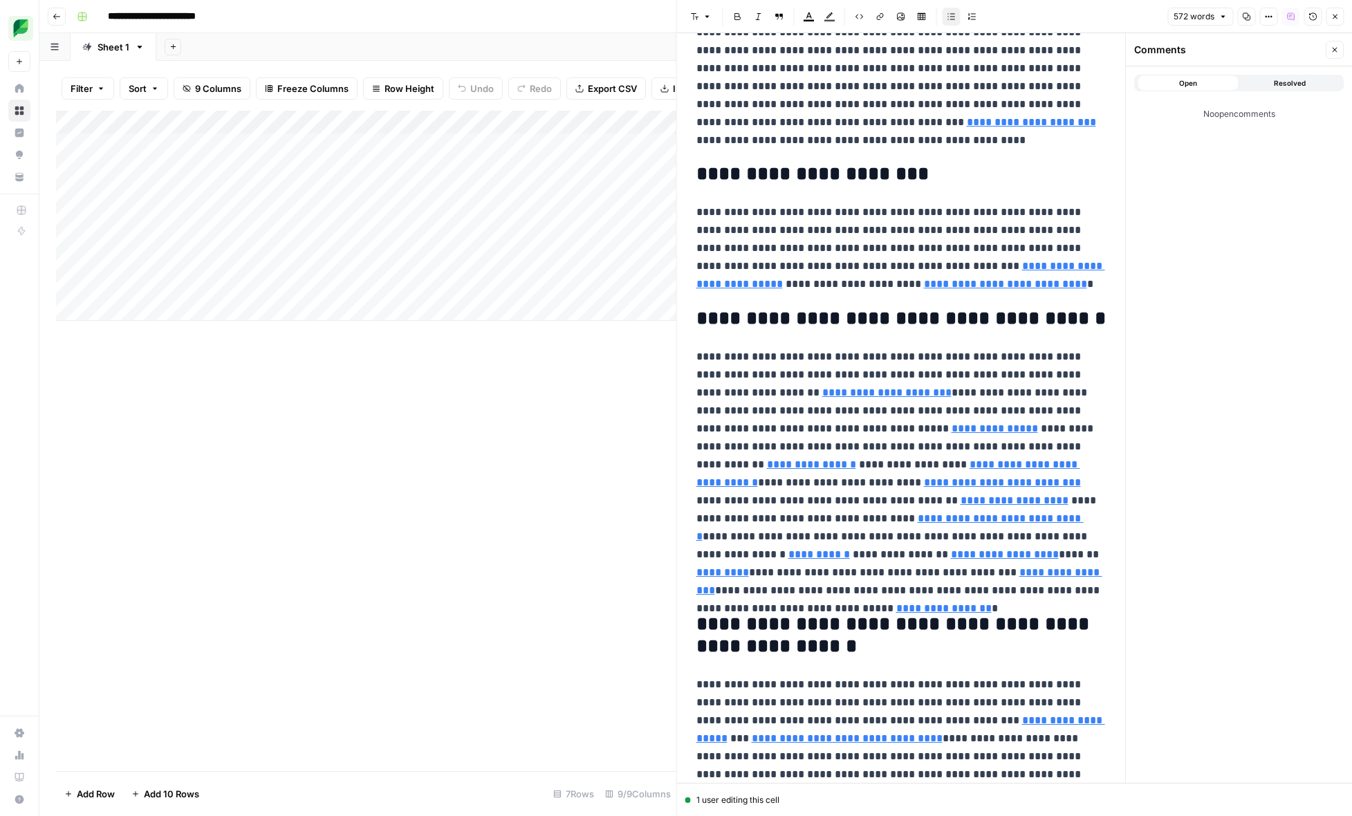
scroll to position [156, 0]
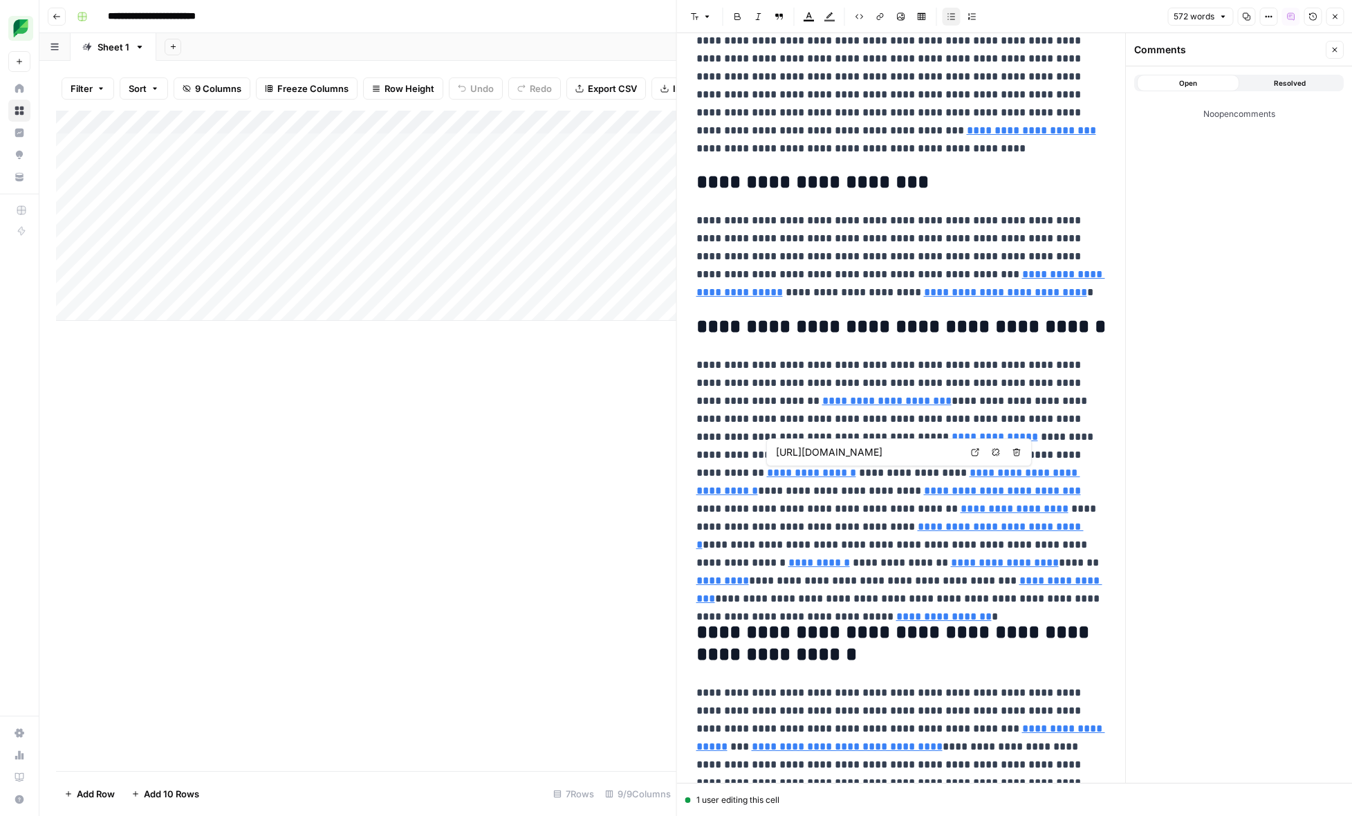
type input "[URL][DOMAIN_NAME]"
click at [777, 439] on p "**********" at bounding box center [901, 482] width 410 height 252
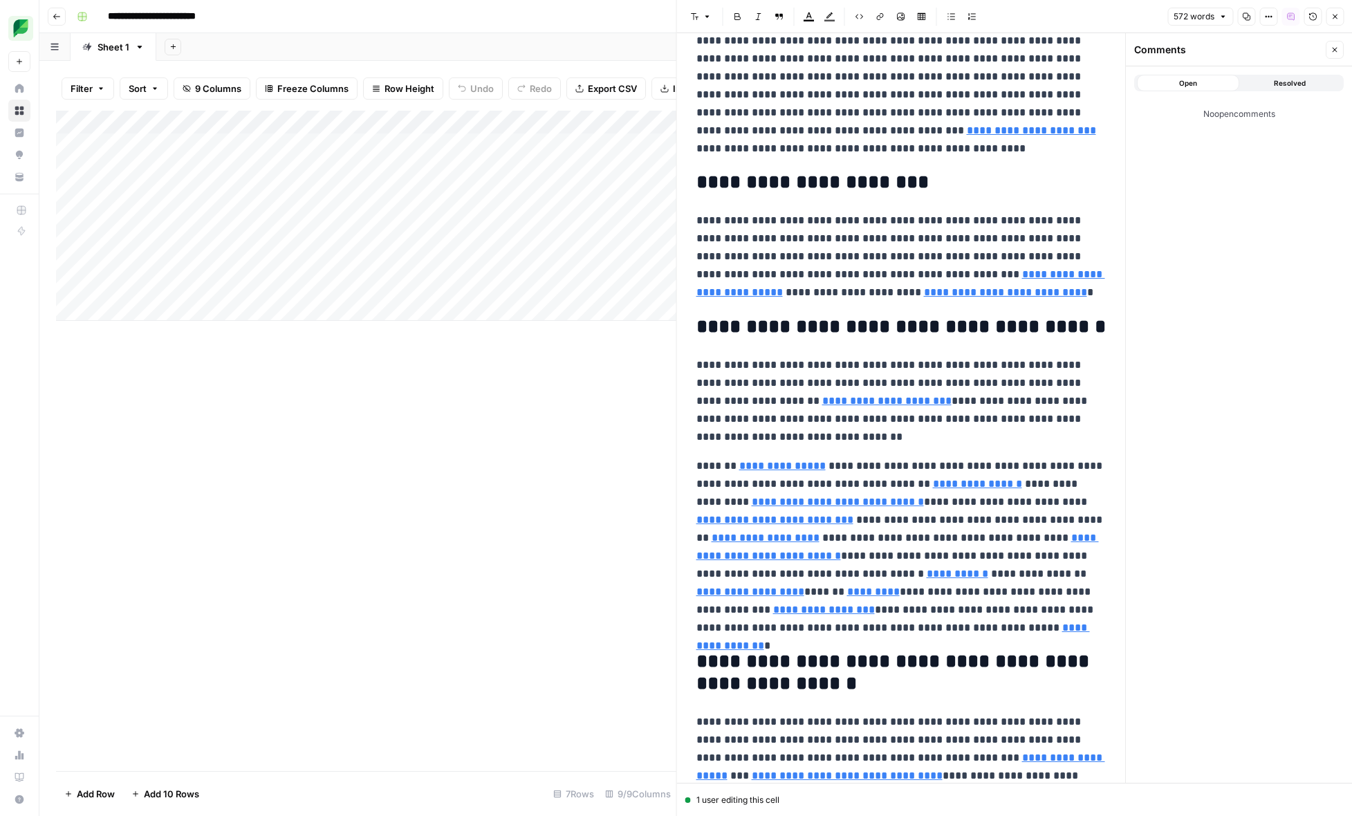
click at [951, 19] on icon "button" at bounding box center [951, 16] width 8 height 8
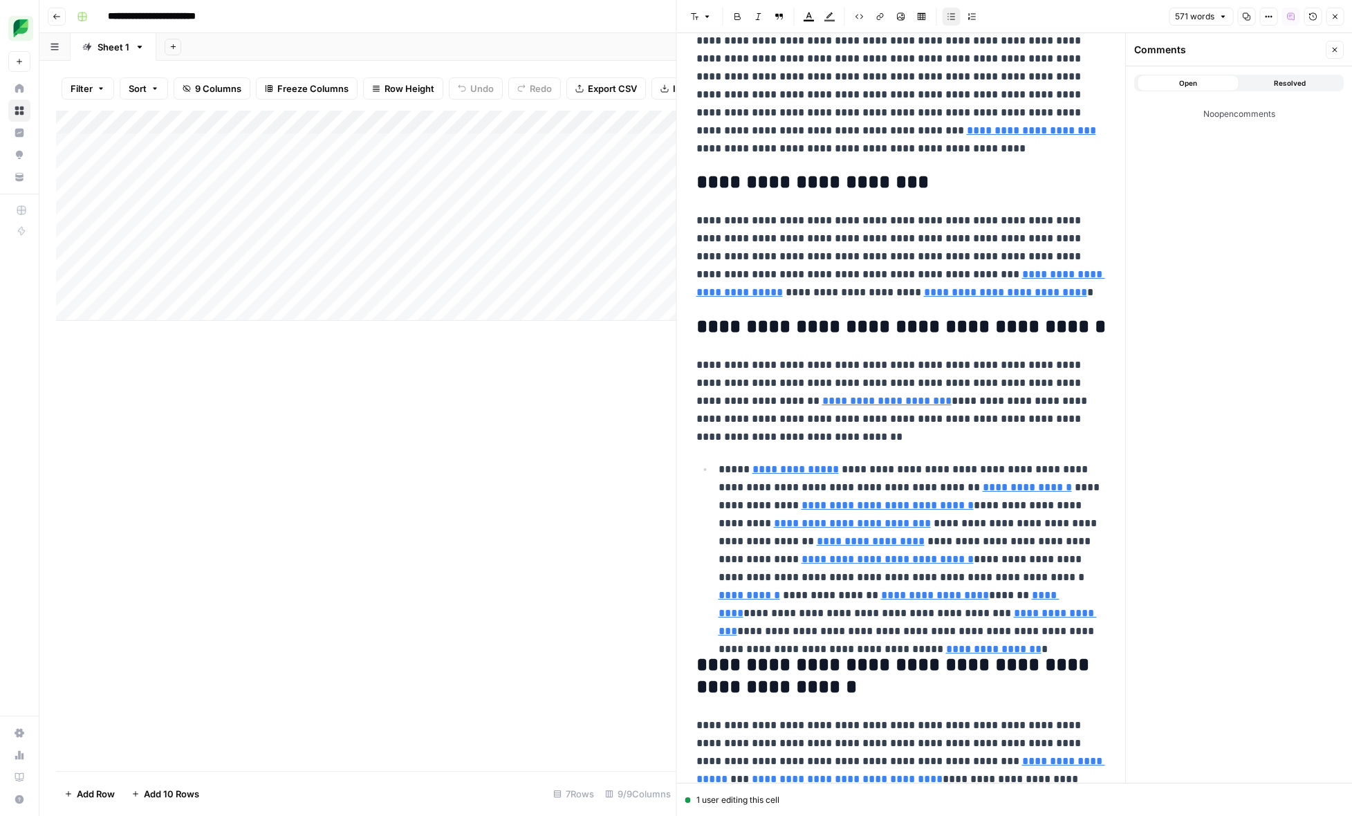
click at [1006, 469] on p "**********" at bounding box center [912, 550] width 388 height 180
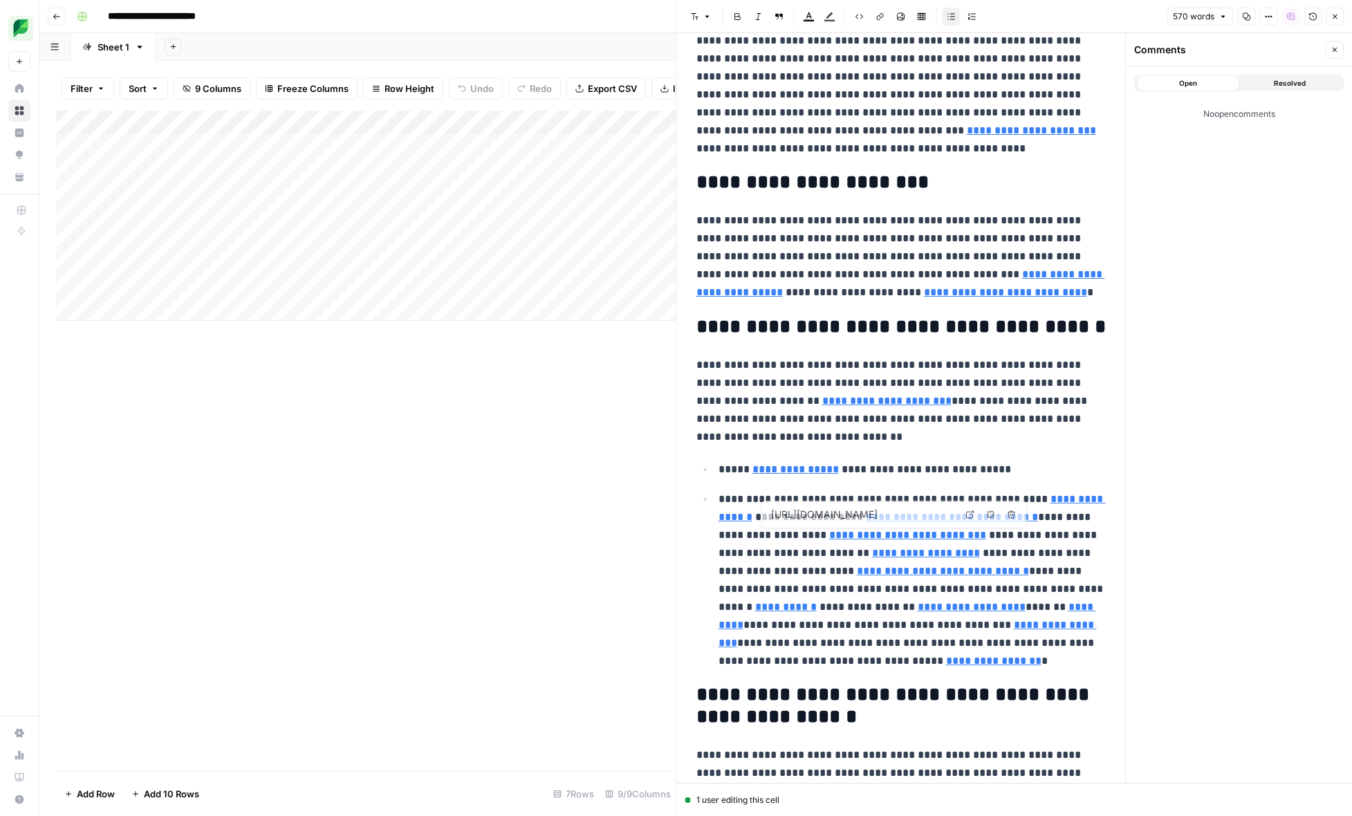
type input "[URL][DOMAIN_NAME]"
click at [981, 537] on p "**********" at bounding box center [912, 580] width 388 height 180
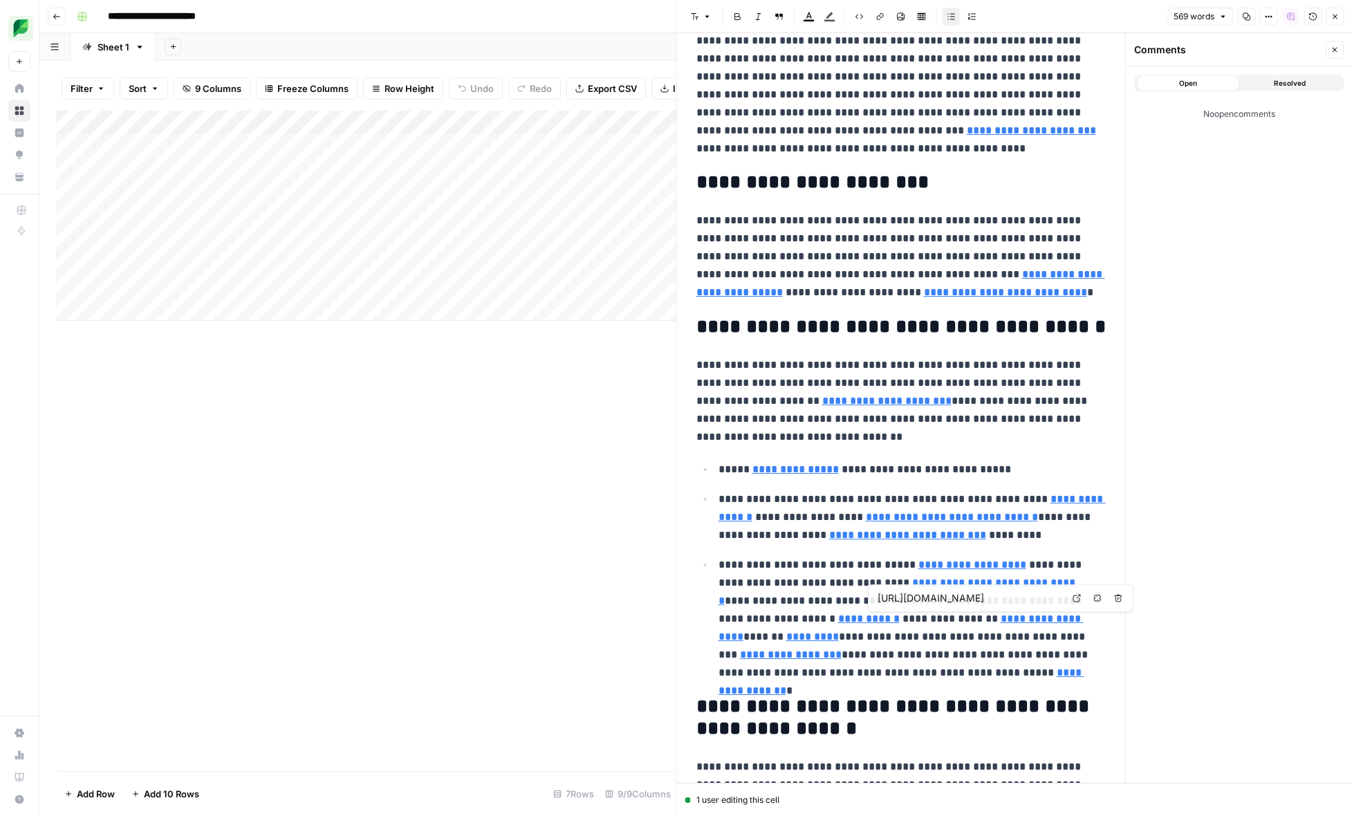
type input "[URL][DOMAIN_NAME]"
click at [718, 587] on p "**********" at bounding box center [912, 619] width 388 height 126
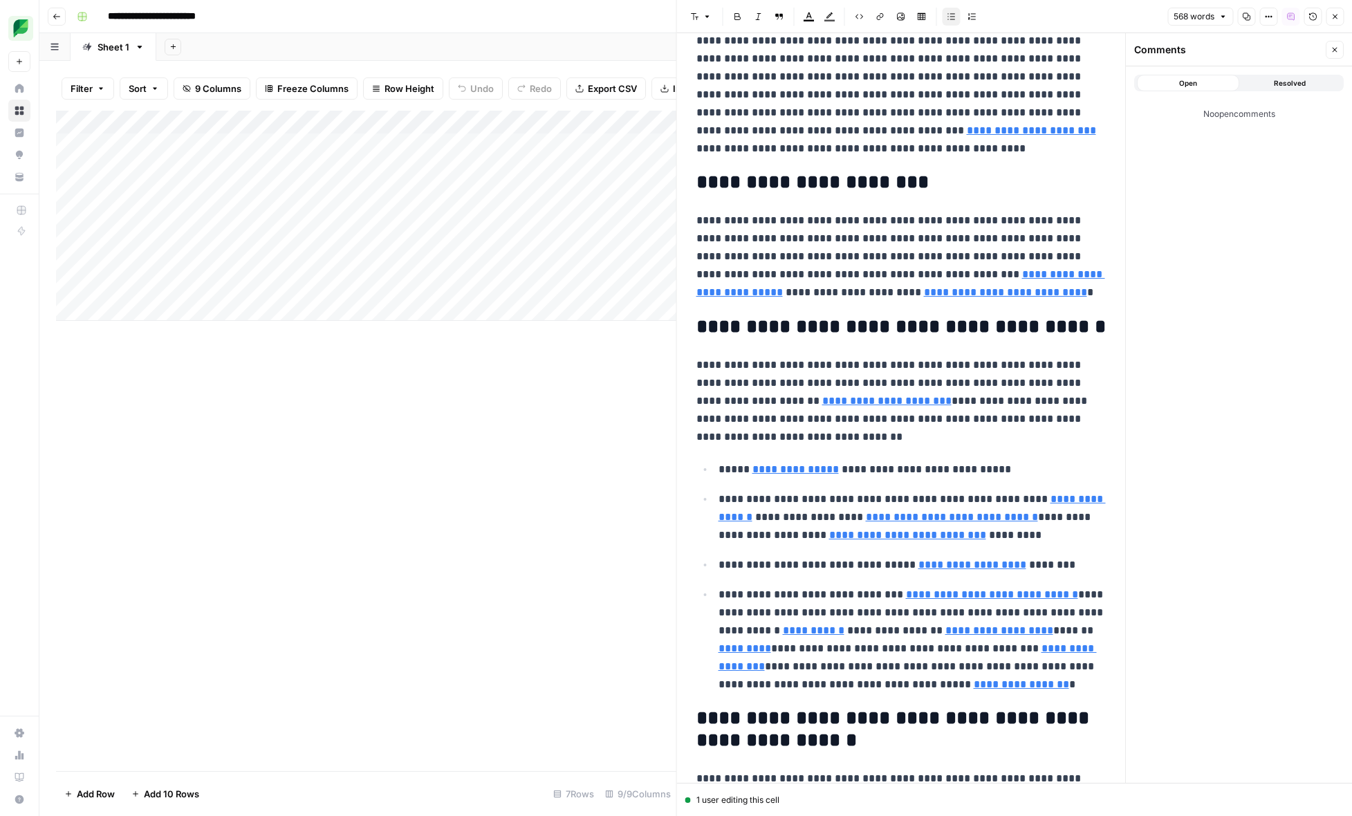
click at [1071, 596] on p "**********" at bounding box center [912, 640] width 388 height 108
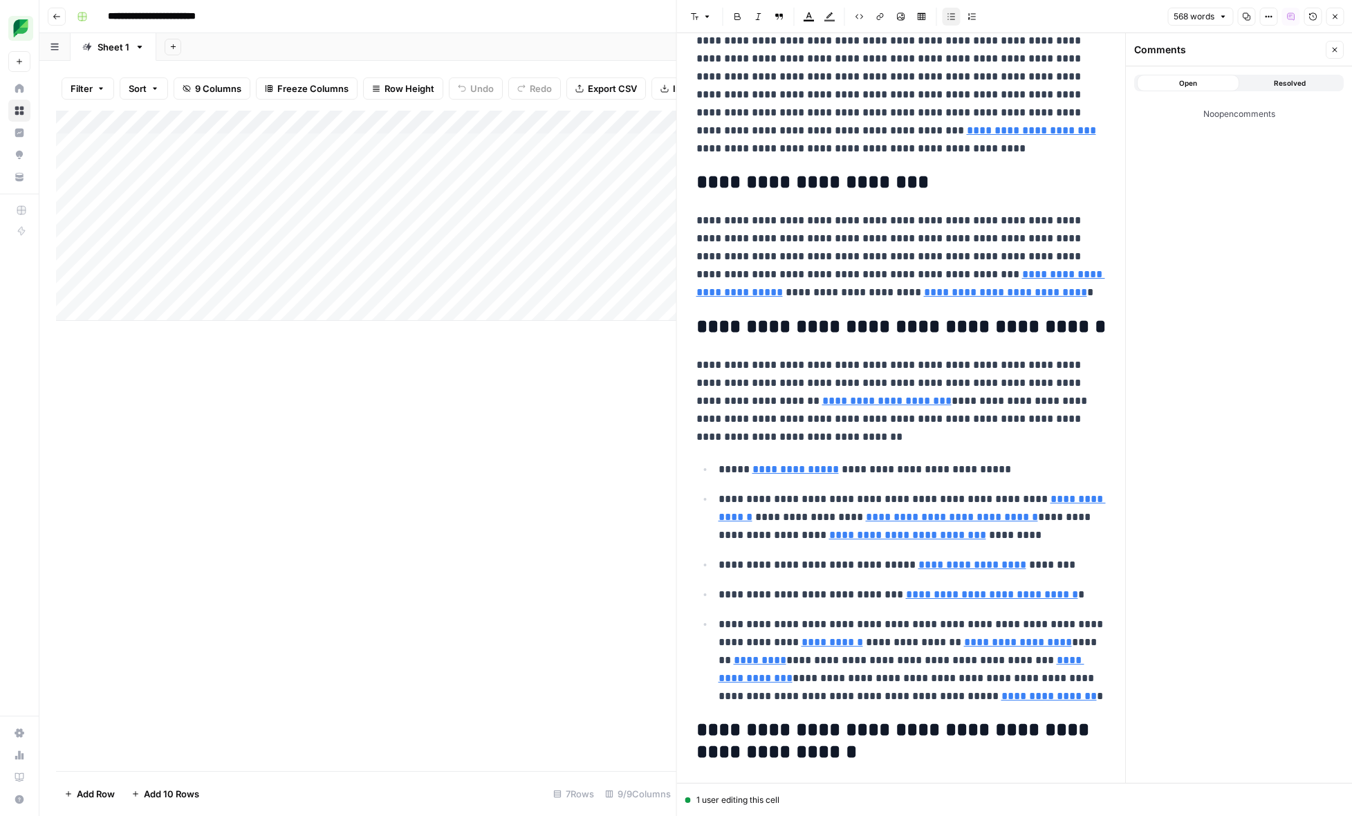
click at [923, 624] on p "**********" at bounding box center [912, 660] width 388 height 90
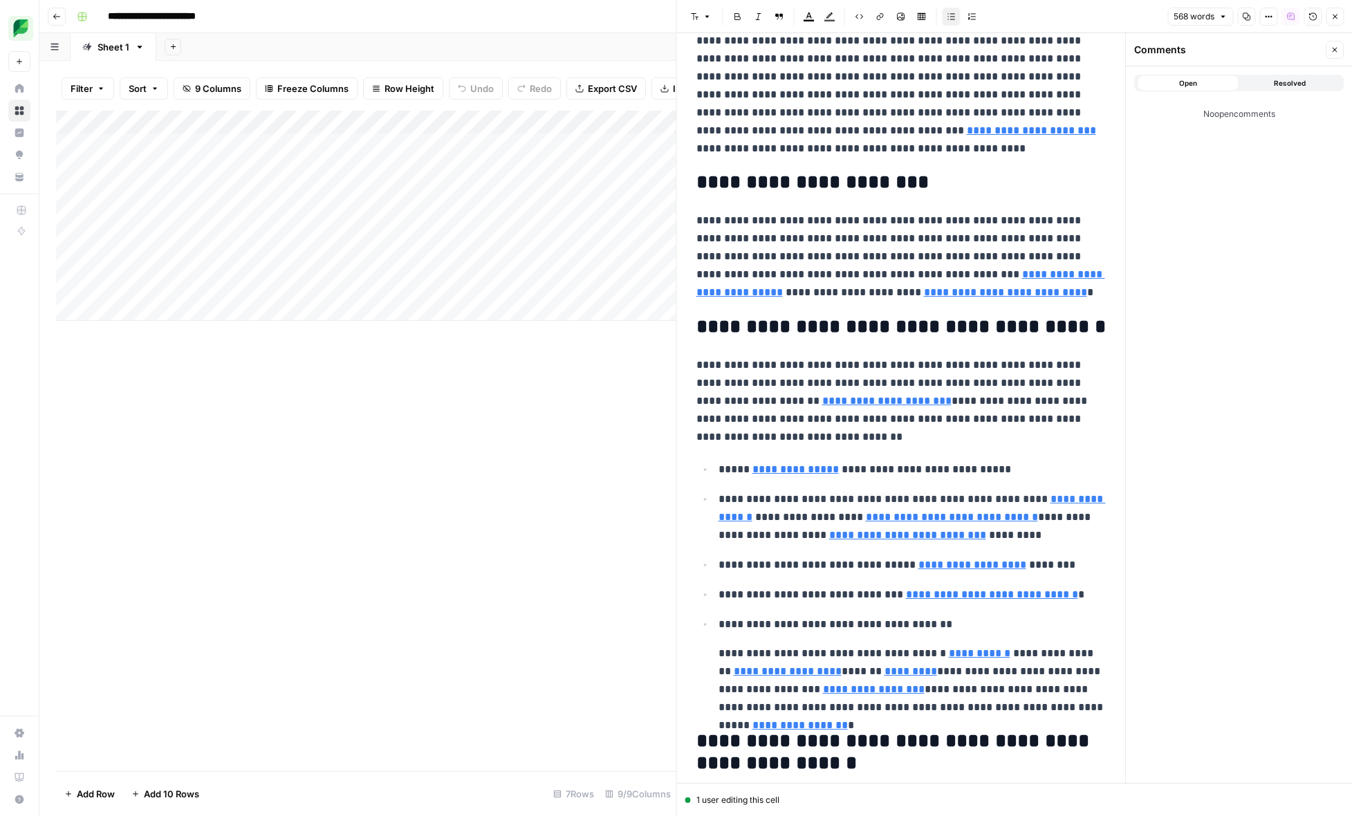
type input "[URL][DOMAIN_NAME]"
click at [949, 19] on icon "button" at bounding box center [951, 16] width 8 height 8
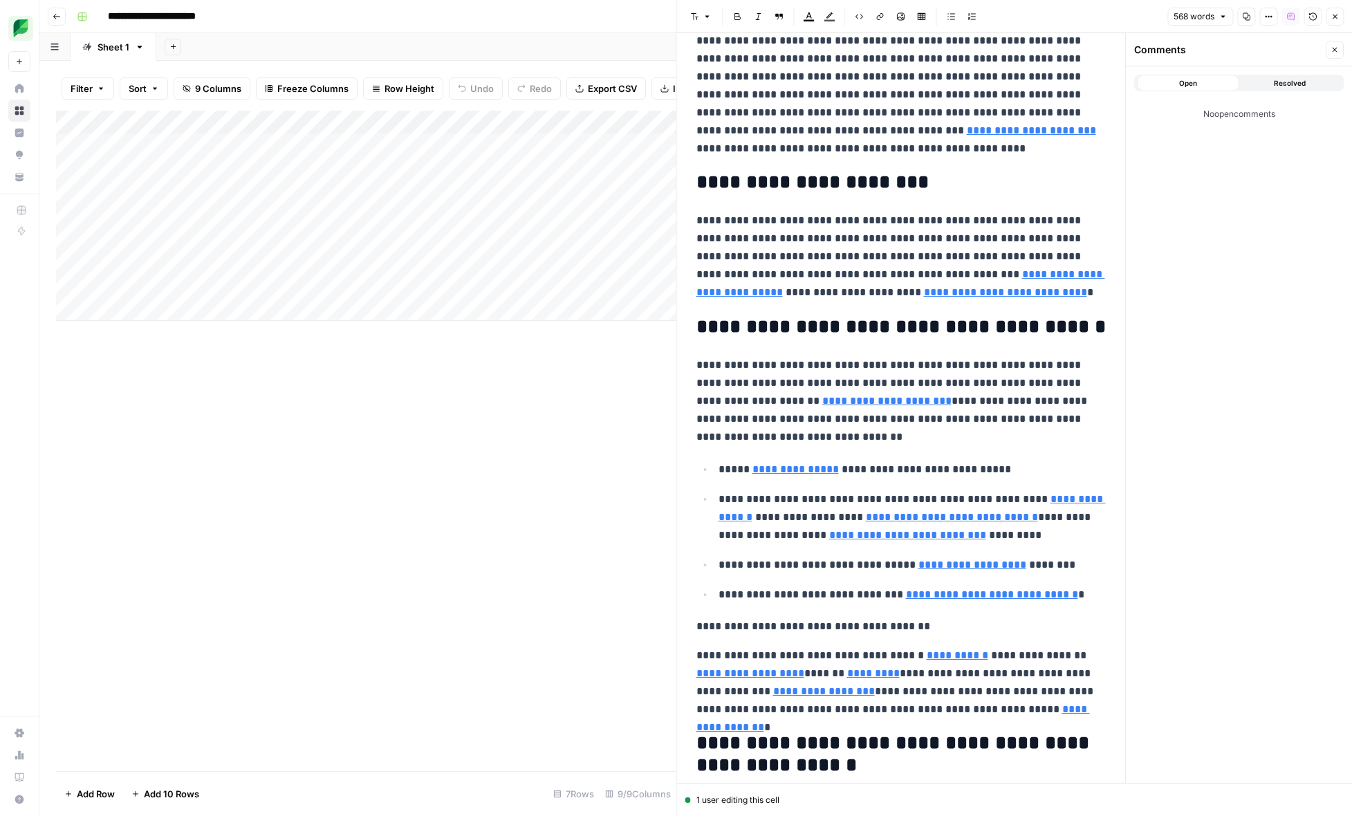
click at [695, 628] on div "**********" at bounding box center [901, 603] width 427 height 1406
type input "[URL][DOMAIN_NAME]"
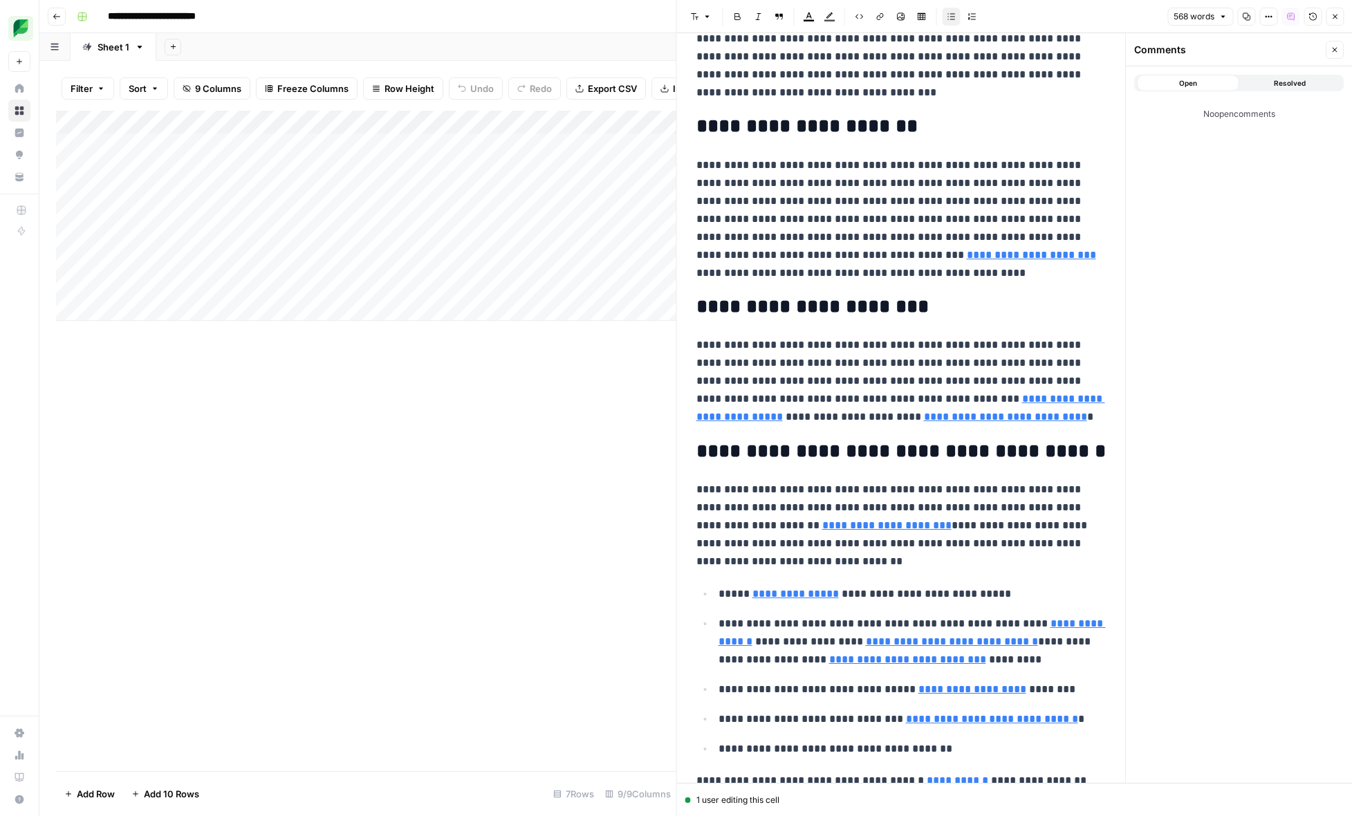
scroll to position [0, 0]
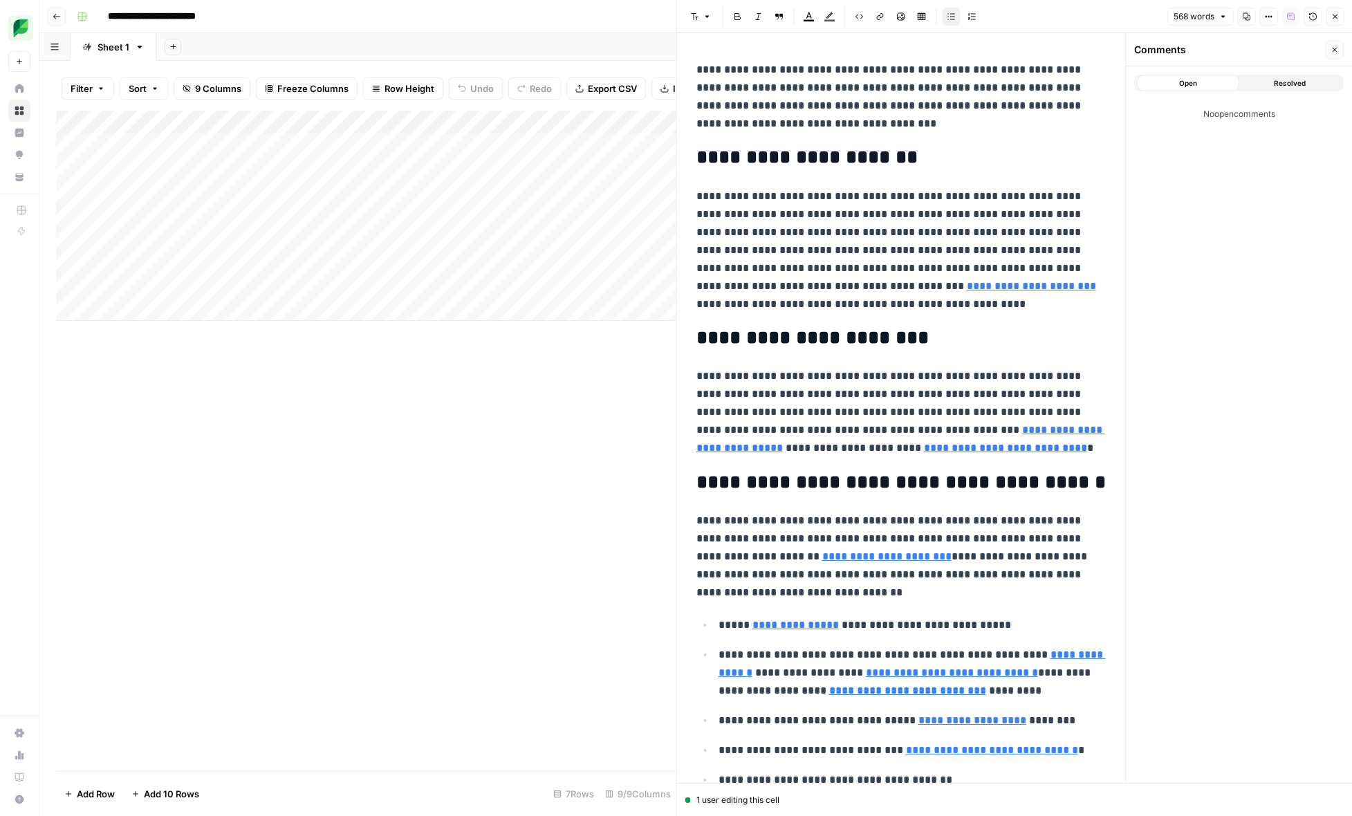
type input "[URL][DOMAIN_NAME]"
click at [1174, 243] on div "Open Resolved No open comments" at bounding box center [1239, 424] width 226 height 716
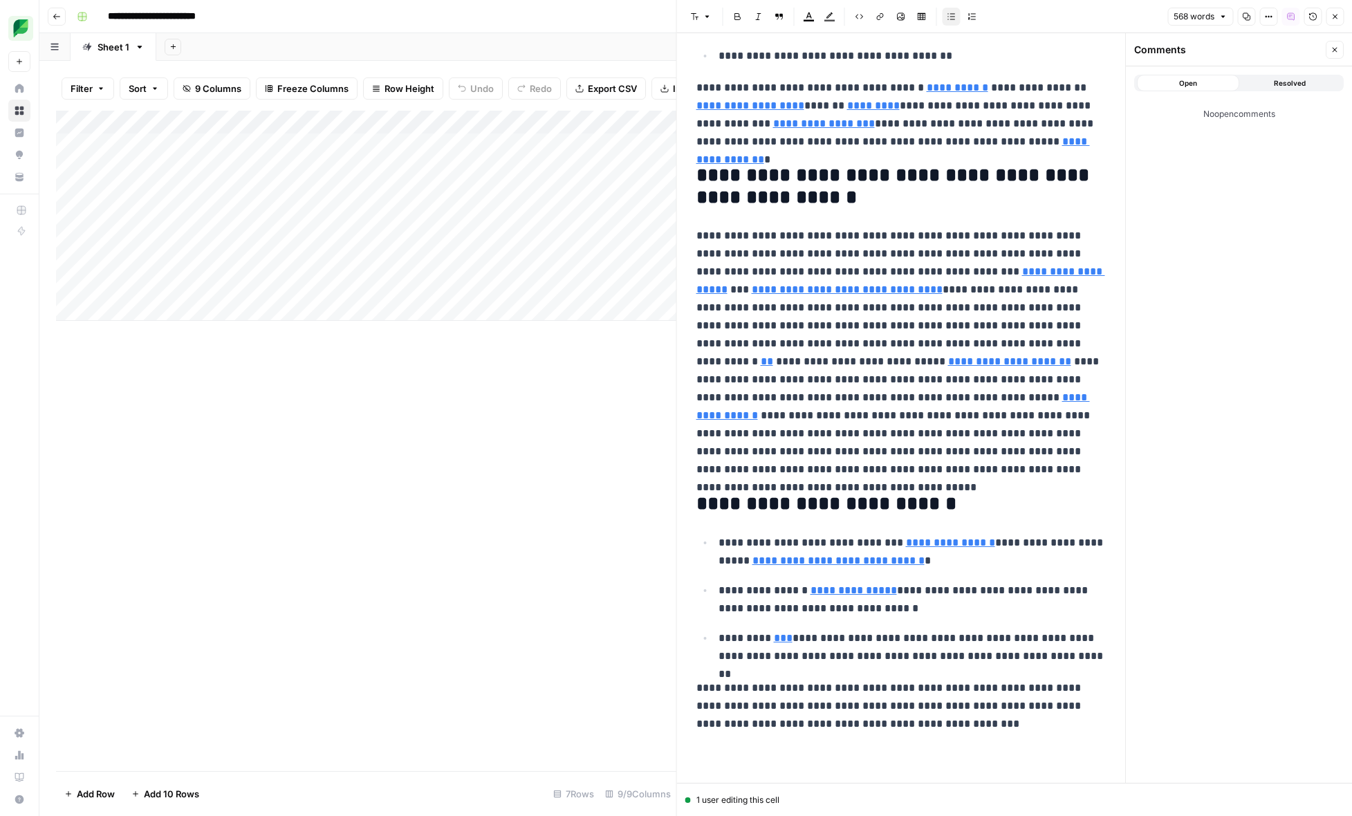
click at [1204, 431] on div "Open Resolved No open comments" at bounding box center [1239, 424] width 226 height 716
click at [1330, 49] on icon "button" at bounding box center [1334, 50] width 8 height 8
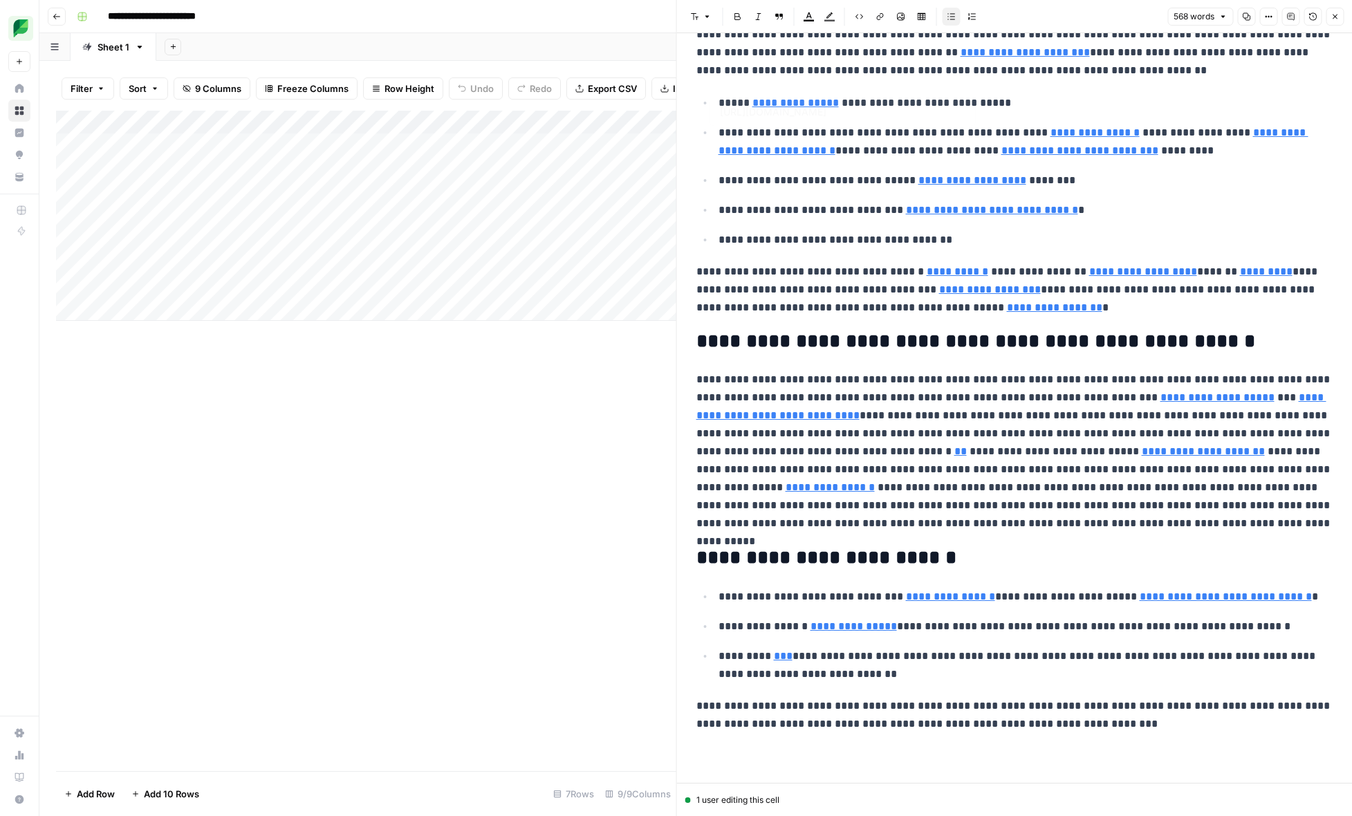
scroll to position [0, 0]
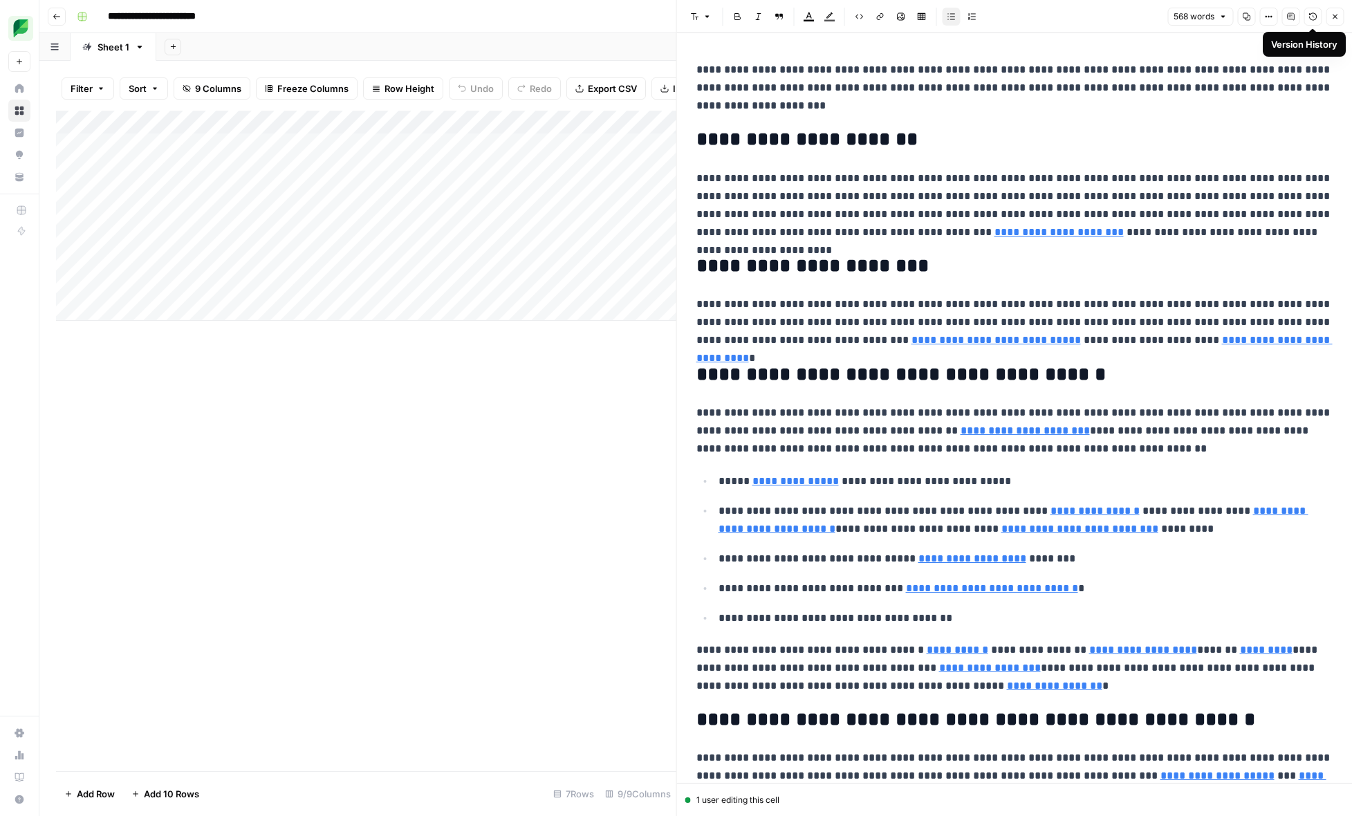
click at [1316, 17] on icon "button" at bounding box center [1312, 16] width 8 height 8
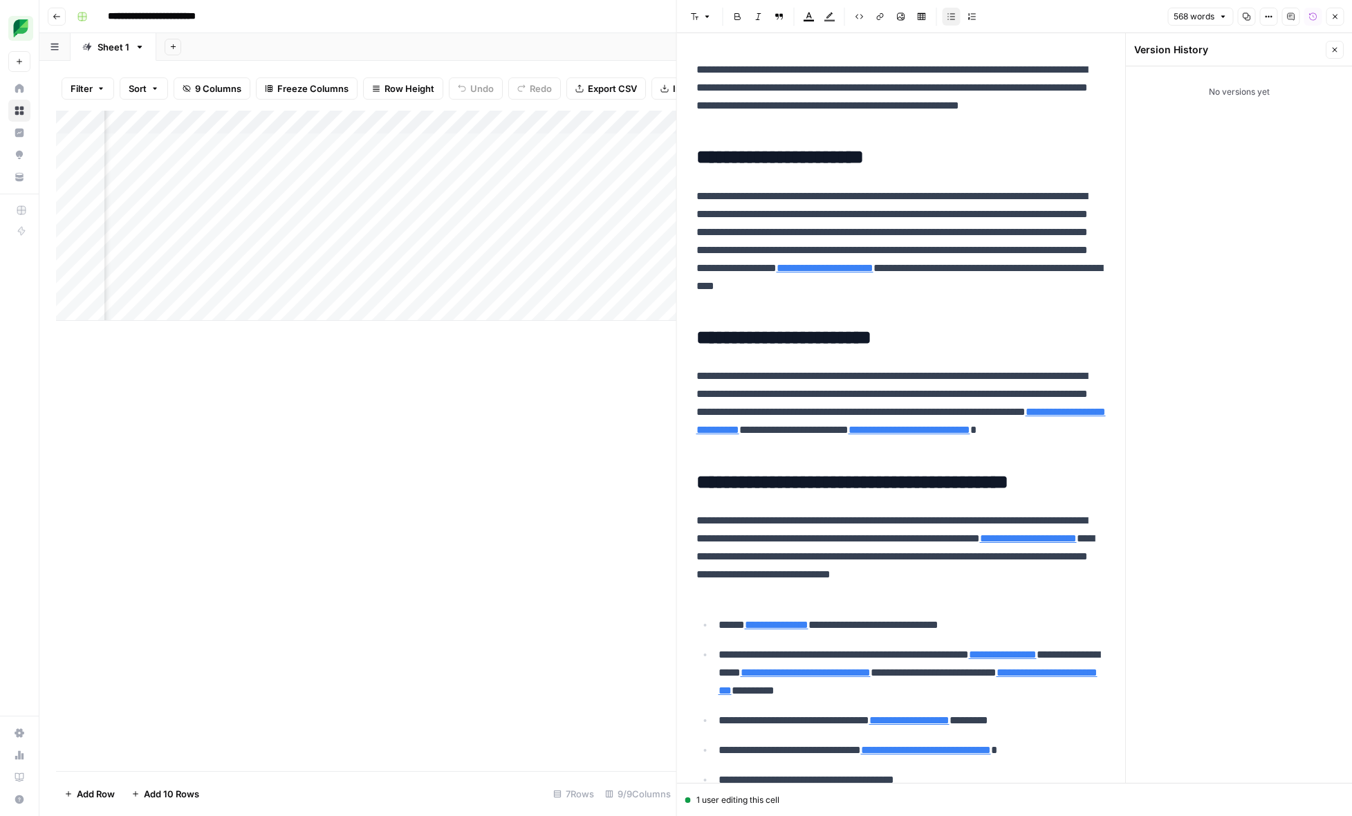
scroll to position [724, 0]
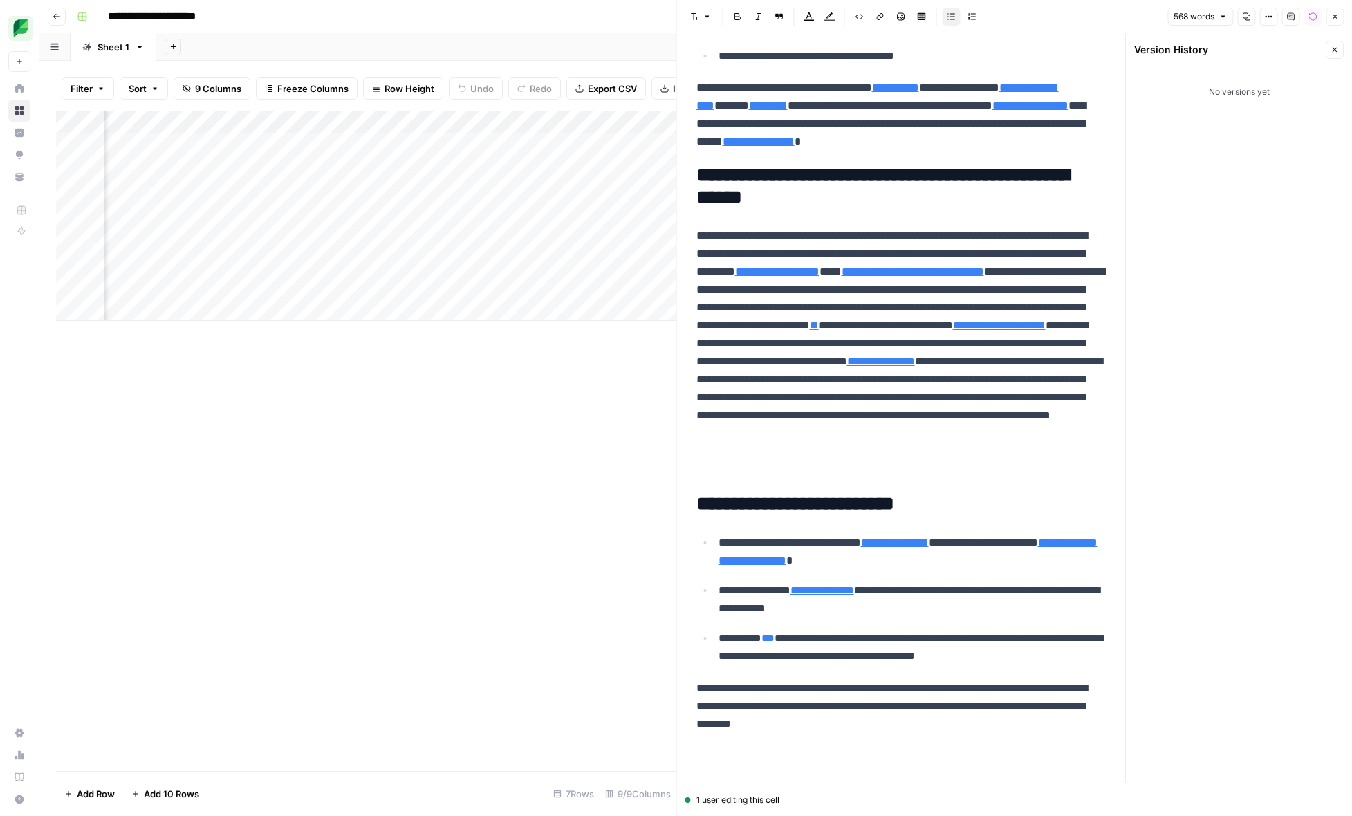
click at [1262, 282] on div "No versions yet" at bounding box center [1239, 424] width 226 height 716
click at [1267, 18] on icon "button" at bounding box center [1268, 16] width 8 height 8
click at [1231, 149] on span "Code" at bounding box center [1226, 147] width 66 height 14
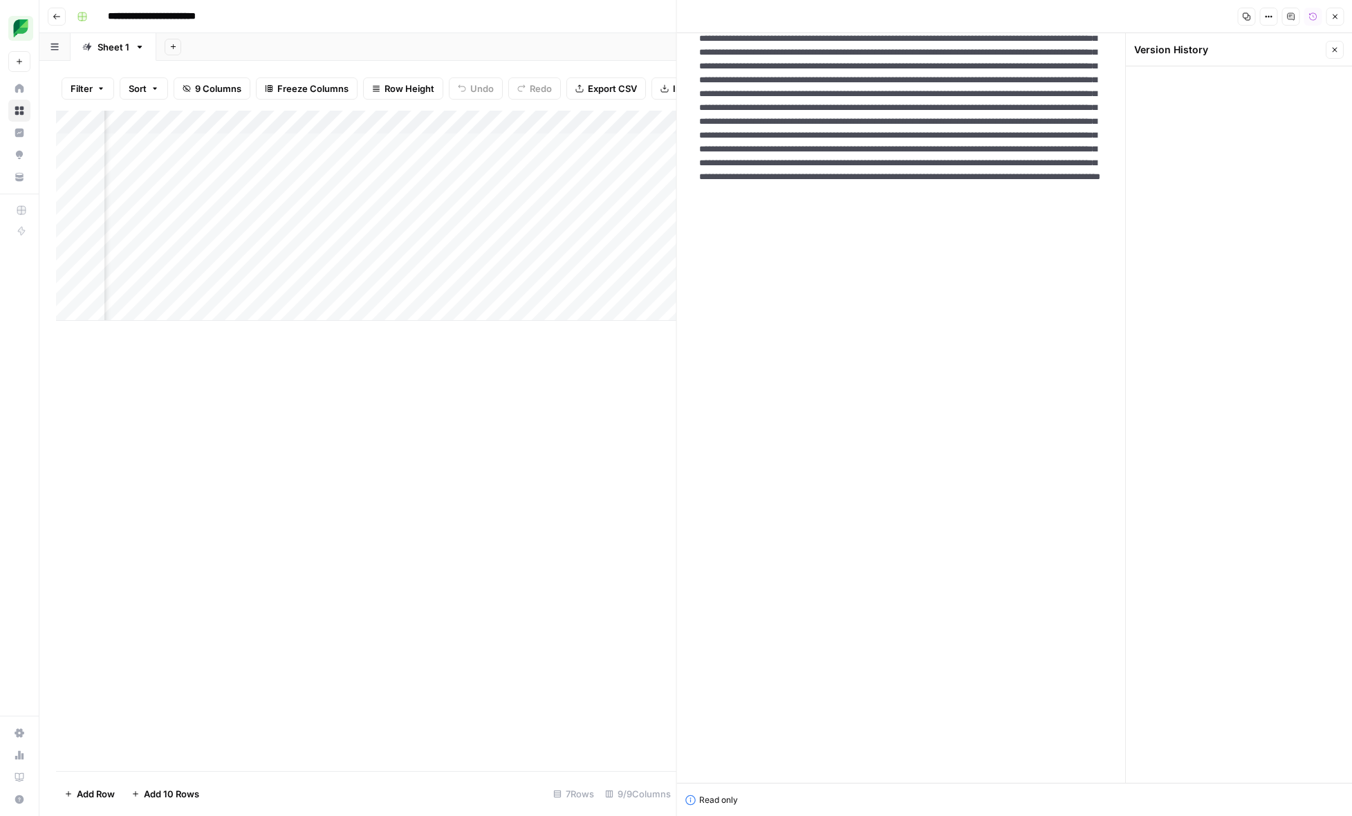
scroll to position [0, 0]
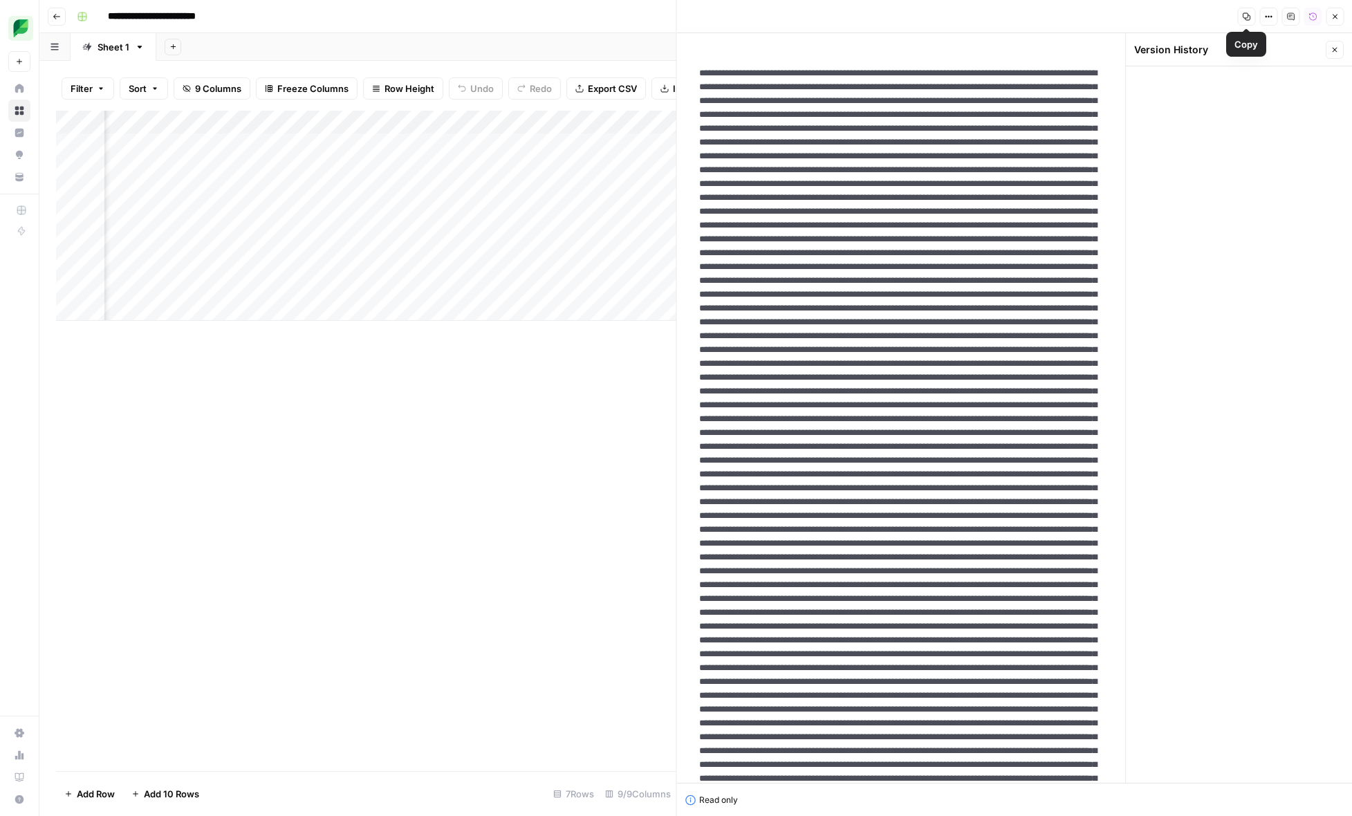
click at [1266, 16] on icon "button" at bounding box center [1266, 17] width 2 height 2
click at [1224, 100] on span "HTML" at bounding box center [1226, 96] width 66 height 14
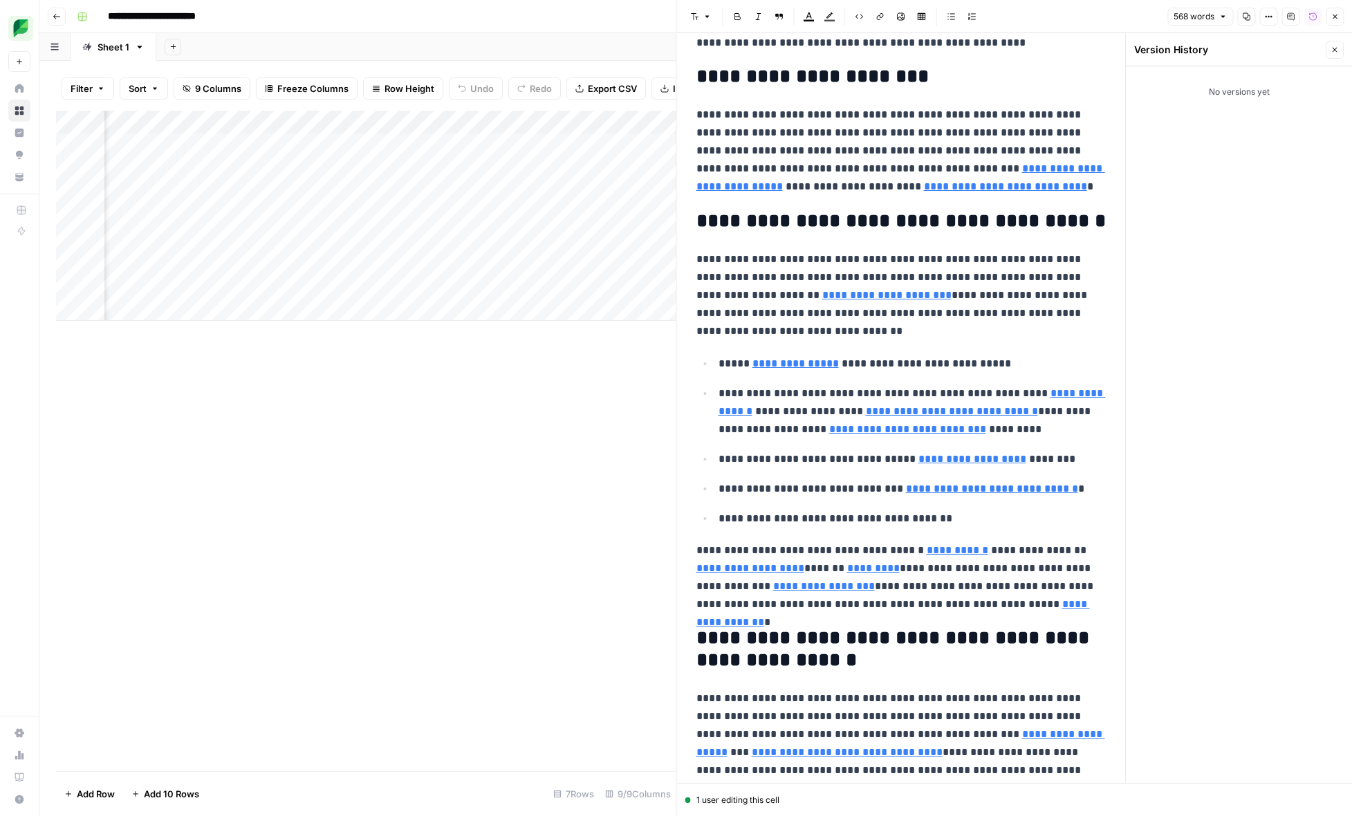
scroll to position [724, 0]
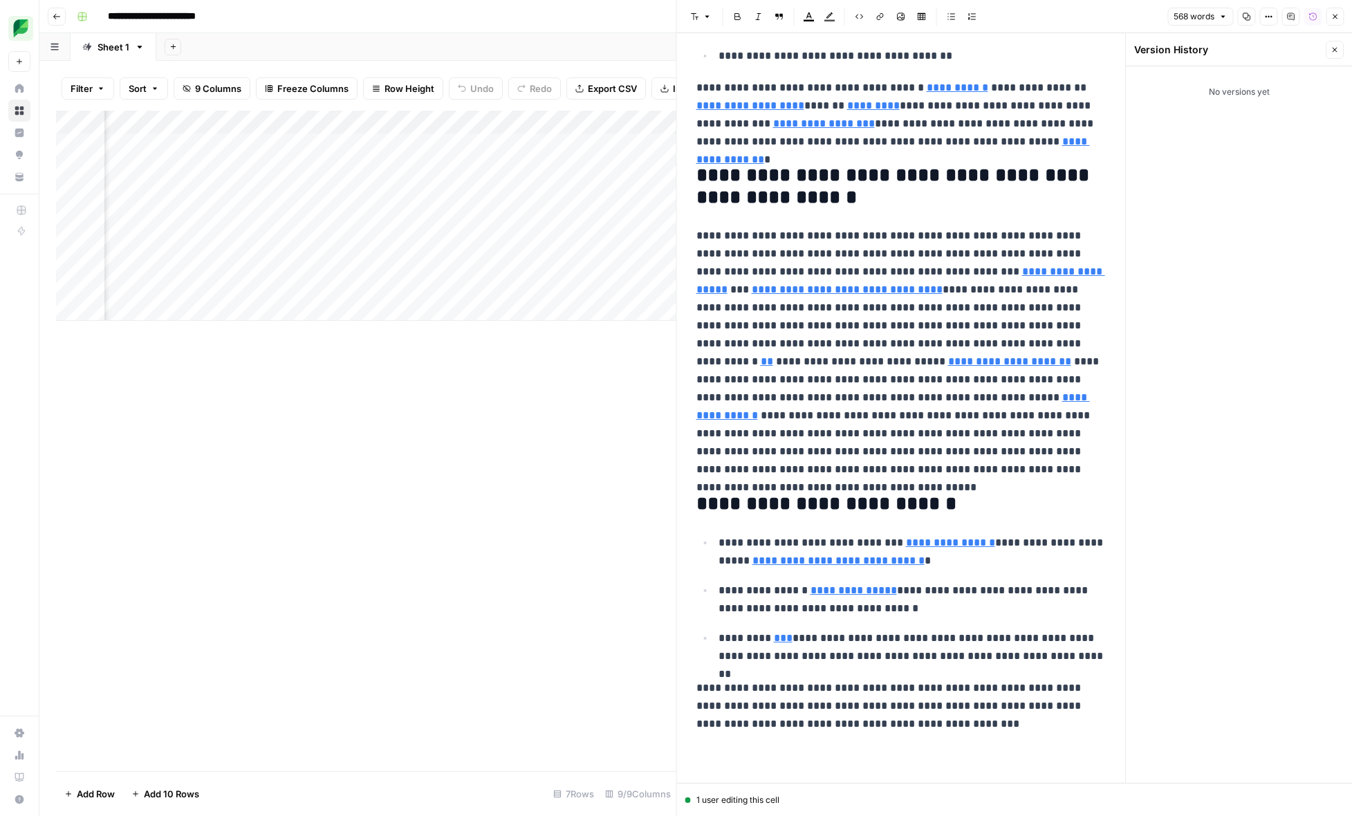
click at [1338, 19] on icon "button" at bounding box center [1334, 16] width 8 height 8
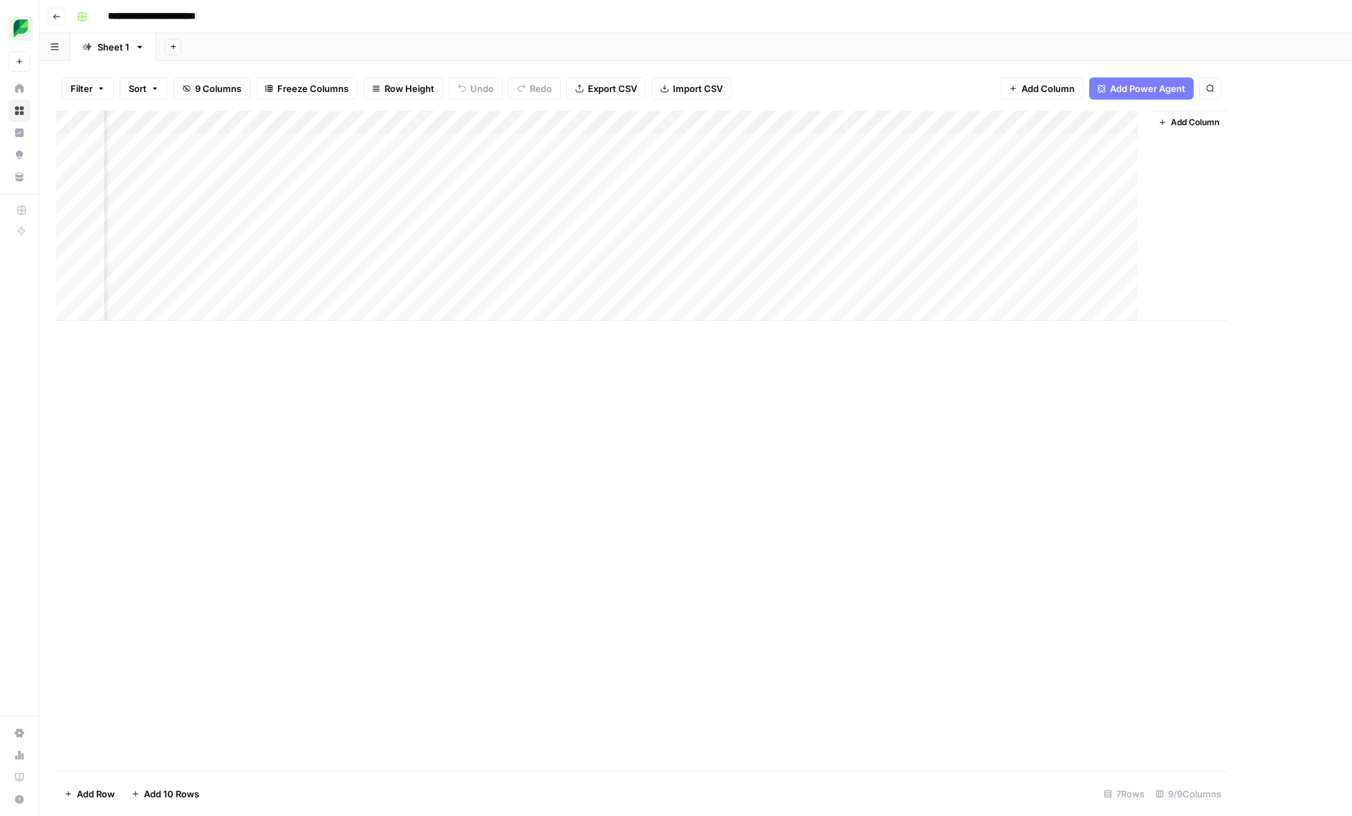
scroll to position [0, 71]
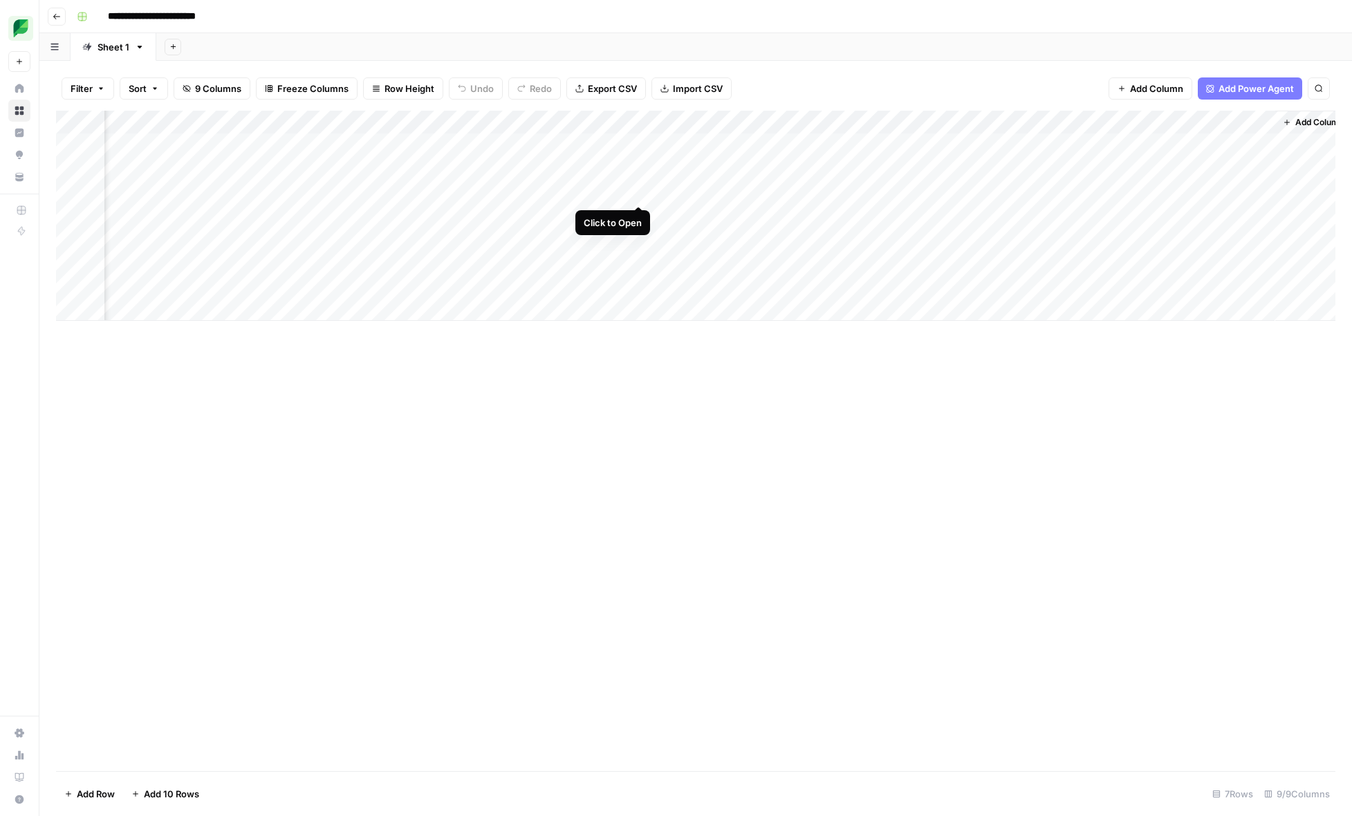
click at [637, 190] on div "Add Column" at bounding box center [695, 216] width 1279 height 210
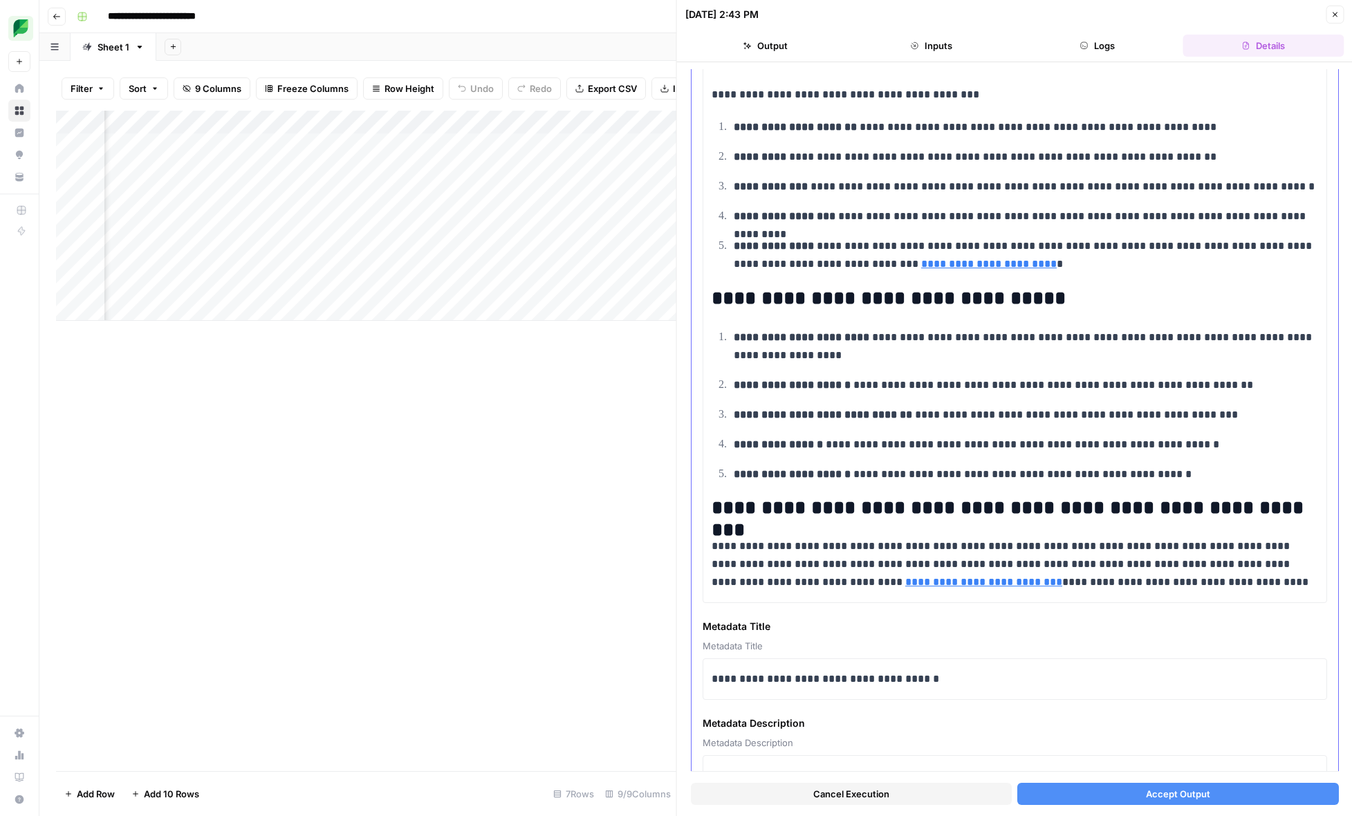
scroll to position [1494, 0]
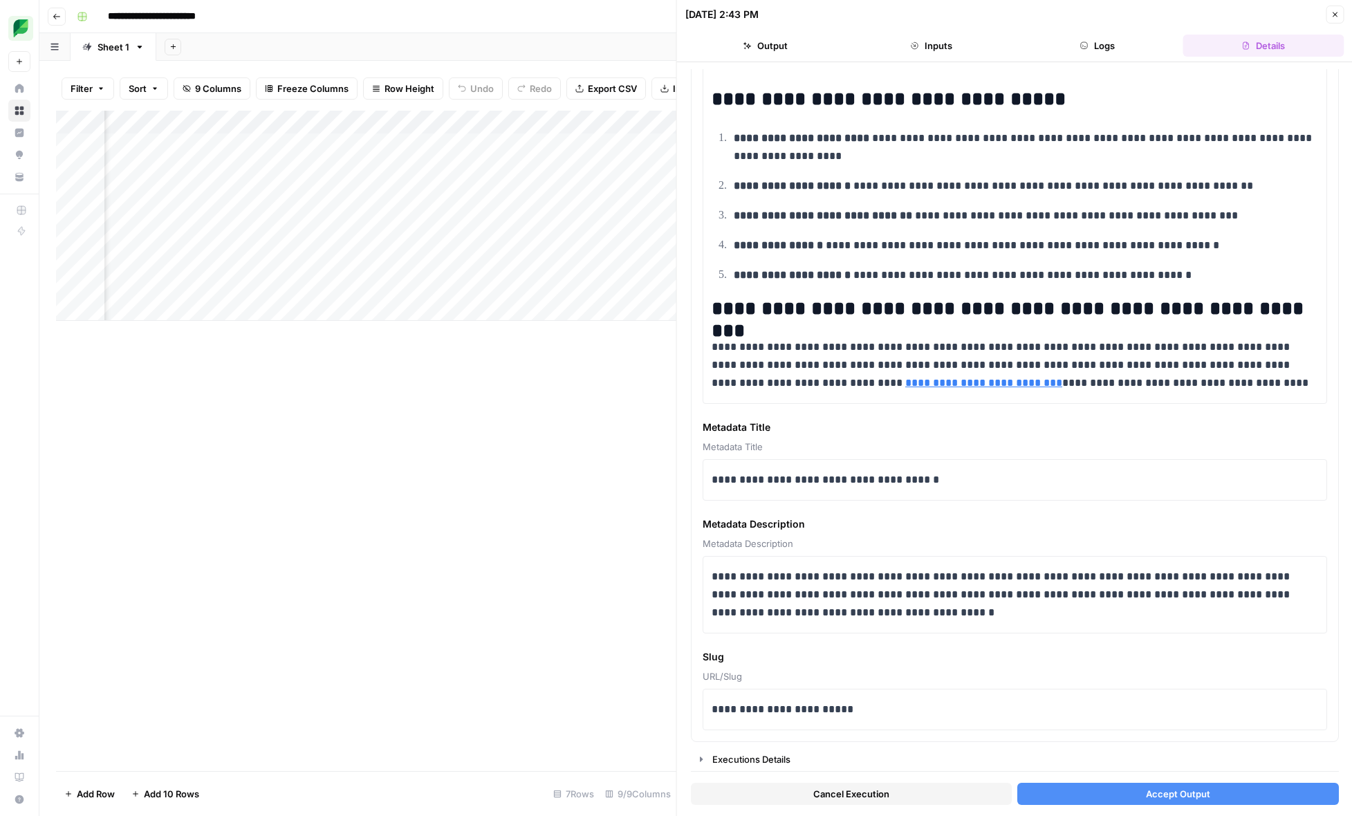
click at [1334, 20] on button "Close" at bounding box center [1334, 15] width 18 height 18
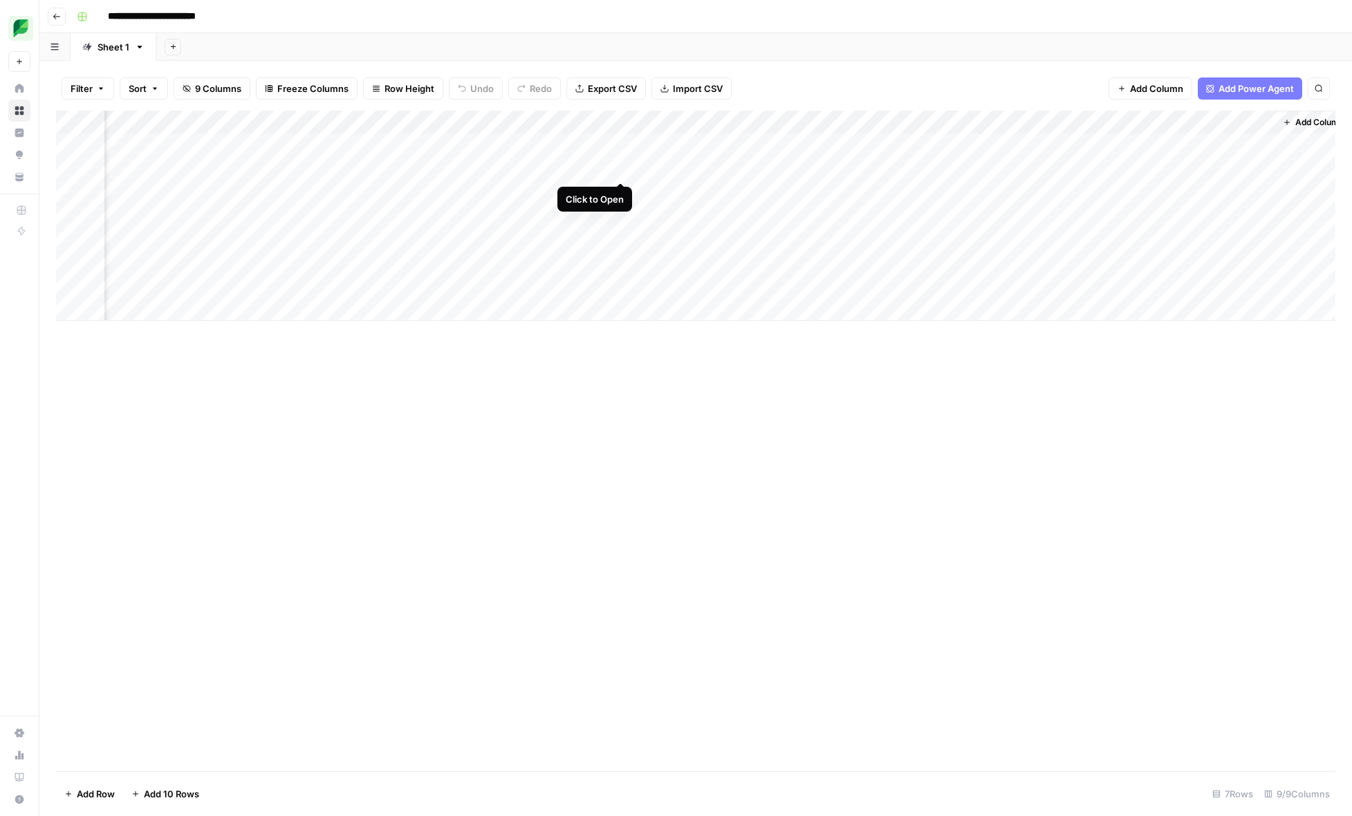
click at [618, 167] on div "Add Column" at bounding box center [695, 216] width 1279 height 210
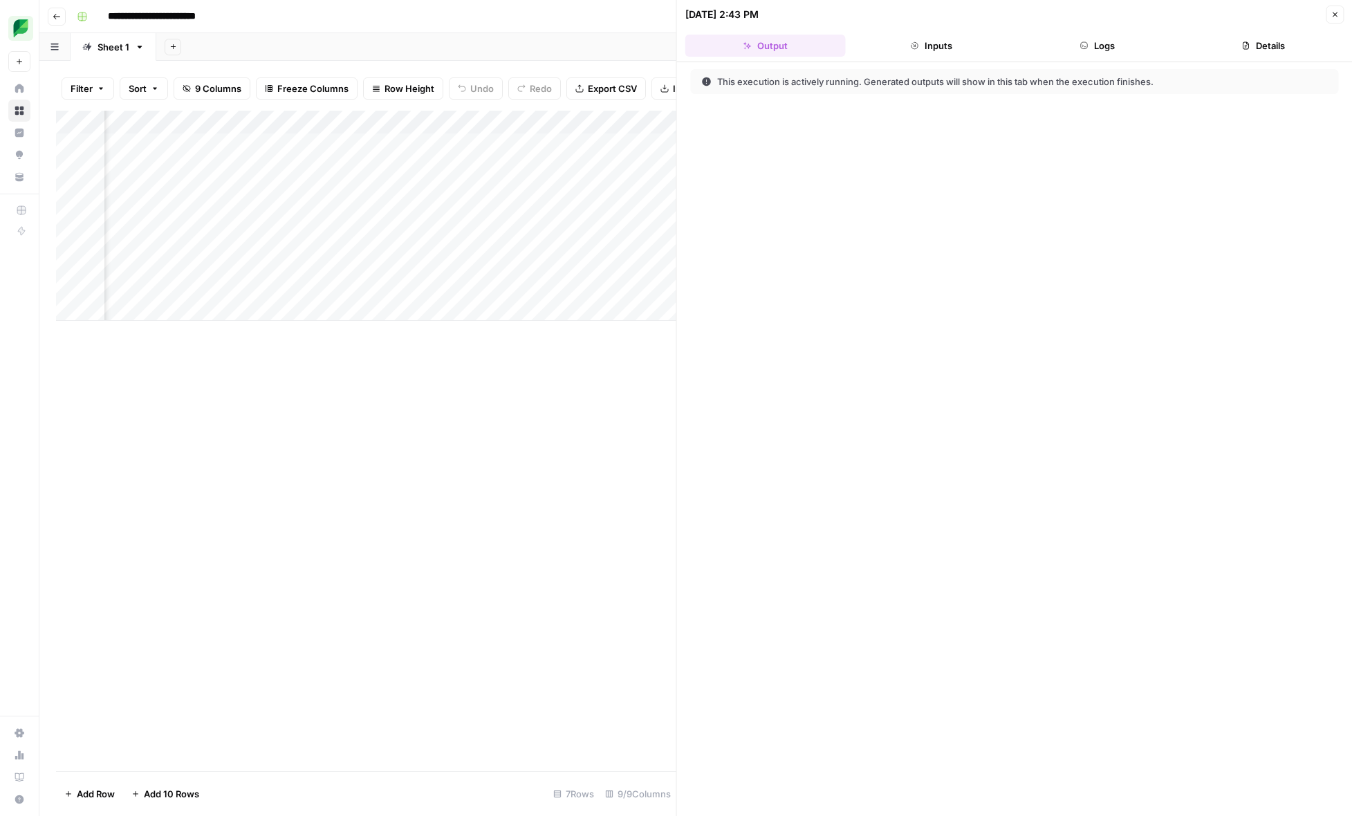
click at [1339, 11] on button "Close" at bounding box center [1334, 15] width 18 height 18
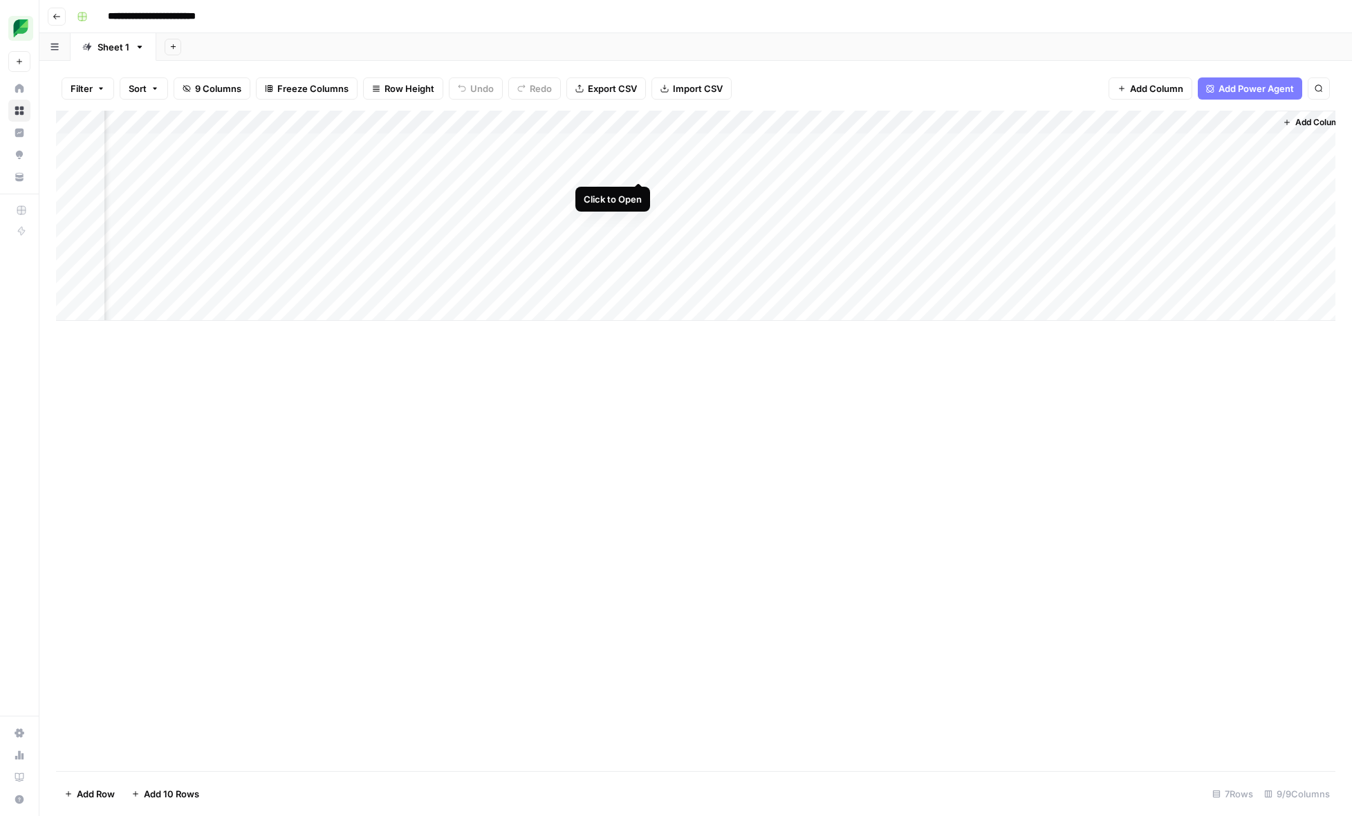
click at [639, 167] on div "Add Column" at bounding box center [695, 216] width 1279 height 210
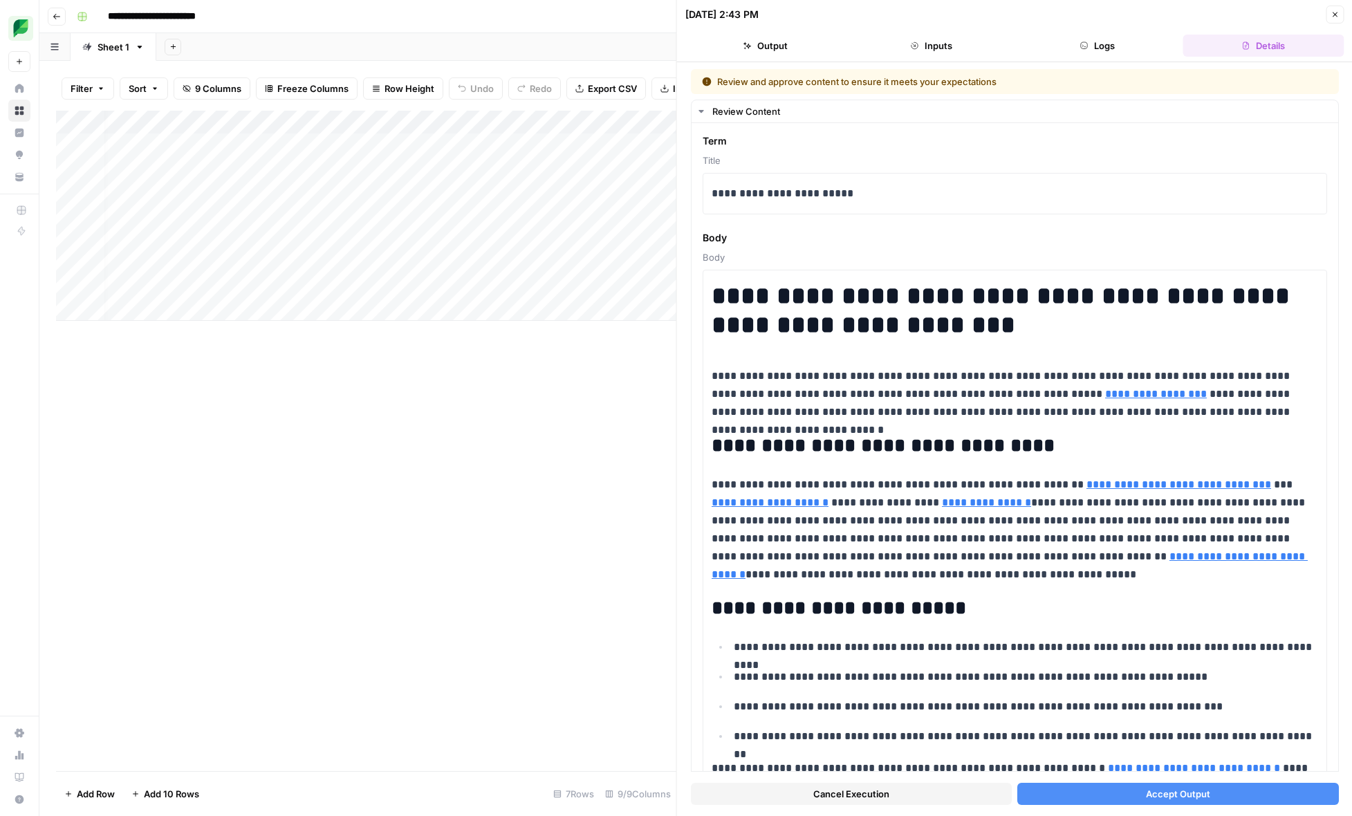
scroll to position [0, 15]
click at [519, 169] on div "Add Column" at bounding box center [366, 216] width 620 height 210
click at [519, 169] on body "**********" at bounding box center [676, 408] width 1352 height 816
click at [377, 178] on div "Add Column" at bounding box center [366, 216] width 620 height 210
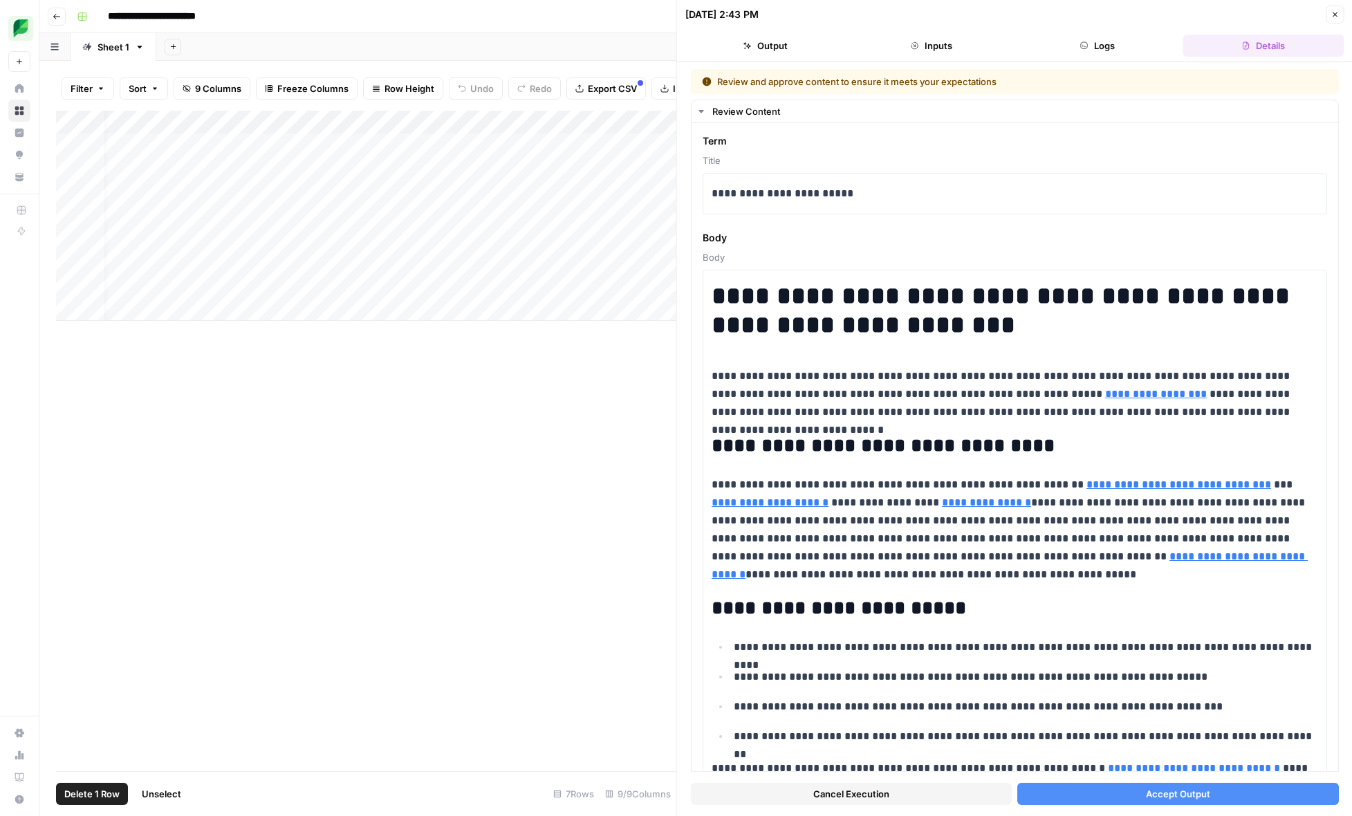
click at [77, 171] on div "Add Column" at bounding box center [366, 216] width 620 height 210
click at [402, 162] on div "Add Column" at bounding box center [366, 216] width 620 height 210
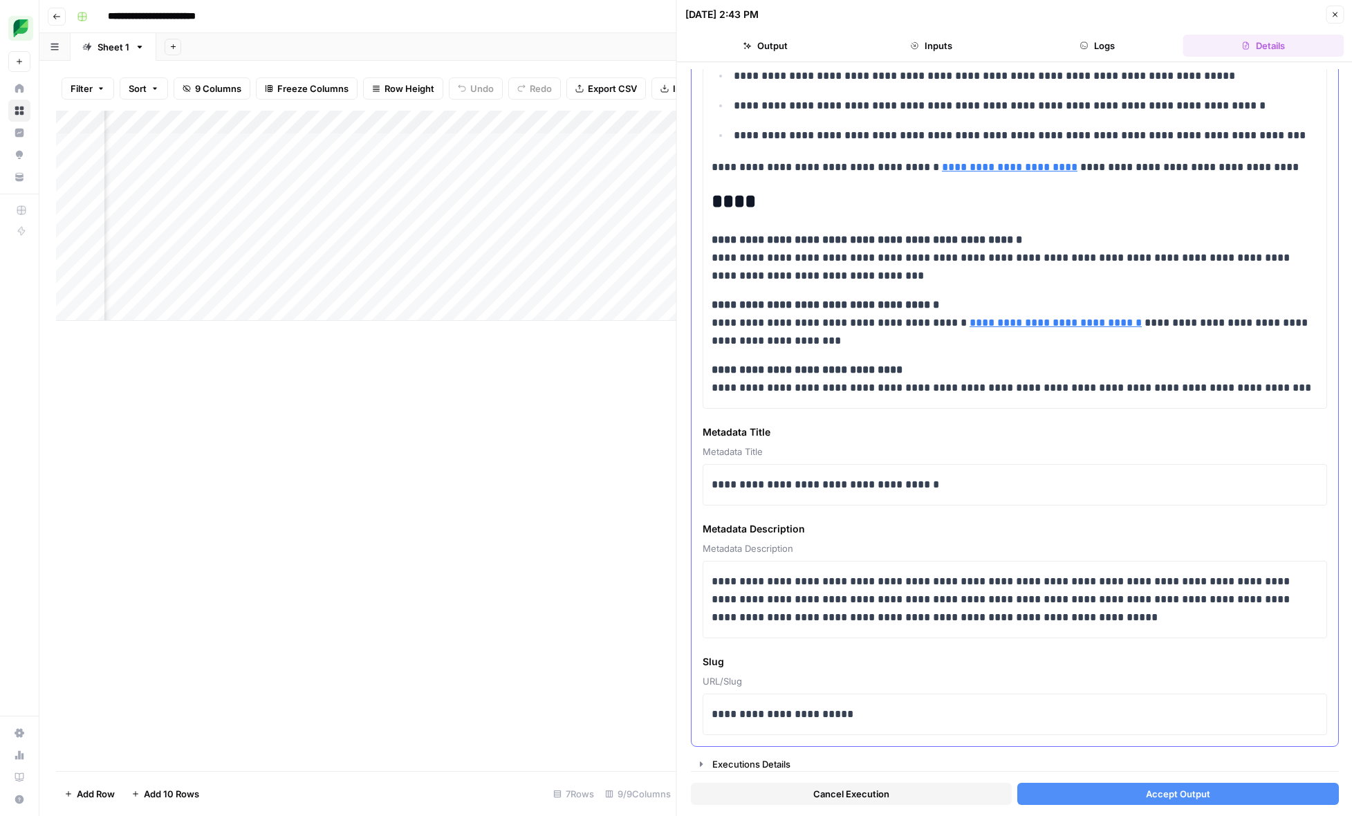
scroll to position [1426, 0]
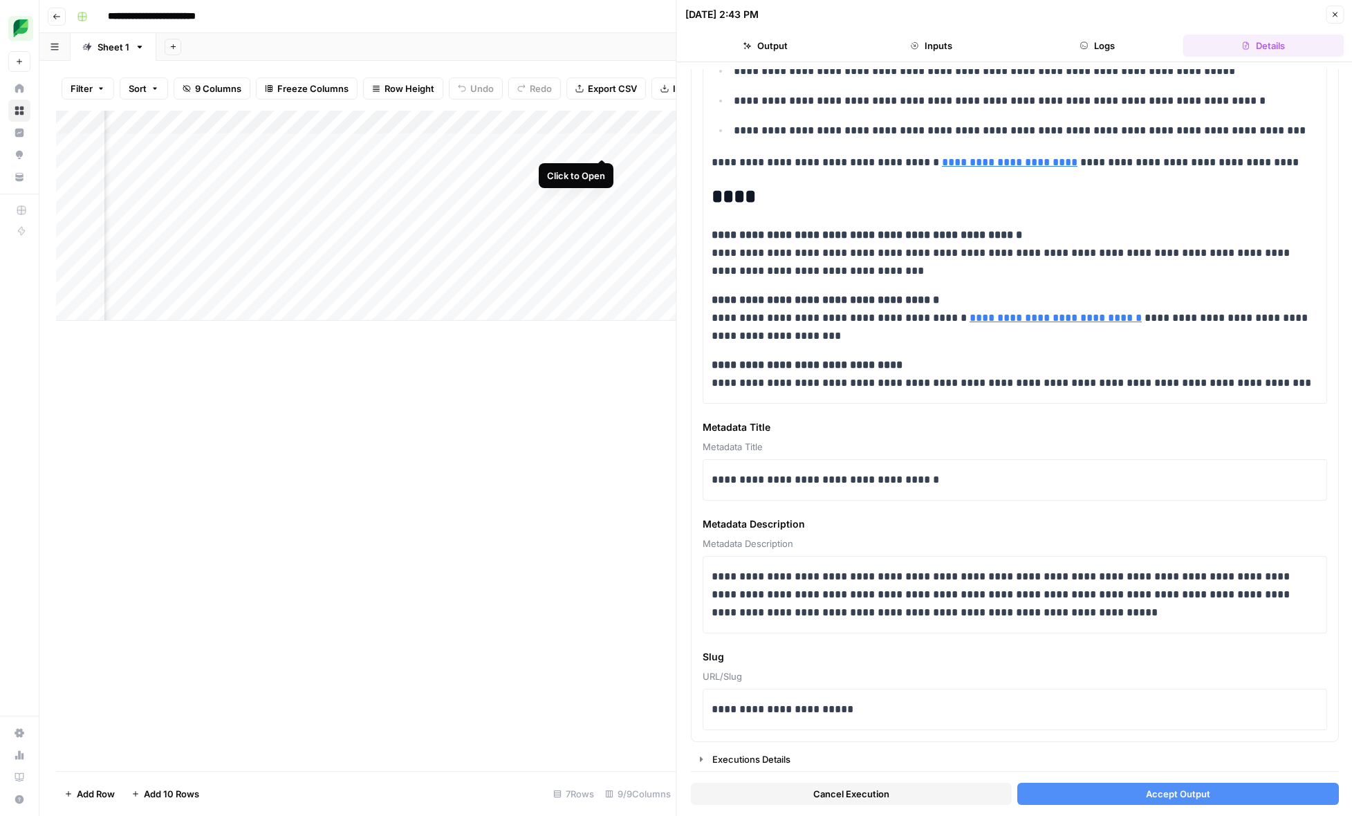
click at [603, 143] on div "Add Column" at bounding box center [366, 216] width 620 height 210
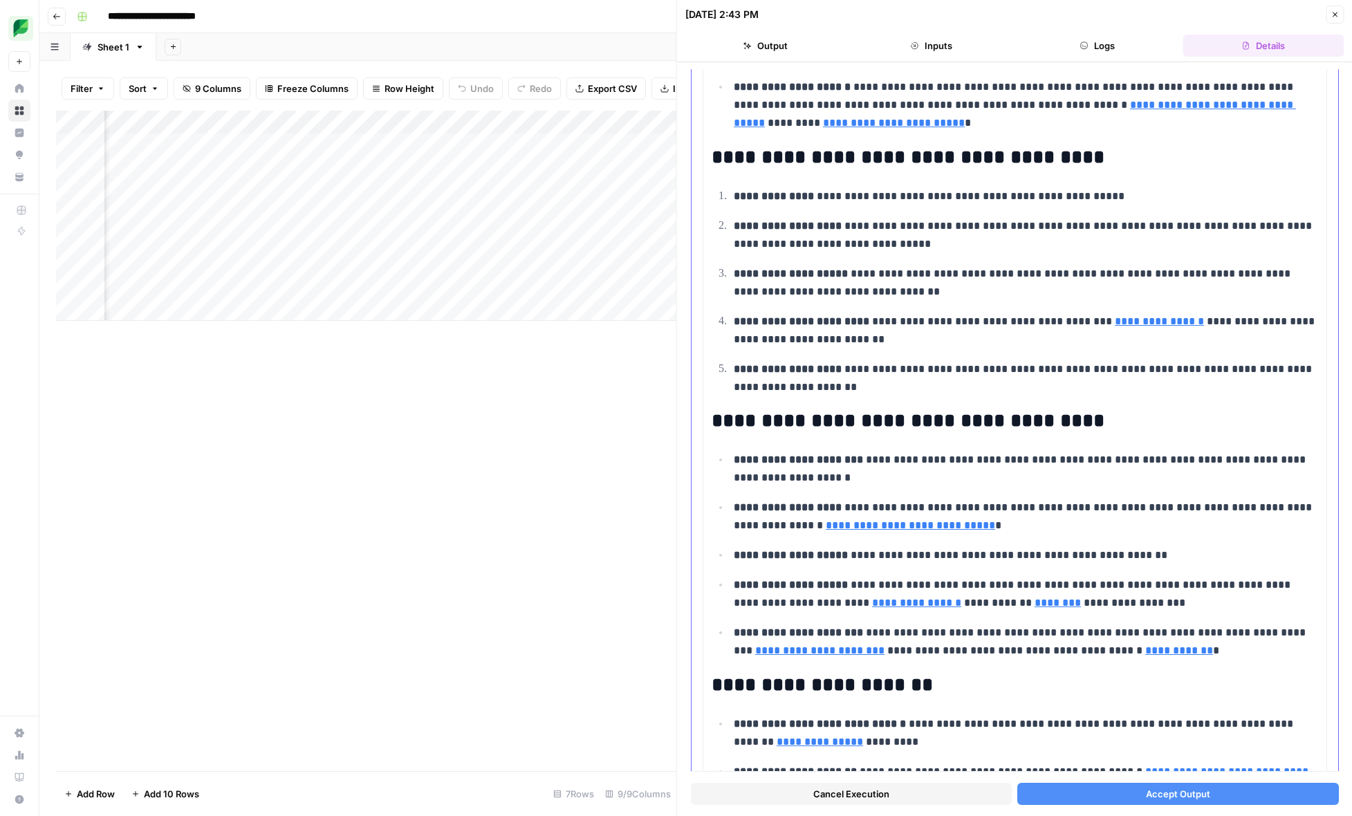
scroll to position [1290, 0]
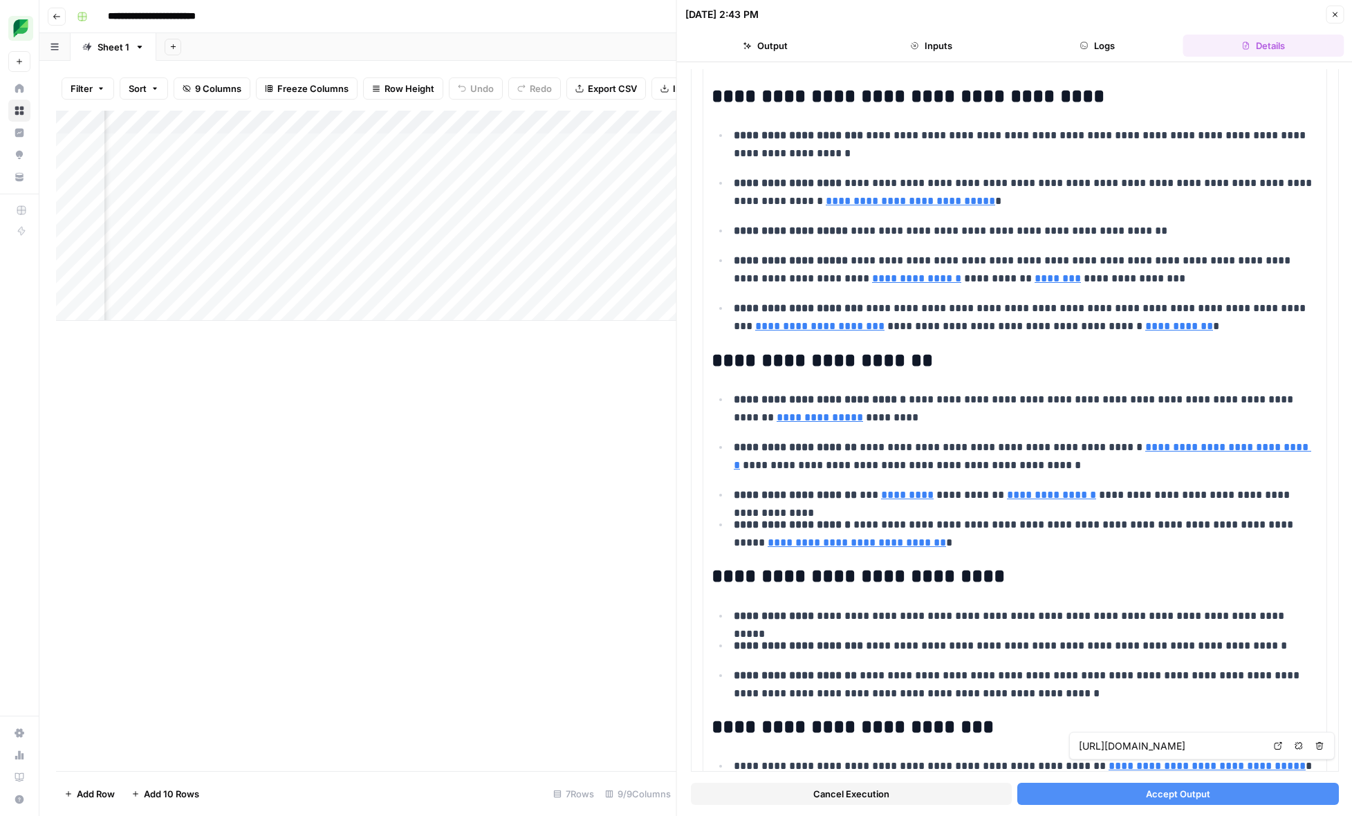
click at [1207, 796] on span "Accept Output" at bounding box center [1177, 794] width 64 height 14
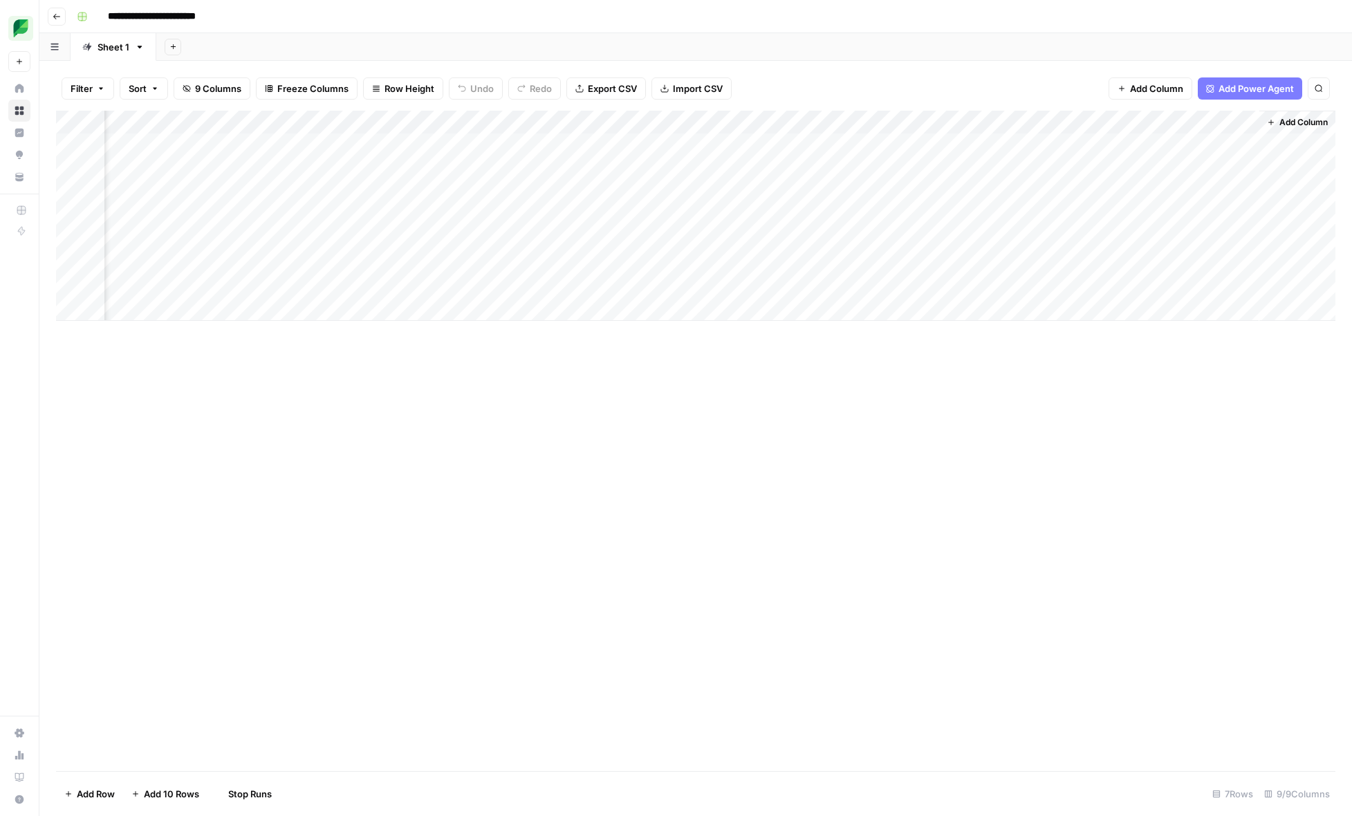
scroll to position [0, 71]
click at [640, 263] on div "Add Column" at bounding box center [695, 216] width 1279 height 210
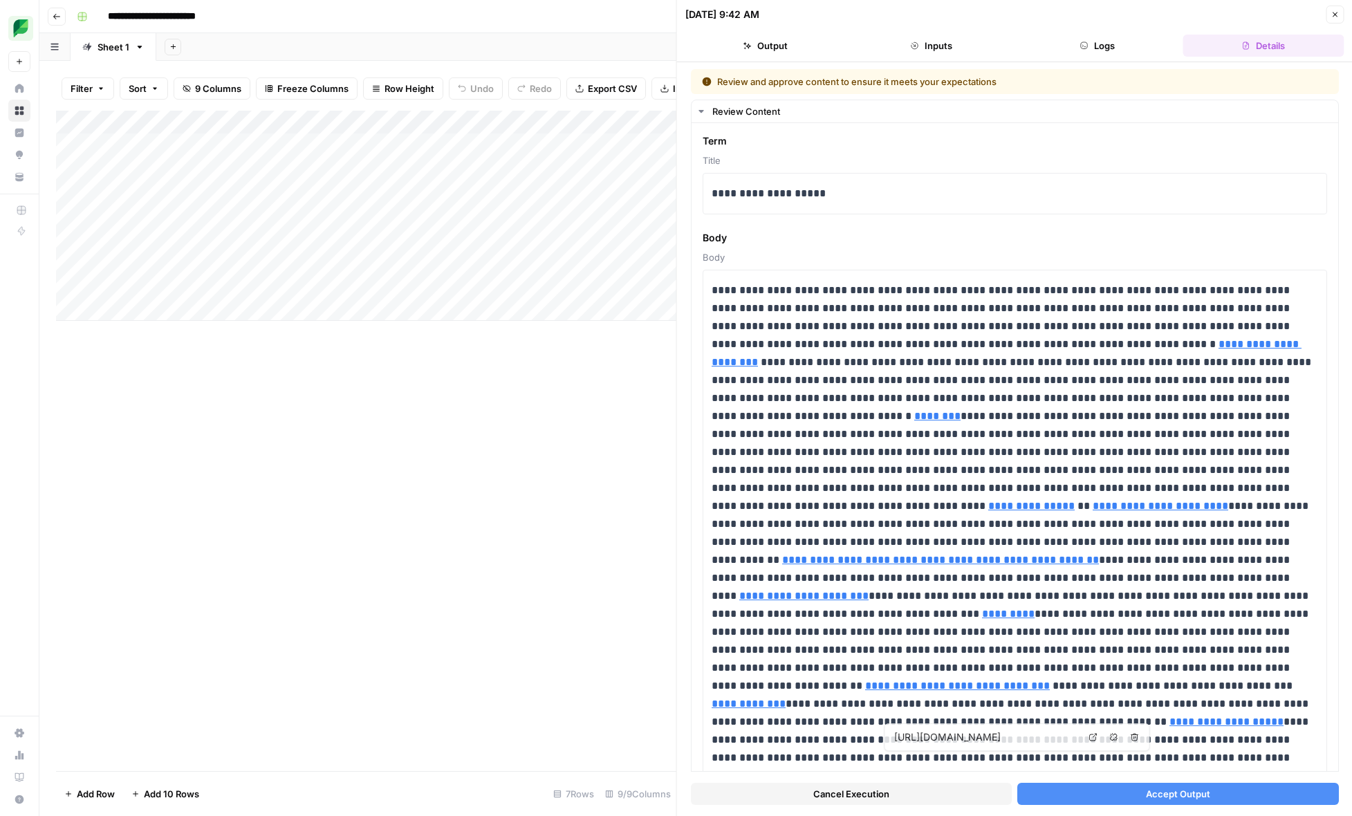
click at [895, 794] on button "Cancel Execution" at bounding box center [851, 794] width 321 height 22
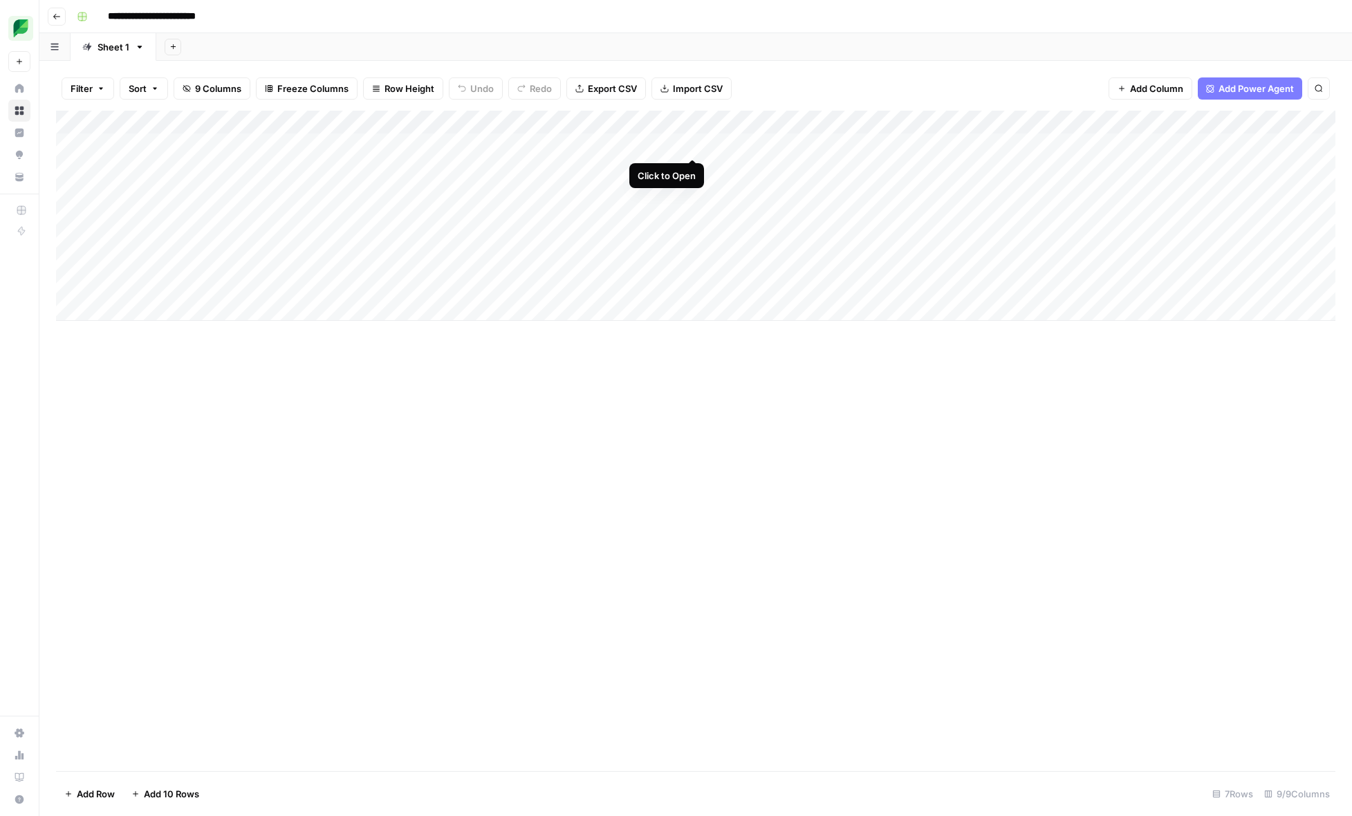
click at [693, 142] on div "Add Column" at bounding box center [695, 216] width 1279 height 210
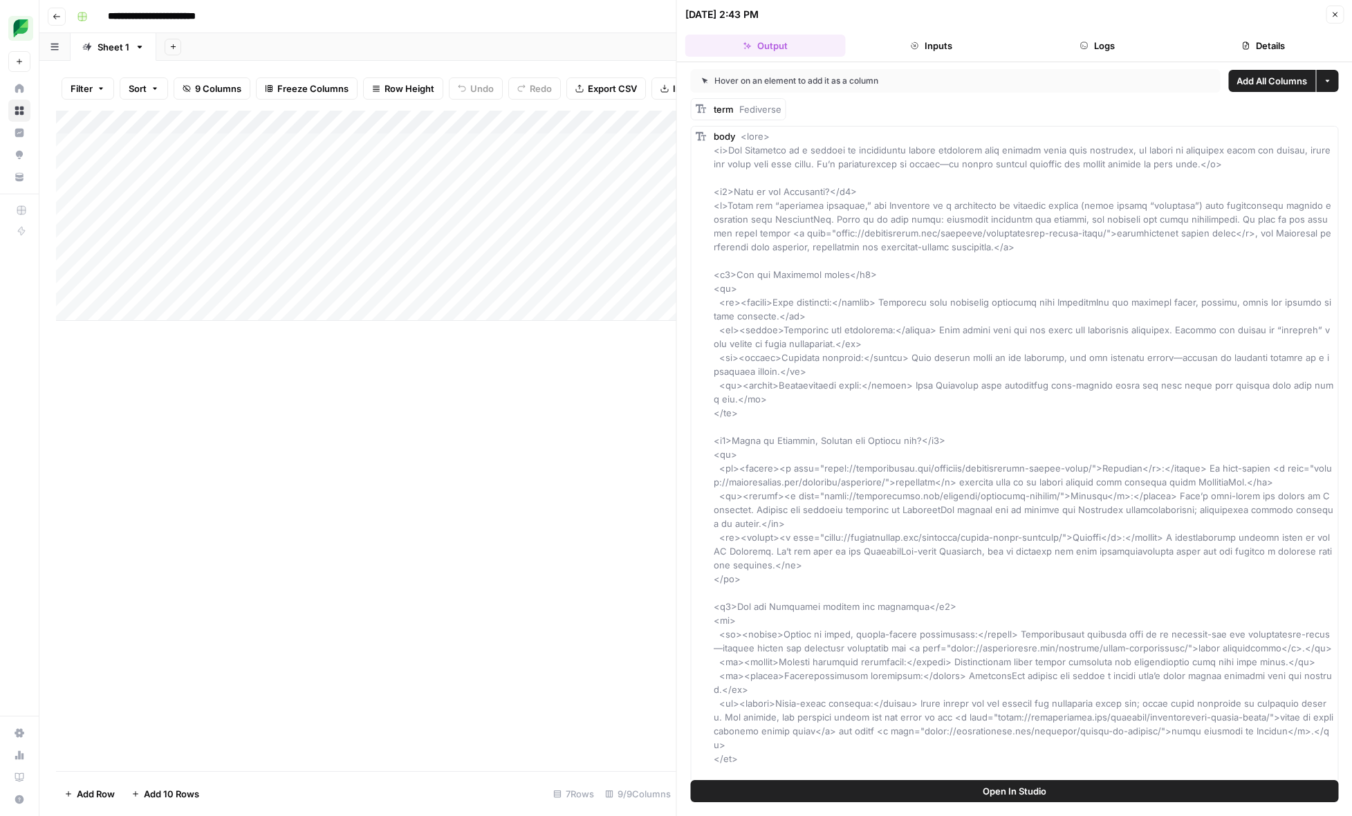
click at [1240, 46] on button "Details" at bounding box center [1263, 46] width 160 height 22
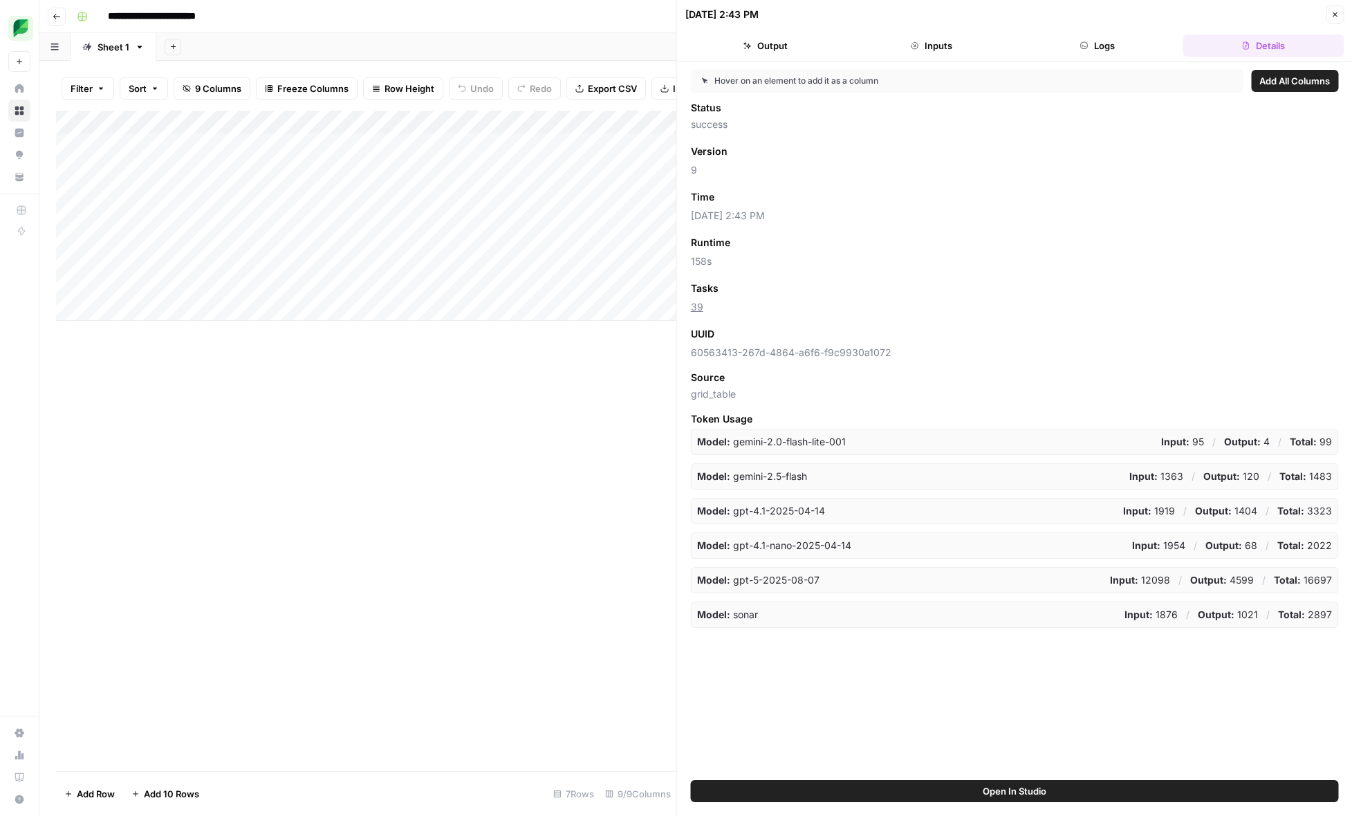
click at [1335, 17] on icon "button" at bounding box center [1334, 14] width 8 height 8
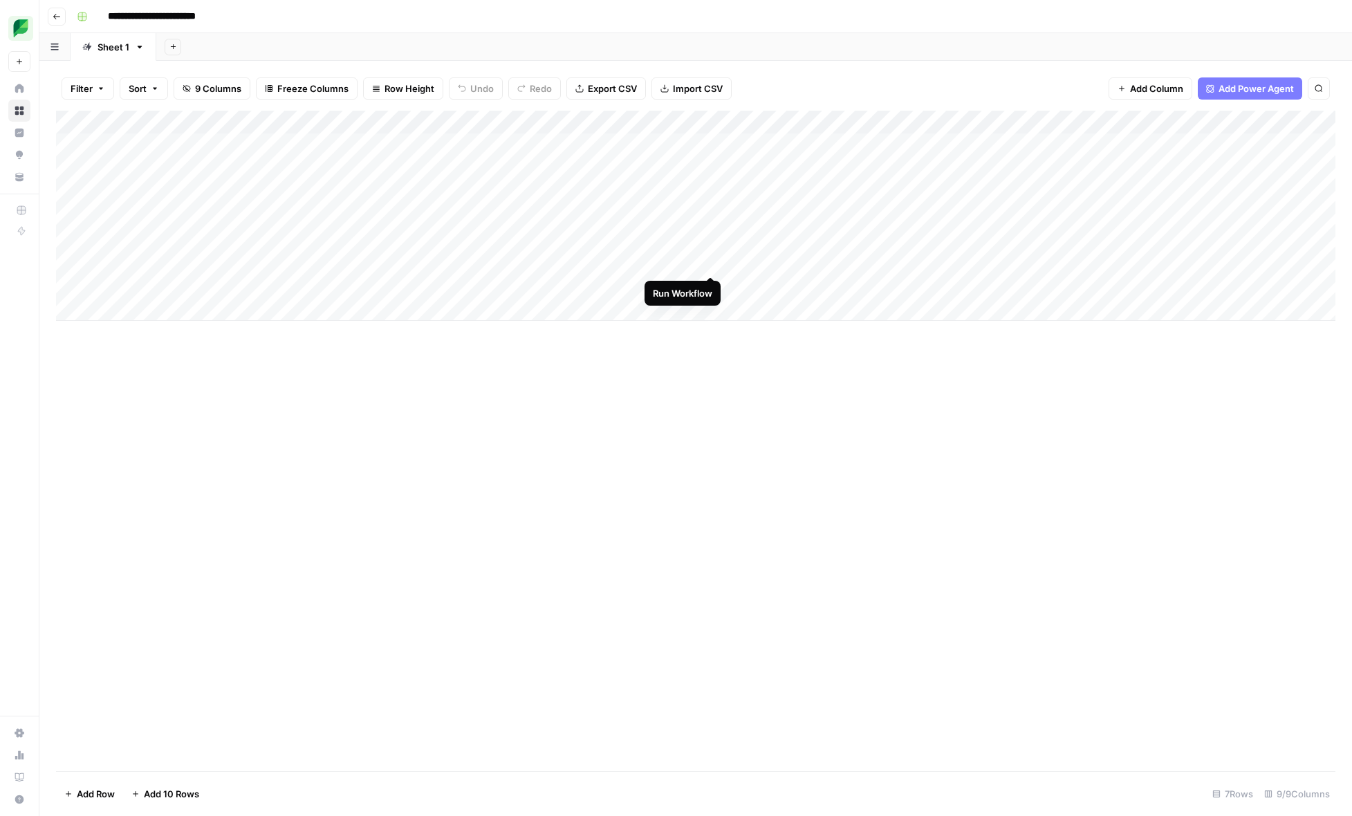
click at [710, 261] on div "Add Column" at bounding box center [695, 216] width 1279 height 210
